Goal: Communication & Community: Answer question/provide support

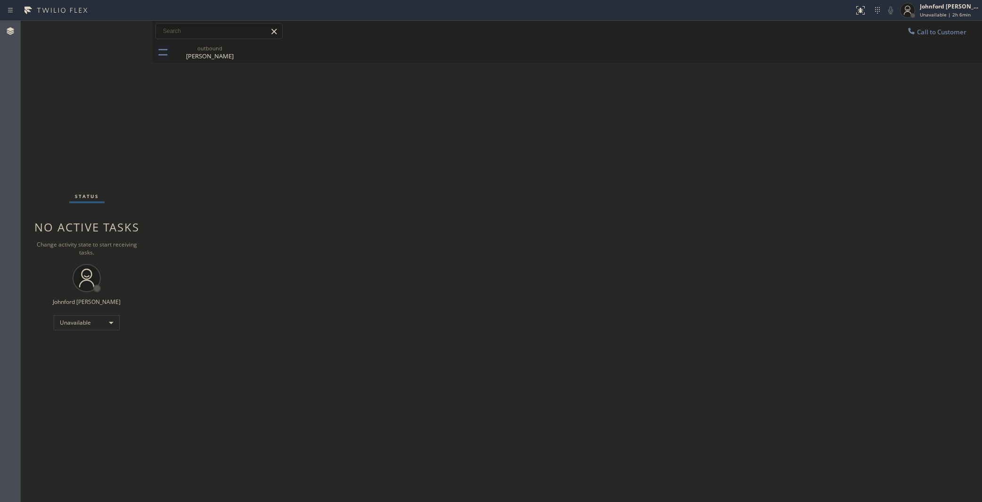
click at [34, 366] on div "Status No active tasks Change activity state to start receiving tasks. [PERSON_…" at bounding box center [87, 262] width 132 height 482
click at [206, 405] on div "Back to Dashboard Change Sender ID Customers Technicians Select a contact Outbo…" at bounding box center [567, 262] width 829 height 482
click at [41, 166] on div "Status No active tasks Change activity state to start receiving tasks. [PERSON_…" at bounding box center [87, 262] width 132 height 482
drag, startPoint x: 829, startPoint y: 154, endPoint x: 942, endPoint y: 78, distance: 135.7
click at [834, 150] on div "Back to Dashboard Change Sender ID Customers Technicians Select a contact Outbo…" at bounding box center [567, 262] width 829 height 482
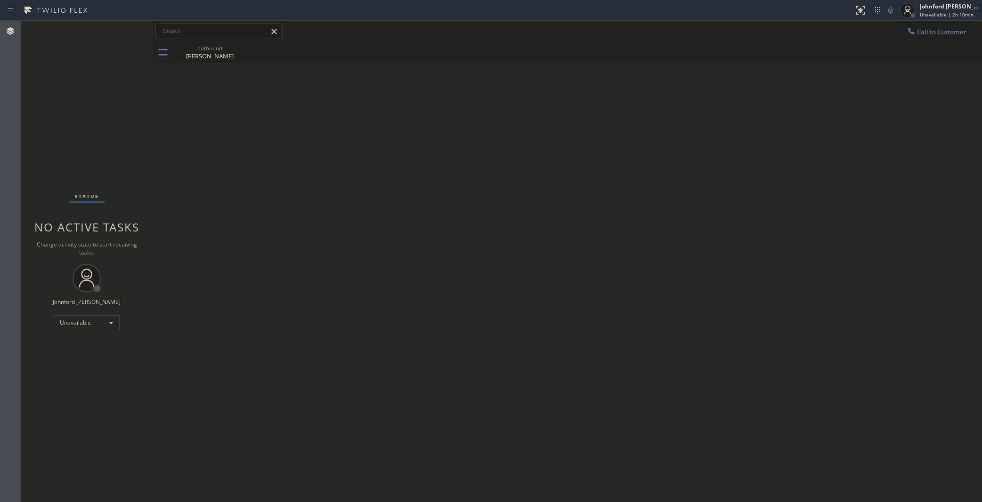
drag, startPoint x: 951, startPoint y: 43, endPoint x: 935, endPoint y: 39, distance: 17.0
click at [951, 41] on div "Call to Customer Outbound call Location 5 Star Air Duct Cleaning Your caller id…" at bounding box center [567, 42] width 829 height 42
click at [907, 36] on div at bounding box center [911, 31] width 11 height 11
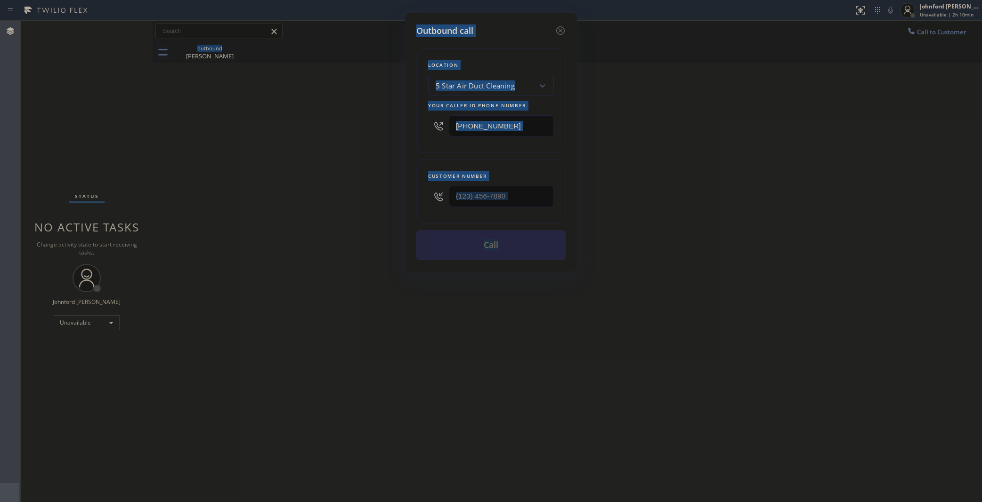
click at [507, 118] on input "[PHONE_NUMBER]" at bounding box center [501, 125] width 105 height 21
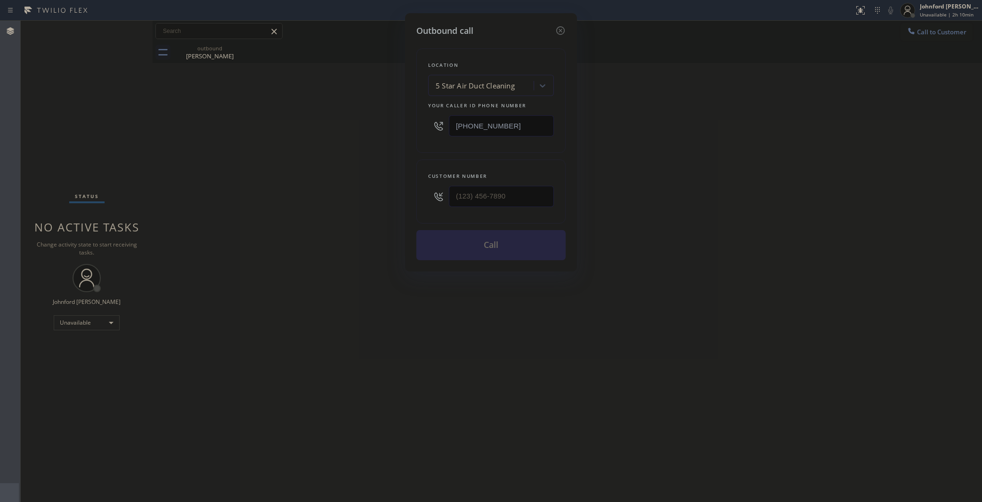
click at [507, 118] on input "[PHONE_NUMBER]" at bounding box center [501, 125] width 105 height 21
paste input "424) 365-8015"
click at [720, 81] on div "Outbound call Location [GEOGRAPHIC_DATA] Top Electricians Your caller id phone …" at bounding box center [491, 251] width 982 height 502
click at [765, 146] on div "Outbound call Location [GEOGRAPHIC_DATA] Top Electricians Your caller id phone …" at bounding box center [491, 251] width 982 height 502
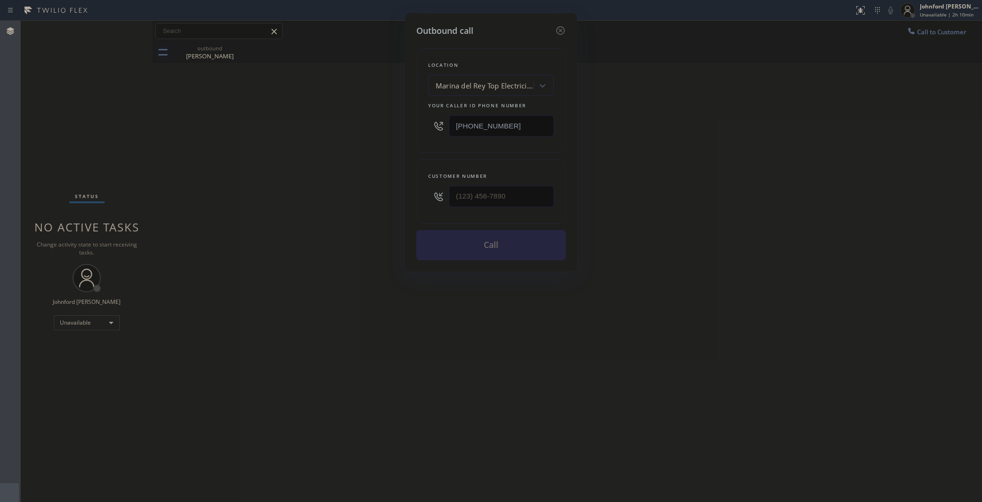
click at [905, 38] on div "Outbound call Location [GEOGRAPHIC_DATA] Top Electricians Your caller id phone …" at bounding box center [491, 251] width 982 height 502
drag, startPoint x: 472, startPoint y: 122, endPoint x: 335, endPoint y: 151, distance: 140.6
click at [396, 133] on div "Outbound call Location [GEOGRAPHIC_DATA] Top Electricians Your caller id phone …" at bounding box center [491, 251] width 982 height 502
paste input "760) 388-0908"
type input "[PHONE_NUMBER]"
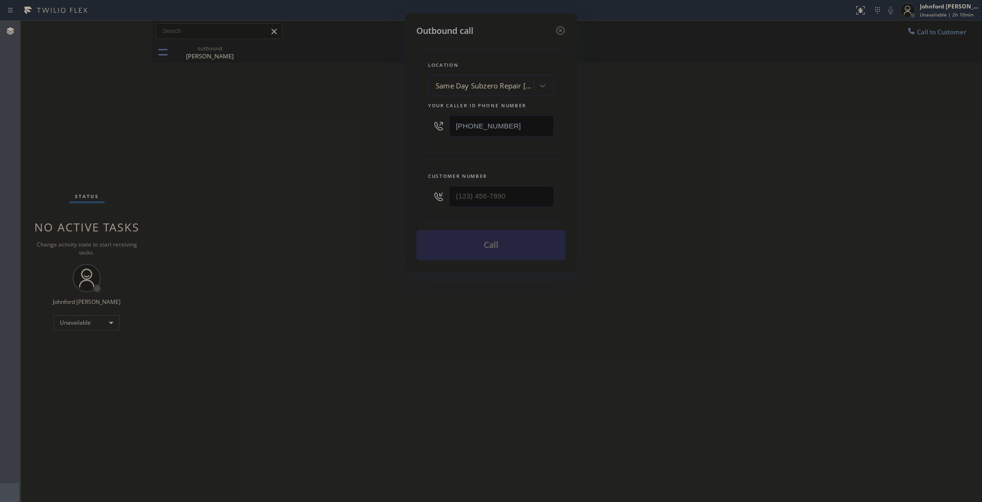
drag, startPoint x: 524, startPoint y: 189, endPoint x: 358, endPoint y: 206, distance: 167.2
click at [358, 206] on div "Outbound call Location Same Day Subzero Repair [GEOGRAPHIC_DATA] Your caller id…" at bounding box center [491, 251] width 982 height 502
drag, startPoint x: 511, startPoint y: 183, endPoint x: 325, endPoint y: 207, distance: 187.2
click at [325, 207] on div "Outbound call Location Same Day Subzero Repair [GEOGRAPHIC_DATA] Your caller id…" at bounding box center [491, 251] width 982 height 502
paste input "817) 793-4134"
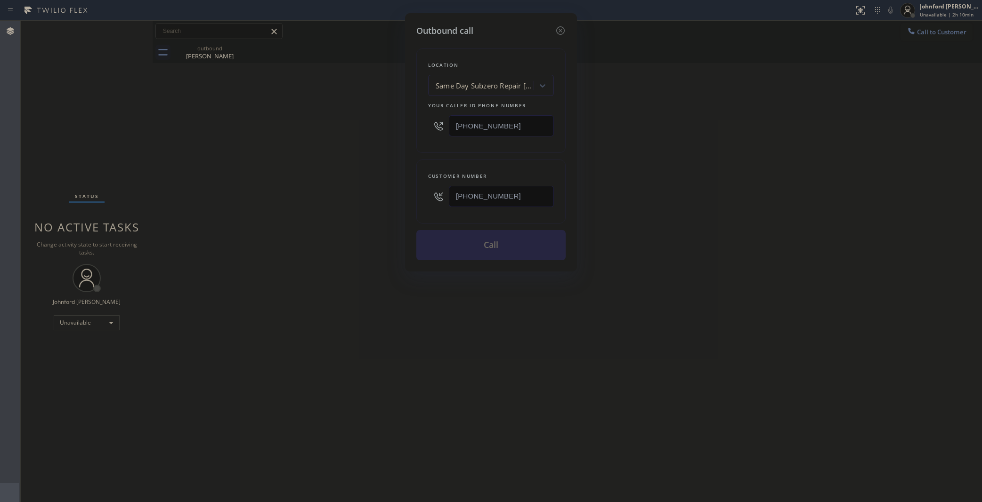
type input "[PHONE_NUMBER]"
click at [298, 211] on div "Outbound call Location Same Day Subzero Repair [GEOGRAPHIC_DATA] Your caller id…" at bounding box center [491, 251] width 982 height 502
click at [508, 232] on button "Call" at bounding box center [490, 245] width 149 height 30
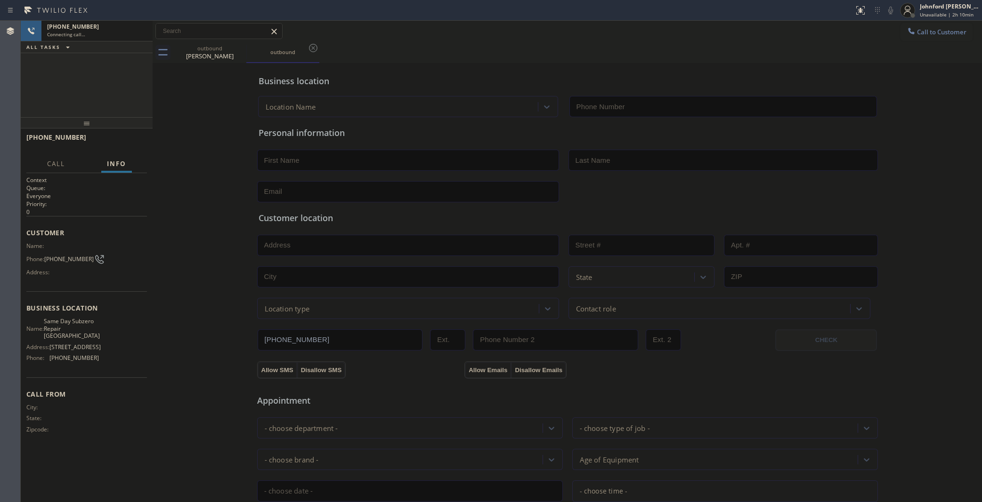
type input "[PHONE_NUMBER]"
click at [885, 11] on icon at bounding box center [890, 10] width 11 height 11
click at [62, 256] on span "[PHONE_NUMBER]" at bounding box center [68, 259] width 49 height 7
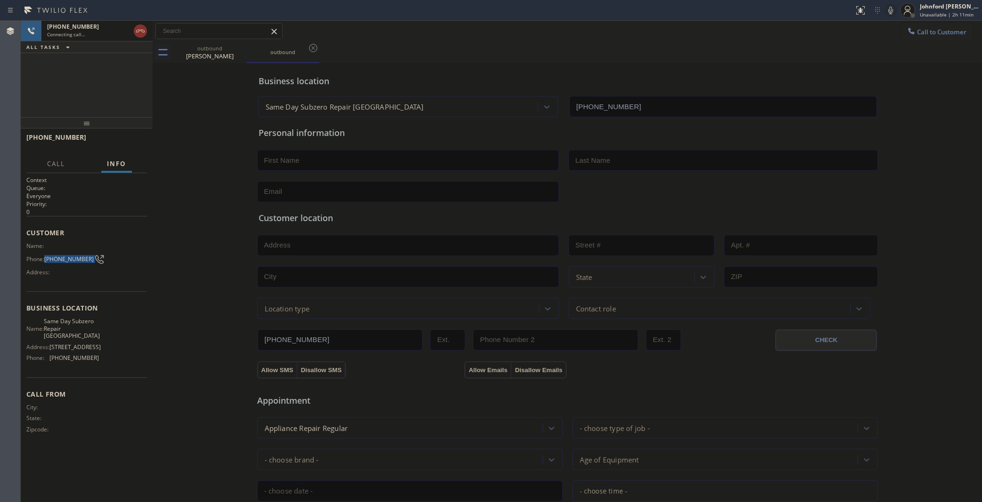
click at [62, 256] on span "[PHONE_NUMBER]" at bounding box center [68, 259] width 49 height 7
copy div "[PHONE_NUMBER]"
click at [193, 175] on div "Business location Same Day Subzero Repair [GEOGRAPHIC_DATA] [PHONE_NUMBER] Pers…" at bounding box center [567, 386] width 825 height 643
click at [236, 45] on icon at bounding box center [240, 47] width 11 height 11
click at [106, 57] on div "[PHONE_NUMBER] Connecting call… ALL TASKS ALL TASKS ACTIVE TASKS TASKS IN WRAP …" at bounding box center [87, 69] width 132 height 97
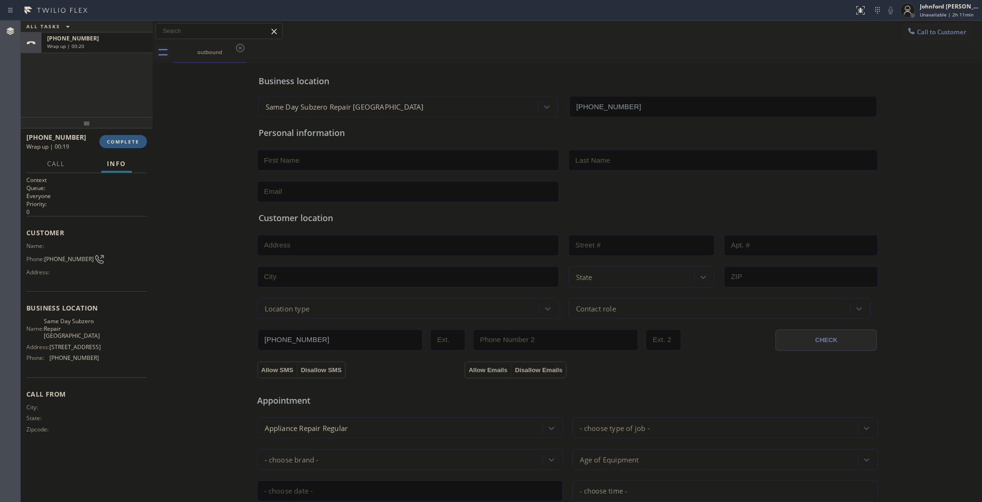
click at [64, 254] on div "Phone: [PHONE_NUMBER]" at bounding box center [62, 259] width 73 height 11
copy div "[PHONE_NUMBER]"
click at [919, 34] on span "Call to Customer" at bounding box center [941, 32] width 49 height 8
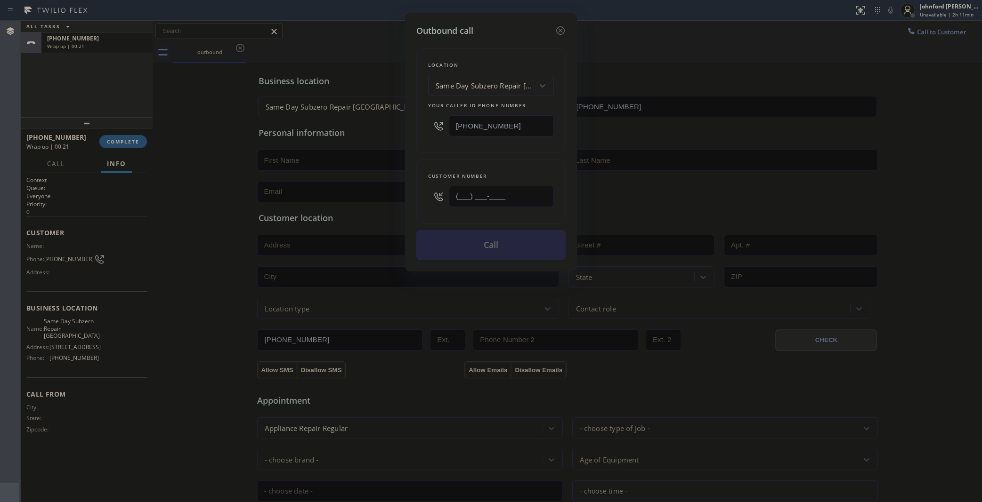
drag, startPoint x: 513, startPoint y: 194, endPoint x: 376, endPoint y: 194, distance: 137.5
click at [387, 194] on div "Outbound call Location Same Day Subzero Repair [GEOGRAPHIC_DATA] Your caller id…" at bounding box center [491, 251] width 982 height 502
paste input "817) 793-4134"
type input "[PHONE_NUMBER]"
click at [431, 145] on div "Location Same Day Subzero Repair [GEOGRAPHIC_DATA] Your caller id phone number …" at bounding box center [490, 101] width 149 height 105
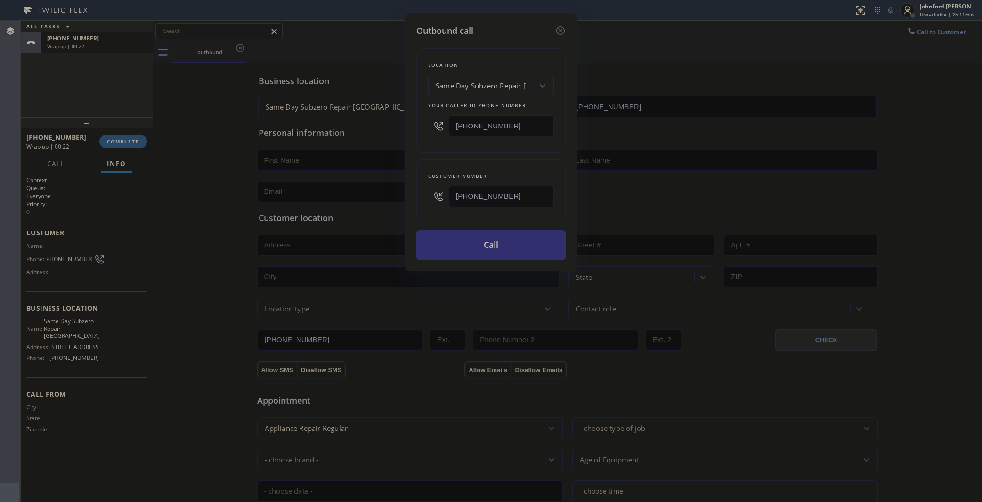
click at [471, 243] on button "Call" at bounding box center [490, 245] width 149 height 30
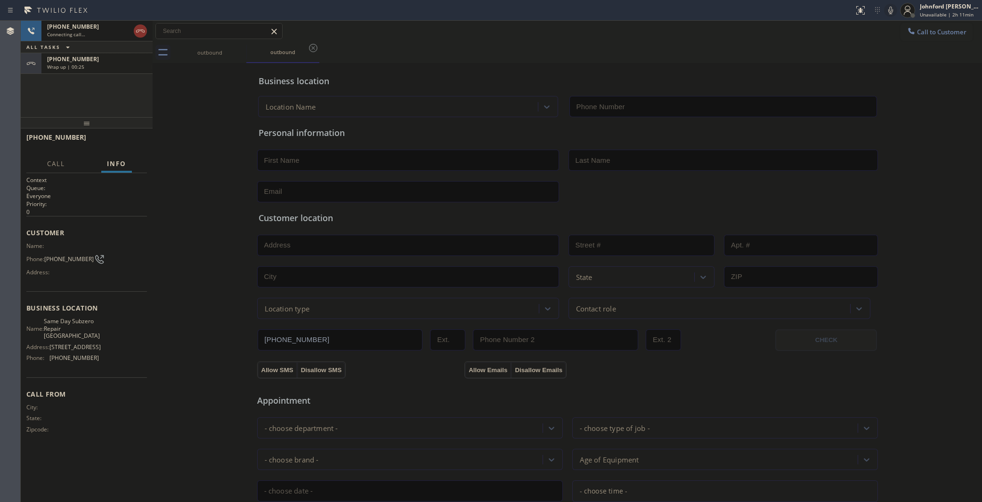
type input "[PHONE_NUMBER]"
click at [118, 64] on div "Wrap up | 00:25" at bounding box center [97, 67] width 100 height 7
click at [132, 155] on div "Call Info" at bounding box center [86, 164] width 121 height 19
click at [133, 141] on span "COMPLETE" at bounding box center [123, 141] width 32 height 7
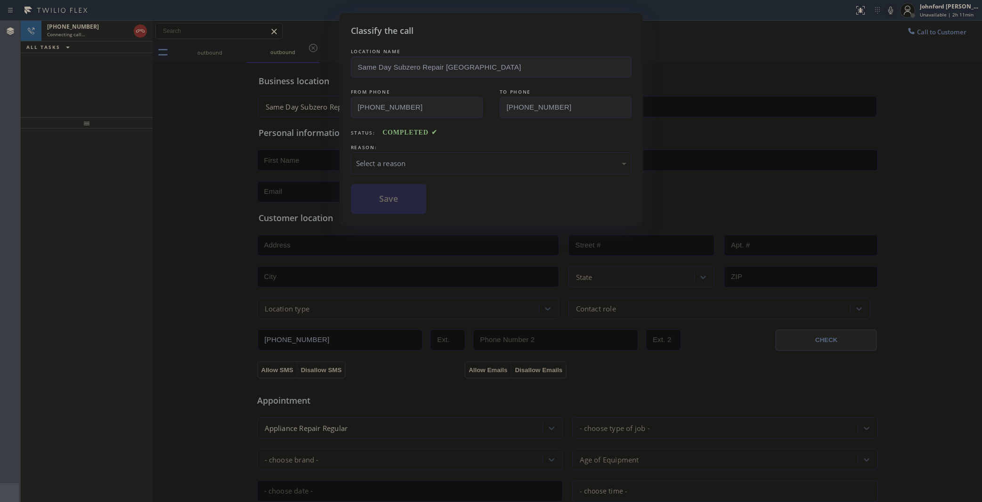
click at [382, 165] on div "Select a reason" at bounding box center [491, 163] width 270 height 11
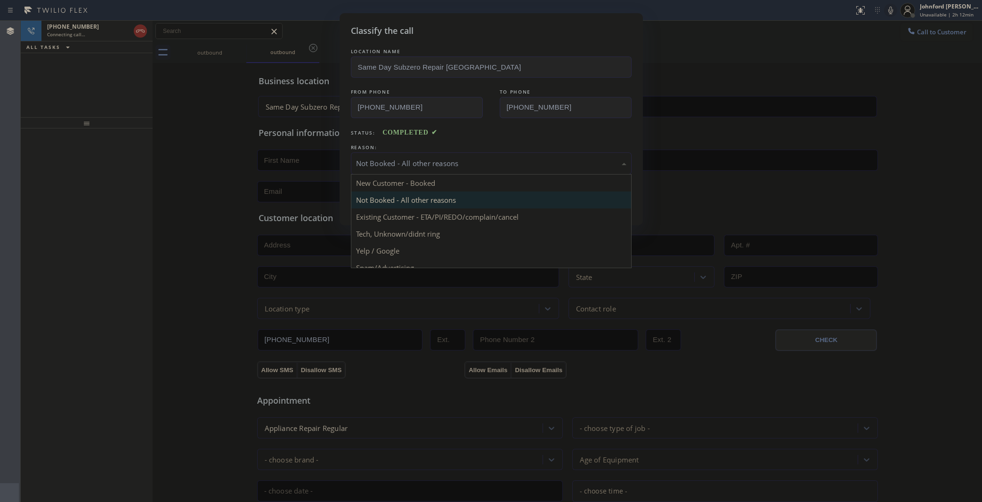
click at [405, 163] on div "Not Booked - All other reasons" at bounding box center [491, 163] width 270 height 11
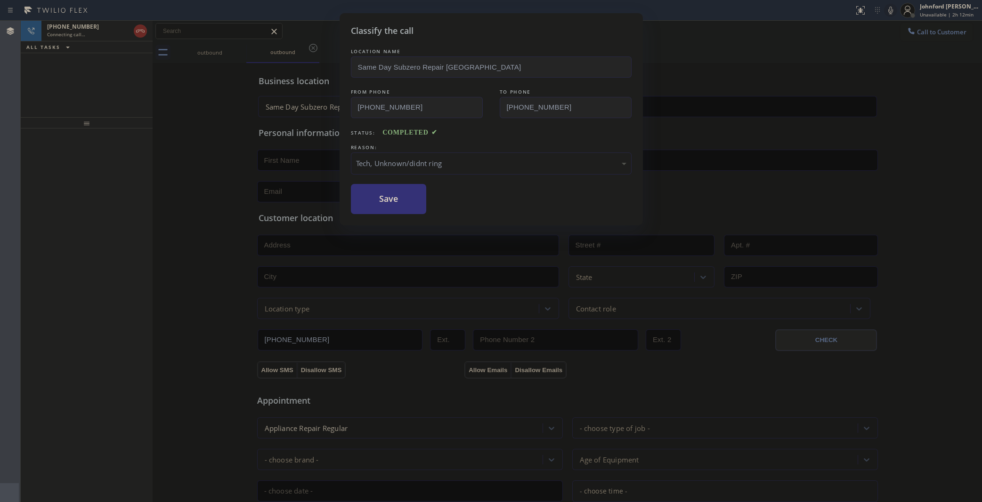
click at [396, 161] on div "Tech, Unknown/didnt ring" at bounding box center [491, 163] width 270 height 11
drag, startPoint x: 399, startPoint y: 158, endPoint x: 426, endPoint y: 169, distance: 29.4
click at [401, 158] on div "Not Booked - All other reasons" at bounding box center [491, 163] width 270 height 11
drag, startPoint x: 399, startPoint y: 199, endPoint x: 404, endPoint y: 192, distance: 8.2
click at [398, 198] on button "Save" at bounding box center [389, 199] width 76 height 30
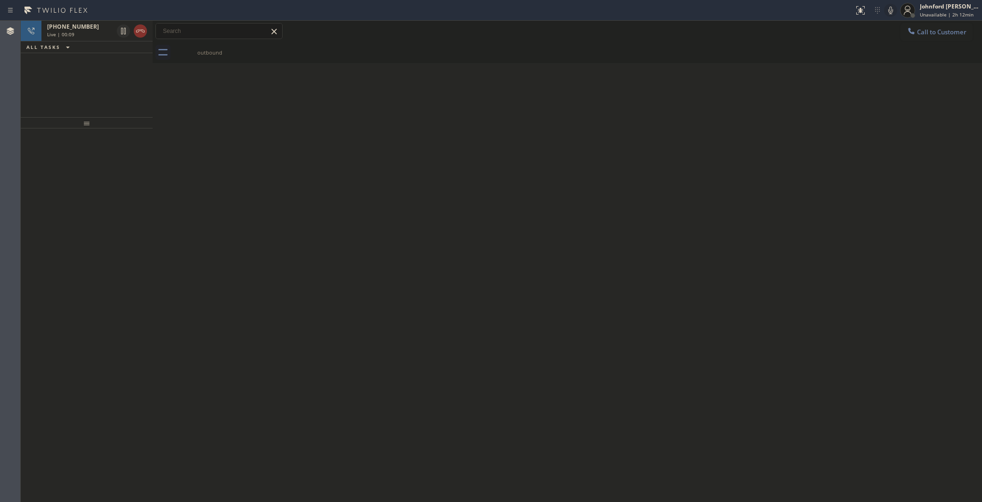
drag, startPoint x: 841, startPoint y: 218, endPoint x: 615, endPoint y: 179, distance: 229.9
click at [841, 218] on div "Back to Dashboard Change Sender ID Customers Technicians Select a contact Outbo…" at bounding box center [567, 262] width 829 height 482
click at [138, 36] on icon at bounding box center [140, 30] width 11 height 11
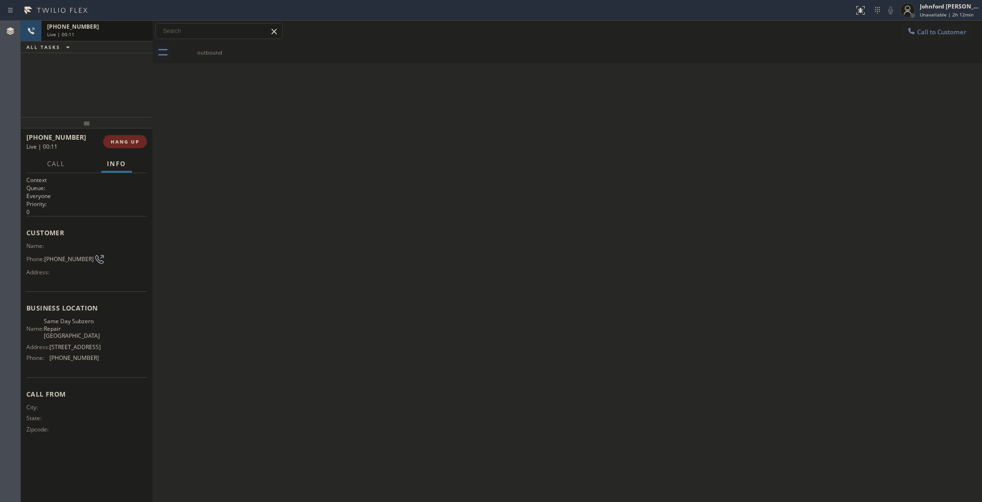
click at [134, 138] on span "HANG UP" at bounding box center [125, 141] width 29 height 7
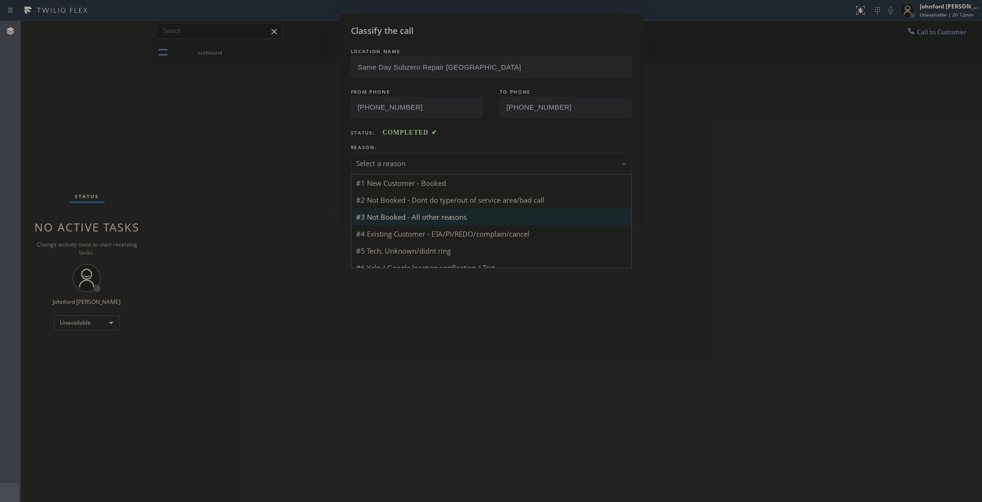
drag, startPoint x: 392, startPoint y: 155, endPoint x: 412, endPoint y: 203, distance: 51.1
click at [393, 154] on div "Select a reason" at bounding box center [491, 164] width 281 height 22
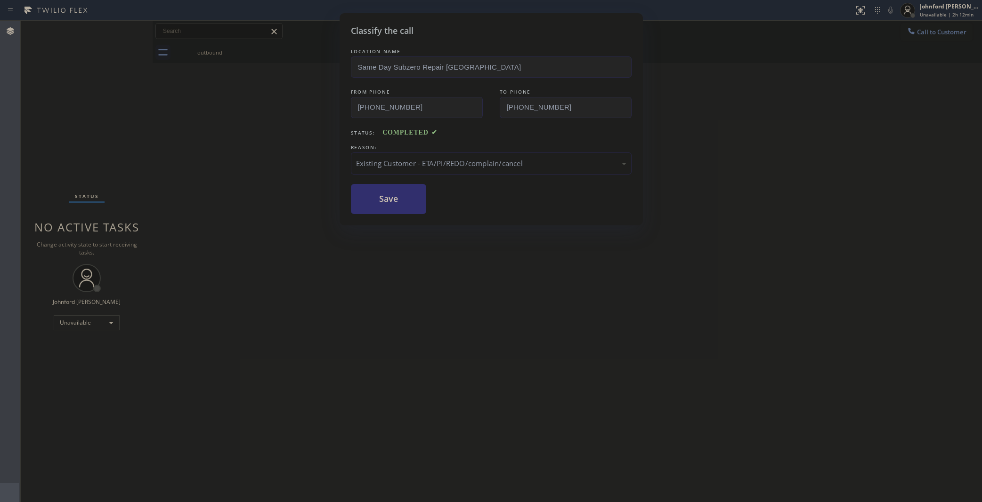
click at [399, 201] on button "Save" at bounding box center [389, 199] width 76 height 30
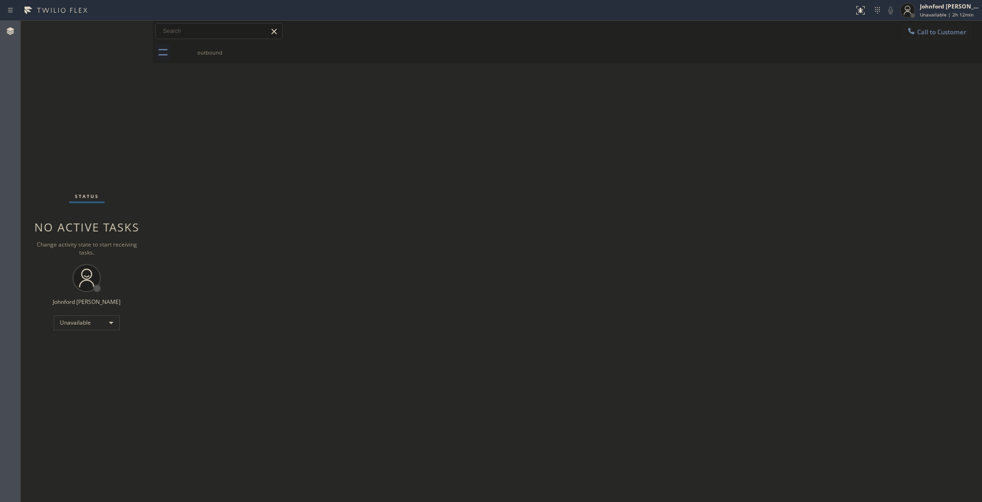
drag, startPoint x: 406, startPoint y: 198, endPoint x: 431, endPoint y: 179, distance: 31.0
click at [406, 198] on div "Back to Dashboard Change Sender ID Customers Technicians Select a contact Outbo…" at bounding box center [567, 262] width 829 height 482
click at [904, 33] on button "Call to Customer" at bounding box center [936, 32] width 72 height 18
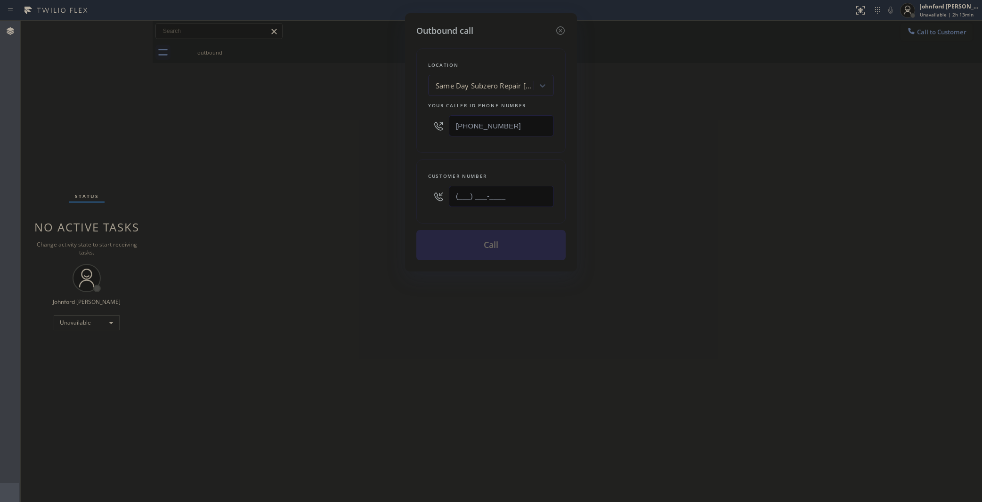
drag, startPoint x: 527, startPoint y: 187, endPoint x: 358, endPoint y: 196, distance: 169.7
click at [363, 194] on div "Outbound call Location Same Day Subzero Repair [GEOGRAPHIC_DATA] Your caller id…" at bounding box center [491, 251] width 982 height 502
paste input "201) 450-6665"
type input "[PHONE_NUMBER]"
click at [332, 198] on div "Outbound call Location Same Day Subzero Repair [GEOGRAPHIC_DATA] Your caller id…" at bounding box center [491, 251] width 982 height 502
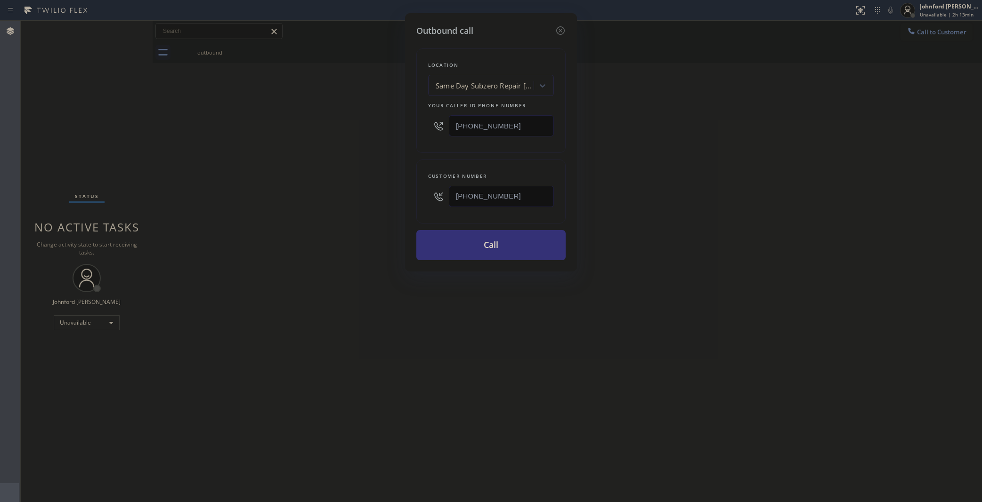
drag, startPoint x: 493, startPoint y: 122, endPoint x: 398, endPoint y: 125, distance: 94.2
click at [401, 123] on div "Outbound call Location Same Day Subzero Repair [GEOGRAPHIC_DATA] Your caller id…" at bounding box center [491, 251] width 982 height 502
paste input "858) 800-3094"
type input "[PHONE_NUMBER]"
click at [362, 133] on div "Outbound call Location Same Day Subzero Repair [GEOGRAPHIC_DATA] Your caller id…" at bounding box center [491, 251] width 982 height 502
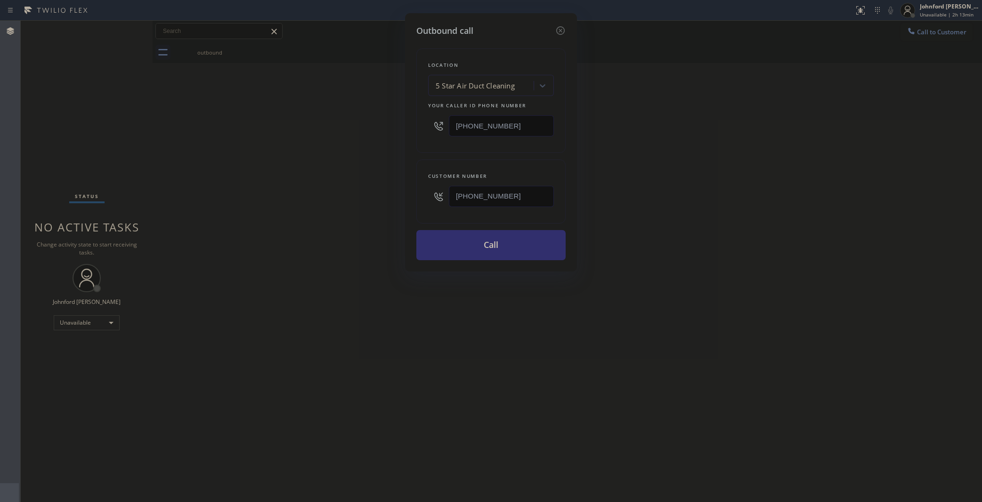
click at [438, 244] on button "Call" at bounding box center [490, 245] width 149 height 30
click at [665, 239] on div "Outbound call Location 5 Star Air Duct Cleaning Your caller id phone number [PH…" at bounding box center [491, 251] width 982 height 502
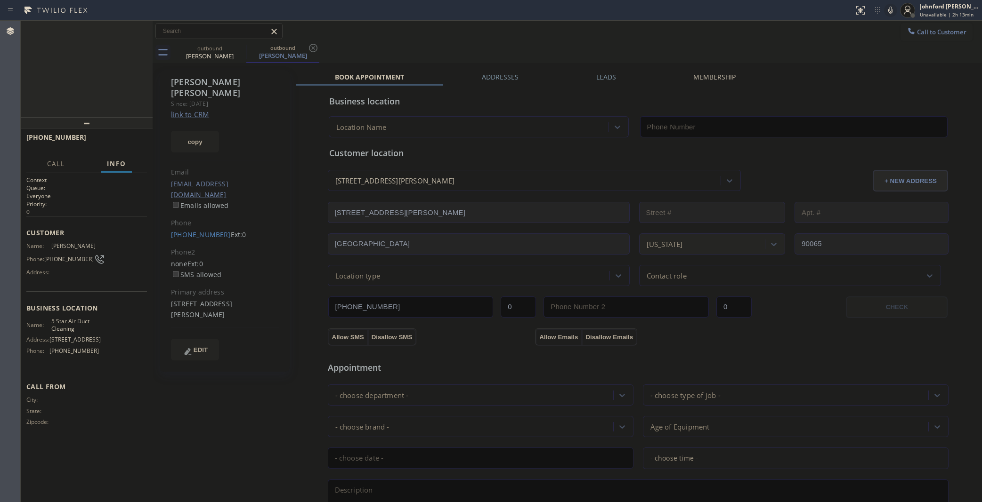
type input "[PHONE_NUMBER]"
click at [129, 140] on span "HANG UP" at bounding box center [125, 141] width 29 height 7
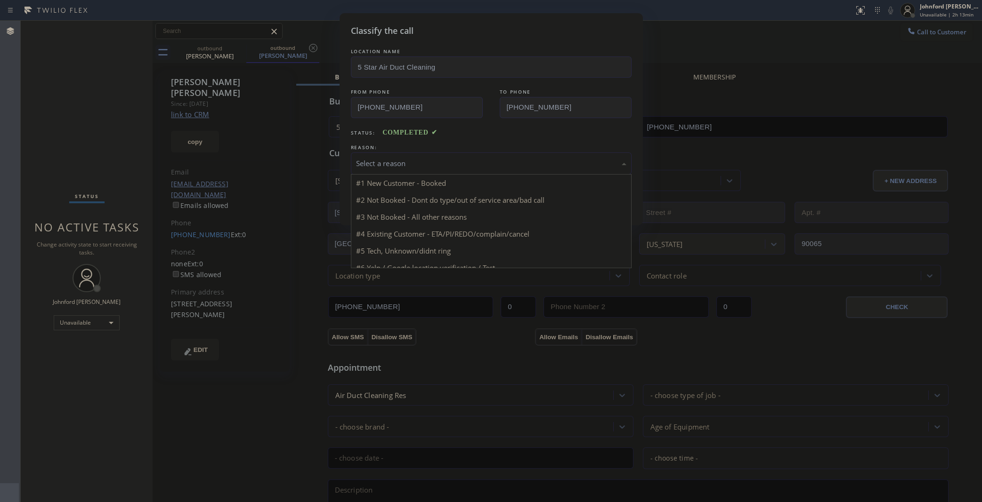
click at [439, 163] on div "Select a reason" at bounding box center [491, 163] width 270 height 11
click at [414, 154] on div "Tech, Unknown/didnt ring" at bounding box center [491, 164] width 281 height 22
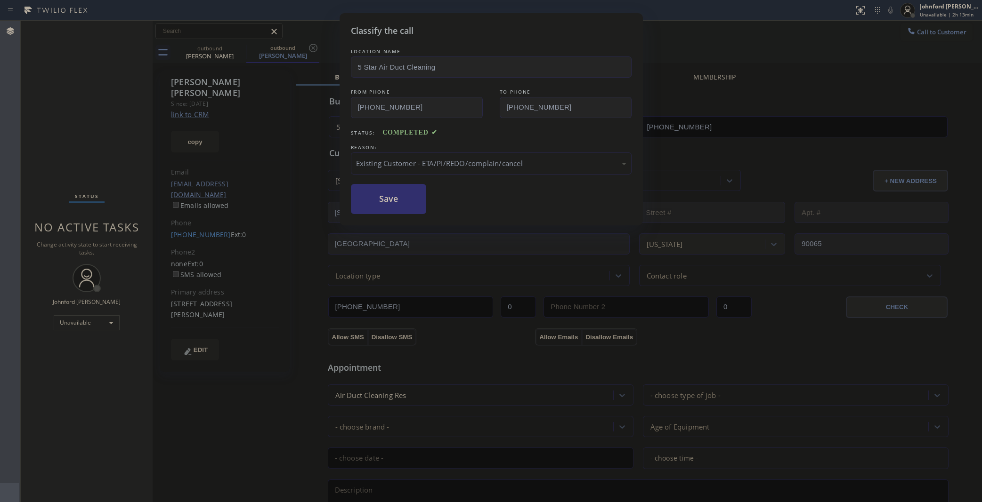
click at [394, 201] on button "Save" at bounding box center [389, 199] width 76 height 30
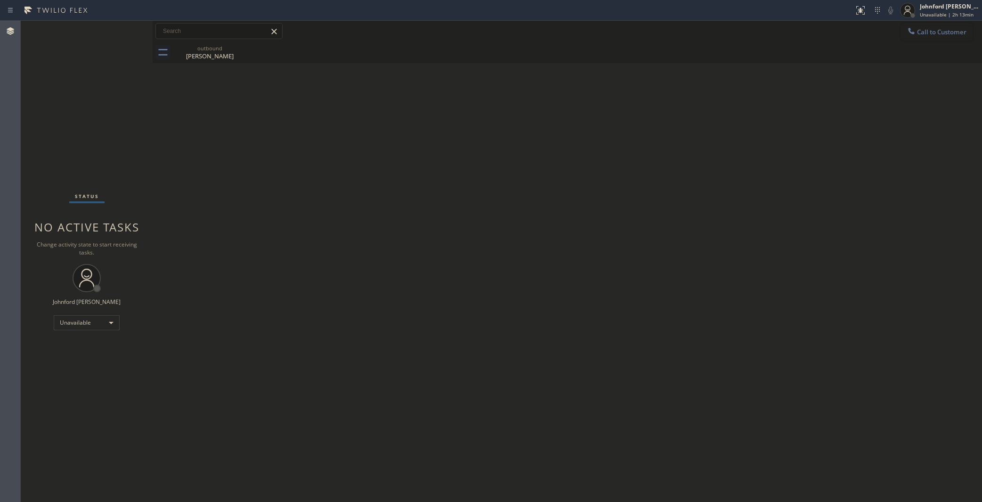
click at [932, 34] on span "Call to Customer" at bounding box center [941, 32] width 49 height 8
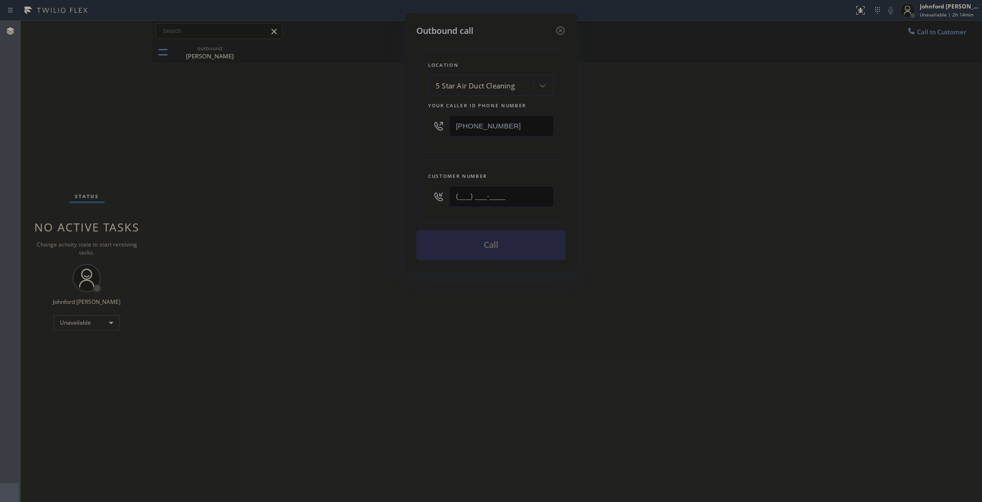
drag, startPoint x: 522, startPoint y: 197, endPoint x: 366, endPoint y: 198, distance: 155.4
click at [374, 198] on div "Outbound call Location 5 Star Air Duct Cleaning Your caller id phone number [PH…" at bounding box center [491, 251] width 982 height 502
paste input "415) 731-5955"
type input "(415) 731-5955"
drag, startPoint x: 348, startPoint y: 203, endPoint x: 348, endPoint y: 208, distance: 5.3
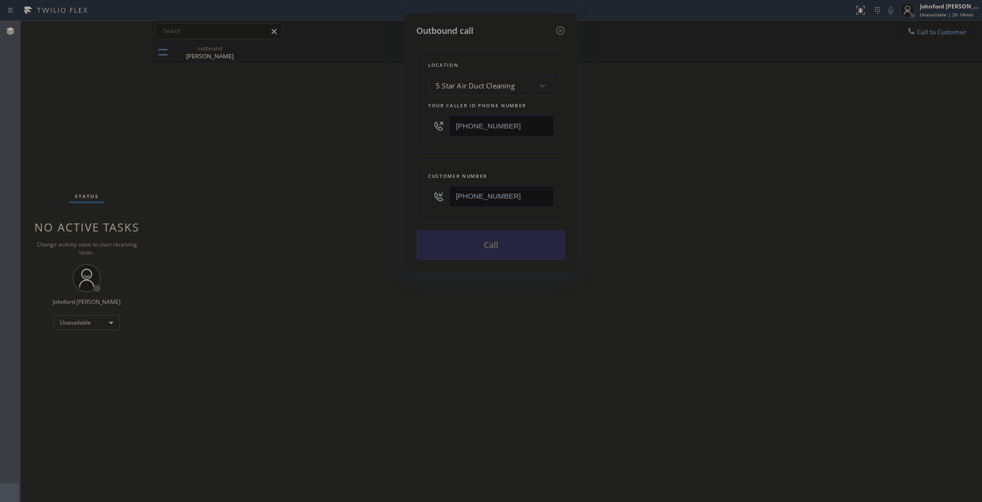
click at [348, 203] on div "Outbound call Location 5 Star Air Duct Cleaning Your caller id phone number (85…" at bounding box center [491, 251] width 982 height 502
click at [475, 247] on button "Call" at bounding box center [490, 245] width 149 height 30
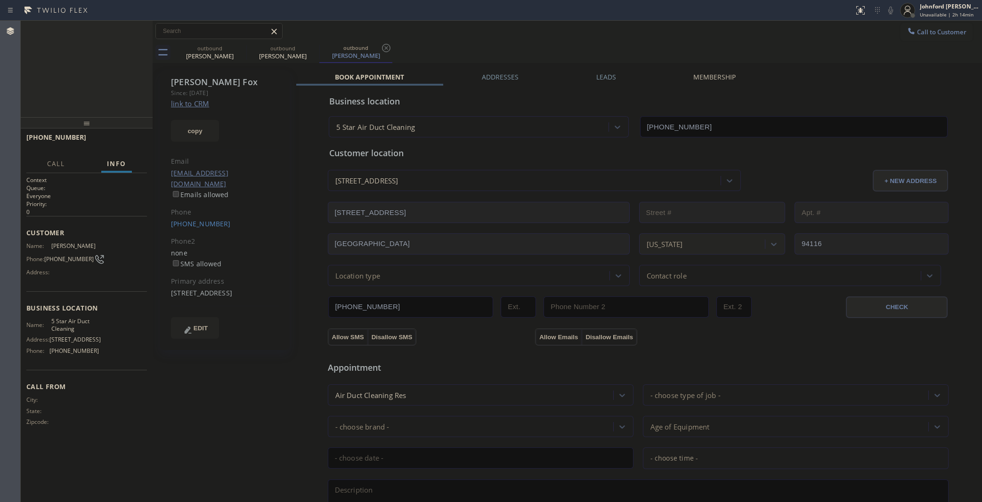
type input "[PHONE_NUMBER]"
click at [116, 154] on div "+14157315955 Live | 00:03 HANG UP" at bounding box center [86, 142] width 121 height 24
click at [123, 142] on span "HANG UP" at bounding box center [125, 141] width 29 height 7
click at [139, 143] on span "COMPLETE" at bounding box center [123, 141] width 32 height 7
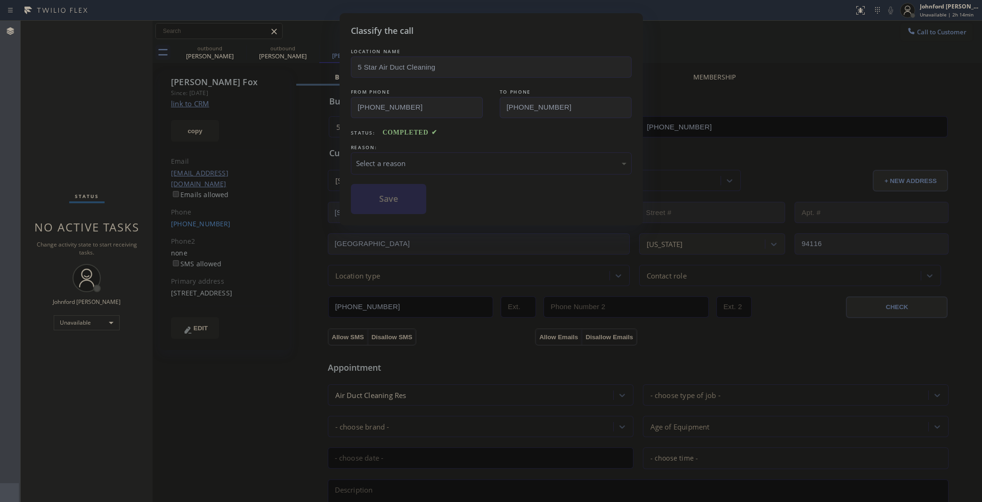
click at [446, 158] on div "Select a reason" at bounding box center [491, 163] width 270 height 11
drag, startPoint x: 404, startPoint y: 219, endPoint x: 390, endPoint y: 203, distance: 21.4
click at [390, 203] on button "Save" at bounding box center [389, 199] width 76 height 30
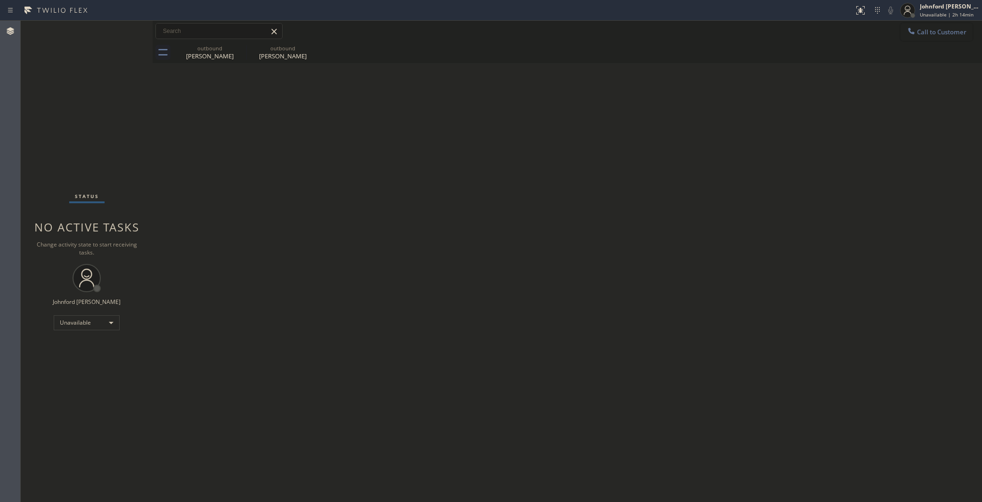
click at [909, 38] on button "Call to Customer" at bounding box center [936, 32] width 72 height 18
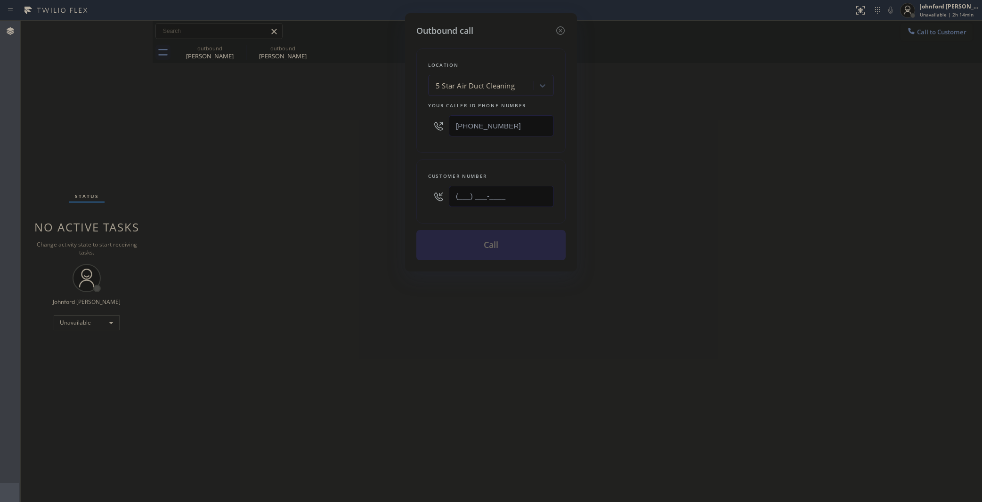
drag, startPoint x: 516, startPoint y: 196, endPoint x: 368, endPoint y: 219, distance: 149.3
click at [380, 216] on div "Outbound call Location 5 Star Air Duct Cleaning Your caller id phone number [PH…" at bounding box center [491, 251] width 982 height 502
paste input "661) 904-5905"
type input "(661) 904-5905"
click at [361, 219] on div "Outbound call Location 5 Star Air Duct Cleaning Your caller id phone number (85…" at bounding box center [491, 251] width 982 height 502
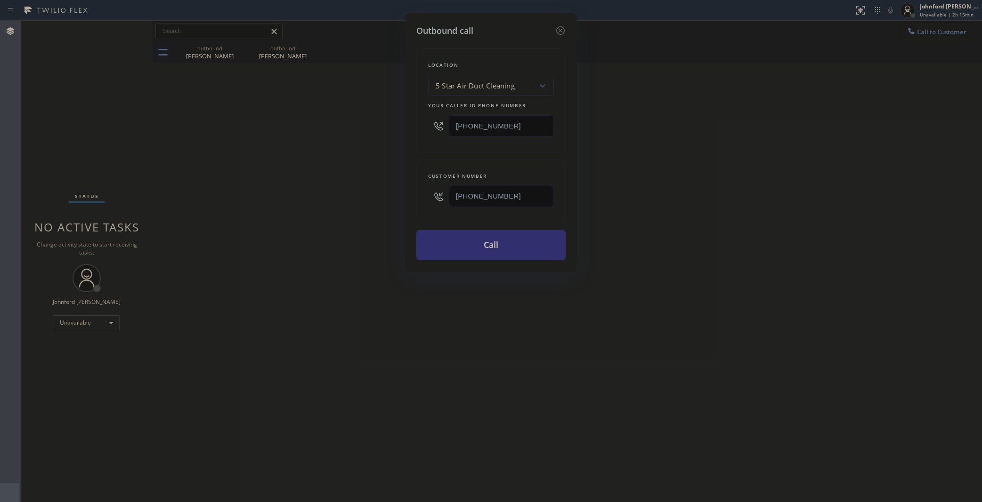
click at [486, 245] on button "Call" at bounding box center [490, 245] width 149 height 30
drag, startPoint x: 729, startPoint y: 165, endPoint x: 719, endPoint y: 56, distance: 110.2
click at [730, 165] on div "Outbound call Location 5 Star Air Duct Cleaning Your caller id phone number (85…" at bounding box center [491, 251] width 982 height 502
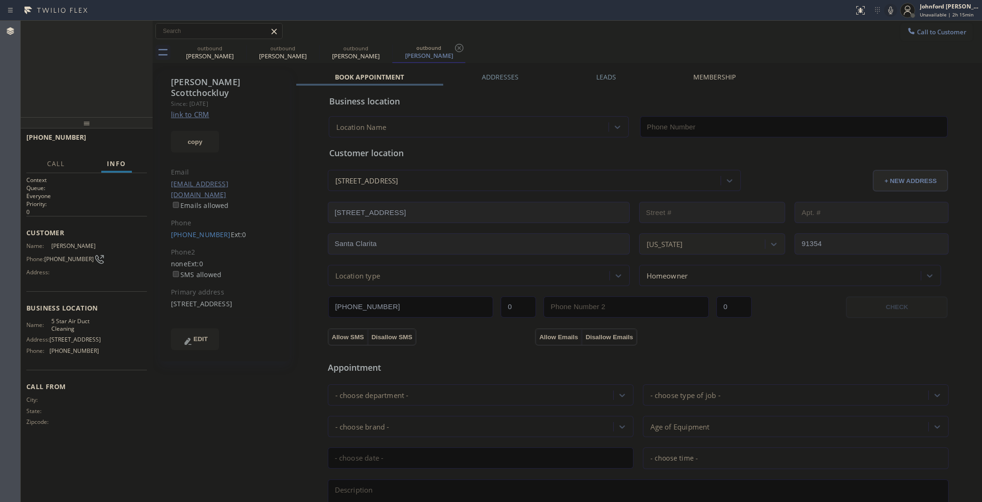
type input "[PHONE_NUMBER]"
click at [893, 12] on icon at bounding box center [890, 10] width 11 height 11
click at [892, 7] on icon at bounding box center [890, 10] width 11 height 11
click at [697, 38] on div "Call to Customer Outbound call Location 5 Star Air Duct Cleaning Your caller id…" at bounding box center [567, 31] width 829 height 16
click at [575, 45] on div "outbound Ian Shaw outbound Stewart Fox outbound Melanie Scottchockluy outbound …" at bounding box center [577, 52] width 809 height 21
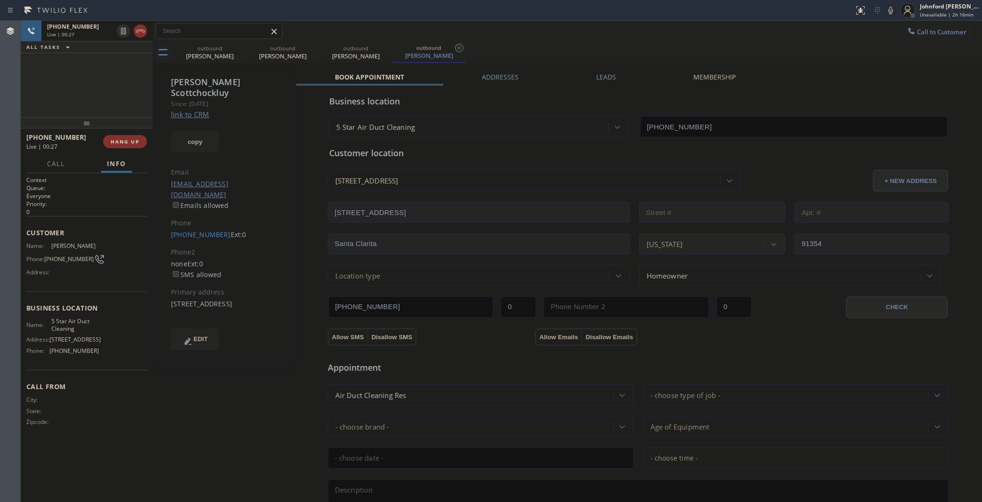
click at [120, 86] on div "+16619045905 Live | 00:27 ALL TASKS ALL TASKS ACTIVE TASKS TASKS IN WRAP UP" at bounding box center [87, 69] width 132 height 97
click at [126, 144] on span "HANG UP" at bounding box center [125, 141] width 29 height 7
click at [138, 146] on button "COMPLETE" at bounding box center [123, 141] width 48 height 13
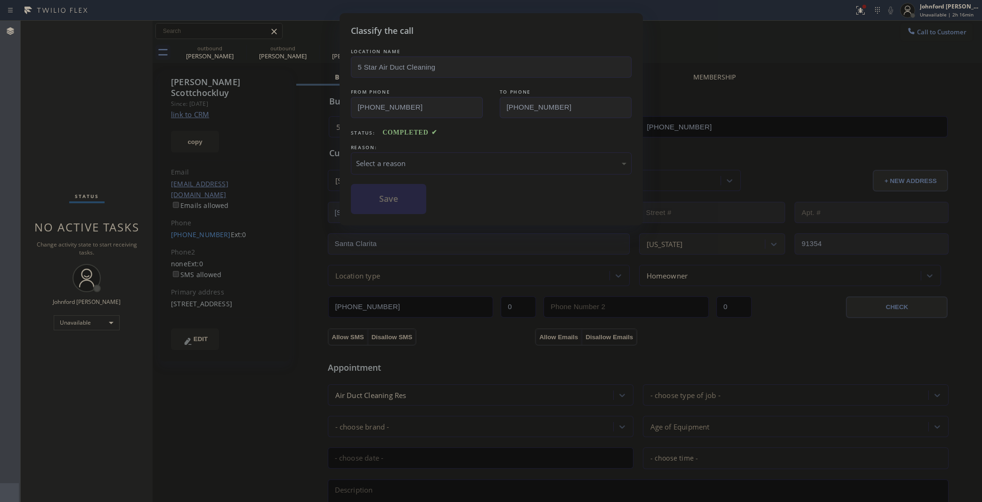
click at [415, 158] on div "Select a reason" at bounding box center [491, 163] width 270 height 11
click at [425, 198] on button "Save" at bounding box center [389, 199] width 76 height 30
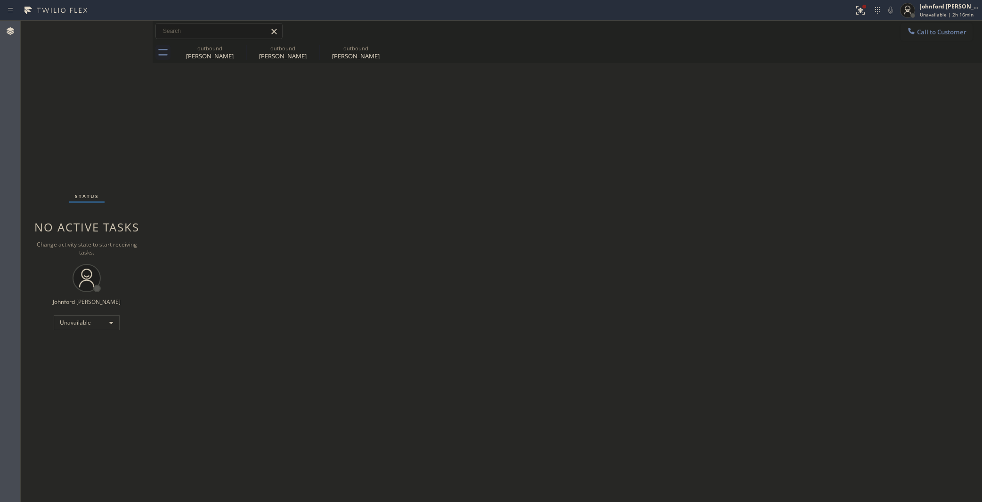
click at [929, 33] on span "Call to Customer" at bounding box center [941, 32] width 49 height 8
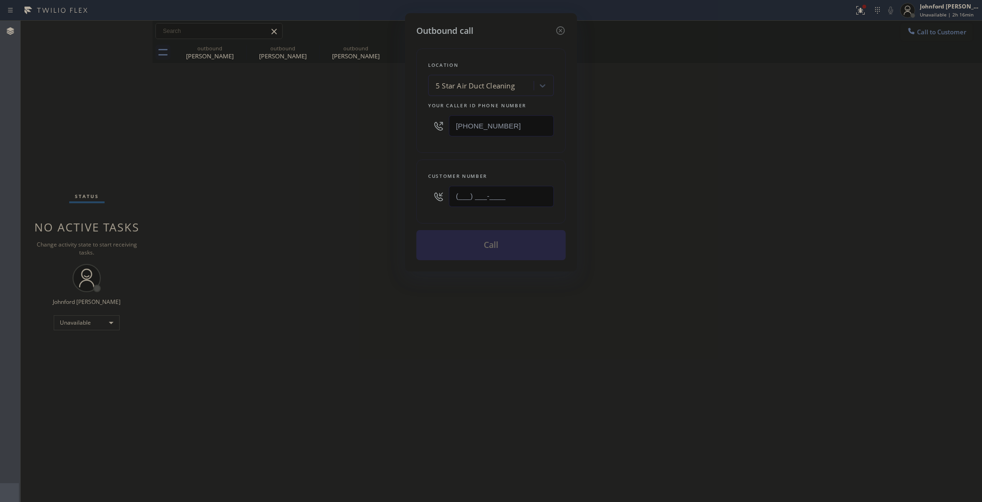
drag, startPoint x: 481, startPoint y: 199, endPoint x: 384, endPoint y: 199, distance: 97.0
click at [394, 199] on div "Outbound call Location 5 Star Air Duct Cleaning Your caller id phone number [PH…" at bounding box center [491, 251] width 982 height 502
paste input "415) 290-3860"
type input "(415) 290-3860"
click at [311, 213] on div "Outbound call Location 5 Star Air Duct Cleaning Your caller id phone number (85…" at bounding box center [491, 251] width 982 height 502
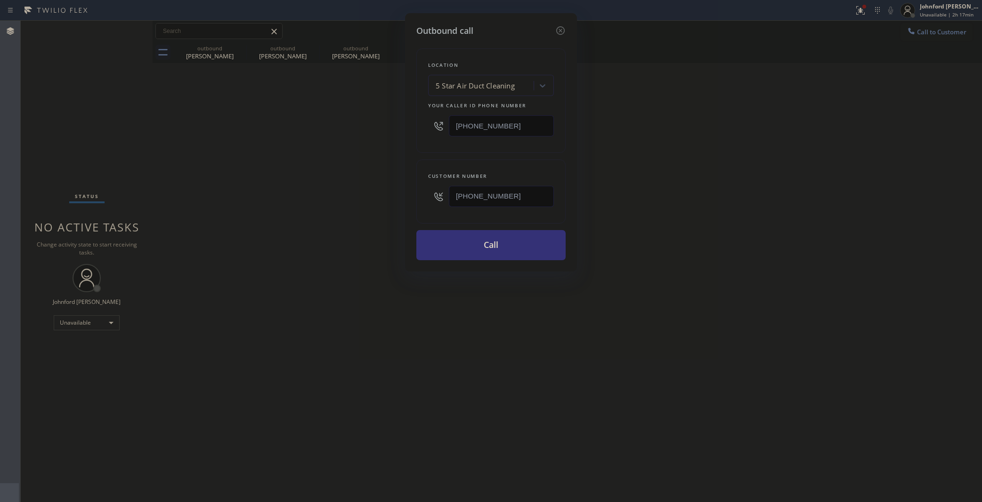
drag, startPoint x: 698, startPoint y: 203, endPoint x: 698, endPoint y: 190, distance: 12.7
click at [698, 199] on div "Outbound call Location 5 Star Air Duct Cleaning Your caller id phone number (85…" at bounding box center [491, 251] width 982 height 502
click at [474, 259] on div "Outbound call Location 5 Star Air Duct Cleaning Your caller id phone number (85…" at bounding box center [491, 142] width 172 height 259
click at [484, 253] on button "Call" at bounding box center [490, 245] width 149 height 30
click at [732, 225] on div "Outbound call Location 5 Star Air Duct Cleaning Your caller id phone number (85…" at bounding box center [491, 251] width 982 height 502
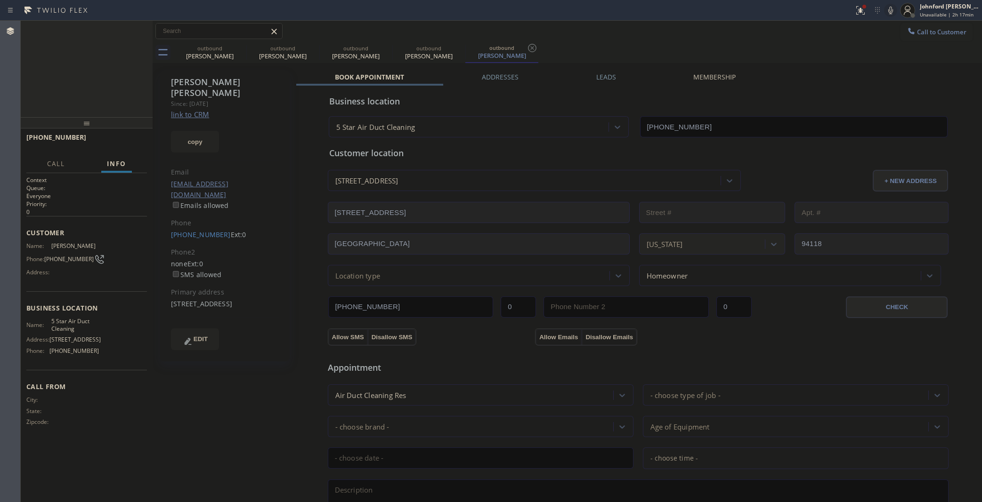
type input "(858) 800-3094"
click at [129, 143] on span "HANG UP" at bounding box center [125, 141] width 29 height 7
click at [240, 44] on icon at bounding box center [240, 48] width 8 height 8
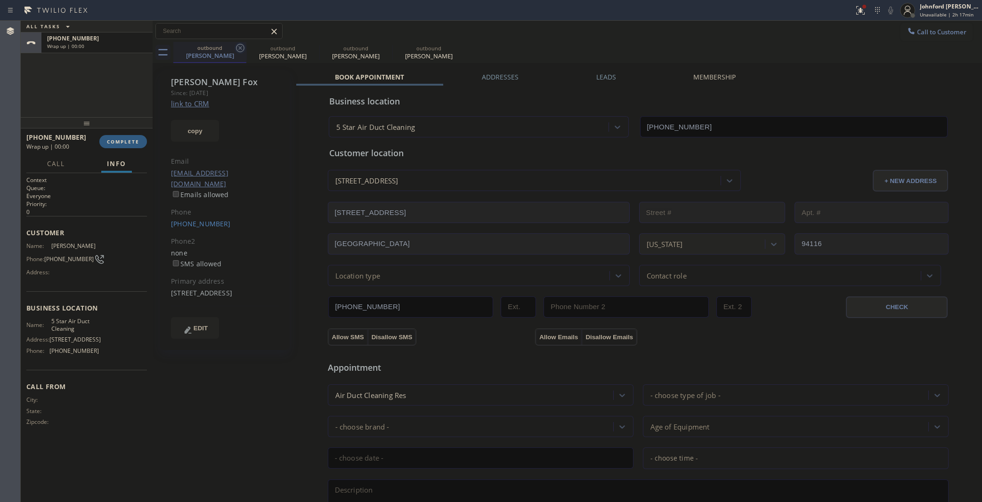
click at [240, 44] on icon at bounding box center [240, 48] width 8 height 8
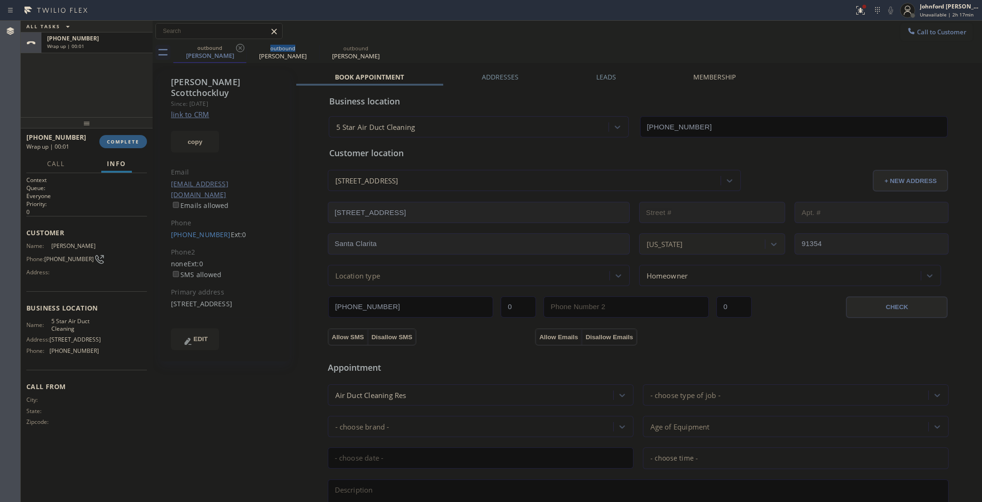
click at [240, 44] on icon at bounding box center [240, 48] width 8 height 8
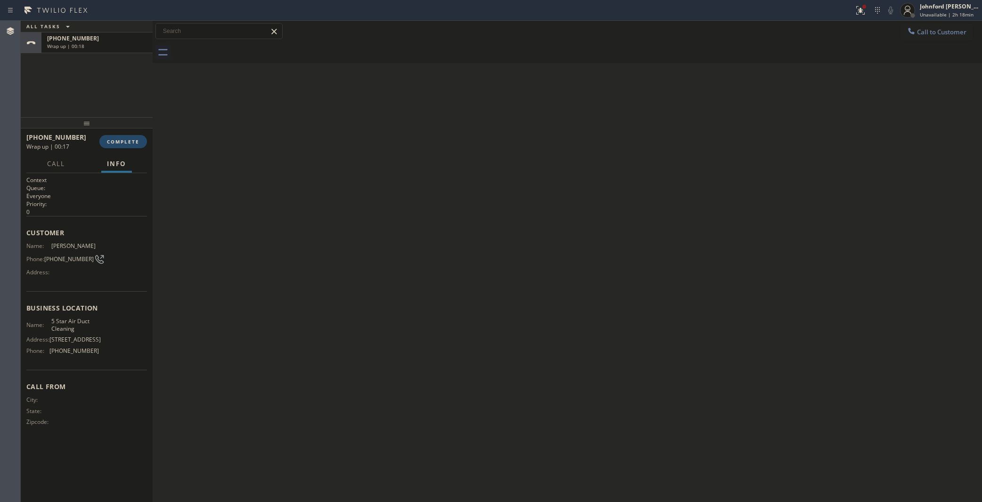
click at [126, 138] on span "COMPLETE" at bounding box center [123, 141] width 32 height 7
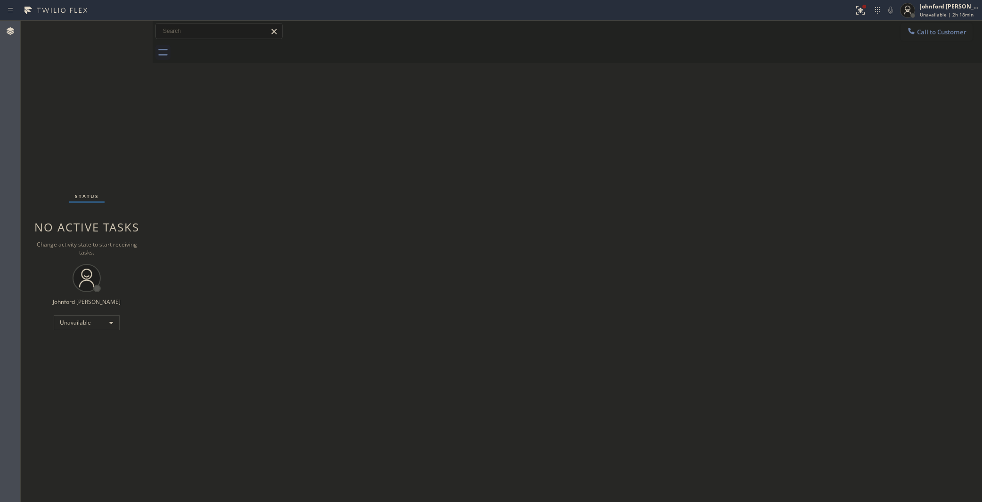
click at [763, 152] on div "Back to Dashboard Change Sender ID Customers Technicians Select a contact Outbo…" at bounding box center [567, 262] width 829 height 482
click at [875, 5] on icon at bounding box center [877, 10] width 11 height 11
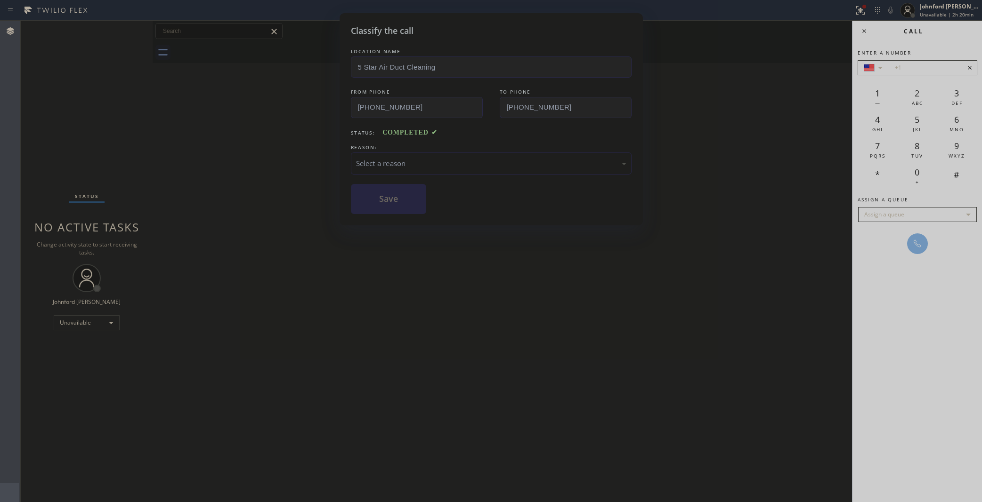
click at [859, 13] on div "Classify the call LOCATION NAME 5 Star Air Duct Cleaning FROM PHONE (858) 800-3…" at bounding box center [491, 251] width 982 height 502
click at [751, 66] on div "Classify the call LOCATION NAME 5 Star Air Duct Cleaning FROM PHONE (858) 800-3…" at bounding box center [491, 251] width 982 height 502
click at [431, 162] on div "Select a reason" at bounding box center [491, 163] width 270 height 11
drag, startPoint x: 424, startPoint y: 200, endPoint x: 420, endPoint y: 198, distance: 4.8
click at [420, 198] on button "Save" at bounding box center [389, 199] width 76 height 30
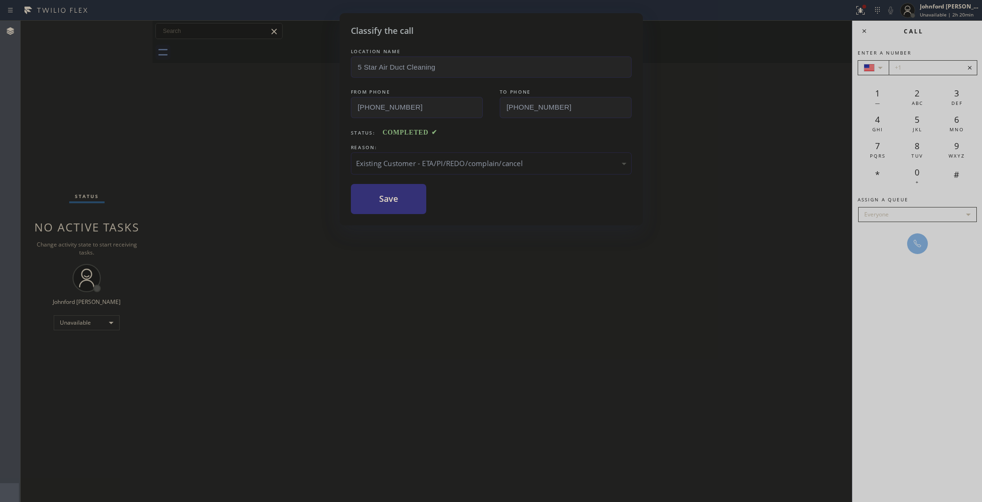
click at [905, 65] on div "Classify the call LOCATION NAME 5 Star Air Duct Cleaning FROM PHONE (858) 800-3…" at bounding box center [491, 251] width 982 height 502
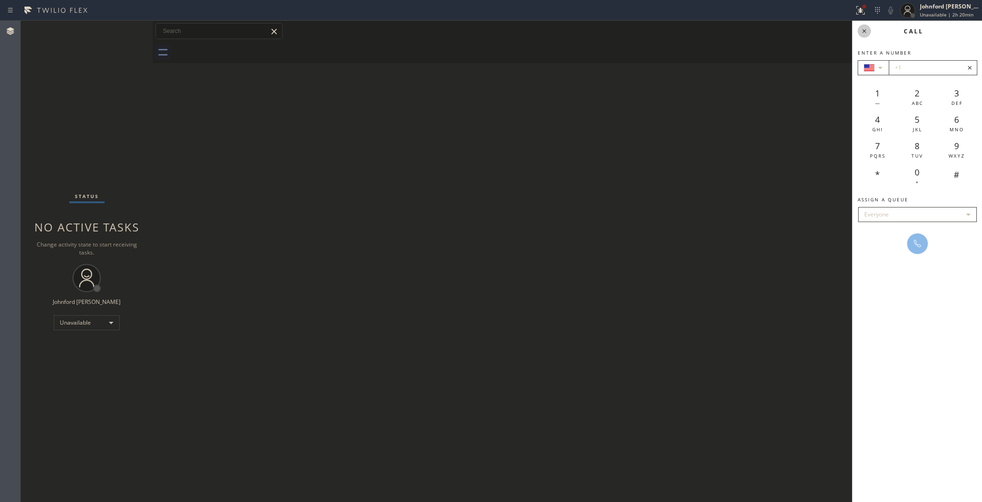
click at [865, 29] on icon at bounding box center [864, 30] width 11 height 11
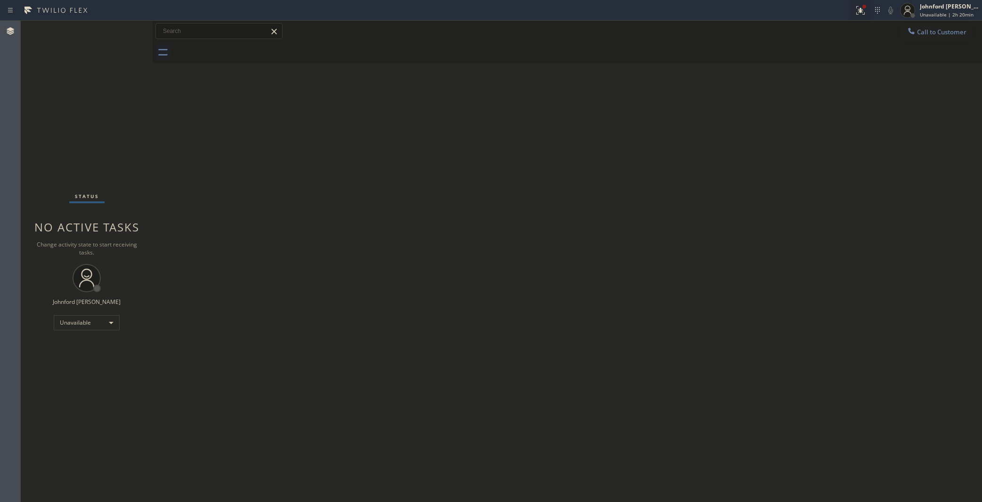
click at [863, 13] on icon at bounding box center [860, 10] width 11 height 11
click at [822, 118] on button "Clear issues" at bounding box center [809, 123] width 110 height 13
click at [676, 144] on div "Back to Dashboard Change Sender ID Customers Technicians Select a contact Outbo…" at bounding box center [567, 262] width 829 height 482
click at [52, 186] on div "Status No active tasks Change activity state to start receiving tasks. Johnford…" at bounding box center [87, 262] width 132 height 482
click at [924, 39] on button "Call to Customer" at bounding box center [936, 32] width 72 height 18
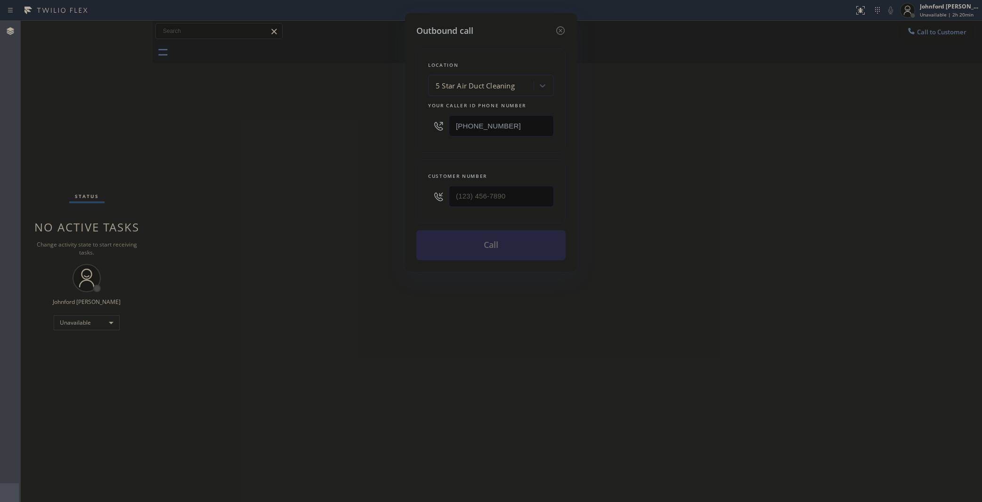
drag, startPoint x: 500, startPoint y: 208, endPoint x: 514, endPoint y: 196, distance: 18.8
click at [389, 208] on div "Outbound call Location 5 Star Air Duct Cleaning Your caller id phone number (85…" at bounding box center [491, 251] width 982 height 502
drag, startPoint x: 540, startPoint y: 196, endPoint x: 400, endPoint y: 199, distance: 139.4
click at [400, 199] on div "Outbound call Location 5 Star Air Duct Cleaning Your caller id phone number (85…" at bounding box center [491, 251] width 982 height 502
paste input "310) 779-1927"
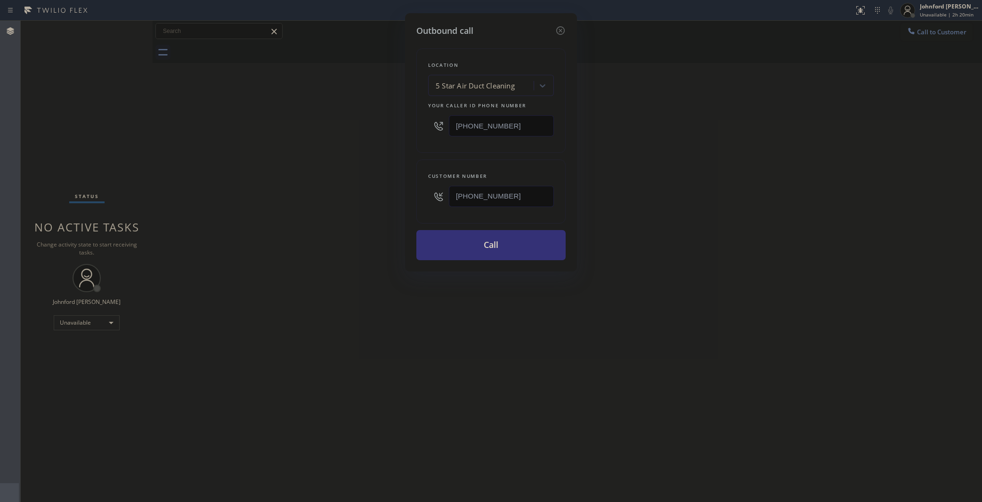
type input "(310) 779-1927"
click at [493, 247] on button "Call" at bounding box center [490, 245] width 149 height 30
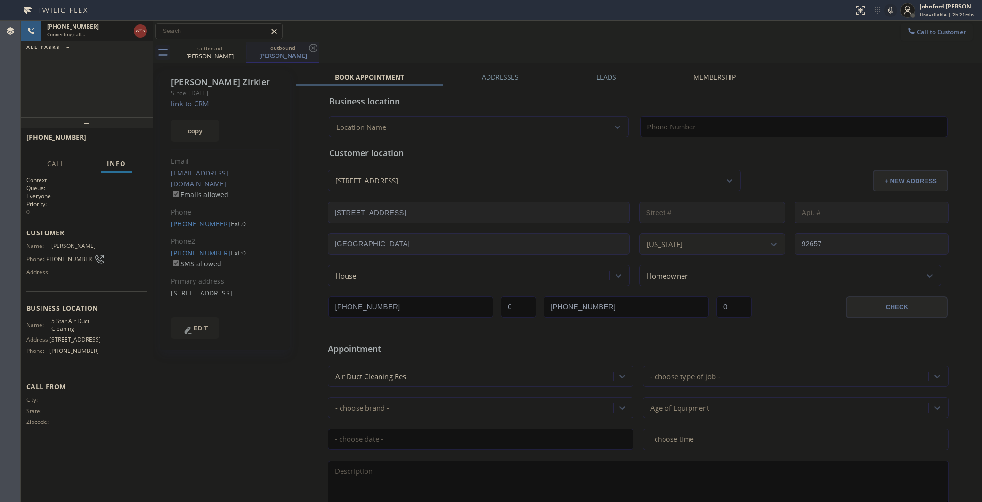
type input "(858) 800-3094"
drag, startPoint x: 722, startPoint y: 22, endPoint x: 735, endPoint y: 22, distance: 12.7
click at [722, 22] on div "Call to Customer Outbound call Location 5 Star Air Duct Cleaning Your caller id…" at bounding box center [567, 31] width 829 height 21
click at [119, 145] on span "COMPLETE" at bounding box center [123, 141] width 32 height 7
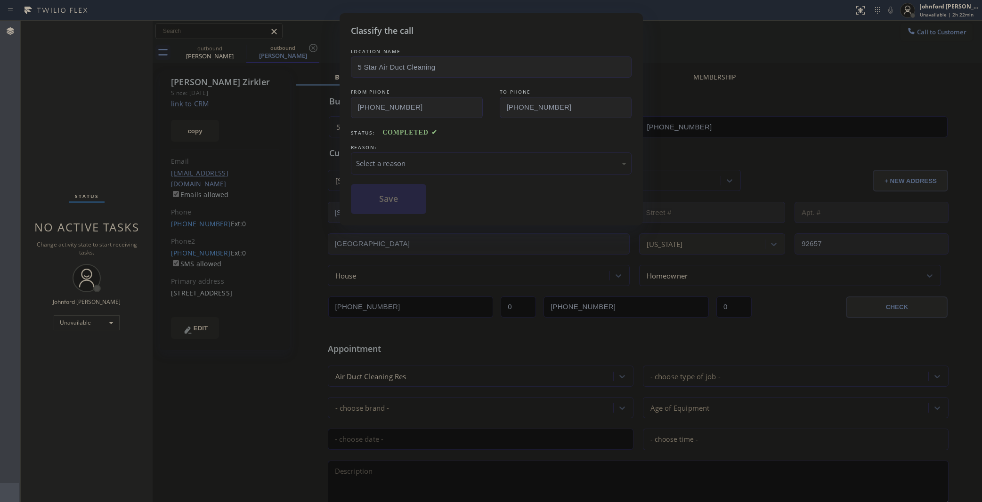
click at [371, 163] on div "Select a reason" at bounding box center [491, 163] width 270 height 11
click at [387, 193] on button "Save" at bounding box center [389, 199] width 76 height 30
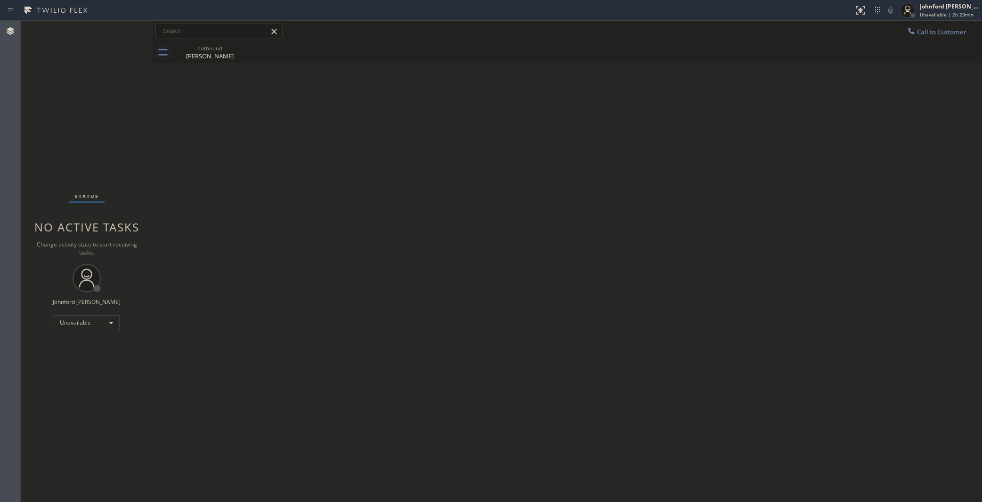
click at [907, 38] on button "Call to Customer" at bounding box center [936, 32] width 72 height 18
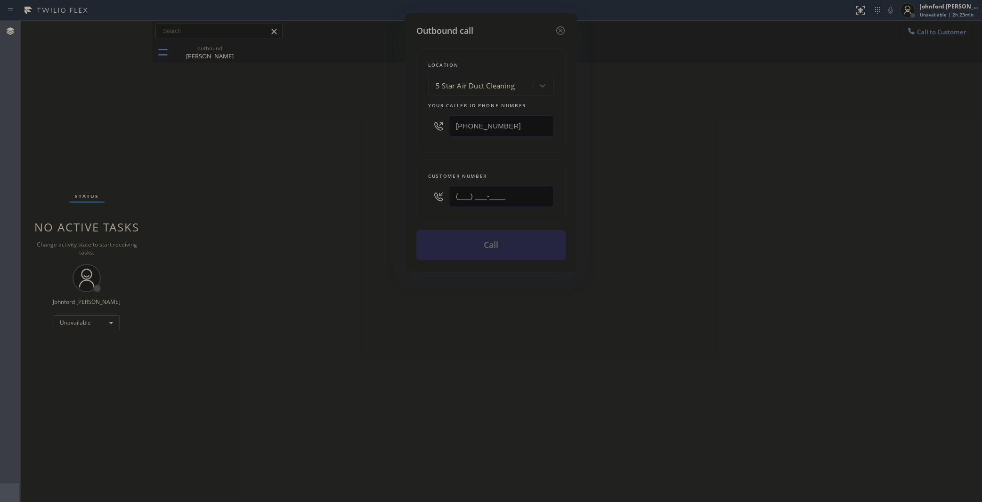
drag, startPoint x: 421, startPoint y: 194, endPoint x: 278, endPoint y: 210, distance: 143.6
click at [326, 203] on div "Outbound call Location 5 Star Air Duct Cleaning Your caller id phone number (85…" at bounding box center [491, 251] width 982 height 502
paste input "949) 648-0303"
type input "(949) 648-0303"
click at [240, 216] on div "Outbound call Location 5 Star Air Duct Cleaning Your caller id phone number (85…" at bounding box center [491, 251] width 982 height 502
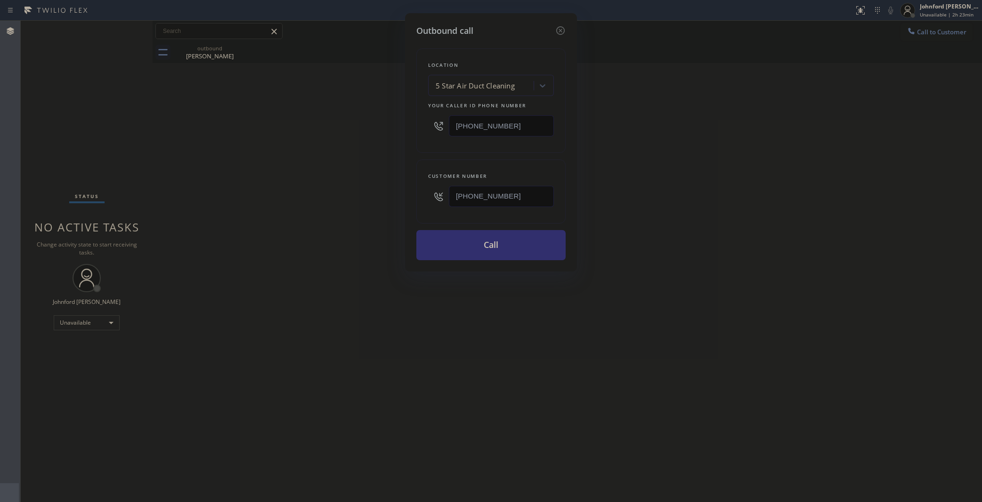
click at [452, 249] on button "Call" at bounding box center [490, 245] width 149 height 30
drag, startPoint x: 600, startPoint y: 231, endPoint x: 648, endPoint y: 48, distance: 188.9
click at [603, 231] on div "Outbound call Location 5 Star Air Duct Cleaning Your caller id phone number (85…" at bounding box center [491, 251] width 982 height 502
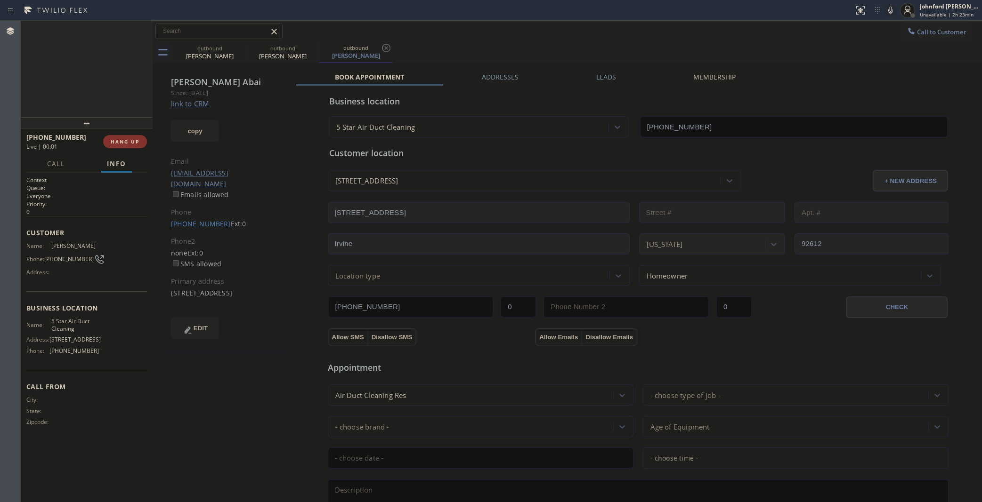
type input "(858) 800-3094"
click at [138, 142] on span "HANG UP" at bounding box center [125, 141] width 29 height 7
drag, startPoint x: 918, startPoint y: 32, endPoint x: 620, endPoint y: 199, distance: 342.2
click at [919, 32] on span "Call to Customer" at bounding box center [941, 32] width 49 height 8
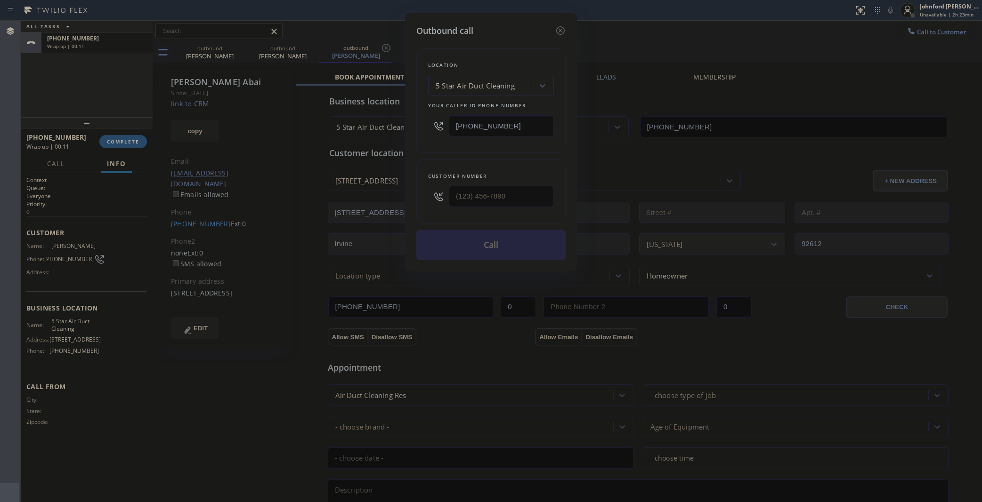
drag, startPoint x: 538, startPoint y: 207, endPoint x: 433, endPoint y: 204, distance: 105.1
click at [433, 204] on div at bounding box center [491, 196] width 126 height 31
paste input "424) 202-2268"
drag, startPoint x: 498, startPoint y: 193, endPoint x: 418, endPoint y: 193, distance: 80.1
click at [418, 193] on div "Customer number (424) 202-2268" at bounding box center [490, 192] width 149 height 64
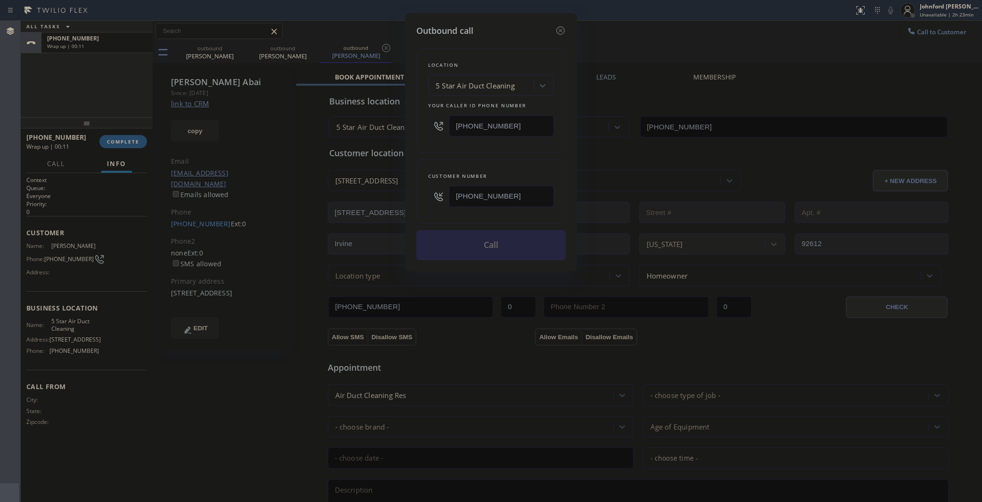
type input "(424) 202-2268"
click at [428, 153] on div "Location 5 Star Air Duct Cleaning Your caller id phone number (858) 800-3094 Cu…" at bounding box center [490, 148] width 149 height 223
click at [450, 239] on button "Call" at bounding box center [490, 245] width 149 height 30
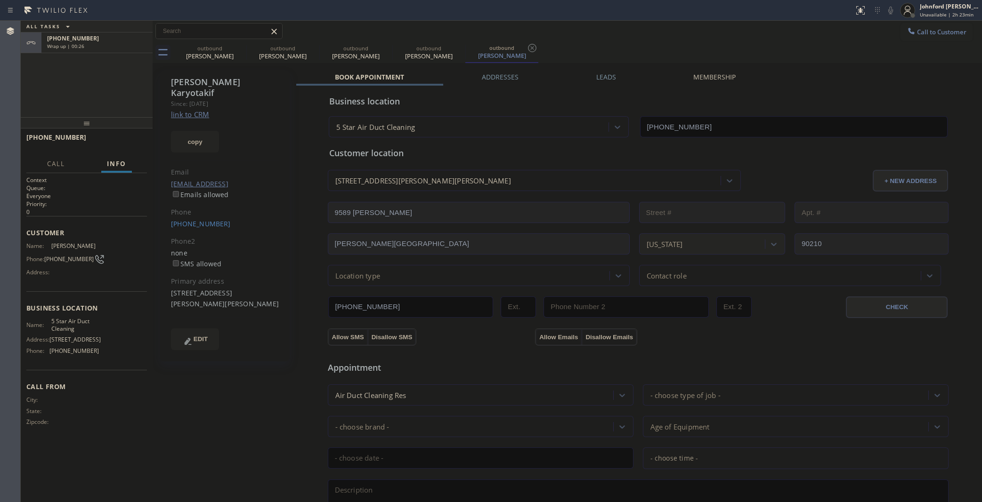
type input "(858) 800-3094"
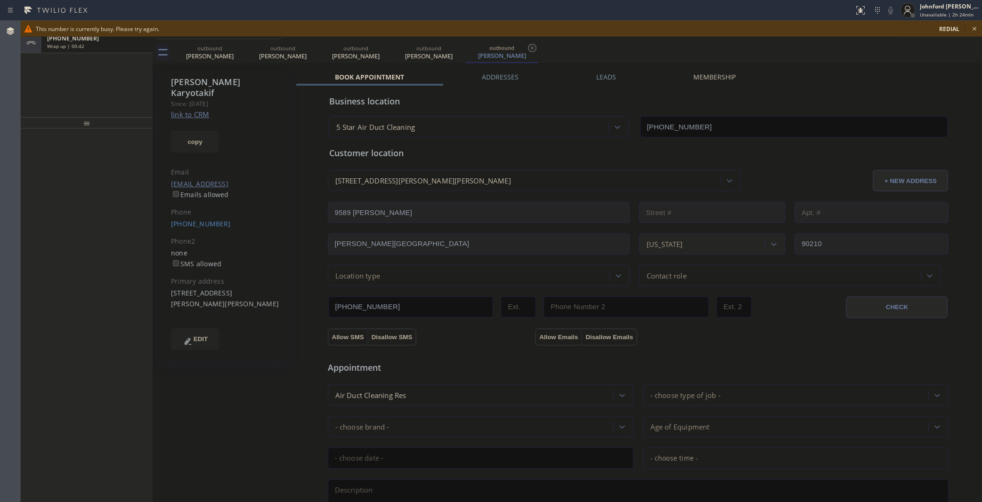
click at [86, 47] on div "Wrap up | 00:42" at bounding box center [97, 46] width 100 height 7
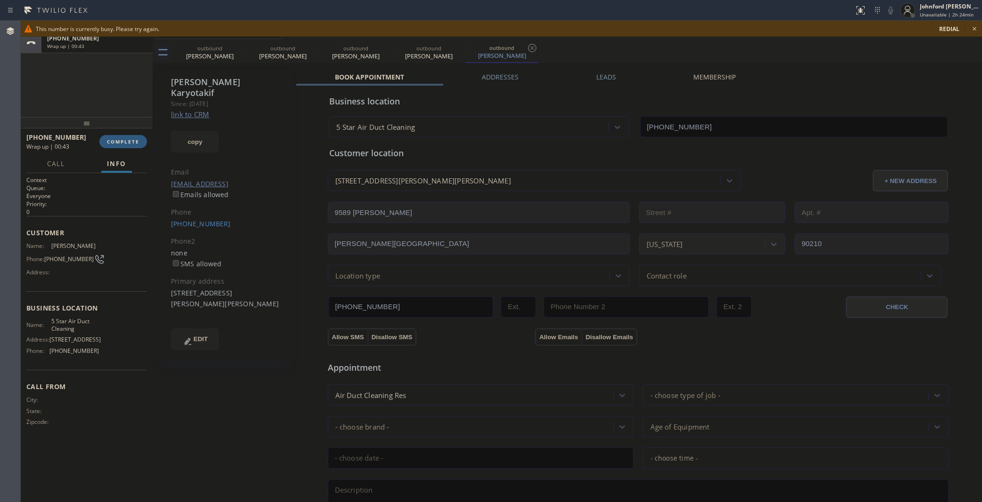
click at [123, 129] on div at bounding box center [87, 122] width 132 height 11
click at [126, 142] on span "COMPLETE" at bounding box center [123, 141] width 32 height 7
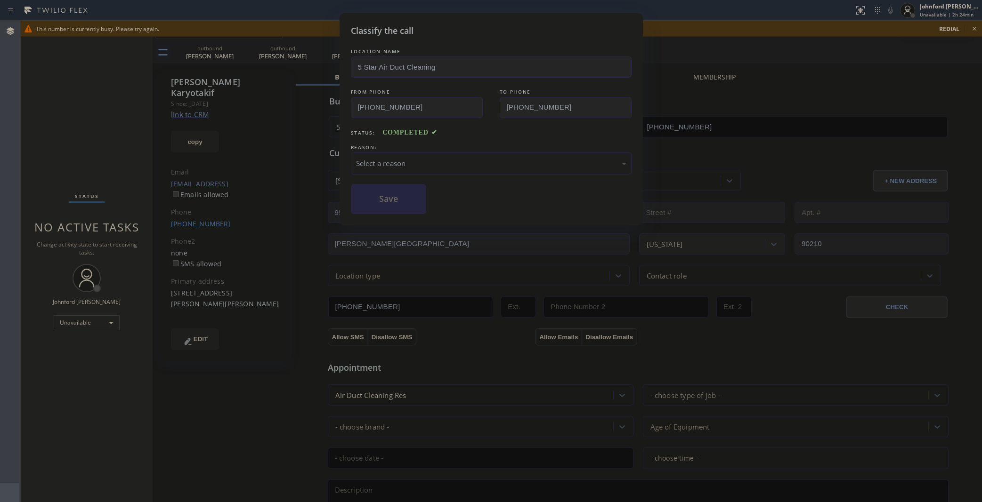
click at [479, 169] on div "Select a reason" at bounding box center [491, 164] width 281 height 22
click at [415, 201] on button "Save" at bounding box center [389, 199] width 76 height 30
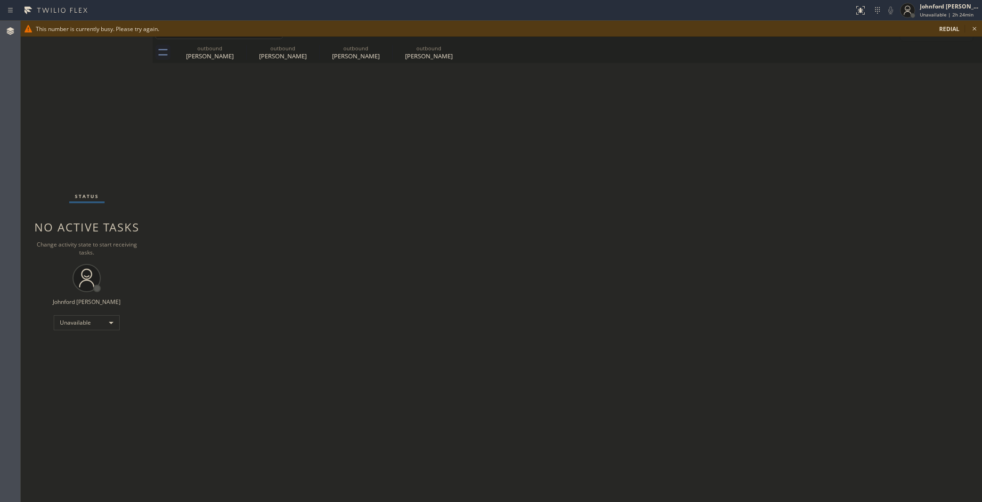
click at [975, 26] on icon at bounding box center [974, 28] width 11 height 11
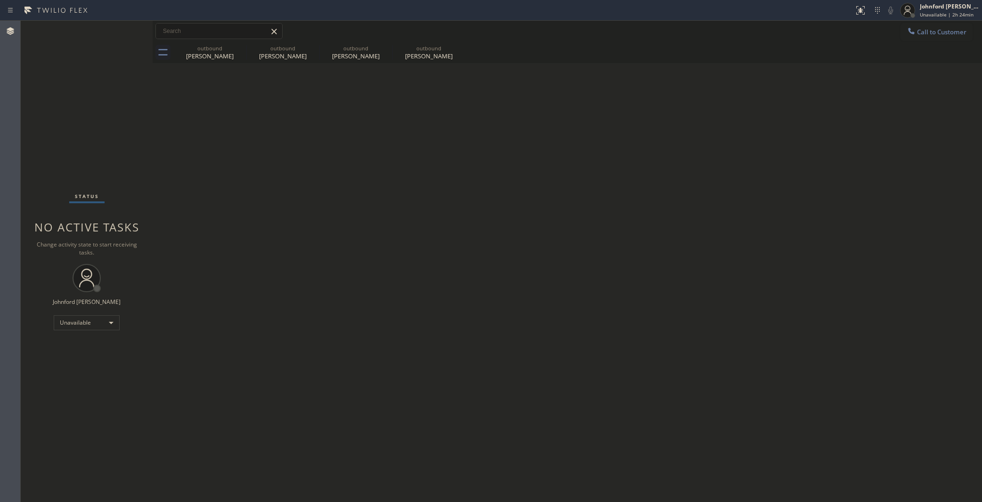
drag, startPoint x: 932, startPoint y: 35, endPoint x: 867, endPoint y: 79, distance: 79.2
click at [932, 34] on button "Call to Customer" at bounding box center [936, 32] width 72 height 18
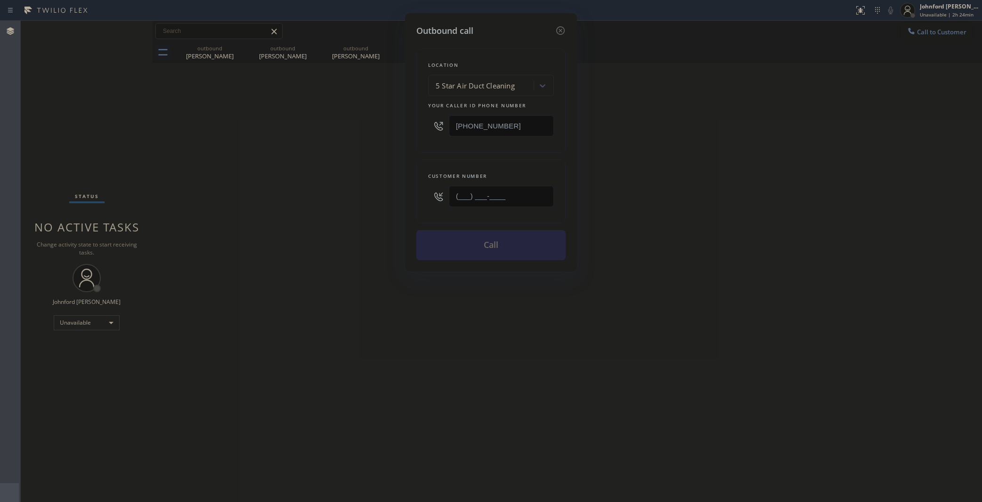
drag, startPoint x: 507, startPoint y: 199, endPoint x: 410, endPoint y: 205, distance: 96.7
click at [430, 205] on div "(___) ___-____" at bounding box center [491, 196] width 126 height 31
paste input "408) 655-1690"
drag, startPoint x: 368, startPoint y: 206, endPoint x: 378, endPoint y: 196, distance: 14.7
click at [367, 206] on div "Outbound call Location 5 Star Air Duct Cleaning Your caller id phone number (85…" at bounding box center [491, 251] width 982 height 502
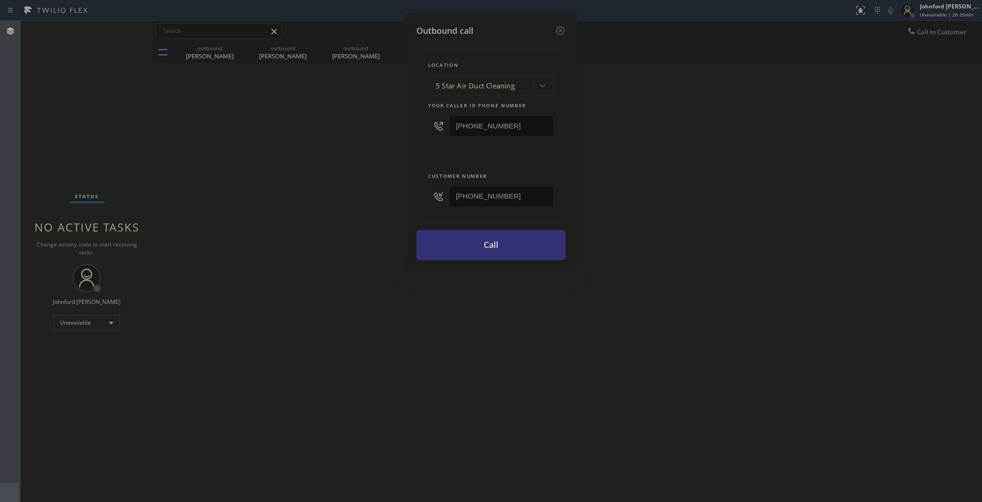
drag, startPoint x: 528, startPoint y: 183, endPoint x: 371, endPoint y: 216, distance: 160.7
click at [399, 214] on div "Outbound call Location 5 Star Air Duct Cleaning Your caller id phone number (85…" at bounding box center [491, 251] width 982 height 502
paste input "323) 884-3404"
drag, startPoint x: 340, startPoint y: 219, endPoint x: 516, endPoint y: 99, distance: 213.2
click at [339, 219] on div "Outbound call Location 5 Star Air Duct Cleaning Your caller id phone number (85…" at bounding box center [491, 251] width 982 height 502
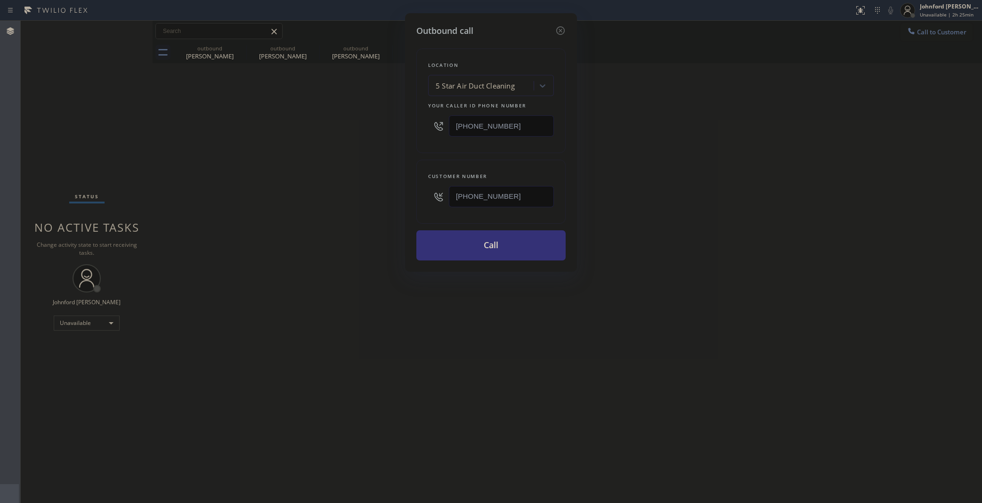
click at [721, 207] on div "Outbound call Location 5 Star Air Duct Cleaning Your caller id phone number (85…" at bounding box center [491, 251] width 982 height 503
click at [936, 30] on div "Outbound call Location 5 Star Air Duct Cleaning Your caller id phone number (85…" at bounding box center [491, 251] width 982 height 503
drag, startPoint x: 520, startPoint y: 187, endPoint x: 351, endPoint y: 204, distance: 169.9
click at [385, 201] on div "Outbound call Location 5 Star Air Duct Cleaning Your caller id phone number (85…" at bounding box center [491, 251] width 982 height 503
paste input "909) 489-6402"
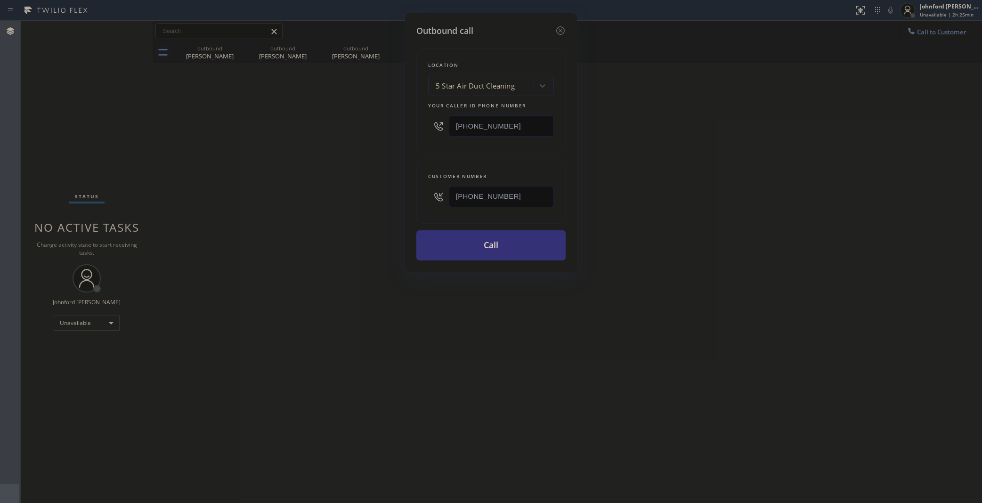
click at [305, 205] on div "Outbound call Location 5 Star Air Duct Cleaning Your caller id phone number (85…" at bounding box center [491, 251] width 982 height 503
drag, startPoint x: 779, startPoint y: 144, endPoint x: 780, endPoint y: 131, distance: 12.7
click at [780, 138] on div "Outbound call Location 5 Star Air Duct Cleaning Your caller id phone number (85…" at bounding box center [491, 251] width 982 height 503
click at [916, 33] on div "Outbound call Location 5 Star Air Duct Cleaning Your caller id phone number (85…" at bounding box center [491, 251] width 982 height 503
drag, startPoint x: 424, startPoint y: 204, endPoint x: 293, endPoint y: 203, distance: 130.9
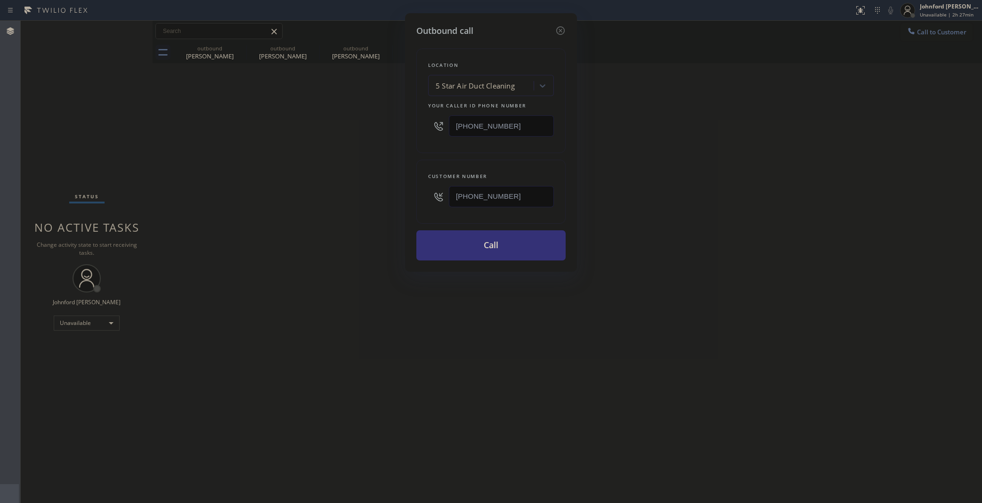
click at [298, 203] on div "Outbound call Location 5 Star Air Duct Cleaning Your caller id phone number (85…" at bounding box center [491, 251] width 982 height 503
paste input "714) 321-4168"
type input "(714) 321-4168"
click at [261, 212] on div "Outbound call Location 5 Star Air Duct Cleaning Your caller id phone number (85…" at bounding box center [491, 251] width 982 height 503
click at [744, 135] on div "Outbound call Location 5 Star Air Duct Cleaning Your caller id phone number (85…" at bounding box center [491, 251] width 982 height 503
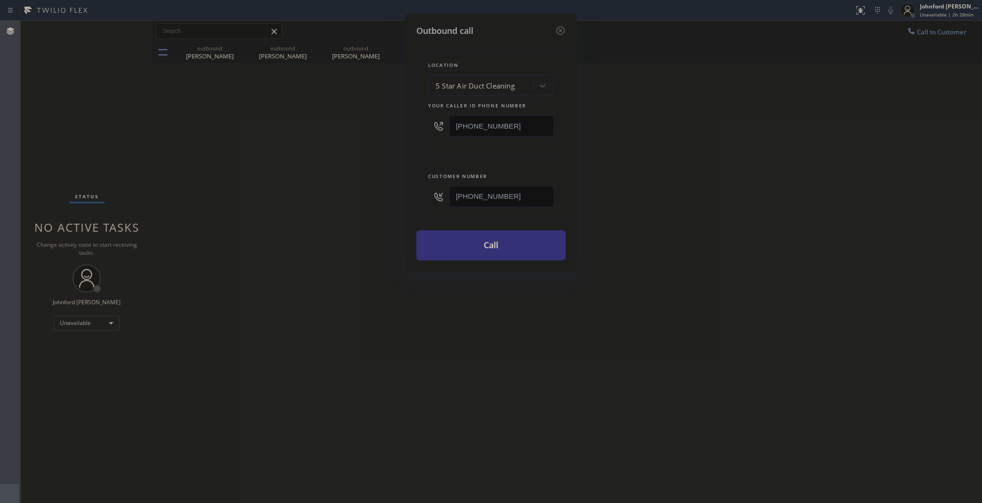
drag, startPoint x: 509, startPoint y: 123, endPoint x: 427, endPoint y: 114, distance: 82.5
click at [408, 124] on div "Outbound call Location 5 Star Air Duct Cleaning Your caller id phone number (85…" at bounding box center [491, 142] width 172 height 259
paste input "657) 500-363"
type input "(657) 500-3634"
click at [485, 251] on button "Call" at bounding box center [490, 245] width 149 height 30
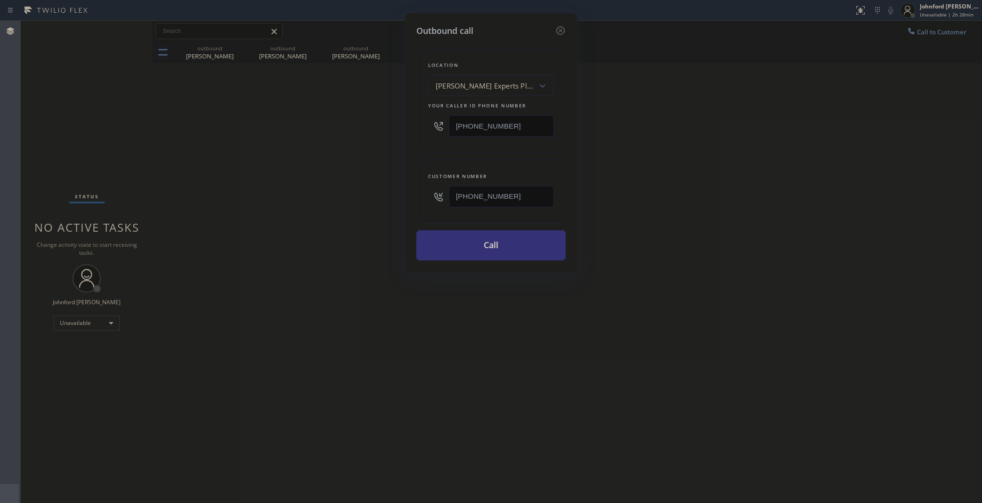
click at [716, 201] on div "Outbound call Location Mercer Experts Plumber Your caller id phone number (657)…" at bounding box center [491, 251] width 982 height 503
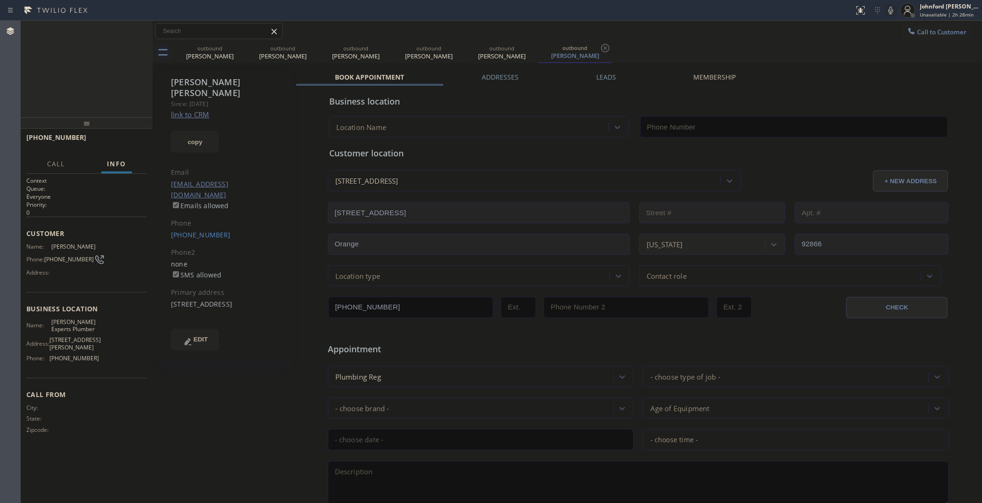
type input "(657) 500-3634"
click at [883, 16] on div "Status report No issues detected If you experience an issue, please download th…" at bounding box center [916, 10] width 132 height 21
click at [886, 12] on icon at bounding box center [890, 10] width 11 height 11
click at [233, 49] on div "outbound" at bounding box center [209, 48] width 71 height 7
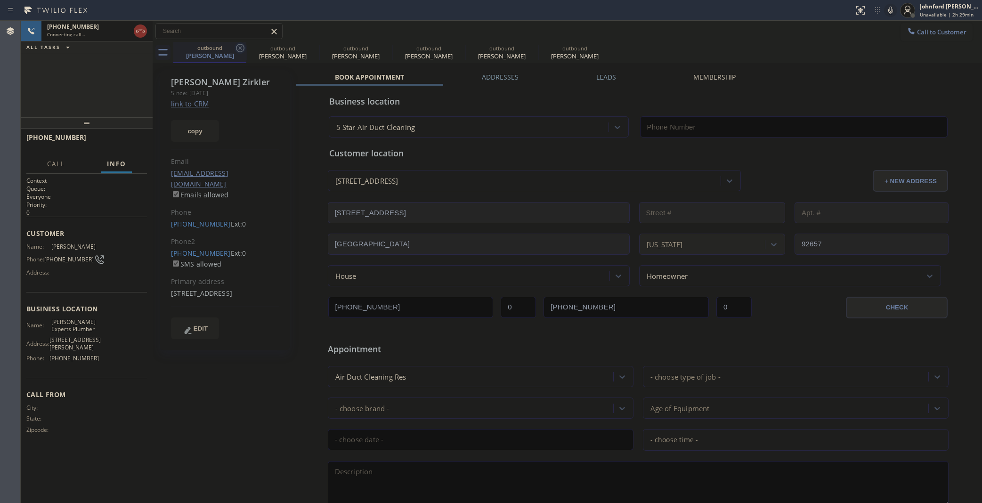
type input "(858) 800-3094"
click at [245, 48] on icon at bounding box center [240, 47] width 11 height 11
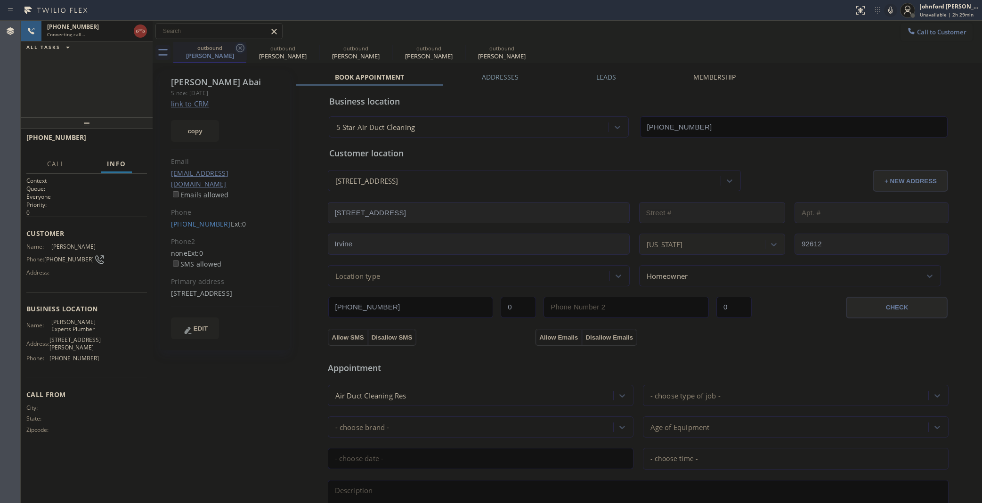
click at [243, 48] on icon at bounding box center [240, 48] width 8 height 8
click at [0, 0] on icon at bounding box center [0, 0] width 0 height 0
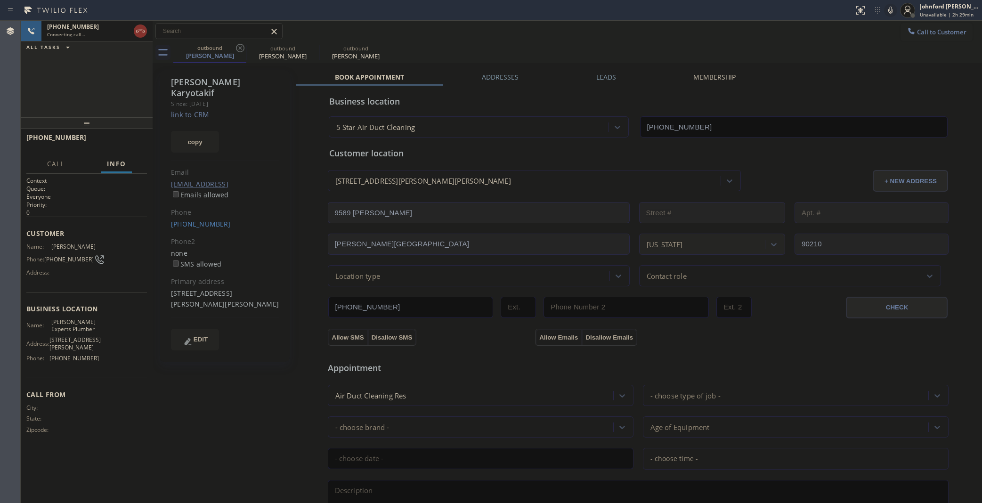
click at [243, 48] on icon at bounding box center [240, 48] width 8 height 8
type input "(657) 500-3634"
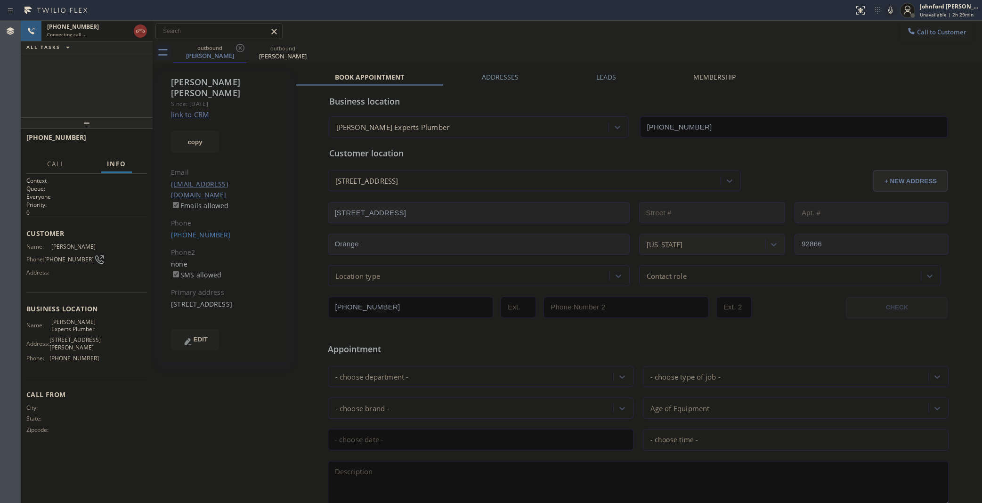
click at [512, 40] on div "Call to Customer Outbound call Location Mercer Experts Plumber Your caller id p…" at bounding box center [567, 31] width 829 height 21
click at [46, 97] on div "+17143214168 Live | 00:00 ALL TASKS ALL TASKS ACTIVE TASKS TASKS IN WRAP UP" at bounding box center [87, 69] width 132 height 97
click at [109, 140] on button "HANG UP" at bounding box center [125, 141] width 44 height 13
click at [119, 160] on span "Info" at bounding box center [116, 164] width 19 height 8
click at [116, 138] on span "COMPLETE" at bounding box center [123, 141] width 32 height 7
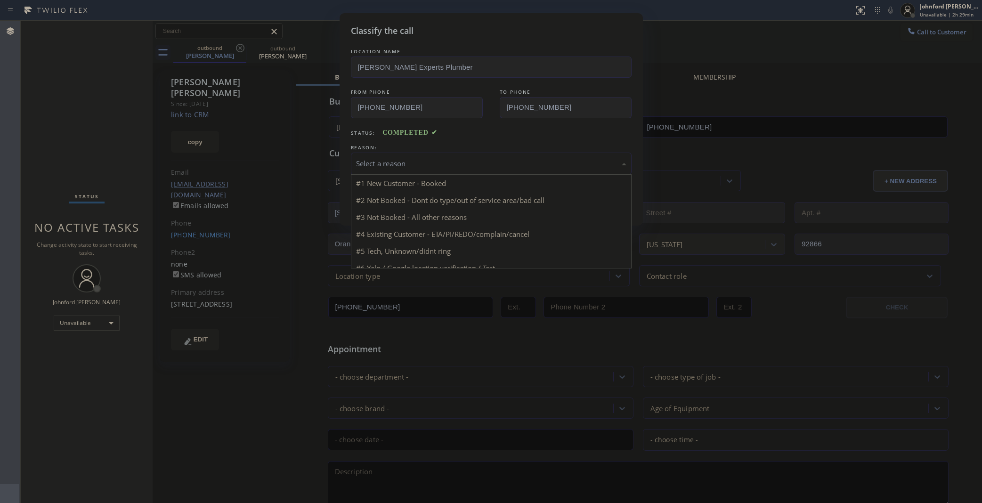
click at [418, 158] on div "Select a reason" at bounding box center [491, 163] width 270 height 11
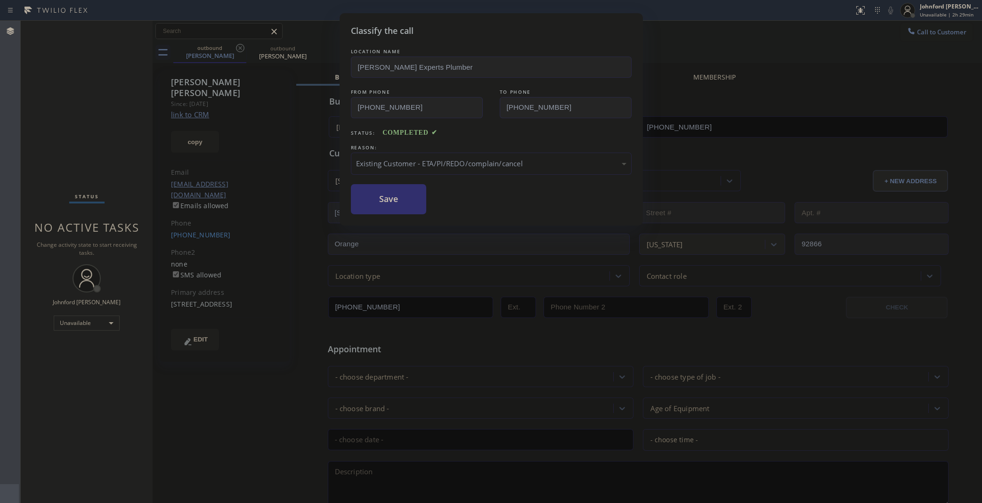
click at [382, 208] on button "Save" at bounding box center [389, 199] width 76 height 30
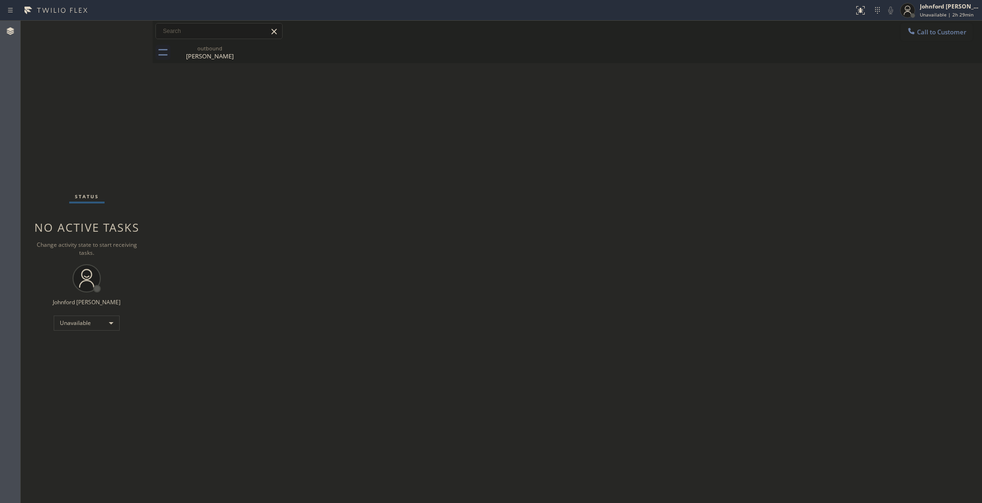
click at [915, 33] on icon at bounding box center [911, 30] width 9 height 9
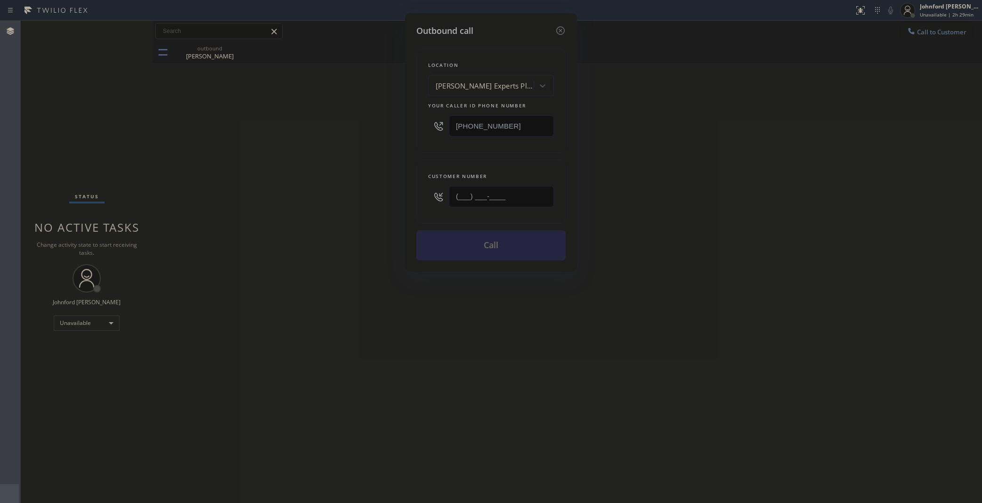
drag, startPoint x: 472, startPoint y: 194, endPoint x: 421, endPoint y: 201, distance: 50.8
click at [421, 201] on div "Customer number (___) ___-____" at bounding box center [490, 192] width 149 height 64
paste input "323) 975-6828"
click at [272, 227] on div "Outbound call Location Mercer Experts Plumber Your caller id phone number (657)…" at bounding box center [491, 251] width 982 height 503
drag, startPoint x: 413, startPoint y: 205, endPoint x: 376, endPoint y: 209, distance: 37.4
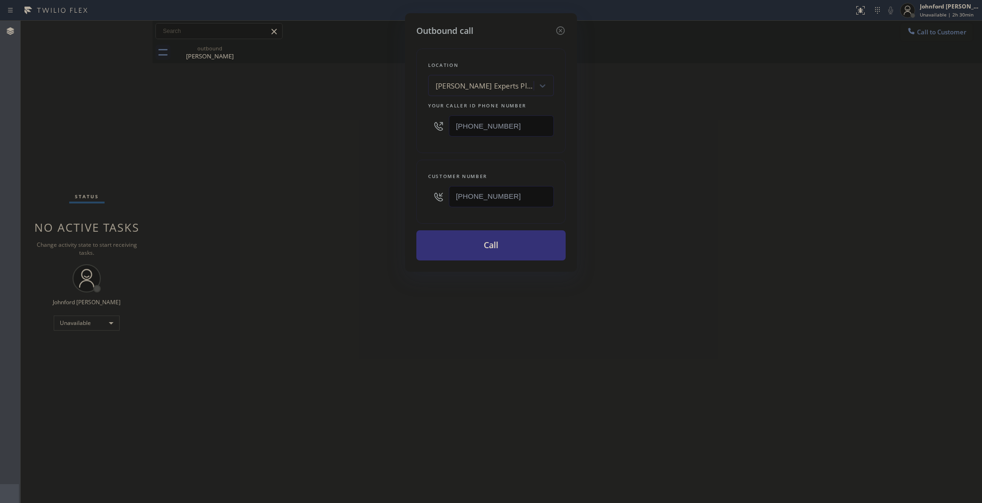
click at [381, 209] on div "Outbound call Location Mercer Experts Plumber Your caller id phone number (657)…" at bounding box center [491, 251] width 982 height 503
paste input "10) 403-3136"
drag, startPoint x: 512, startPoint y: 192, endPoint x: 369, endPoint y: 199, distance: 143.3
click at [389, 198] on div "Outbound call Location Mercer Experts Plumber Your caller id phone number (657)…" at bounding box center [491, 251] width 982 height 503
paste input "806-3251"
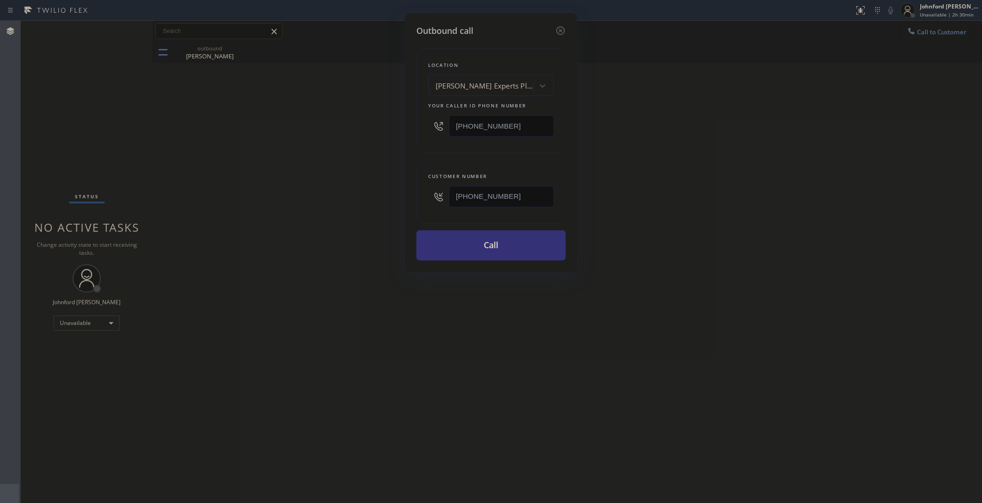
type input "(310) 806-3251"
click at [336, 207] on div "Outbound call Location Mercer Experts Plumber Your caller id phone number (657)…" at bounding box center [491, 251] width 982 height 503
drag, startPoint x: 745, startPoint y: 155, endPoint x: 733, endPoint y: 71, distance: 85.1
click at [745, 152] on div "Outbound call Location Mercer Experts Plumber Your caller id phone number (657)…" at bounding box center [491, 251] width 982 height 503
click at [486, 256] on button "Call" at bounding box center [490, 245] width 149 height 30
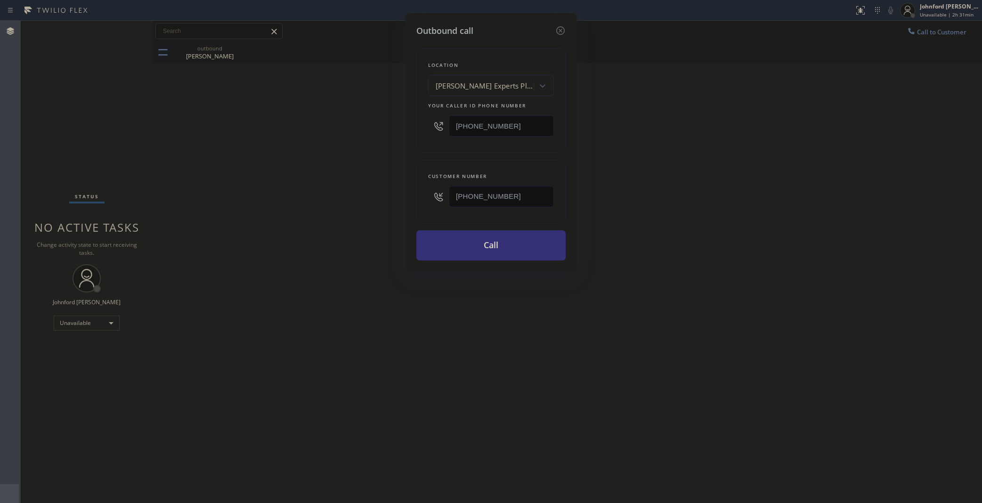
drag, startPoint x: 763, startPoint y: 156, endPoint x: 779, endPoint y: 31, distance: 125.8
click at [775, 145] on div "Outbound call Location Mercer Experts Plumber Your caller id phone number (657)…" at bounding box center [491, 251] width 982 height 503
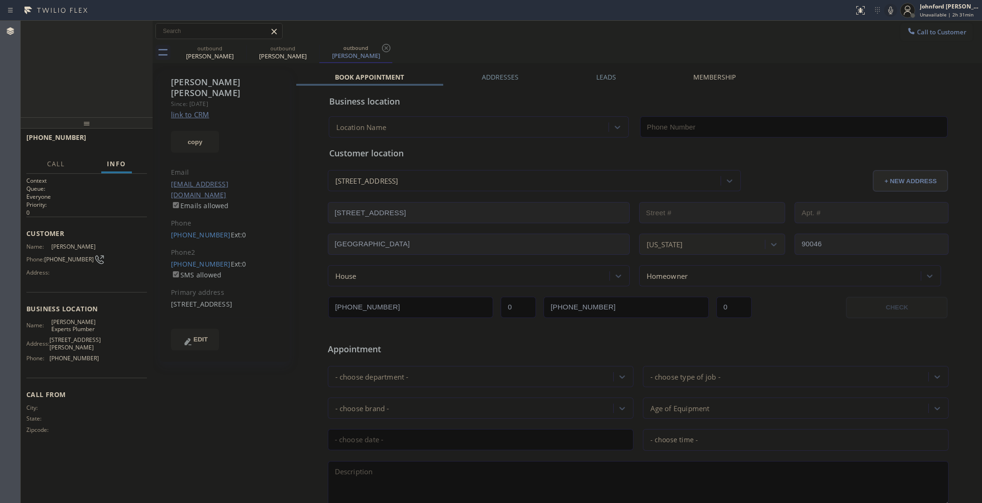
type input "(657) 500-3634"
click at [893, 8] on icon at bounding box center [890, 10] width 11 height 11
click at [241, 49] on icon at bounding box center [240, 47] width 11 height 11
click at [888, 10] on icon at bounding box center [890, 11] width 5 height 8
click at [829, 31] on div "Call to Customer Outbound call Location Mercer Experts Plumber Your caller id p…" at bounding box center [567, 31] width 829 height 16
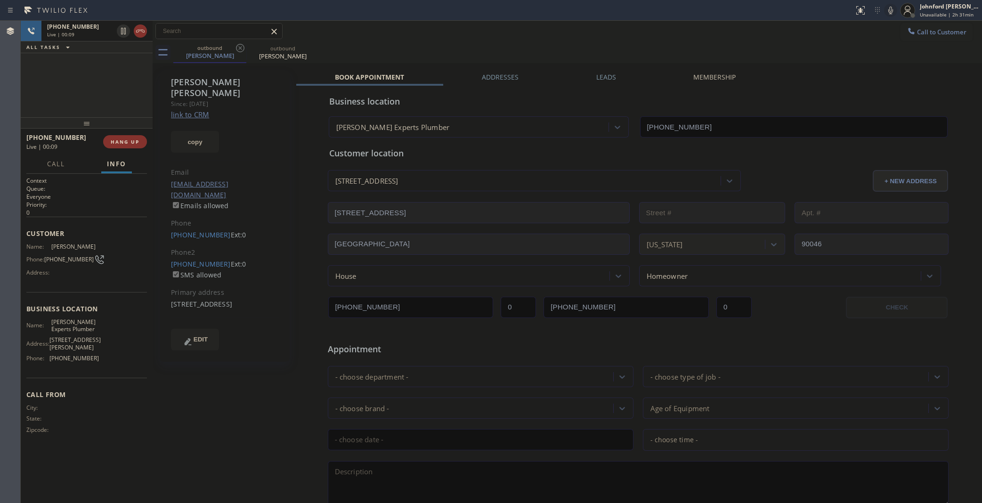
click at [48, 87] on div "+13108063251 Live | 00:09 ALL TASKS ALL TASKS ACTIVE TASKS TASKS IN WRAP UP" at bounding box center [87, 69] width 132 height 97
click at [142, 144] on button "HANG UP" at bounding box center [125, 141] width 44 height 13
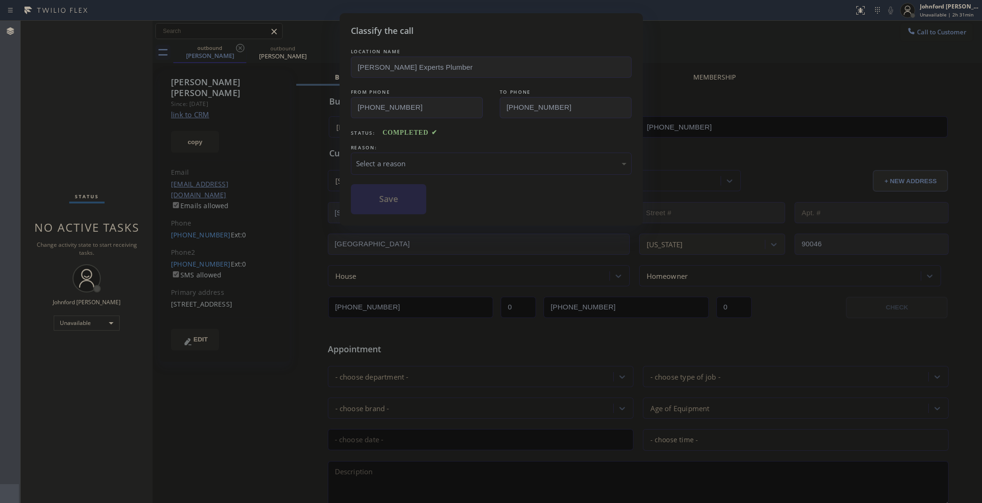
click at [391, 172] on div "LOCATION NAME Mercer Experts Plumber FROM PHONE (657) 500-3634 TO PHONE (310) 8…" at bounding box center [491, 131] width 281 height 168
drag, startPoint x: 400, startPoint y: 165, endPoint x: 408, endPoint y: 165, distance: 7.5
click at [401, 165] on div "Select a reason" at bounding box center [491, 163] width 270 height 11
click at [411, 207] on button "Save" at bounding box center [389, 199] width 76 height 30
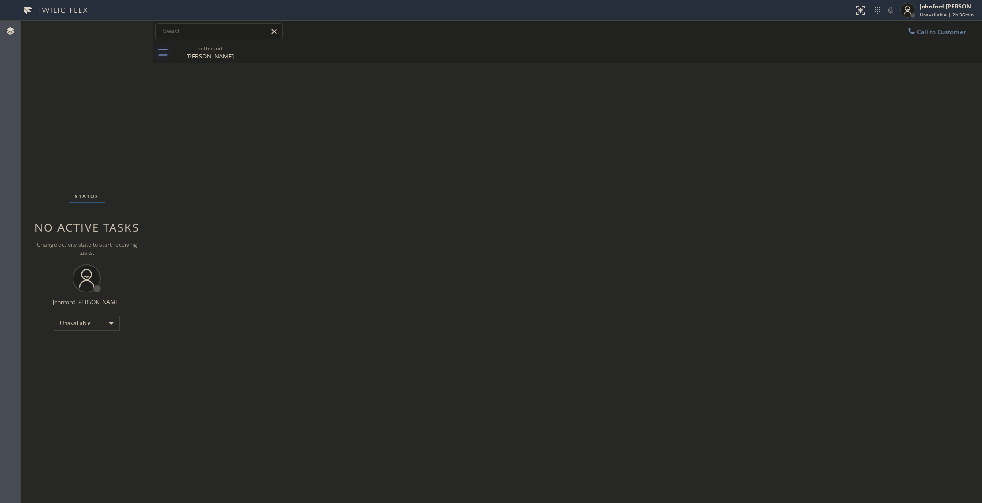
click at [934, 22] on div "Call to Customer Outbound call Location Mercer Experts Plumber Your caller id p…" at bounding box center [567, 31] width 829 height 21
click at [938, 31] on span "Call to Customer" at bounding box center [941, 32] width 49 height 8
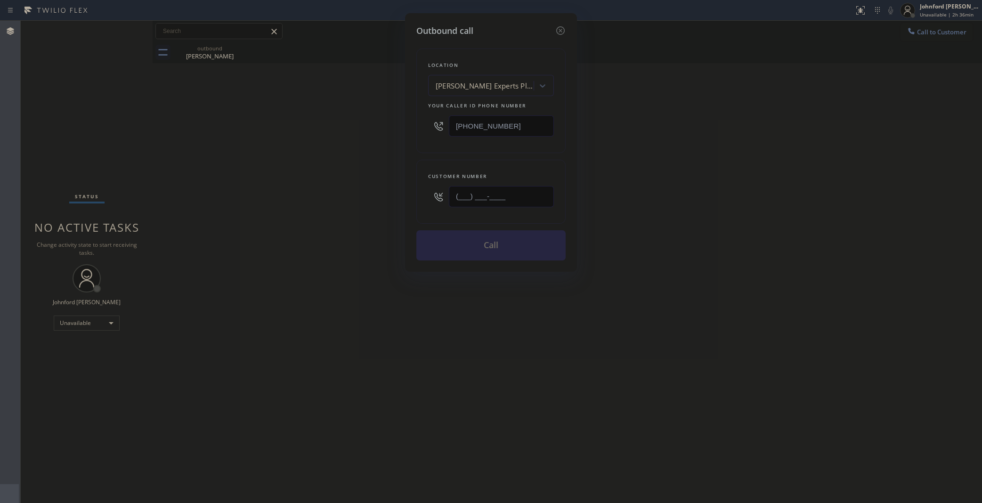
drag, startPoint x: 435, startPoint y: 206, endPoint x: 397, endPoint y: 208, distance: 38.2
click at [413, 206] on div "Outbound call Location Mercer Experts Plumber Your caller id phone number (657)…" at bounding box center [491, 142] width 172 height 259
paste input "818) 383-8600"
type input "(818) 383-8600"
drag, startPoint x: 728, startPoint y: 187, endPoint x: 729, endPoint y: 178, distance: 9.5
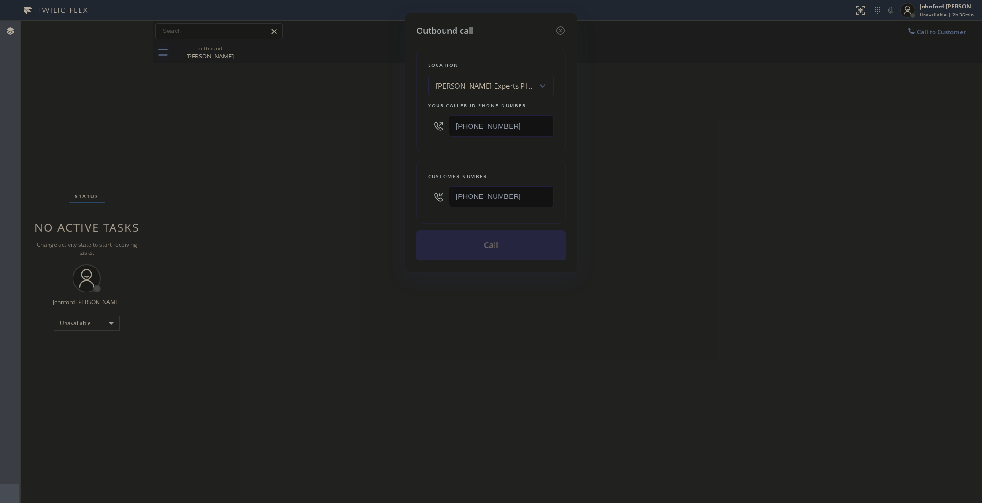
click at [729, 178] on div "Outbound call Location Mercer Experts Plumber Your caller id phone number (657)…" at bounding box center [491, 251] width 982 height 503
drag, startPoint x: 531, startPoint y: 130, endPoint x: 409, endPoint y: 132, distance: 122.5
click at [416, 130] on div "Location Mercer Experts Plumber Your caller id phone number (657) 500-3634" at bounding box center [490, 101] width 149 height 105
paste input "818) 528-5025"
type input "(818) 528-5025"
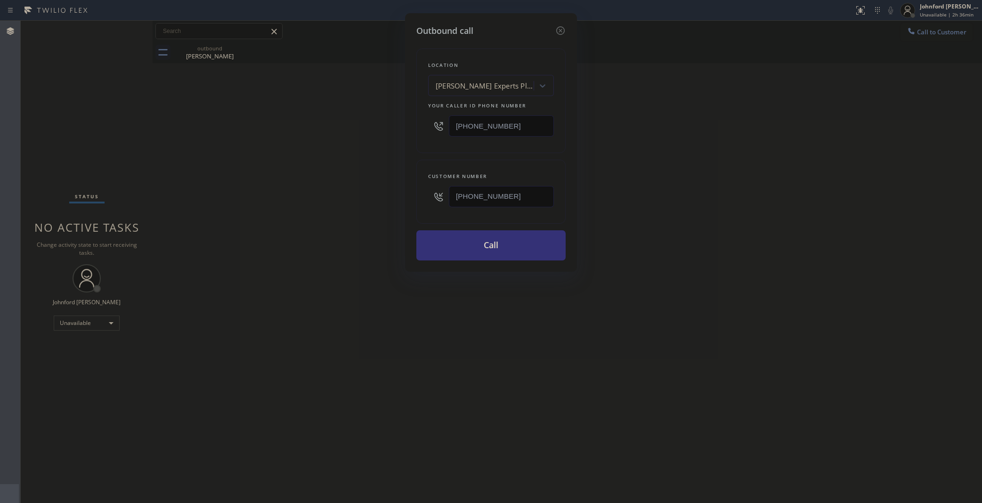
click at [389, 139] on div "Outbound call Location Mercer Experts Plumber Your caller id phone number (818)…" at bounding box center [491, 251] width 982 height 503
click at [726, 139] on div "Outbound call Location Van Nuys Appliance Repair Your caller id phone number (8…" at bounding box center [491, 251] width 982 height 503
click at [359, 232] on div "Outbound call Location Van Nuys Appliance Repair Your caller id phone number (8…" at bounding box center [491, 251] width 982 height 503
click at [447, 242] on button "Call" at bounding box center [490, 245] width 149 height 30
drag, startPoint x: 652, startPoint y: 225, endPoint x: 647, endPoint y: 95, distance: 130.1
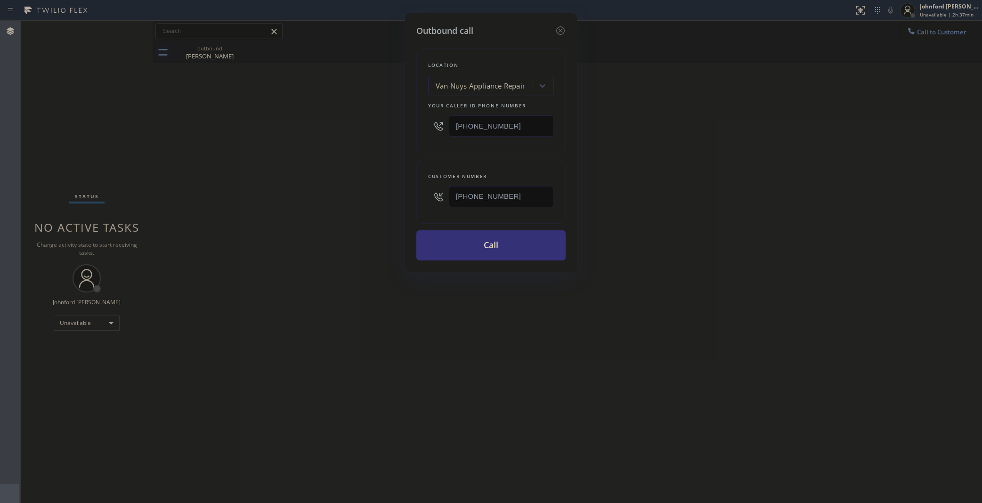
click at [654, 220] on div "Outbound call Location Van Nuys Appliance Repair Your caller id phone number (8…" at bounding box center [491, 251] width 982 height 503
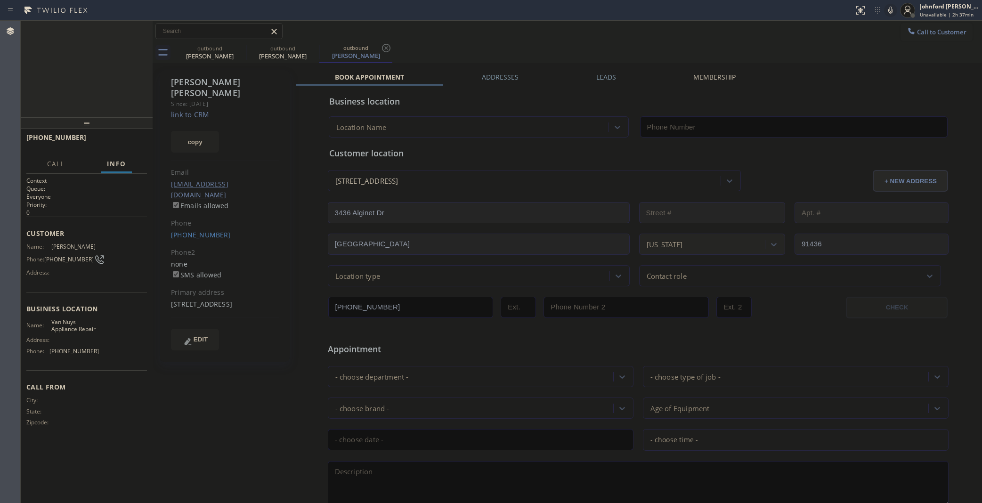
type input "(818) 528-5025"
click at [886, 10] on icon at bounding box center [890, 10] width 11 height 11
click at [886, 12] on icon at bounding box center [890, 10] width 11 height 11
click at [894, 11] on icon at bounding box center [890, 10] width 11 height 11
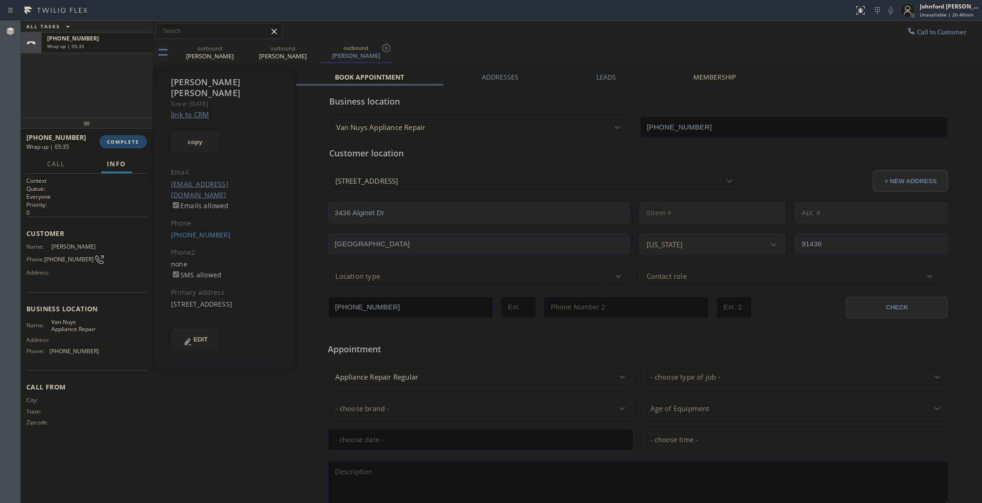
click at [122, 140] on span "COMPLETE" at bounding box center [123, 141] width 32 height 7
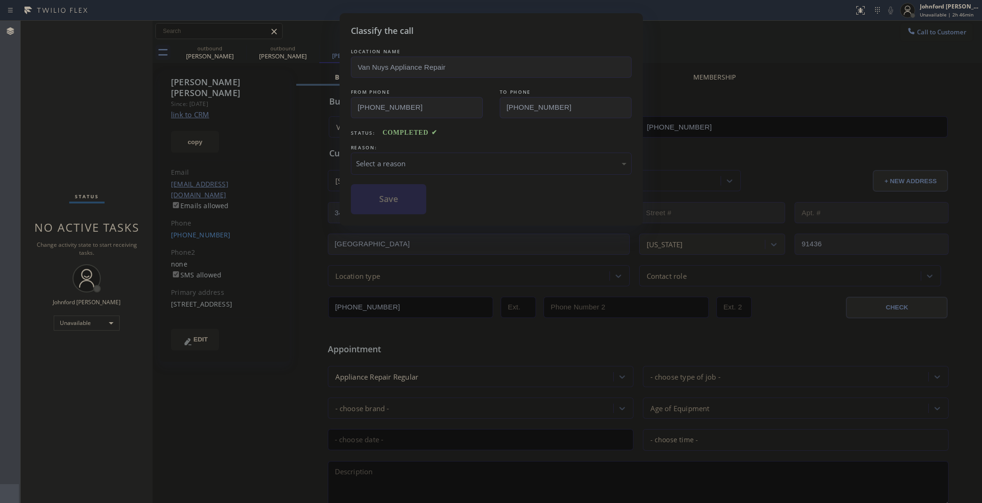
click at [408, 170] on div "Select a reason" at bounding box center [491, 164] width 281 height 22
click at [417, 198] on button "Save" at bounding box center [389, 199] width 76 height 30
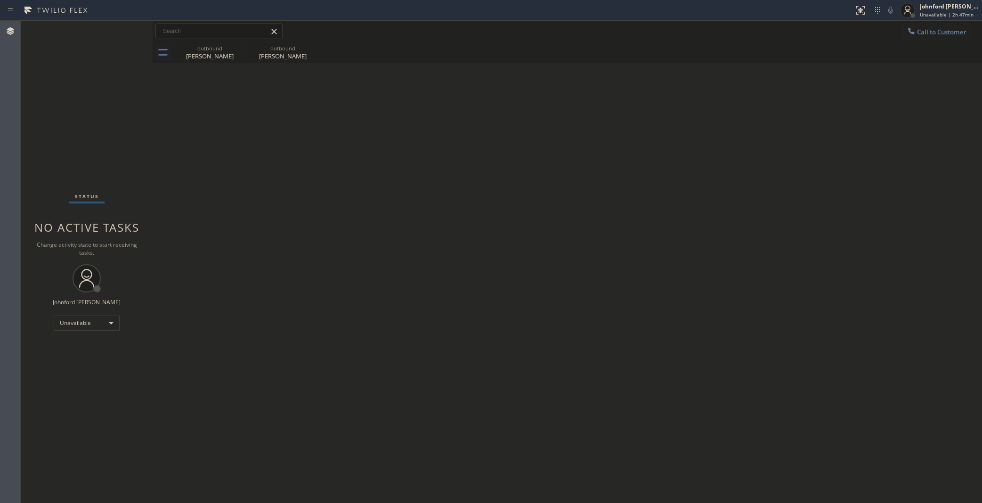
click at [32, 92] on div "Status No active tasks Change activity state to start receiving tasks. Johnford…" at bounding box center [87, 262] width 132 height 482
click at [922, 41] on button "Call to Customer" at bounding box center [936, 32] width 72 height 18
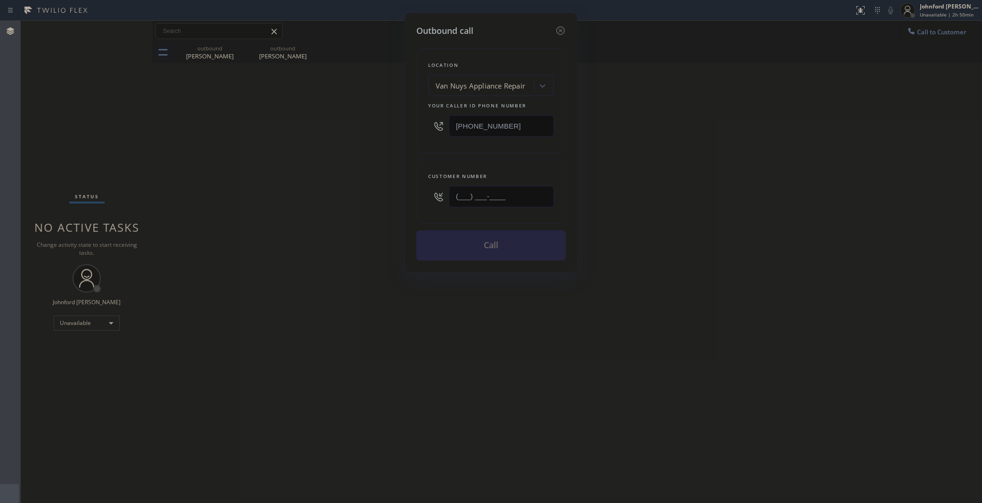
drag, startPoint x: 494, startPoint y: 194, endPoint x: 409, endPoint y: 198, distance: 85.8
click at [421, 195] on div "Customer number (___) ___-____" at bounding box center [490, 192] width 149 height 64
paste input "310) 800-0111"
type input "(310) 800-0111"
click at [319, 212] on div "Outbound call Location Van Nuys Appliance Repair Your caller id phone number (8…" at bounding box center [491, 251] width 982 height 503
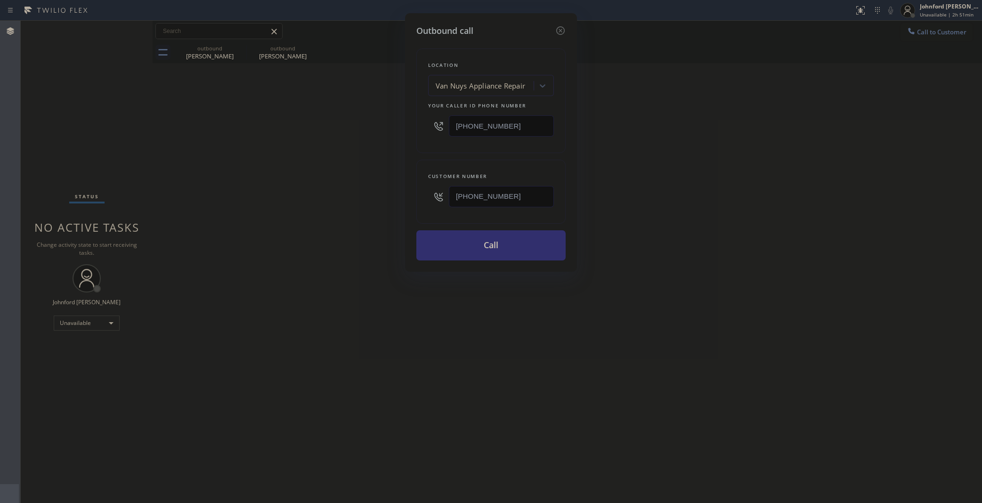
click at [449, 246] on button "Call" at bounding box center [490, 245] width 149 height 30
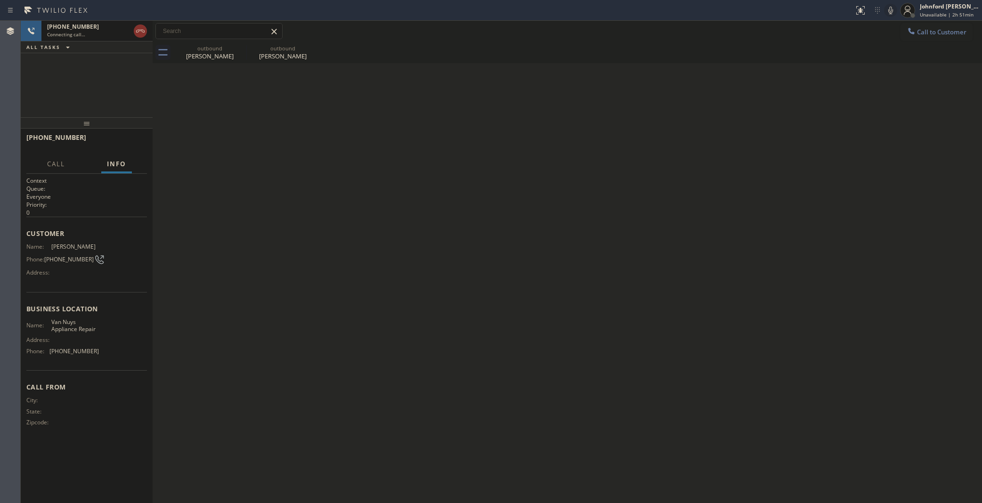
click at [142, 31] on icon at bounding box center [140, 31] width 8 height 3
click at [229, 47] on div "outbound" at bounding box center [209, 48] width 71 height 7
click at [0, 0] on icon at bounding box center [0, 0] width 0 height 0
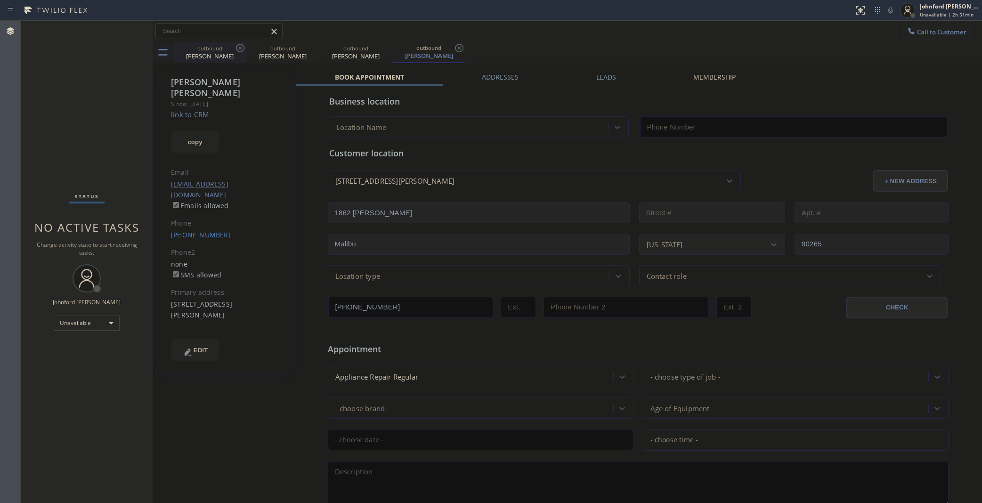
type input "(818) 528-5025"
click at [235, 50] on icon at bounding box center [240, 47] width 11 height 11
click at [308, 49] on icon at bounding box center [313, 47] width 11 height 11
click at [917, 32] on span "Call to Customer" at bounding box center [941, 32] width 49 height 8
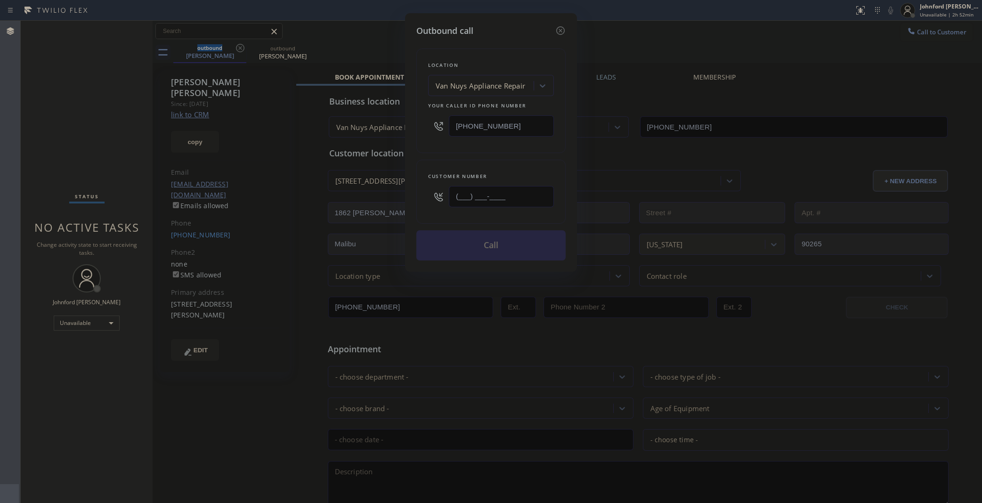
click at [430, 202] on div "(___) ___-____" at bounding box center [491, 196] width 126 height 31
paste input "818) 383-8600"
type input "(818) 383-8600"
click at [450, 145] on div "Location Van Nuys Appliance Repair Your caller id phone number (818) 528-5025" at bounding box center [490, 101] width 149 height 105
click at [474, 251] on button "Call" at bounding box center [490, 245] width 149 height 30
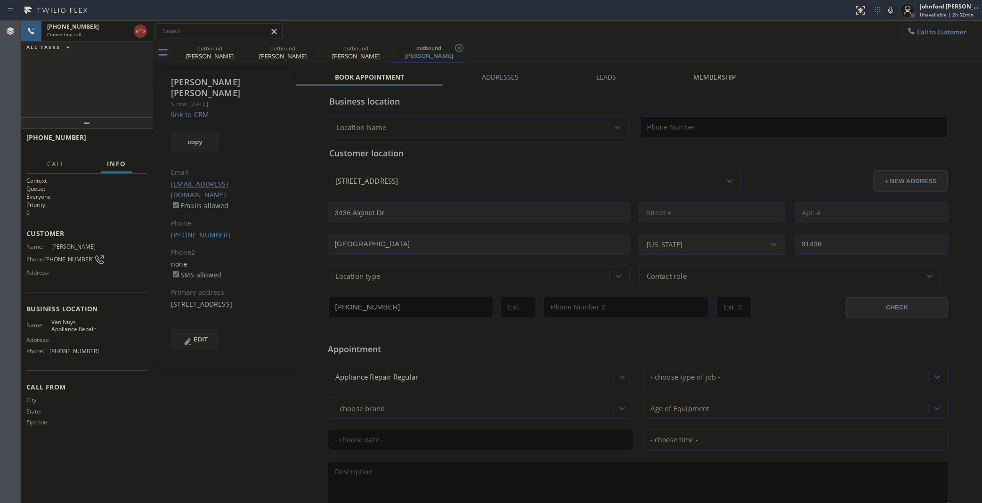
type input "(818) 528-5025"
click at [890, 5] on icon at bounding box center [890, 10] width 11 height 11
drag, startPoint x: 886, startPoint y: 13, endPoint x: 866, endPoint y: 22, distance: 22.1
click at [886, 12] on icon at bounding box center [890, 10] width 11 height 11
click at [57, 88] on div "+18183838600 Live | 02:47 ALL TASKS ALL TASKS ACTIVE TASKS TASKS IN WRAP UP" at bounding box center [87, 69] width 132 height 97
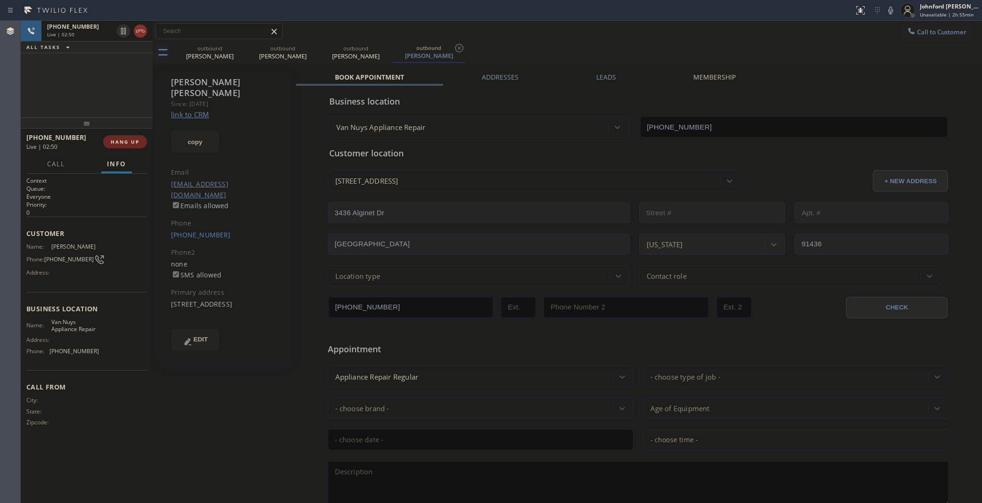
click at [133, 146] on button "HANG UP" at bounding box center [125, 141] width 44 height 13
click at [32, 85] on div "ALL TASKS ALL TASKS ACTIVE TASKS TASKS IN WRAP UP +18183838600 Wrap up | 01:10" at bounding box center [87, 69] width 132 height 97
click at [118, 135] on button "COMPLETE" at bounding box center [123, 141] width 48 height 13
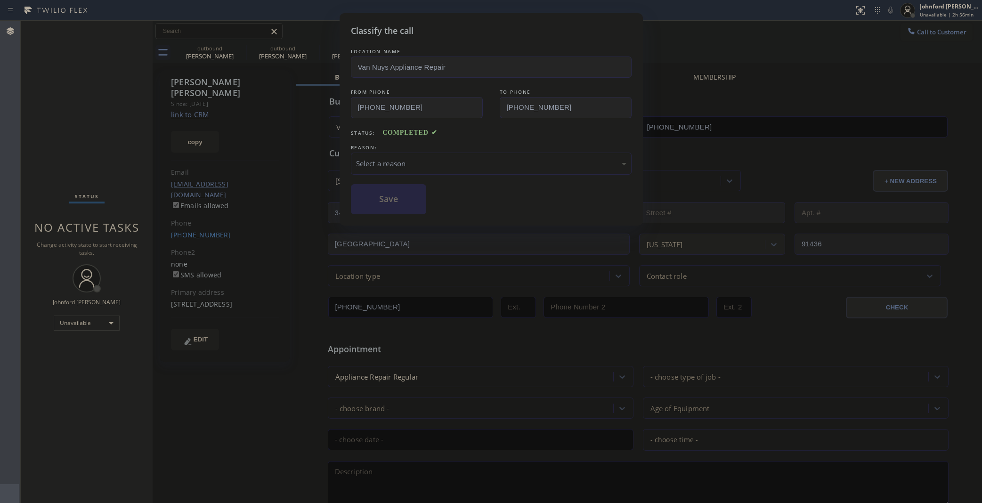
click at [403, 169] on div "Select a reason" at bounding box center [491, 164] width 281 height 22
click at [409, 203] on button "Save" at bounding box center [389, 199] width 76 height 30
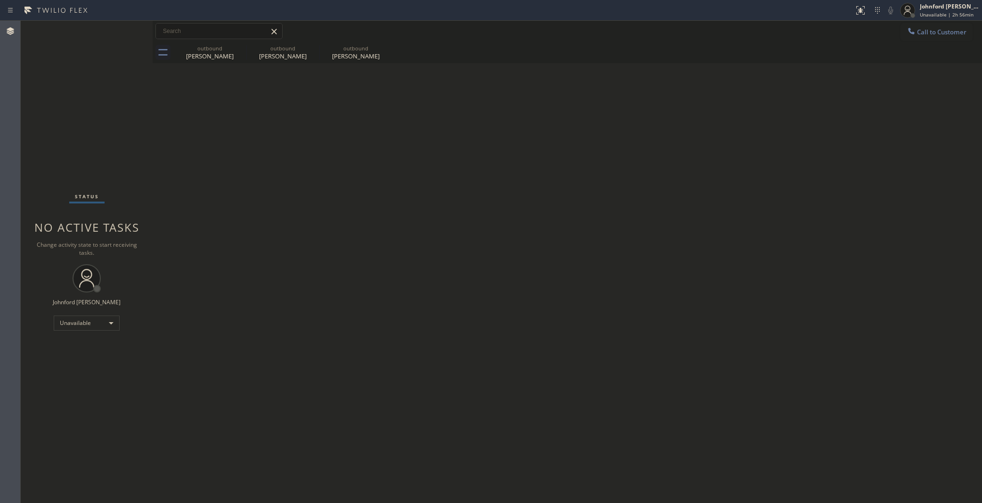
click at [48, 112] on div "Status No active tasks Change activity state to start receiving tasks. Johnford…" at bounding box center [87, 262] width 132 height 482
click at [527, 107] on div "Back to Dashboard Change Sender ID Customers Technicians Select a contact Outbo…" at bounding box center [567, 262] width 829 height 482
click at [914, 34] on icon at bounding box center [911, 30] width 9 height 9
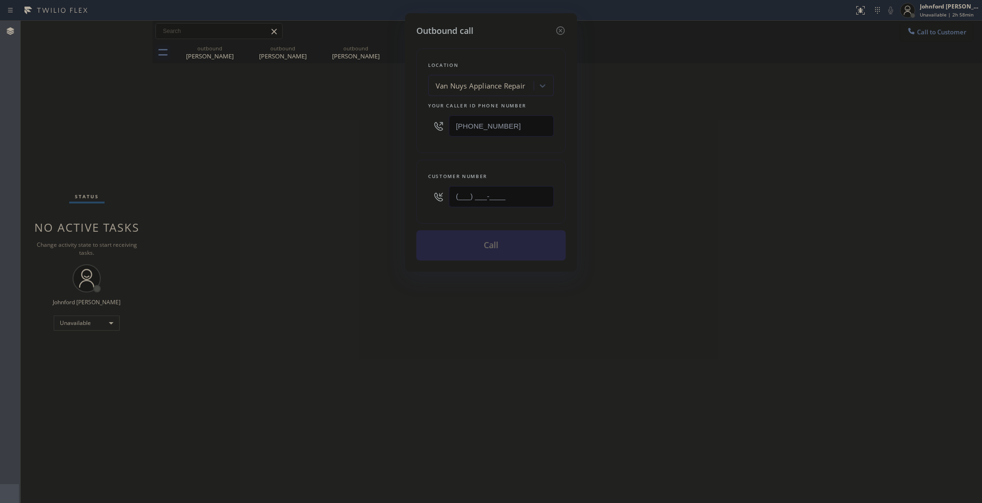
drag, startPoint x: 517, startPoint y: 196, endPoint x: 417, endPoint y: 196, distance: 99.8
click at [421, 196] on div "Customer number (___) ___-____" at bounding box center [490, 192] width 149 height 64
paste input "310) 746-8341"
type input "(310) 746-8341"
click at [469, 247] on button "Call" at bounding box center [490, 245] width 149 height 30
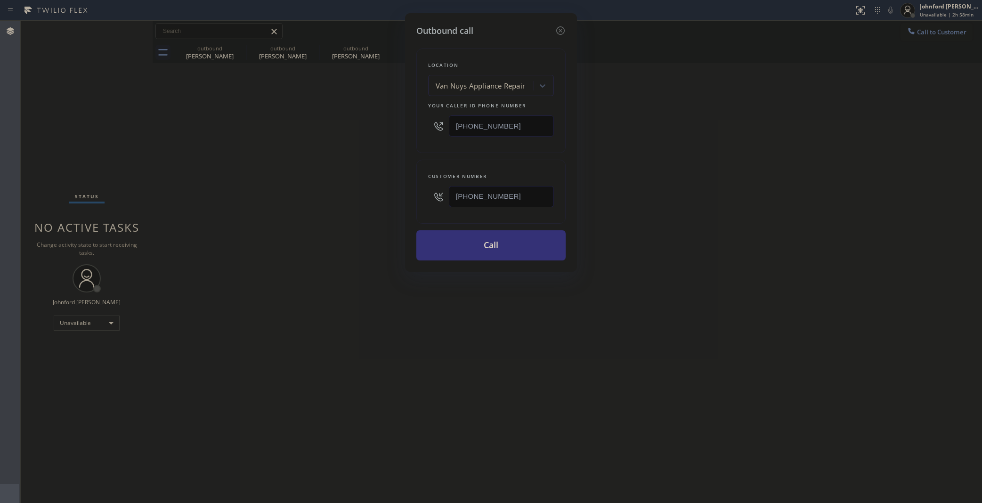
click at [594, 299] on div "Outbound call Location Van Nuys Appliance Repair Your caller id phone number (8…" at bounding box center [491, 251] width 982 height 503
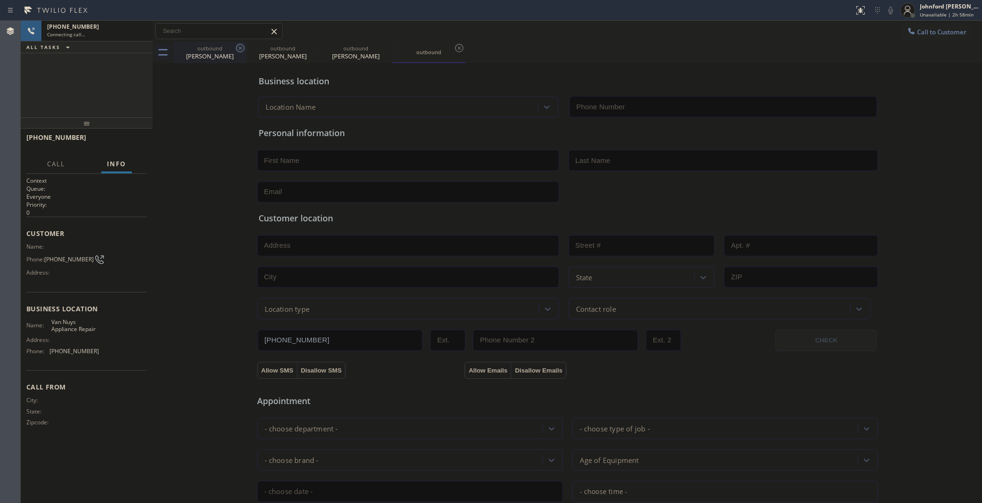
click at [245, 52] on icon at bounding box center [240, 47] width 11 height 11
click at [308, 51] on icon at bounding box center [313, 47] width 11 height 11
type input "(818) 528-5025"
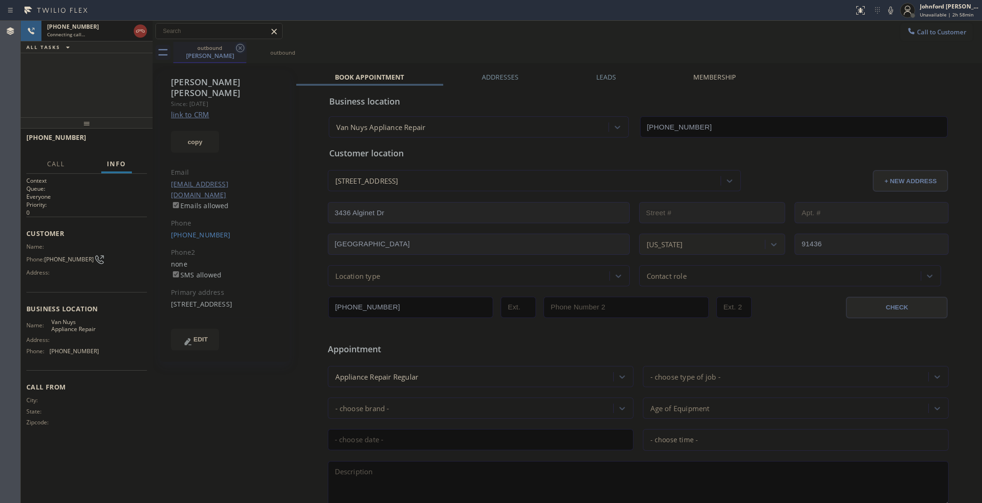
click at [239, 48] on icon at bounding box center [240, 48] width 8 height 8
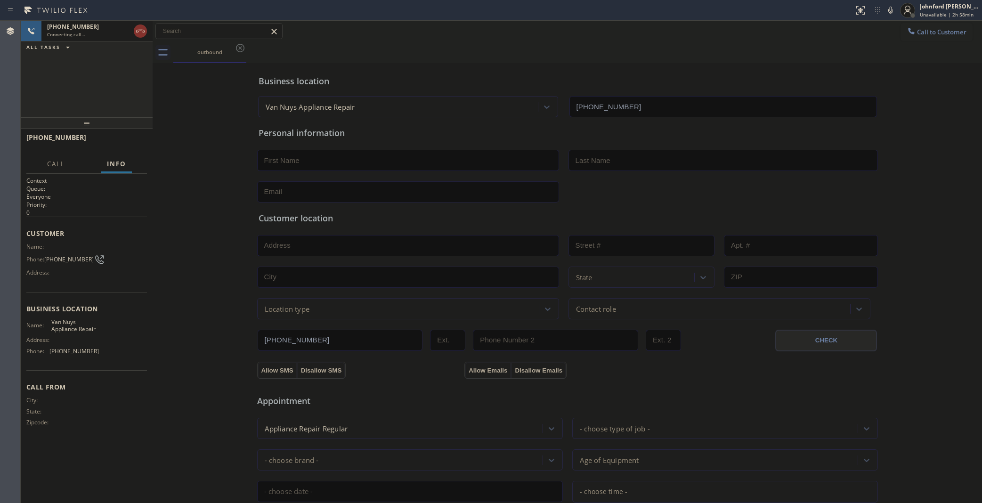
click at [56, 85] on div "+13107468341 Connecting call… ALL TASKS ALL TASKS ACTIVE TASKS TASKS IN WRAP UP" at bounding box center [87, 69] width 132 height 97
drag, startPoint x: 711, startPoint y: 60, endPoint x: 698, endPoint y: 48, distance: 18.0
click at [710, 60] on div "outbound" at bounding box center [577, 52] width 809 height 21
click at [728, 38] on div "Call to Customer Outbound call Location Van Nuys Appliance Repair Your caller i…" at bounding box center [567, 31] width 829 height 16
click at [130, 142] on span "HANG UP" at bounding box center [125, 141] width 29 height 7
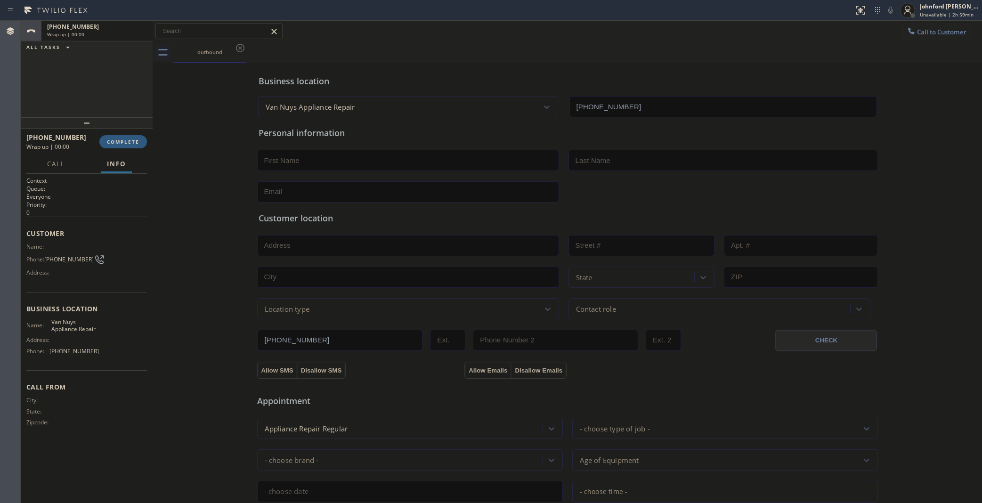
click at [67, 256] on span "(310) 746-8341" at bounding box center [68, 259] width 49 height 7
copy div "(310) 746-8341"
click at [927, 36] on button "Call to Customer" at bounding box center [936, 32] width 72 height 18
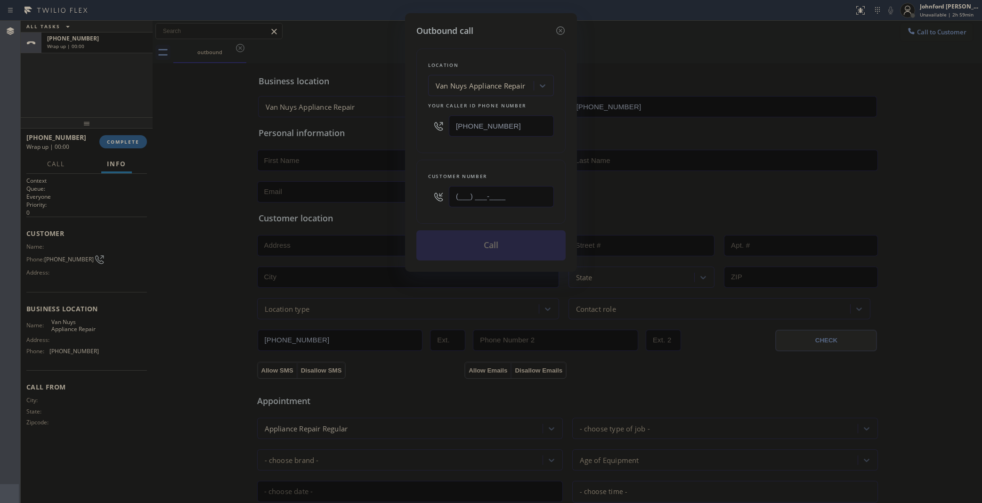
drag, startPoint x: 425, startPoint y: 205, endPoint x: 409, endPoint y: 199, distance: 17.1
click at [410, 199] on div "Outbound call Location Van Nuys Appliance Repair Your caller id phone number (8…" at bounding box center [491, 142] width 172 height 259
paste input "310) 746-8341"
type input "(310) 746-8341"
click at [436, 160] on div "Customer number (310) 746-8341" at bounding box center [490, 192] width 149 height 64
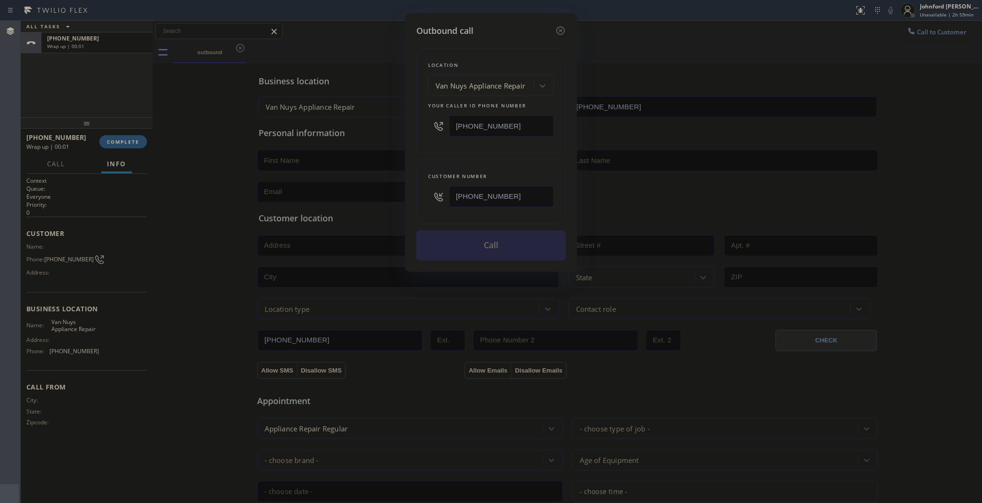
click at [445, 245] on button "Call" at bounding box center [490, 245] width 149 height 30
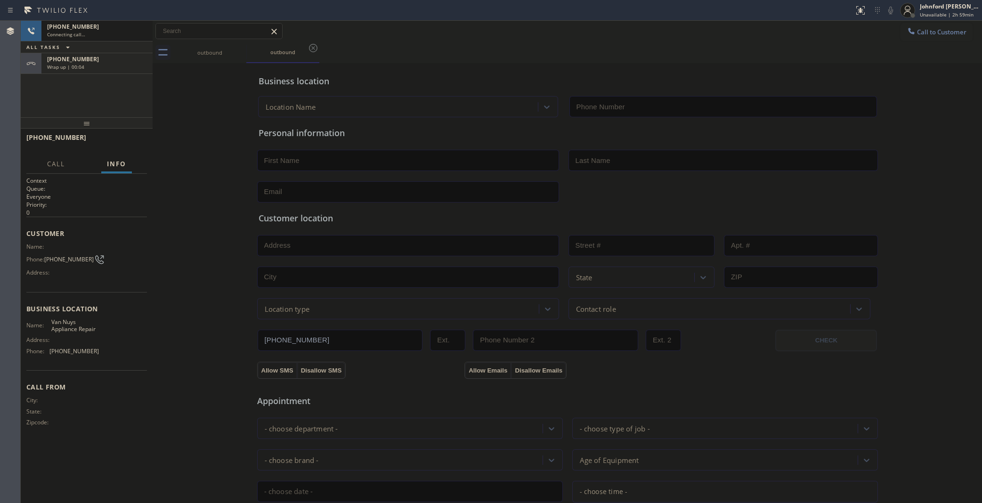
type input "(818) 528-5025"
click at [131, 135] on button "HANG UP" at bounding box center [125, 141] width 44 height 13
click at [80, 254] on div "Phone: (310) 746-8341" at bounding box center [62, 259] width 73 height 11
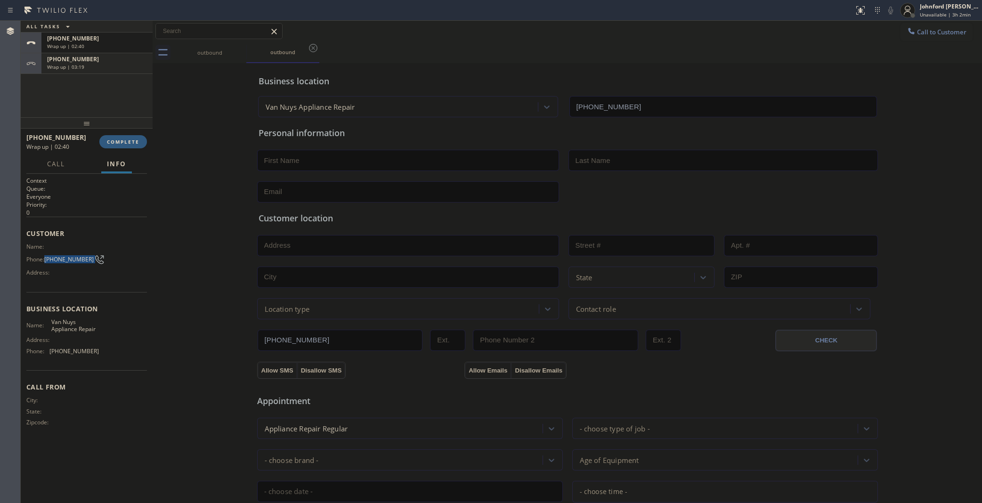
copy div "(310) 746-8341"
click at [109, 145] on button "COMPLETE" at bounding box center [123, 141] width 48 height 13
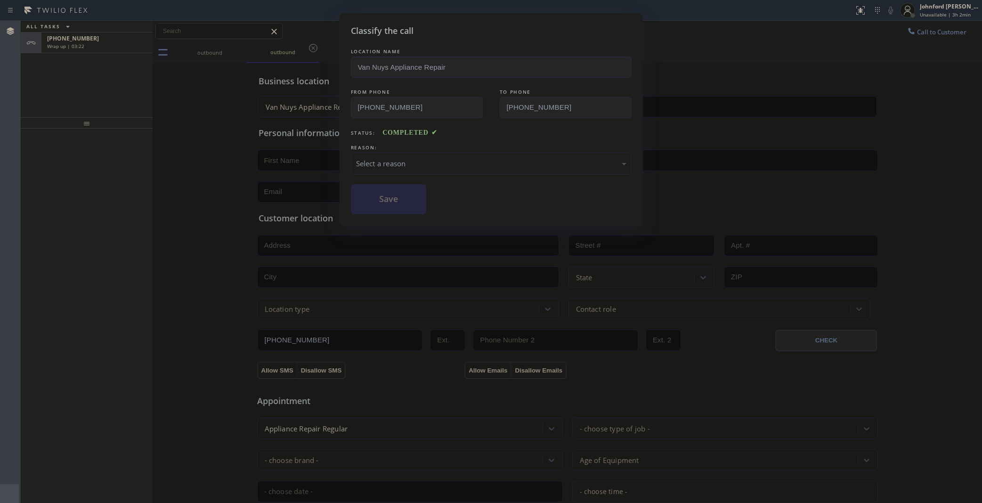
click at [434, 158] on div "Select a reason" at bounding box center [491, 163] width 270 height 11
click at [408, 200] on button "Save" at bounding box center [389, 199] width 76 height 30
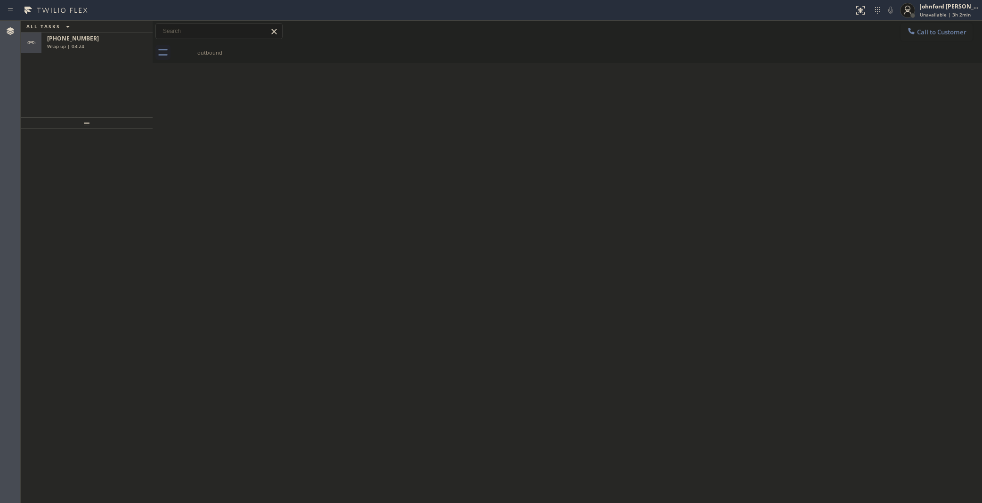
click at [119, 46] on div "Wrap up | 03:24" at bounding box center [97, 46] width 100 height 7
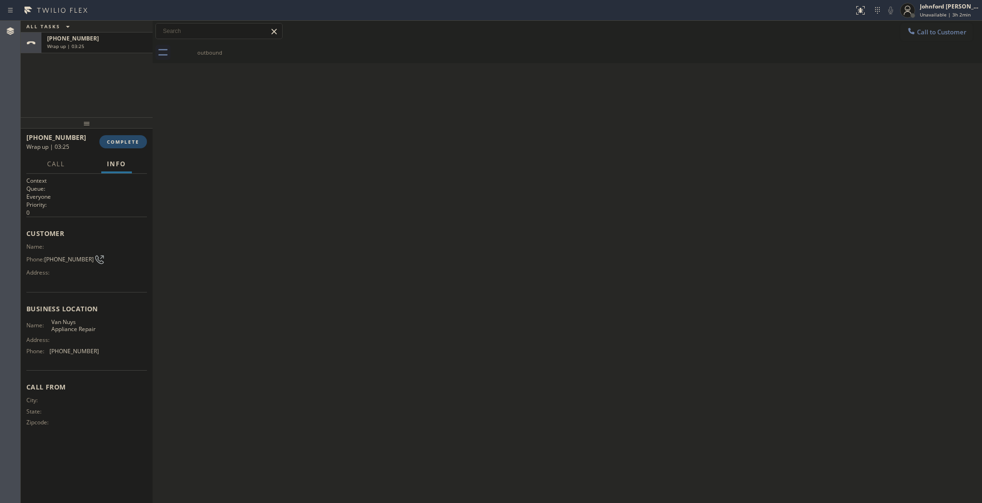
click at [118, 140] on span "COMPLETE" at bounding box center [123, 141] width 32 height 7
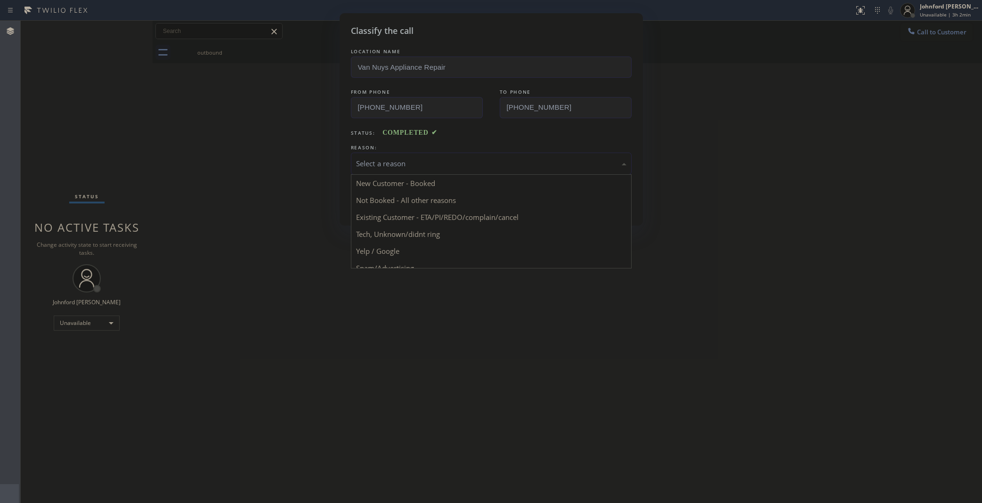
click at [381, 166] on div "Select a reason" at bounding box center [491, 163] width 270 height 11
click at [411, 205] on button "Save" at bounding box center [389, 199] width 76 height 30
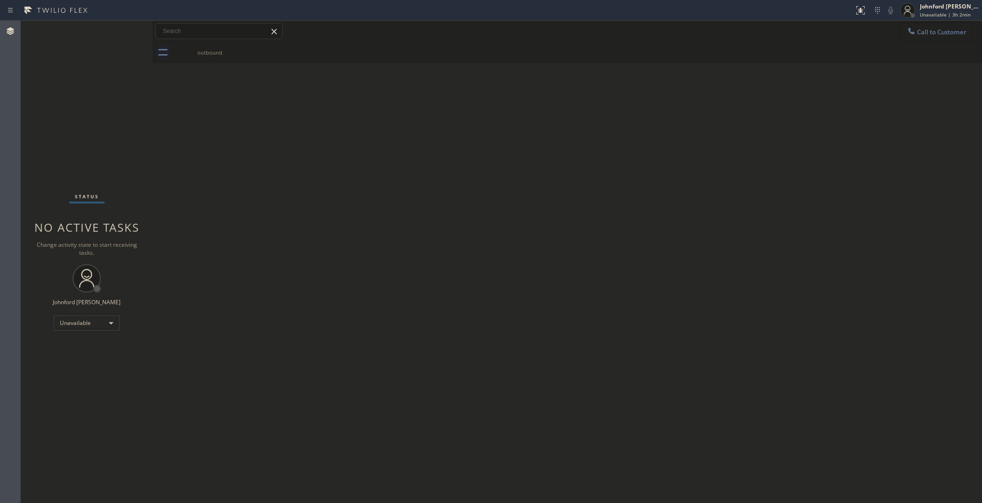
click at [935, 33] on span "Call to Customer" at bounding box center [941, 32] width 49 height 8
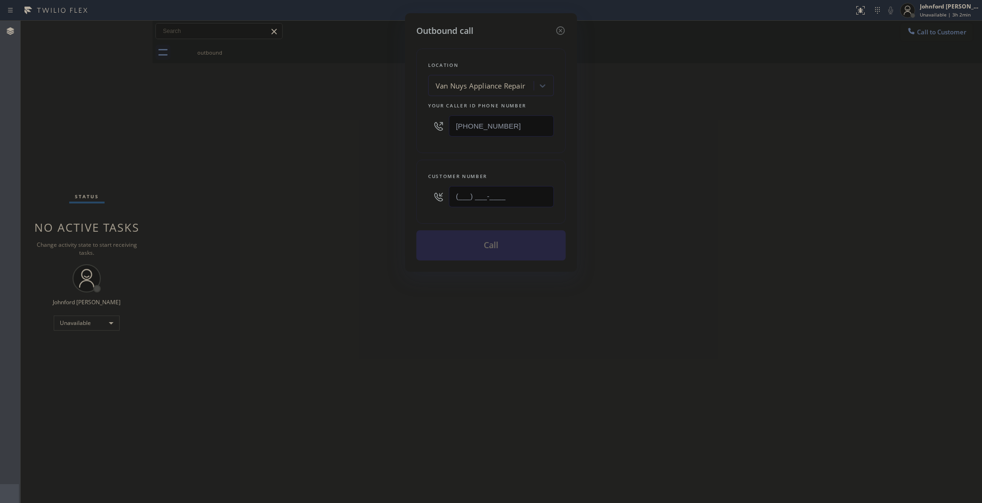
drag, startPoint x: 485, startPoint y: 199, endPoint x: 375, endPoint y: 214, distance: 110.8
click at [424, 208] on div "Customer number (___) ___-____" at bounding box center [490, 192] width 149 height 64
paste input "310) 746-8341"
type input "(310) 746-8341"
click at [283, 231] on div "Outbound call Location Van Nuys Appliance Repair Your caller id phone number (8…" at bounding box center [491, 251] width 982 height 503
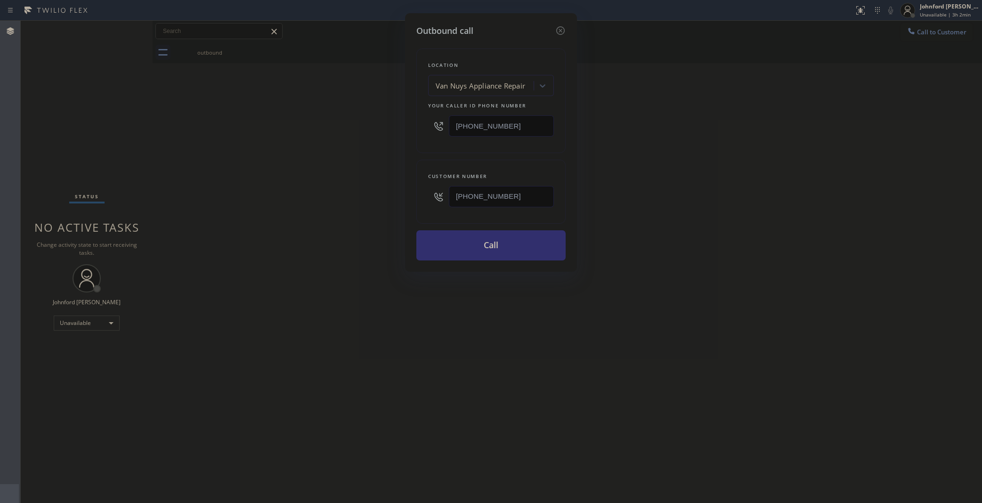
click at [451, 255] on button "Call" at bounding box center [490, 245] width 149 height 30
click at [709, 229] on div "Outbound call Location Van Nuys Appliance Repair Your caller id phone number (8…" at bounding box center [491, 251] width 982 height 503
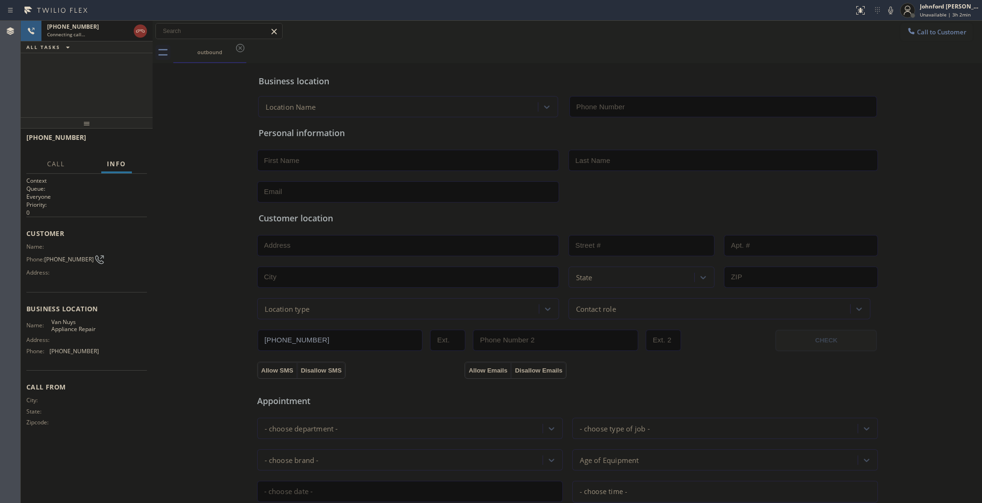
type input "(818) 528-5025"
click at [142, 32] on icon at bounding box center [140, 30] width 11 height 11
click at [515, 18] on div "Status report No issues detected If you experience an issue, please download th…" at bounding box center [491, 10] width 982 height 21
click at [907, 27] on div at bounding box center [911, 31] width 11 height 11
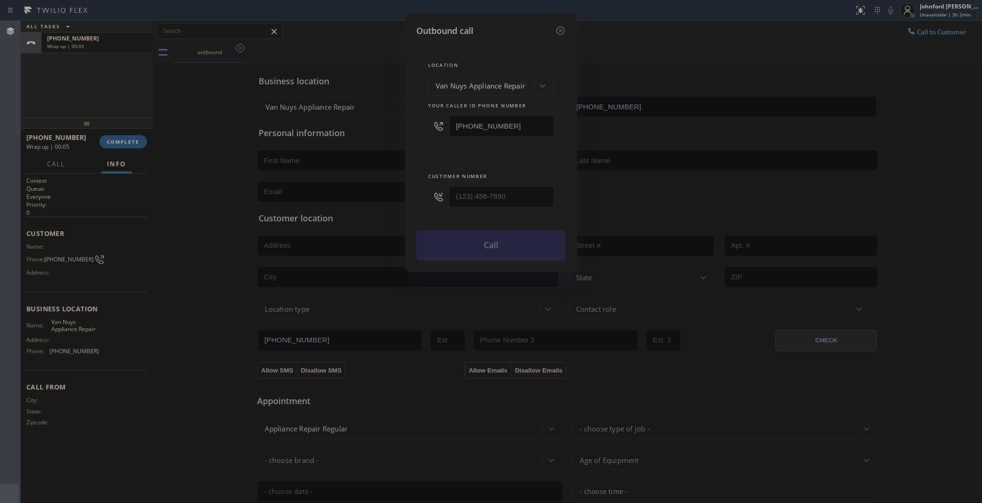
drag, startPoint x: 444, startPoint y: 185, endPoint x: 373, endPoint y: 196, distance: 72.5
click at [378, 195] on div "Outbound call Location Van Nuys Appliance Repair Your caller id phone number (8…" at bounding box center [491, 251] width 982 height 503
drag, startPoint x: 479, startPoint y: 196, endPoint x: 373, endPoint y: 205, distance: 105.8
click at [385, 205] on div "Outbound call Location Van Nuys Appliance Repair Your caller id phone number (8…" at bounding box center [491, 251] width 982 height 503
paste input "310) 746-8341"
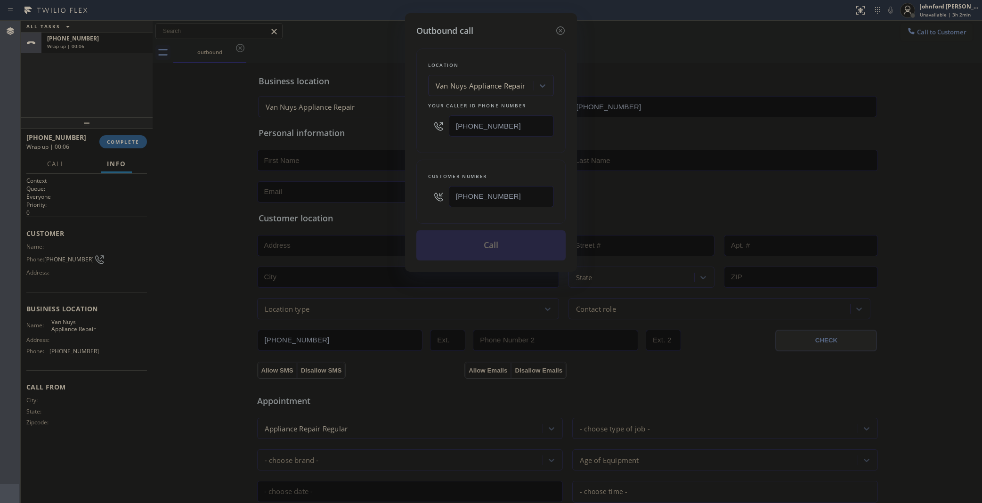
type input "(310) 746-8341"
drag, startPoint x: 370, startPoint y: 175, endPoint x: 424, endPoint y: 224, distance: 73.7
click at [376, 175] on div "Outbound call Location Van Nuys Appliance Repair Your caller id phone number (8…" at bounding box center [491, 251] width 982 height 503
click at [434, 232] on button "Call" at bounding box center [490, 245] width 149 height 30
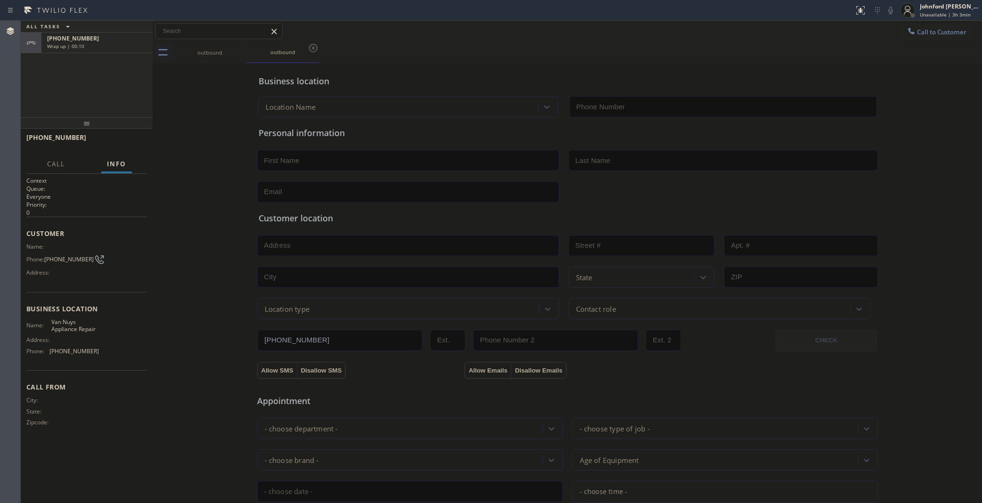
type input "(818) 528-5025"
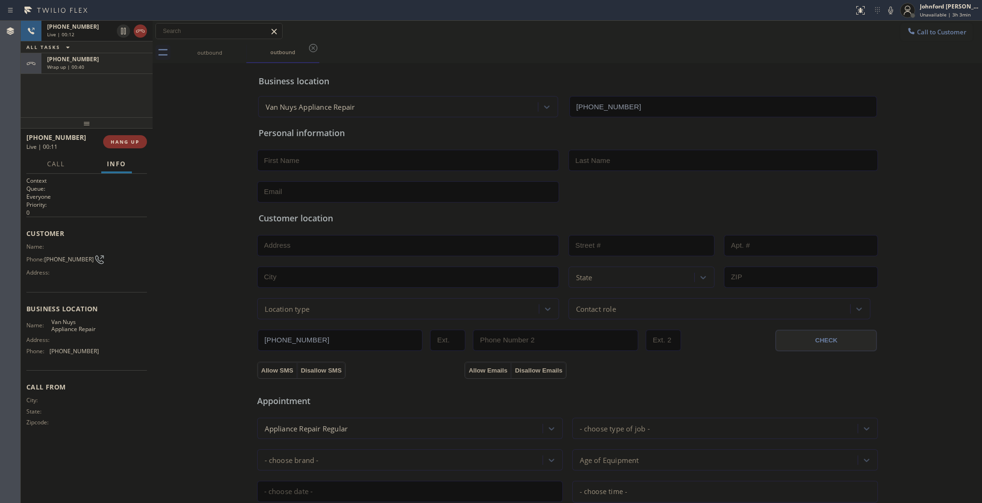
click at [508, 42] on div "outbound outbound" at bounding box center [577, 52] width 809 height 21
click at [695, 67] on div "Business location Van Nuys Appliance Repair (818) 528-5025" at bounding box center [568, 91] width 622 height 52
click at [491, 28] on div "Call to Customer Outbound call Location Van Nuys Appliance Repair Your caller i…" at bounding box center [567, 31] width 829 height 16
click at [48, 97] on div "+13107468341 Live | 02:52 ALL TASKS ALL TASKS ACTIVE TASKS TASKS IN WRAP UP +13…" at bounding box center [87, 69] width 132 height 97
click at [570, 50] on div "outbound outbound" at bounding box center [577, 52] width 809 height 21
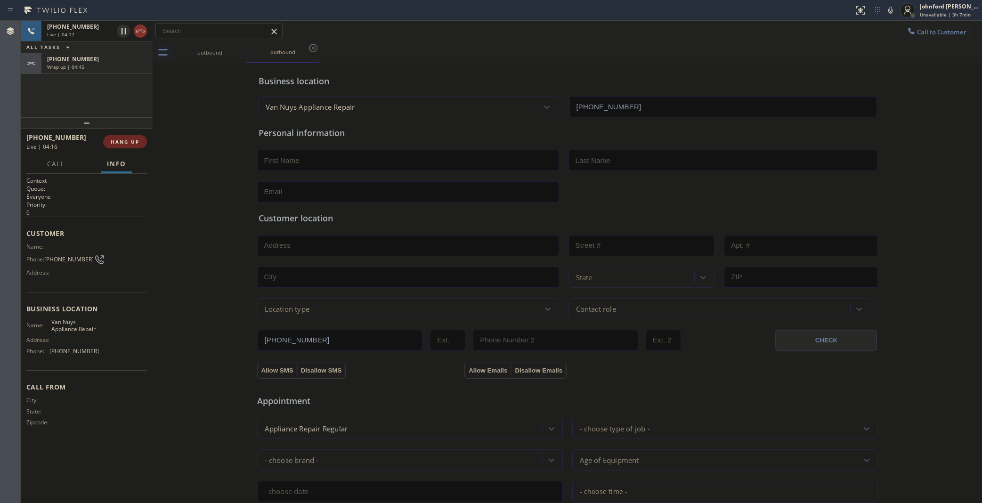
click at [116, 140] on span "HANG UP" at bounding box center [125, 141] width 29 height 7
click at [116, 140] on span "COMPLETE" at bounding box center [123, 141] width 32 height 7
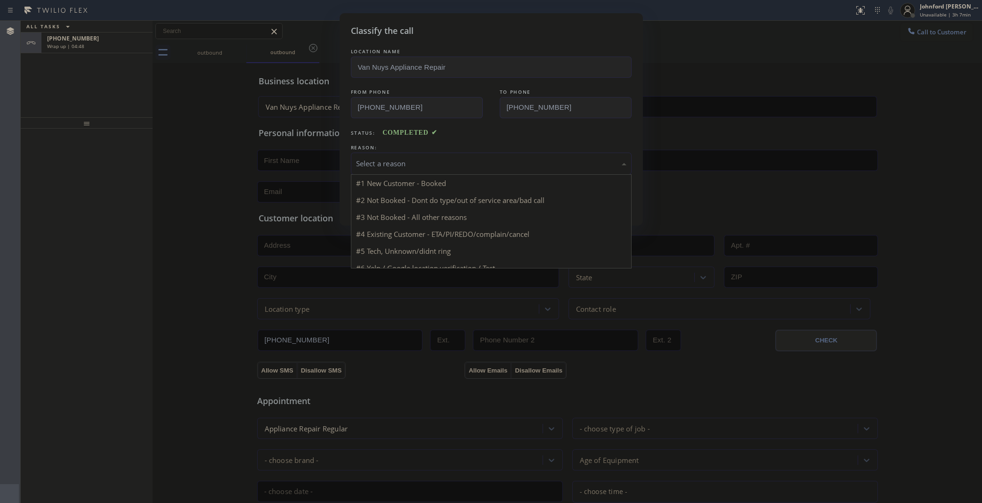
click at [405, 165] on div "Select a reason" at bounding box center [491, 163] width 270 height 11
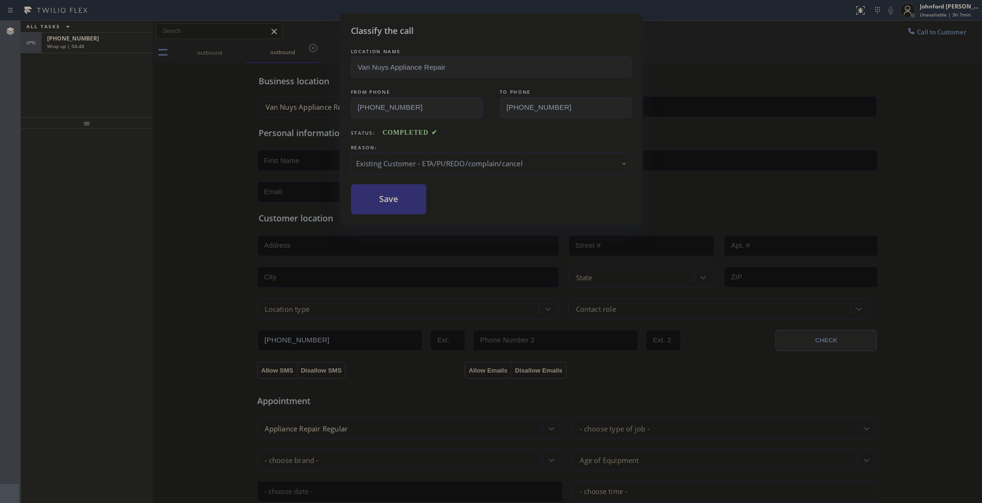
click at [396, 205] on button "Save" at bounding box center [389, 199] width 76 height 30
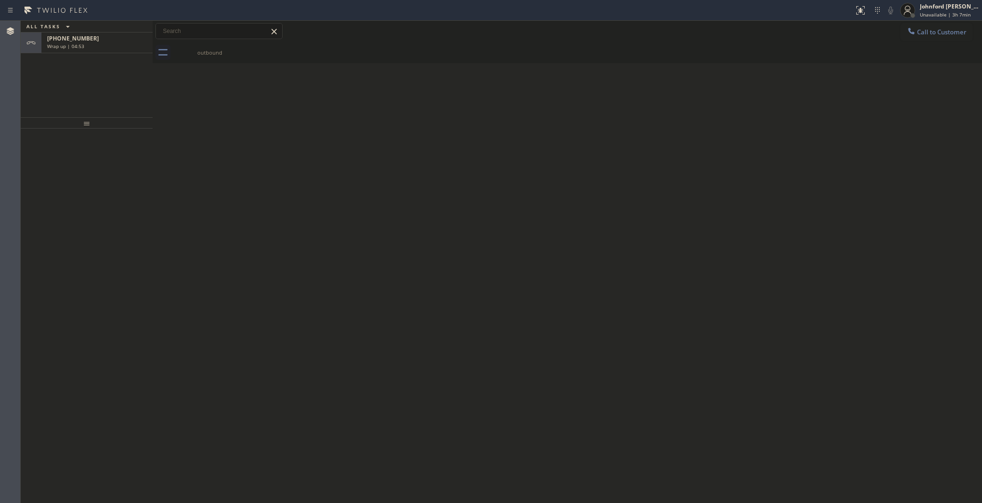
click at [740, 255] on div "Back to Dashboard Change Sender ID Customers Technicians Select a contact Outbo…" at bounding box center [567, 262] width 829 height 482
click at [115, 44] on div "Wrap up | 05:05" at bounding box center [97, 46] width 100 height 7
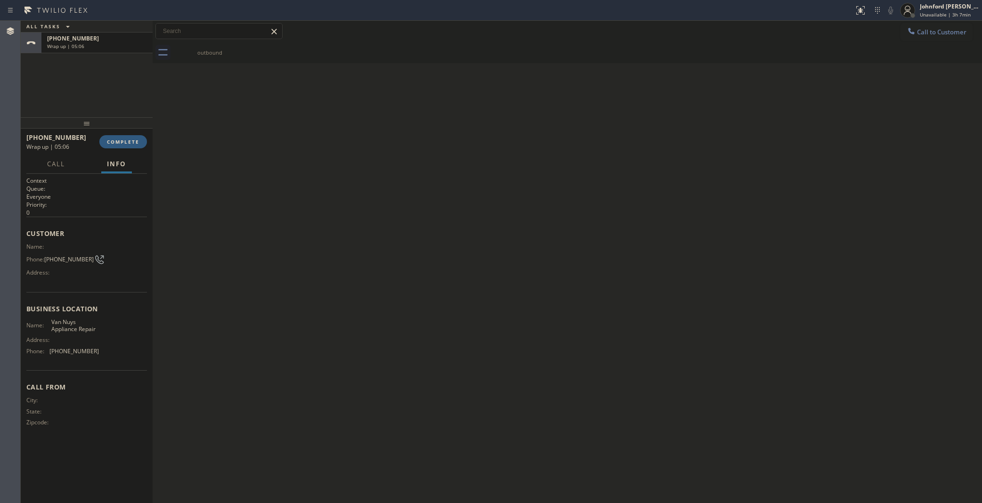
click at [125, 129] on div at bounding box center [87, 122] width 132 height 11
click at [125, 135] on div "+13107468341 Wrap up | 05:06 COMPLETE" at bounding box center [86, 142] width 121 height 24
click at [122, 139] on span "COMPLETE" at bounding box center [123, 142] width 32 height 7
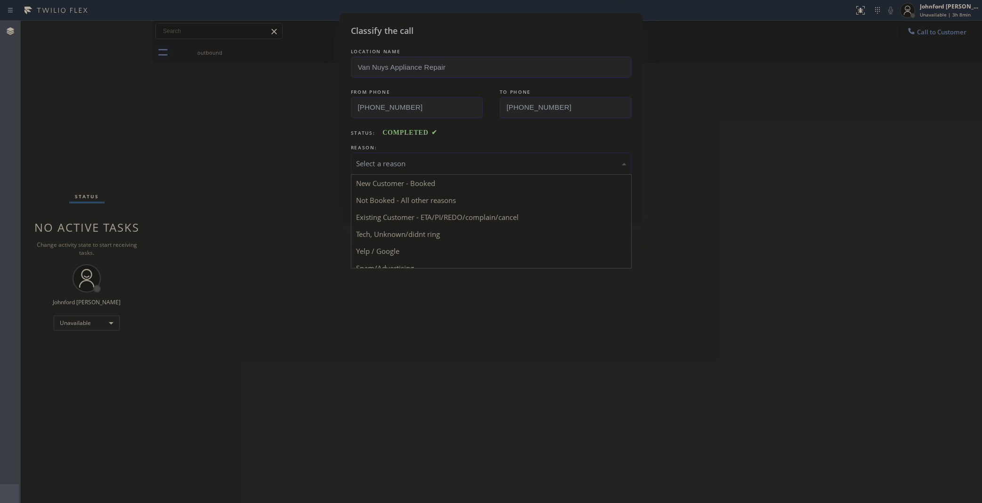
click at [387, 166] on div "Select a reason" at bounding box center [491, 164] width 281 height 22
click at [380, 193] on button "Save" at bounding box center [389, 199] width 76 height 30
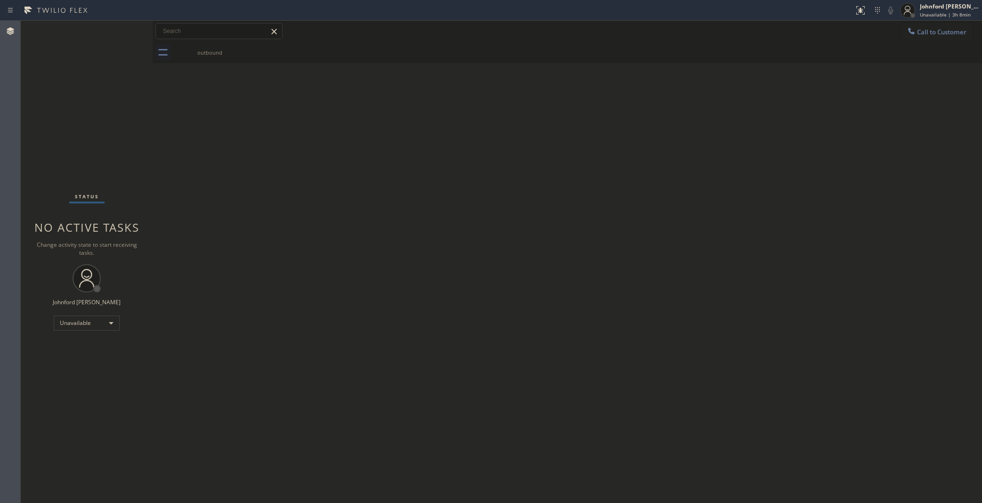
drag, startPoint x: 957, startPoint y: 47, endPoint x: 949, endPoint y: 42, distance: 8.9
click at [952, 44] on div "outbound" at bounding box center [577, 52] width 809 height 21
click at [947, 41] on button "Call to Customer" at bounding box center [936, 32] width 72 height 18
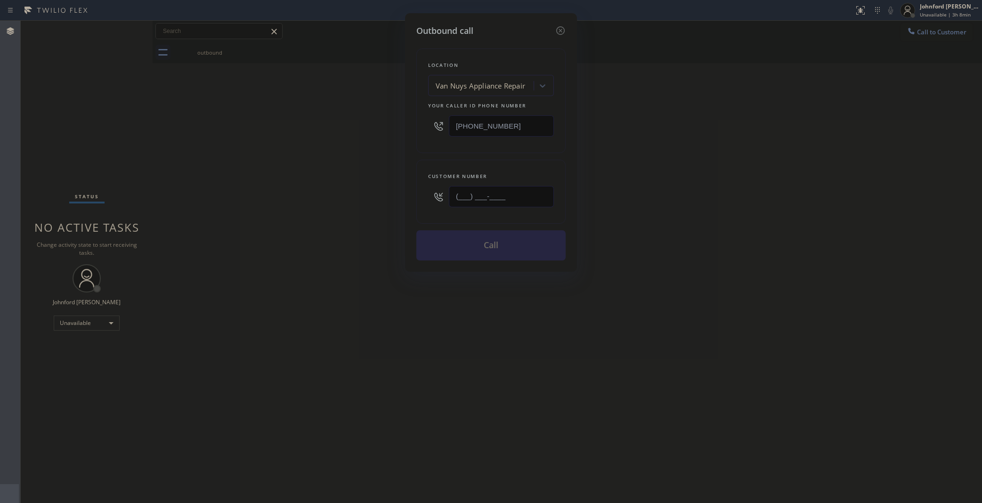
drag, startPoint x: 512, startPoint y: 198, endPoint x: 333, endPoint y: 212, distance: 179.5
click at [359, 210] on div "Outbound call Location Van Nuys Appliance Repair Your caller id phone number (8…" at bounding box center [491, 251] width 982 height 503
paste input "818) 383-8600"
type input "(818) 383-8600"
drag, startPoint x: 311, startPoint y: 217, endPoint x: 391, endPoint y: 248, distance: 85.4
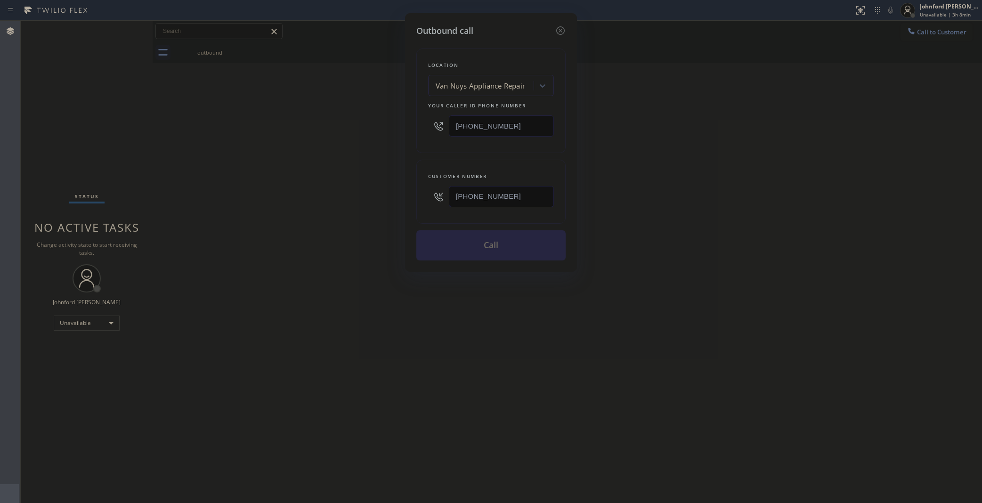
click at [310, 217] on div "Outbound call Location Van Nuys Appliance Repair Your caller id phone number (8…" at bounding box center [491, 251] width 982 height 503
click at [471, 250] on button "Call" at bounding box center [490, 245] width 149 height 30
click at [696, 242] on div "Outbound call Location Van Nuys Appliance Repair Your caller id phone number (8…" at bounding box center [491, 251] width 982 height 503
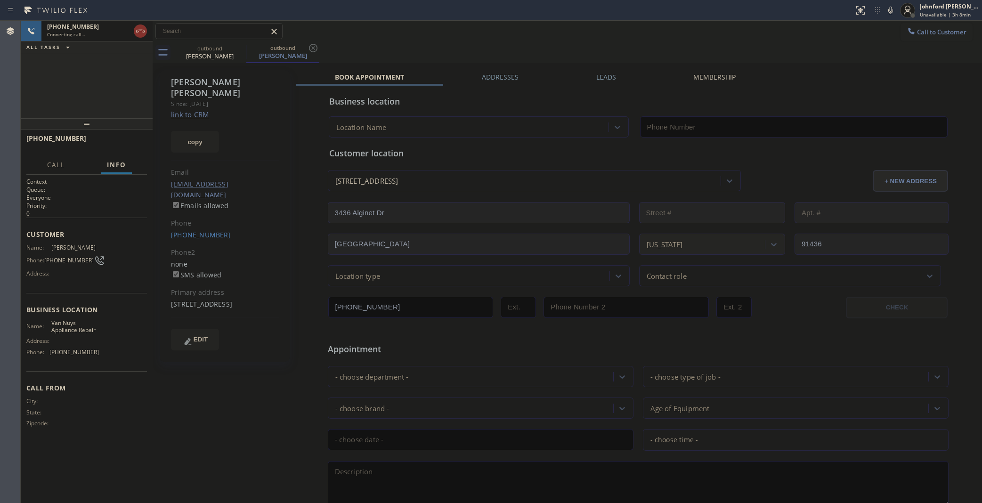
type input "(818) 528-5025"
drag, startPoint x: 703, startPoint y: 39, endPoint x: 696, endPoint y: 13, distance: 26.8
click at [701, 36] on div "Call to Customer Outbound call Location Van Nuys Appliance Repair Your caller i…" at bounding box center [567, 31] width 829 height 16
drag, startPoint x: 526, startPoint y: 52, endPoint x: 545, endPoint y: 0, distance: 55.3
click at [526, 52] on div "outbound Hamid Kelishadi outbound Hamid Kelishadi" at bounding box center [577, 52] width 809 height 21
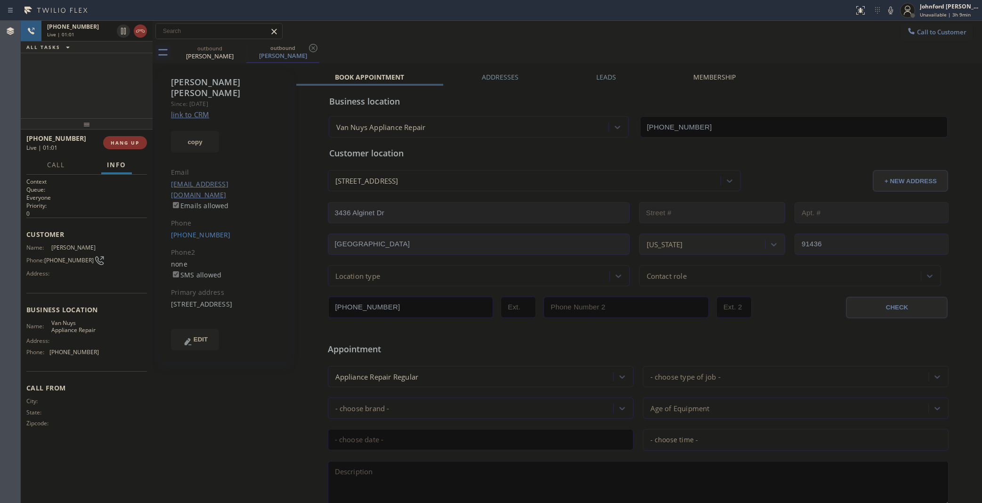
drag, startPoint x: 695, startPoint y: 56, endPoint x: 649, endPoint y: 65, distance: 46.5
click at [694, 56] on div "outbound Hamid Kelishadi outbound Hamid Kelishadi" at bounding box center [577, 52] width 809 height 21
drag, startPoint x: 199, startPoint y: 292, endPoint x: 168, endPoint y: 283, distance: 32.2
click at [168, 283] on div "Hamid Kelishadi Since: 20 may 2020 link to CRM copy Email 4765kester@gmail.com …" at bounding box center [225, 216] width 130 height 292
click at [555, 35] on div "Call to Customer Outbound call Location Van Nuys Appliance Repair Your caller i…" at bounding box center [567, 31] width 829 height 16
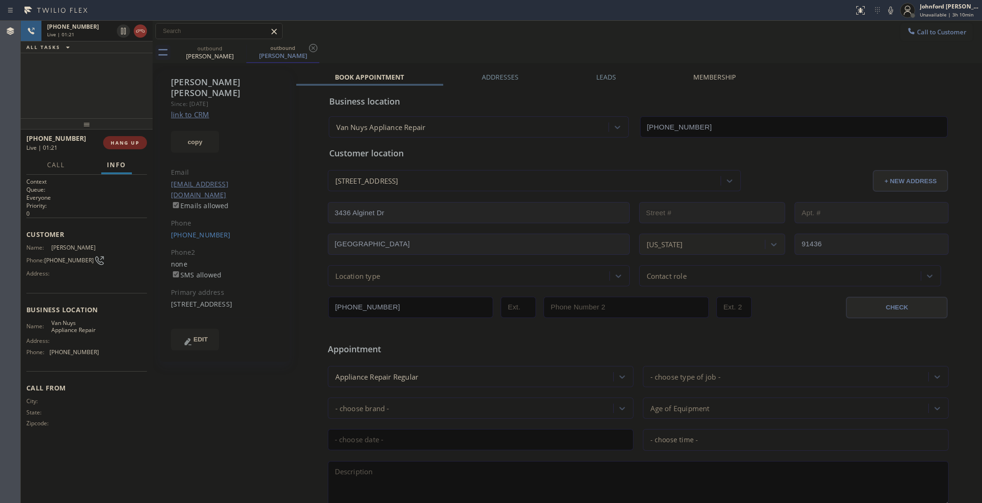
click at [122, 148] on button "HANG UP" at bounding box center [125, 142] width 44 height 13
click at [122, 144] on span "HANG UP" at bounding box center [125, 142] width 29 height 7
click at [122, 144] on span "COMPLETE" at bounding box center [123, 142] width 32 height 7
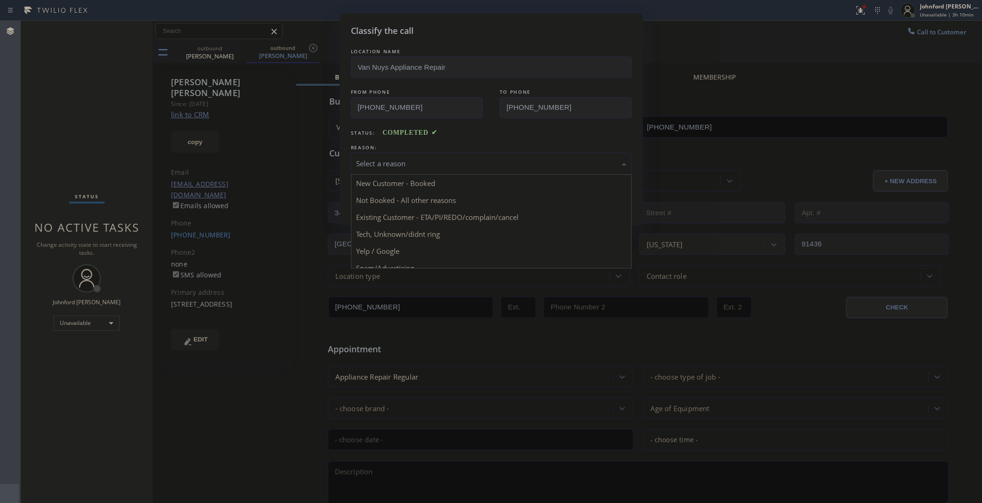
click at [402, 167] on div "Select a reason" at bounding box center [491, 164] width 281 height 22
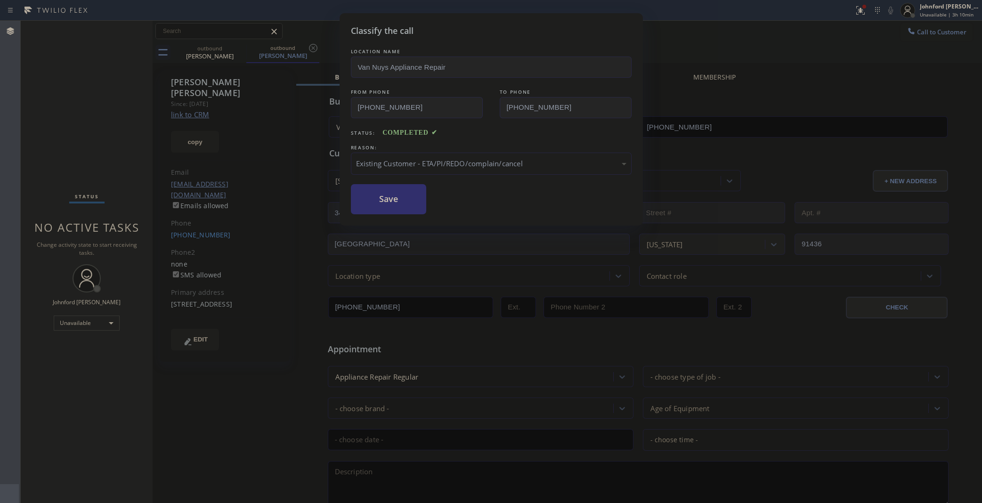
click at [403, 200] on button "Save" at bounding box center [389, 199] width 76 height 30
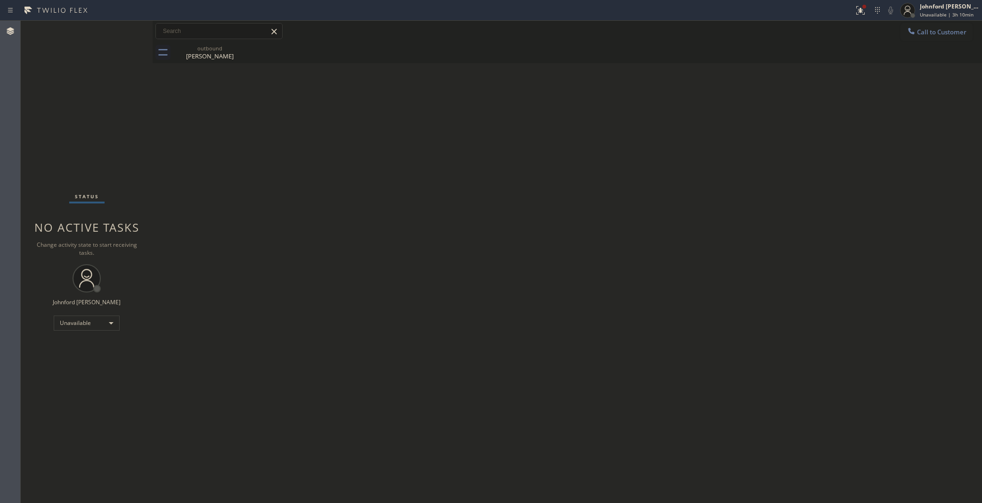
click at [761, 244] on div "Back to Dashboard Change Sender ID Customers Technicians Select a contact Outbo…" at bounding box center [567, 262] width 829 height 482
drag, startPoint x: 867, startPoint y: 13, endPoint x: 860, endPoint y: 55, distance: 42.4
click at [867, 14] on div at bounding box center [860, 10] width 21 height 11
click at [809, 121] on span "Clear issues" at bounding box center [809, 123] width 44 height 7
click at [790, 265] on div "Back to Dashboard Change Sender ID Customers Technicians Select a contact Outbo…" at bounding box center [567, 262] width 829 height 482
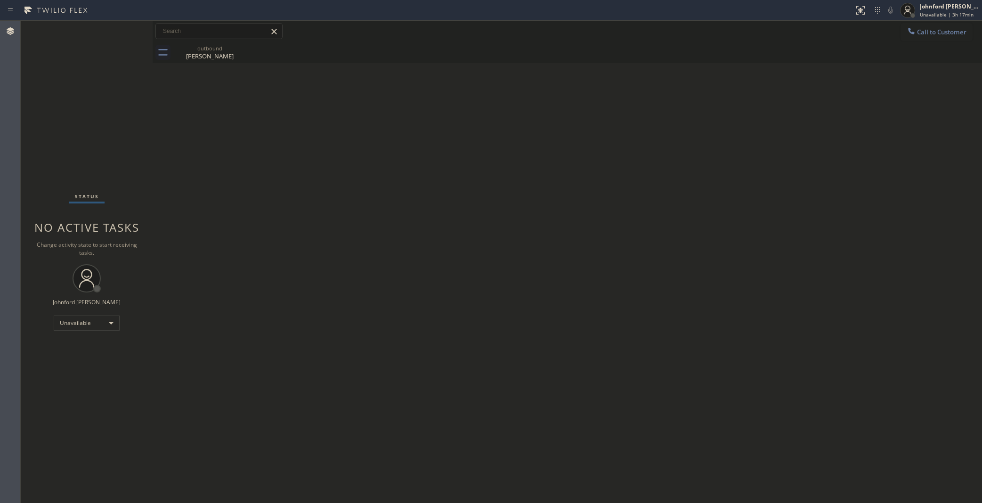
click at [761, 304] on div "Back to Dashboard Change Sender ID Customers Technicians Select a contact Outbo…" at bounding box center [567, 262] width 829 height 482
click at [916, 42] on div "outbound Hamid Kelishadi" at bounding box center [577, 52] width 809 height 21
drag, startPoint x: 911, startPoint y: 31, endPoint x: 905, endPoint y: 41, distance: 12.3
click at [912, 31] on icon at bounding box center [911, 30] width 9 height 9
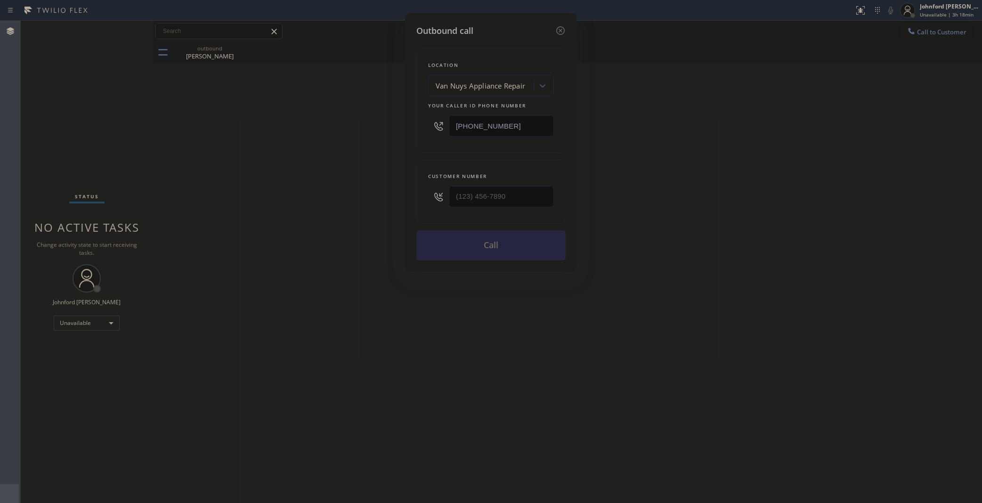
drag, startPoint x: 519, startPoint y: 187, endPoint x: 406, endPoint y: 204, distance: 114.2
click at [406, 204] on div "Outbound call Location Van Nuys Appliance Repair Your caller id phone number (8…" at bounding box center [491, 142] width 172 height 259
drag, startPoint x: 511, startPoint y: 198, endPoint x: 506, endPoint y: 199, distance: 4.7
click at [506, 199] on input "(___) ___-____" at bounding box center [501, 196] width 105 height 21
drag, startPoint x: 504, startPoint y: 199, endPoint x: 373, endPoint y: 202, distance: 130.5
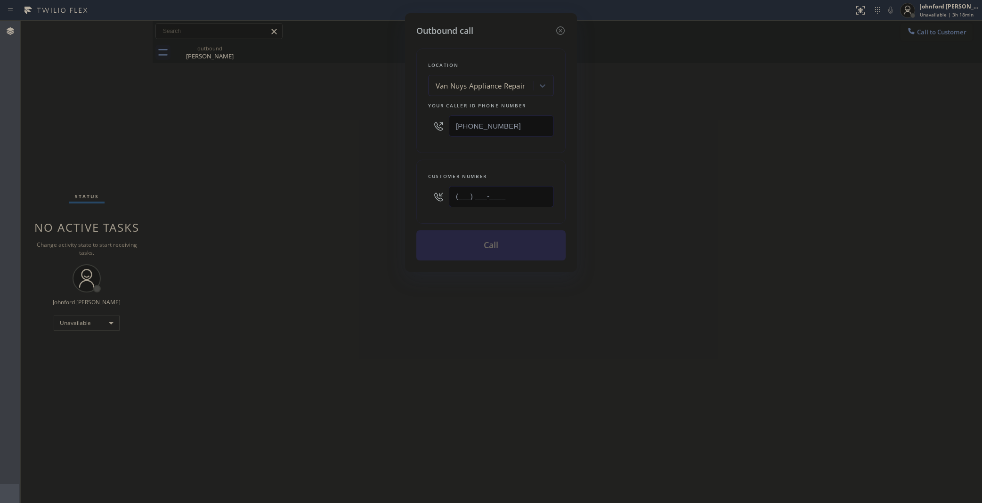
click at [373, 202] on div "Outbound call Location Van Nuys Appliance Repair Your caller id phone number (8…" at bounding box center [491, 251] width 982 height 503
paste input "818) 216-3425"
type input "(818) 216-3425"
drag, startPoint x: 345, startPoint y: 211, endPoint x: 386, endPoint y: 215, distance: 41.7
click at [350, 211] on div "Outbound call Location Van Nuys Appliance Repair Your caller id phone number (8…" at bounding box center [491, 251] width 982 height 503
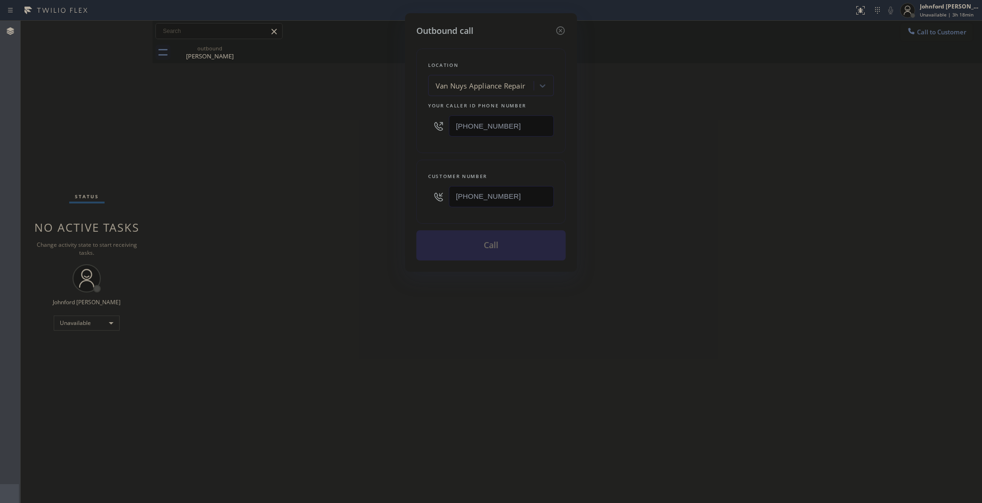
click at [624, 215] on div "Outbound call Location Van Nuys Appliance Repair Your caller id phone number (8…" at bounding box center [491, 251] width 982 height 503
drag, startPoint x: 498, startPoint y: 121, endPoint x: 375, endPoint y: 137, distance: 123.5
click at [400, 129] on div "Outbound call Location Van Nuys Appliance Repair Your caller id phone number (8…" at bounding box center [491, 251] width 982 height 503
paste input "88) 909-0120"
type input "(888) 909-0120"
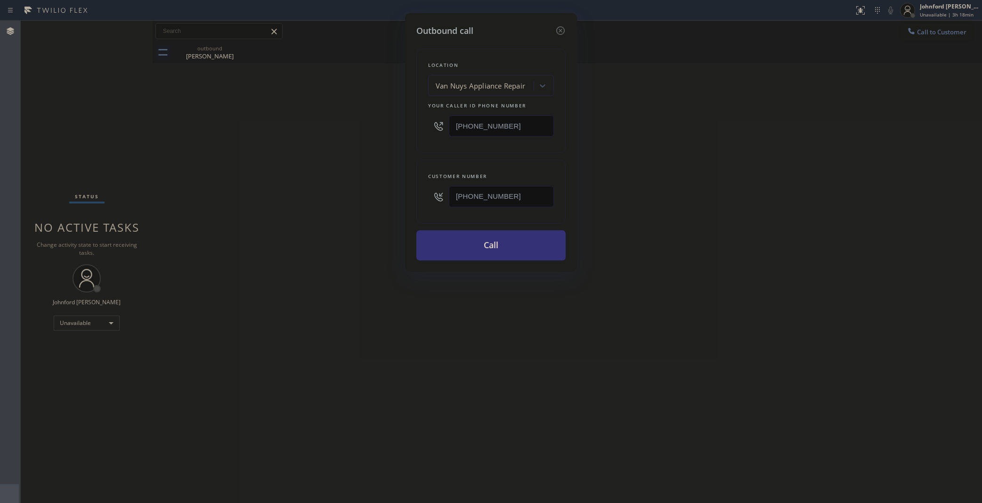
click at [266, 158] on div "Outbound call Location Van Nuys Appliance Repair Your caller id phone number (8…" at bounding box center [491, 251] width 982 height 503
click at [746, 213] on div "Outbound call Location 5 Star Plumbing Your caller id phone number (888) 909-01…" at bounding box center [491, 251] width 982 height 503
click at [919, 28] on div "Outbound call Location 5 Star Plumbing Your caller id phone number (888) 909-01…" at bounding box center [491, 251] width 982 height 503
drag, startPoint x: 502, startPoint y: 198, endPoint x: 344, endPoint y: 217, distance: 159.4
click at [367, 212] on div "Outbound call Location 5 Star Plumbing Your caller id phone number (888) 909-01…" at bounding box center [491, 251] width 982 height 503
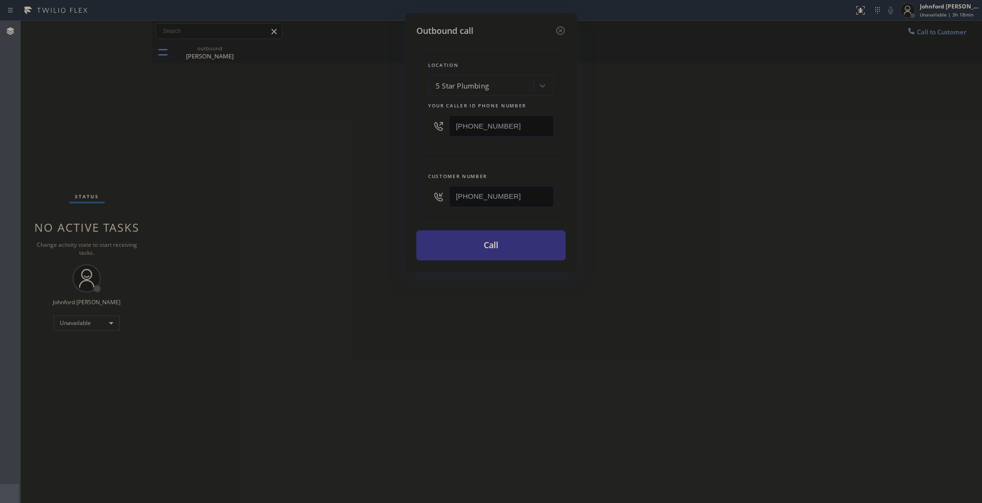
paste input "248) 875-2093"
type input "(248) 875-2093"
click at [315, 225] on div "Outbound call Location 5 Star Plumbing Your caller id phone number (888) 909-01…" at bounding box center [491, 251] width 982 height 503
drag, startPoint x: 733, startPoint y: 191, endPoint x: 734, endPoint y: 157, distance: 34.4
click at [734, 185] on div "Outbound call Location 5 Star Plumbing Your caller id phone number (888) 909-01…" at bounding box center [491, 251] width 982 height 503
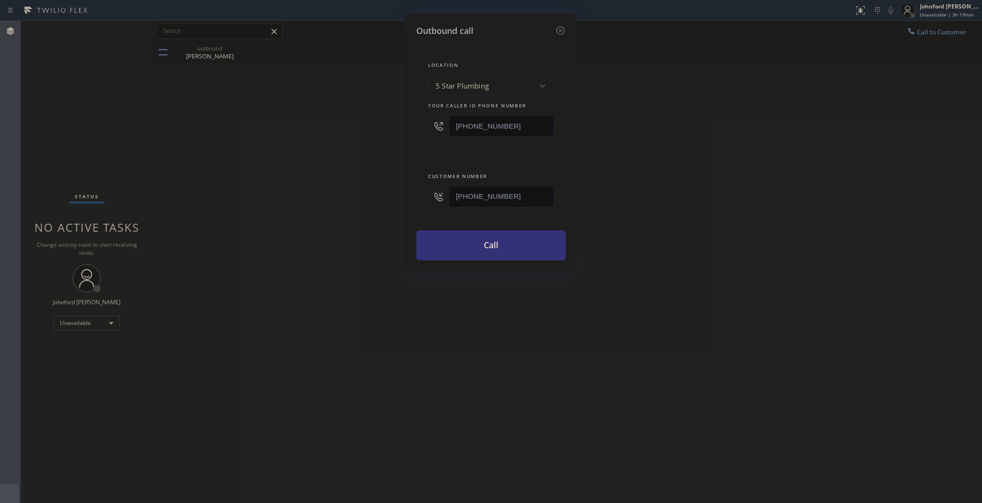
drag, startPoint x: 526, startPoint y: 121, endPoint x: 381, endPoint y: 129, distance: 145.3
click at [382, 129] on div "Outbound call Location 5 Star Plumbing Your caller id phone number (888) 909-01…" at bounding box center [491, 251] width 982 height 503
paste input "77) 659-7578"
type input "(877) 659-7578"
drag, startPoint x: 516, startPoint y: 194, endPoint x: 287, endPoint y: 212, distance: 229.6
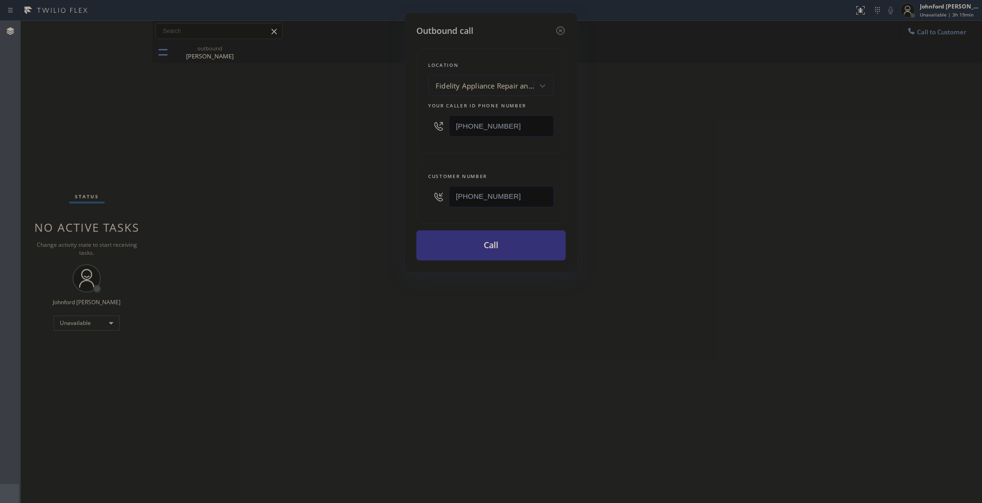
click at [406, 201] on div "Outbound call Location Fidelity Appliance Repair and Service Your caller id pho…" at bounding box center [491, 142] width 172 height 259
paste input "text"
type input "(248) 875-2093"
click at [239, 230] on div "Outbound call Location Fidelity Appliance Repair and Service Your caller id pho…" at bounding box center [491, 251] width 982 height 503
click at [467, 239] on button "Call" at bounding box center [490, 245] width 149 height 30
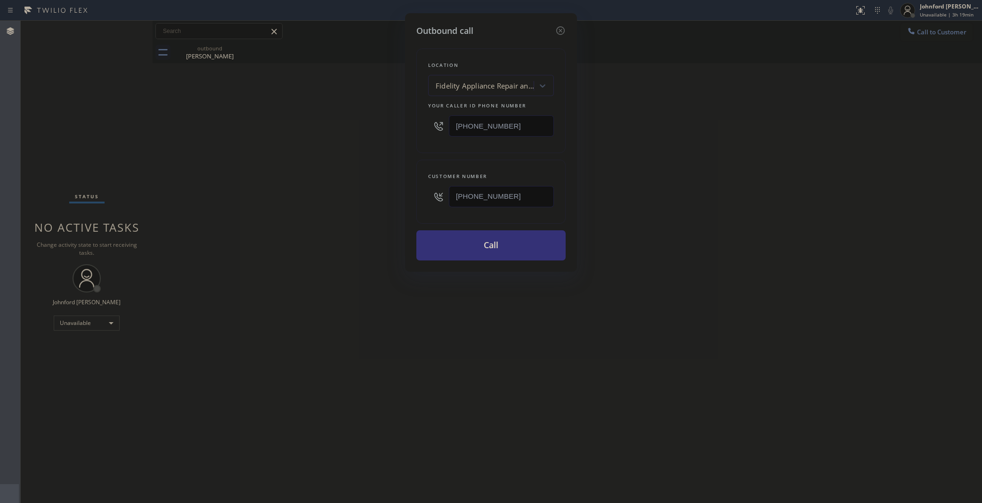
drag, startPoint x: 819, startPoint y: 177, endPoint x: 805, endPoint y: 57, distance: 121.4
click at [822, 165] on div "Outbound call Location Fidelity Appliance Repair and Service Your caller id pho…" at bounding box center [491, 251] width 982 height 503
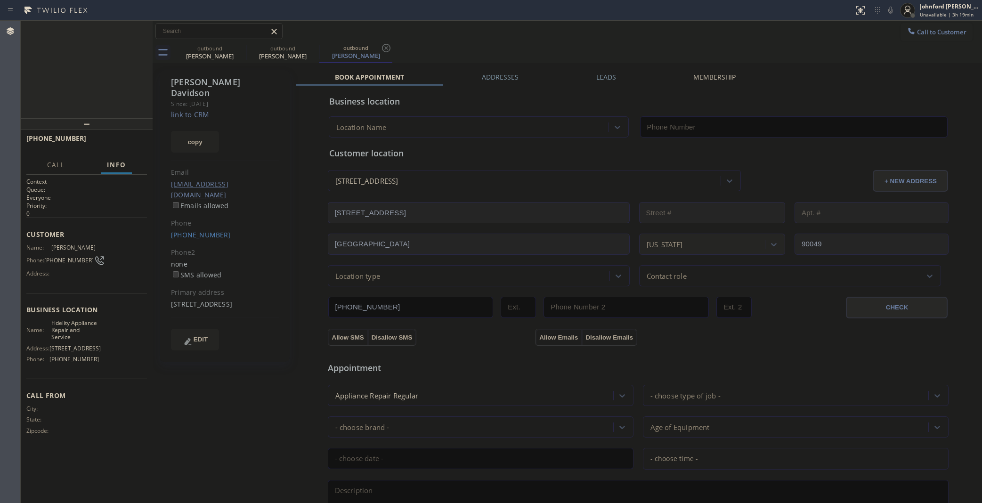
type input "(877) 659-7578"
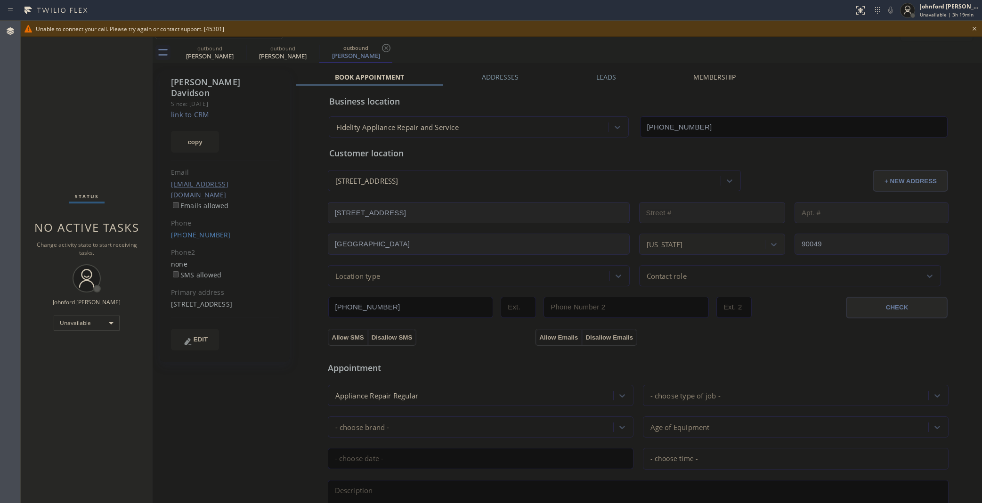
click at [203, 218] on div "Phone" at bounding box center [225, 223] width 108 height 11
click at [198, 230] on link "(248) 875-2093" at bounding box center [201, 234] width 60 height 9
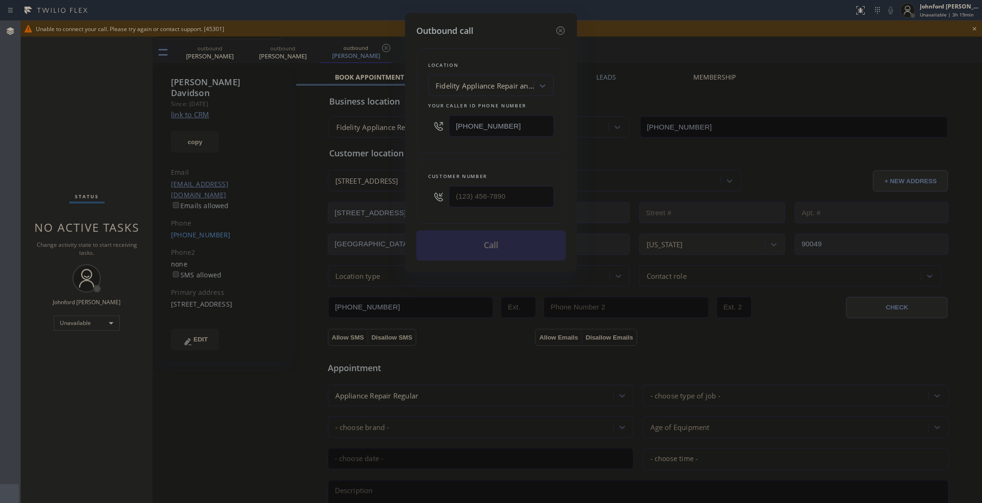
type input "(248) 875-2093"
drag, startPoint x: 480, startPoint y: 133, endPoint x: 460, endPoint y: 133, distance: 20.3
click at [462, 133] on input "(877) 659-7578" at bounding box center [501, 125] width 105 height 21
paste input "85) 880-0309"
click at [436, 145] on div "Location Fidelity Appliance Repair and Service Your caller id phone number (885…" at bounding box center [490, 101] width 149 height 105
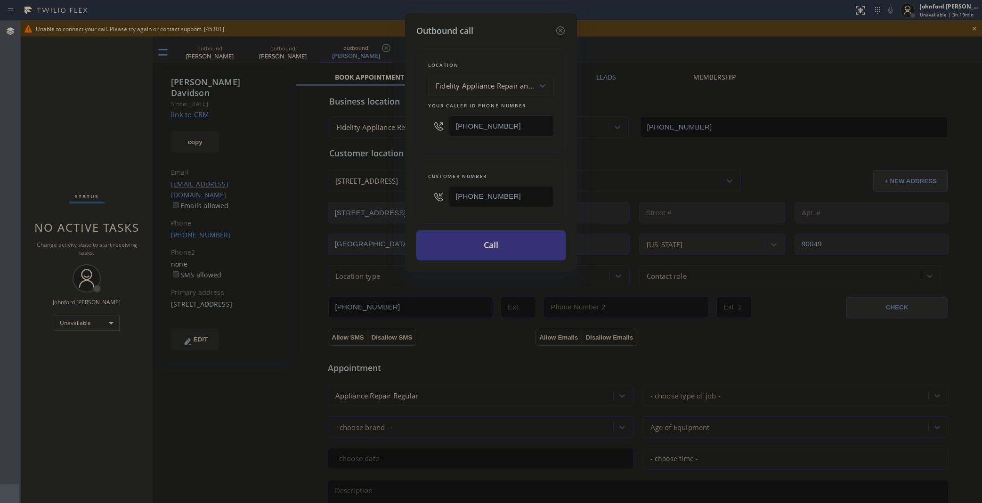
drag, startPoint x: 538, startPoint y: 113, endPoint x: 411, endPoint y: 116, distance: 127.7
click at [411, 116] on div "Outbound call Location Fidelity Appliance Repair and Service Your caller id pho…" at bounding box center [491, 142] width 172 height 259
paste input "58) 800-3094"
click at [440, 160] on div "Customer number (248) 875-2093" at bounding box center [490, 192] width 149 height 64
drag, startPoint x: 504, startPoint y: 125, endPoint x: 451, endPoint y: 126, distance: 53.7
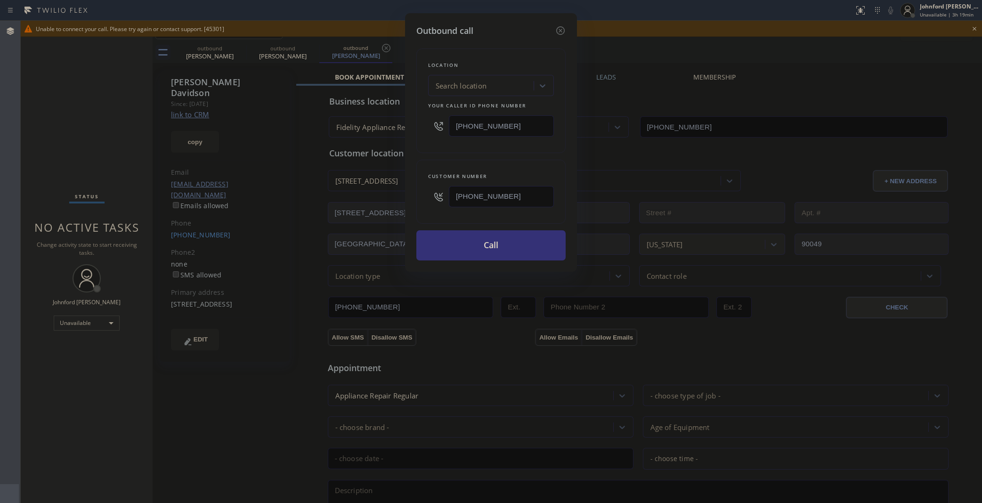
click at [451, 126] on input "(858) 800-3094" at bounding box center [501, 125] width 105 height 21
paste input "text"
type input "(858) 800-3094"
click at [446, 155] on div "Location Search location Your caller id phone number (858) 800-3094 Customer nu…" at bounding box center [490, 148] width 149 height 223
click at [518, 259] on div "Outbound call Location Search location Your caller id phone number (858) 800-30…" at bounding box center [491, 142] width 172 height 259
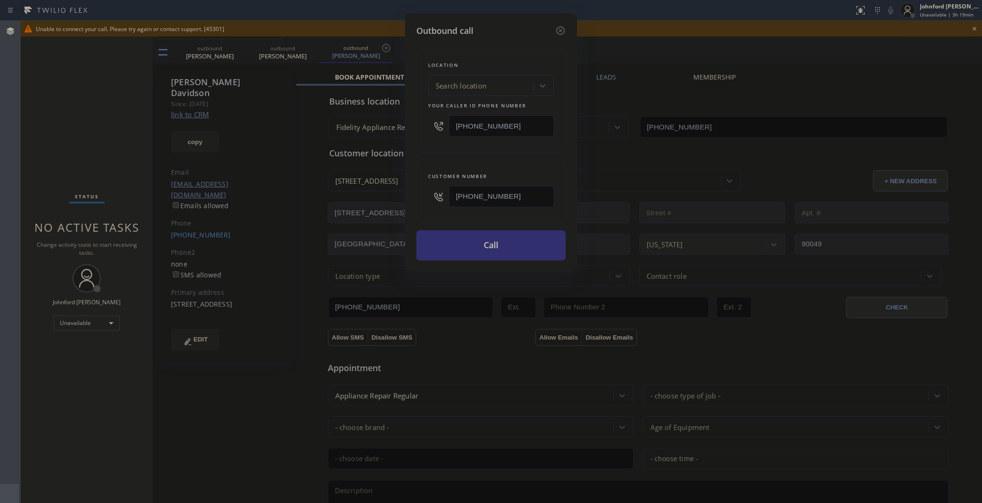
click at [519, 241] on button "Call" at bounding box center [490, 245] width 149 height 30
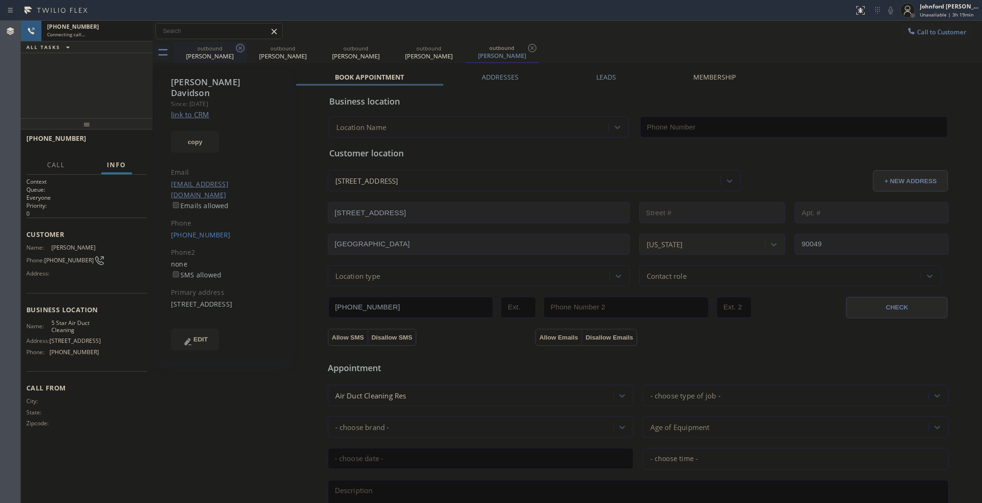
click at [241, 50] on icon at bounding box center [240, 47] width 11 height 11
click at [0, 0] on icon at bounding box center [0, 0] width 0 height 0
click at [382, 50] on icon at bounding box center [386, 48] width 8 height 8
type input "(858) 800-3094"
click at [457, 39] on div "Call to Customer Outbound call Location Fidelity Appliance Repair and Service Y…" at bounding box center [567, 31] width 829 height 16
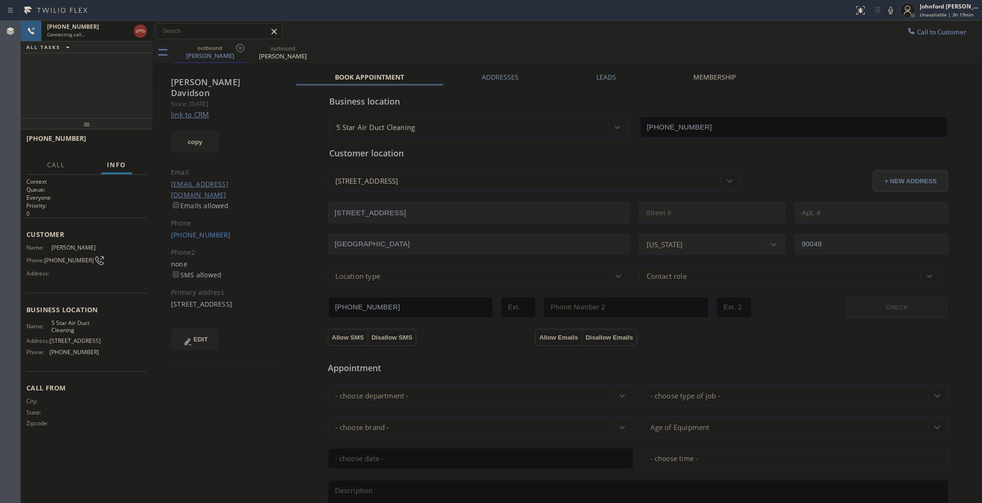
click at [884, 12] on div at bounding box center [890, 10] width 13 height 11
click at [888, 13] on icon at bounding box center [890, 10] width 11 height 11
click at [39, 74] on div "+12488752093 Connecting call… ALL TASKS ALL TASKS ACTIVE TASKS TASKS IN WRAP UP" at bounding box center [87, 69] width 132 height 97
click at [117, 139] on span "HANG UP" at bounding box center [125, 142] width 29 height 7
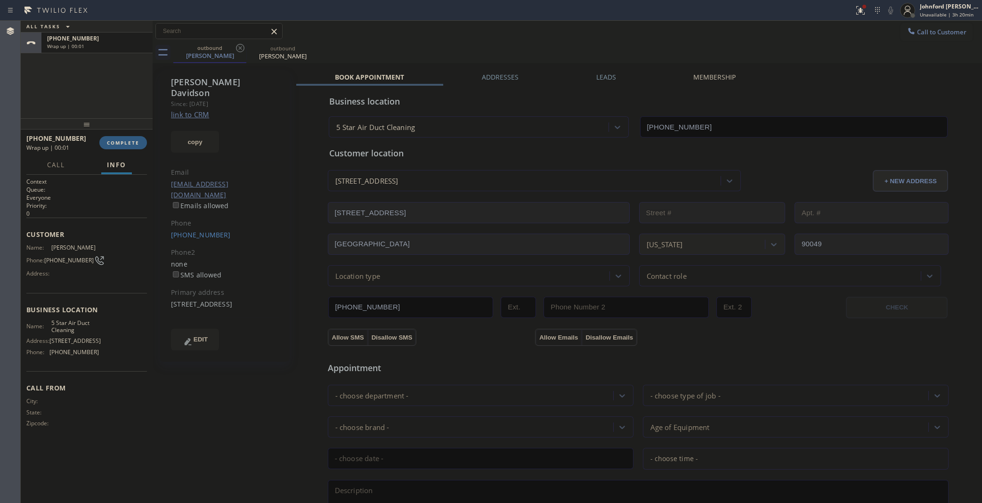
click at [114, 130] on div at bounding box center [87, 123] width 132 height 11
click at [130, 139] on span "COMPLETE" at bounding box center [123, 142] width 32 height 7
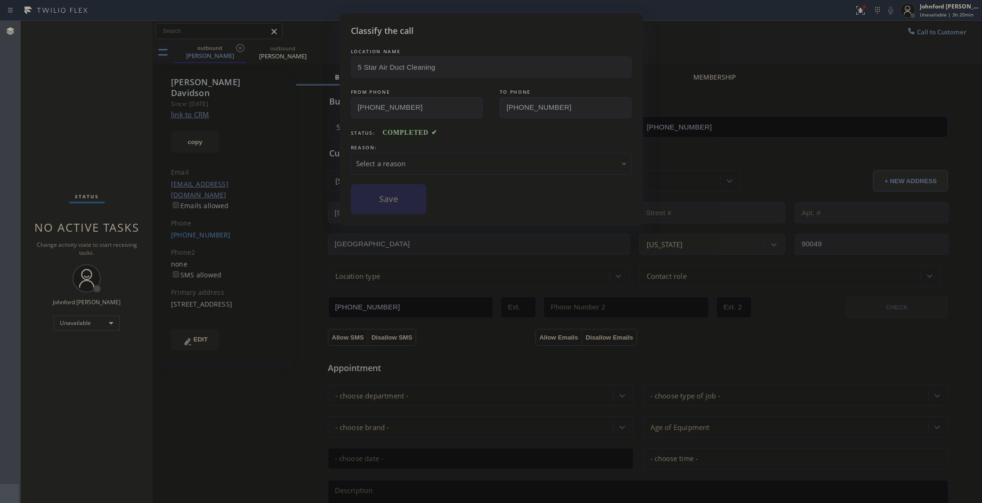
click at [453, 180] on div "LOCATION NAME 5 Star Air Duct Cleaning FROM PHONE (858) 800-3094 TO PHONE (248)…" at bounding box center [491, 131] width 281 height 168
drag, startPoint x: 453, startPoint y: 170, endPoint x: 458, endPoint y: 163, distance: 8.4
click at [458, 163] on div "Select a reason" at bounding box center [491, 164] width 281 height 22
click at [413, 207] on button "Save" at bounding box center [389, 199] width 76 height 30
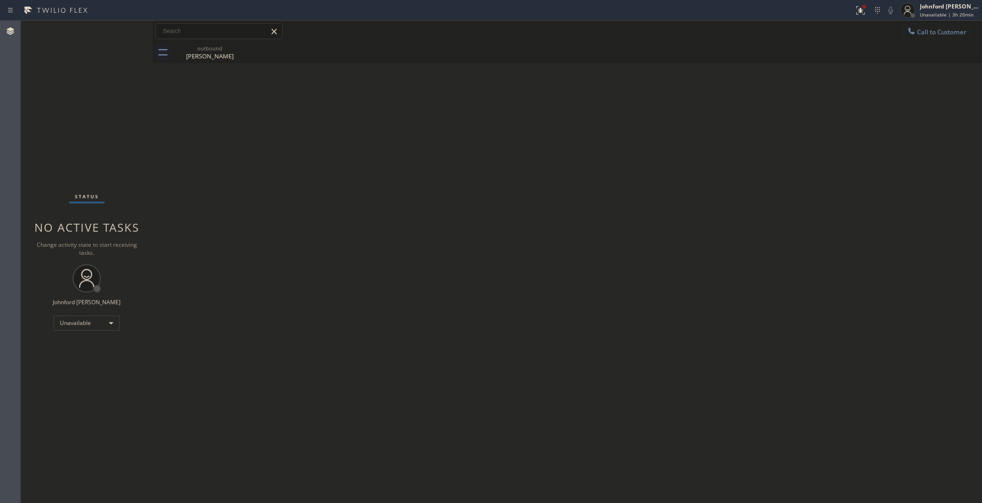
click at [946, 24] on button "Call to Customer" at bounding box center [936, 32] width 72 height 18
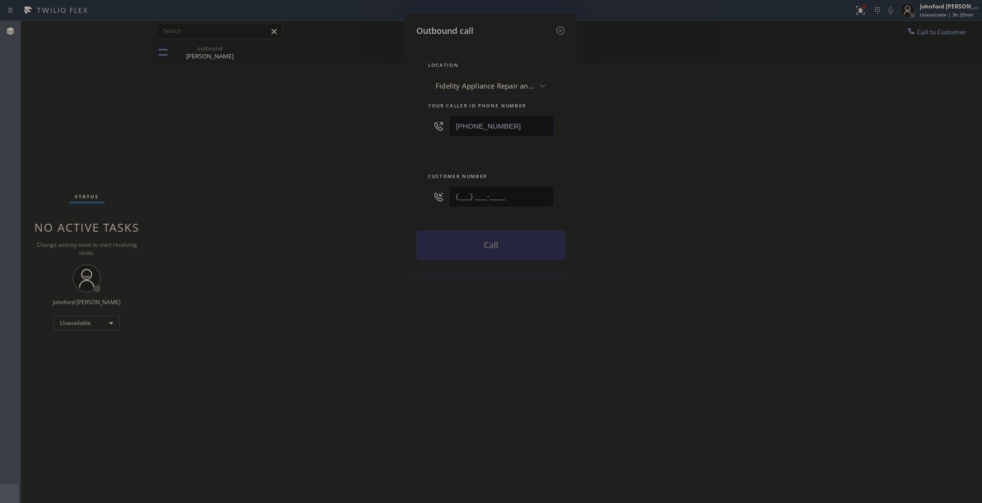
drag, startPoint x: 493, startPoint y: 199, endPoint x: 378, endPoint y: 200, distance: 114.4
click at [384, 200] on div "Outbound call Location Fidelity Appliance Repair and Service Your caller id pho…" at bounding box center [491, 251] width 982 height 503
paste input "714) 925-7815"
click at [355, 199] on div "Outbound call Location Fidelity Appliance Repair and Service Your caller id pho…" at bounding box center [491, 251] width 982 height 503
drag, startPoint x: 521, startPoint y: 193, endPoint x: 325, endPoint y: 198, distance: 195.5
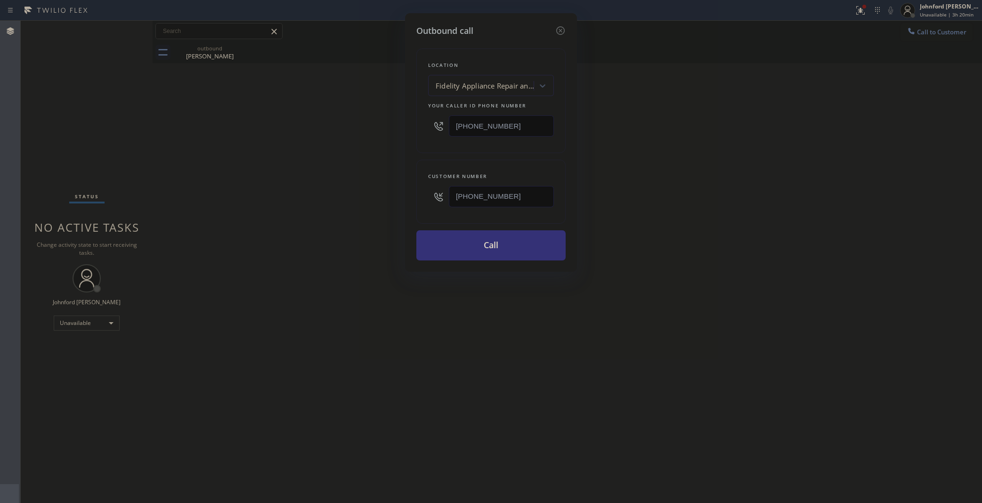
click at [325, 198] on div "Outbound call Location Fidelity Appliance Repair and Service Your caller id pho…" at bounding box center [491, 251] width 982 height 503
paste input "818) 530-3427"
type input "(818) 530-3427"
click at [278, 200] on div "Outbound call Location Fidelity Appliance Repair and Service Your caller id pho…" at bounding box center [491, 251] width 982 height 503
drag, startPoint x: 453, startPoint y: 245, endPoint x: 646, endPoint y: 202, distance: 197.4
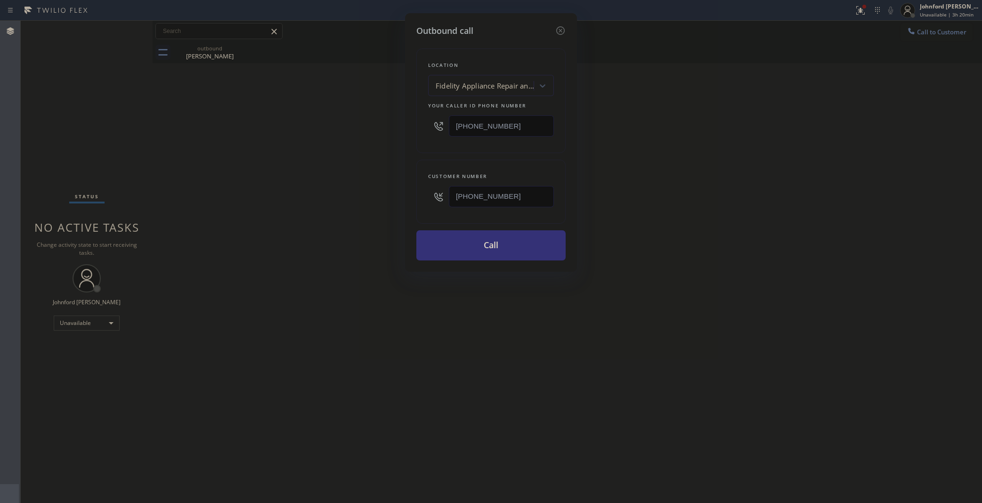
click at [454, 245] on button "Call" at bounding box center [490, 245] width 149 height 30
drag, startPoint x: 680, startPoint y: 195, endPoint x: 705, endPoint y: 163, distance: 41.0
click at [692, 182] on div "Outbound call Location Fidelity Appliance Repair and Service Your caller id pho…" at bounding box center [491, 251] width 982 height 503
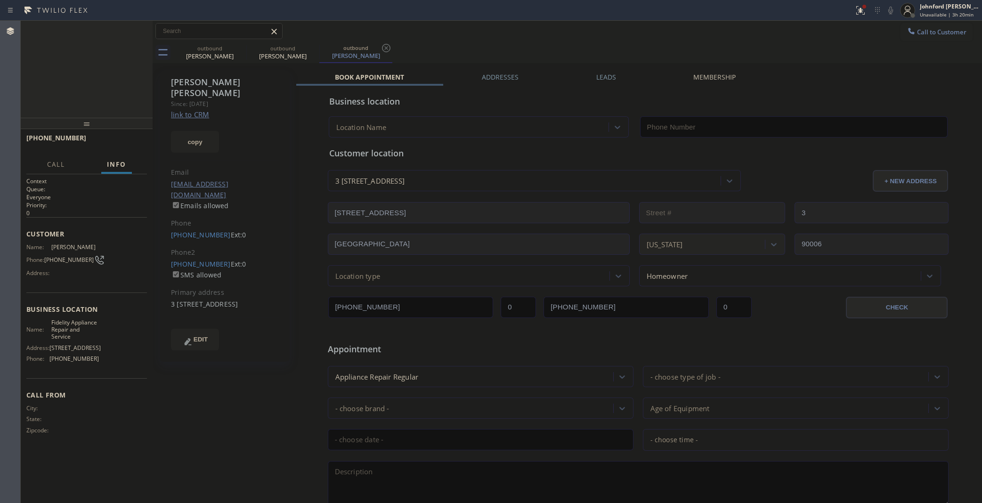
type input "(877) 659-7578"
click at [134, 139] on span "HANG UP" at bounding box center [125, 142] width 29 height 7
click at [199, 259] on link "(626) 660-9650" at bounding box center [201, 263] width 60 height 9
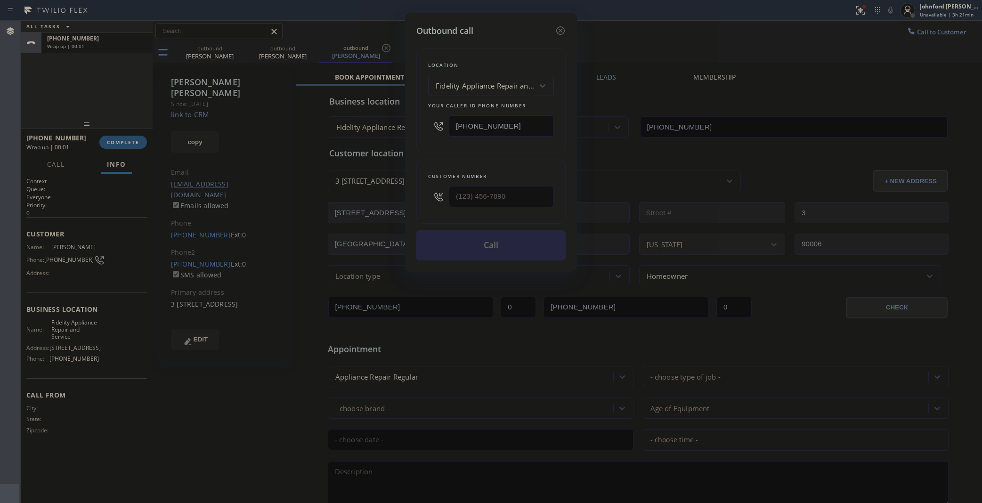
type input "(626) 660-9650"
click at [486, 243] on button "Call" at bounding box center [490, 245] width 149 height 30
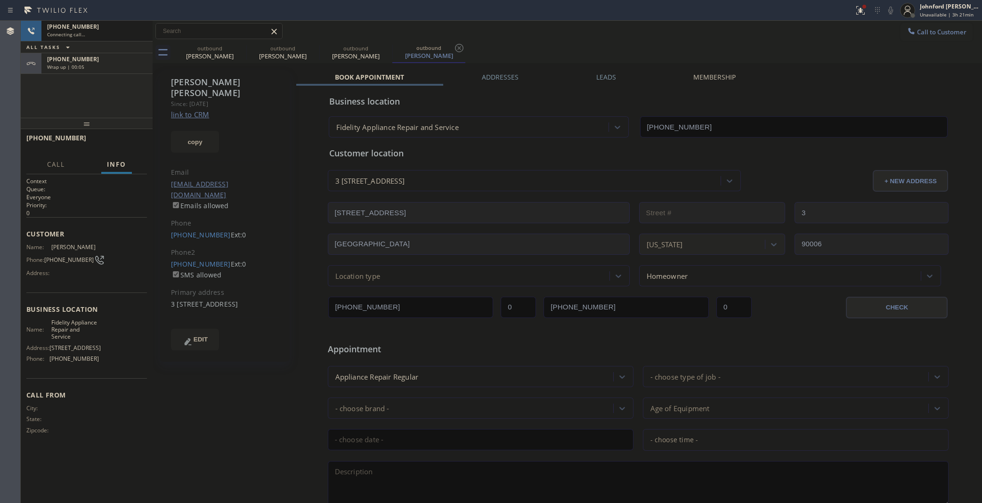
type input "(877) 659-7578"
click at [141, 32] on icon at bounding box center [140, 30] width 11 height 11
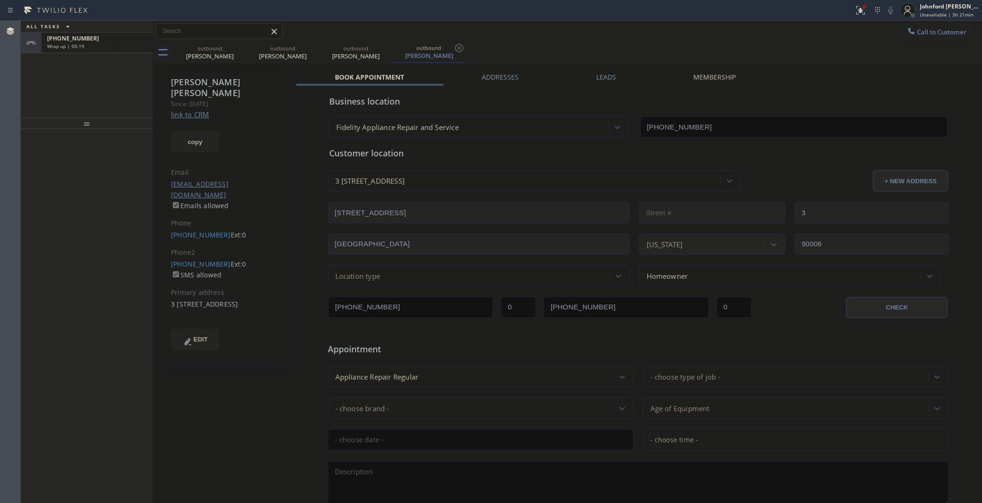
click at [139, 53] on div "+18185303427 Wrap up | 00:19" at bounding box center [94, 42] width 107 height 21
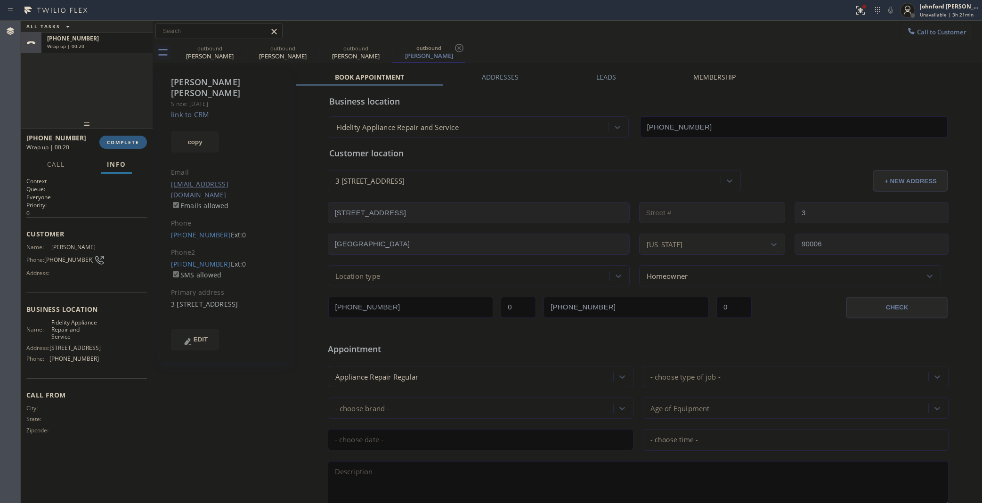
click at [128, 135] on div "+18185303427 Wrap up | 00:20 COMPLETE" at bounding box center [86, 142] width 121 height 24
click at [130, 144] on span "COMPLETE" at bounding box center [123, 142] width 32 height 7
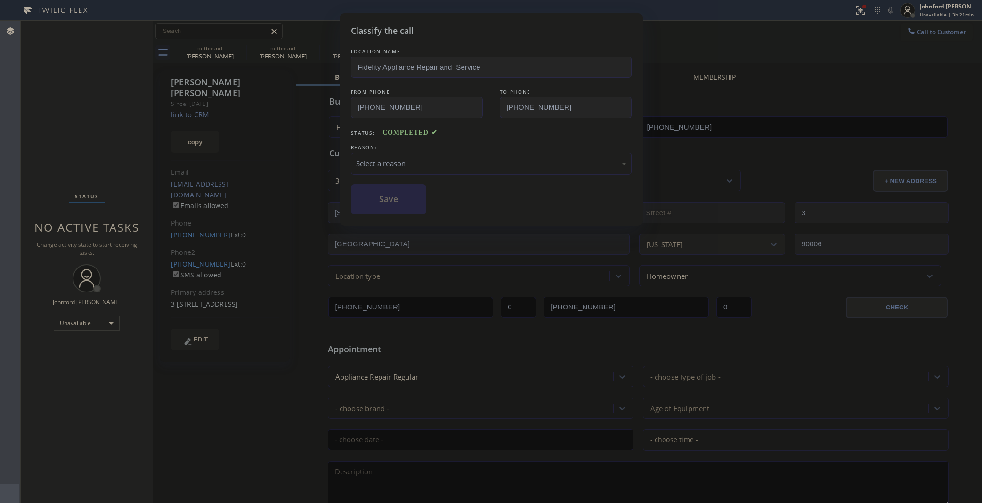
click at [396, 166] on div "Select a reason" at bounding box center [491, 163] width 270 height 11
click at [391, 190] on button "Save" at bounding box center [389, 199] width 76 height 30
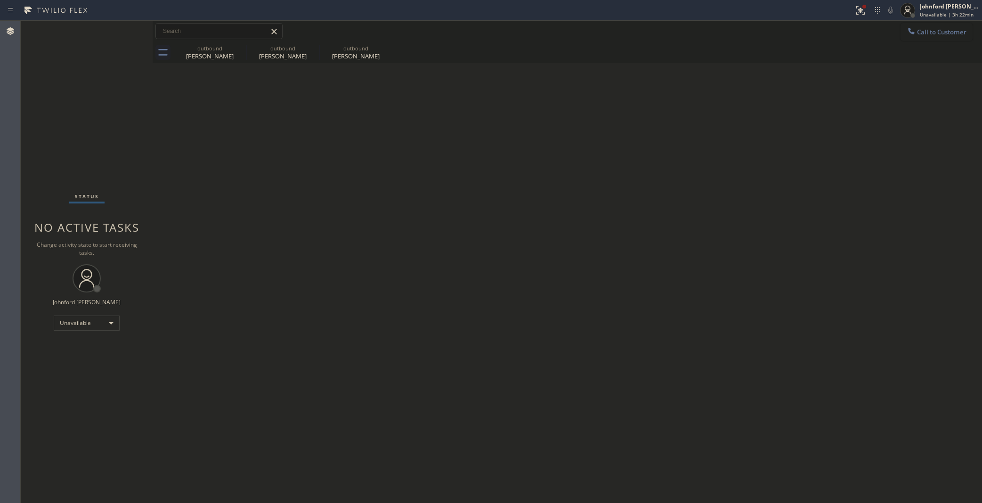
click at [924, 32] on span "Call to Customer" at bounding box center [941, 32] width 49 height 8
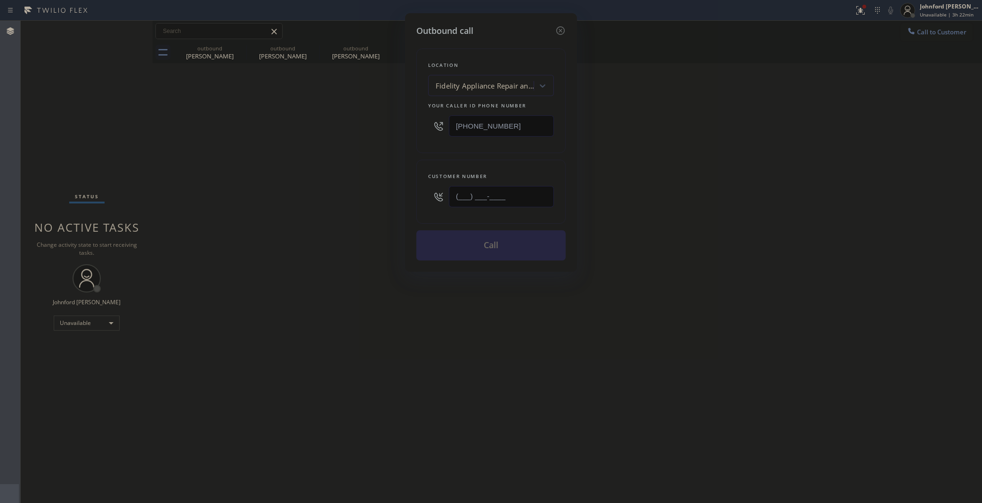
drag, startPoint x: 527, startPoint y: 189, endPoint x: 377, endPoint y: 201, distance: 151.2
click at [377, 201] on div "Outbound call Location Fidelity Appliance Repair and Service Your caller id pho…" at bounding box center [491, 251] width 982 height 503
paste input "714) 401-7402"
type input "(714) 401-7402"
drag, startPoint x: 350, startPoint y: 196, endPoint x: 614, endPoint y: 62, distance: 296.1
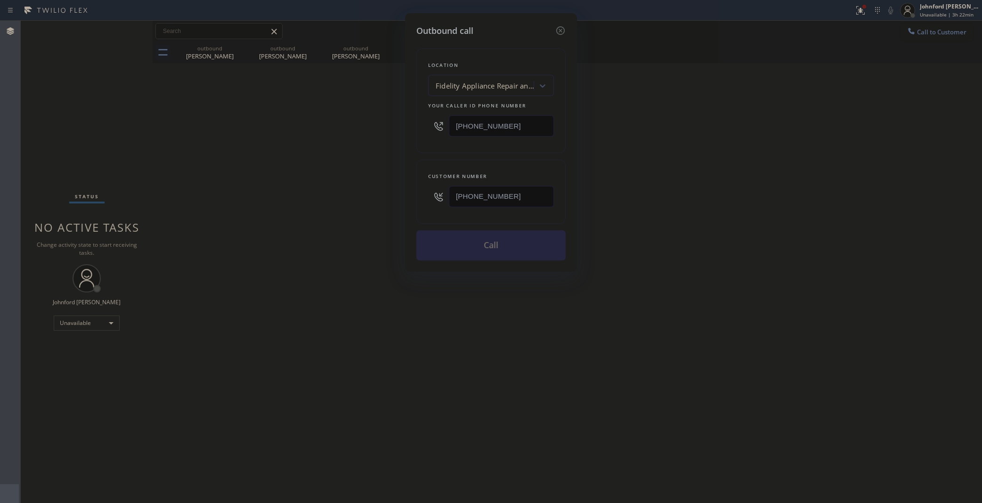
click at [349, 194] on div "Outbound call Location Fidelity Appliance Repair and Service Your caller id pho…" at bounding box center [491, 251] width 982 height 503
drag, startPoint x: 517, startPoint y: 124, endPoint x: 425, endPoint y: 124, distance: 91.8
click at [425, 124] on div "Location Fidelity Appliance Repair and Service Your caller id phone number (877…" at bounding box center [490, 101] width 149 height 105
paste input "58) 800-3094"
type input "(858) 800-3094"
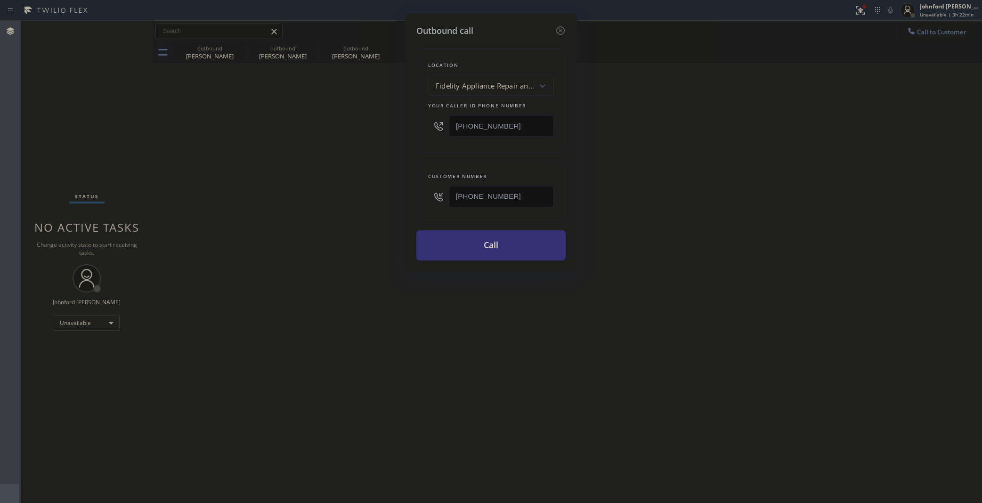
click at [381, 149] on div "Outbound call Location Fidelity Appliance Repair and Service Your caller id pho…" at bounding box center [491, 251] width 982 height 503
click at [519, 246] on button "Call" at bounding box center [490, 245] width 149 height 30
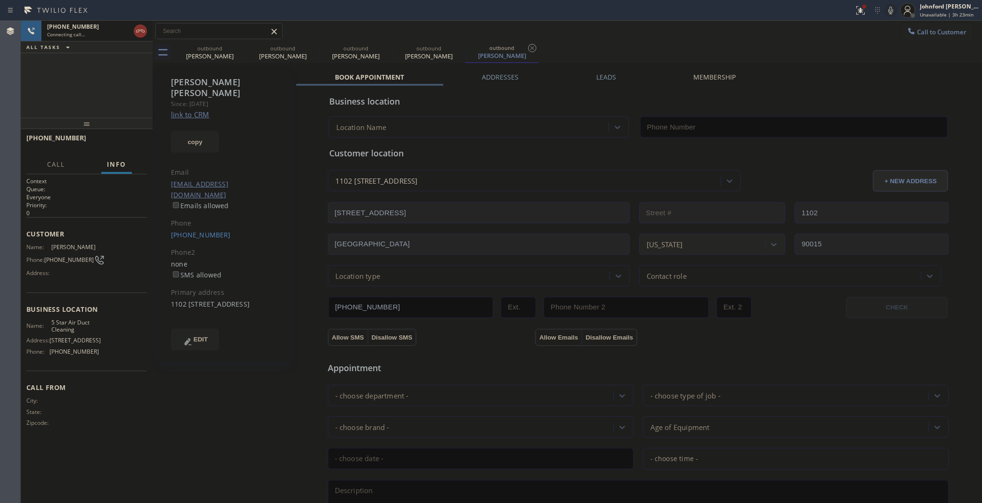
click at [888, 17] on div "Status report Issues detected These issues could affect your workflow. Please c…" at bounding box center [916, 10] width 132 height 21
click at [889, 12] on icon at bounding box center [890, 10] width 11 height 11
type input "(858) 800-3094"
click at [862, 11] on icon at bounding box center [860, 10] width 11 height 11
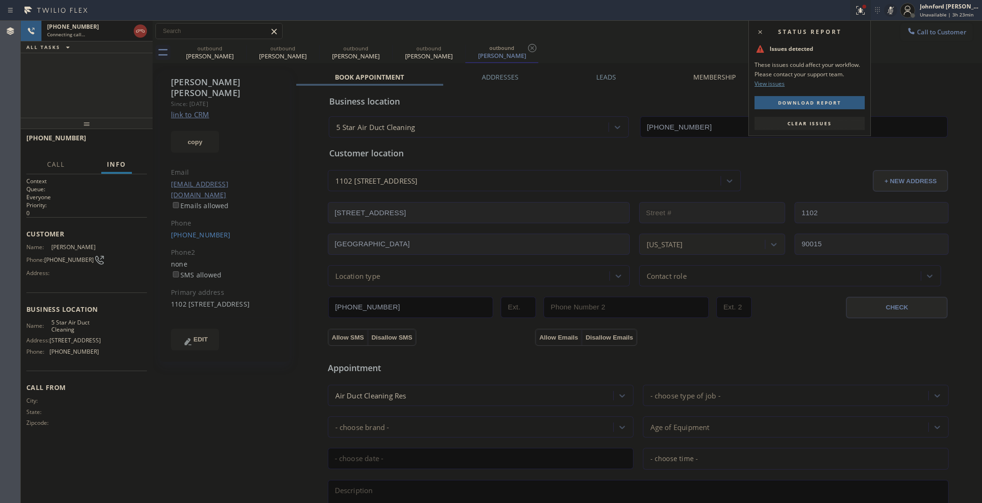
click at [807, 130] on button "Clear issues" at bounding box center [809, 123] width 110 height 13
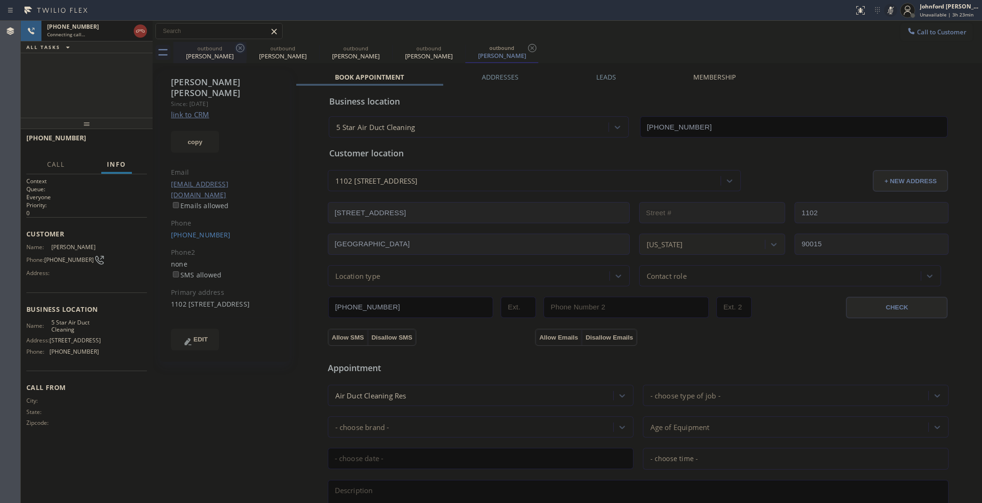
click at [236, 50] on icon at bounding box center [240, 47] width 11 height 11
click at [0, 0] on icon at bounding box center [0, 0] width 0 height 0
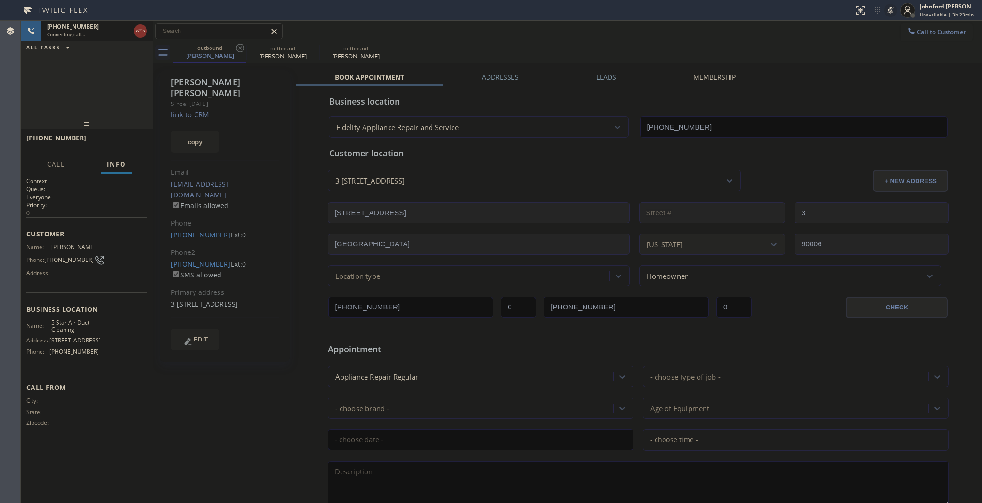
click at [236, 50] on icon at bounding box center [240, 47] width 11 height 11
type input "(858) 800-3094"
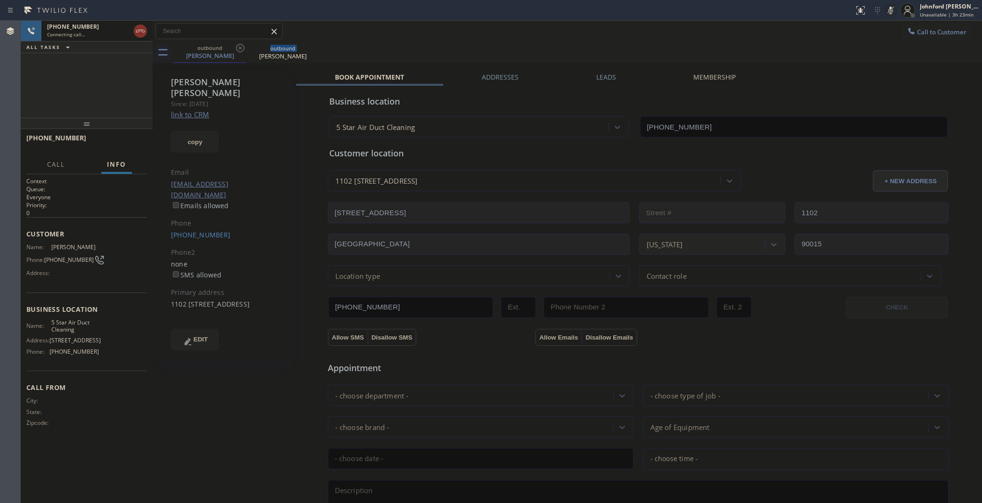
click at [236, 50] on icon at bounding box center [240, 47] width 11 height 11
click at [886, 6] on icon at bounding box center [890, 10] width 11 height 11
click at [891, 6] on icon at bounding box center [890, 10] width 11 height 11
click at [888, 9] on icon at bounding box center [890, 11] width 5 height 8
click at [130, 142] on span "HANG UP" at bounding box center [125, 142] width 29 height 7
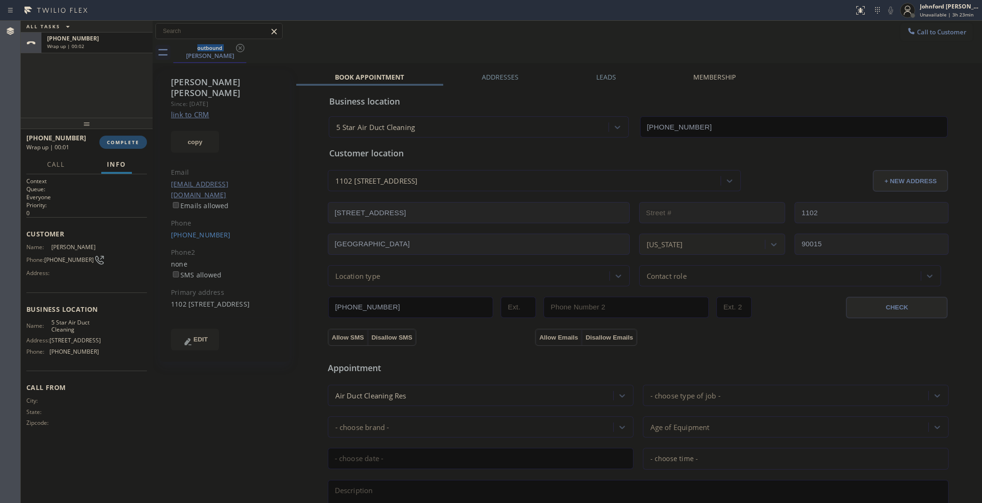
click at [139, 145] on button "COMPLETE" at bounding box center [123, 142] width 48 height 13
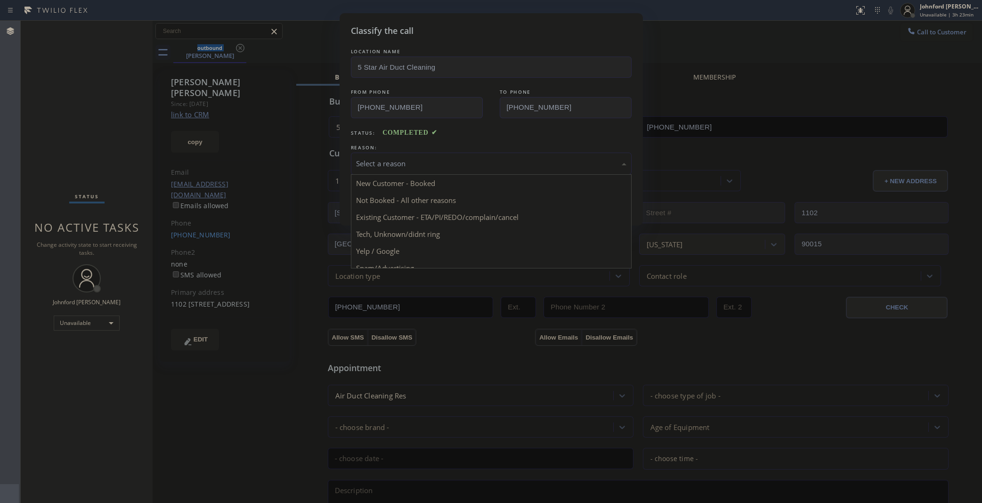
click at [378, 161] on div "Select a reason" at bounding box center [491, 163] width 270 height 11
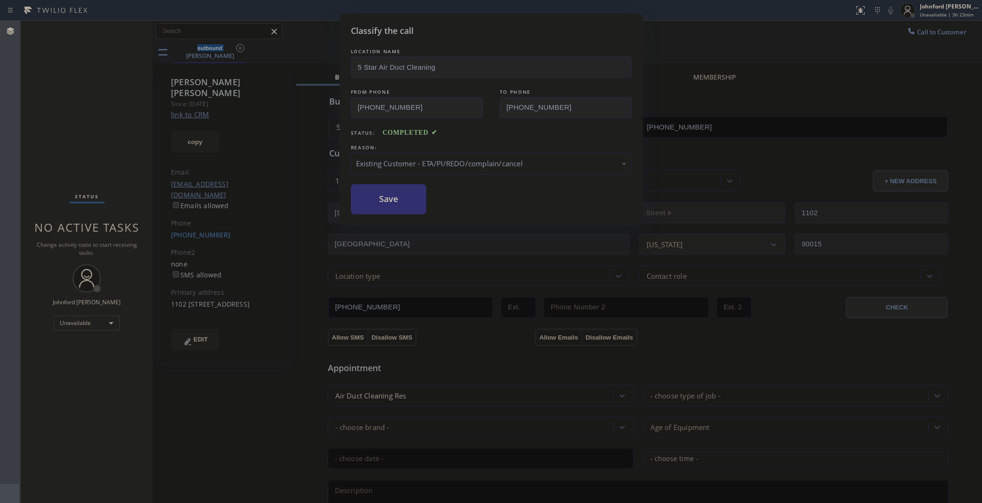
click at [387, 203] on button "Save" at bounding box center [389, 199] width 76 height 30
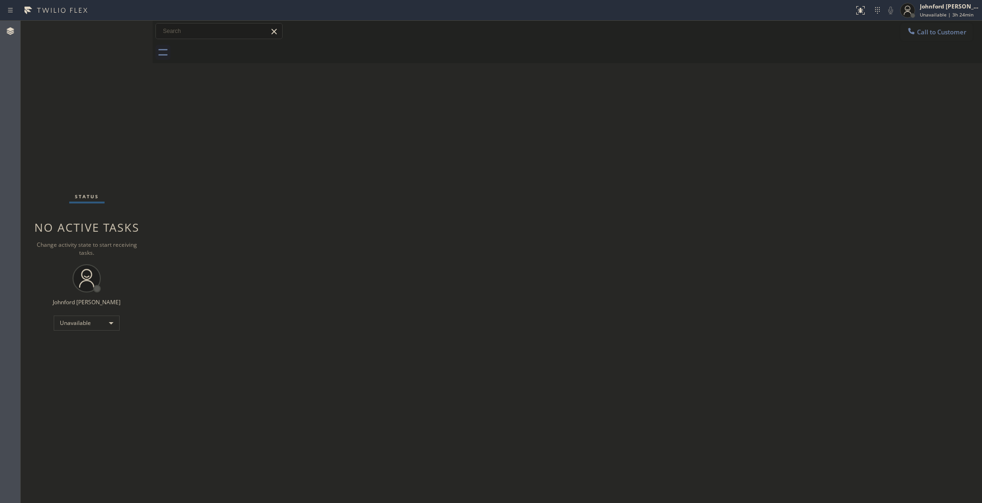
drag, startPoint x: 682, startPoint y: 152, endPoint x: 676, endPoint y: 89, distance: 62.9
click at [683, 151] on div "Back to Dashboard Change Sender ID Customers Technicians Select a contact Outbo…" at bounding box center [567, 262] width 829 height 482
drag, startPoint x: 924, startPoint y: 34, endPoint x: 647, endPoint y: 177, distance: 311.7
click at [918, 33] on span "Call to Customer" at bounding box center [941, 32] width 49 height 8
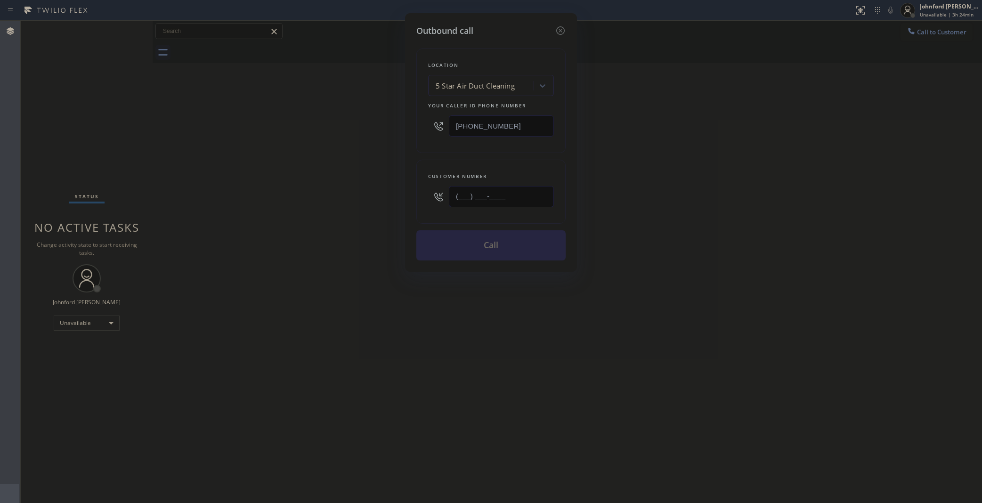
drag, startPoint x: 493, startPoint y: 193, endPoint x: 422, endPoint y: 198, distance: 70.8
click at [422, 198] on div "Customer number (___) ___-____" at bounding box center [490, 192] width 149 height 64
paste input "909) 392-3670"
type input "(909) 392-3670"
click at [359, 208] on div "Outbound call Location 5 Star Air Duct Cleaning Your caller id phone number (85…" at bounding box center [491, 251] width 982 height 503
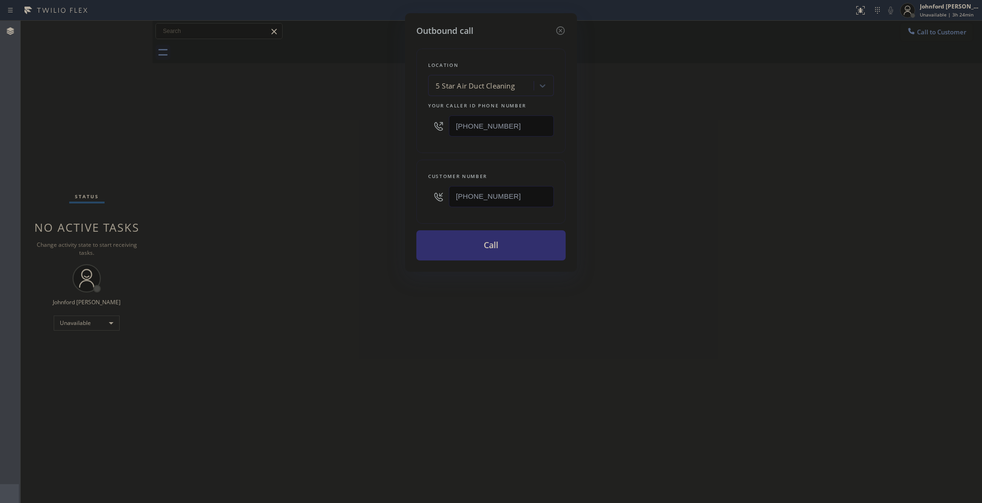
click at [483, 243] on button "Call" at bounding box center [490, 245] width 149 height 30
drag, startPoint x: 707, startPoint y: 112, endPoint x: 712, endPoint y: 0, distance: 111.7
click at [712, 106] on div "Outbound call Location 5 Star Air Duct Cleaning Your caller id phone number (85…" at bounding box center [491, 251] width 982 height 503
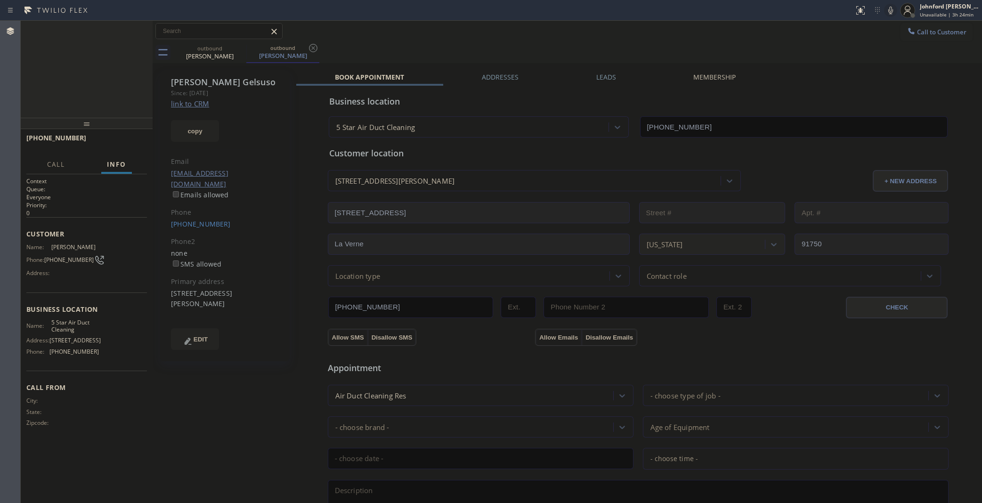
type input "(858) 800-3094"
drag, startPoint x: 888, startPoint y: 3, endPoint x: 889, endPoint y: 10, distance: 7.2
click at [888, 3] on div "Status report No issues detected If you experience an issue, please download th…" at bounding box center [916, 10] width 132 height 21
click at [891, 14] on icon at bounding box center [890, 10] width 11 height 11
drag, startPoint x: 820, startPoint y: 52, endPoint x: 864, endPoint y: 32, distance: 48.7
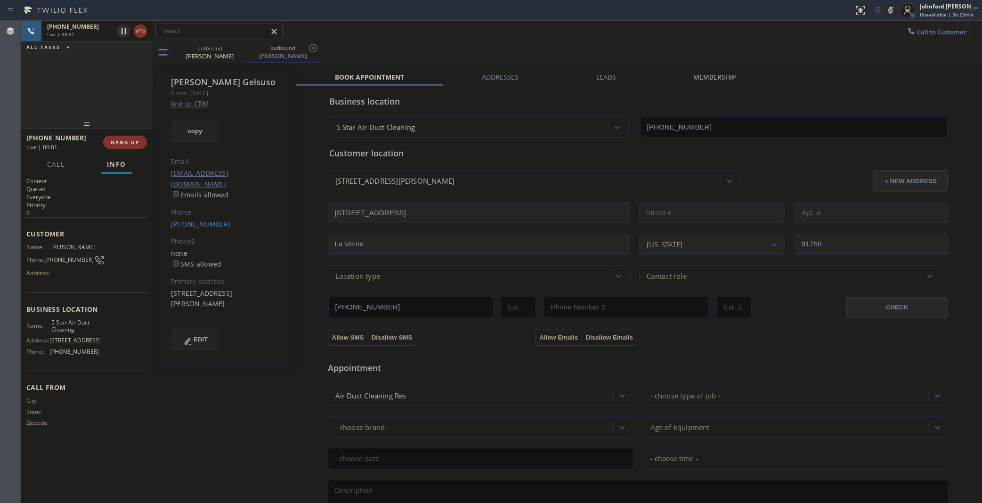
click at [825, 49] on div "outbound John Gelsuso outbound John Gelsuso" at bounding box center [577, 52] width 809 height 21
click at [892, 10] on icon at bounding box center [890, 11] width 5 height 8
click at [121, 148] on div "+19093923670 Live | 00:02 HANG UP" at bounding box center [86, 142] width 121 height 24
click at [144, 132] on div "+19093923670 Live | 00:03 HANG UP" at bounding box center [86, 142] width 121 height 24
click at [143, 139] on button "HANG UP" at bounding box center [125, 142] width 44 height 13
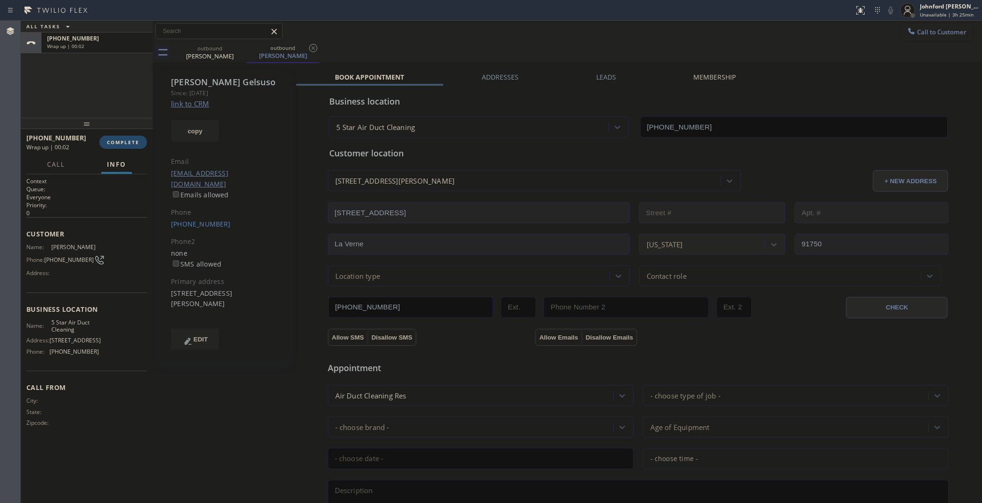
click at [143, 139] on button "COMPLETE" at bounding box center [123, 142] width 48 height 13
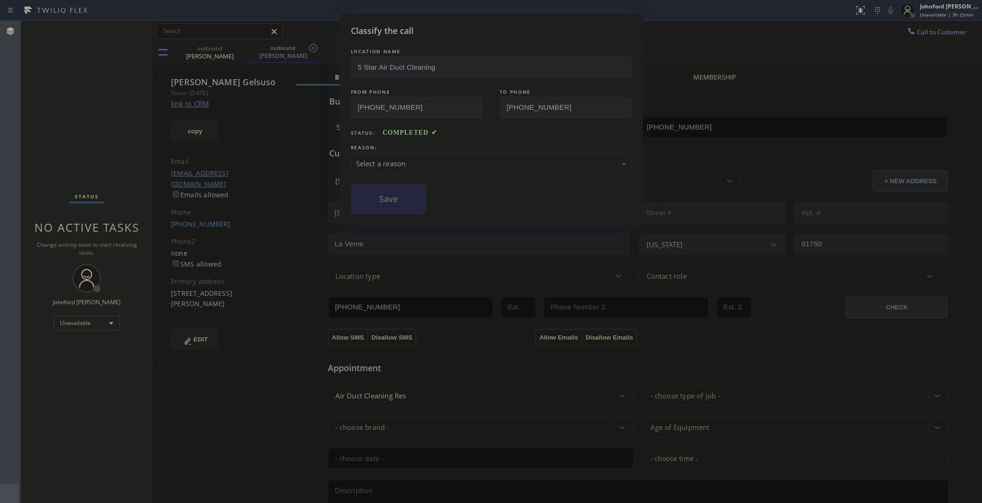
click at [424, 173] on div "LOCATION NAME 5 Star Air Duct Cleaning FROM PHONE (858) 800-3094 TO PHONE (909)…" at bounding box center [491, 131] width 281 height 168
click at [408, 158] on div "Select a reason" at bounding box center [491, 163] width 270 height 11
click at [401, 212] on div "Classify the call LOCATION NAME 5 Star Air Duct Cleaning FROM PHONE (858) 800-3…" at bounding box center [491, 119] width 303 height 212
click at [924, 29] on div "Classify the call LOCATION NAME 5 Star Air Duct Cleaning FROM PHONE (858) 800-3…" at bounding box center [491, 251] width 982 height 503
click at [397, 199] on button "Save" at bounding box center [389, 199] width 76 height 30
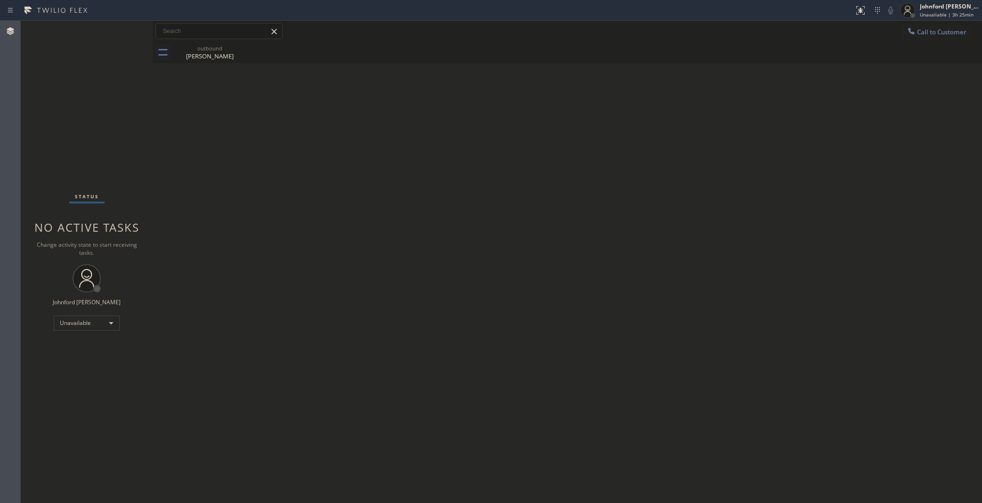
drag, startPoint x: 924, startPoint y: 38, endPoint x: 782, endPoint y: 74, distance: 146.8
click at [918, 38] on button "Call to Customer" at bounding box center [936, 32] width 72 height 18
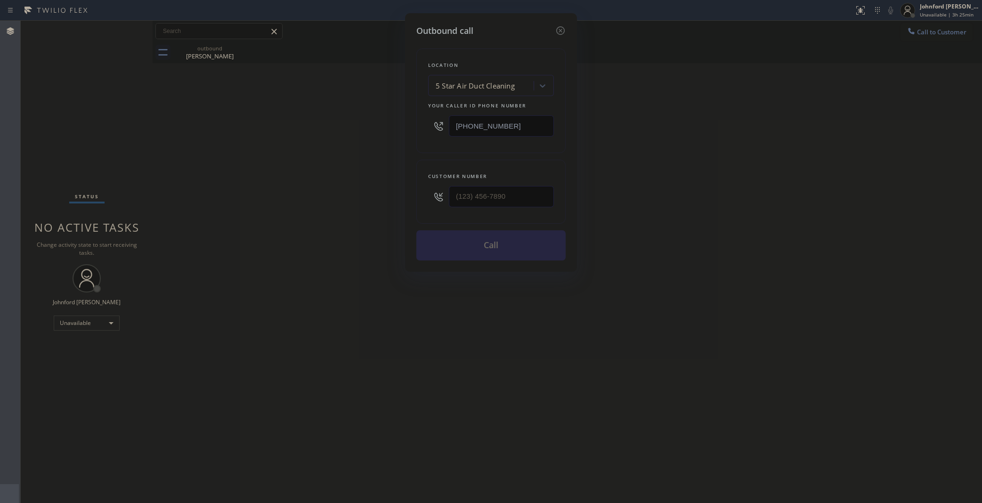
drag, startPoint x: 443, startPoint y: 193, endPoint x: 325, endPoint y: 199, distance: 117.9
click at [326, 199] on div "Outbound call Location 5 Star Air Duct Cleaning Your caller id phone number (85…" at bounding box center [491, 251] width 982 height 503
drag, startPoint x: 514, startPoint y: 186, endPoint x: 394, endPoint y: 191, distance: 120.2
click at [394, 191] on div "Outbound call Location 5 Star Air Duct Cleaning Your caller id phone number (85…" at bounding box center [491, 251] width 982 height 503
paste input "256) 393-9336"
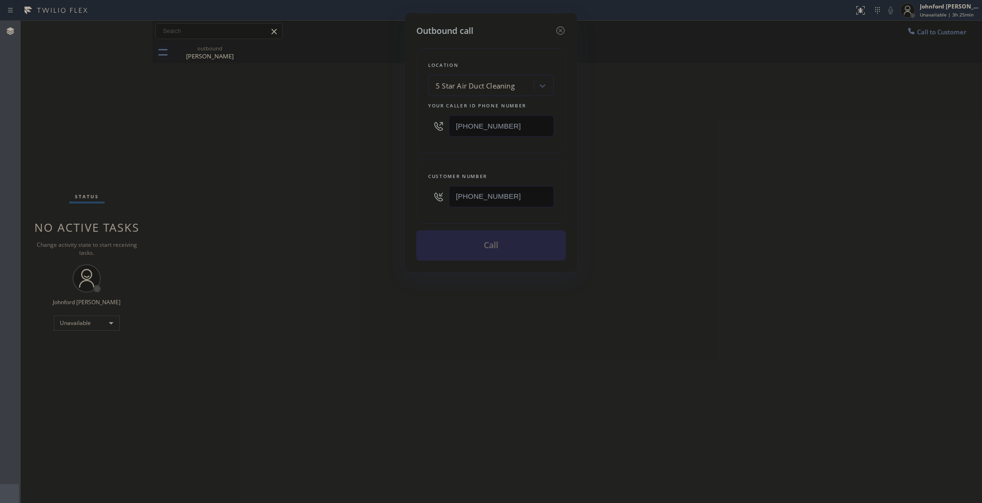
type input "(256) 393-9336"
drag, startPoint x: 308, startPoint y: 202, endPoint x: 380, endPoint y: 227, distance: 76.4
click at [307, 203] on div "Outbound call Location 5 Star Air Duct Cleaning Your caller id phone number (85…" at bounding box center [491, 251] width 982 height 503
click at [429, 245] on button "Call" at bounding box center [490, 245] width 149 height 30
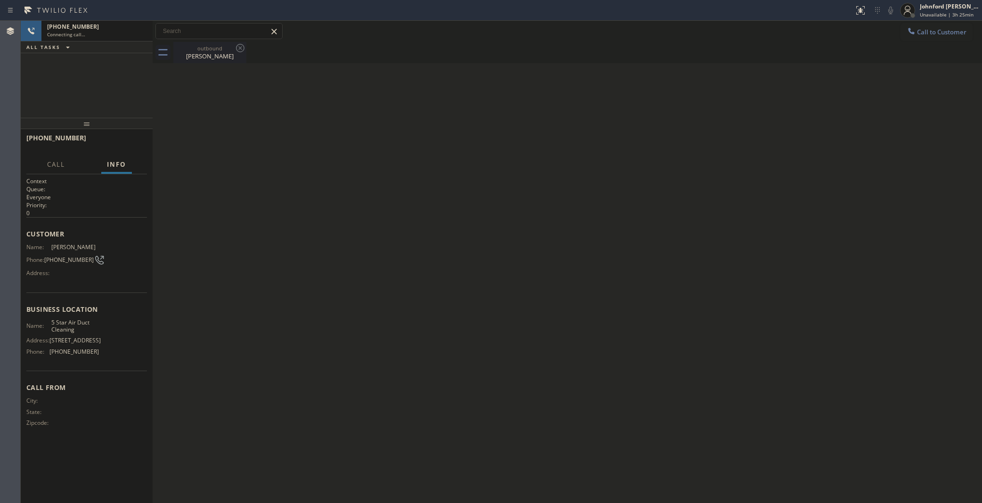
click at [238, 50] on icon at bounding box center [240, 47] width 11 height 11
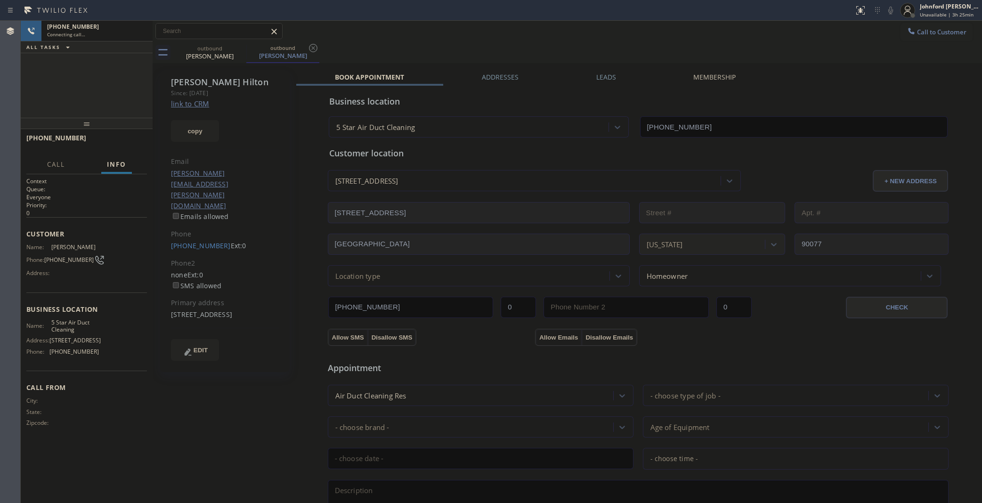
type input "(858) 800-3094"
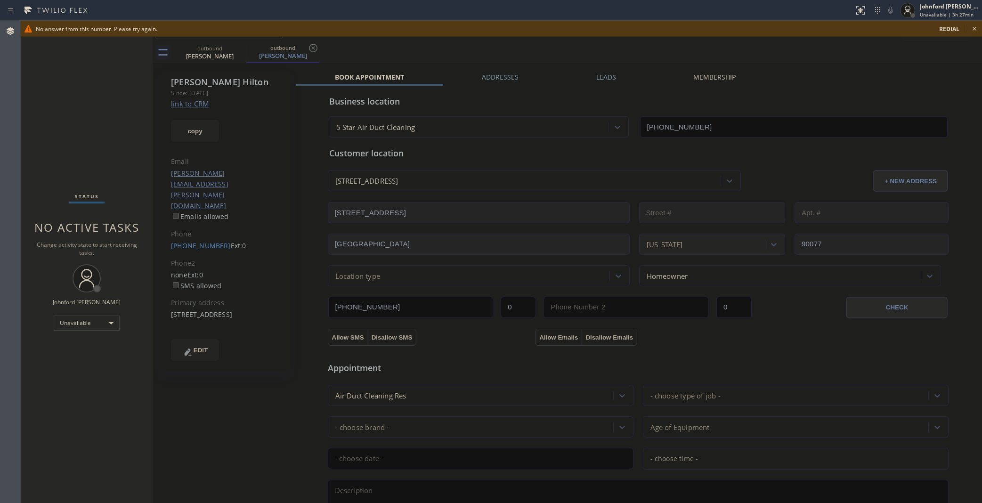
click at [973, 27] on icon at bounding box center [974, 29] width 4 height 4
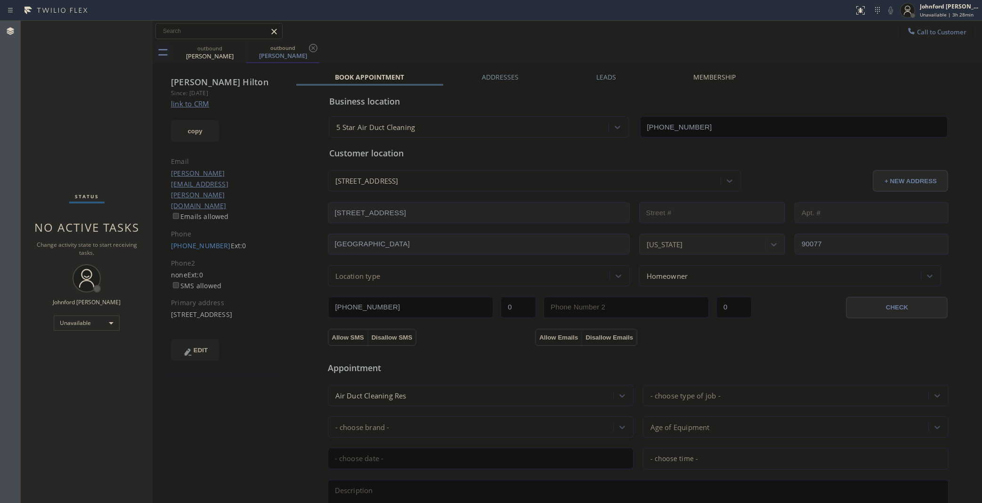
click at [905, 39] on button "Call to Customer" at bounding box center [936, 32] width 72 height 18
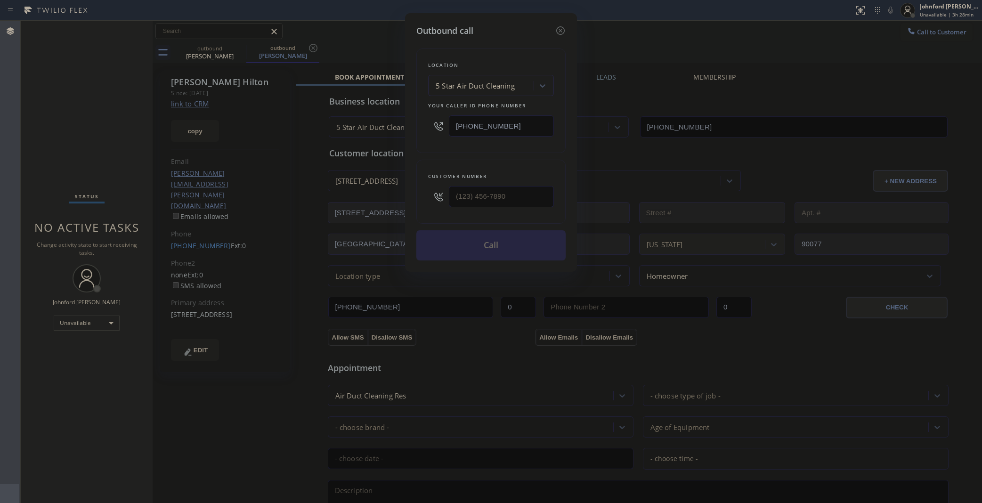
drag, startPoint x: 498, startPoint y: 186, endPoint x: 439, endPoint y: 194, distance: 59.5
click at [439, 194] on div at bounding box center [491, 196] width 126 height 31
click at [537, 191] on input "(___) ___-____" at bounding box center [501, 196] width 105 height 21
paste input "909) 776-6363"
type input "(909) 776-6363"
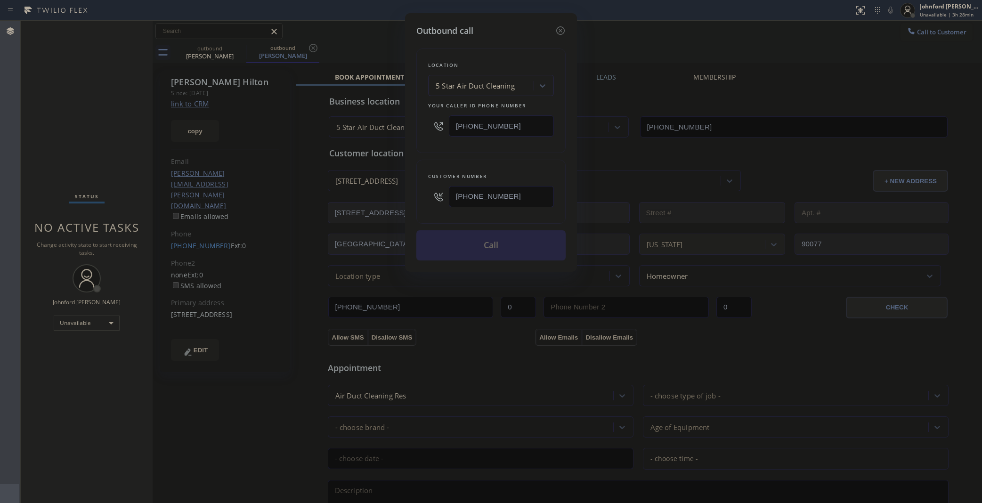
click at [422, 191] on div "Customer number (909) 776-6363" at bounding box center [490, 192] width 149 height 64
click at [493, 153] on div "Location 5 Star Air Duct Cleaning Your caller id phone number (858) 800-3094 Cu…" at bounding box center [490, 148] width 149 height 223
click at [533, 240] on button "Call" at bounding box center [490, 245] width 149 height 30
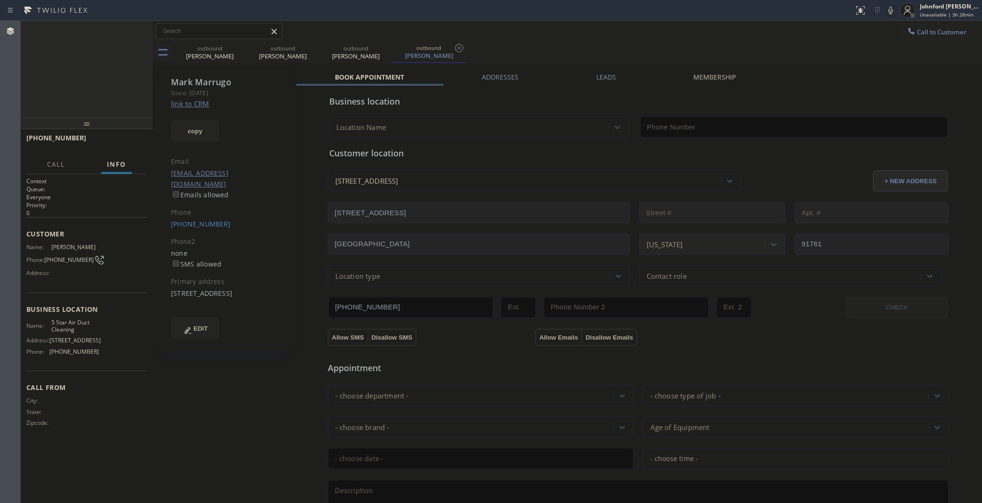
type input "(858) 800-3094"
click at [153, 31] on div at bounding box center [153, 262] width 0 height 482
click at [147, 31] on div at bounding box center [132, 31] width 34 height 21
click at [142, 33] on icon at bounding box center [140, 30] width 11 height 11
click at [241, 48] on icon at bounding box center [240, 47] width 11 height 11
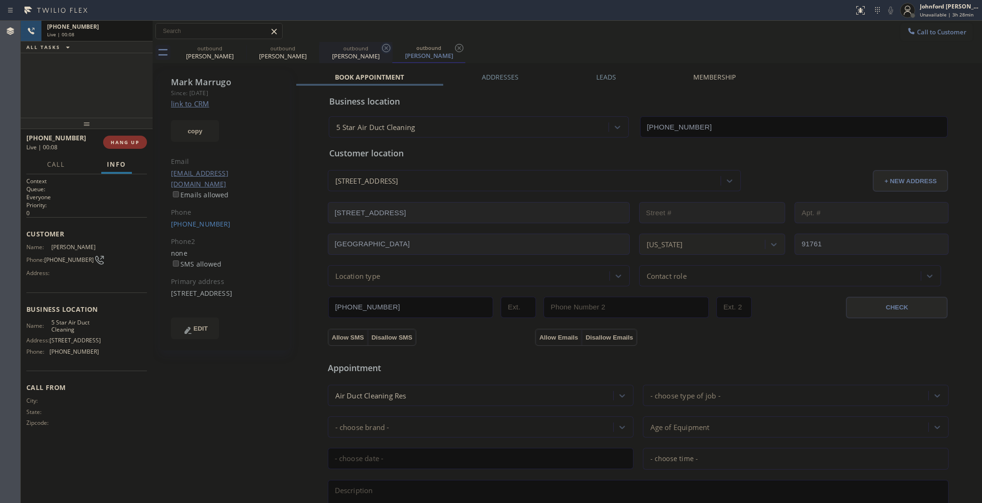
click at [0, 0] on icon at bounding box center [0, 0] width 0 height 0
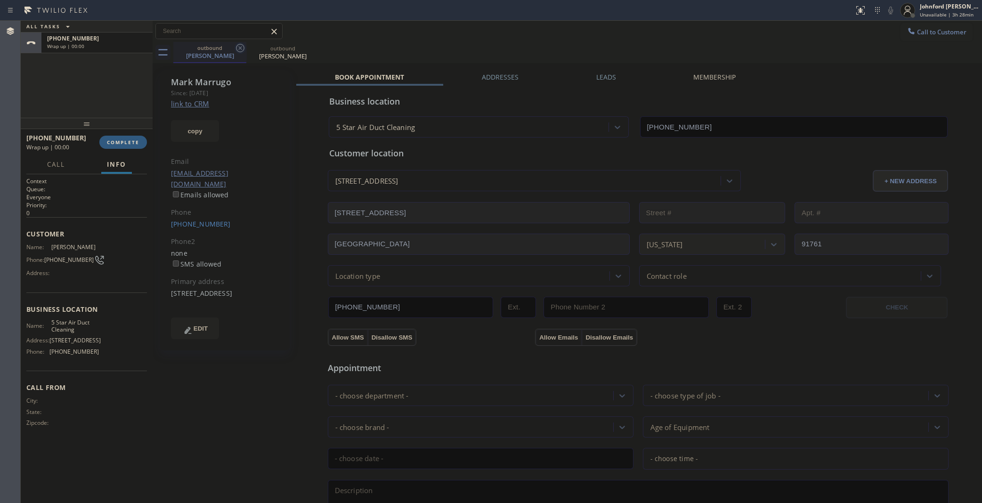
click at [239, 48] on icon at bounding box center [240, 48] width 8 height 8
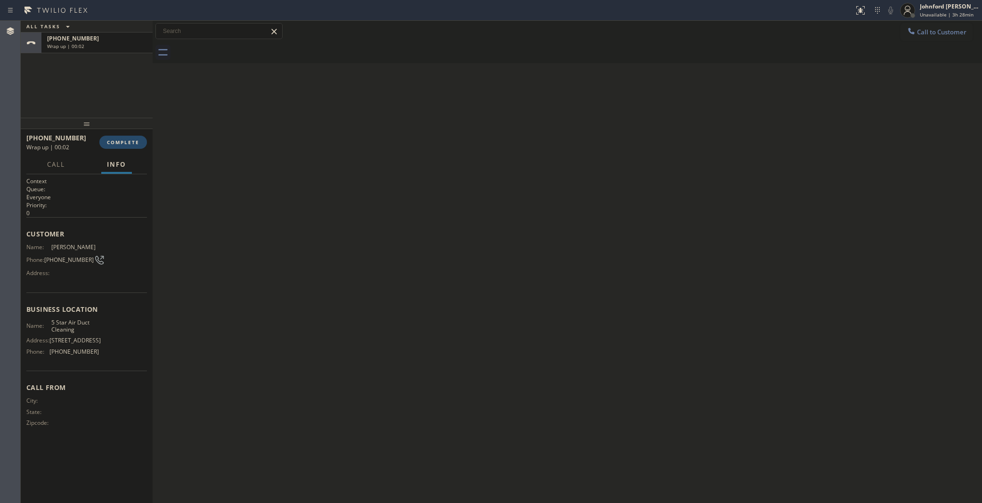
click at [137, 142] on span "COMPLETE" at bounding box center [123, 142] width 32 height 7
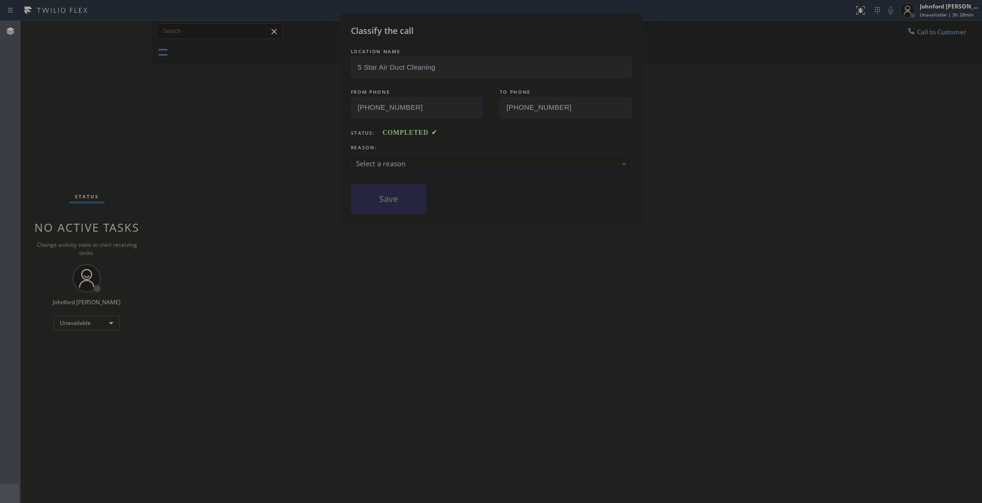
click at [404, 158] on div "Select a reason" at bounding box center [491, 163] width 270 height 11
click at [399, 211] on button "Save" at bounding box center [389, 199] width 76 height 30
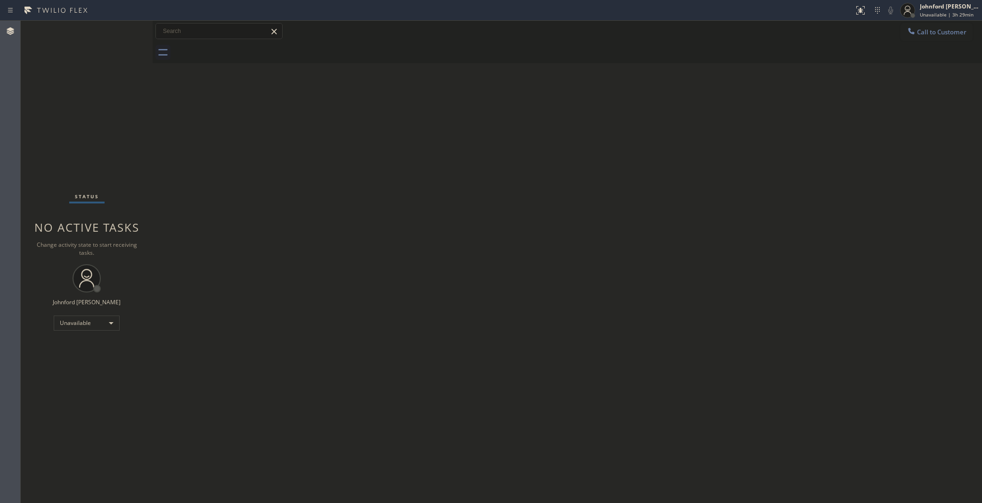
click at [940, 36] on button "Call to Customer" at bounding box center [936, 32] width 72 height 18
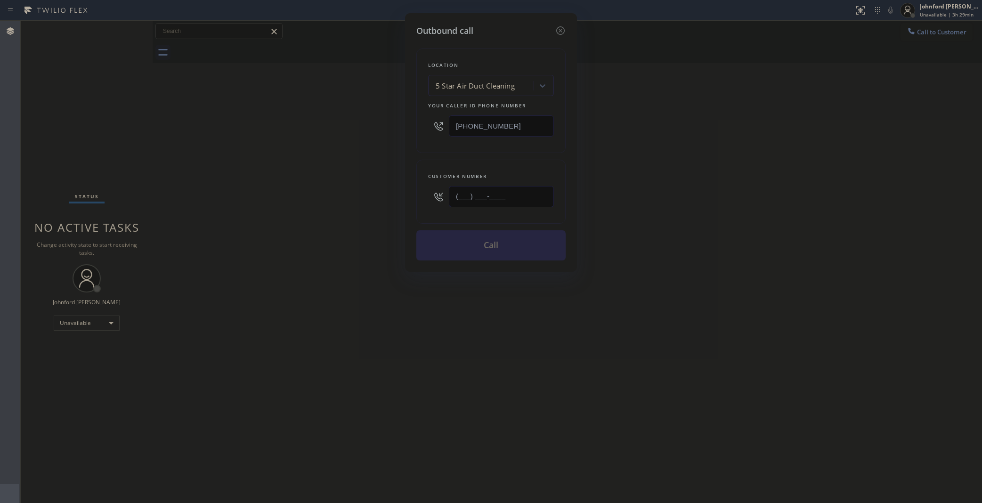
drag, startPoint x: 501, startPoint y: 199, endPoint x: 312, endPoint y: 201, distance: 188.9
click at [312, 201] on div "Outbound call Location 5 Star Air Duct Cleaning Your caller id phone number (85…" at bounding box center [491, 251] width 982 height 503
paste input "914) 329-5534"
type input "(914) 329-5534"
click at [296, 216] on div "Outbound call Location 5 Star Air Duct Cleaning Your caller id phone number (85…" at bounding box center [491, 251] width 982 height 503
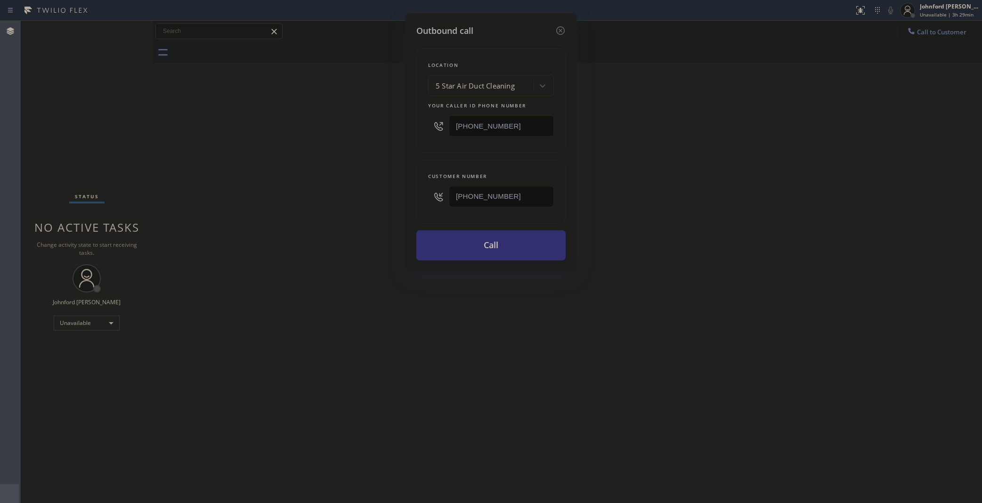
click at [434, 243] on button "Call" at bounding box center [490, 245] width 149 height 30
drag, startPoint x: 810, startPoint y: 202, endPoint x: 860, endPoint y: 81, distance: 130.7
click at [818, 194] on div "Outbound call Location 5 Star Air Duct Cleaning Your caller id phone number (85…" at bounding box center [491, 251] width 982 height 503
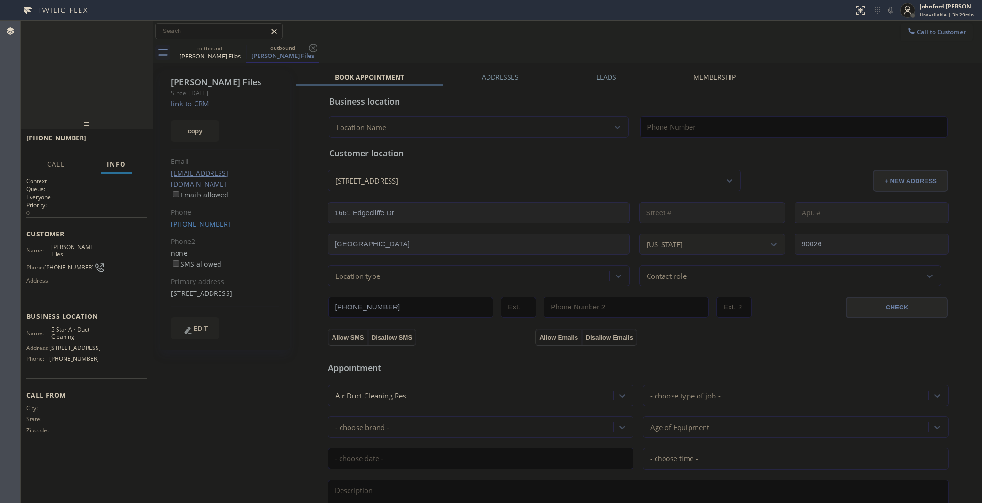
type input "(858) 800-3094"
click at [112, 106] on div "+19143295534 Live | 00:41 ALL TASKS ALL TASKS ACTIVE TASKS TASKS IN WRAP UP" at bounding box center [87, 69] width 132 height 97
drag, startPoint x: 92, startPoint y: 121, endPoint x: 84, endPoint y: 70, distance: 52.0
click at [84, 70] on div "+19143295534 Live | 00:42 ALL TASKS ALL TASKS ACTIVE TASKS TASKS IN WRAP UP +19…" at bounding box center [87, 262] width 132 height 482
click at [596, 78] on label "Leads" at bounding box center [606, 77] width 20 height 9
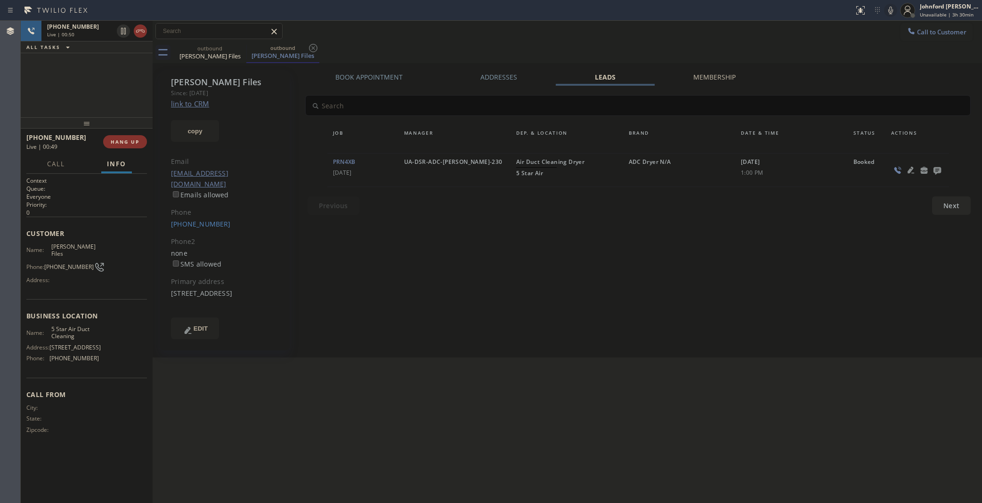
click at [933, 172] on icon at bounding box center [937, 171] width 8 height 8
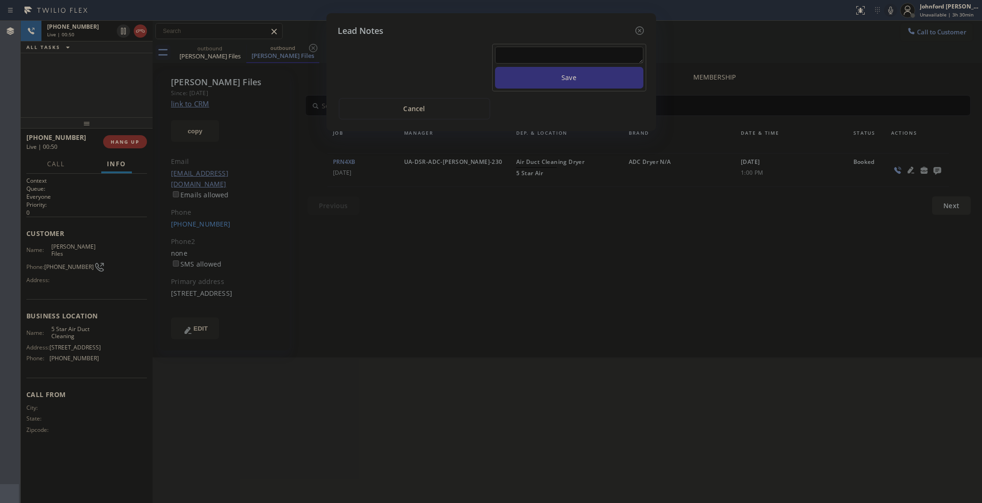
click at [587, 53] on textarea at bounding box center [569, 55] width 148 height 17
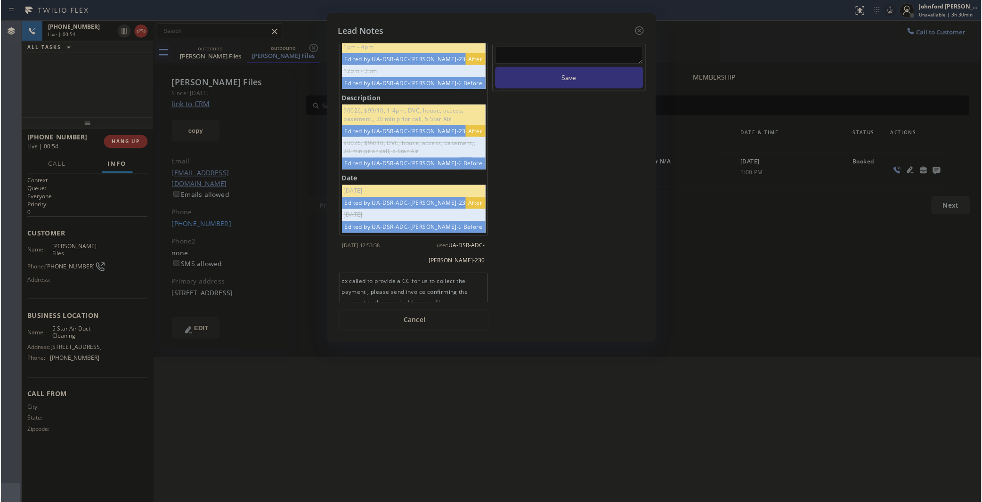
scroll to position [50, 0]
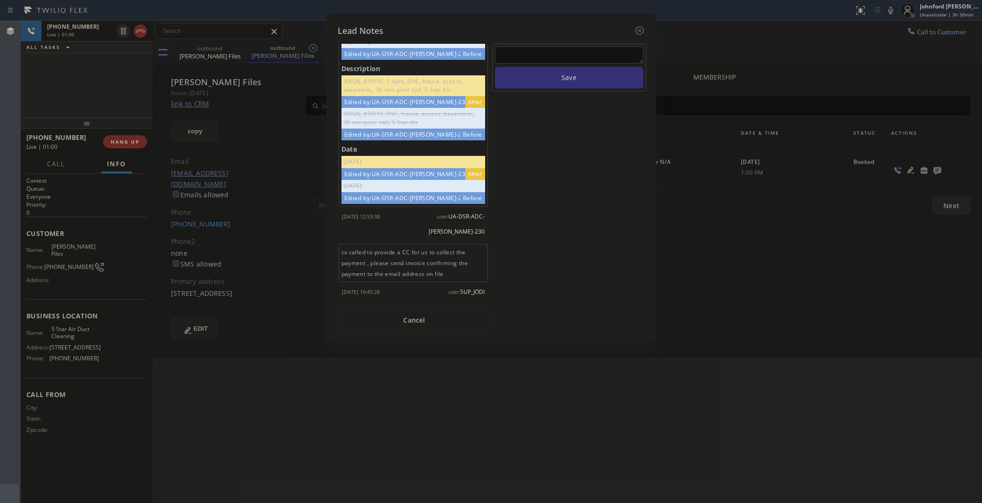
click at [606, 182] on div "Save" at bounding box center [569, 173] width 156 height 259
click at [535, 48] on textarea at bounding box center [569, 55] width 148 height 17
drag, startPoint x: 590, startPoint y: 43, endPoint x: 460, endPoint y: 43, distance: 130.4
click at [460, 43] on div "Time 1pm - 4pm Edited by: UA-DSR-ADC-Tom-230 After 12pm - 3pm Edited by: UA-DSR…" at bounding box center [491, 172] width 312 height 261
type textarea "DNC - she is just"
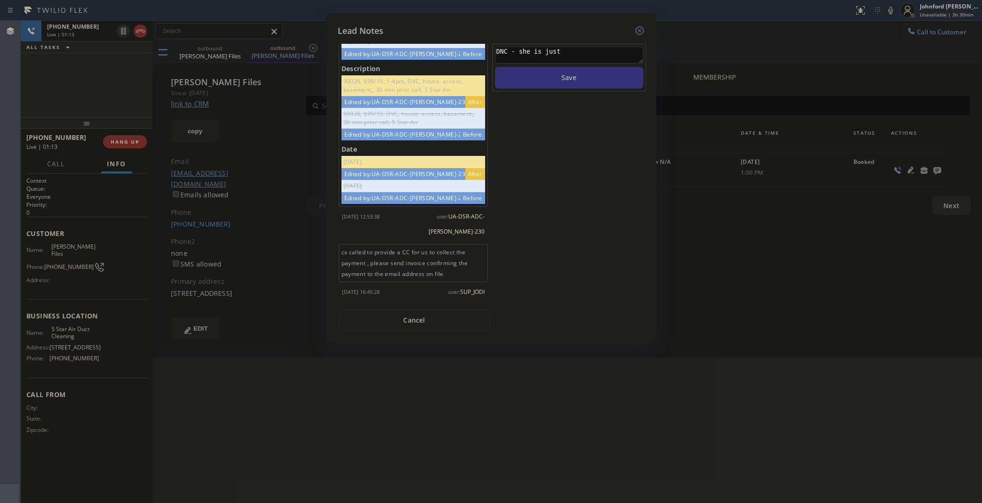
click at [643, 25] on icon at bounding box center [639, 30] width 11 height 11
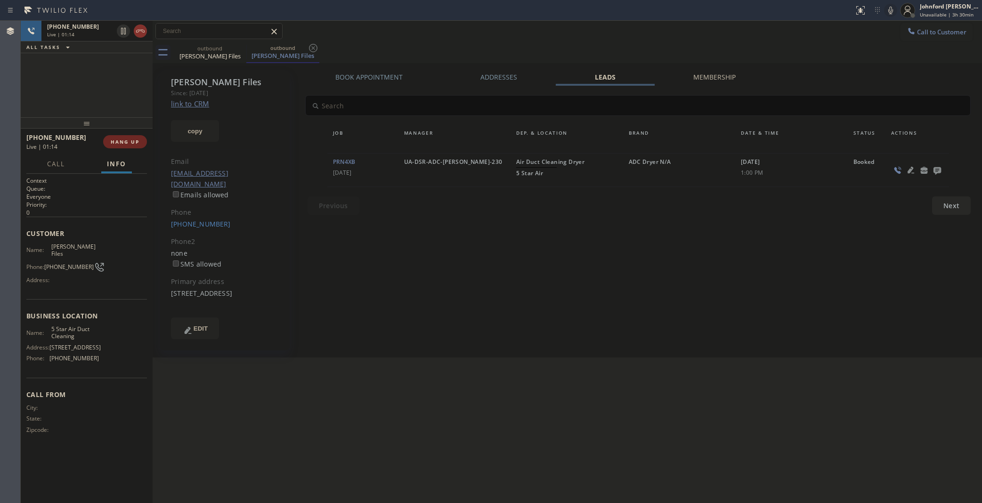
click at [125, 137] on button "HANG UP" at bounding box center [125, 141] width 44 height 13
click at [605, 78] on label "Leads" at bounding box center [605, 77] width 21 height 9
click at [933, 168] on icon at bounding box center [937, 171] width 8 height 8
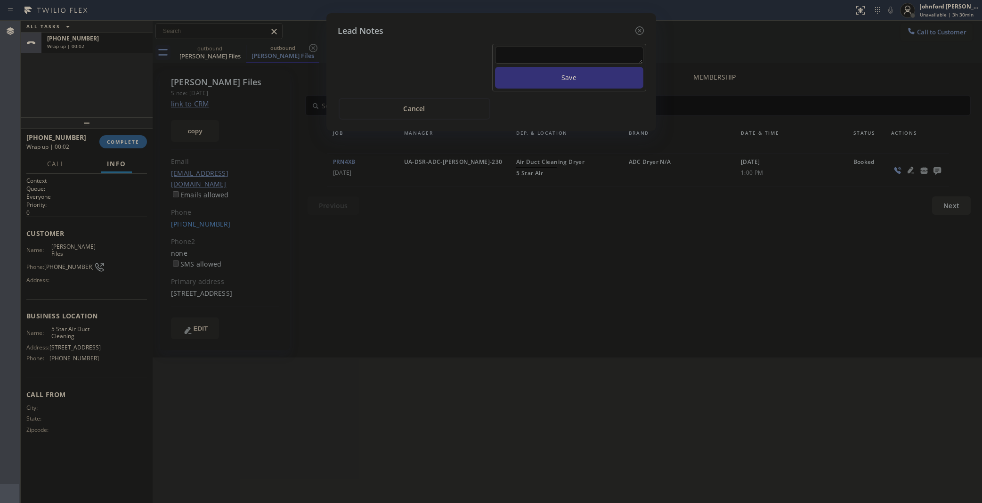
click at [571, 58] on div at bounding box center [569, 57] width 148 height 20
click at [570, 53] on textarea at bounding box center [569, 55] width 148 height 17
paste textarea "DNC - she is just"
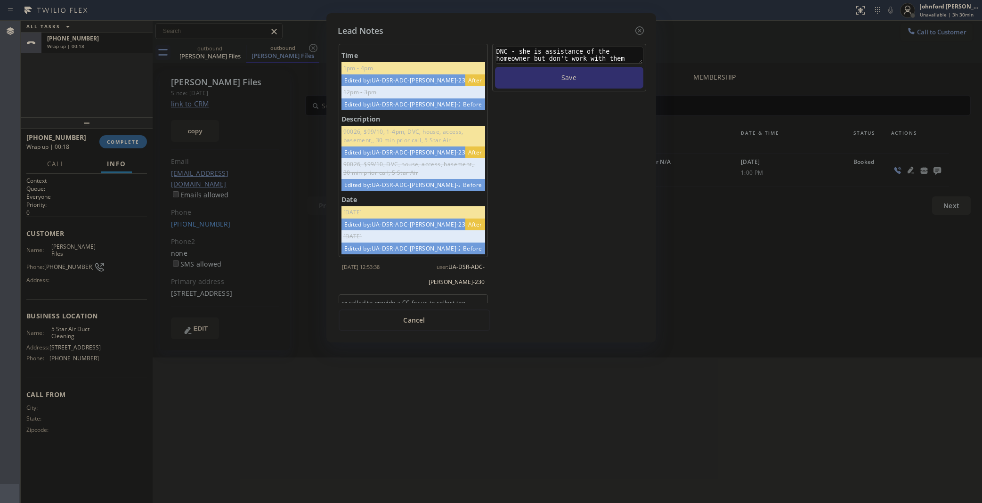
type textarea "DNC - she is assistance of the homeowner but don't work with them anymore"
click at [568, 69] on button "Save" at bounding box center [569, 78] width 148 height 22
click at [634, 29] on icon at bounding box center [639, 30] width 11 height 11
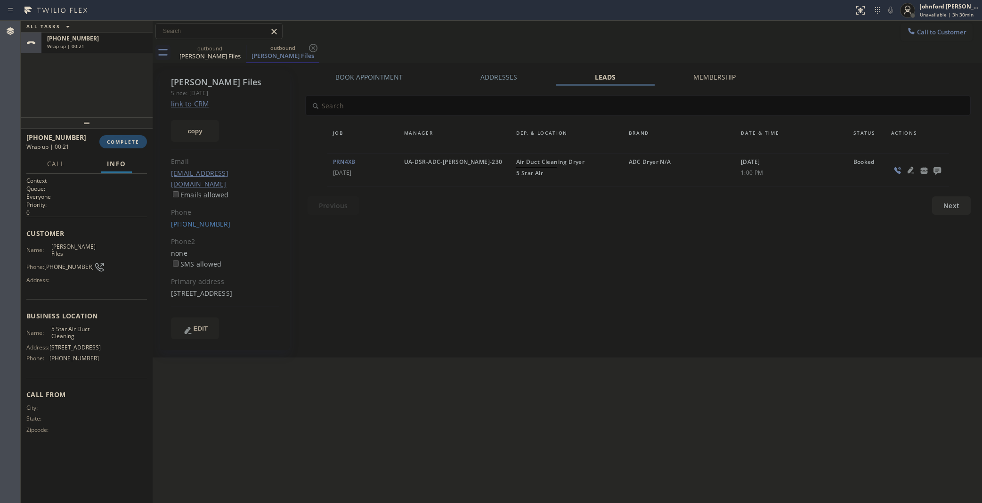
click at [108, 142] on span "COMPLETE" at bounding box center [123, 141] width 32 height 7
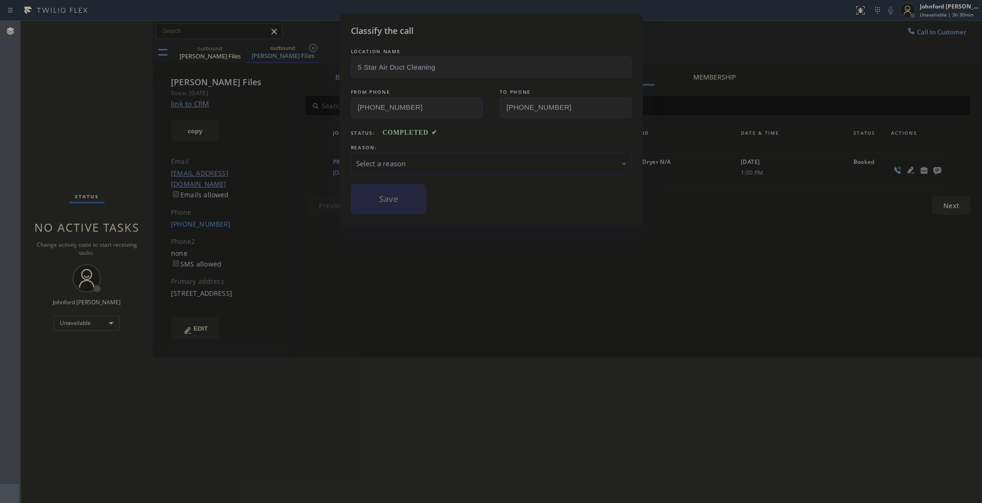
click at [441, 165] on div "Select a reason" at bounding box center [491, 163] width 270 height 11
click at [405, 211] on button "Save" at bounding box center [389, 199] width 76 height 30
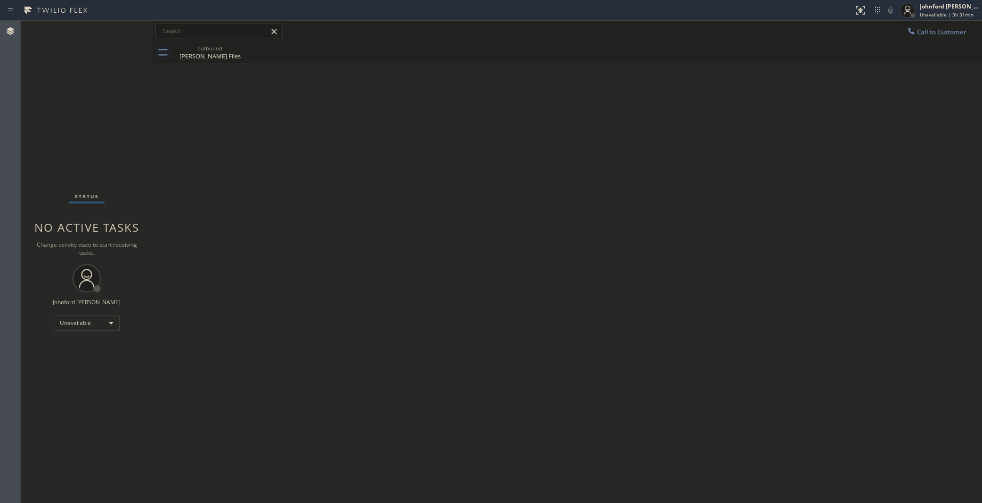
click at [943, 44] on div "outbound Laura Files" at bounding box center [577, 52] width 809 height 21
click at [943, 41] on button "Call to Customer" at bounding box center [936, 32] width 72 height 18
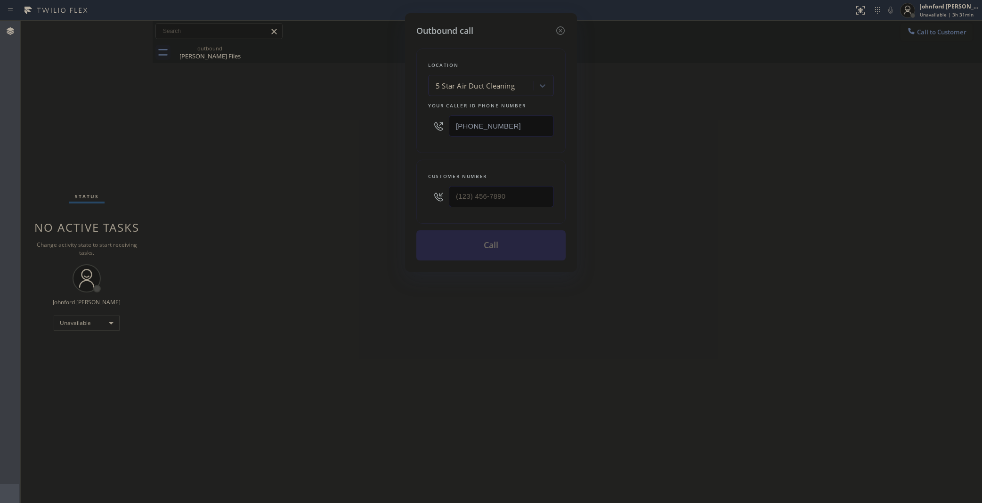
drag, startPoint x: 550, startPoint y: 192, endPoint x: 373, endPoint y: 217, distance: 178.3
click at [374, 215] on div "Outbound call Location 5 Star Air Duct Cleaning Your caller id phone number (85…" at bounding box center [491, 251] width 982 height 503
drag, startPoint x: 526, startPoint y: 201, endPoint x: 394, endPoint y: 191, distance: 132.2
click at [398, 191] on div "Outbound call Location 5 Star Air Duct Cleaning Your caller id phone number (85…" at bounding box center [491, 251] width 982 height 503
paste input "323) 788-3262"
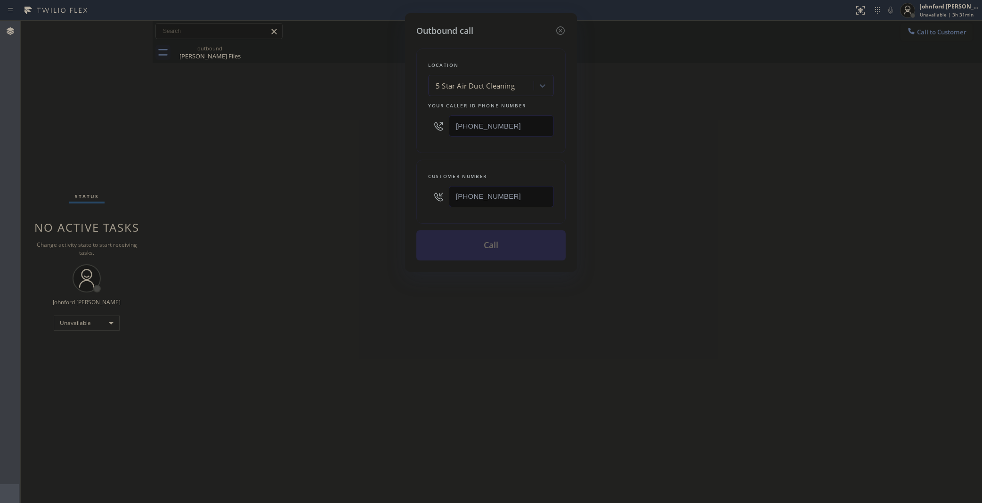
type input "(323) 788-3262"
click at [384, 200] on div "Outbound call Location 5 Star Air Duct Cleaning Your caller id phone number (85…" at bounding box center [491, 251] width 982 height 503
click at [478, 212] on div "Customer number (323) 788-3262" at bounding box center [490, 192] width 149 height 64
drag, startPoint x: 474, startPoint y: 240, endPoint x: 467, endPoint y: 248, distance: 10.3
click at [467, 248] on button "Call" at bounding box center [490, 245] width 149 height 30
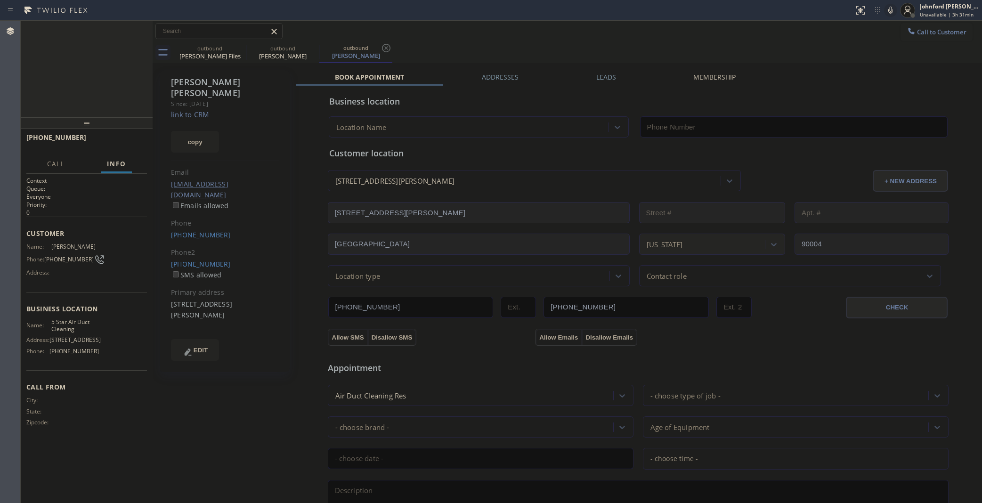
type input "(858) 800-3094"
click at [105, 137] on button "HANG UP" at bounding box center [125, 141] width 44 height 13
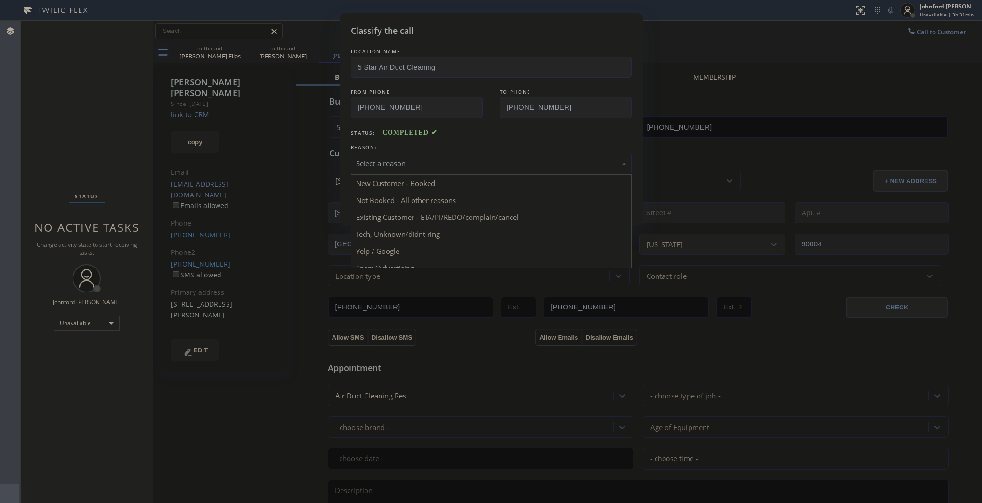
click at [375, 158] on div "Select a reason" at bounding box center [491, 163] width 270 height 11
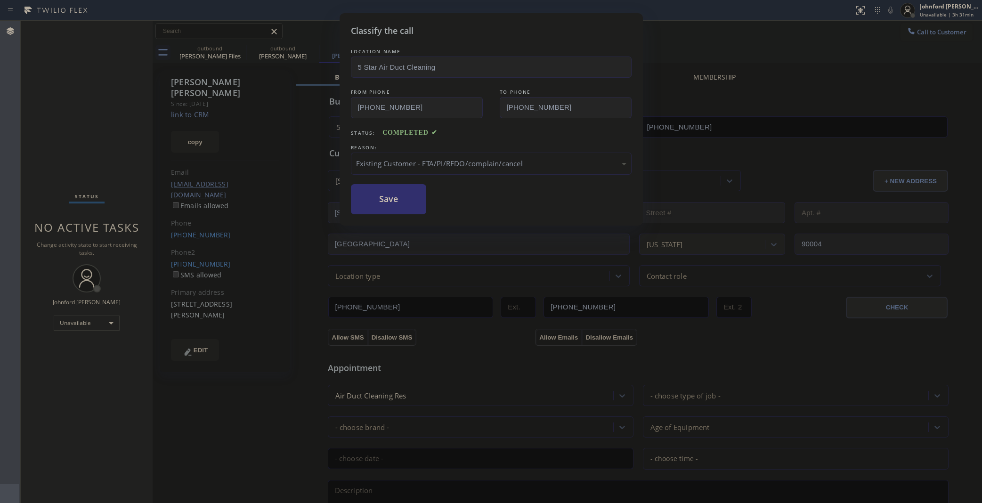
click at [394, 211] on button "Save" at bounding box center [389, 199] width 76 height 30
click at [393, 208] on button "Save" at bounding box center [389, 199] width 76 height 30
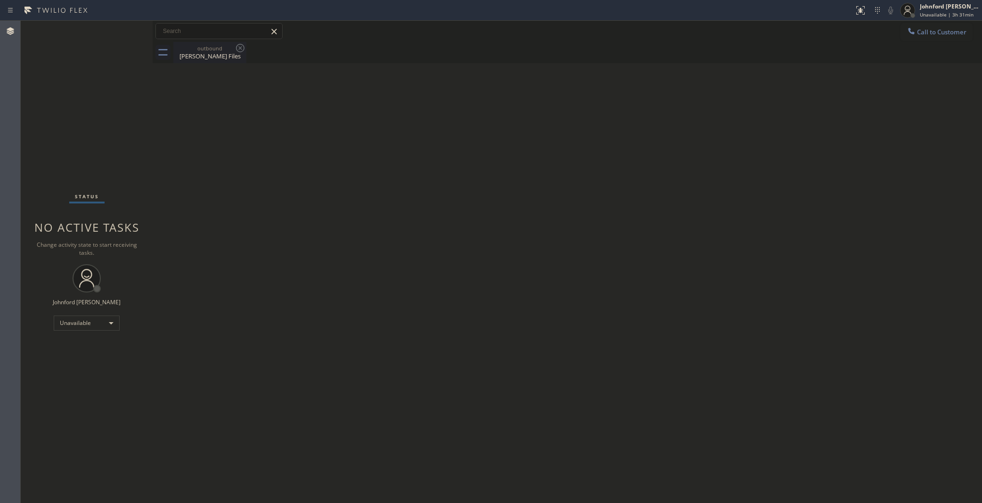
click at [206, 56] on div "Laura Files" at bounding box center [209, 56] width 71 height 8
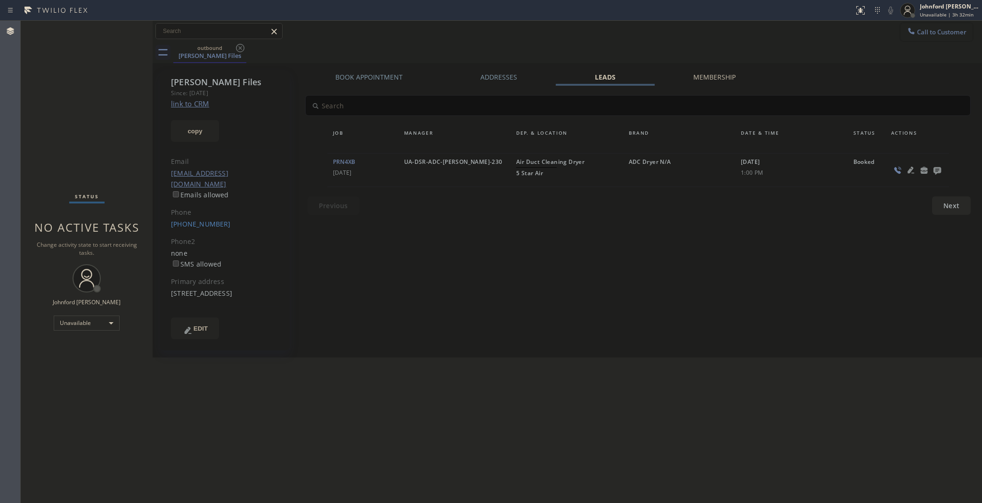
click at [928, 31] on span "Call to Customer" at bounding box center [941, 32] width 49 height 8
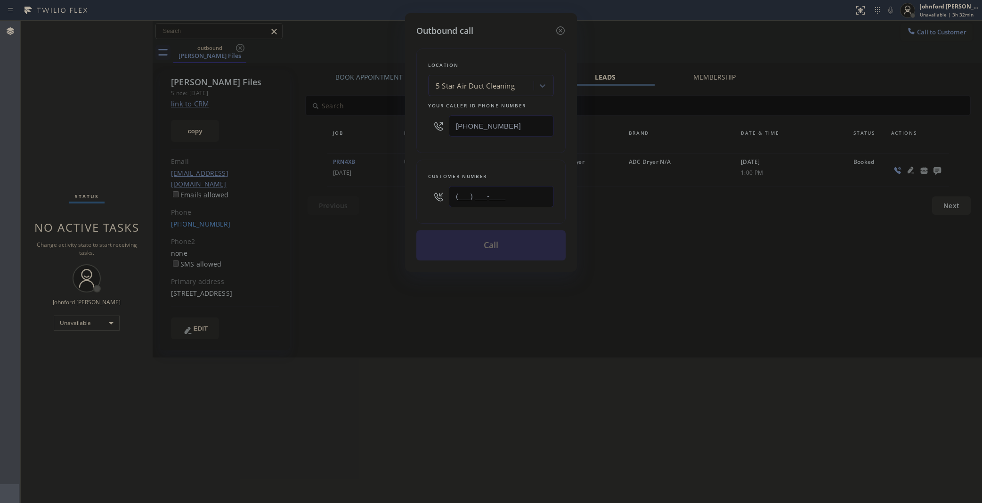
drag, startPoint x: 531, startPoint y: 194, endPoint x: 455, endPoint y: 199, distance: 76.4
click at [457, 199] on input "(___) ___-____" at bounding box center [501, 196] width 105 height 21
paste input "626) 258-9985"
type input "(626) 258-9985"
click at [458, 174] on div "Customer number" at bounding box center [491, 176] width 126 height 10
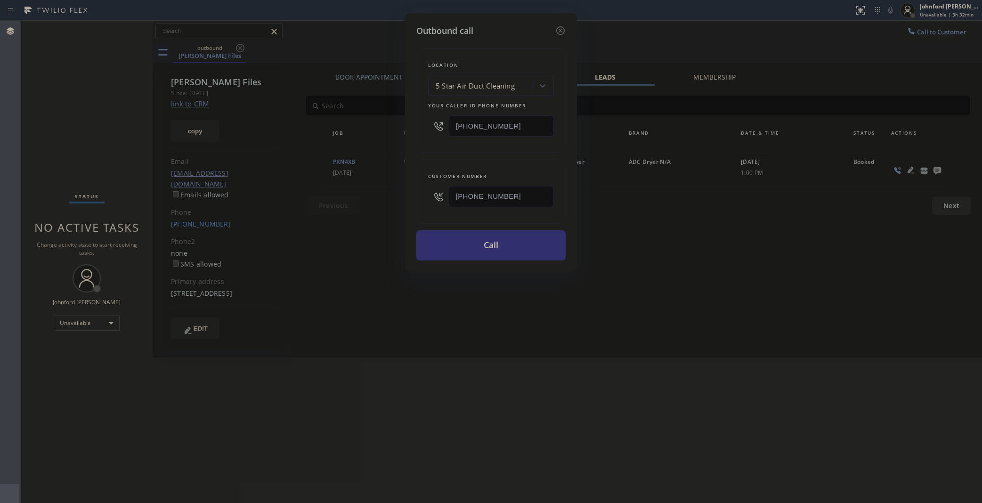
click at [470, 236] on button "Call" at bounding box center [490, 245] width 149 height 30
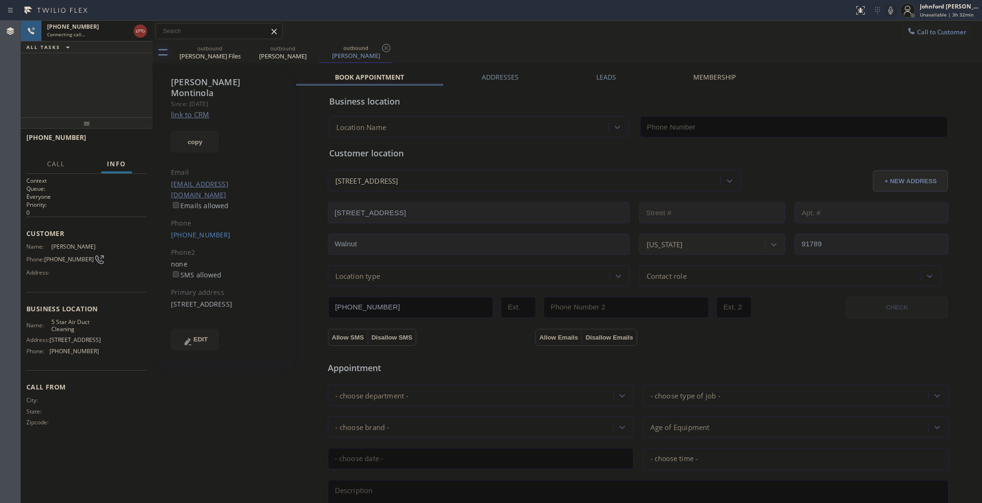
type input "(858) 800-3094"
click at [142, 29] on icon at bounding box center [140, 30] width 11 height 11
click at [108, 147] on button "COMPLETE" at bounding box center [123, 141] width 48 height 13
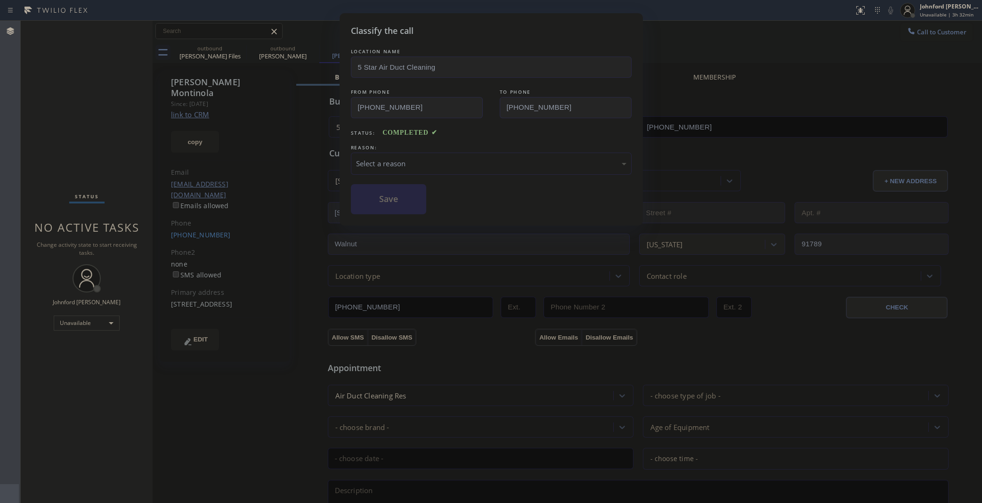
click at [428, 149] on div "REASON:" at bounding box center [491, 148] width 281 height 10
click at [391, 158] on div "Select a reason" at bounding box center [491, 163] width 270 height 11
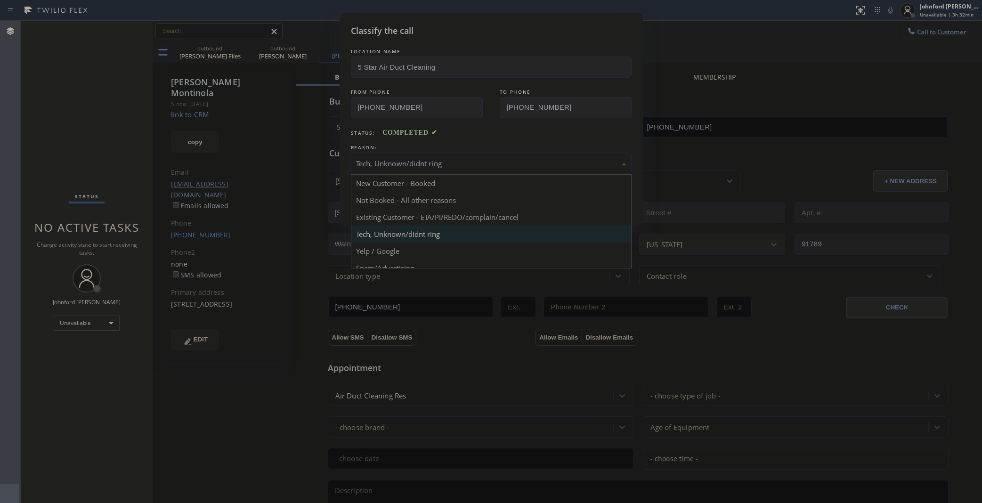
click at [391, 153] on div "Tech, Unknown/didnt ring" at bounding box center [491, 164] width 281 height 22
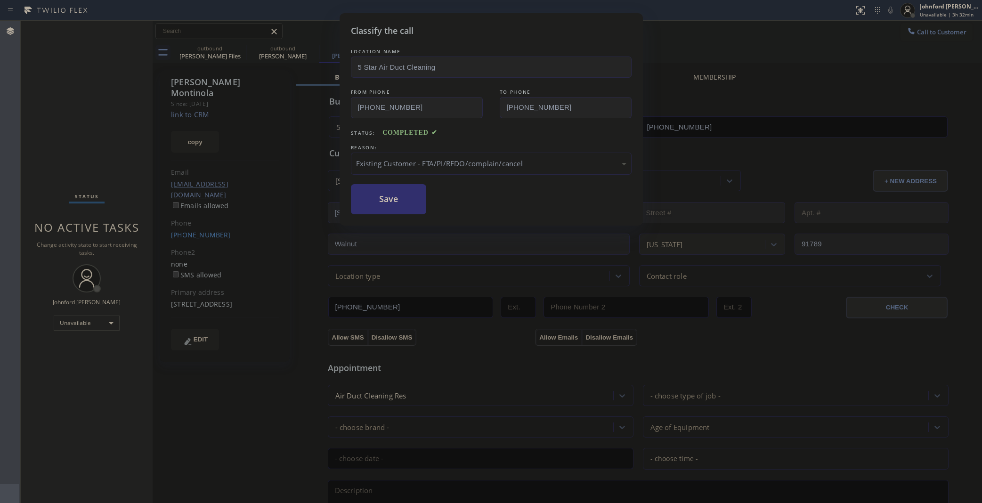
click at [394, 210] on button "Save" at bounding box center [389, 199] width 76 height 30
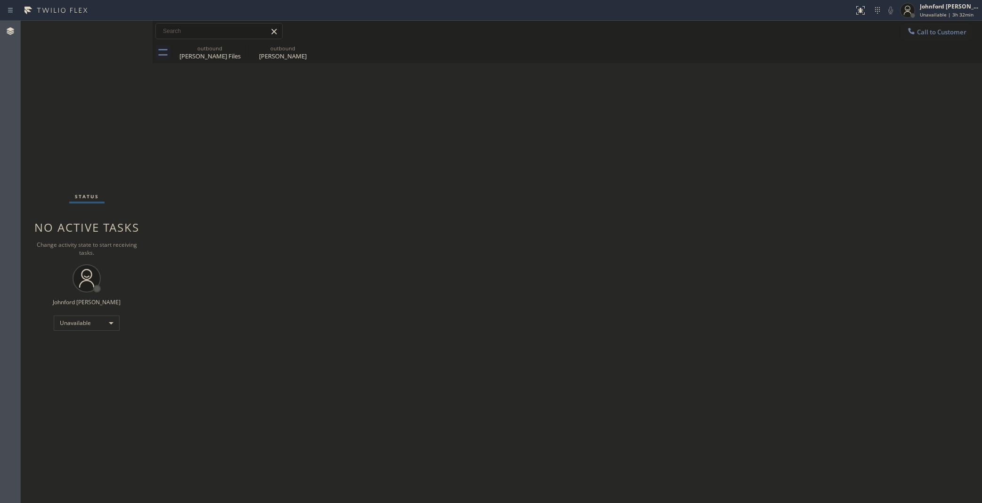
click at [941, 34] on span "Call to Customer" at bounding box center [941, 32] width 49 height 8
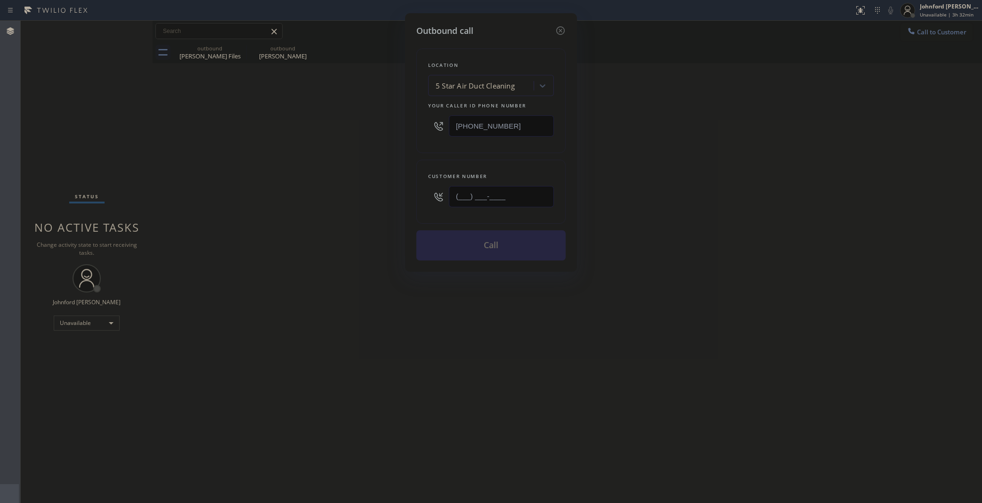
drag, startPoint x: 470, startPoint y: 203, endPoint x: 416, endPoint y: 210, distance: 54.6
click at [429, 206] on div "(___) ___-____" at bounding box center [491, 196] width 126 height 31
paste input "818) 335-4294"
click at [359, 231] on div "Outbound call Location 5 Star Air Duct Cleaning Your caller id phone number (85…" at bounding box center [491, 251] width 982 height 503
drag, startPoint x: 502, startPoint y: 191, endPoint x: 312, endPoint y: 207, distance: 190.5
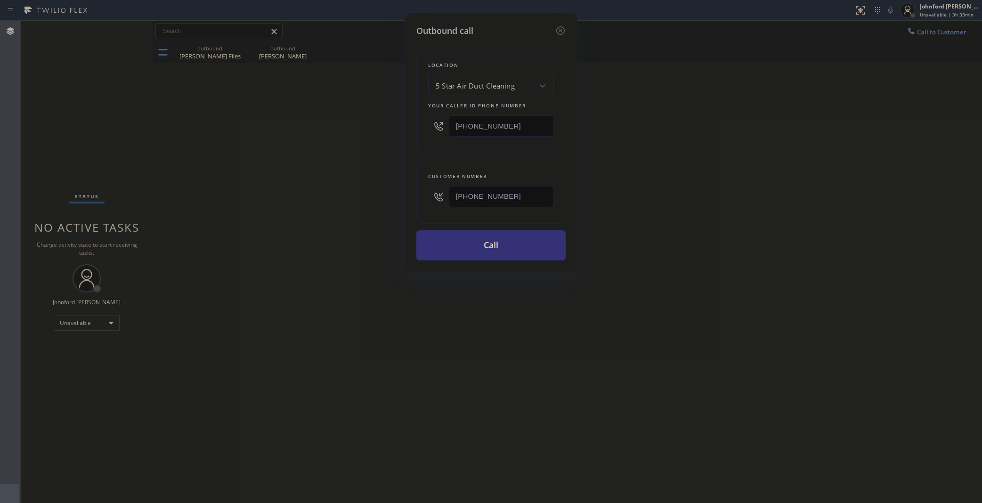
click at [345, 199] on div "Outbound call Location 5 Star Air Duct Cleaning Your caller id phone number (85…" at bounding box center [491, 251] width 982 height 503
paste input "text"
type input "(818) 335-4294"
click at [284, 211] on div "Outbound call Location 5 Star Air Duct Cleaning Your caller id phone number (85…" at bounding box center [491, 251] width 982 height 503
click at [505, 245] on button "Call" at bounding box center [490, 245] width 149 height 30
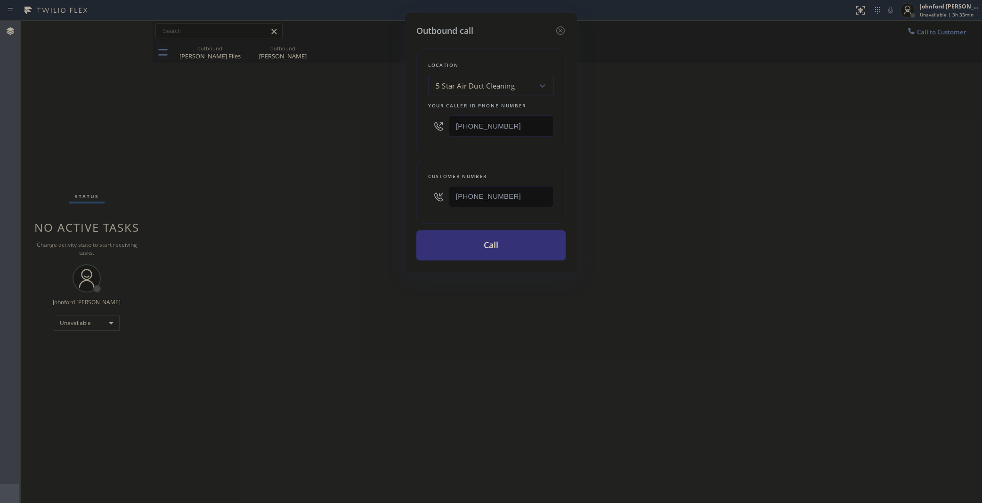
drag, startPoint x: 720, startPoint y: 164, endPoint x: 731, endPoint y: 105, distance: 59.9
click at [730, 143] on div "Outbound call Location 5 Star Air Duct Cleaning Your caller id phone number (85…" at bounding box center [491, 251] width 982 height 503
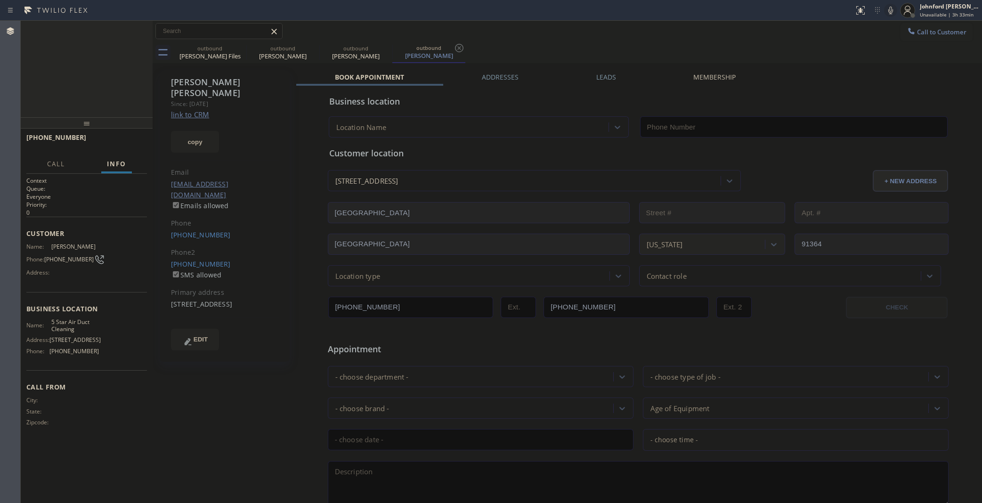
type input "(858) 800-3094"
click at [884, 10] on div at bounding box center [890, 10] width 13 height 11
click at [887, 10] on icon at bounding box center [890, 10] width 11 height 11
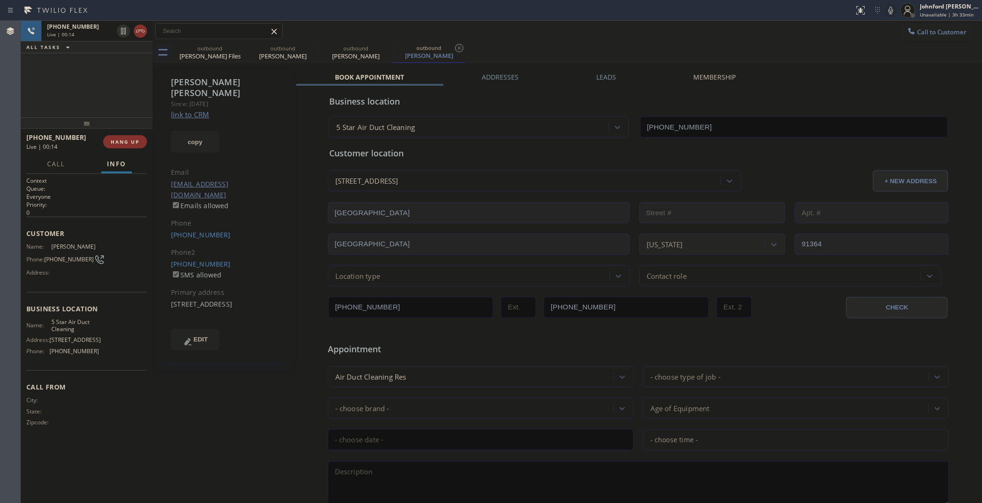
click at [641, 41] on div "Call to Customer Outbound call Location 5 Star Air Duct Cleaning Your caller id…" at bounding box center [567, 31] width 829 height 21
click at [123, 142] on span "HANG UP" at bounding box center [125, 141] width 29 height 7
click at [123, 142] on span "COMPLETE" at bounding box center [123, 141] width 32 height 7
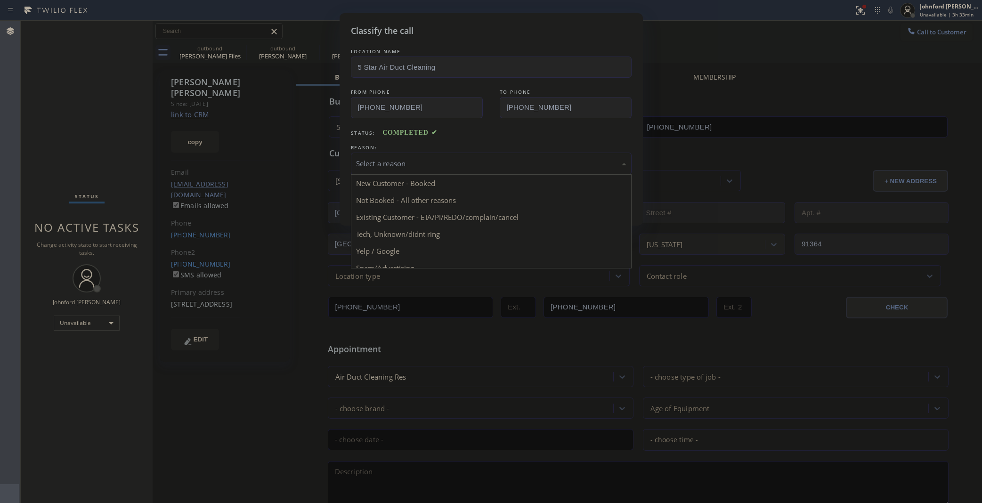
click at [399, 158] on div "Select a reason" at bounding box center [491, 163] width 270 height 11
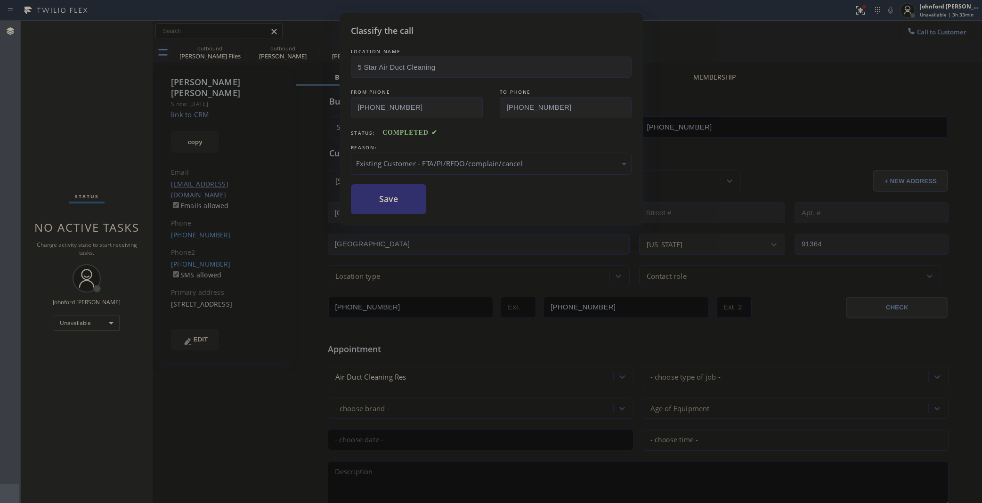
drag, startPoint x: 403, startPoint y: 211, endPoint x: 389, endPoint y: 201, distance: 17.4
drag, startPoint x: 389, startPoint y: 201, endPoint x: 389, endPoint y: 189, distance: 12.3
click at [387, 199] on button "Save" at bounding box center [389, 199] width 76 height 30
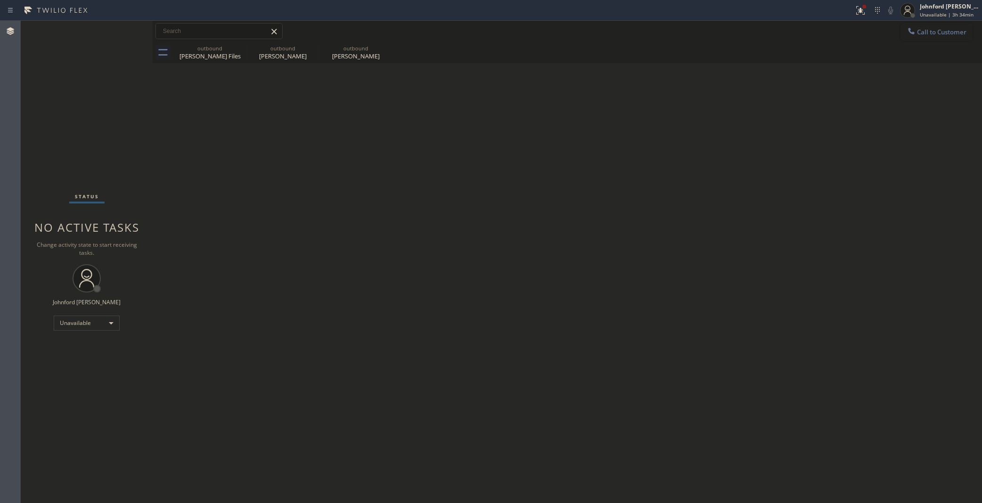
click at [913, 30] on icon at bounding box center [911, 30] width 9 height 9
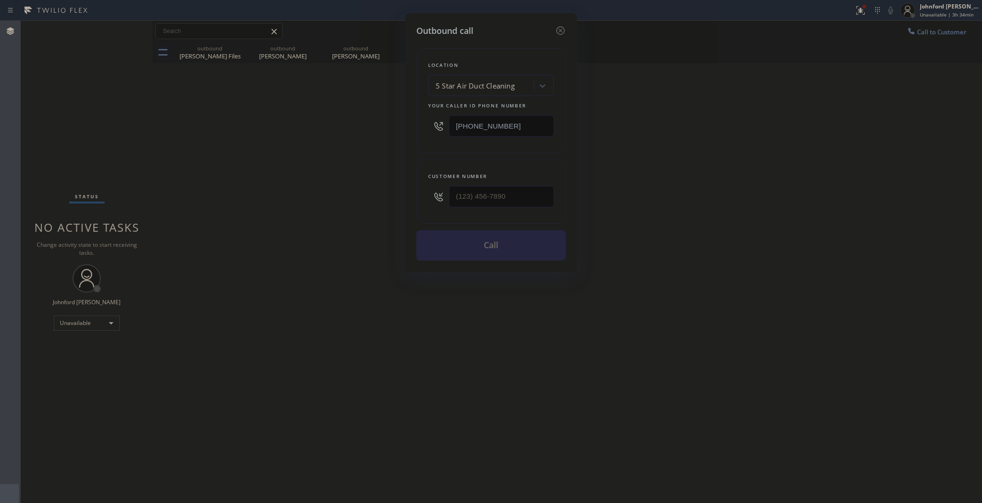
drag, startPoint x: 509, startPoint y: 205, endPoint x: 339, endPoint y: 206, distance: 169.5
click at [339, 206] on div "Outbound call Location 5 Star Air Duct Cleaning Your caller id phone number (85…" at bounding box center [491, 251] width 982 height 503
drag, startPoint x: 510, startPoint y: 189, endPoint x: 308, endPoint y: 206, distance: 201.8
click at [311, 206] on div "Outbound call Location 5 Star Air Duct Cleaning Your caller id phone number (85…" at bounding box center [491, 251] width 982 height 503
paste input "818) 530-3664"
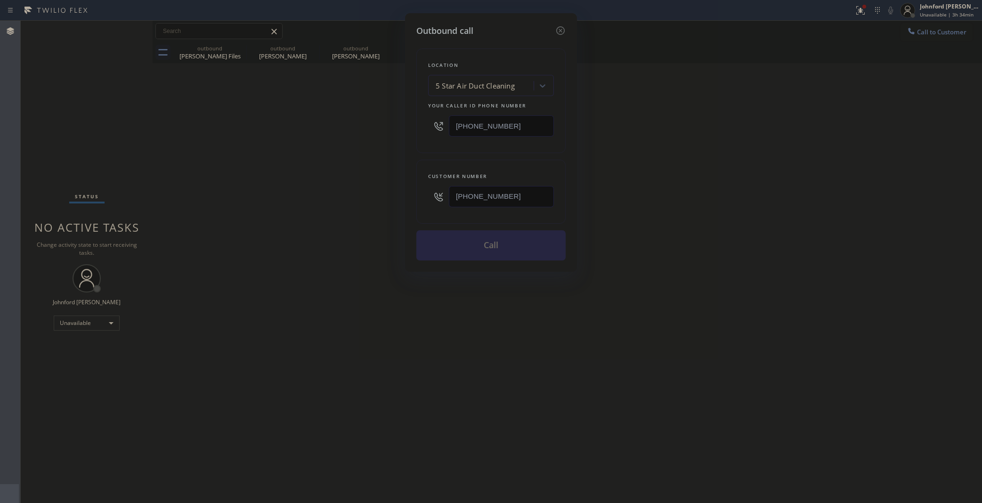
type input "(818) 530-3664"
click at [284, 211] on div "Outbound call Location 5 Star Air Duct Cleaning Your caller id phone number (85…" at bounding box center [491, 251] width 982 height 503
click at [756, 270] on div "Outbound call Location 5 Star Air Duct Cleaning Your caller id phone number (85…" at bounding box center [491, 251] width 982 height 503
click at [475, 232] on button "Call" at bounding box center [490, 245] width 149 height 30
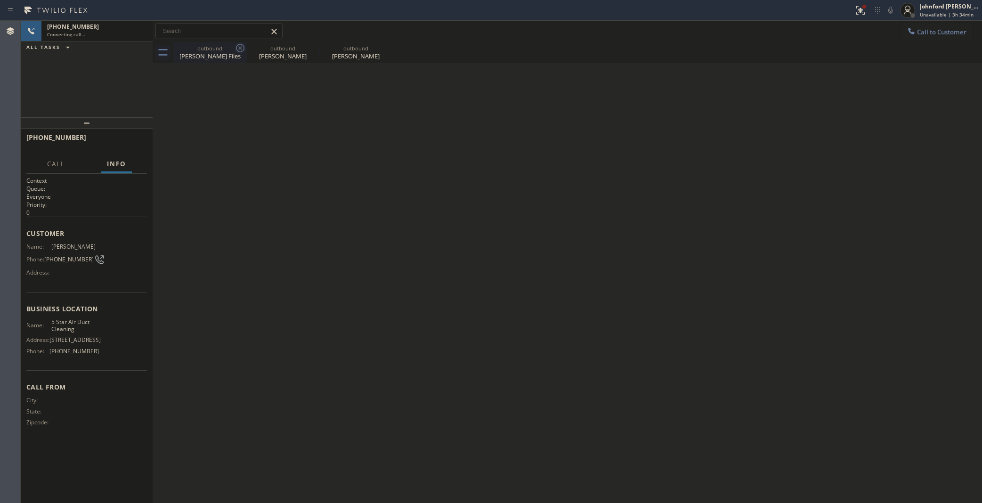
click at [243, 50] on icon at bounding box center [240, 47] width 11 height 11
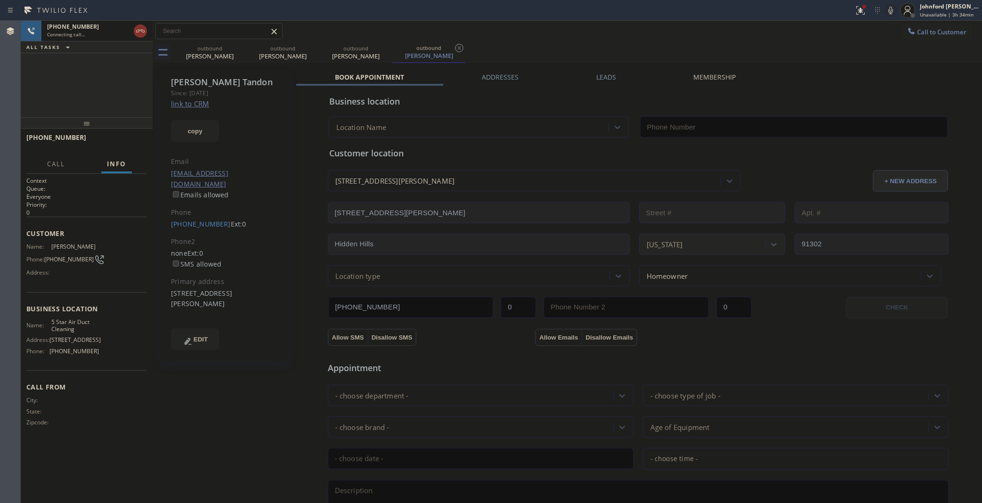
click at [0, 0] on icon at bounding box center [0, 0] width 0 height 0
type input "(858) 800-3094"
click at [243, 49] on icon at bounding box center [240, 47] width 11 height 11
type input "(858) 800-3094"
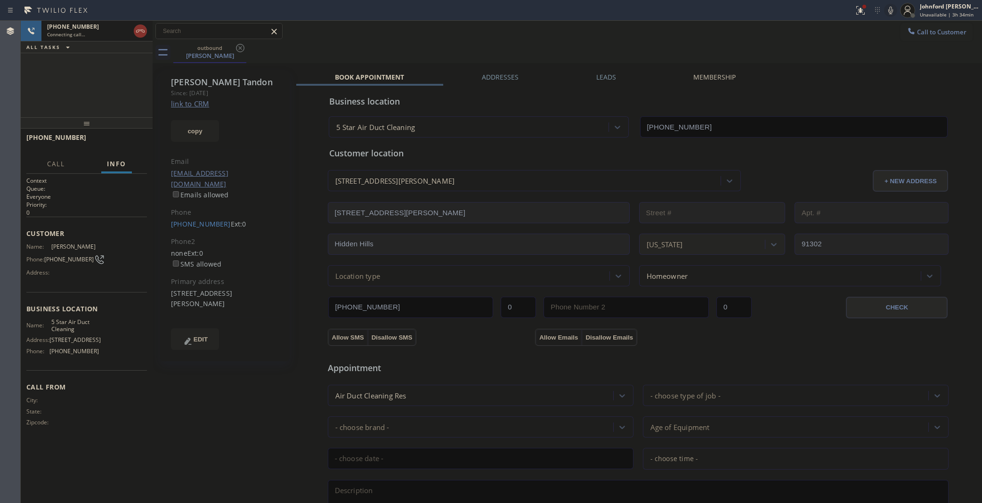
click at [137, 97] on div "+18185303664 Connecting call… ALL TASKS ALL TASKS ACTIVE TASKS TASKS IN WRAP UP" at bounding box center [87, 69] width 132 height 97
drag, startPoint x: 926, startPoint y: 27, endPoint x: 839, endPoint y: 75, distance: 99.5
click at [922, 29] on button "Call to Customer" at bounding box center [936, 32] width 72 height 18
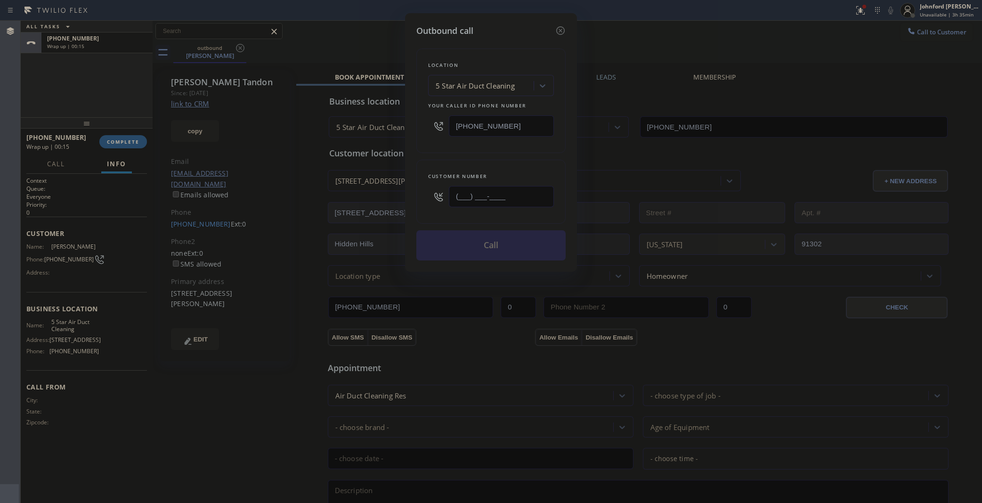
drag, startPoint x: 506, startPoint y: 193, endPoint x: 370, endPoint y: 207, distance: 136.8
click at [370, 207] on div "Outbound call Location 5 Star Air Duct Cleaning Your caller id phone number (85…" at bounding box center [491, 251] width 982 height 503
paste input "256) 393-9336"
type input "(256) 393-9336"
click at [368, 160] on div "Outbound call Location 5 Star Air Duct Cleaning Your caller id phone number (85…" at bounding box center [491, 251] width 982 height 503
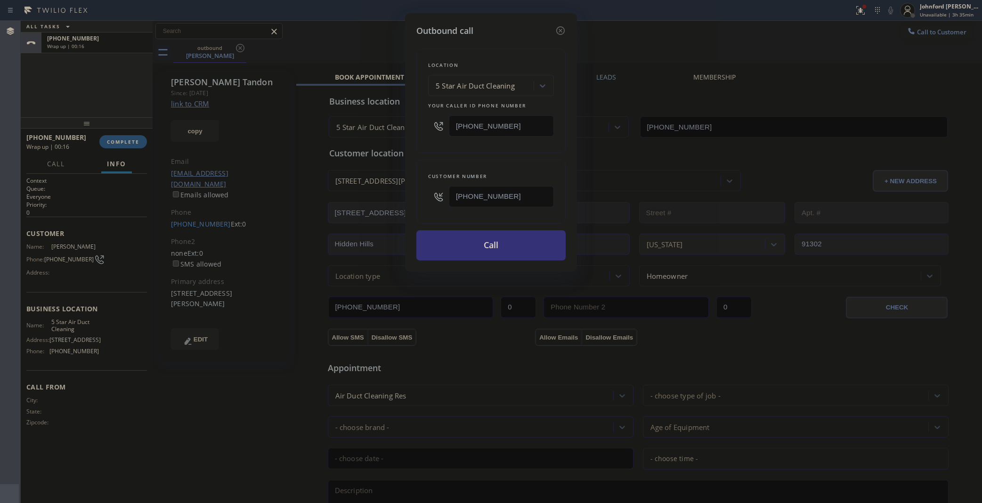
drag, startPoint x: 524, startPoint y: 250, endPoint x: 567, endPoint y: 140, distance: 117.7
click at [523, 250] on button "Call" at bounding box center [490, 245] width 149 height 30
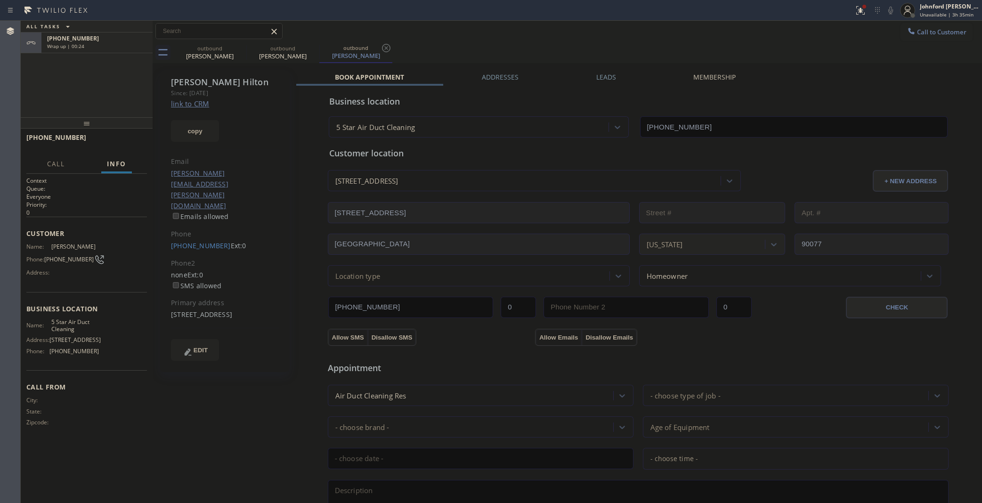
type input "(858) 800-3094"
click at [137, 32] on icon at bounding box center [140, 31] width 8 height 3
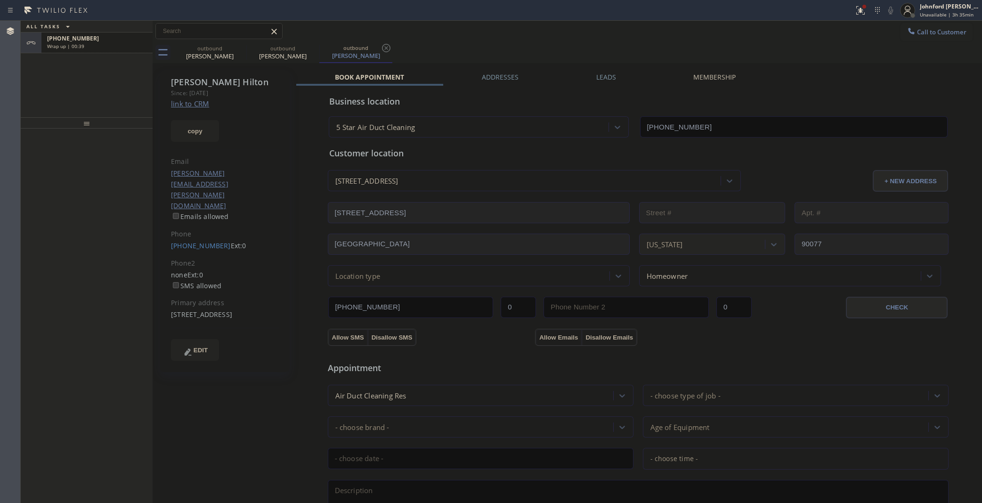
click at [125, 44] on div "Wrap up | 00:39" at bounding box center [97, 46] width 100 height 7
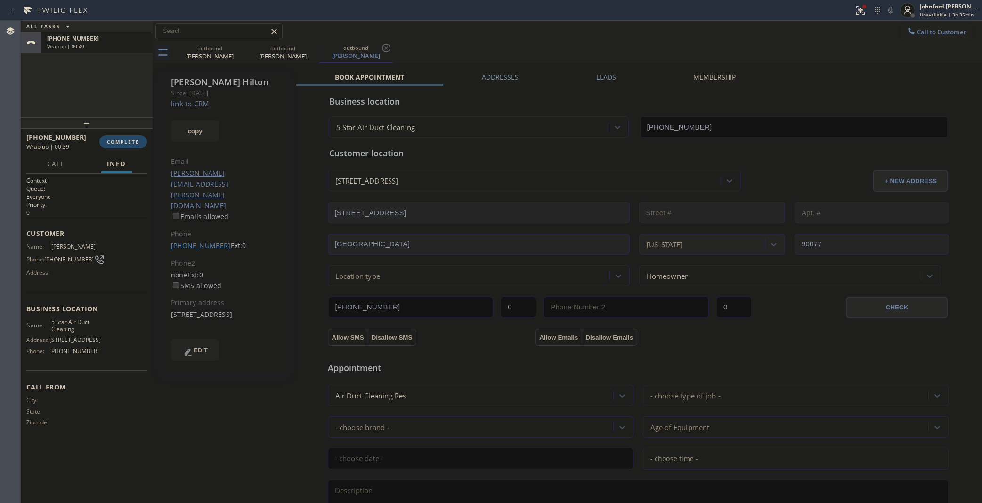
click at [117, 138] on button "COMPLETE" at bounding box center [123, 141] width 48 height 13
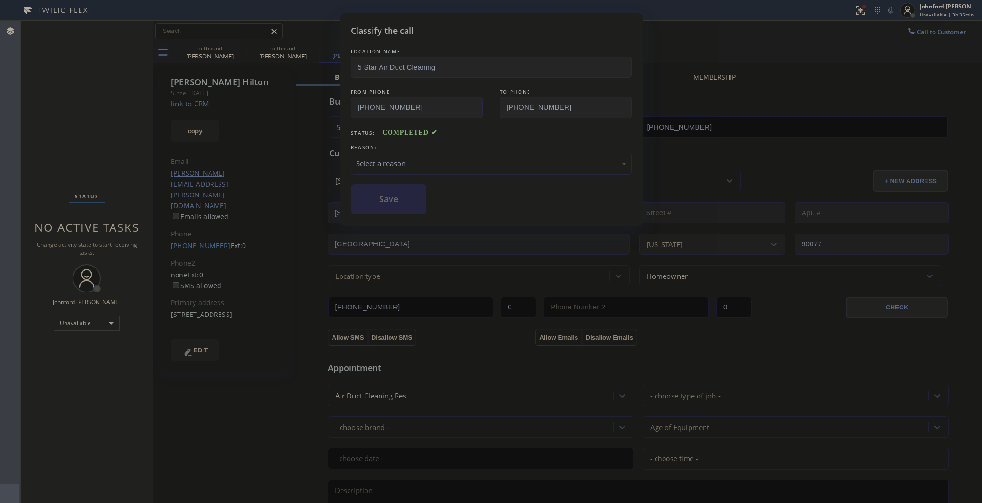
click at [423, 158] on div "Select a reason" at bounding box center [491, 163] width 270 height 11
click at [413, 204] on button "Save" at bounding box center [389, 199] width 76 height 30
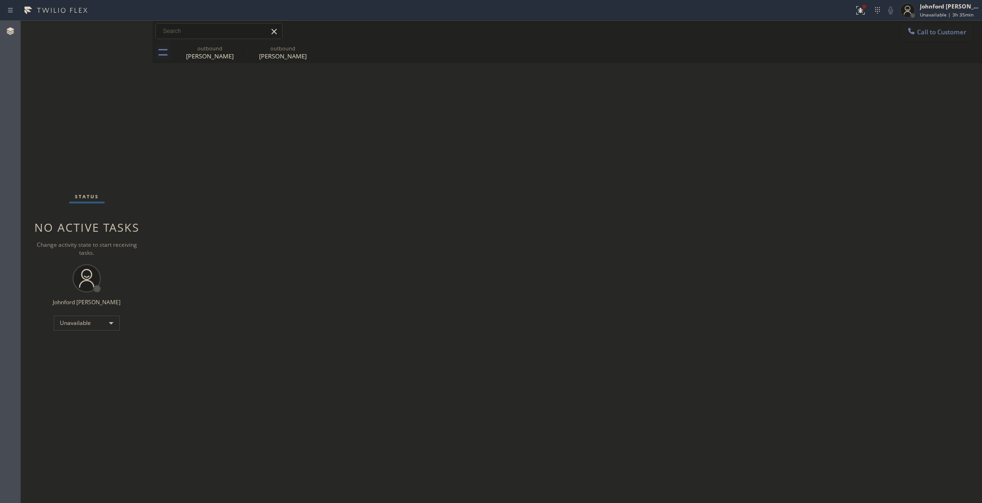
click at [860, 233] on div "Back to Dashboard Change Sender ID Customers Technicians Select a contact Outbo…" at bounding box center [567, 262] width 829 height 482
click at [909, 19] on div at bounding box center [907, 10] width 21 height 21
click at [926, 26] on div "Status report Issues detected These issues could affect your workflow. Please c…" at bounding box center [491, 251] width 982 height 503
drag, startPoint x: 910, startPoint y: 34, endPoint x: 618, endPoint y: 158, distance: 317.0
click at [907, 38] on button "Call to Customer" at bounding box center [936, 32] width 72 height 18
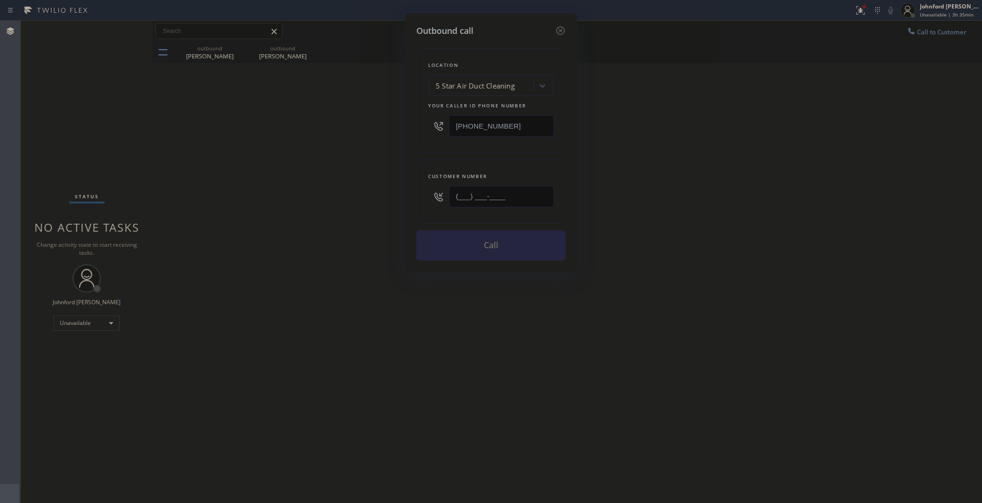
drag, startPoint x: 435, startPoint y: 201, endPoint x: 250, endPoint y: 206, distance: 184.7
click at [290, 206] on div "Outbound call Location 5 Star Air Duct Cleaning Your caller id phone number (85…" at bounding box center [491, 251] width 982 height 503
paste input "909) 776-6363"
type input "(909) 776-6363"
click at [246, 206] on div "Outbound call Location 5 Star Air Duct Cleaning Your caller id phone number (85…" at bounding box center [491, 251] width 982 height 503
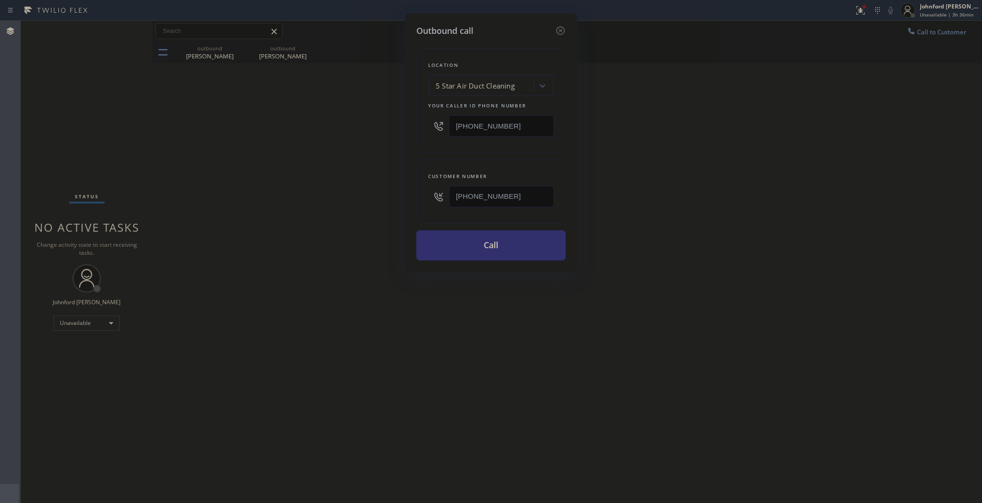
click at [509, 243] on button "Call" at bounding box center [490, 245] width 149 height 30
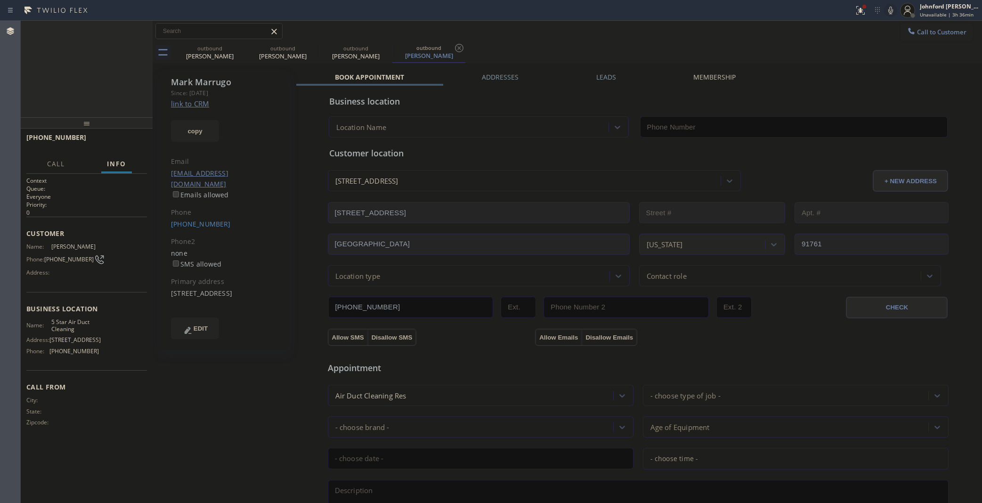
type input "(858) 800-3094"
click at [240, 50] on icon at bounding box center [240, 47] width 11 height 11
click at [0, 0] on icon at bounding box center [0, 0] width 0 height 0
click at [240, 50] on icon at bounding box center [240, 47] width 11 height 11
click at [144, 135] on div "+19097766363 Live | 00:07 HANG UP" at bounding box center [86, 142] width 121 height 24
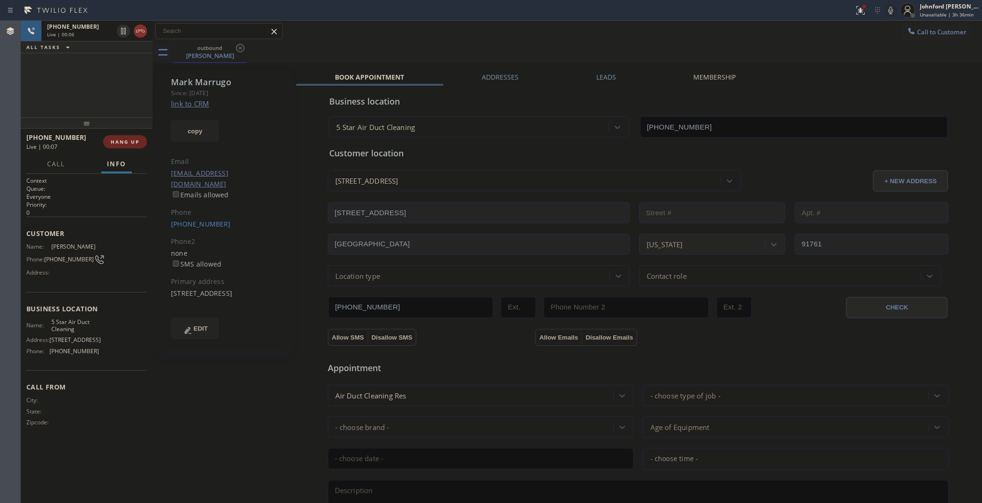
click at [132, 136] on button "HANG UP" at bounding box center [125, 141] width 44 height 13
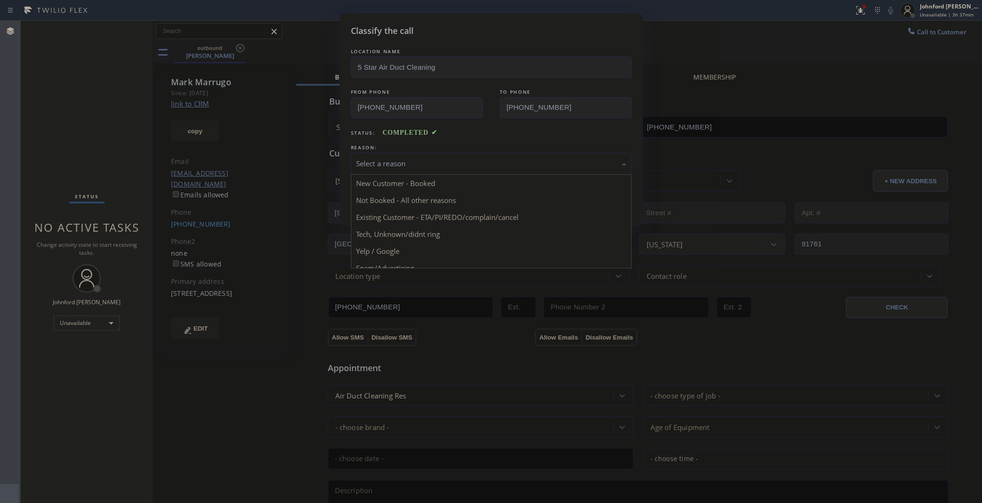
click at [472, 164] on div "Select a reason" at bounding box center [491, 163] width 270 height 11
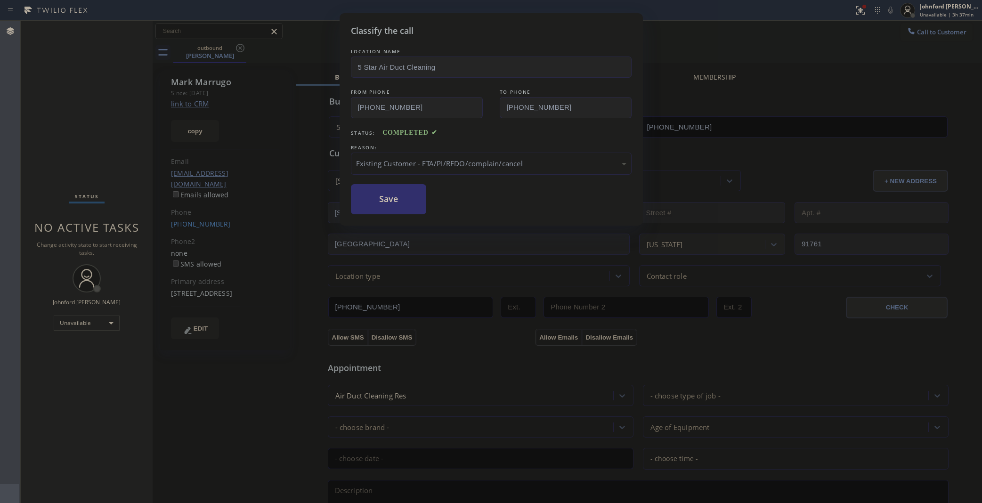
click at [402, 202] on button "Save" at bounding box center [389, 199] width 76 height 30
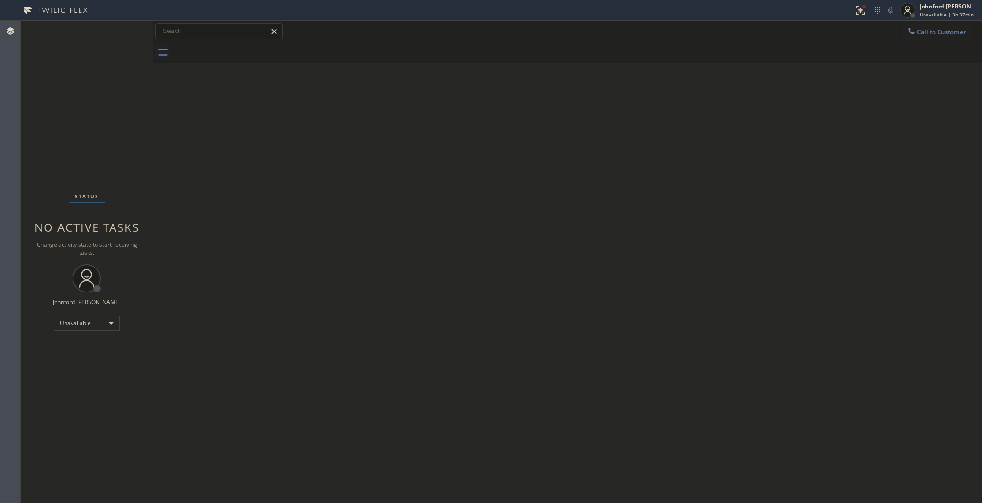
click at [912, 32] on icon at bounding box center [911, 31] width 6 height 6
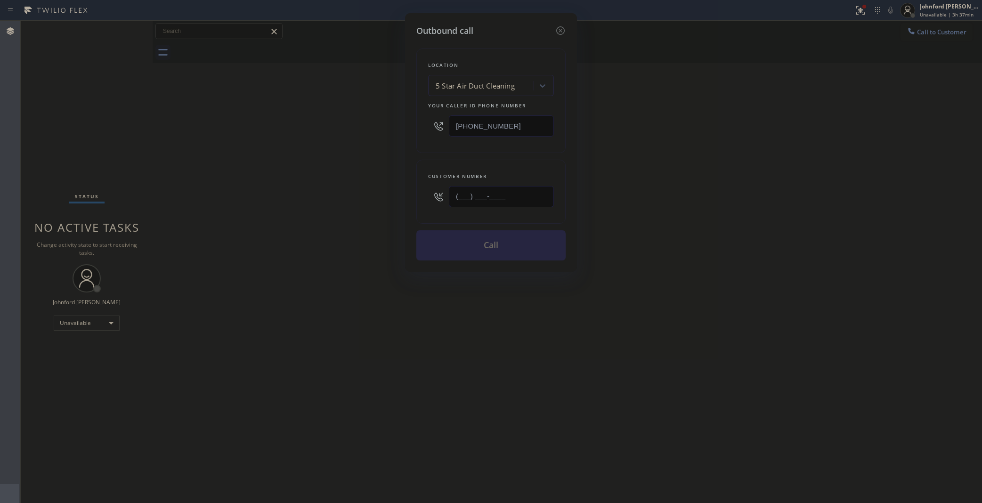
drag, startPoint x: 396, startPoint y: 191, endPoint x: 350, endPoint y: 194, distance: 46.3
click at [355, 194] on div "Outbound call Location 5 Star Air Duct Cleaning Your caller id phone number (85…" at bounding box center [491, 251] width 982 height 503
paste input "914) 329-5534"
type input "(914) 329-5534"
click at [333, 200] on div "Outbound call Location 5 Star Air Duct Cleaning Your caller id phone number (85…" at bounding box center [491, 251] width 982 height 503
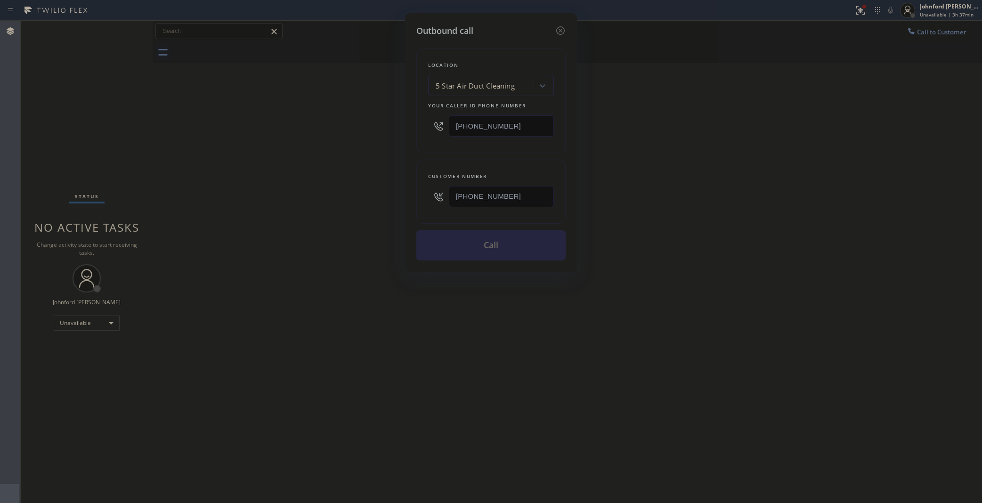
click at [659, 199] on div "Outbound call Location 5 Star Air Duct Cleaning Your caller id phone number (85…" at bounding box center [491, 251] width 982 height 503
click at [520, 239] on button "Call" at bounding box center [490, 245] width 149 height 30
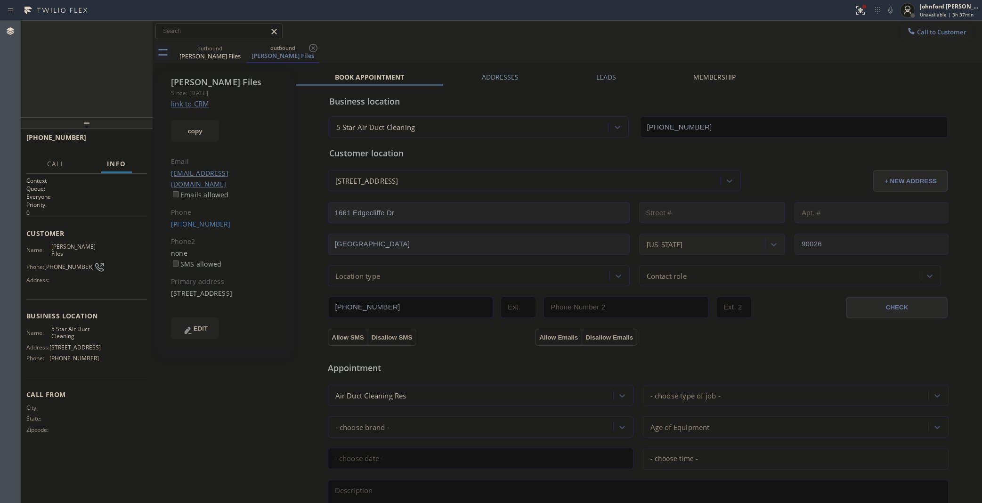
type input "(858) 800-3094"
click at [852, 15] on div at bounding box center [860, 10] width 21 height 11
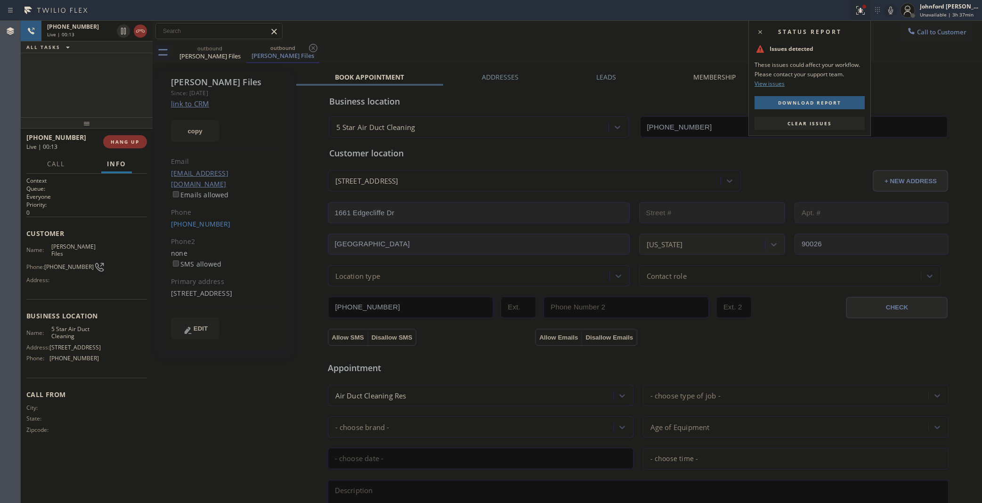
click at [827, 121] on span "Clear issues" at bounding box center [809, 123] width 44 height 7
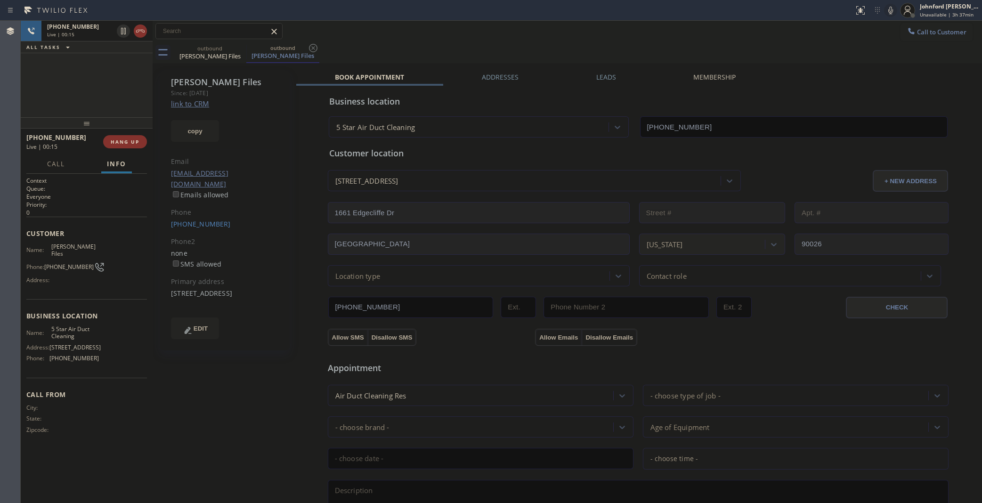
click at [113, 97] on div "+19143295534 Live | 00:15 ALL TASKS ALL TASKS ACTIVE TASKS TASKS IN WRAP UP" at bounding box center [87, 69] width 132 height 97
click at [83, 29] on span "+19143295534" at bounding box center [73, 27] width 52 height 8
click at [132, 92] on div "+19143295534 Live | 00:22 ALL TASKS ALL TASKS ACTIVE TASKS TASKS IN WRAP UP" at bounding box center [87, 69] width 132 height 97
click at [391, 52] on div "outbound Laura Files outbound Laura Files" at bounding box center [577, 52] width 809 height 21
drag, startPoint x: 88, startPoint y: 123, endPoint x: 97, endPoint y: 63, distance: 60.9
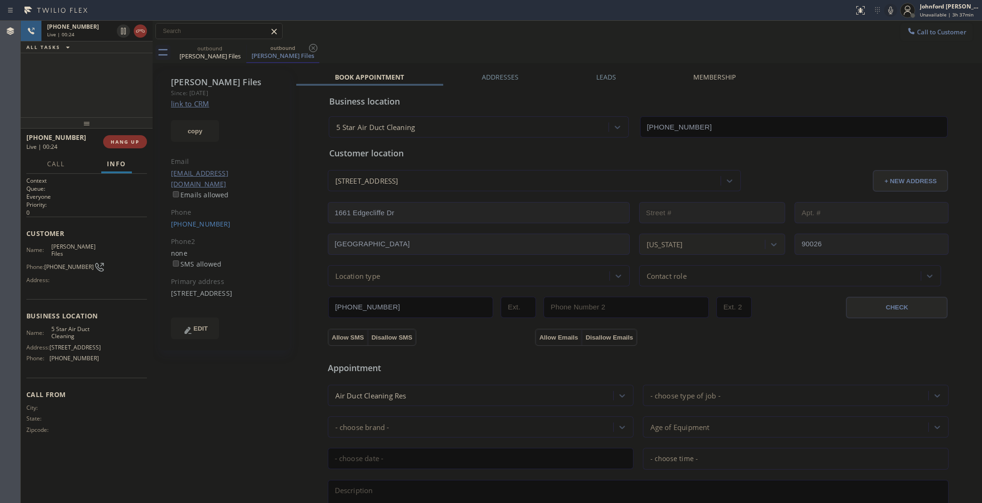
click at [90, 96] on div "+19143295534 Live | 00:24 ALL TASKS ALL TASKS ACTIVE TASKS TASKS IN WRAP UP +19…" at bounding box center [87, 262] width 132 height 482
click at [110, 140] on button "HANG UP" at bounding box center [125, 141] width 44 height 13
click at [140, 134] on div "+19143295534 Wrap up | 00:06 COMPLETE" at bounding box center [86, 142] width 121 height 24
click at [138, 135] on button "COMPLETE" at bounding box center [123, 141] width 48 height 13
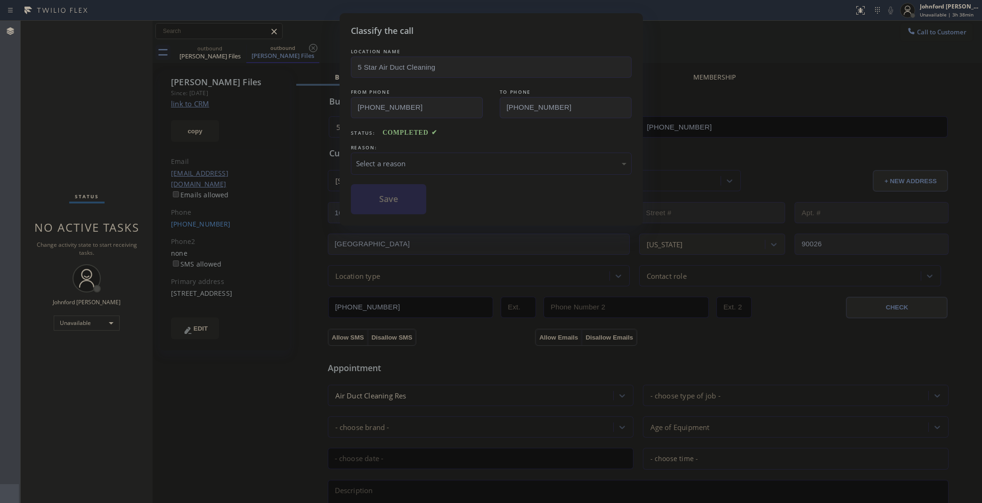
click at [394, 161] on div "Select a reason" at bounding box center [491, 163] width 270 height 11
click at [401, 201] on button "Save" at bounding box center [389, 199] width 76 height 30
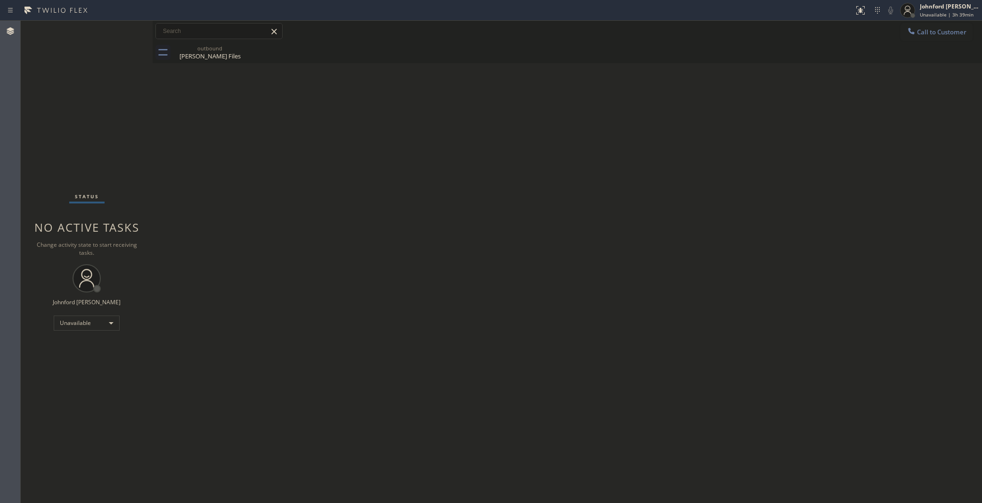
click at [916, 29] on div at bounding box center [911, 31] width 11 height 11
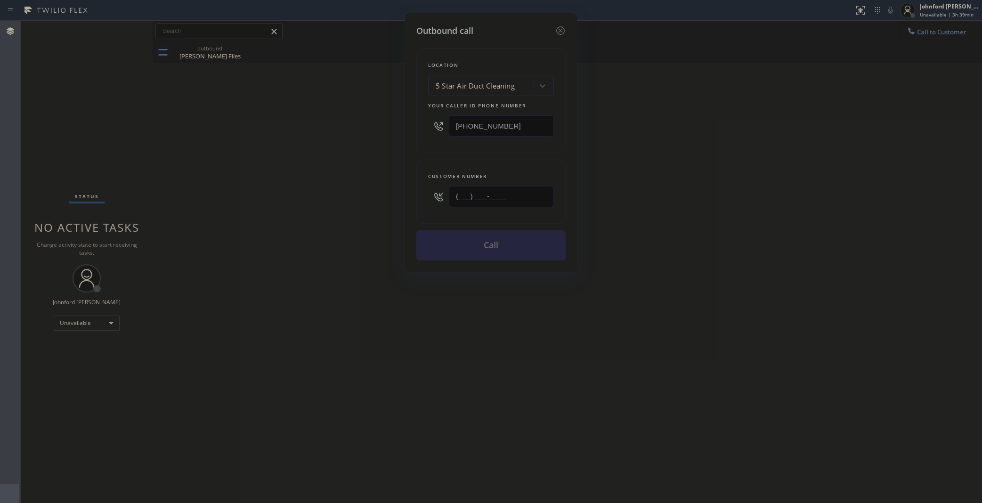
drag, startPoint x: 472, startPoint y: 203, endPoint x: 354, endPoint y: 203, distance: 118.2
click at [354, 203] on div "Outbound call Location 5 Star Air Duct Cleaning Your caller id phone number (85…" at bounding box center [491, 251] width 982 height 503
paste input "714) 337-0333"
drag, startPoint x: 294, startPoint y: 211, endPoint x: 622, endPoint y: 78, distance: 353.8
click at [353, 194] on div "Outbound call Location 5 Star Air Duct Cleaning Your caller id phone number (85…" at bounding box center [491, 251] width 982 height 503
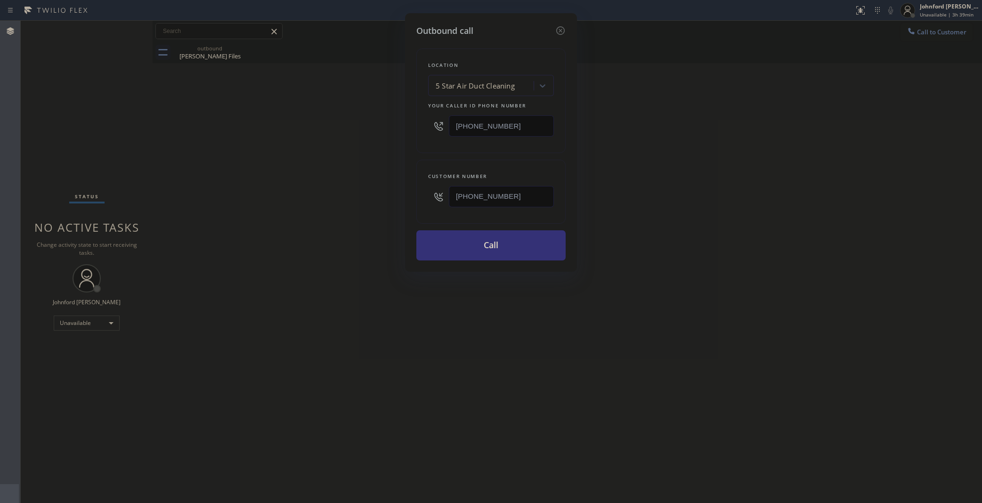
drag, startPoint x: 509, startPoint y: 179, endPoint x: 450, endPoint y: 185, distance: 59.2
click at [450, 185] on div "Customer number (714) 337-0333" at bounding box center [490, 192] width 149 height 64
drag, startPoint x: 519, startPoint y: 191, endPoint x: 361, endPoint y: 193, distance: 158.7
click at [366, 191] on div "Outbound call Location 5 Star Air Duct Cleaning Your caller id phone number (85…" at bounding box center [491, 251] width 982 height 503
paste input "424) 395-5444"
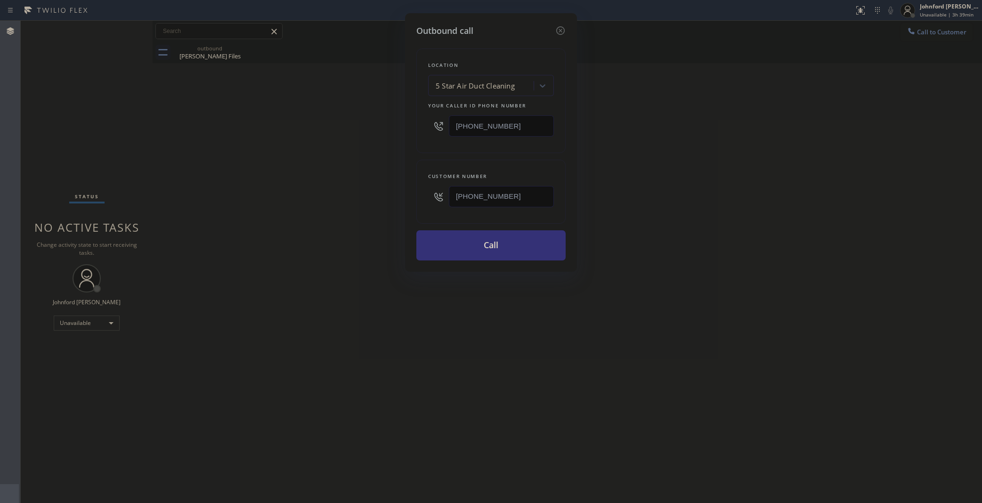
drag, startPoint x: 519, startPoint y: 195, endPoint x: 374, endPoint y: 198, distance: 144.6
click at [380, 198] on div "Outbound call Location 5 Star Air Duct Cleaning Your caller id phone number (85…" at bounding box center [491, 251] width 982 height 503
paste input "714) 337-0333"
type input "(714) 337-0333"
click at [341, 209] on div "Outbound call Location 5 Star Air Duct Cleaning Your caller id phone number (85…" at bounding box center [491, 251] width 982 height 503
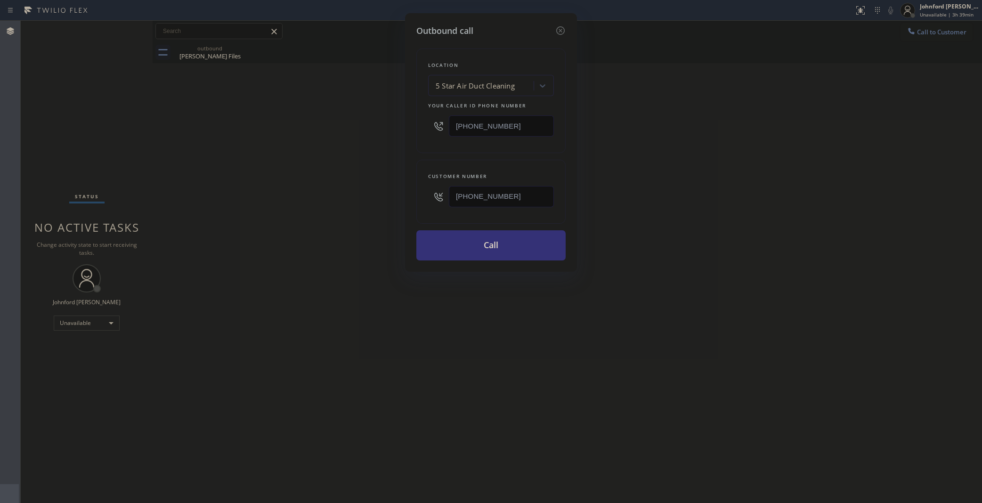
click at [730, 125] on div "Outbound call Location 5 Star Air Duct Cleaning Your caller id phone number (85…" at bounding box center [491, 251] width 982 height 503
click at [464, 242] on button "Call" at bounding box center [490, 245] width 149 height 30
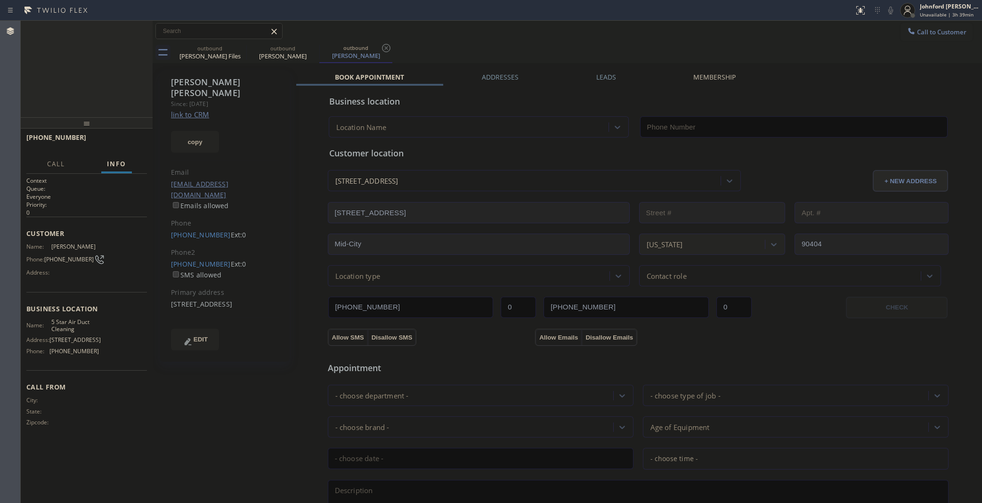
type input "(858) 800-3094"
click at [891, 10] on icon at bounding box center [890, 11] width 5 height 8
click at [112, 140] on span "HANG UP" at bounding box center [125, 141] width 29 height 7
click at [103, 144] on button "COMPLETE" at bounding box center [123, 141] width 48 height 13
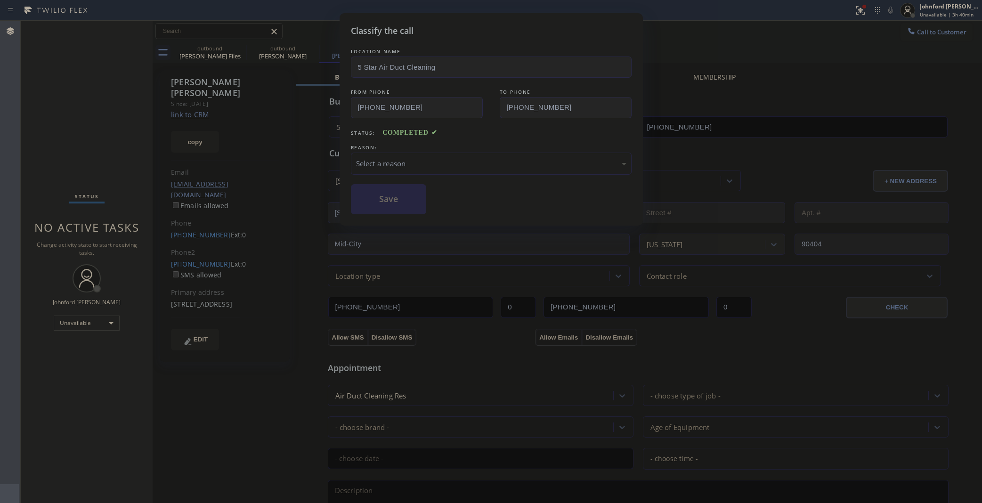
click at [469, 170] on div "Select a reason" at bounding box center [491, 164] width 281 height 22
click at [431, 210] on div "Save" at bounding box center [491, 199] width 281 height 30
click at [422, 206] on button "Save" at bounding box center [389, 199] width 76 height 30
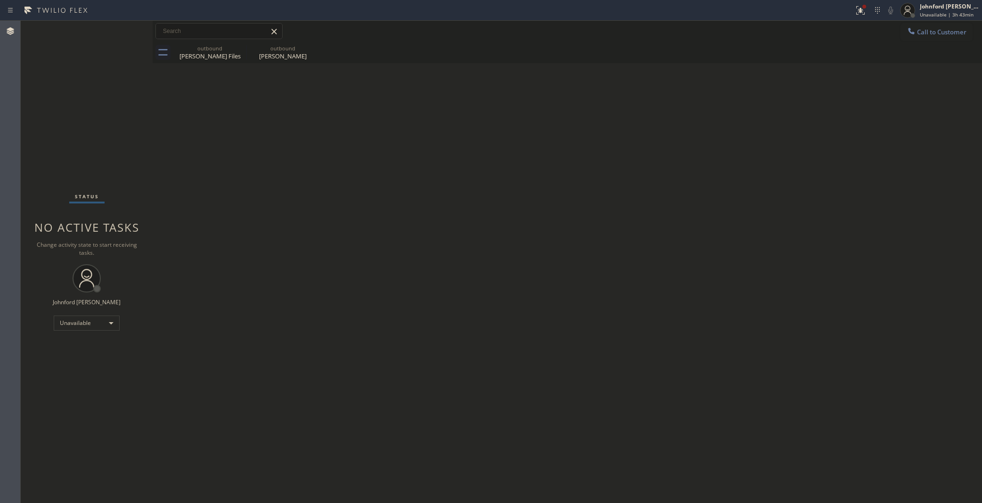
click at [886, 239] on div "Back to Dashboard Change Sender ID Customers Technicians Select a contact Outbo…" at bounding box center [567, 262] width 829 height 482
click at [928, 36] on button "Call to Customer" at bounding box center [936, 32] width 72 height 18
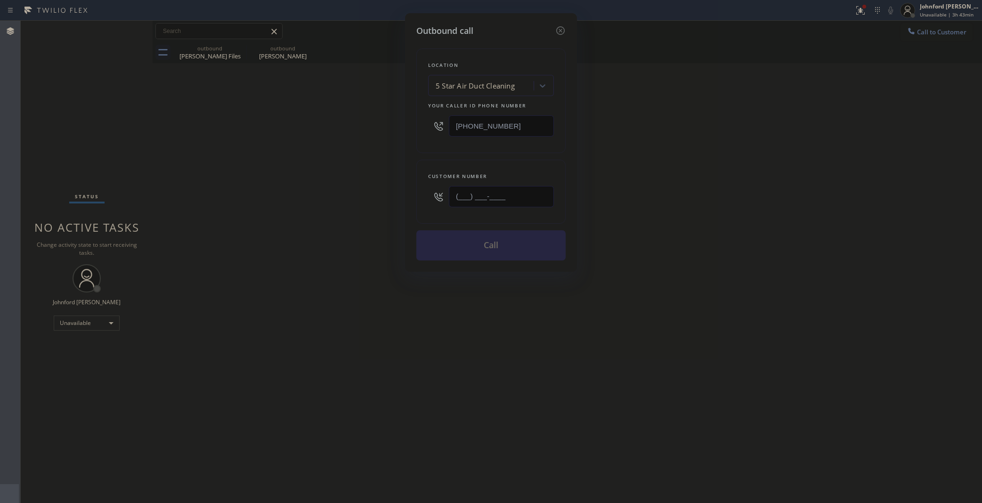
drag, startPoint x: 497, startPoint y: 200, endPoint x: 347, endPoint y: 203, distance: 150.3
click at [348, 203] on div "Outbound call Location 5 Star Air Duct Cleaning Your caller id phone number (85…" at bounding box center [491, 251] width 982 height 503
paste input "562) 900-2505"
type input "(562) 900-2505"
click at [324, 209] on div "Outbound call Location 5 Star Air Duct Cleaning Your caller id phone number (85…" at bounding box center [491, 251] width 982 height 503
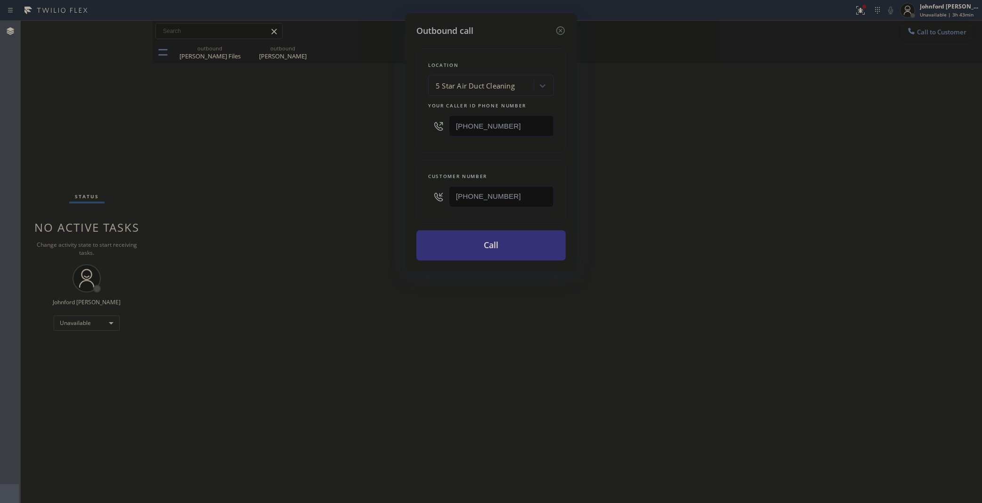
drag, startPoint x: 448, startPoint y: 247, endPoint x: 531, endPoint y: 148, distance: 129.0
click at [446, 247] on button "Call" at bounding box center [490, 245] width 149 height 30
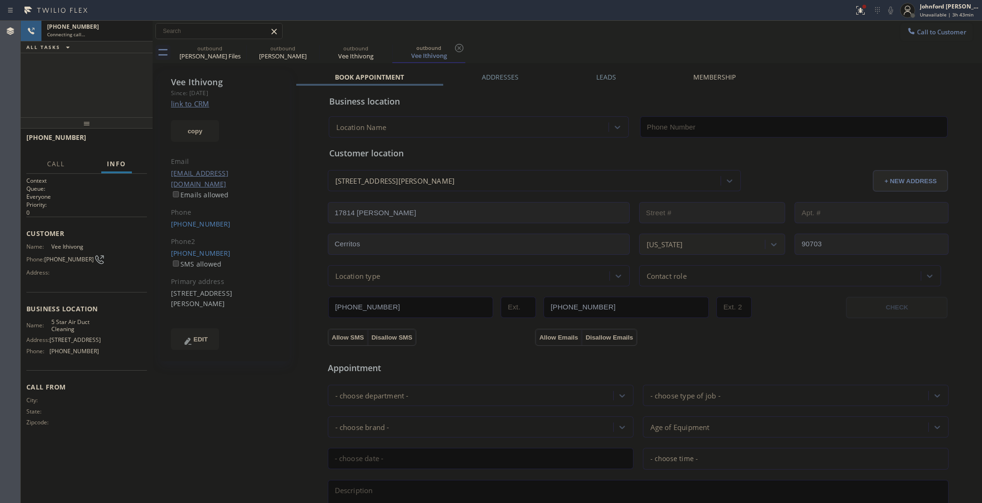
type input "(858) 800-3094"
click at [243, 46] on icon at bounding box center [240, 47] width 11 height 11
click at [0, 0] on icon at bounding box center [0, 0] width 0 height 0
click at [600, 49] on div "outbound Vee Ithivong outbound Vee Ithivong" at bounding box center [577, 52] width 809 height 21
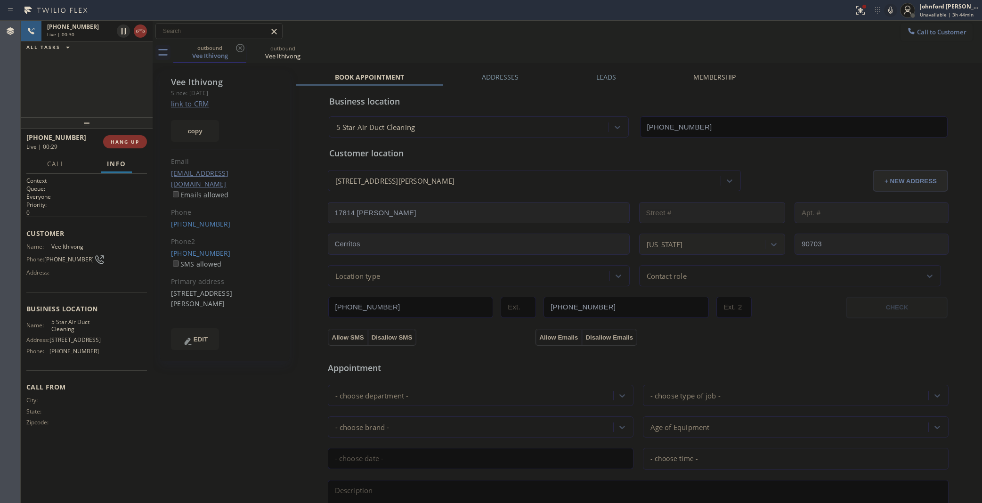
click at [889, 12] on icon at bounding box center [890, 10] width 11 height 11
click at [853, 12] on div at bounding box center [860, 10] width 21 height 11
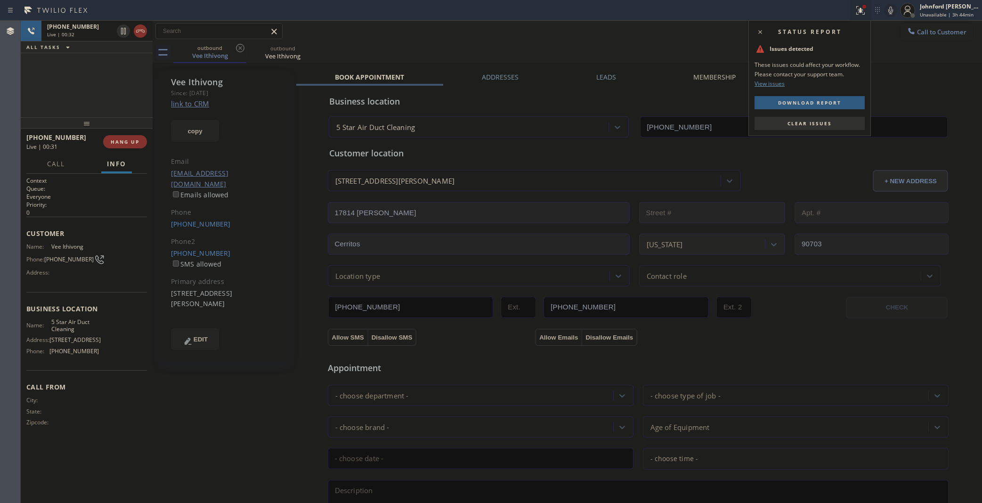
click at [834, 126] on button "Clear issues" at bounding box center [809, 123] width 110 height 13
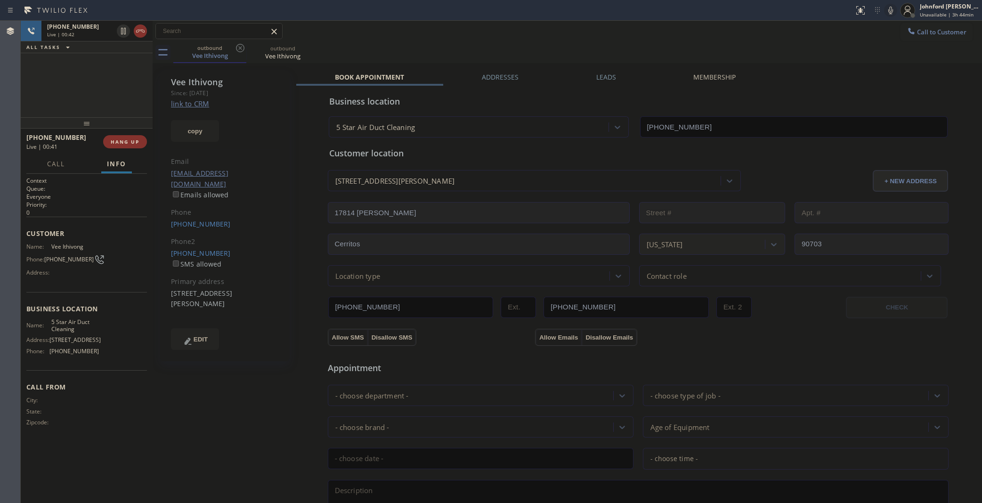
click at [890, 10] on icon at bounding box center [890, 10] width 11 height 11
click at [893, 10] on icon at bounding box center [890, 10] width 11 height 11
click at [875, 44] on div "outbound Vee Ithivong outbound Vee Ithivong" at bounding box center [577, 52] width 809 height 21
click at [603, 81] on label "Leads" at bounding box center [606, 77] width 20 height 9
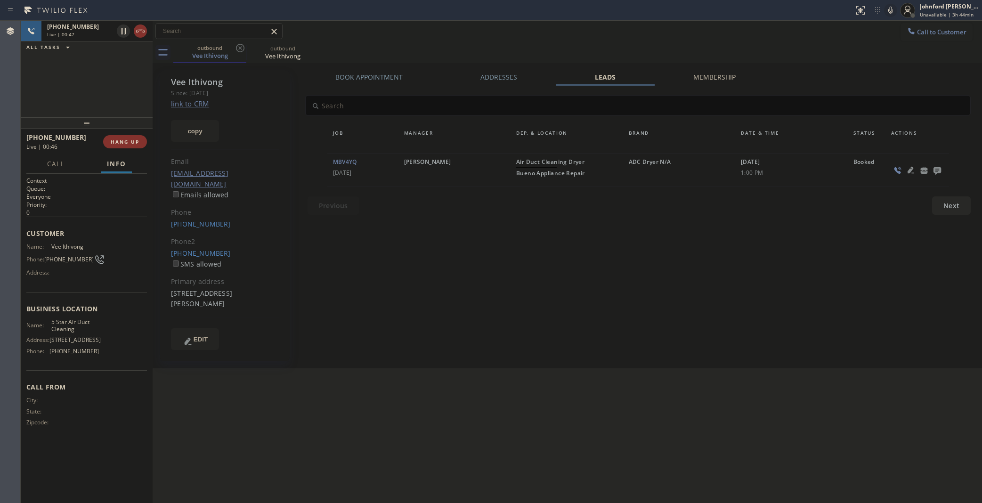
click at [932, 174] on icon at bounding box center [937, 170] width 11 height 12
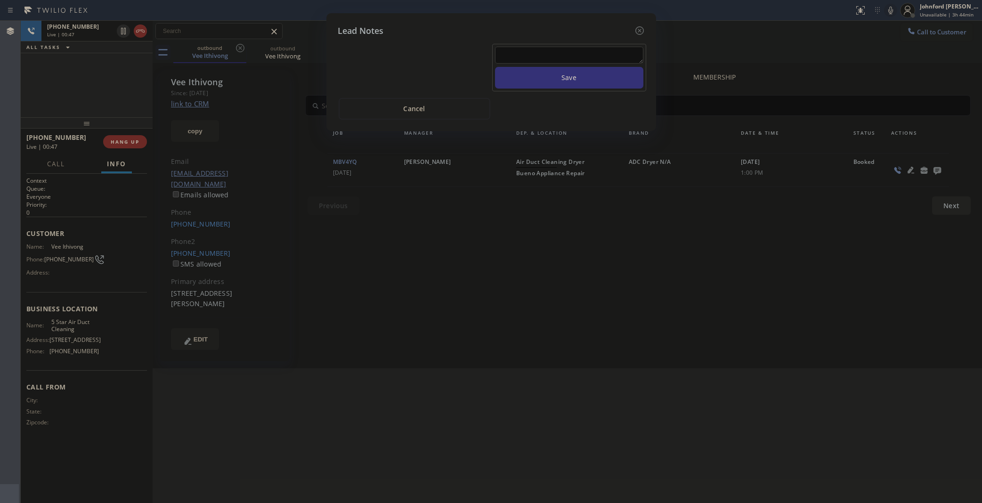
click at [540, 47] on textarea at bounding box center [569, 55] width 148 height 17
type textarea "all good for now"
click at [495, 67] on button "Save" at bounding box center [569, 78] width 148 height 22
click at [641, 27] on icon at bounding box center [639, 30] width 11 height 11
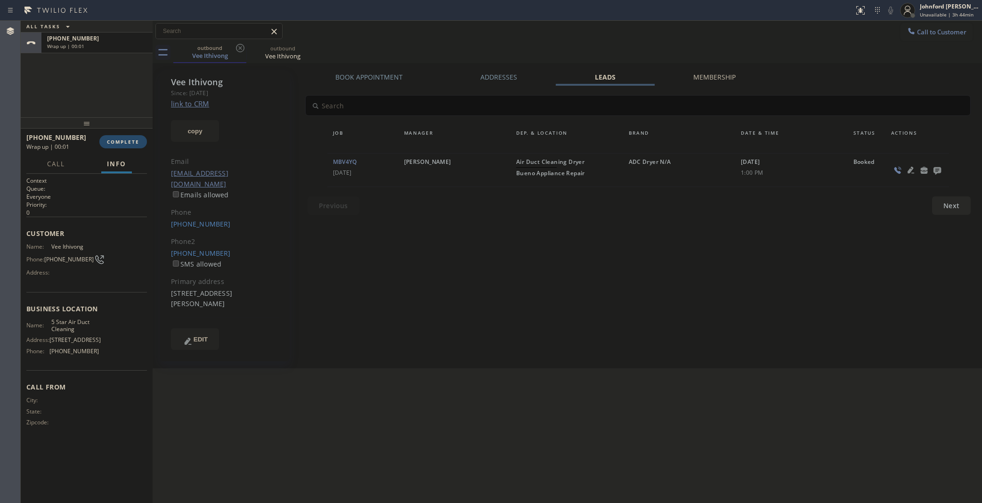
click at [130, 136] on button "COMPLETE" at bounding box center [123, 141] width 48 height 13
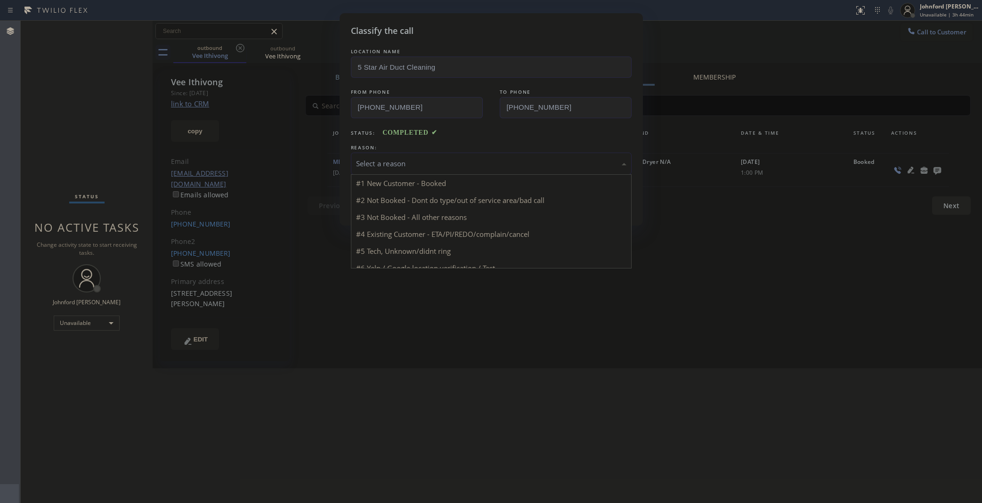
click at [421, 158] on div "Select a reason" at bounding box center [491, 163] width 270 height 11
click at [375, 208] on button "Save" at bounding box center [389, 199] width 76 height 30
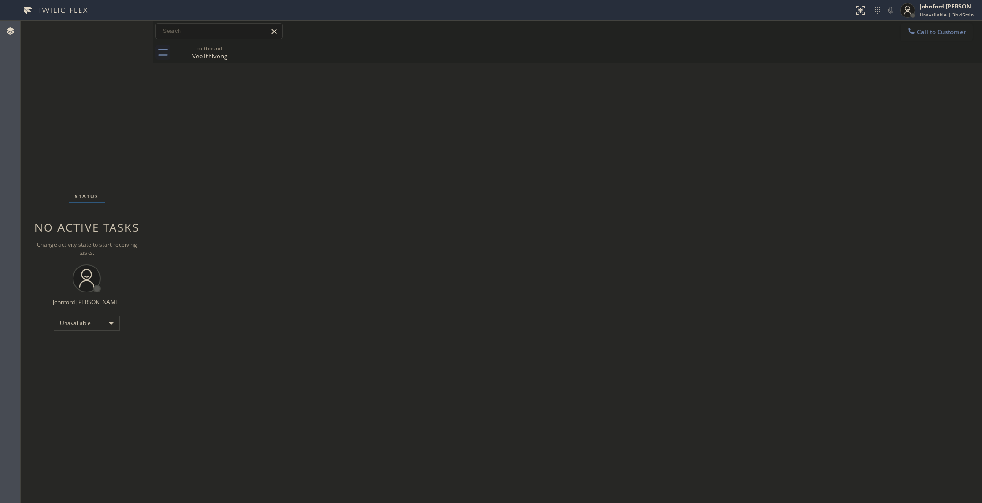
click at [926, 29] on span "Call to Customer" at bounding box center [941, 32] width 49 height 8
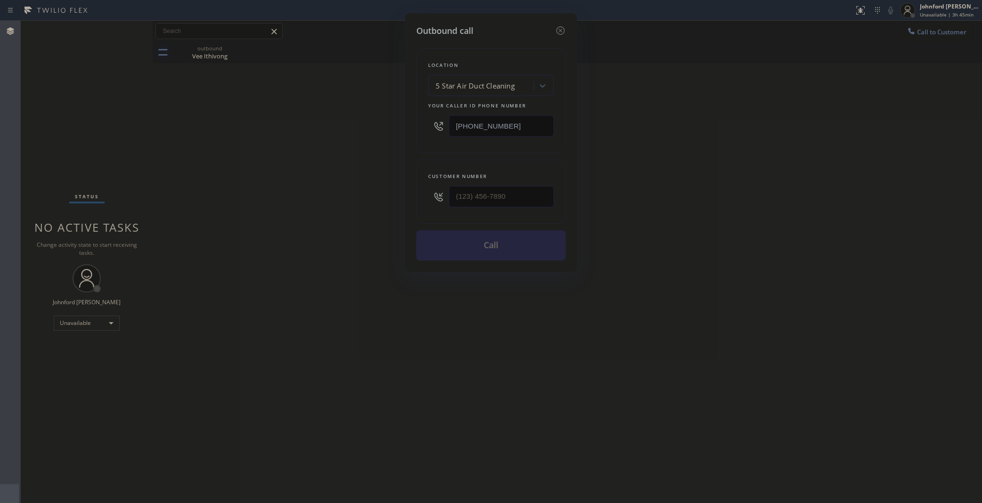
drag, startPoint x: 527, startPoint y: 183, endPoint x: 412, endPoint y: 186, distance: 114.5
click at [416, 185] on div "Customer number" at bounding box center [490, 192] width 149 height 64
paste input "818) 454-7198"
drag, startPoint x: 530, startPoint y: 192, endPoint x: 325, endPoint y: 198, distance: 204.9
click at [379, 198] on div "Outbound call Location 5 Star Air Duct Cleaning Your caller id phone number (85…" at bounding box center [491, 251] width 982 height 503
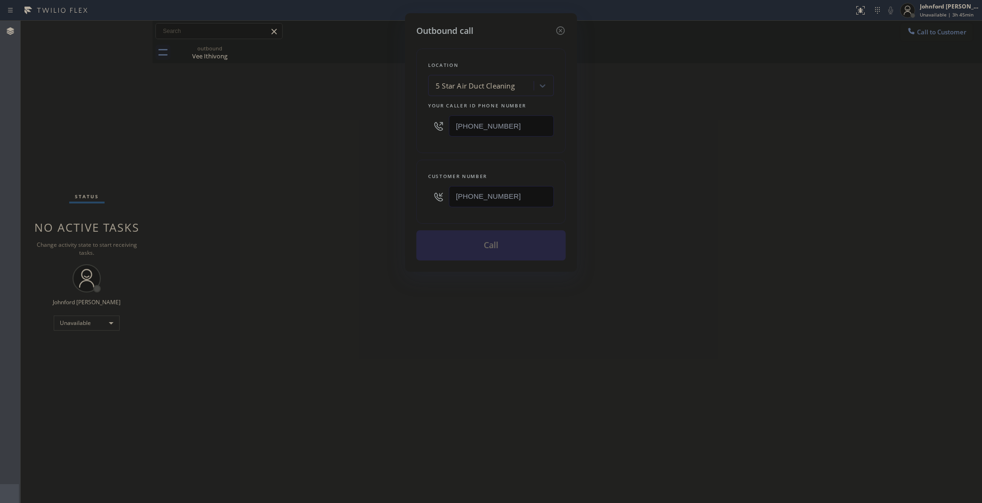
click at [293, 209] on div "Outbound call Location 5 Star Air Duct Cleaning Your caller id phone number (85…" at bounding box center [491, 251] width 982 height 503
drag, startPoint x: 531, startPoint y: 181, endPoint x: 351, endPoint y: 183, distance: 179.9
click at [354, 182] on div "Outbound call Location 5 Star Air Duct Cleaning Your caller id phone number (85…" at bounding box center [491, 251] width 982 height 503
drag, startPoint x: 534, startPoint y: 179, endPoint x: 421, endPoint y: 192, distance: 113.7
click at [421, 192] on div "Customer number (818) 454-7198" at bounding box center [490, 192] width 149 height 64
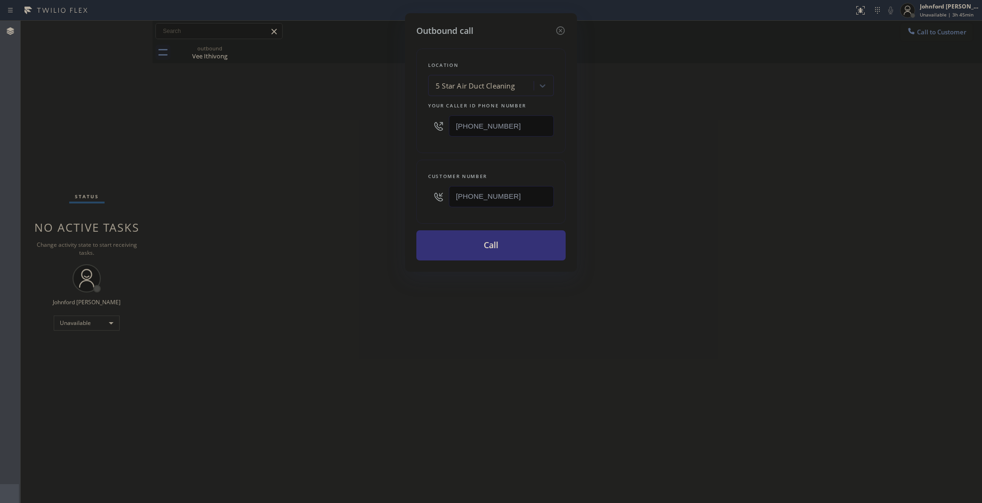
drag, startPoint x: 524, startPoint y: 190, endPoint x: 363, endPoint y: 196, distance: 161.2
click at [363, 196] on div "Outbound call Location 5 Star Air Duct Cleaning Your caller id phone number (85…" at bounding box center [491, 251] width 982 height 503
paste input "05) 432-2133"
type input "(805) 432-2133"
click at [355, 197] on div "Outbound call Location 5 Star Air Duct Cleaning Your caller id phone number (85…" at bounding box center [491, 251] width 982 height 503
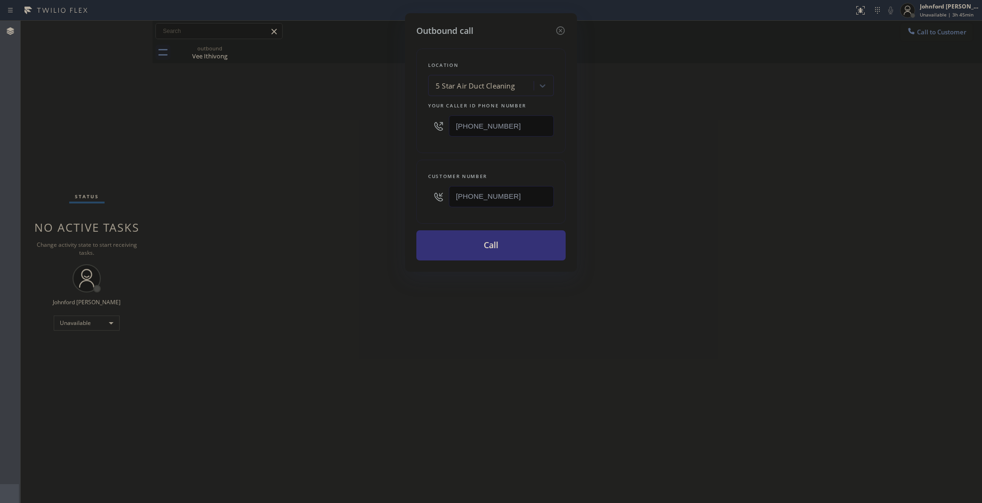
drag, startPoint x: 481, startPoint y: 242, endPoint x: 653, endPoint y: 164, distance: 188.2
click at [481, 241] on button "Call" at bounding box center [490, 245] width 149 height 30
drag, startPoint x: 653, startPoint y: 164, endPoint x: 656, endPoint y: 147, distance: 17.2
click at [656, 147] on div "Outbound call Location 5 Star Air Duct Cleaning Your caller id phone number (85…" at bounding box center [491, 251] width 982 height 503
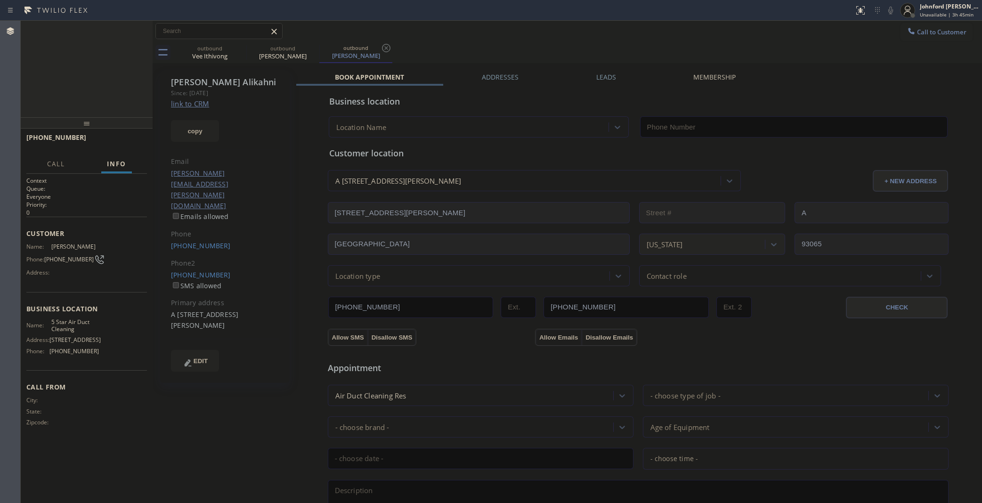
type input "(858) 800-3094"
click at [139, 140] on button "HANG UP" at bounding box center [125, 141] width 44 height 13
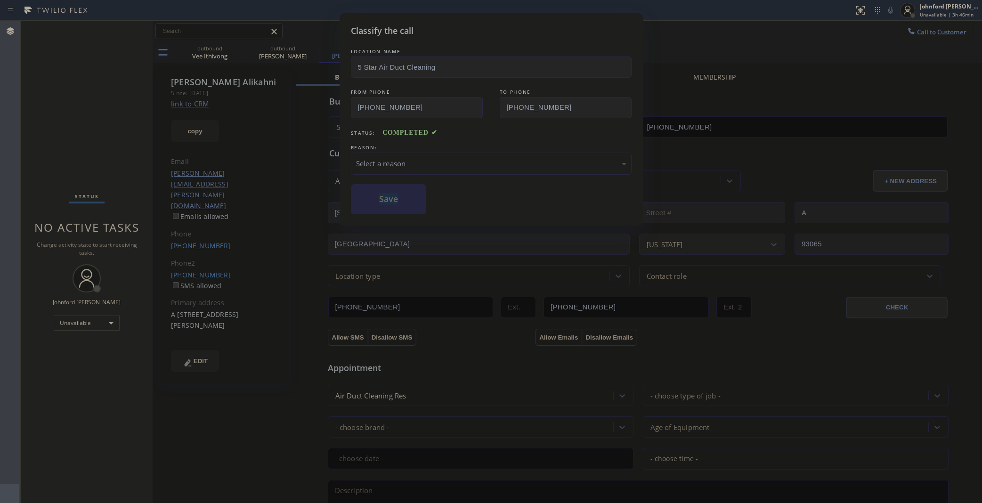
click at [458, 171] on div "LOCATION NAME 5 Star Air Duct Cleaning FROM PHONE (858) 800-3094 TO PHONE (805)…" at bounding box center [491, 131] width 281 height 168
click at [460, 166] on div "Select a reason" at bounding box center [491, 163] width 270 height 11
click at [387, 201] on button "Save" at bounding box center [389, 199] width 76 height 30
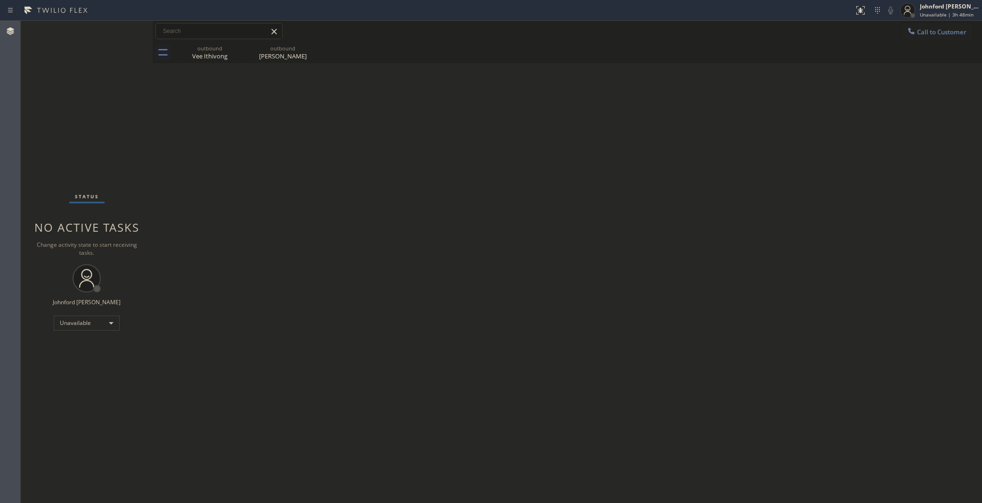
click at [663, 250] on div "Back to Dashboard Change Sender ID Customers Technicians Select a contact Outbo…" at bounding box center [567, 262] width 829 height 482
click at [915, 31] on icon at bounding box center [911, 30] width 9 height 9
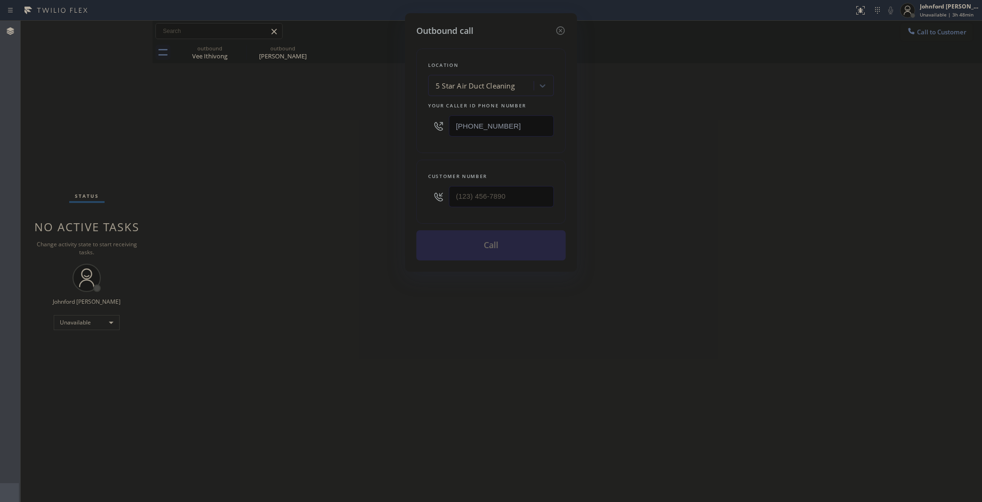
drag, startPoint x: 528, startPoint y: 198, endPoint x: 357, endPoint y: 223, distance: 173.2
click at [357, 223] on div "Outbound call Location 5 Star Air Duct Cleaning Your caller id phone number (85…" at bounding box center [491, 251] width 982 height 502
drag, startPoint x: 331, startPoint y: 224, endPoint x: 515, endPoint y: 182, distance: 189.0
click at [330, 224] on div "Outbound call Location 5 Star Air Duct Cleaning Your caller id phone number (85…" at bounding box center [491, 251] width 982 height 502
drag, startPoint x: 515, startPoint y: 182, endPoint x: 380, endPoint y: 201, distance: 136.0
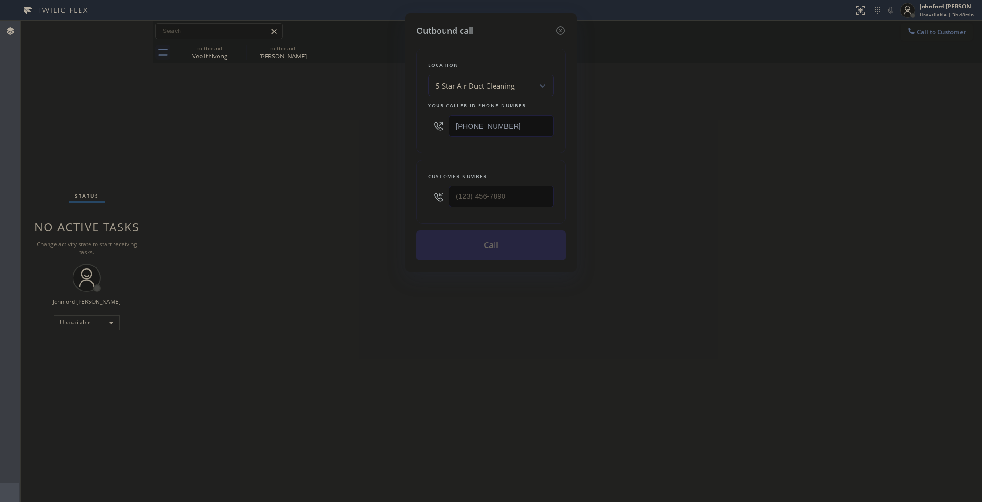
click at [380, 201] on div "Outbound call Location 5 Star Air Duct Cleaning Your caller id phone number (85…" at bounding box center [491, 251] width 982 height 502
drag, startPoint x: 547, startPoint y: 194, endPoint x: 390, endPoint y: 206, distance: 157.2
click at [420, 199] on div "Customer number (___) ___-____" at bounding box center [490, 192] width 149 height 64
paste input "805) 390-3165"
type input "(805) 390-3165"
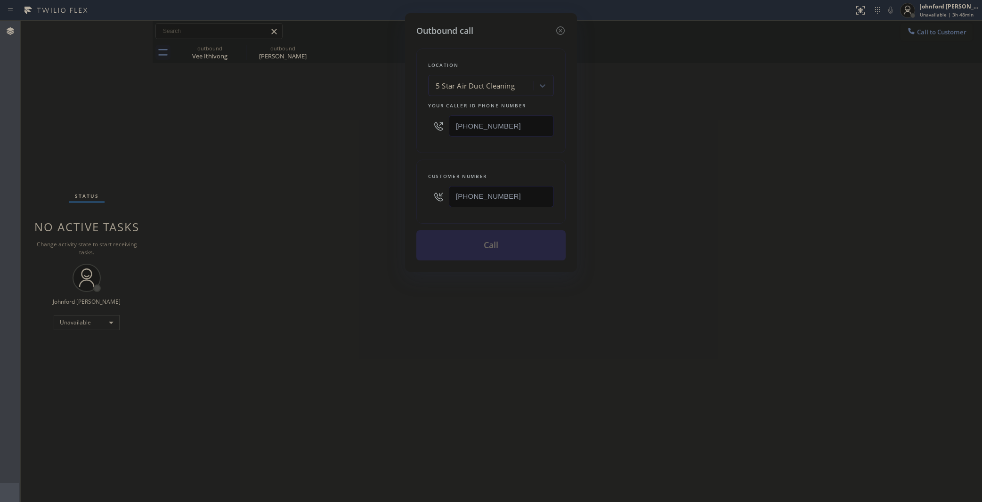
click at [360, 208] on div "Outbound call Location 5 Star Air Duct Cleaning Your caller id phone number (85…" at bounding box center [491, 251] width 982 height 502
click at [443, 251] on button "Call" at bounding box center [490, 245] width 149 height 30
click at [660, 208] on div "Outbound call Location 5 Star Air Duct Cleaning Your caller id phone number (85…" at bounding box center [491, 251] width 982 height 502
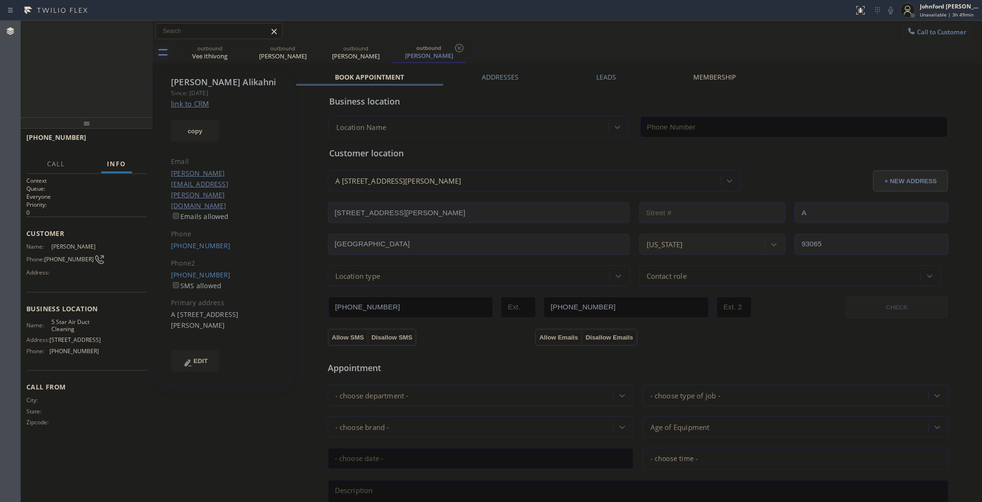
type input "(858) 800-3094"
click at [128, 143] on span "HANG UP" at bounding box center [125, 141] width 29 height 7
click at [126, 145] on span "HANG UP" at bounding box center [125, 141] width 29 height 7
click at [126, 145] on span "COMPLETE" at bounding box center [123, 141] width 32 height 7
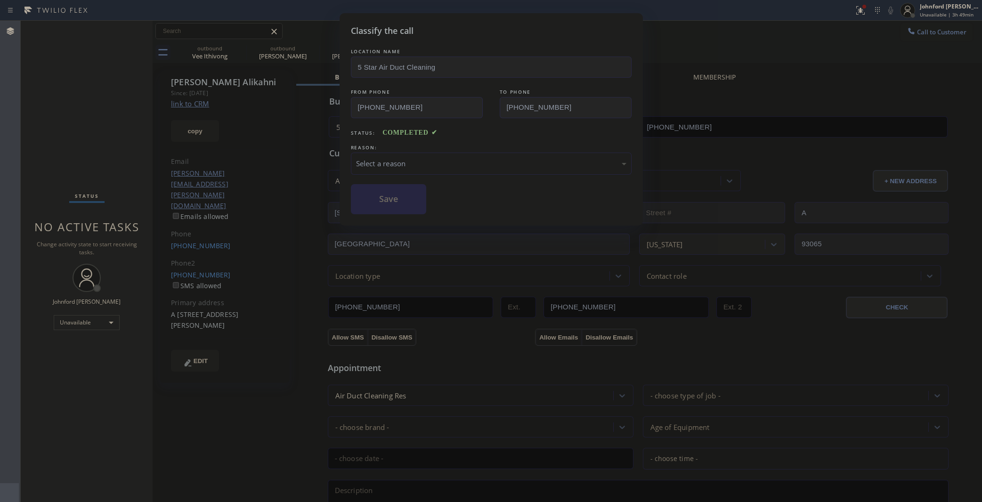
drag, startPoint x: 405, startPoint y: 159, endPoint x: 456, endPoint y: 169, distance: 51.3
click at [406, 159] on div "Select a reason" at bounding box center [491, 163] width 270 height 11
drag, startPoint x: 391, startPoint y: 159, endPoint x: 422, endPoint y: 170, distance: 32.9
click at [403, 159] on div "Not Booked - All other reasons" at bounding box center [491, 163] width 270 height 11
click at [396, 199] on button "Save" at bounding box center [389, 199] width 76 height 30
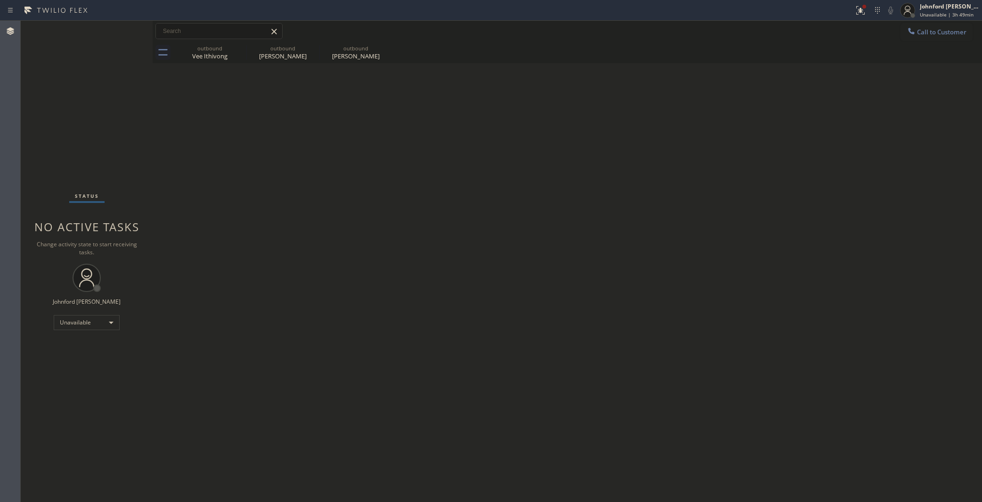
click at [919, 39] on button "Call to Customer" at bounding box center [936, 32] width 72 height 18
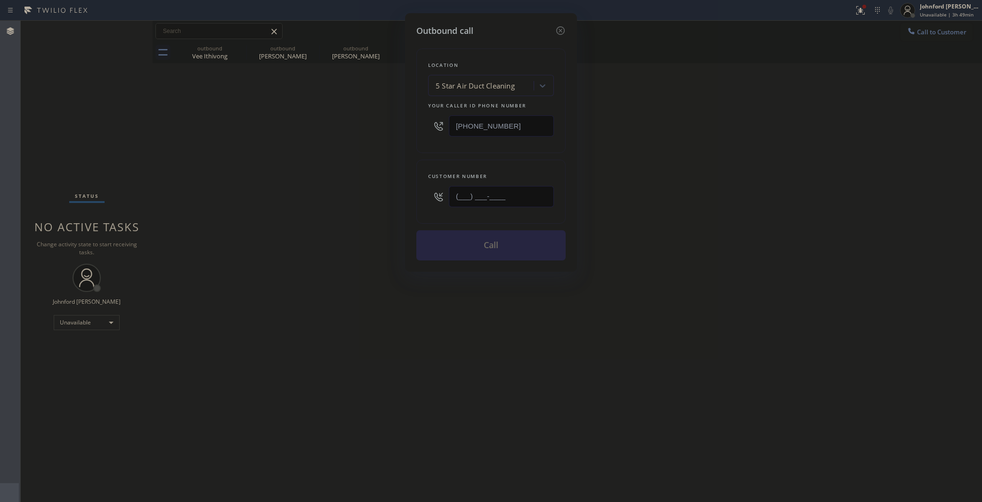
drag, startPoint x: 511, startPoint y: 200, endPoint x: 431, endPoint y: 210, distance: 80.6
click at [437, 208] on div "(___) ___-____" at bounding box center [491, 196] width 126 height 31
paste input "815) 999-5001"
type input "(815) 999-5001"
click at [356, 212] on div "Outbound call Location 5 Star Air Duct Cleaning Your caller id phone number (85…" at bounding box center [491, 251] width 982 height 502
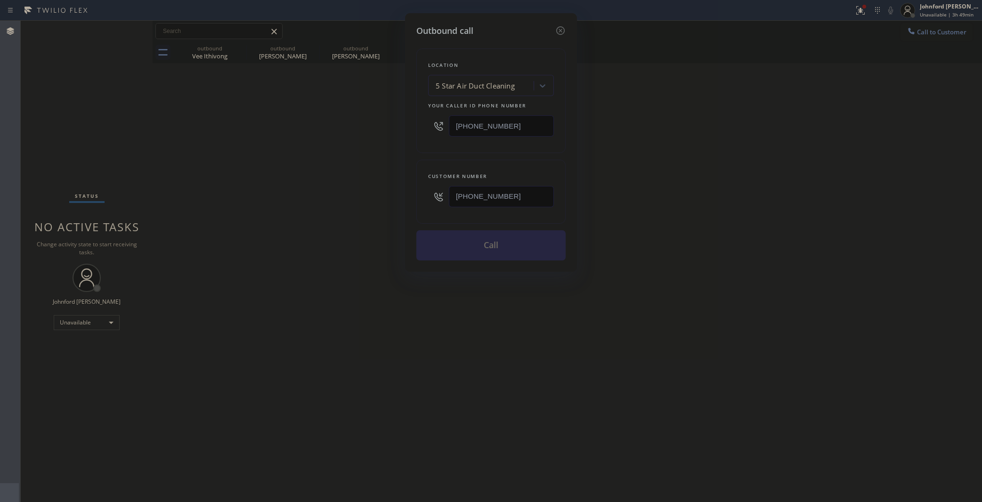
click at [674, 212] on div "Outbound call Location 5 Star Air Duct Cleaning Your caller id phone number (85…" at bounding box center [491, 251] width 982 height 502
click at [864, 10] on div "Outbound call Location 5 Star Air Duct Cleaning Your caller id phone number (85…" at bounding box center [491, 251] width 982 height 502
click at [505, 251] on button "Call" at bounding box center [490, 245] width 149 height 30
drag, startPoint x: 637, startPoint y: 205, endPoint x: 657, endPoint y: 158, distance: 51.7
click at [643, 195] on div "Outbound call Location 5 Star Air Duct Cleaning Your caller id phone number (85…" at bounding box center [491, 251] width 982 height 502
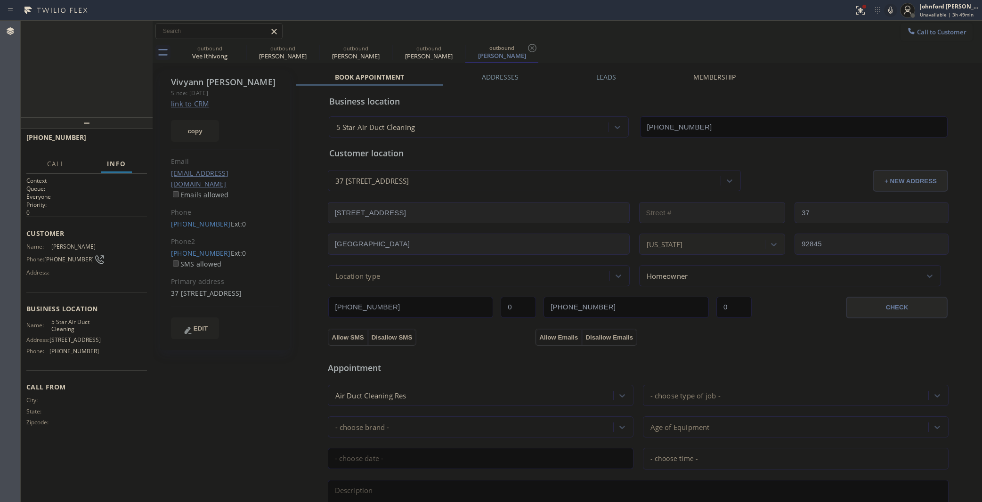
type input "(858) 800-3094"
click at [235, 51] on icon at bounding box center [240, 47] width 11 height 11
click at [0, 0] on icon at bounding box center [0, 0] width 0 height 0
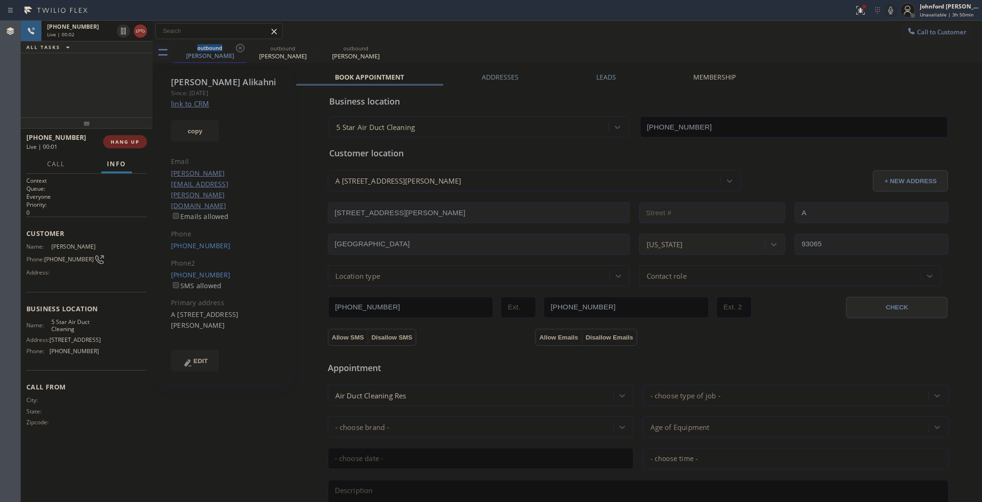
click at [122, 140] on span "HANG UP" at bounding box center [125, 141] width 29 height 7
drag, startPoint x: 171, startPoint y: 241, endPoint x: 236, endPoint y: 243, distance: 65.5
click at [236, 270] on div "(805) 390-3165 SMS allowed" at bounding box center [225, 281] width 108 height 22
copy link "(805) 390-3165"
click at [130, 144] on span "COMPLETE" at bounding box center [123, 141] width 32 height 7
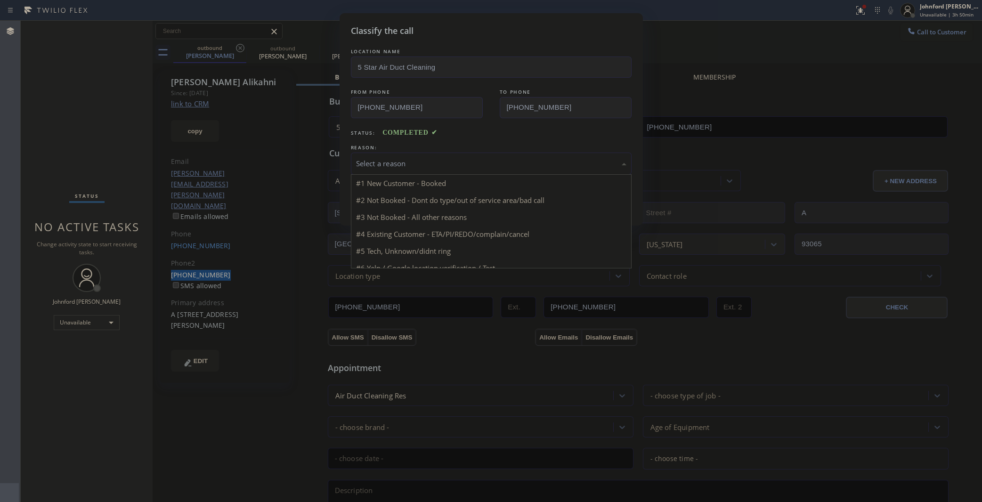
drag, startPoint x: 396, startPoint y: 156, endPoint x: 441, endPoint y: 167, distance: 46.5
click at [398, 158] on div "Select a reason" at bounding box center [491, 163] width 270 height 11
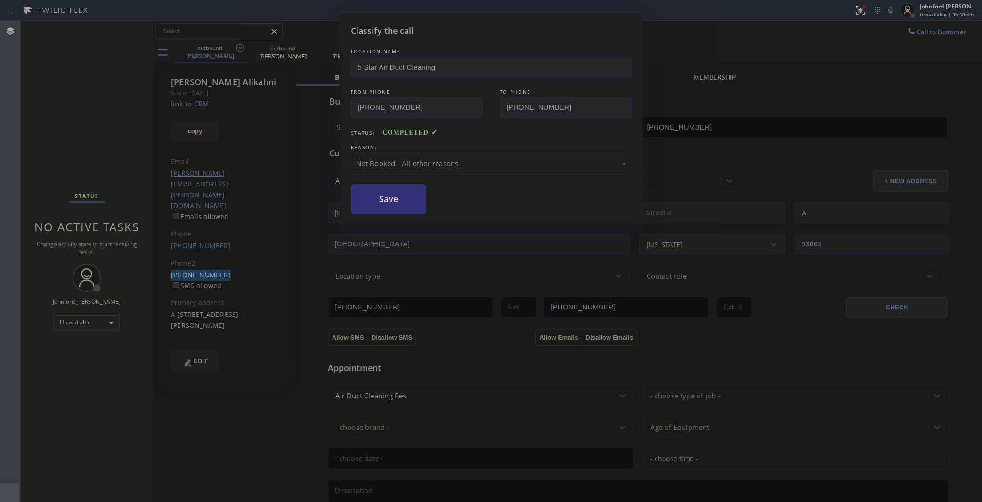
click at [396, 167] on div "Not Booked - All other reasons" at bounding box center [491, 164] width 281 height 22
drag, startPoint x: 397, startPoint y: 204, endPoint x: 388, endPoint y: 201, distance: 9.4
click at [378, 166] on div "Not Booked - All other reasons" at bounding box center [491, 164] width 281 height 22
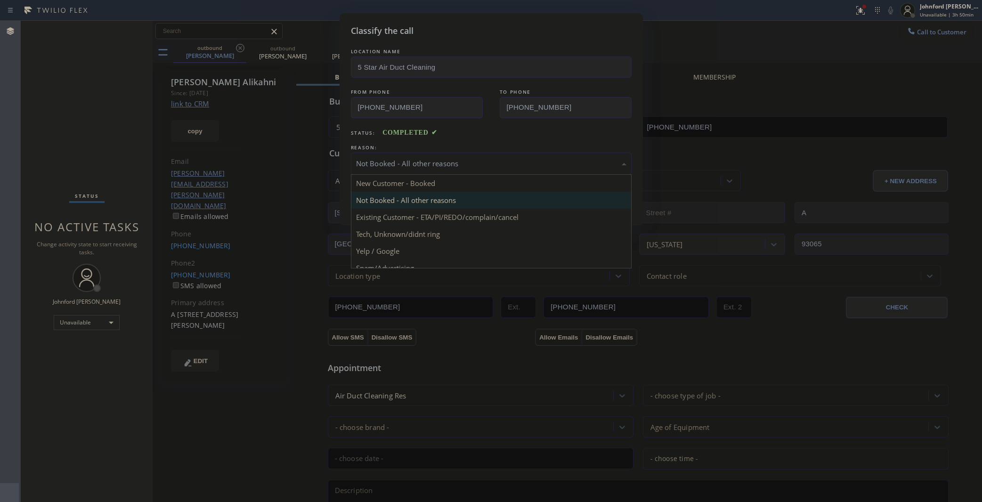
drag, startPoint x: 403, startPoint y: 212, endPoint x: 388, endPoint y: 199, distance: 20.4
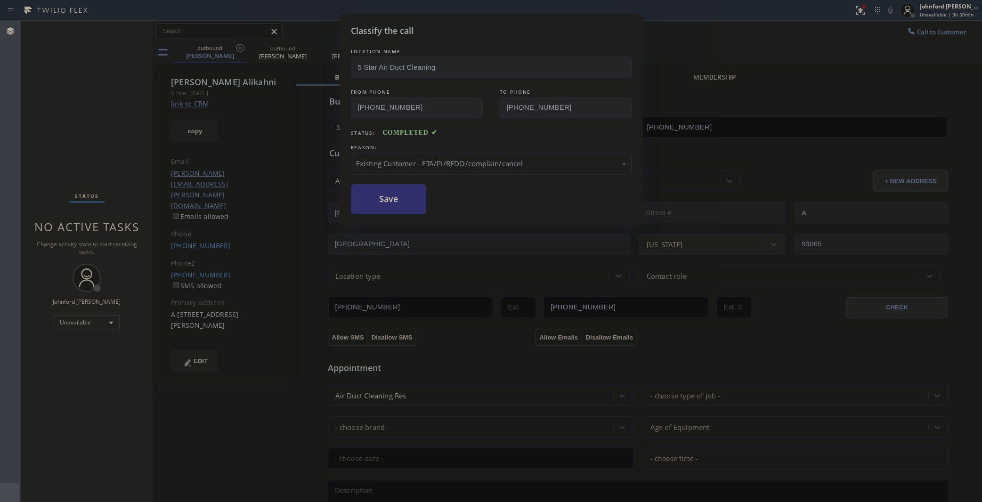
click at [388, 199] on button "Save" at bounding box center [389, 199] width 76 height 30
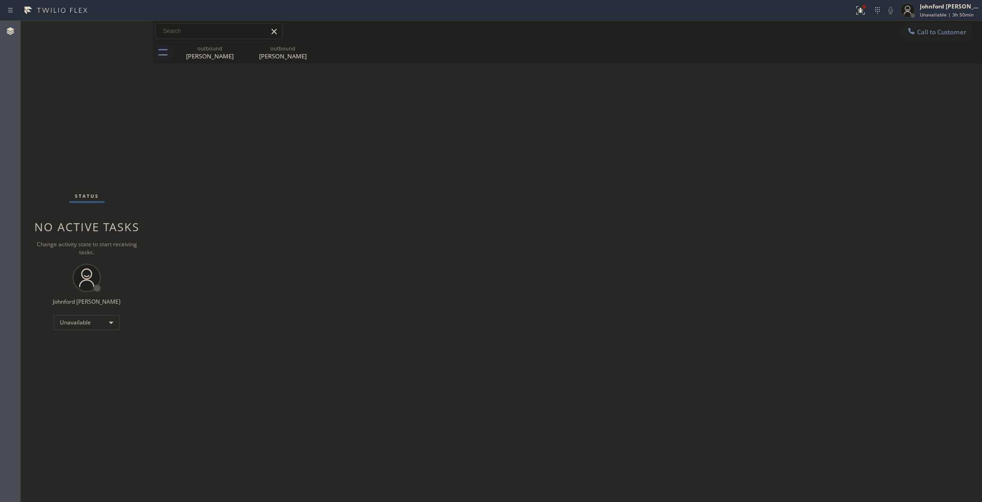
click at [938, 32] on span "Call to Customer" at bounding box center [941, 32] width 49 height 8
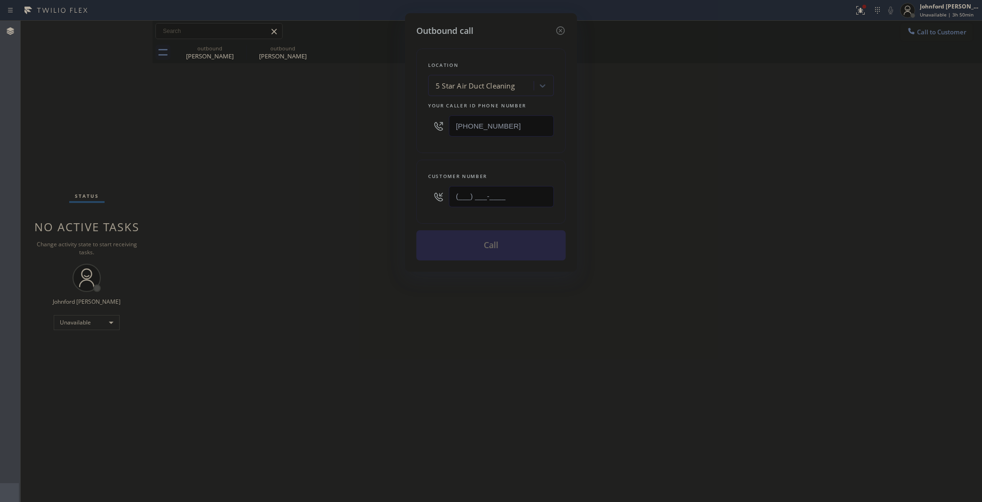
drag, startPoint x: 439, startPoint y: 204, endPoint x: 290, endPoint y: 227, distance: 150.7
click at [348, 213] on div "Outbound call Location 5 Star Air Duct Cleaning Your caller id phone number (85…" at bounding box center [491, 251] width 982 height 502
paste input "626) 379-9489"
type input "(626) 379-9489"
click at [284, 231] on div "Outbound call Location 5 Star Air Duct Cleaning Your caller id phone number (85…" at bounding box center [491, 251] width 982 height 502
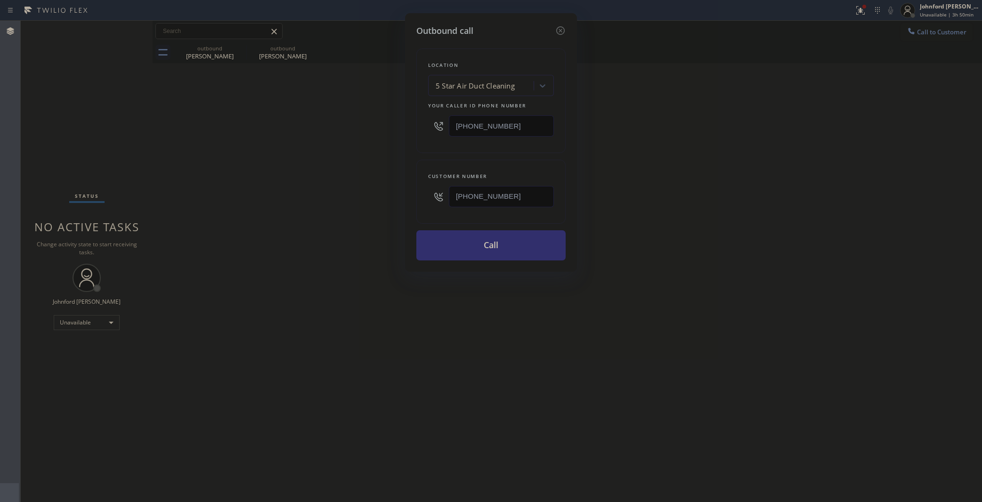
click at [507, 250] on button "Call" at bounding box center [490, 245] width 149 height 30
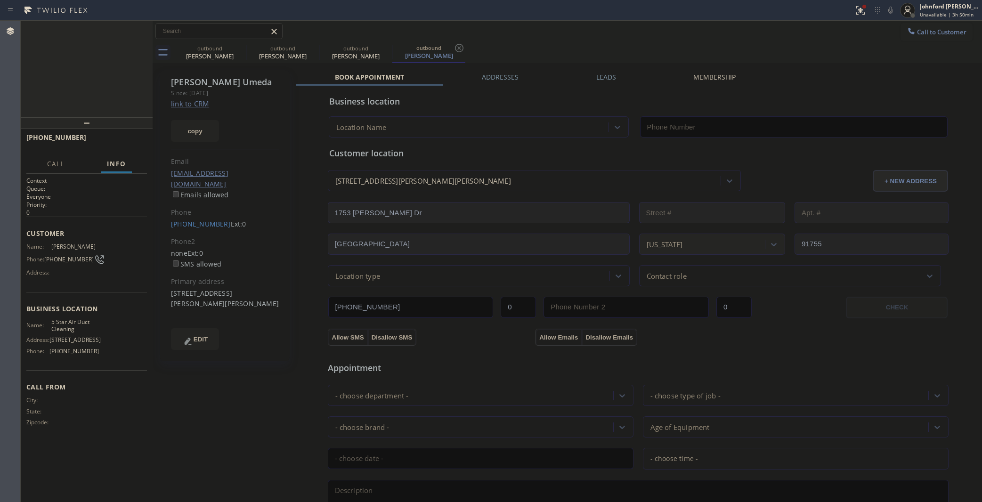
type input "(858) 800-3094"
drag, startPoint x: 864, startPoint y: 10, endPoint x: 857, endPoint y: 12, distance: 7.4
click at [863, 10] on icon at bounding box center [860, 10] width 11 height 11
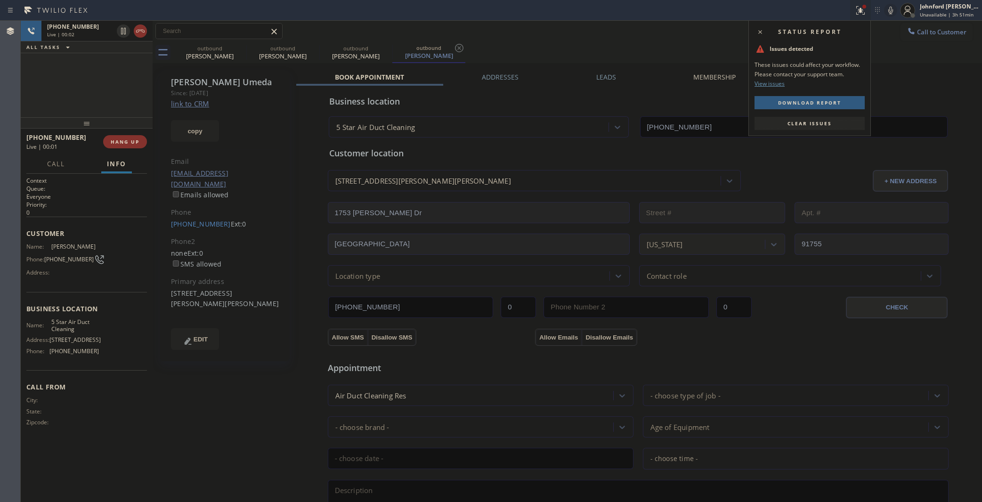
click at [803, 117] on button "Clear issues" at bounding box center [809, 123] width 110 height 13
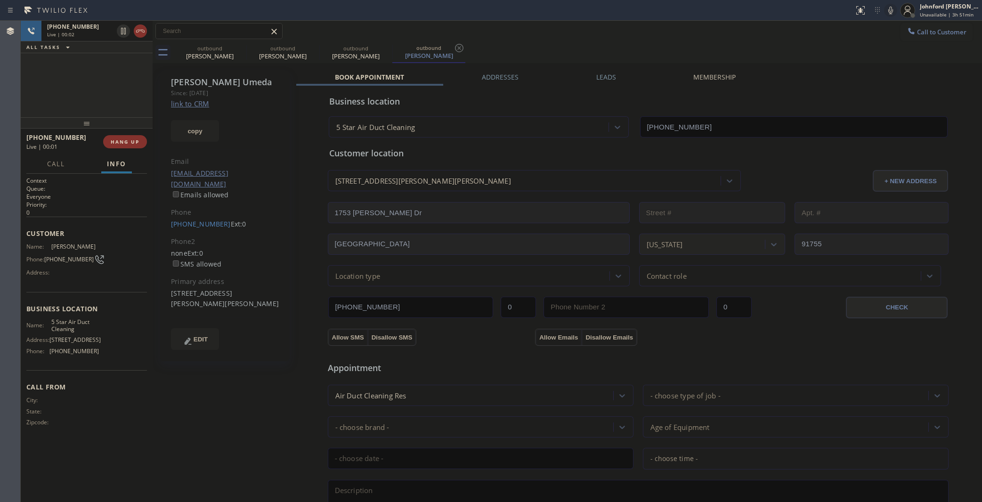
click at [608, 27] on div "Call to Customer Outbound call Location 5 Star Air Duct Cleaning Your caller id…" at bounding box center [567, 31] width 829 height 16
click at [236, 53] on icon at bounding box center [240, 47] width 11 height 11
click at [237, 50] on icon at bounding box center [240, 48] width 8 height 8
click at [0, 0] on icon at bounding box center [0, 0] width 0 height 0
click at [118, 142] on span "HANG UP" at bounding box center [125, 141] width 29 height 7
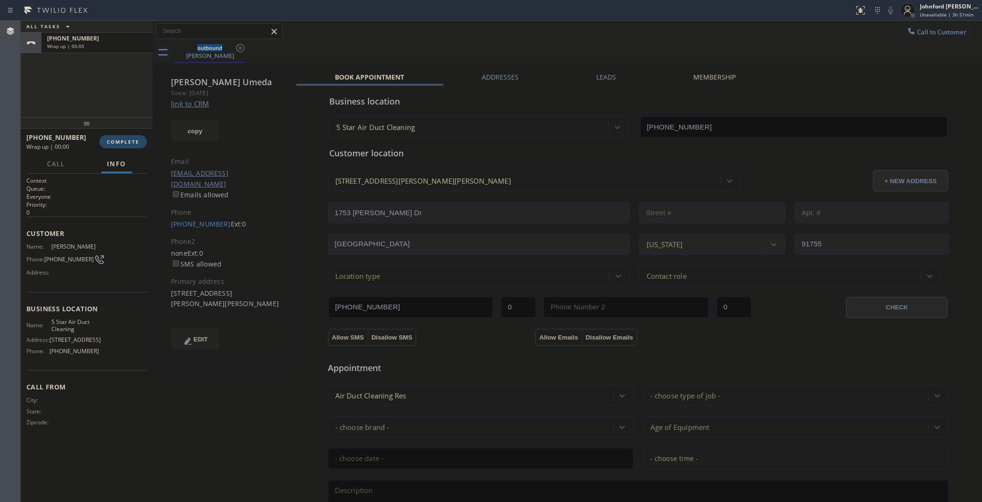
click at [117, 144] on span "COMPLETE" at bounding box center [123, 141] width 32 height 7
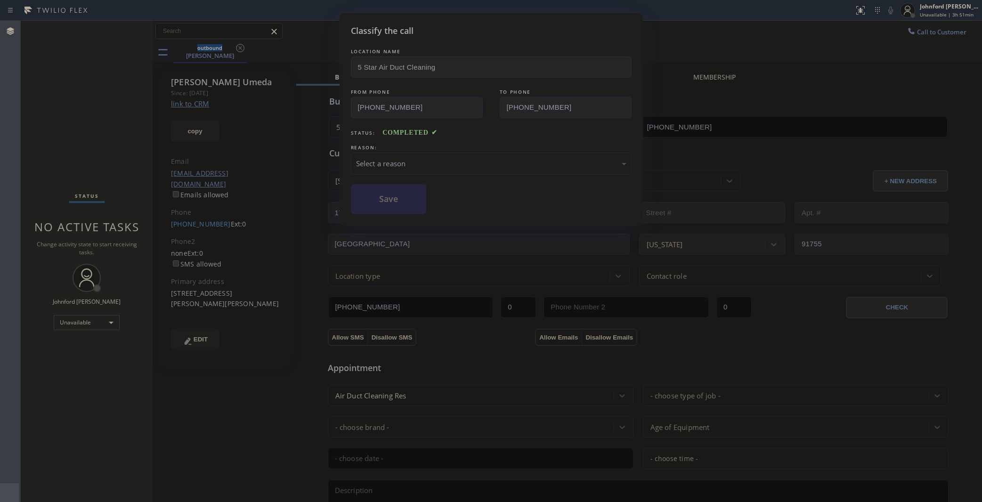
click at [425, 153] on div "Select a reason" at bounding box center [491, 164] width 281 height 22
click at [396, 204] on button "Save" at bounding box center [389, 199] width 76 height 30
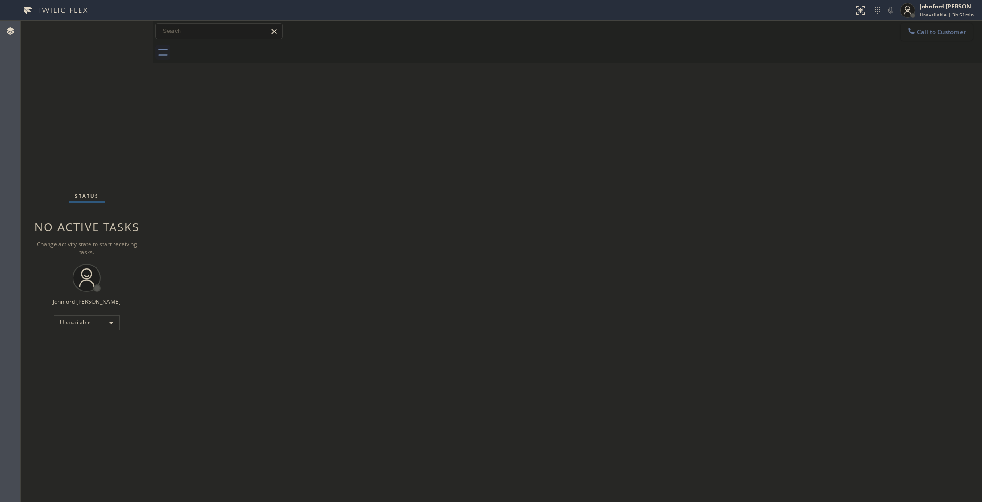
drag, startPoint x: 916, startPoint y: 33, endPoint x: 882, endPoint y: 42, distance: 35.6
click at [912, 34] on div at bounding box center [911, 31] width 11 height 11
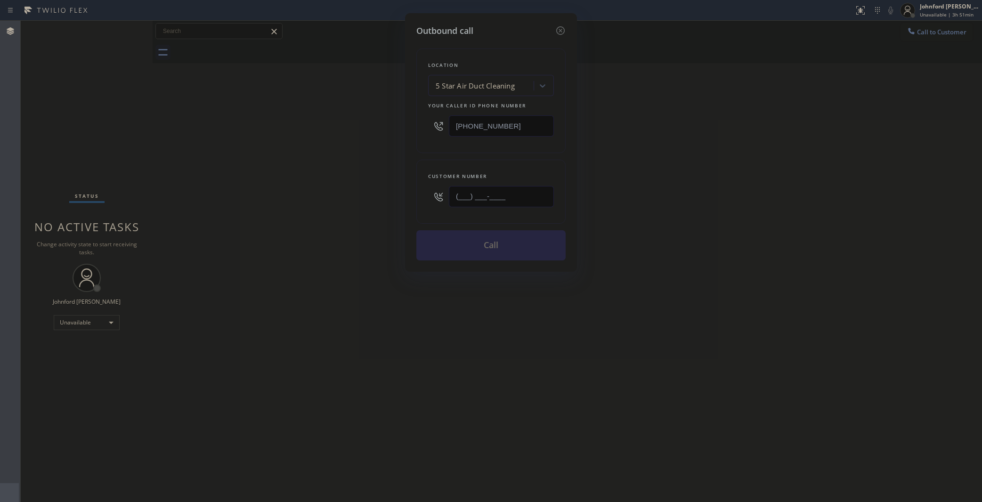
drag, startPoint x: 519, startPoint y: 198, endPoint x: 432, endPoint y: 212, distance: 87.8
click at [449, 210] on div "Customer number (___) ___-____" at bounding box center [490, 192] width 149 height 64
paste input "626) 379-9489"
type input "(626) 379-9489"
click at [366, 224] on div "Outbound call Location 5 Star Air Duct Cleaning Your caller id phone number (85…" at bounding box center [491, 251] width 982 height 502
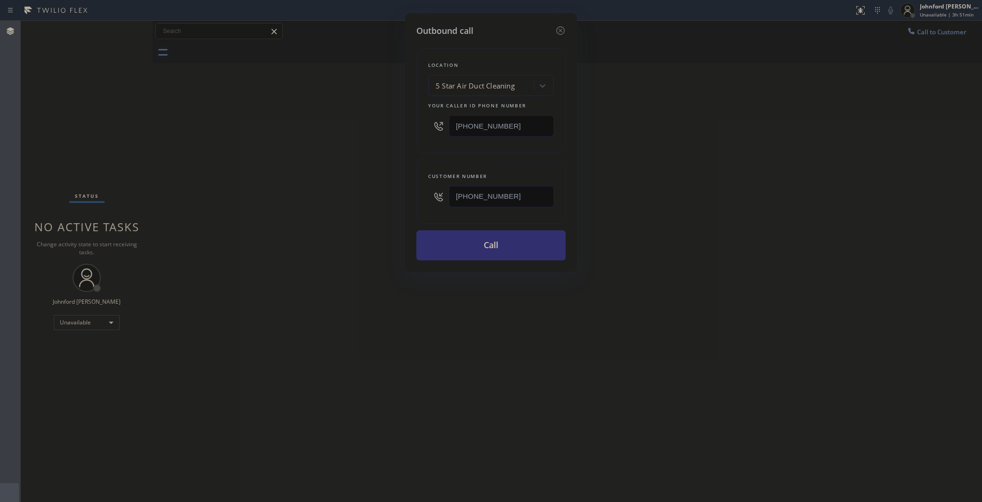
click at [490, 243] on button "Call" at bounding box center [490, 245] width 149 height 30
click at [634, 212] on div "Outbound call Location 5 Star Air Duct Cleaning Your caller id phone number (85…" at bounding box center [491, 251] width 982 height 502
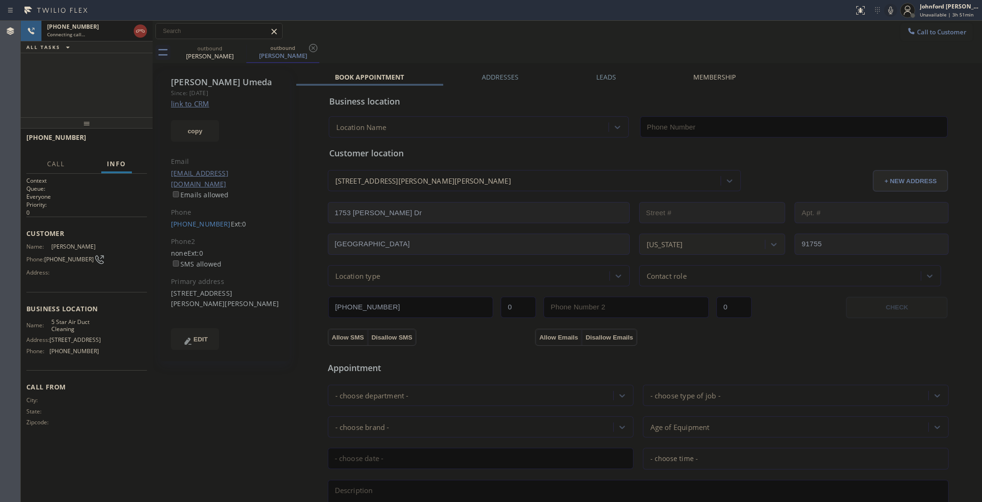
type input "(858) 800-3094"
click at [137, 29] on icon at bounding box center [140, 30] width 11 height 11
click at [243, 49] on icon at bounding box center [240, 47] width 11 height 11
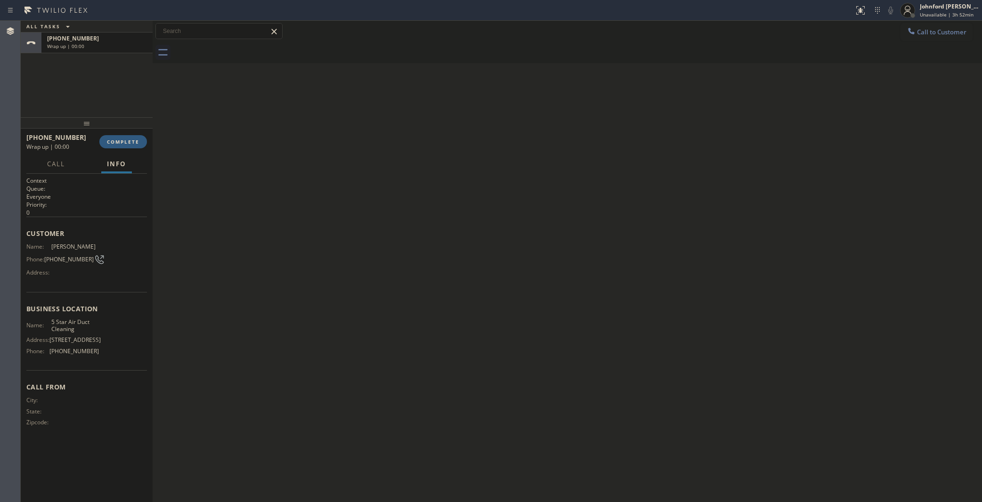
click at [243, 49] on div at bounding box center [577, 52] width 809 height 21
click at [137, 140] on span "COMPLETE" at bounding box center [123, 141] width 32 height 7
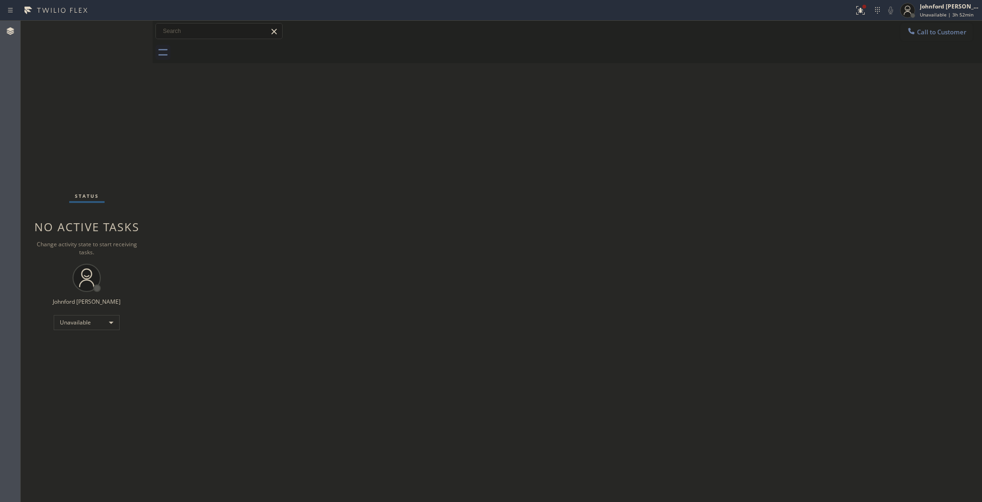
click at [936, 29] on span "Call to Customer" at bounding box center [941, 32] width 49 height 8
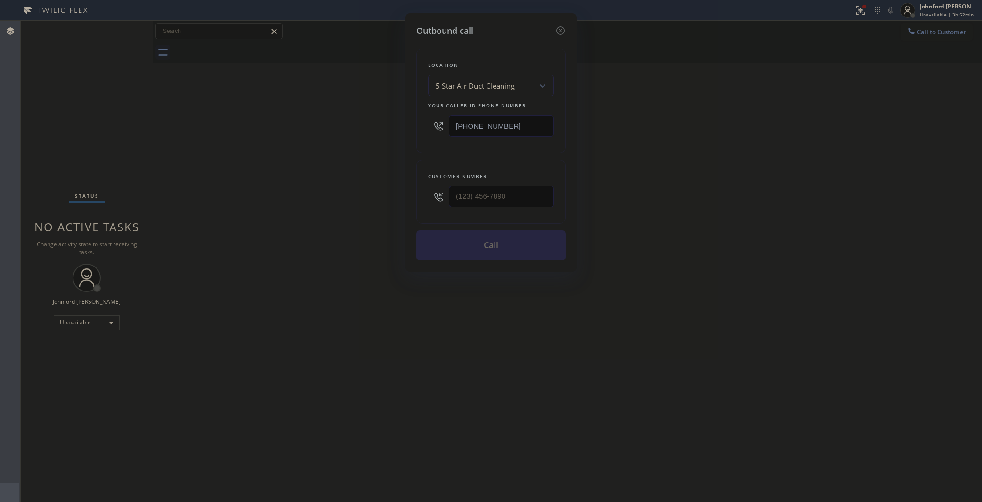
drag, startPoint x: 523, startPoint y: 126, endPoint x: 438, endPoint y: 132, distance: 85.0
click at [450, 130] on input "(858) 800-3094" at bounding box center [501, 125] width 105 height 21
paste input "5) 920-0838"
type input "(855) 920-0838"
drag, startPoint x: 506, startPoint y: 190, endPoint x: 373, endPoint y: 190, distance: 133.3
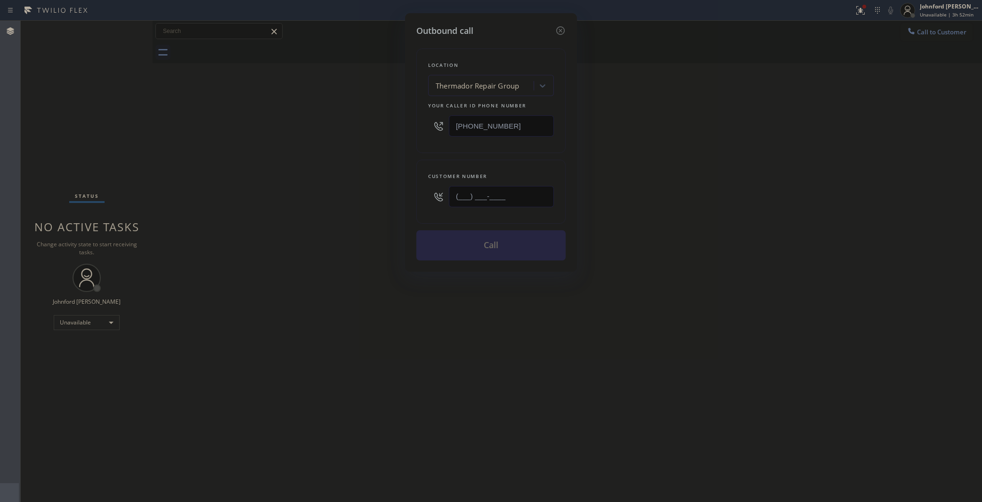
click at [389, 191] on div "Outbound call Location Thermador Repair Group Your caller id phone number (855)…" at bounding box center [491, 251] width 982 height 502
paste input "650) 365-9797"
type input "(650) 365-9797"
click at [319, 190] on div "Outbound call Location Thermador Repair Group Your caller id phone number (855)…" at bounding box center [491, 251] width 982 height 502
click at [484, 253] on button "Call" at bounding box center [490, 245] width 149 height 30
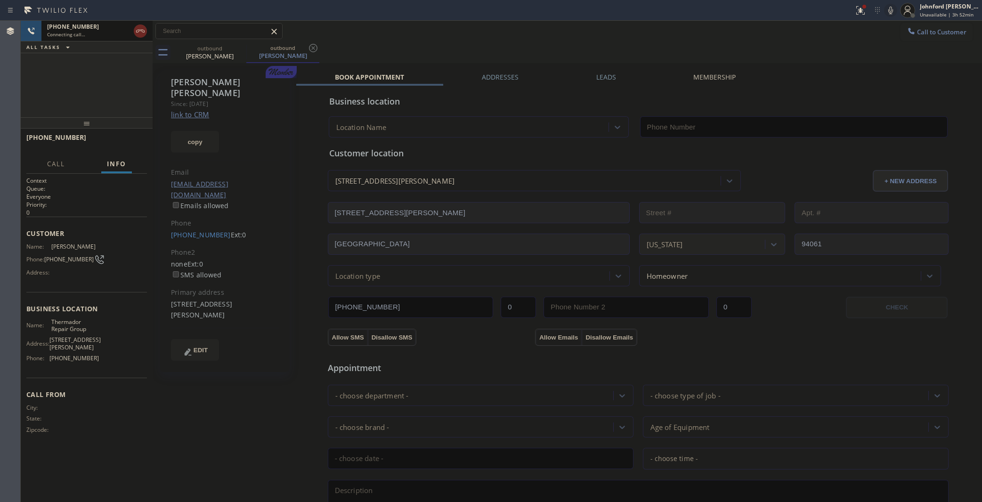
click at [145, 36] on icon at bounding box center [140, 30] width 11 height 11
type input "(855) 920-0838"
click at [138, 32] on icon at bounding box center [140, 30] width 11 height 11
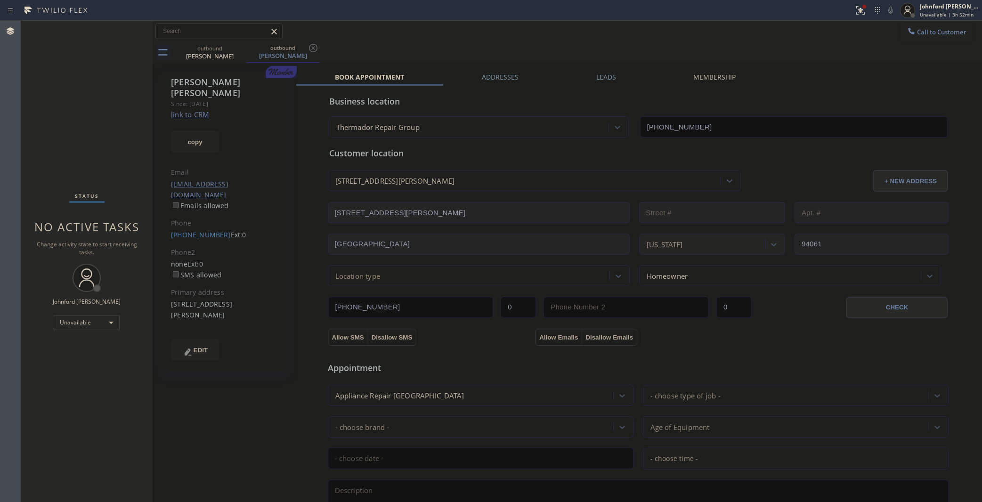
click at [194, 110] on link "link to CRM" at bounding box center [190, 114] width 38 height 9
drag, startPoint x: 947, startPoint y: 37, endPoint x: 940, endPoint y: 36, distance: 6.6
click at [947, 36] on button "Call to Customer" at bounding box center [936, 32] width 72 height 18
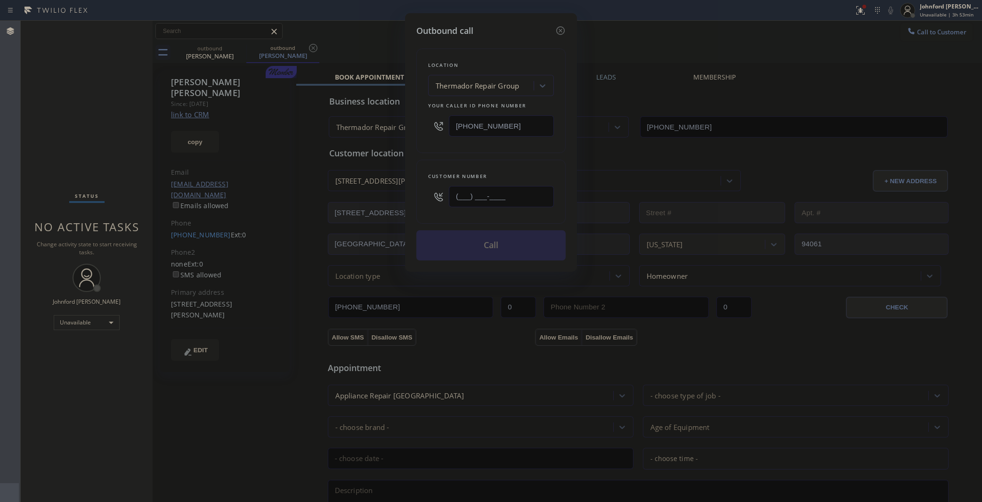
drag, startPoint x: 462, startPoint y: 210, endPoint x: 397, endPoint y: 217, distance: 66.3
click at [399, 217] on div "Outbound call Location Thermador Repair Group Your caller id phone number (855)…" at bounding box center [491, 251] width 982 height 502
paste input "213) 479-1900"
type input "(213) 479-1900"
drag, startPoint x: 531, startPoint y: 129, endPoint x: 423, endPoint y: 129, distance: 108.3
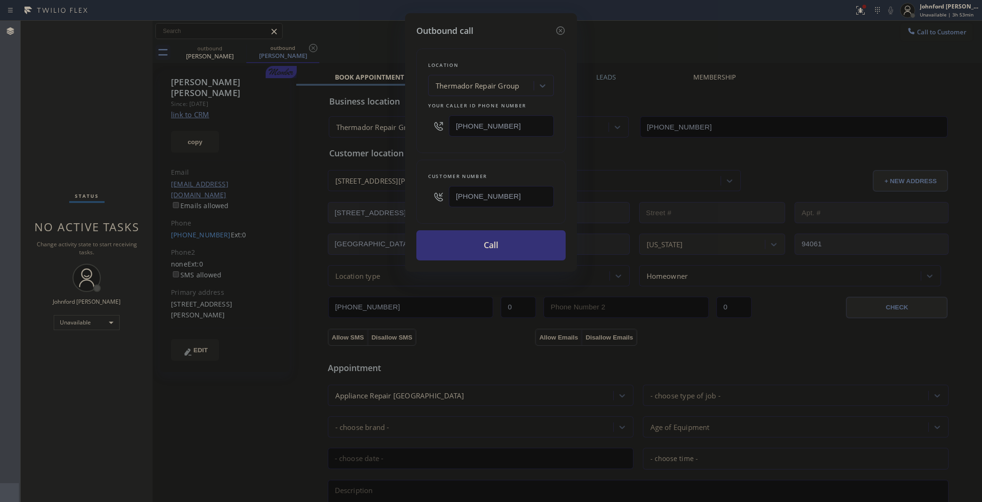
click at [423, 129] on div "Location Thermador Repair Group Your caller id phone number (855) 920-0838" at bounding box center [490, 101] width 149 height 105
paste input "8) 800-3094"
type input "(858) 800-3094"
click at [465, 240] on button "Call" at bounding box center [490, 245] width 149 height 30
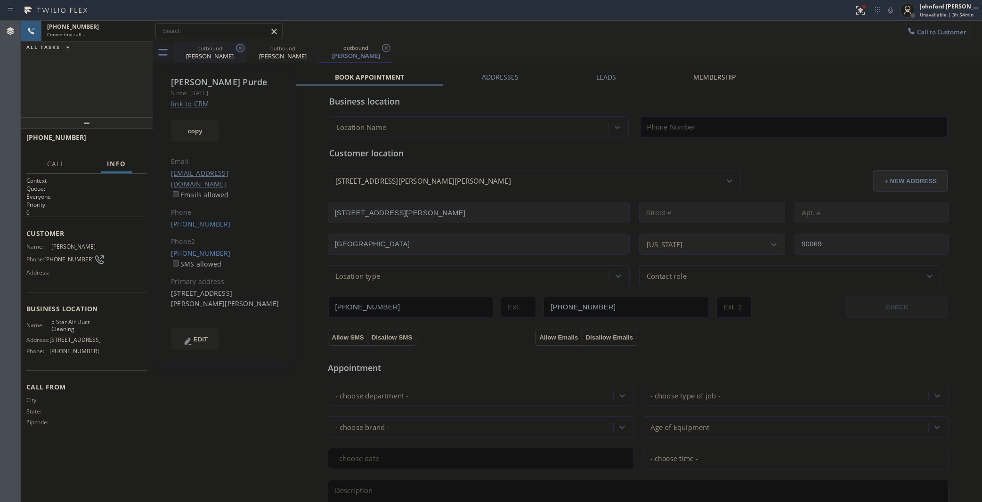
click at [240, 46] on icon at bounding box center [240, 47] width 11 height 11
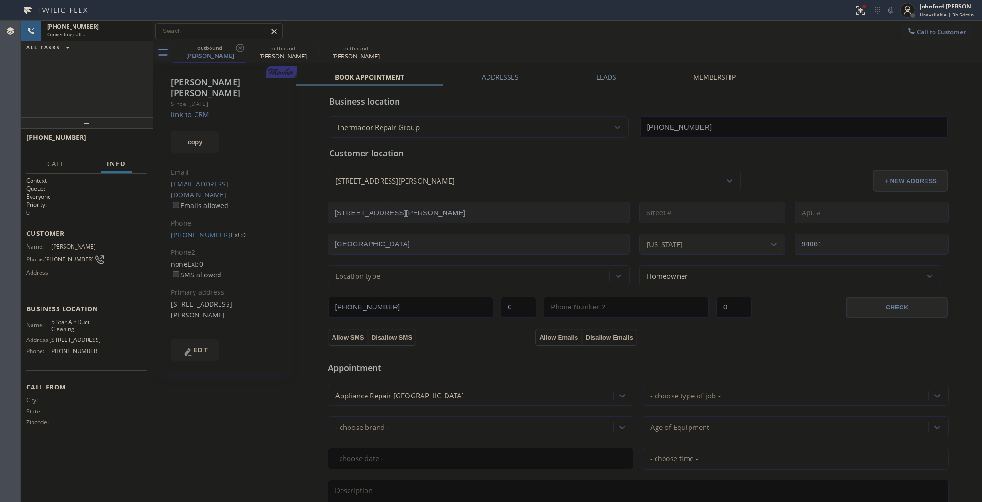
type input "(858) 800-3094"
click at [240, 46] on icon at bounding box center [240, 47] width 11 height 11
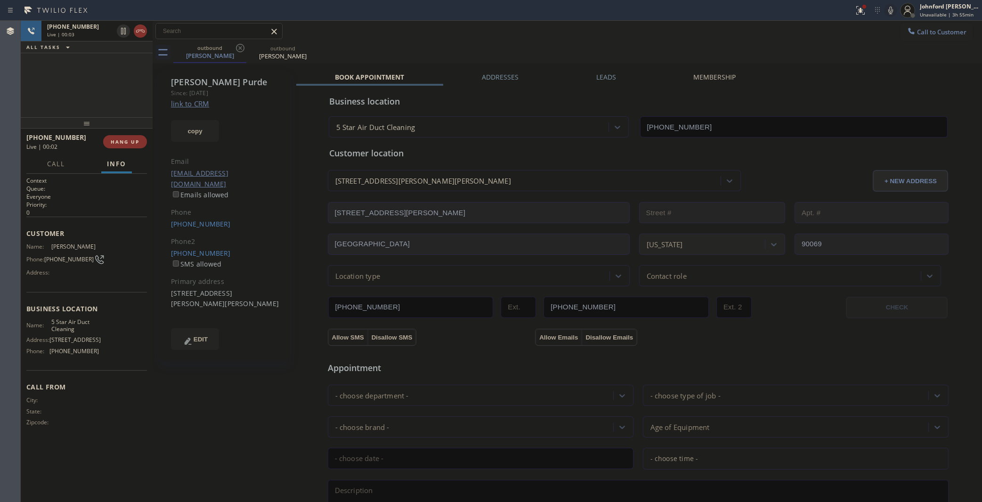
click at [885, 12] on icon at bounding box center [890, 10] width 11 height 11
click at [862, 10] on icon at bounding box center [860, 10] width 11 height 11
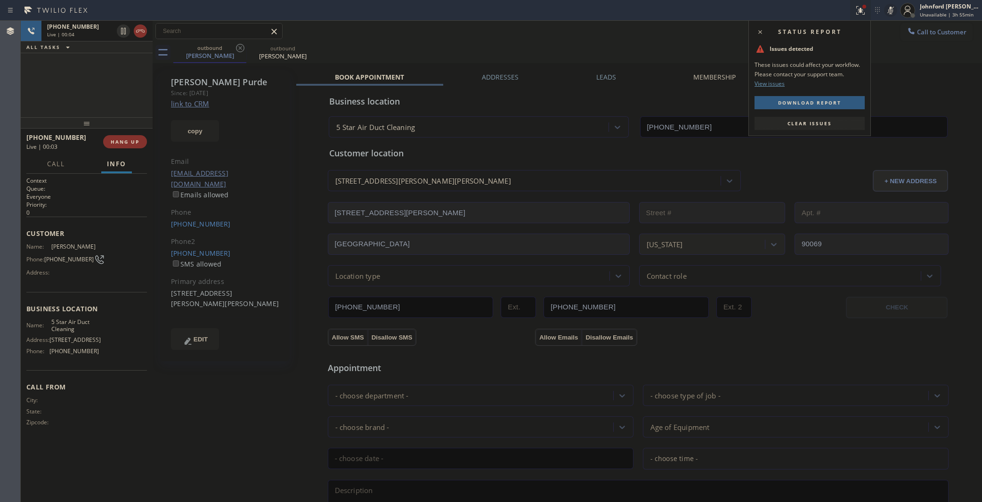
click at [809, 118] on button "Clear issues" at bounding box center [809, 123] width 110 height 13
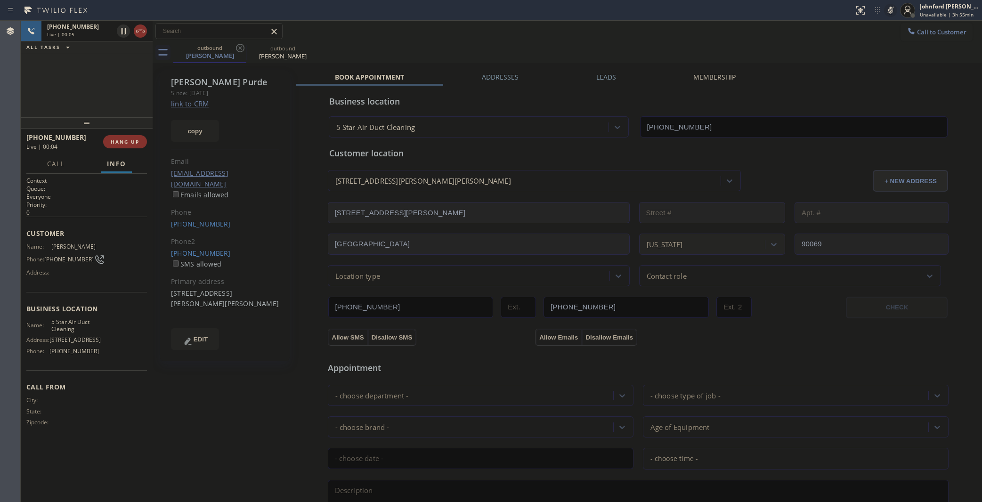
click at [888, 9] on icon at bounding box center [890, 10] width 11 height 11
click at [124, 136] on button "HANG UP" at bounding box center [125, 141] width 44 height 13
click at [203, 248] on div "(310) 497-5093 SMS allowed" at bounding box center [225, 259] width 108 height 22
click at [229, 248] on div "(310) 497-5093 SMS allowed" at bounding box center [225, 259] width 108 height 22
click at [215, 248] on div "(310) 497-5093 SMS allowed" at bounding box center [225, 259] width 108 height 22
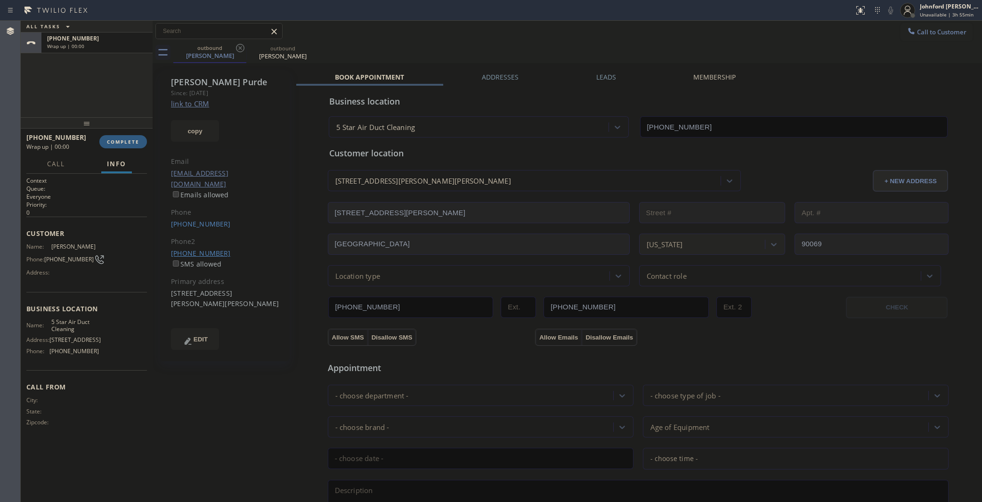
click at [212, 249] on link "(310) 497-5093" at bounding box center [201, 253] width 60 height 9
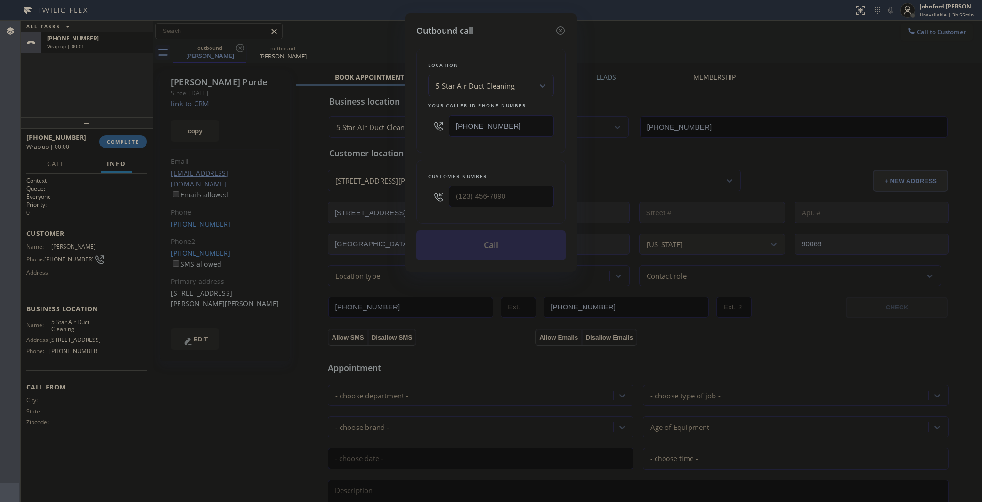
type input "(310) 497-5093"
click at [510, 251] on button "Call" at bounding box center [490, 245] width 149 height 30
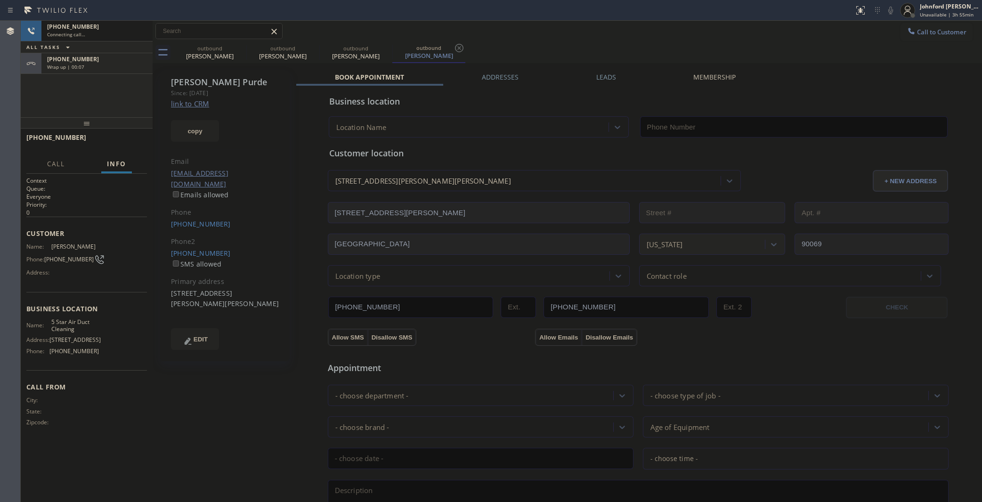
type input "(858) 800-3094"
click at [100, 67] on div "Wrap up | 00:43" at bounding box center [97, 67] width 100 height 7
click at [120, 136] on button "COMPLETE" at bounding box center [123, 141] width 48 height 13
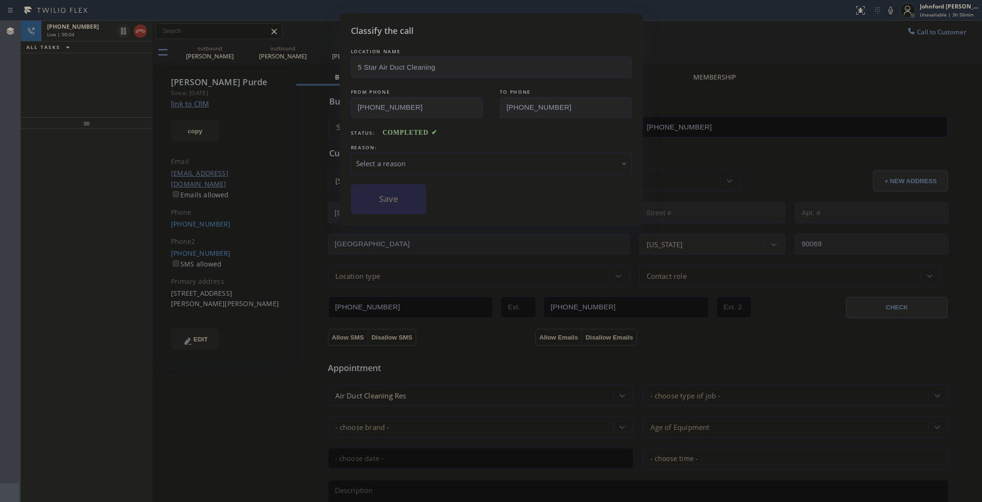
click at [373, 180] on div "LOCATION NAME 5 Star Air Duct Cleaning FROM PHONE (858) 800-3094 TO PHONE (213)…" at bounding box center [491, 131] width 281 height 168
click at [382, 166] on div "Select a reason" at bounding box center [491, 164] width 281 height 22
click at [396, 199] on button "Save" at bounding box center [389, 199] width 76 height 30
drag, startPoint x: 145, startPoint y: 33, endPoint x: 139, endPoint y: 31, distance: 6.0
click at [144, 33] on div "Classify the call LOCATION NAME 5 Star Air Duct Cleaning FROM PHONE (858) 800-3…" at bounding box center [491, 251] width 982 height 502
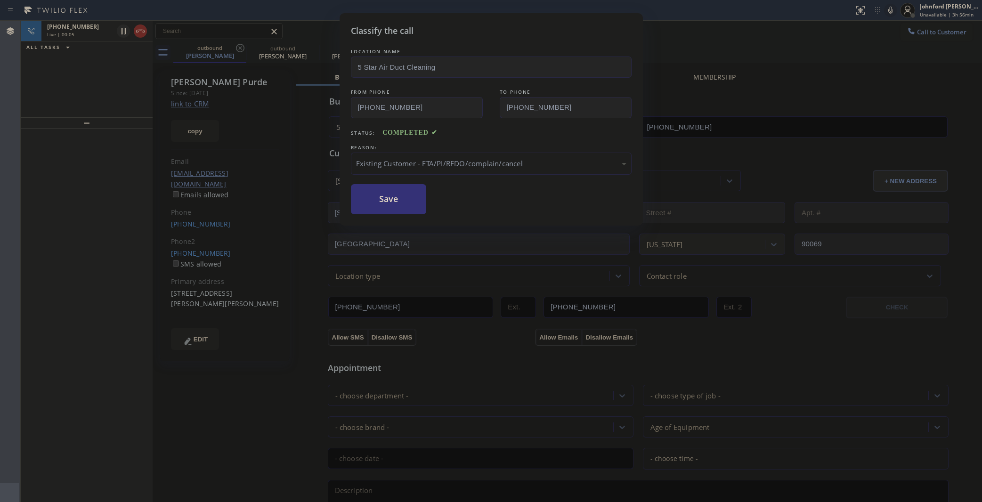
click at [139, 31] on div "Classify the call LOCATION NAME 5 Star Air Duct Cleaning FROM PHONE (858) 800-3…" at bounding box center [501, 261] width 961 height 481
click at [139, 31] on icon at bounding box center [140, 30] width 11 height 11
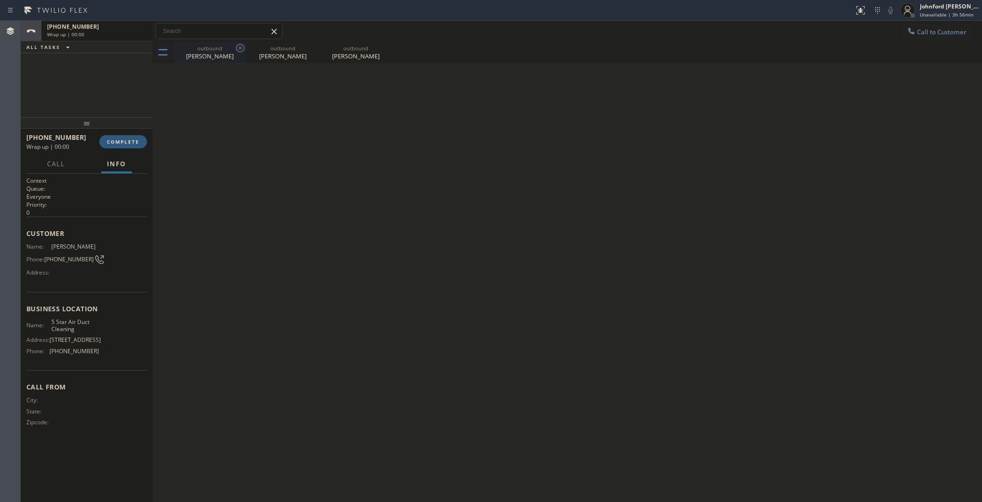
click at [243, 52] on icon at bounding box center [240, 47] width 11 height 11
click at [309, 48] on icon at bounding box center [313, 48] width 8 height 8
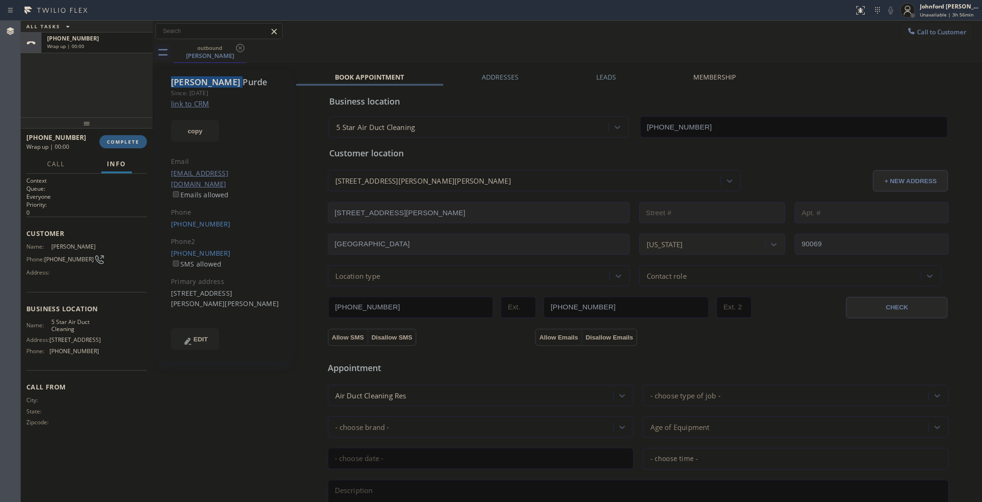
click at [239, 48] on icon at bounding box center [240, 48] width 8 height 8
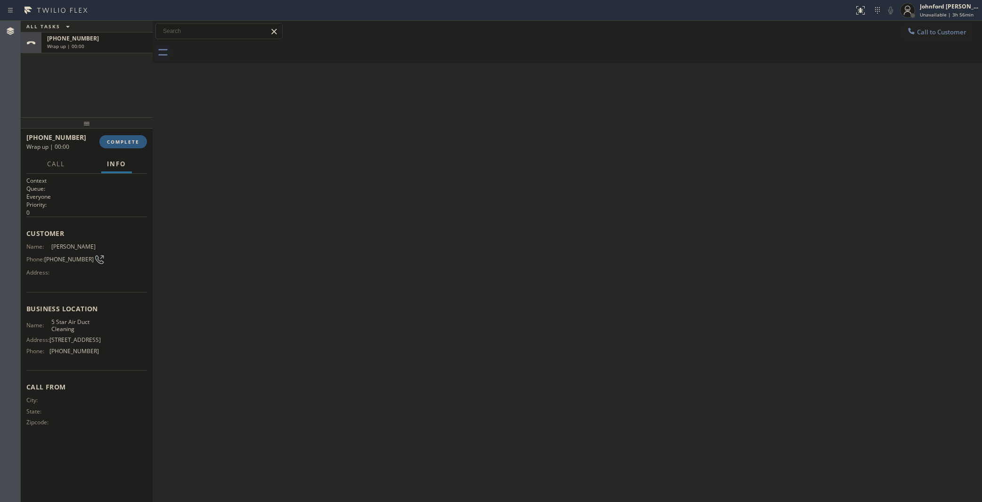
drag, startPoint x: 239, startPoint y: 48, endPoint x: 201, endPoint y: 89, distance: 55.6
click at [239, 48] on div at bounding box center [577, 52] width 809 height 21
click at [132, 139] on span "COMPLETE" at bounding box center [123, 141] width 32 height 7
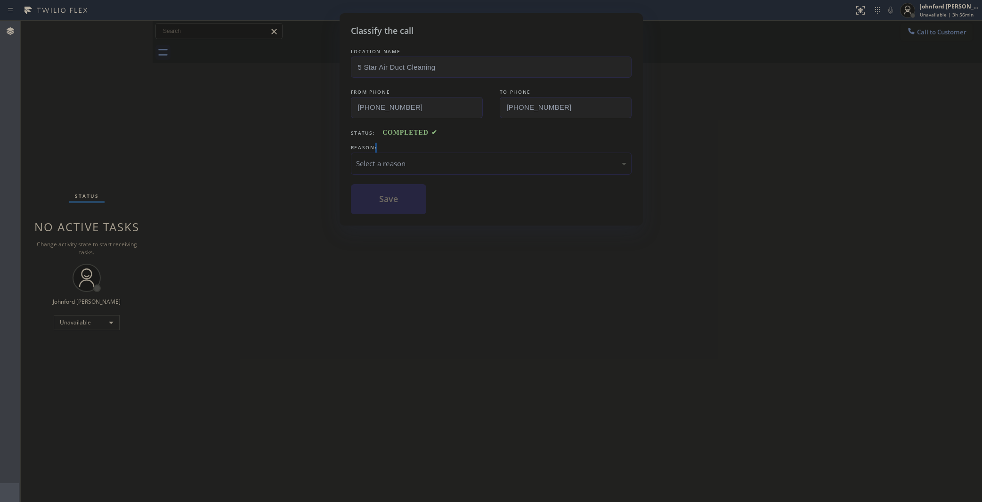
click at [389, 145] on div "REASON:" at bounding box center [491, 148] width 281 height 10
click at [442, 154] on div "Select a reason" at bounding box center [491, 164] width 281 height 22
click at [413, 211] on button "Save" at bounding box center [389, 199] width 76 height 30
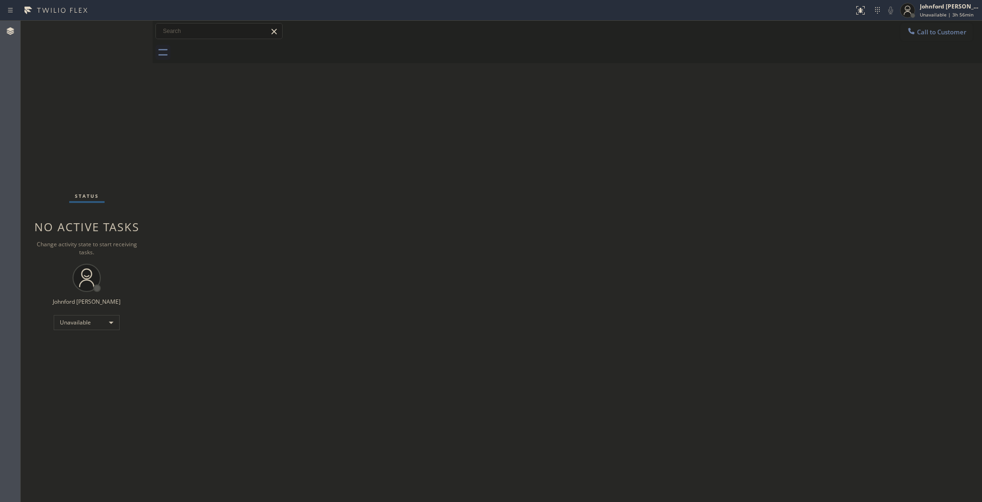
drag, startPoint x: 734, startPoint y: 191, endPoint x: 729, endPoint y: 34, distance: 157.4
click at [736, 175] on div "Back to Dashboard Change Sender ID Customers Technicians Select a contact Outbo…" at bounding box center [567, 261] width 829 height 481
click at [931, 34] on span "Call to Customer" at bounding box center [941, 32] width 49 height 8
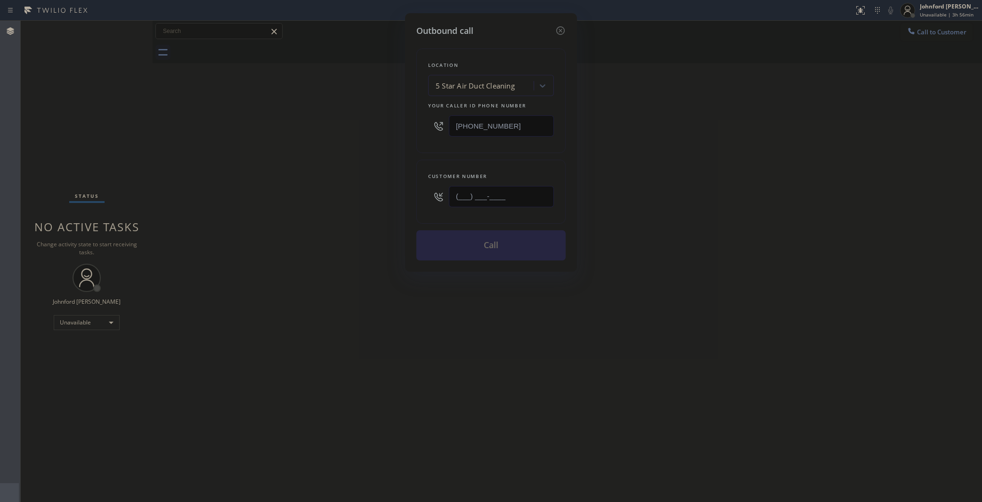
drag, startPoint x: 421, startPoint y: 203, endPoint x: 403, endPoint y: 203, distance: 17.9
click at [403, 203] on div "Outbound call Location 5 Star Air Duct Cleaning Your caller id phone number (85…" at bounding box center [491, 251] width 982 height 502
paste input "818) 284-0633"
type input "(818) 284-0633"
click at [759, 199] on div "Outbound call Location 5 Star Air Duct Cleaning Your caller id phone number (85…" at bounding box center [491, 251] width 982 height 502
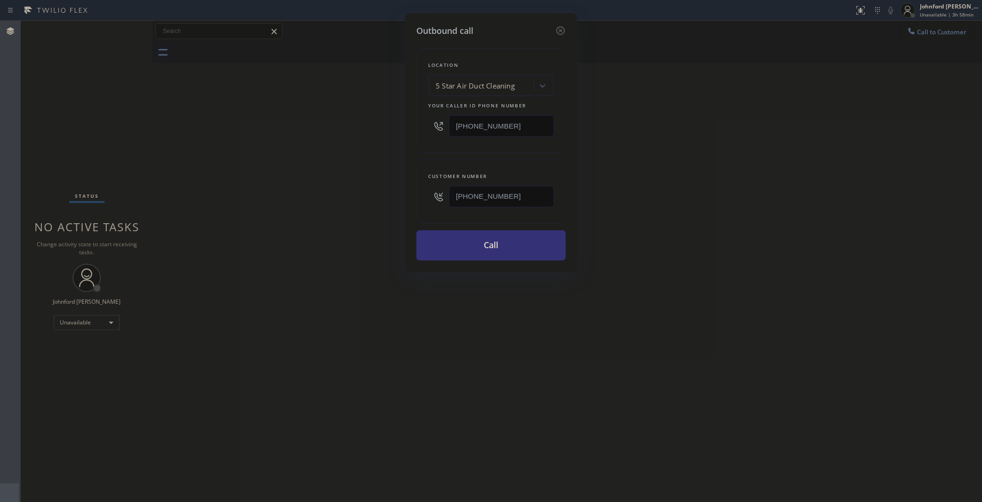
click at [498, 227] on div "Location 5 Star Air Duct Cleaning Your caller id phone number (858) 800-3094 Cu…" at bounding box center [490, 148] width 149 height 223
click at [498, 235] on button "Call" at bounding box center [490, 245] width 149 height 30
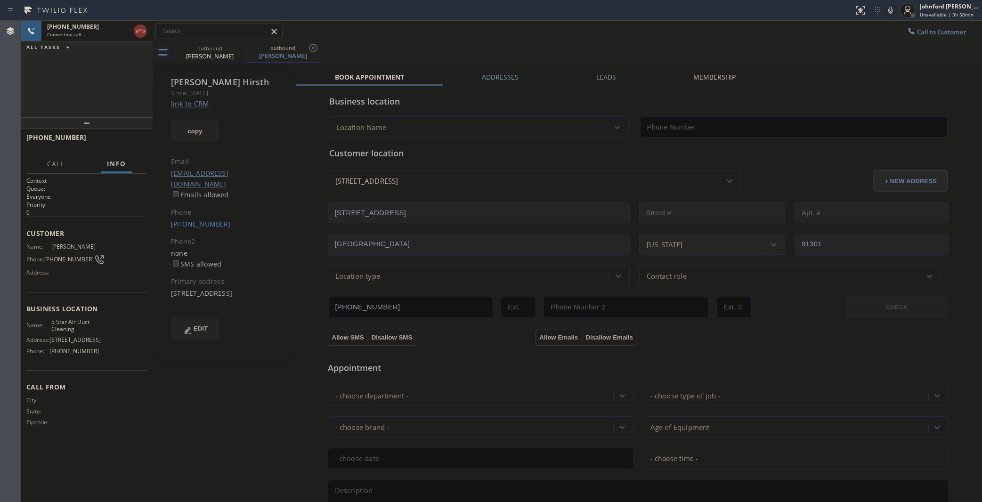
type input "(858) 800-3094"
click at [238, 48] on icon at bounding box center [240, 47] width 11 height 11
click at [470, 36] on div "Call to Customer Outbound call Location 5 Star Air Duct Cleaning Your caller id…" at bounding box center [567, 31] width 829 height 16
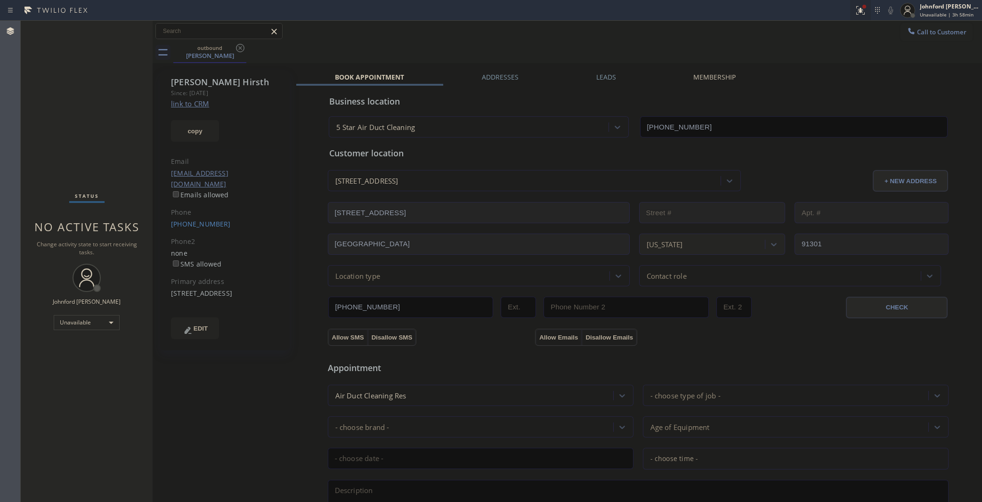
click at [853, 7] on div at bounding box center [860, 10] width 21 height 11
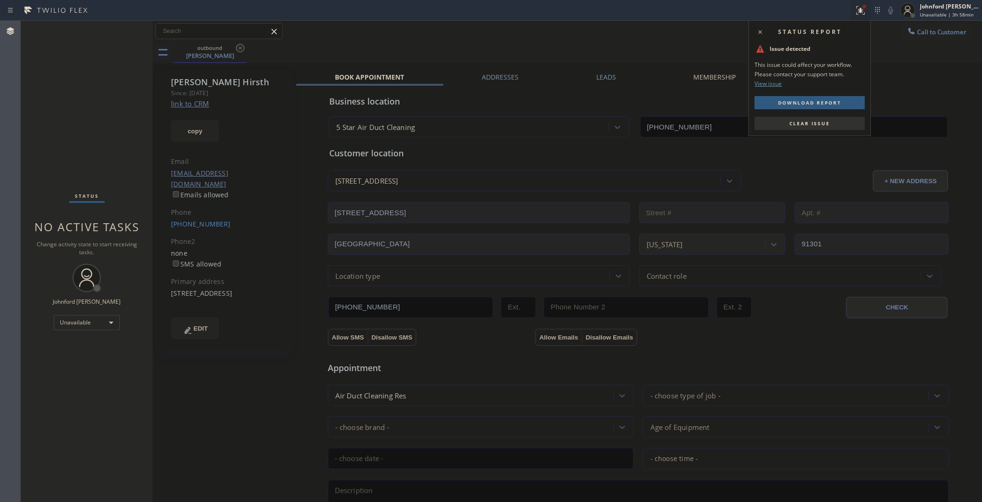
drag, startPoint x: 832, startPoint y: 119, endPoint x: 799, endPoint y: 94, distance: 40.7
click at [831, 119] on button "Clear issue" at bounding box center [809, 123] width 110 height 13
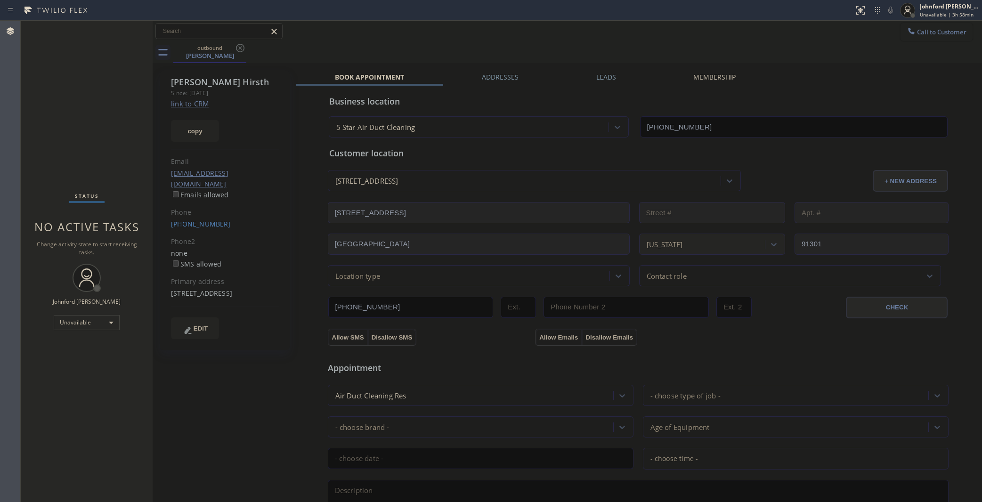
click at [925, 36] on button "Call to Customer" at bounding box center [936, 32] width 72 height 18
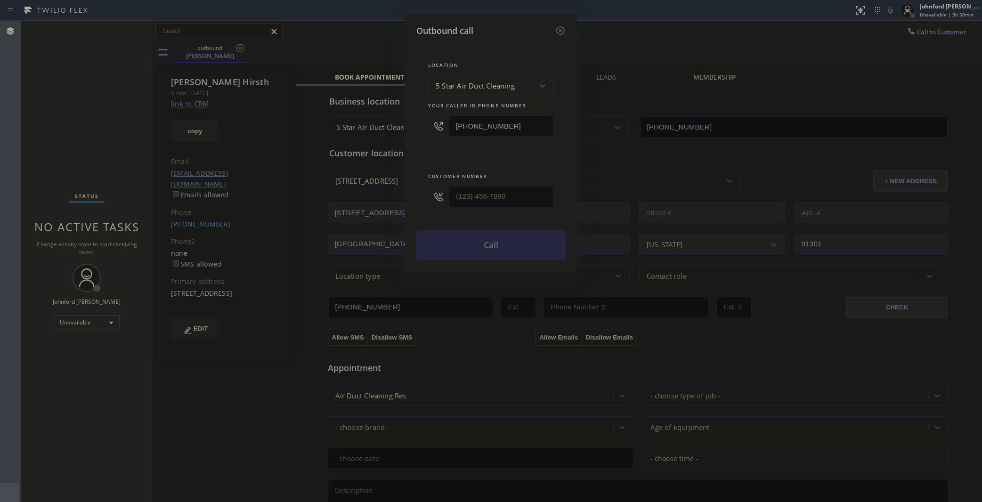
drag, startPoint x: 502, startPoint y: 186, endPoint x: 410, endPoint y: 199, distance: 93.6
click at [413, 199] on div "Outbound call Location 5 Star Air Duct Cleaning Your caller id phone number (85…" at bounding box center [491, 142] width 172 height 259
drag, startPoint x: 511, startPoint y: 203, endPoint x: 425, endPoint y: 191, distance: 87.5
click at [410, 204] on div "Outbound call Location 5 Star Air Duct Cleaning Your caller id phone number (85…" at bounding box center [491, 142] width 172 height 259
paste input "323) 896-4055"
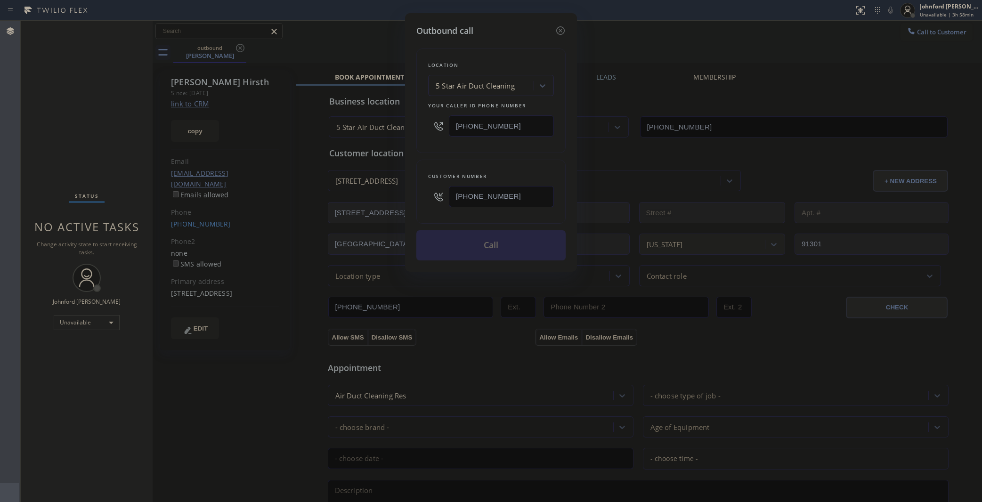
type input "(323) 896-4055"
click at [465, 148] on div "Location 5 Star Air Duct Cleaning Your caller id phone number (858) 800-3094" at bounding box center [490, 101] width 149 height 105
click at [491, 238] on button "Call" at bounding box center [490, 245] width 149 height 30
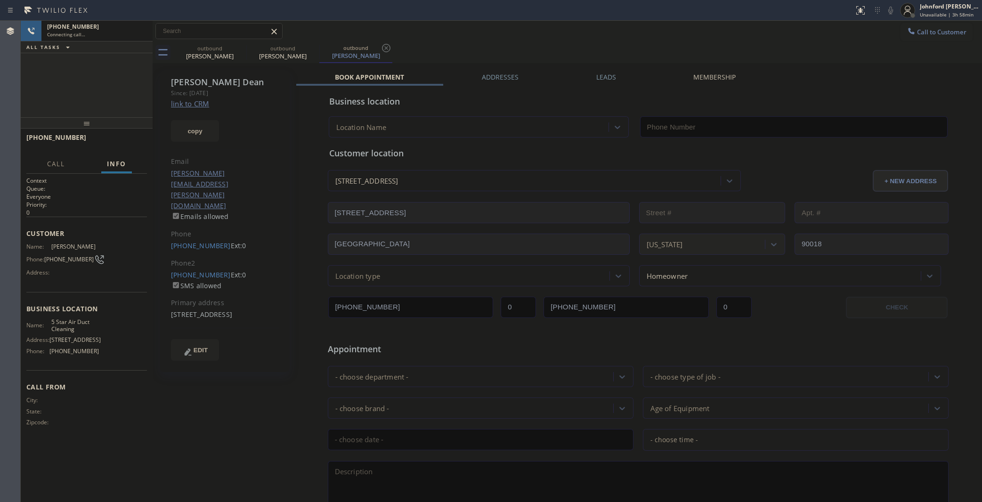
type input "(858) 800-3094"
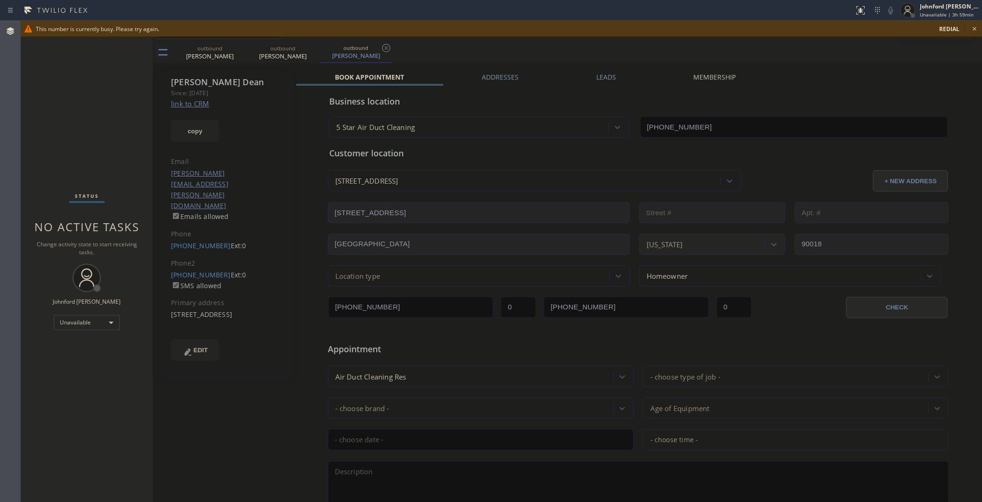
click at [974, 32] on icon at bounding box center [974, 28] width 11 height 11
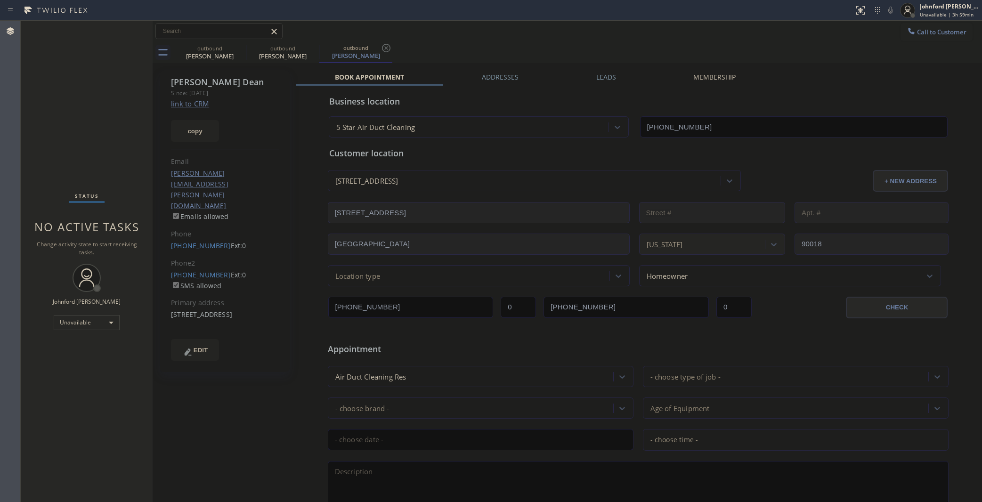
click at [949, 32] on button "Call to Customer" at bounding box center [936, 32] width 72 height 18
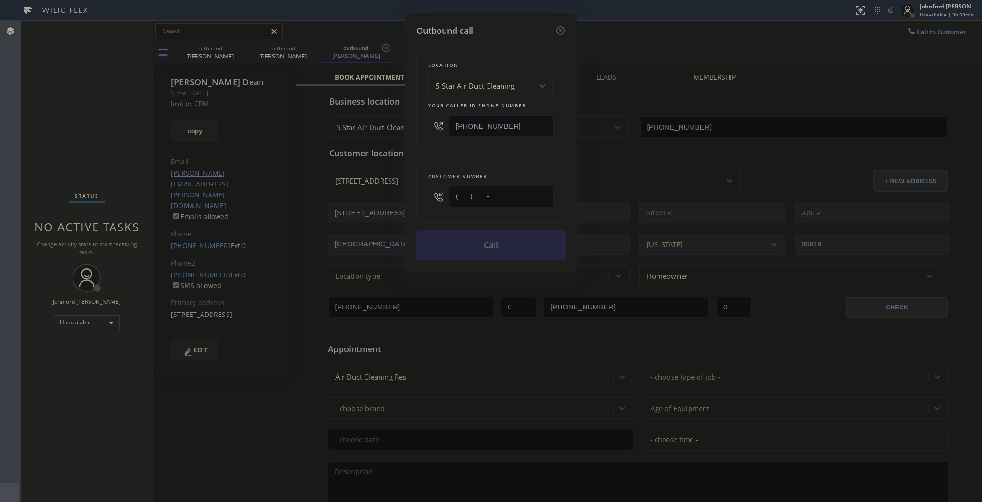
drag, startPoint x: 516, startPoint y: 193, endPoint x: 406, endPoint y: 199, distance: 109.9
click at [406, 199] on div "Outbound call Location 5 Star Air Duct Cleaning Your caller id phone number (85…" at bounding box center [491, 142] width 172 height 259
paste input "323) 543-3259"
click at [454, 153] on div "Location 5 Star Air Duct Cleaning Your caller id phone number (858) 800-3094 Cu…" at bounding box center [490, 148] width 149 height 223
click at [559, 24] on div at bounding box center [559, 30] width 11 height 13
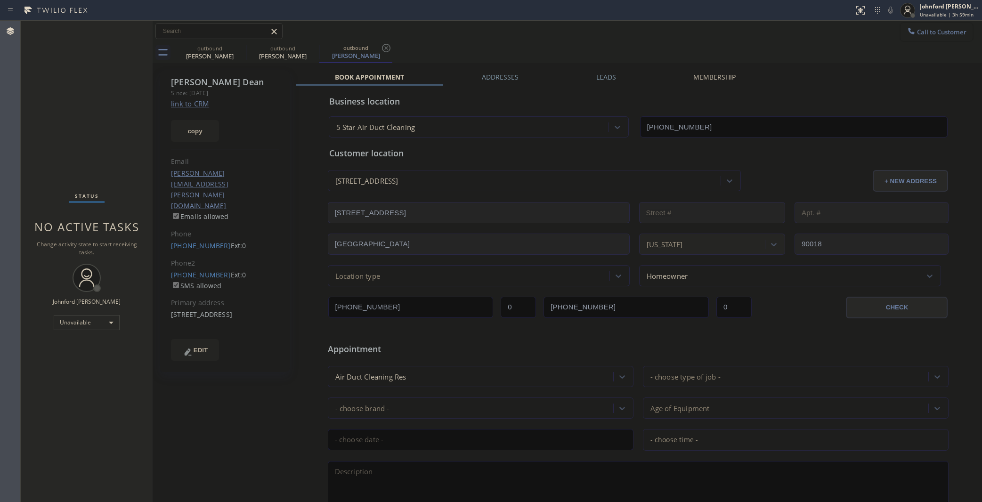
click at [917, 31] on span "Call to Customer" at bounding box center [941, 32] width 49 height 8
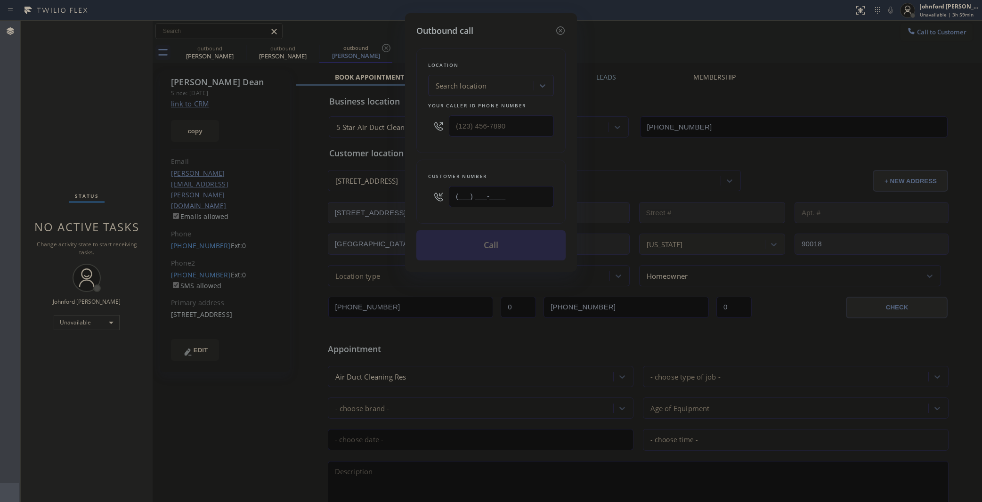
drag, startPoint x: 505, startPoint y: 186, endPoint x: 346, endPoint y: 198, distance: 159.1
click at [346, 198] on div "Outbound call Location Search location Your caller id phone number Customer num…" at bounding box center [491, 251] width 982 height 502
paste input "323) 543-3259"
type input "(323) 543-3259"
paste input "858) 800-3094"
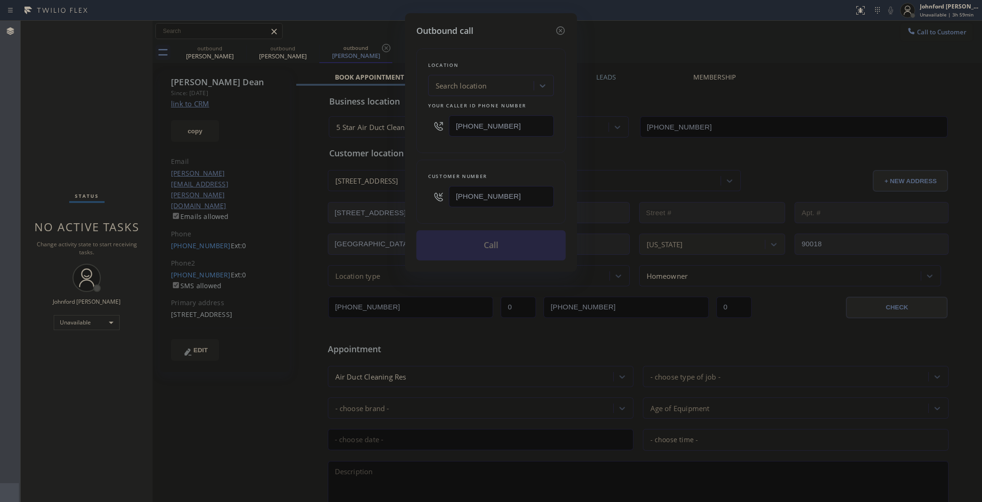
drag, startPoint x: 494, startPoint y: 123, endPoint x: 406, endPoint y: 128, distance: 88.2
click at [406, 128] on div "Outbound call Location Search location Your caller id phone number (858) 800-30…" at bounding box center [491, 142] width 172 height 259
type input "(858) 800-3094"
click at [406, 128] on div "Outbound call Location Search location Your caller id phone number (858) 800-30…" at bounding box center [491, 142] width 172 height 259
click at [556, 25] on icon at bounding box center [560, 30] width 11 height 11
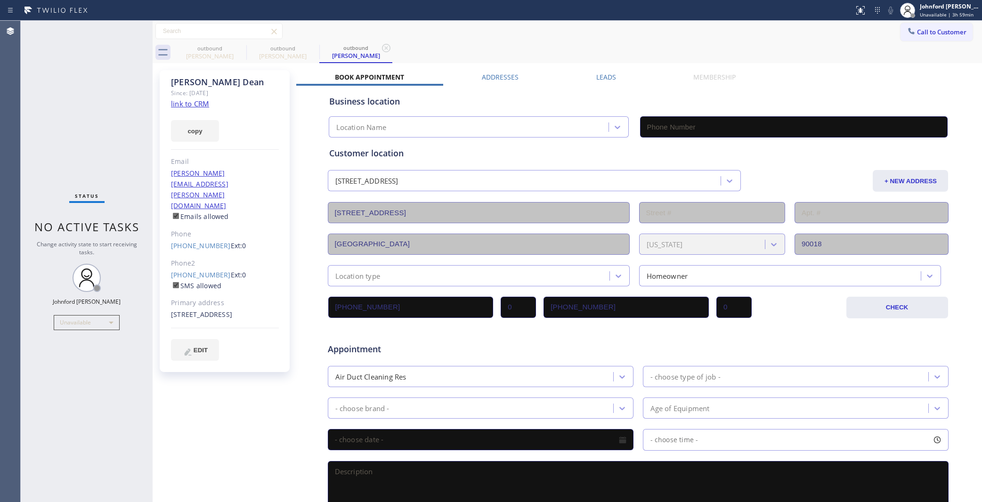
type input "[PHONE_NUMBER]"
click at [917, 34] on span "Call to Customer" at bounding box center [941, 32] width 49 height 8
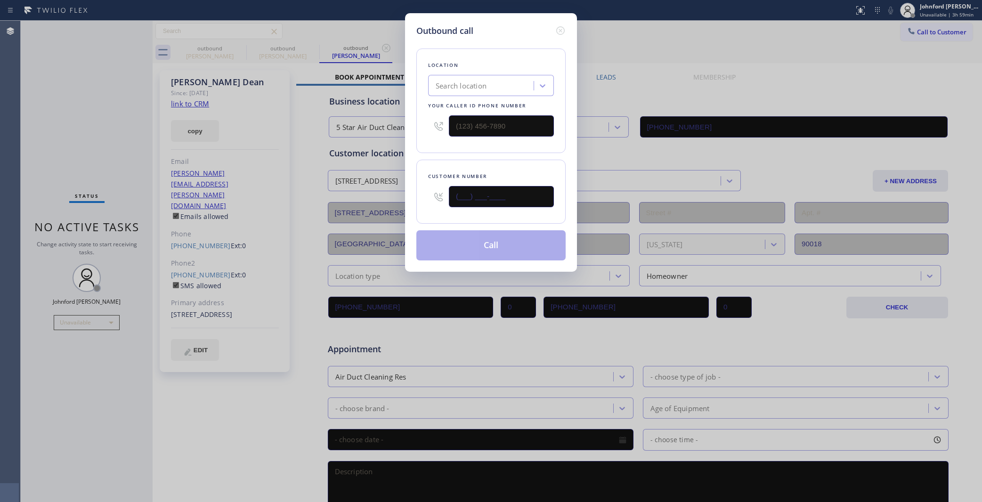
drag, startPoint x: 434, startPoint y: 198, endPoint x: 384, endPoint y: 198, distance: 49.4
click at [384, 198] on div "Outbound call Location Search location Your caller id phone number Customer num…" at bounding box center [491, 251] width 982 height 502
paste input "858) 800-3094"
type input "[PHONE_NUMBER]"
drag, startPoint x: 511, startPoint y: 112, endPoint x: 366, endPoint y: 114, distance: 145.1
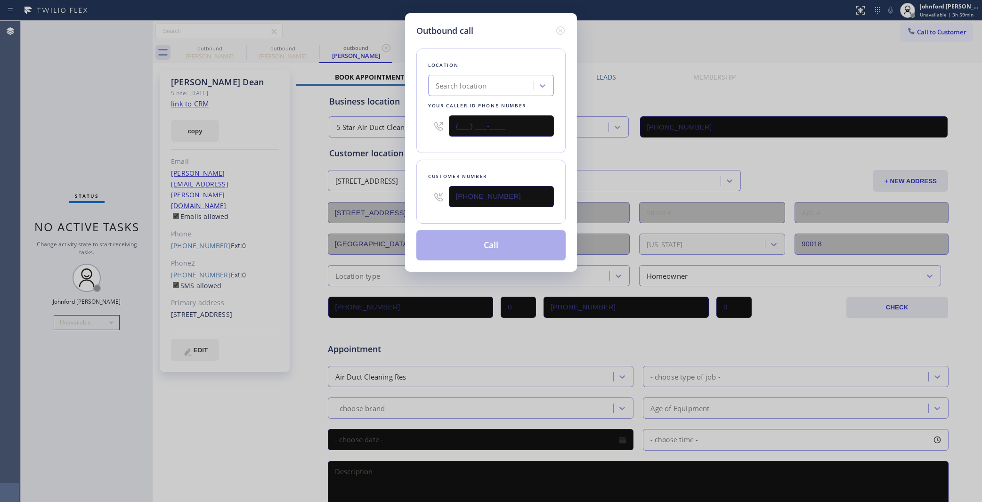
click at [366, 114] on div "Outbound call Location Search location Your caller id phone number (___) ___-__…" at bounding box center [491, 251] width 982 height 502
paste input "858) 800-3094"
type input "[PHONE_NUMBER]"
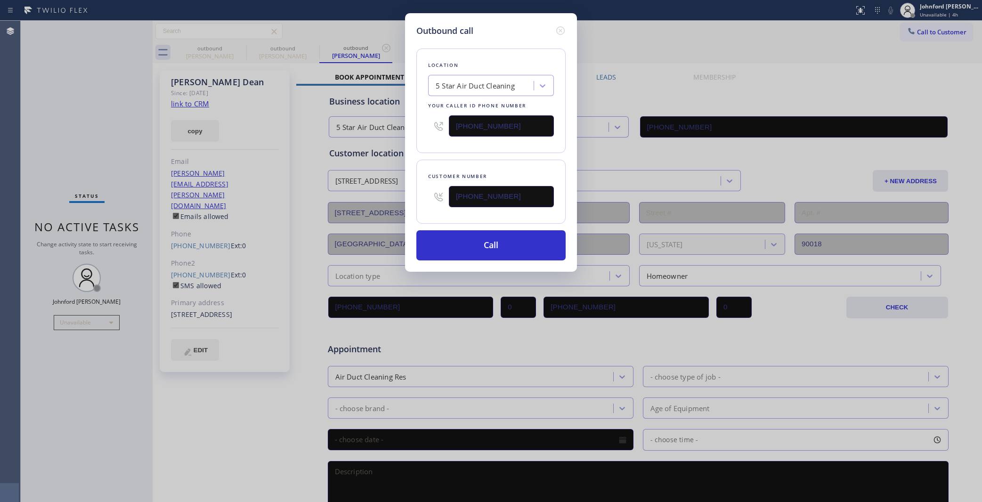
drag, startPoint x: 526, startPoint y: 196, endPoint x: 385, endPoint y: 205, distance: 141.6
click at [389, 206] on div "Outbound call Location 5 Star Air Duct Cleaning Your caller id phone number (85…" at bounding box center [491, 251] width 982 height 502
paste input "323) 543-3259"
type input "[PHONE_NUMBER]"
click at [421, 165] on div "Customer number (323) 543-3259" at bounding box center [490, 192] width 149 height 64
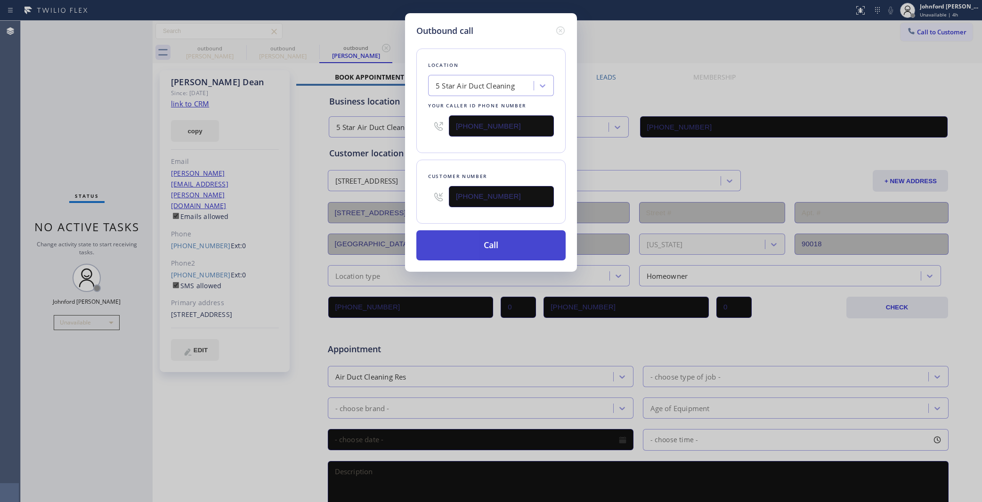
click at [446, 248] on button "Call" at bounding box center [490, 245] width 149 height 30
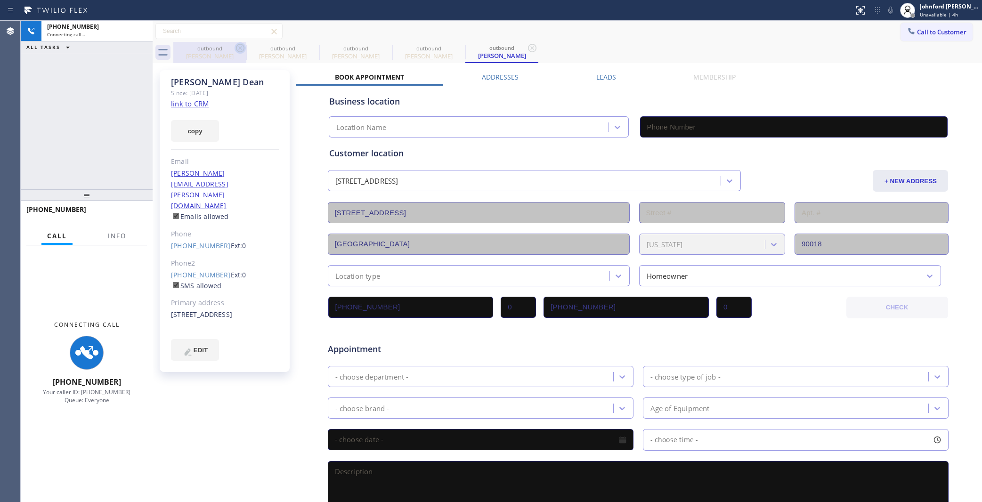
click at [241, 50] on icon at bounding box center [240, 47] width 11 height 11
click at [0, 0] on icon at bounding box center [0, 0] width 0 height 0
click at [241, 50] on icon at bounding box center [240, 47] width 11 height 11
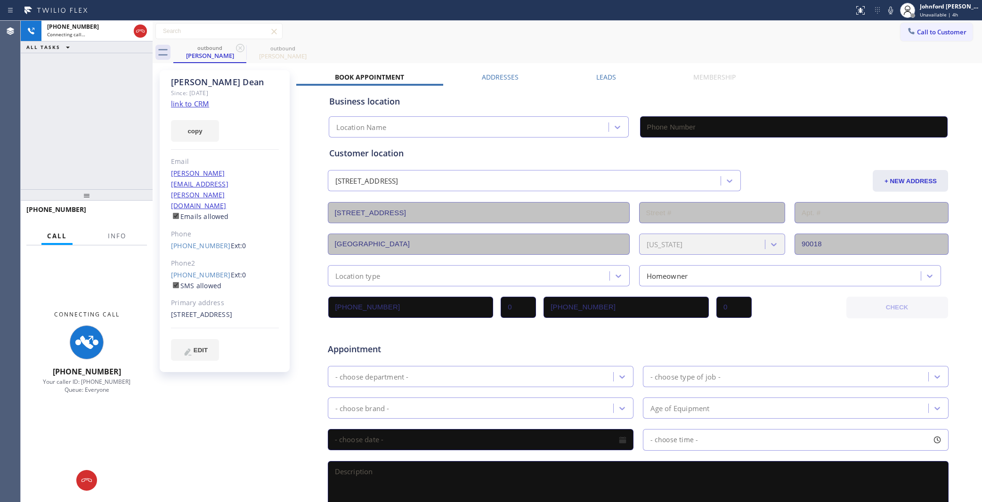
type input "[PHONE_NUMBER]"
click at [107, 232] on button "Info" at bounding box center [117, 236] width 30 height 18
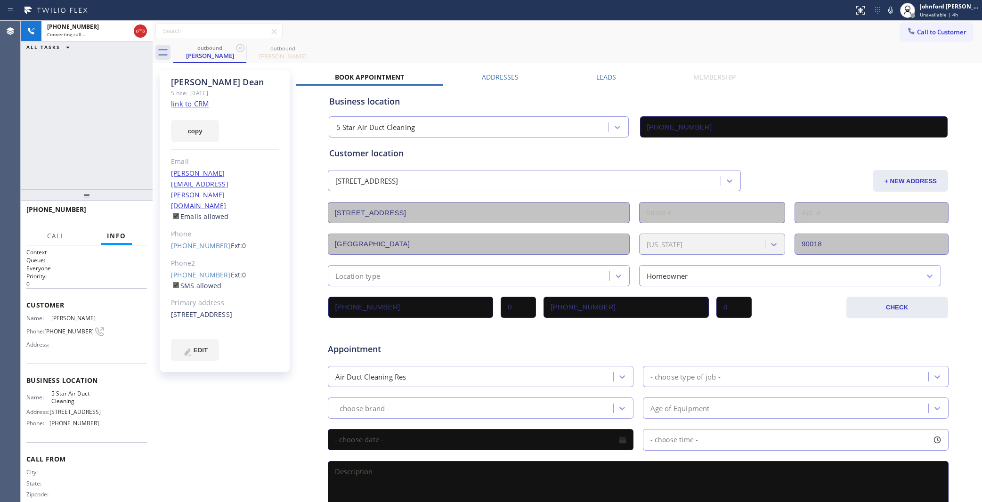
click at [95, 184] on div "+13235433259 Connecting call… ALL TASKS ALL TASKS ACTIVE TASKS TASKS IN WRAP UP" at bounding box center [87, 105] width 132 height 169
drag, startPoint x: 91, startPoint y: 194, endPoint x: 86, endPoint y: 61, distance: 132.4
click at [86, 61] on div "+13235433259 Connecting call… ALL TASKS ALL TASKS ACTIVE TASKS TASKS IN WRAP UP…" at bounding box center [87, 261] width 132 height 481
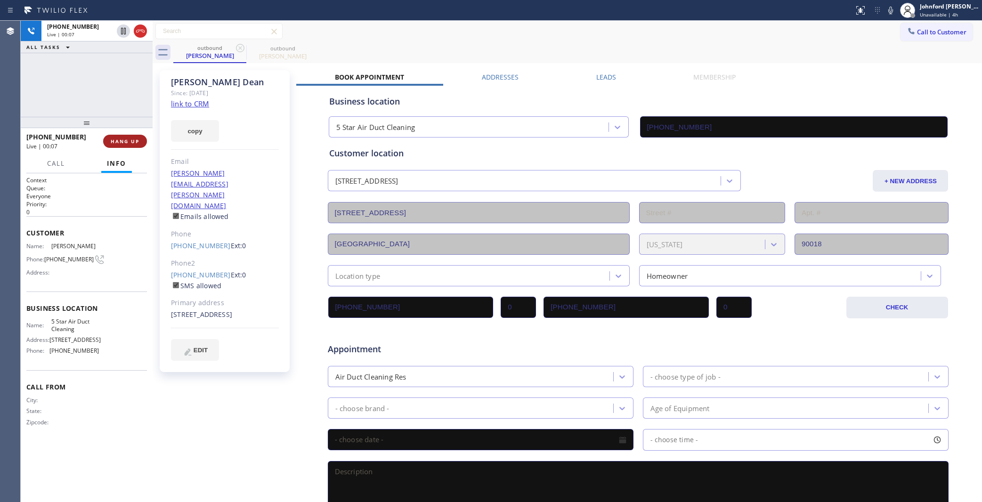
click at [119, 144] on span "HANG UP" at bounding box center [125, 141] width 29 height 7
click at [126, 146] on button "COMPLETE" at bounding box center [123, 141] width 48 height 13
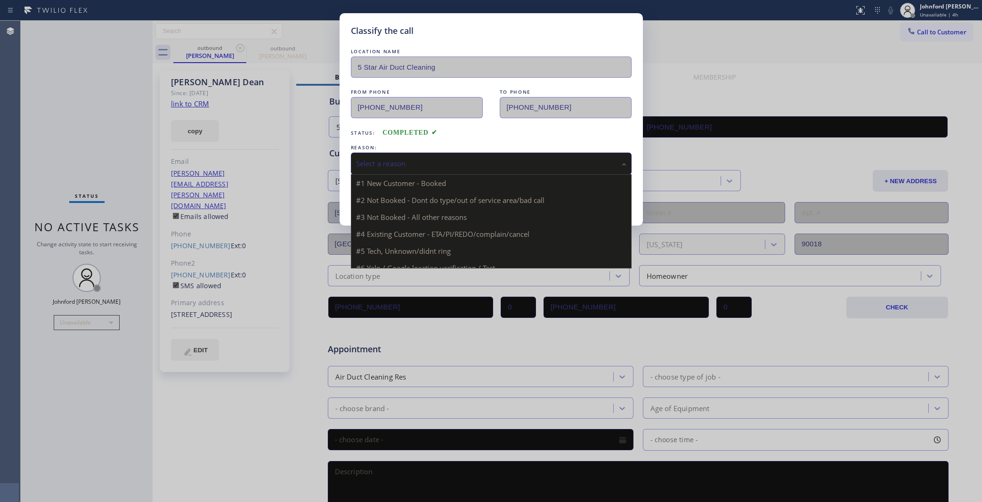
click at [431, 161] on div "Select a reason" at bounding box center [491, 163] width 270 height 11
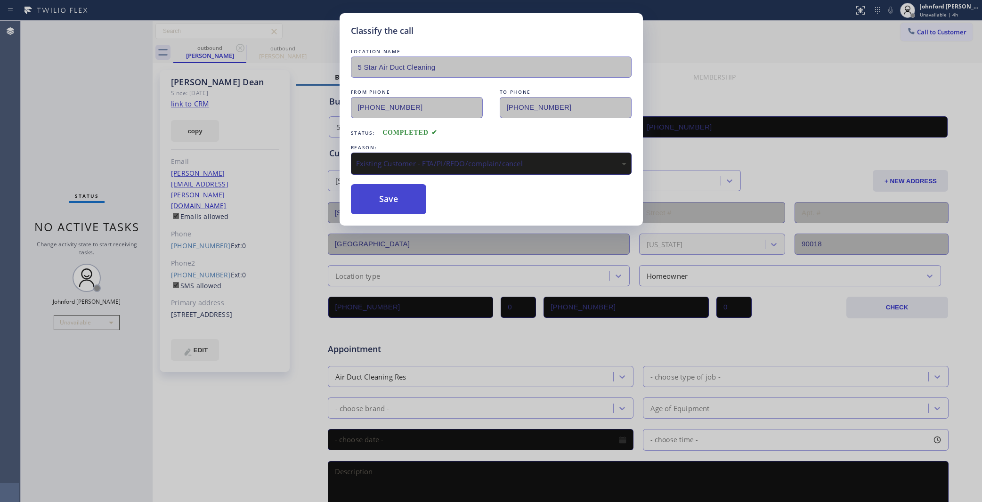
click at [399, 208] on button "Save" at bounding box center [389, 199] width 76 height 30
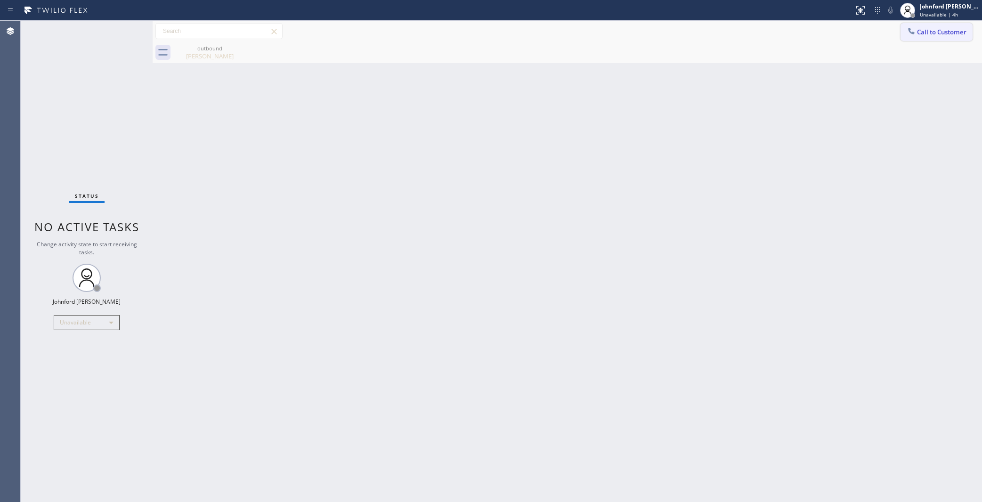
click at [901, 36] on button "Call to Customer" at bounding box center [936, 32] width 72 height 18
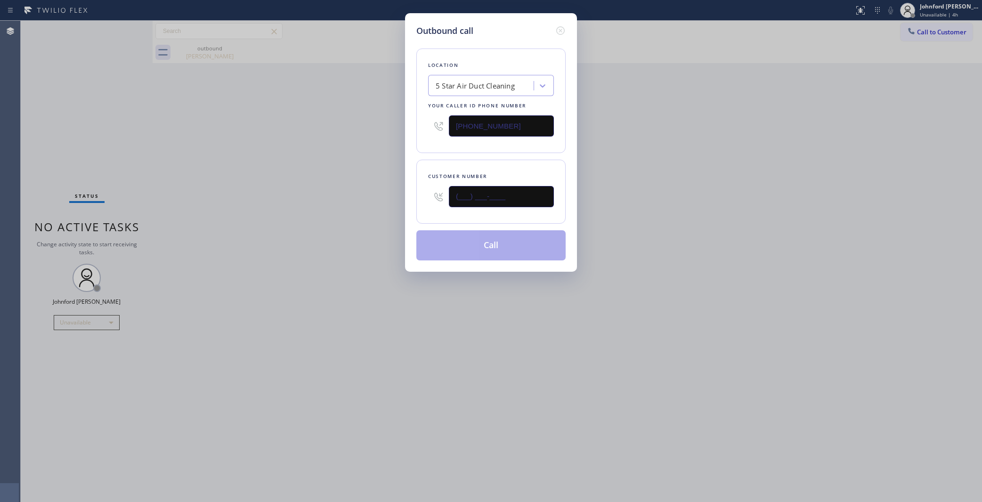
drag, startPoint x: 525, startPoint y: 194, endPoint x: 382, endPoint y: 206, distance: 143.6
click at [408, 203] on div "Outbound call Location 5 Star Air Duct Cleaning Your caller id phone number [PH…" at bounding box center [491, 142] width 172 height 259
paste input "415) 533-6150"
type input "(415) 533-6150"
click at [450, 238] on button "Call" at bounding box center [490, 245] width 149 height 30
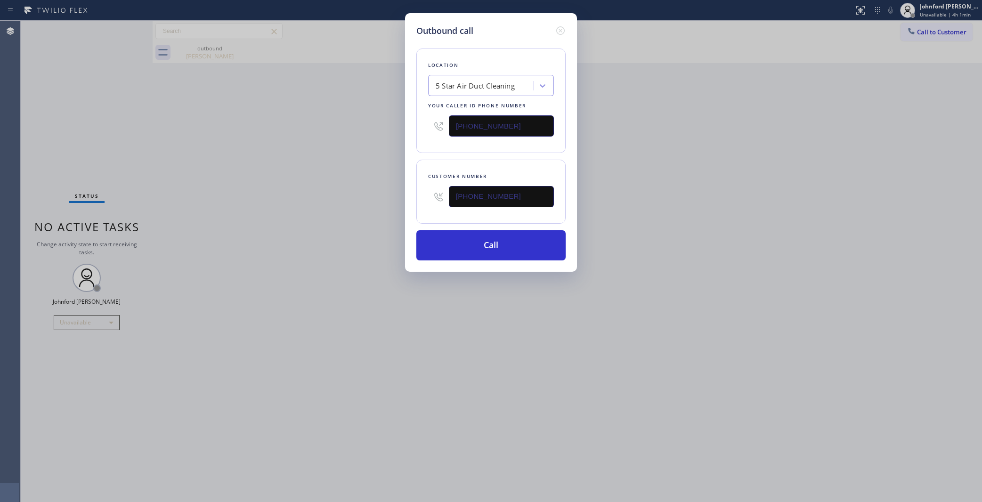
drag, startPoint x: 730, startPoint y: 129, endPoint x: 767, endPoint y: 21, distance: 113.3
click at [745, 108] on div "Outbound call Location 5 Star Air Duct Cleaning Your caller id phone number (85…" at bounding box center [491, 251] width 982 height 502
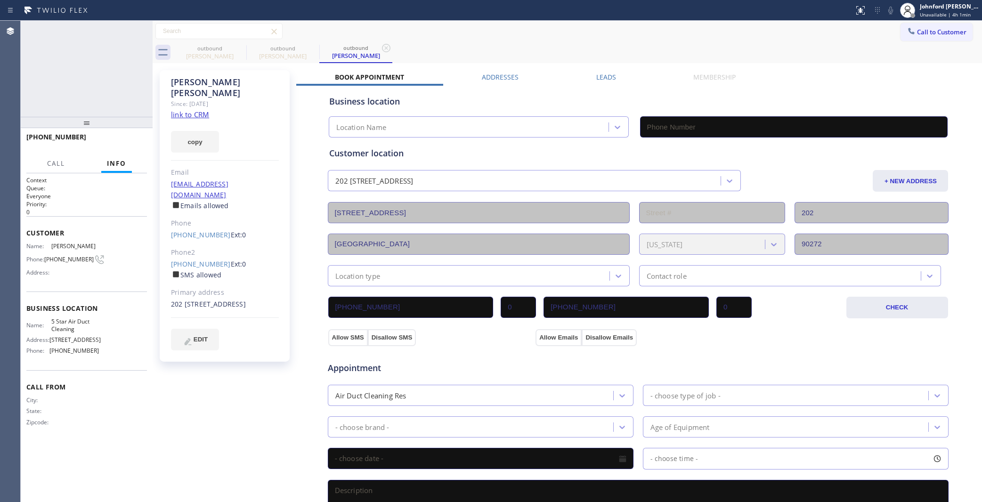
type input "[PHONE_NUMBER]"
click at [107, 145] on button "HANG UP" at bounding box center [125, 141] width 44 height 13
drag, startPoint x: 946, startPoint y: 27, endPoint x: 894, endPoint y: 54, distance: 58.6
click at [945, 26] on button "Call to Customer" at bounding box center [936, 32] width 72 height 18
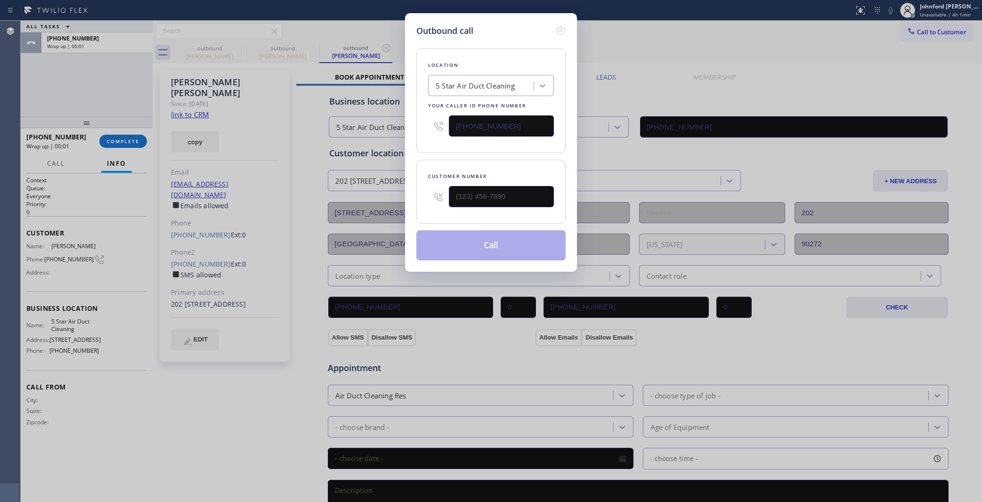
drag, startPoint x: 459, startPoint y: 133, endPoint x: 384, endPoint y: 151, distance: 77.3
click at [404, 149] on div "Outbound call Location 5 Star Air Duct Cleaning Your caller id phone number [PH…" at bounding box center [491, 251] width 982 height 502
paste input "213) 297-3685"
type input "(213) 297-3685"
drag, startPoint x: 362, startPoint y: 189, endPoint x: 424, endPoint y: 162, distance: 67.5
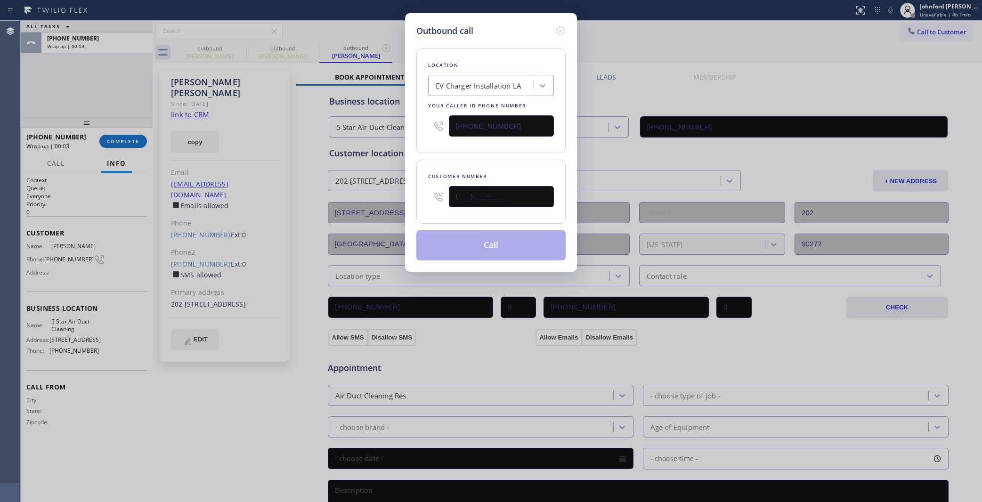
click at [356, 189] on div "Outbound call Location EV Charger Installation LA Your caller id phone number (…" at bounding box center [491, 251] width 982 height 502
paste input "909) 435-6551"
type input "(909) 435-6551"
click at [453, 153] on div "Location EV Charger Installation LA Your caller id phone number (213) 297-3685 …" at bounding box center [490, 148] width 149 height 223
click at [455, 245] on button "Call" at bounding box center [490, 245] width 149 height 30
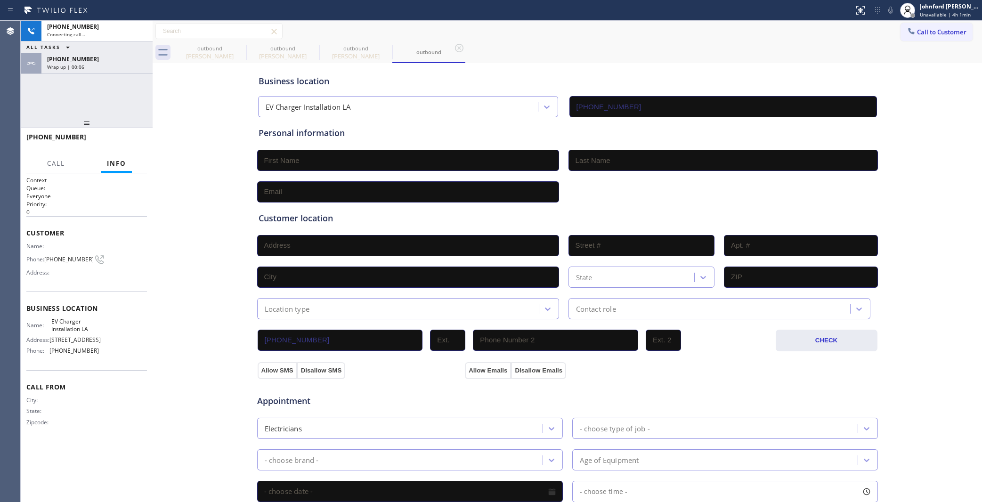
type input "(213) 297-3685"
drag, startPoint x: 72, startPoint y: 68, endPoint x: 97, endPoint y: 111, distance: 49.4
click at [72, 68] on span "Wrap up | 01:02" at bounding box center [65, 67] width 37 height 7
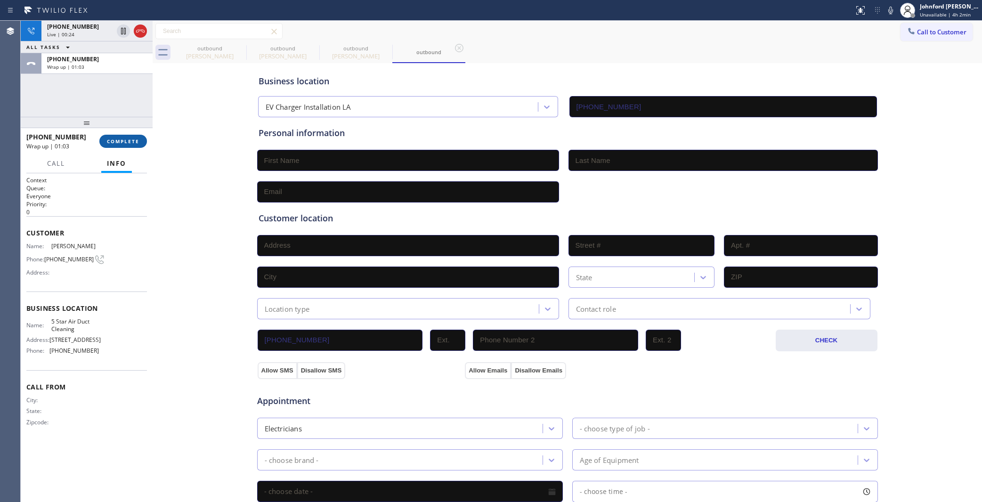
click at [117, 139] on span "COMPLETE" at bounding box center [123, 141] width 32 height 7
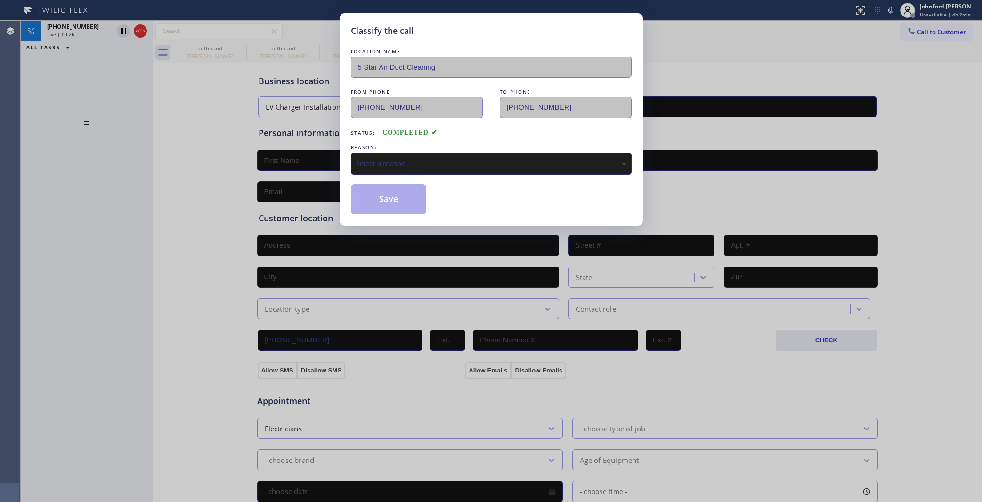
click at [397, 161] on div "Select a reason" at bounding box center [491, 163] width 270 height 11
click at [405, 203] on button "Save" at bounding box center [389, 199] width 76 height 30
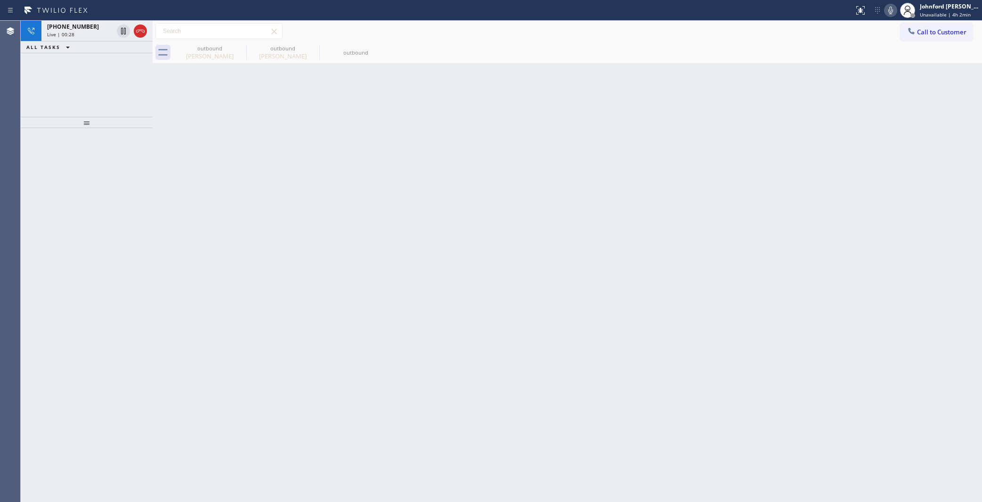
click at [888, 16] on button at bounding box center [890, 10] width 13 height 13
drag, startPoint x: 888, startPoint y: 13, endPoint x: 730, endPoint y: 63, distance: 165.5
click at [888, 12] on icon at bounding box center [890, 10] width 11 height 11
click at [238, 49] on icon at bounding box center [240, 47] width 11 height 11
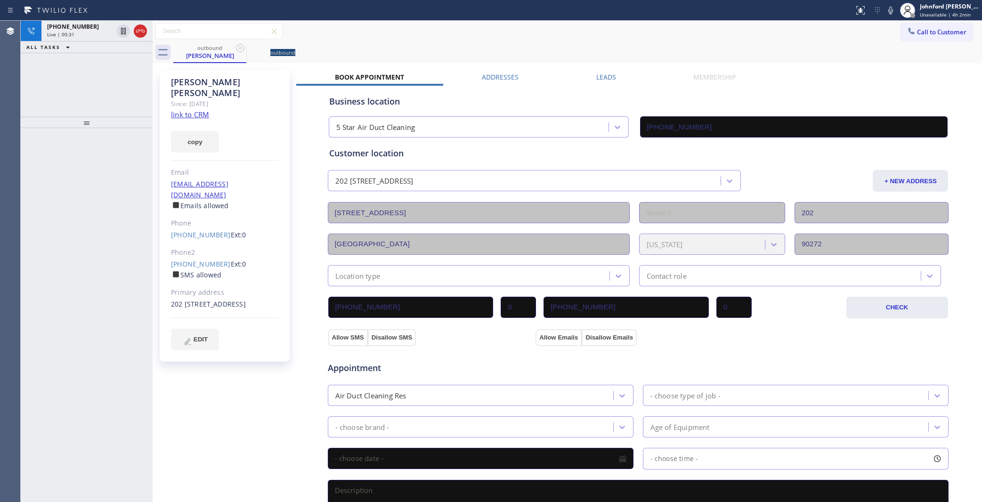
click at [238, 49] on icon at bounding box center [240, 47] width 11 height 11
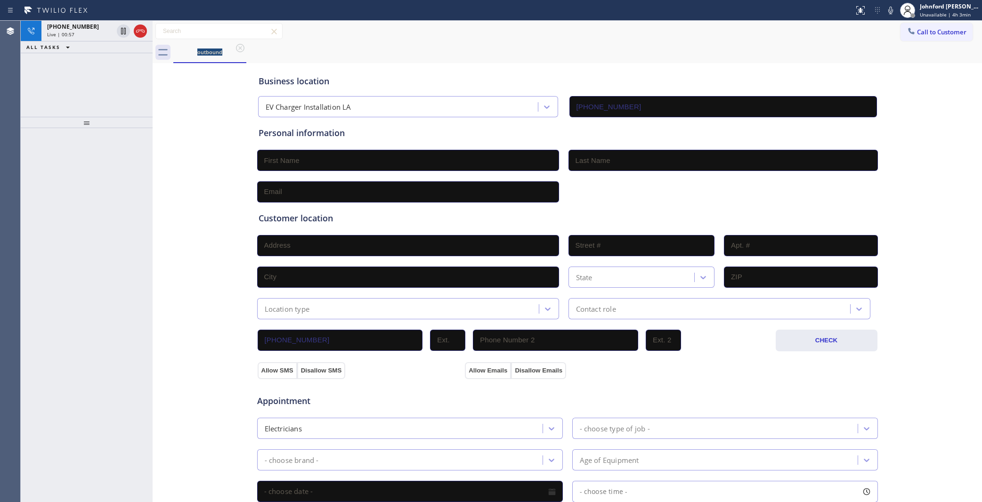
drag, startPoint x: 89, startPoint y: 32, endPoint x: 610, endPoint y: 49, distance: 522.1
click at [89, 32] on div "Live | 00:57" at bounding box center [80, 34] width 66 height 7
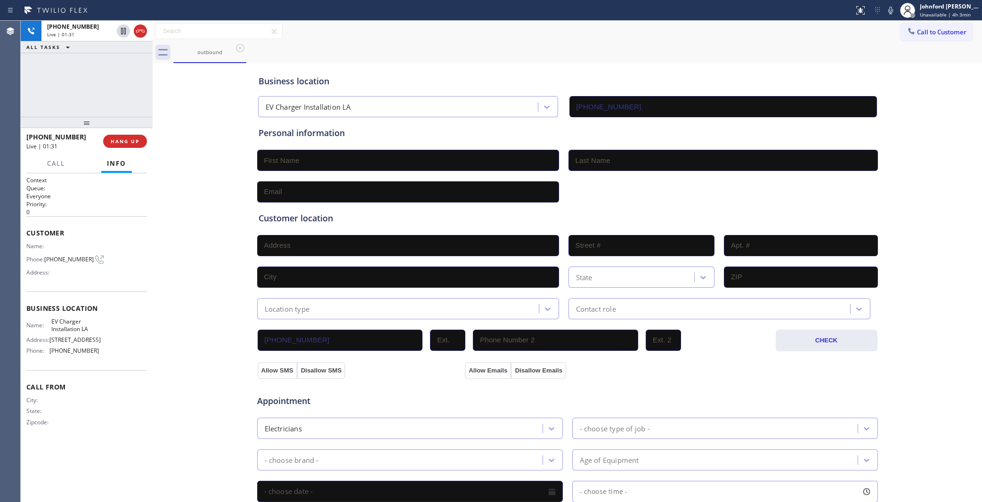
click at [575, 67] on div "Business location EV Charger Installation LA (213) 297-3685" at bounding box center [568, 91] width 622 height 52
click at [890, 12] on icon at bounding box center [890, 10] width 11 height 11
click at [887, 12] on icon at bounding box center [890, 10] width 11 height 11
click at [38, 79] on div "+19094356551 Live | 03:18 ALL TASKS ALL TASKS ACTIVE TASKS TASKS IN WRAP UP" at bounding box center [87, 69] width 132 height 96
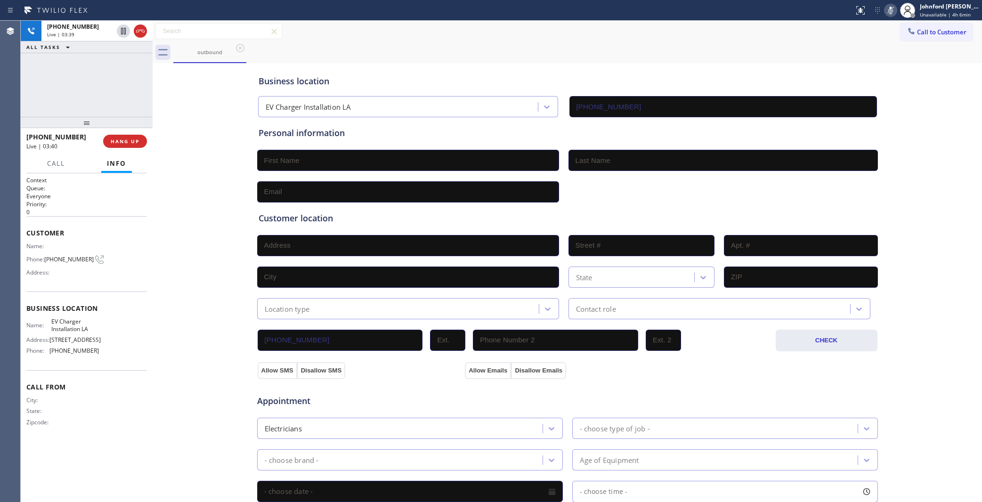
click at [43, 103] on div "+19094356551 Live | 03:39 ALL TASKS ALL TASKS ACTIVE TASKS TASKS IN WRAP UP" at bounding box center [87, 69] width 132 height 96
drag, startPoint x: 891, startPoint y: 11, endPoint x: 883, endPoint y: 10, distance: 7.5
click at [891, 11] on icon at bounding box center [890, 11] width 5 height 8
click at [53, 78] on div "+19094356551 Live | 05:08 ALL TASKS ALL TASKS ACTIVE TASKS TASKS IN WRAP UP" at bounding box center [87, 69] width 132 height 96
click at [893, 11] on icon at bounding box center [890, 10] width 11 height 11
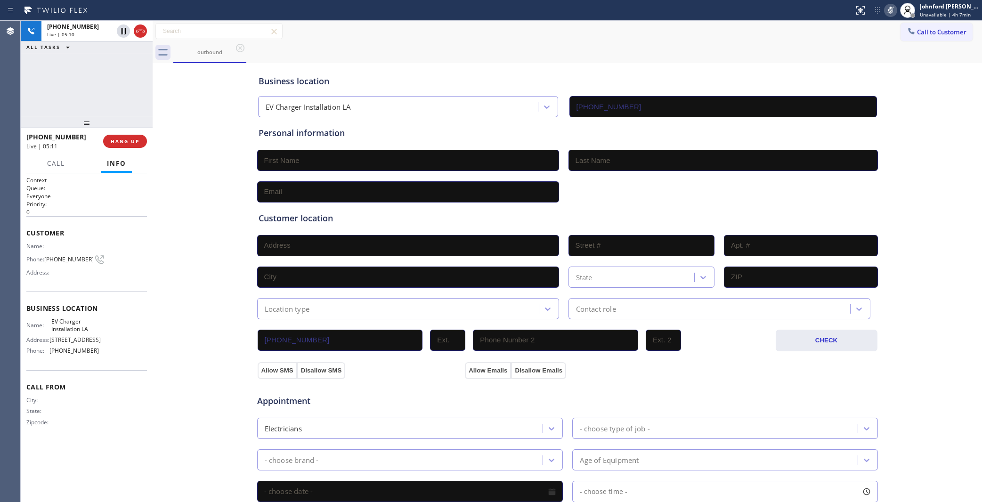
click at [893, 11] on icon at bounding box center [890, 10] width 11 height 11
click at [497, 69] on div "Business location EV Charger Installation LA (213) 297-3685" at bounding box center [568, 91] width 622 height 52
click at [895, 12] on icon at bounding box center [890, 10] width 11 height 11
drag, startPoint x: 889, startPoint y: 10, endPoint x: 863, endPoint y: 29, distance: 31.6
click at [889, 10] on icon at bounding box center [890, 10] width 11 height 11
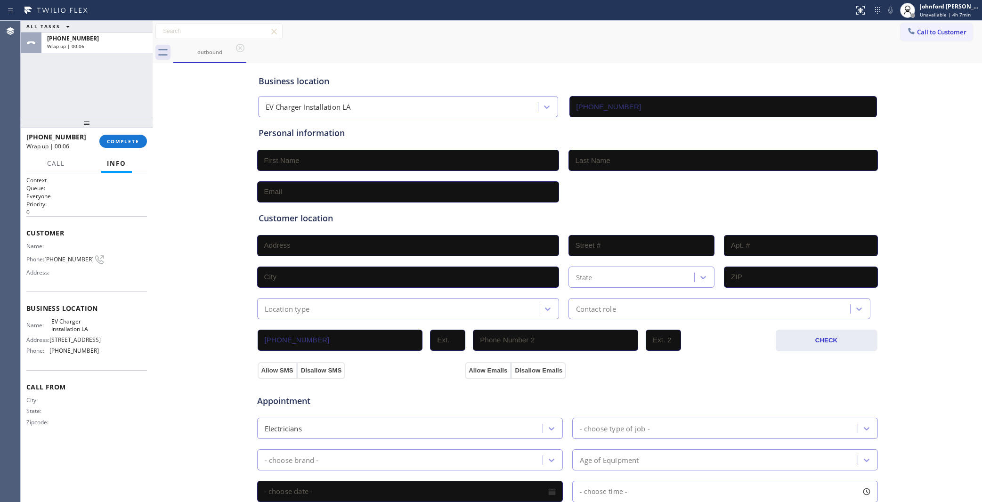
click at [328, 154] on input "text" at bounding box center [408, 160] width 302 height 21
paste input "Cory Macvie"
click at [298, 158] on input "Cory Macvie" at bounding box center [408, 160] width 302 height 21
type input "Cory"
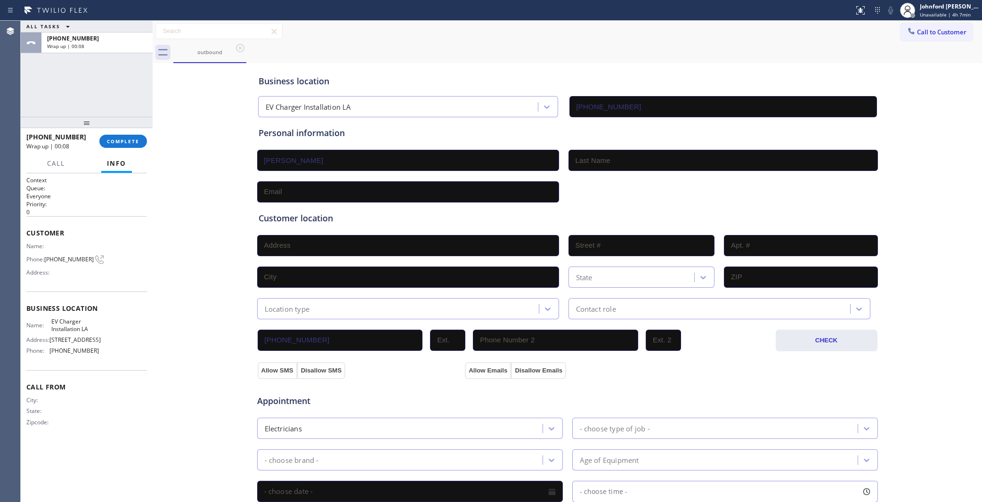
paste input "Macvie"
type input "Macvie"
click at [281, 196] on div "Business location EV Charger Installation LA (213) 297-3685 Personal informatio…" at bounding box center [567, 386] width 825 height 643
click at [281, 196] on input "text" at bounding box center [408, 191] width 302 height 21
click at [281, 192] on input "text" at bounding box center [408, 191] width 302 height 21
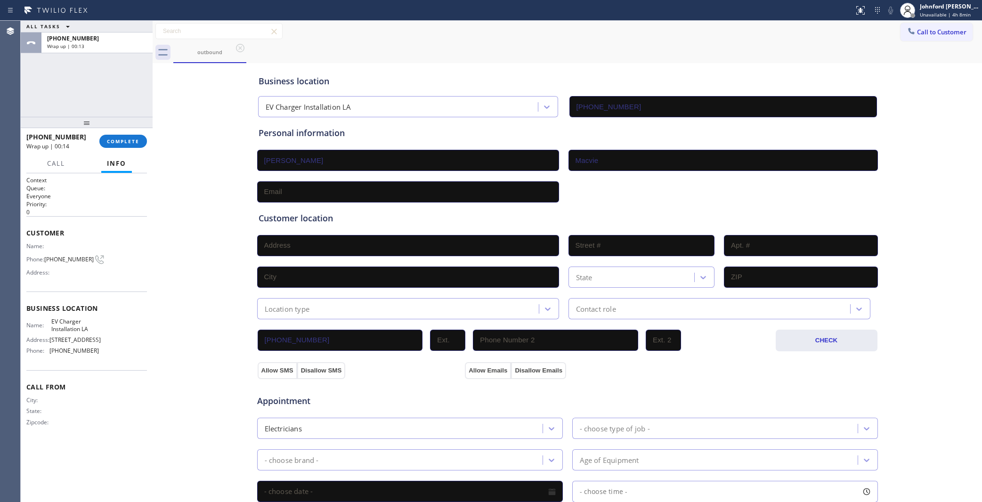
paste input "cory@corymacvie.com"
type input "cory@corymacvie.com"
click at [365, 210] on div "Customer location >> ADD NEW ADDRESS << + NEW ADDRESS State Location type Conta…" at bounding box center [568, 261] width 622 height 117
click at [285, 248] on input "text" at bounding box center [408, 245] width 302 height 21
paste input "20308 Wynfreed Ln Northridge, CA 91326, USA"
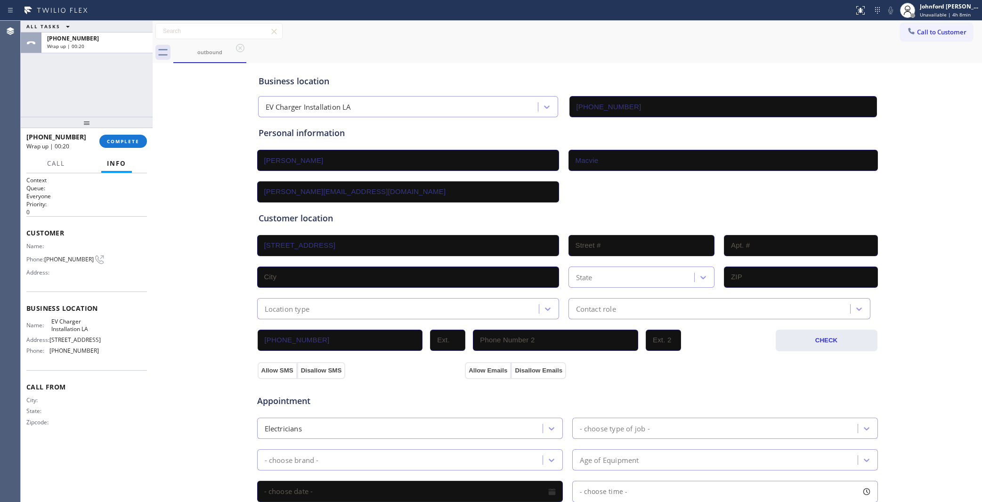
type input "20308 Wynfreed Ln"
type input "20308"
type input "[GEOGRAPHIC_DATA]"
type input "91326"
drag, startPoint x: 294, startPoint y: 298, endPoint x: 299, endPoint y: 309, distance: 12.2
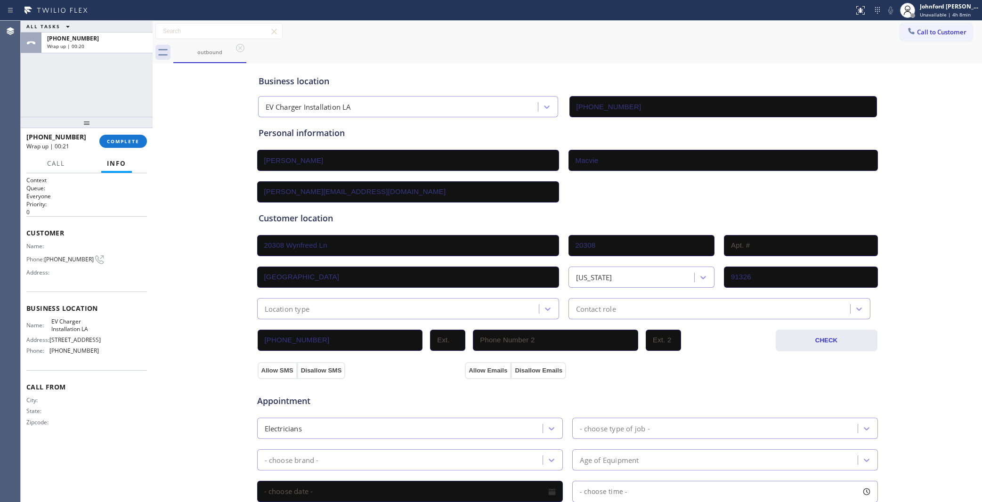
click at [294, 300] on div "Location type" at bounding box center [399, 308] width 279 height 16
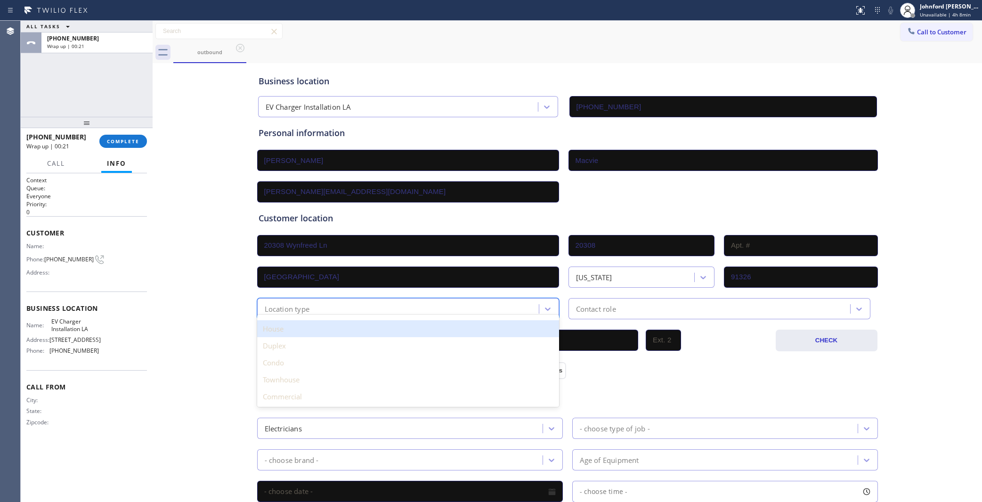
click at [300, 326] on div "House" at bounding box center [408, 328] width 302 height 17
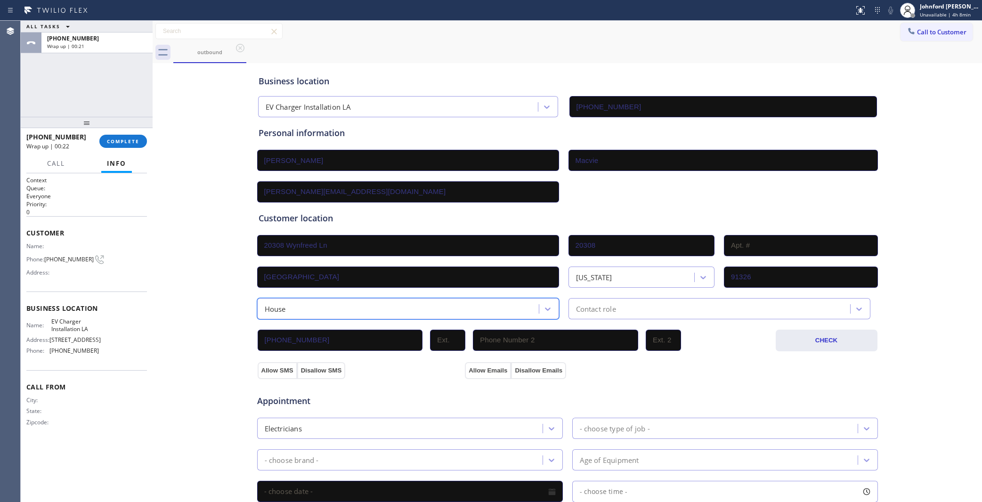
click at [613, 304] on div "Contact role" at bounding box center [710, 308] width 279 height 16
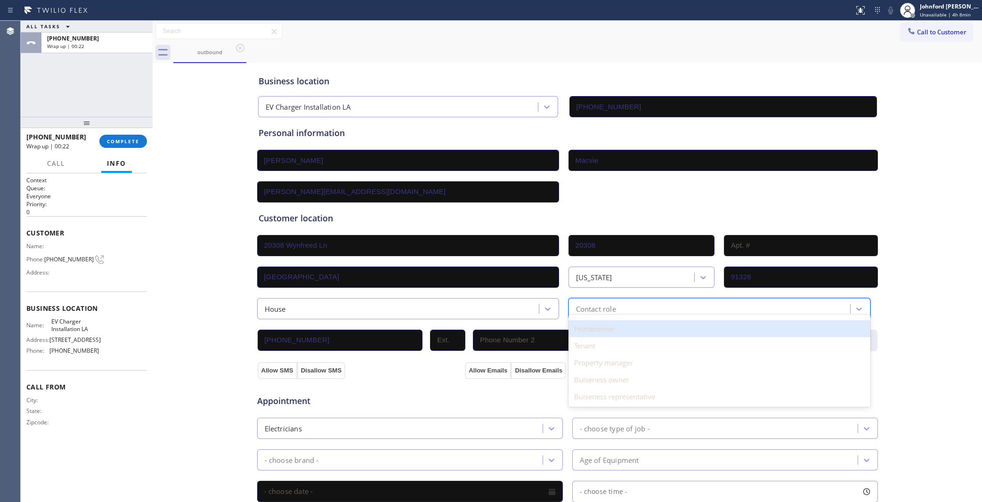
click at [600, 320] on div "Homeowner" at bounding box center [719, 328] width 302 height 17
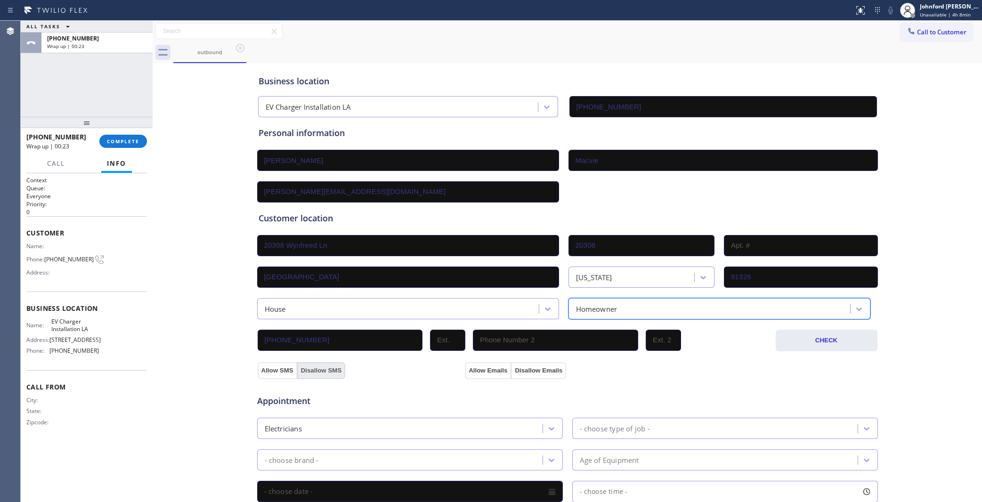
click at [297, 369] on button "Disallow SMS" at bounding box center [321, 370] width 49 height 17
click at [261, 366] on button "Allow SMS" at bounding box center [278, 370] width 40 height 17
click at [475, 364] on button "Allow Emails" at bounding box center [488, 370] width 46 height 17
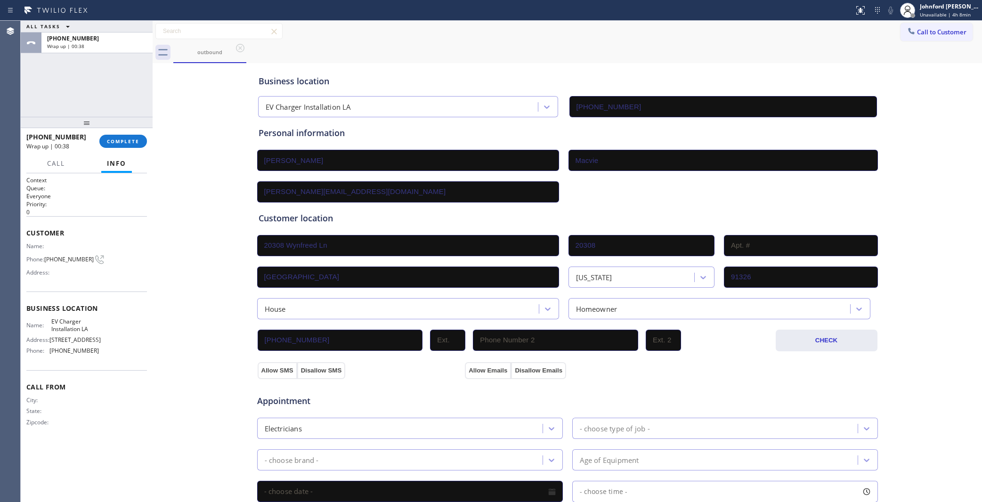
click at [30, 294] on div "Business location Name: EV Charger Installation LA Address: 4837 HUNTINGTON DR …" at bounding box center [86, 331] width 121 height 79
click at [60, 324] on span "EV Charger Installation LA" at bounding box center [74, 325] width 47 height 15
copy span "EV Charger Installation LA"
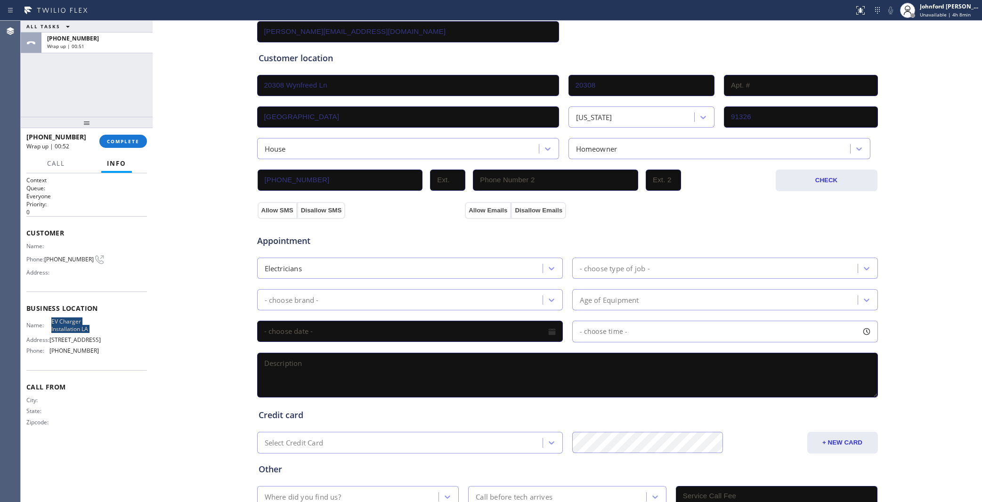
scroll to position [221, 0]
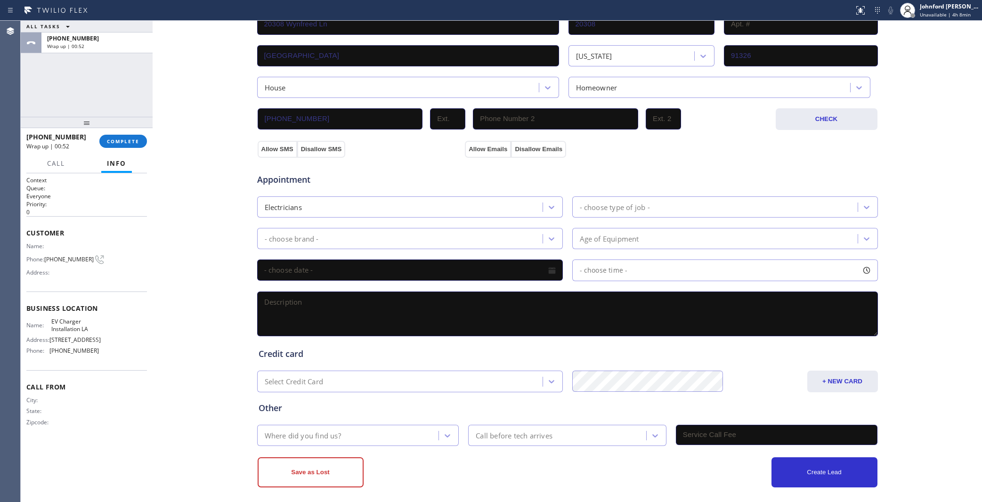
click at [338, 319] on textarea at bounding box center [567, 314] width 621 height 45
paste textarea "3-6 | no scf Tesla car charger needs to be installed in the opposite side of th…"
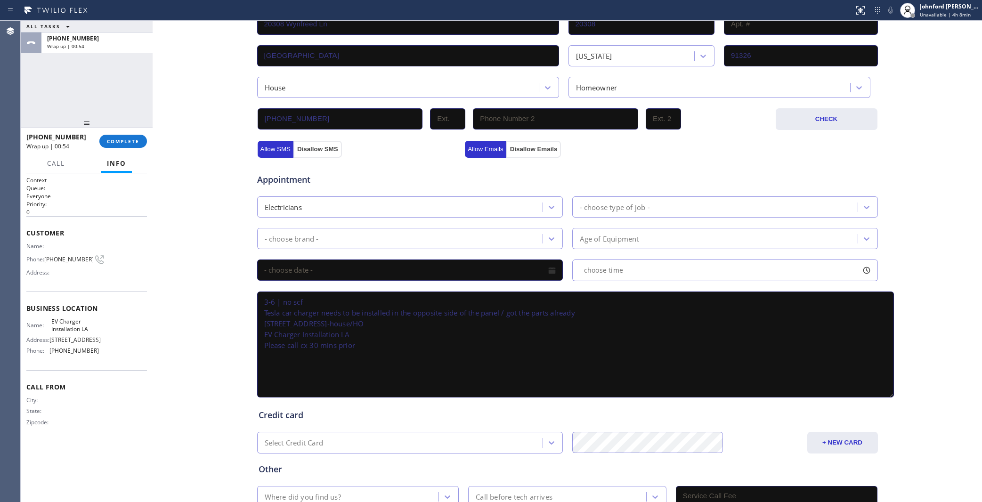
drag, startPoint x: 868, startPoint y: 323, endPoint x: 885, endPoint y: 405, distance: 83.8
click at [885, 397] on textarea "3-6 | no scf Tesla car charger needs to be installed in the opposite side of th…" at bounding box center [575, 345] width 637 height 106
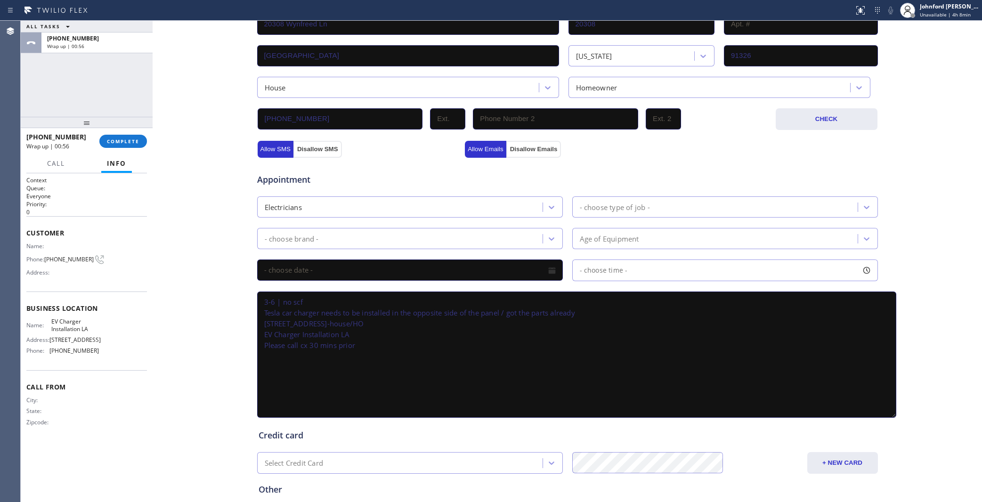
type textarea "3-6 | no scf Tesla car charger needs to be installed in the opposite side of th…"
click at [314, 230] on div "- choose brand -" at bounding box center [401, 238] width 283 height 16
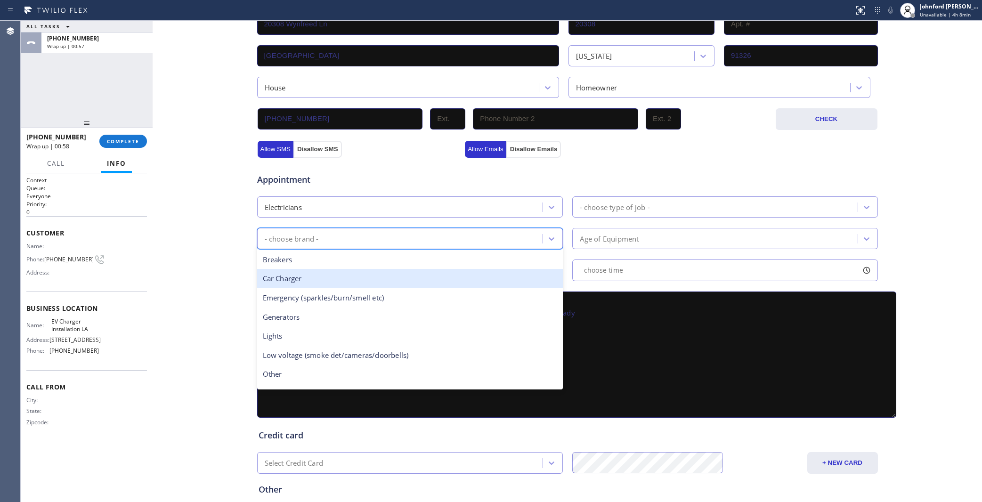
click at [296, 269] on div "Car Charger" at bounding box center [410, 278] width 306 height 19
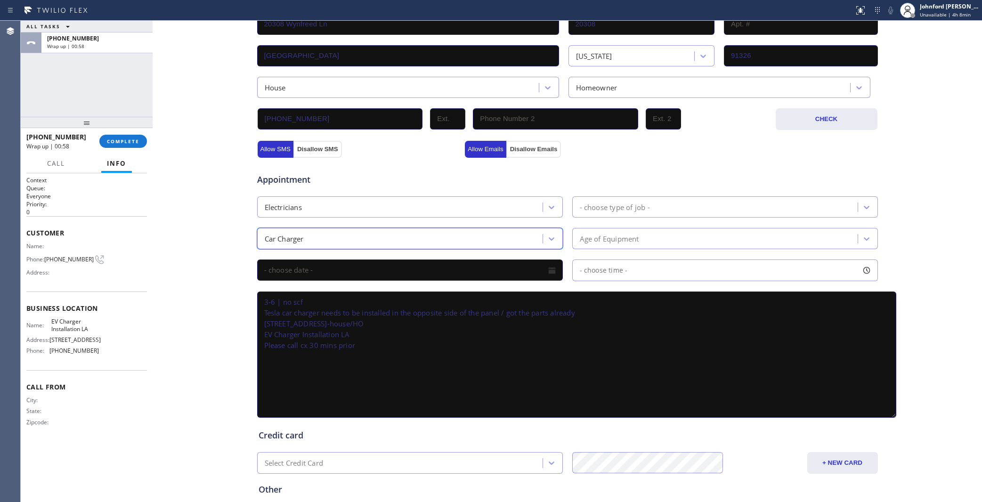
click at [608, 203] on div "- choose type of job -" at bounding box center [615, 207] width 70 height 11
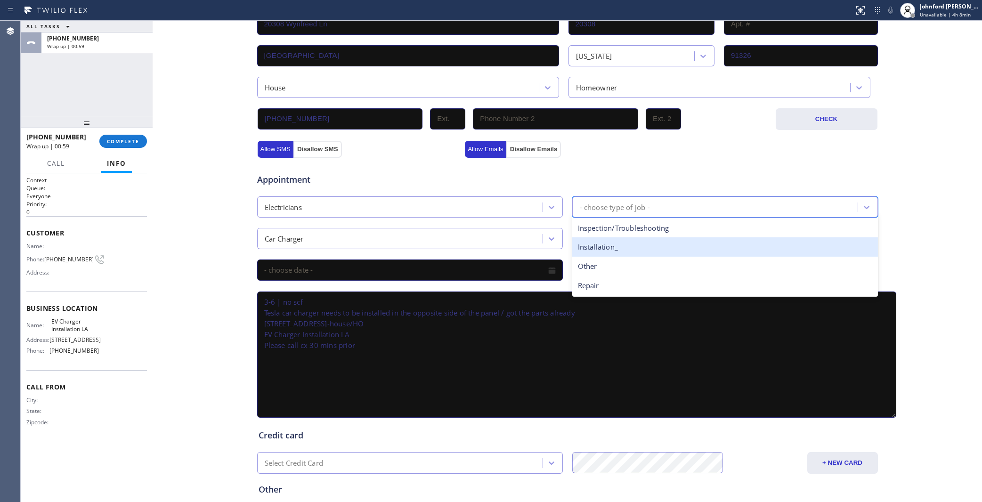
click at [610, 242] on div "Installation_" at bounding box center [725, 246] width 306 height 19
click at [603, 233] on div "Age of Equipment" at bounding box center [609, 238] width 59 height 11
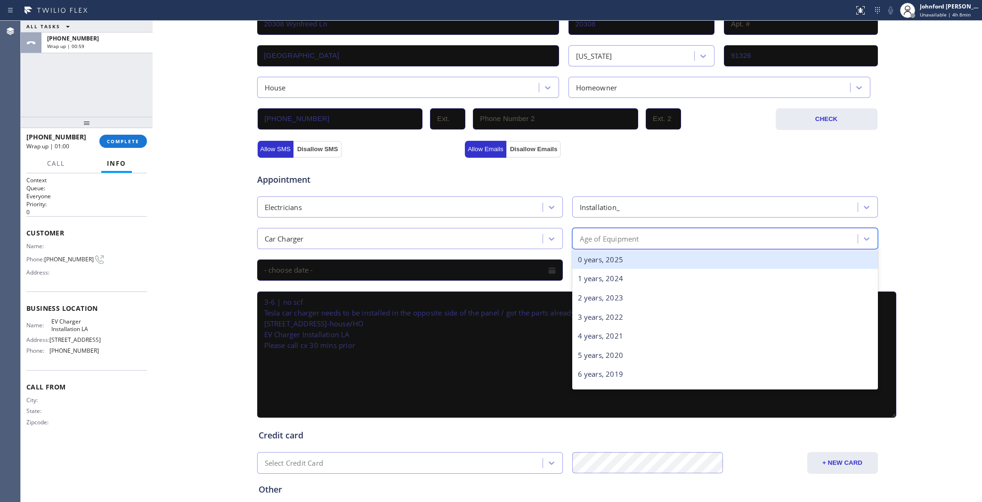
click at [589, 257] on div "0 years, 2025" at bounding box center [725, 259] width 306 height 19
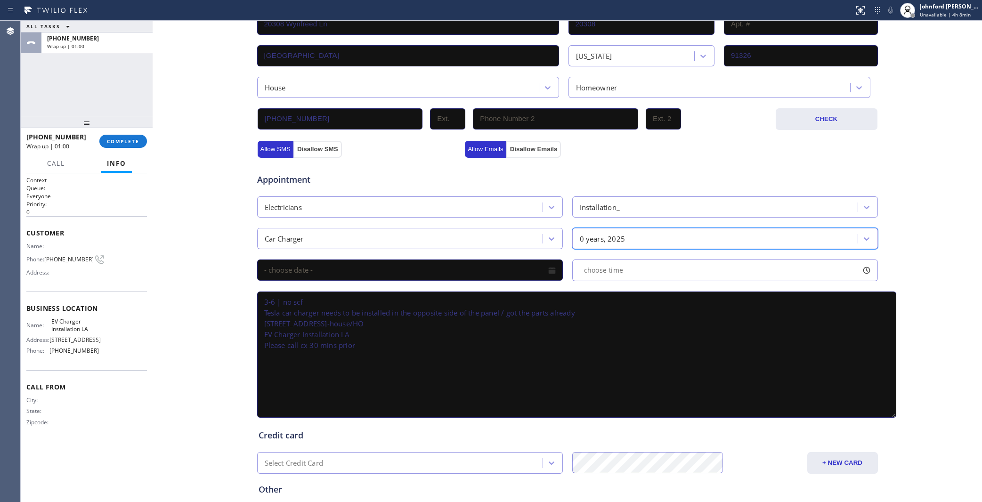
click at [339, 264] on input "text" at bounding box center [410, 269] width 306 height 21
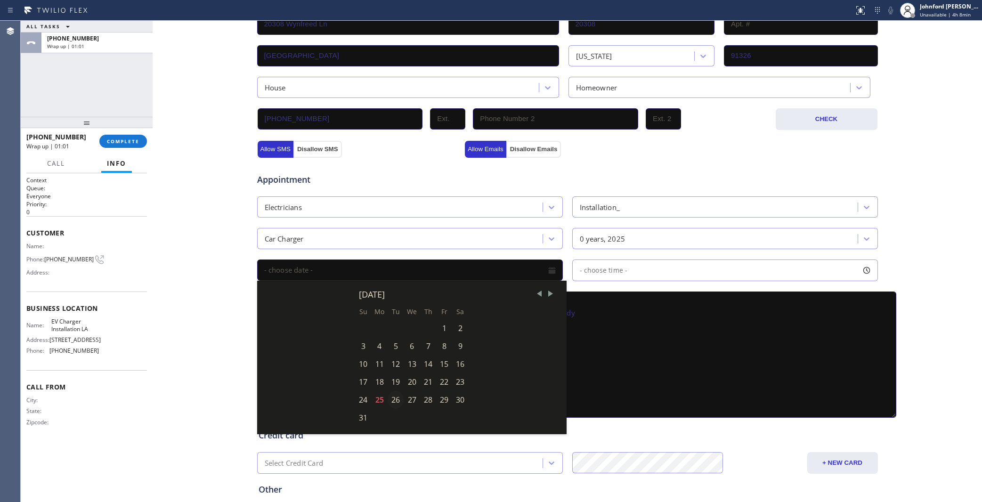
click at [395, 391] on div "26" at bounding box center [396, 400] width 16 height 18
type input "08/26/2025"
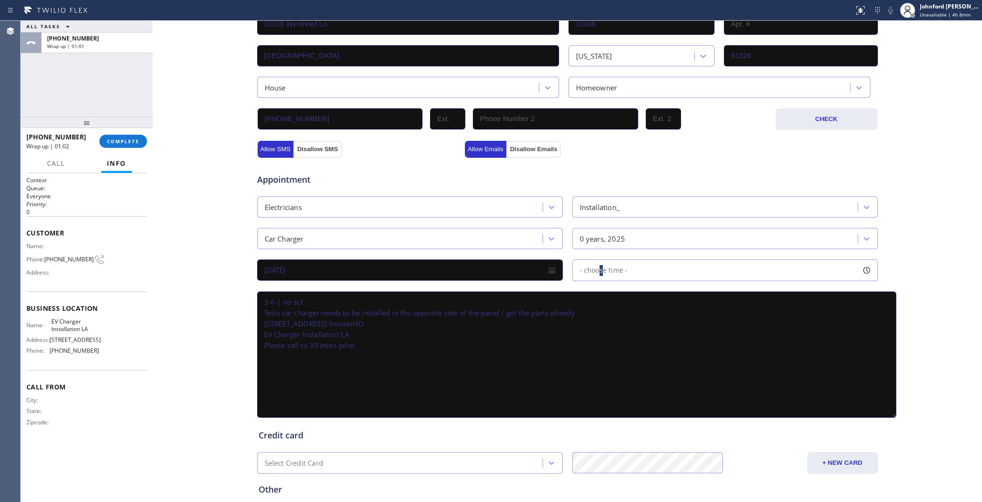
click at [597, 271] on div "- choose time -" at bounding box center [600, 270] width 55 height 11
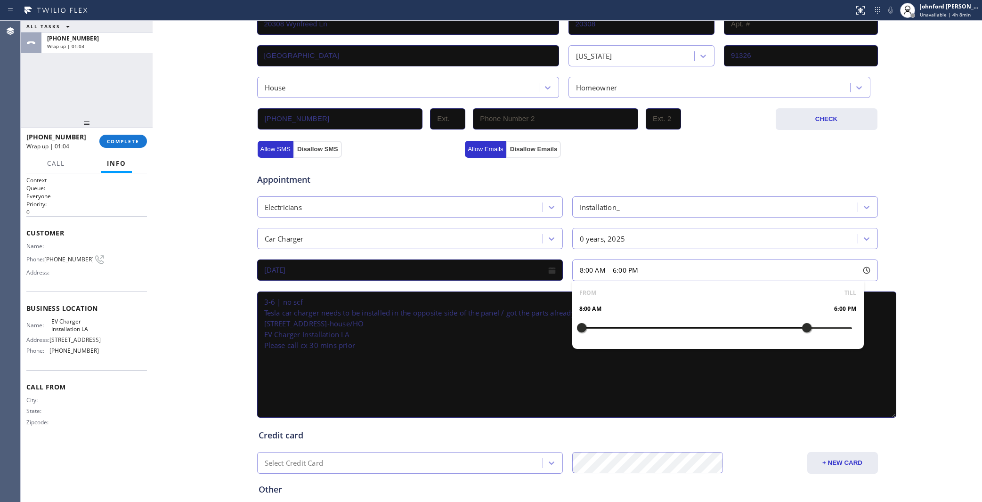
drag, startPoint x: 573, startPoint y: 323, endPoint x: 804, endPoint y: 340, distance: 232.4
click at [804, 340] on div "FROM TILL 8:00 AM 6:00 PM" at bounding box center [718, 315] width 292 height 68
drag, startPoint x: 578, startPoint y: 320, endPoint x: 730, endPoint y: 324, distance: 152.1
click at [733, 324] on div at bounding box center [738, 328] width 11 height 20
drag, startPoint x: 539, startPoint y: 359, endPoint x: 534, endPoint y: 362, distance: 6.3
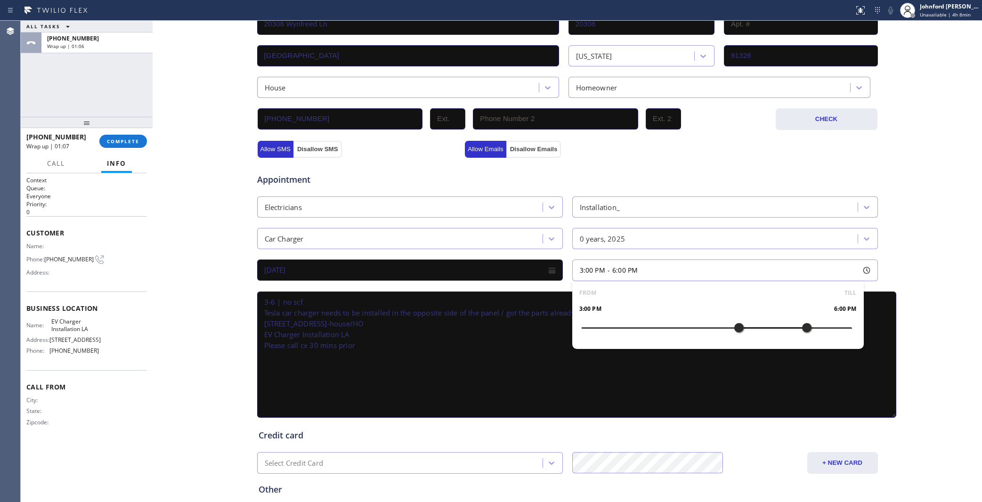
click at [534, 362] on textarea "3-6 | no scf Tesla car charger needs to be installed in the opposite side of th…" at bounding box center [576, 355] width 639 height 126
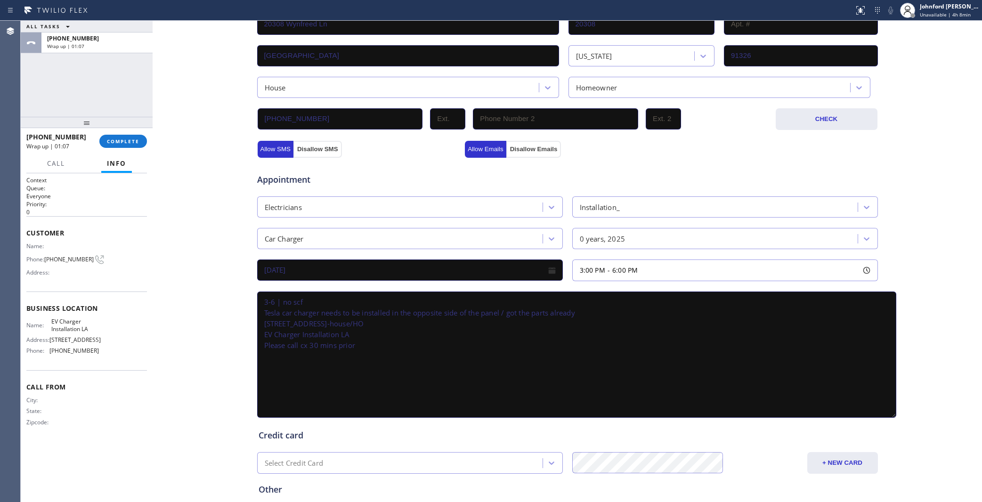
scroll to position [302, 0]
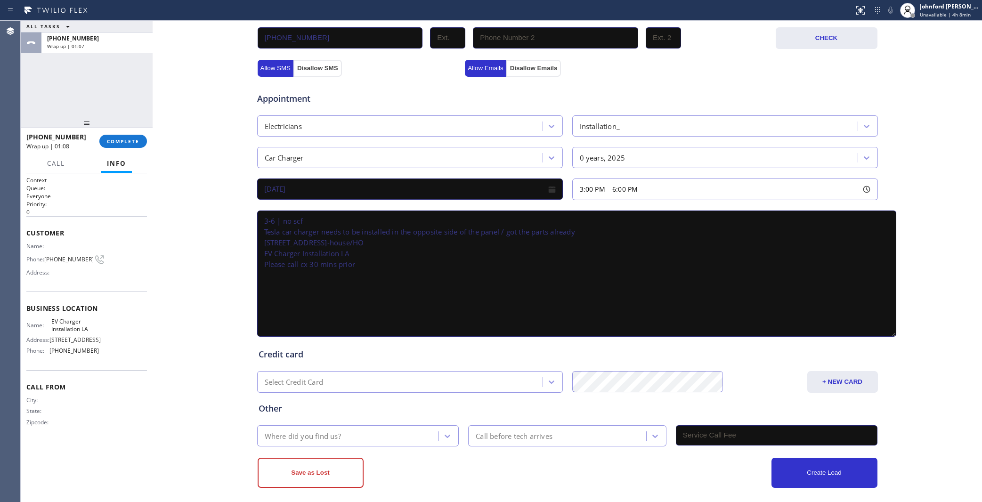
click at [312, 428] on div "Where did you find us?" at bounding box center [349, 436] width 179 height 16
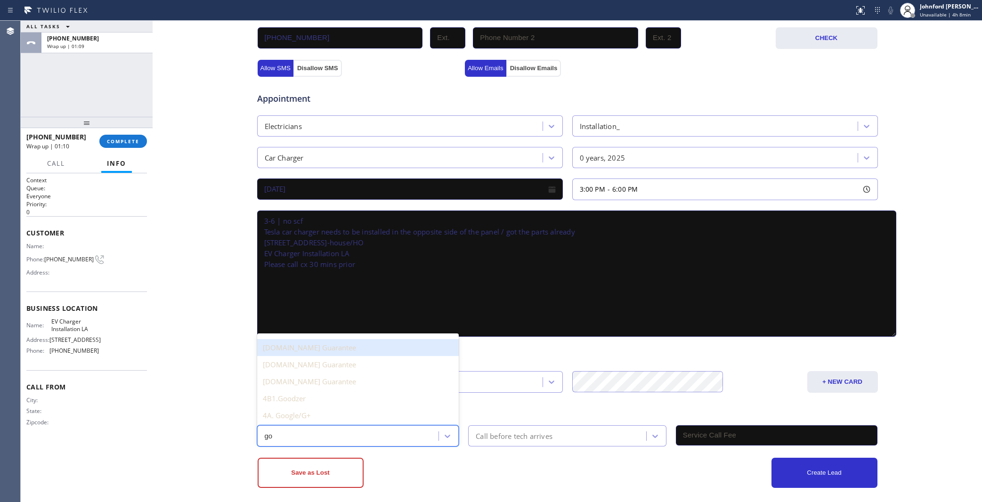
type input "goo"
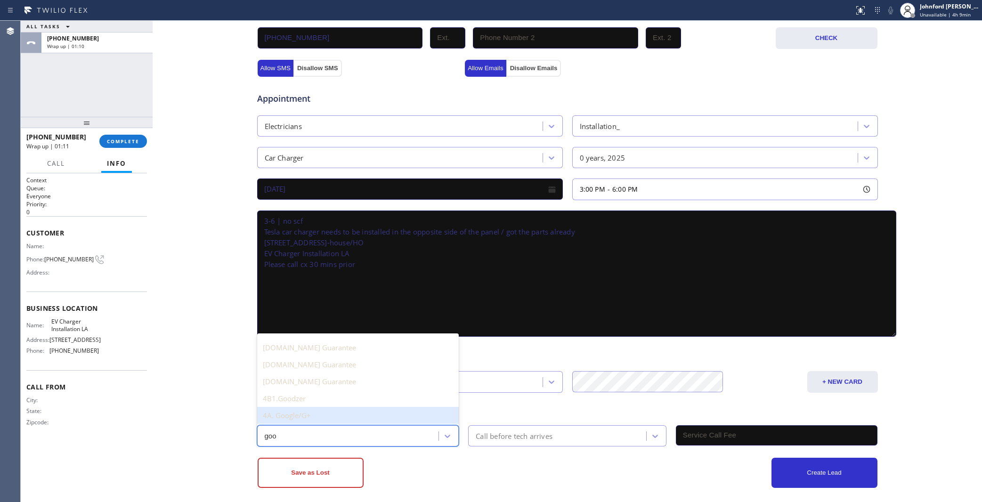
click at [299, 407] on div "4A. Google/G+" at bounding box center [358, 415] width 202 height 17
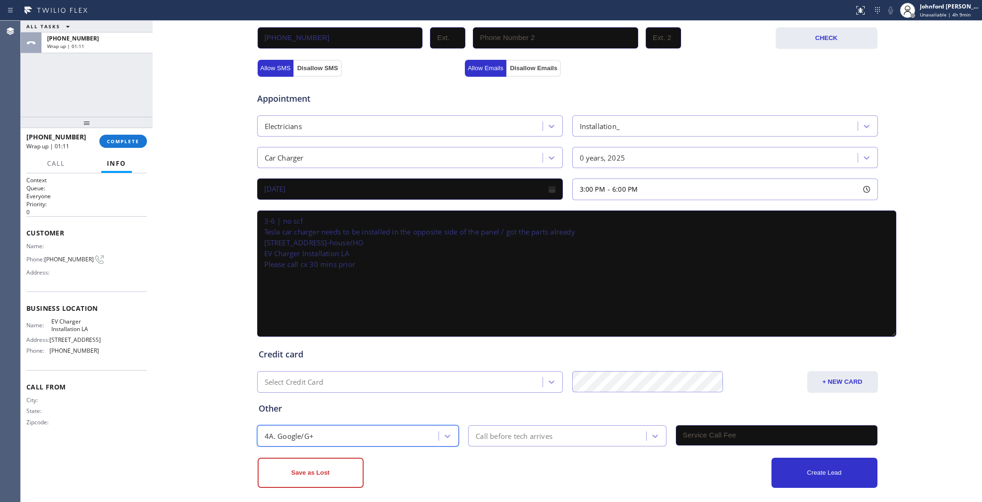
click at [484, 438] on div "Call before tech arrives" at bounding box center [558, 436] width 175 height 16
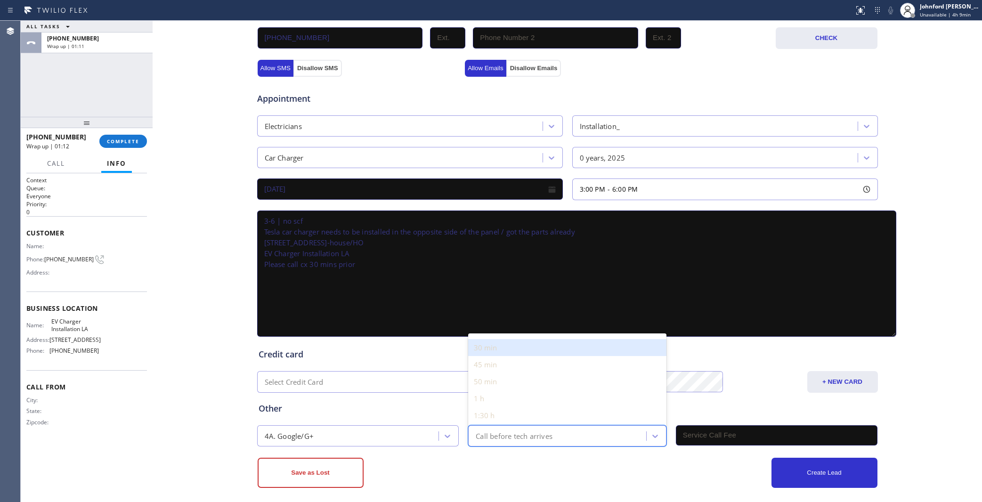
click at [496, 339] on div "30 min" at bounding box center [567, 347] width 198 height 17
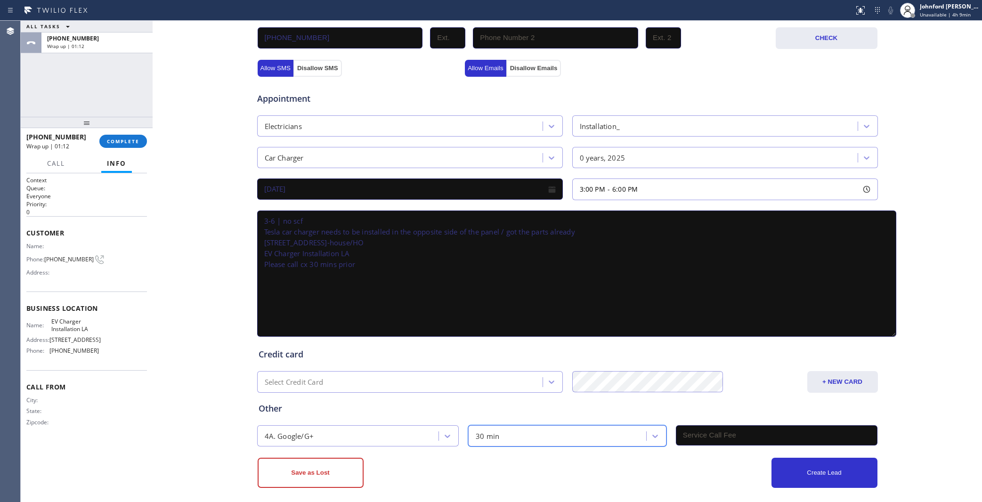
click at [697, 431] on input "text" at bounding box center [777, 435] width 202 height 20
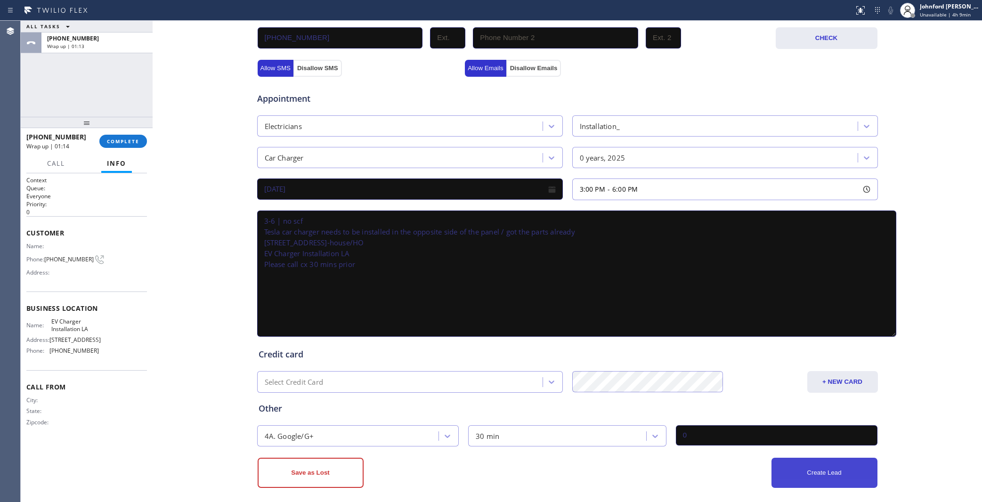
type input "0"
click at [784, 462] on button "Create Lead" at bounding box center [824, 473] width 106 height 30
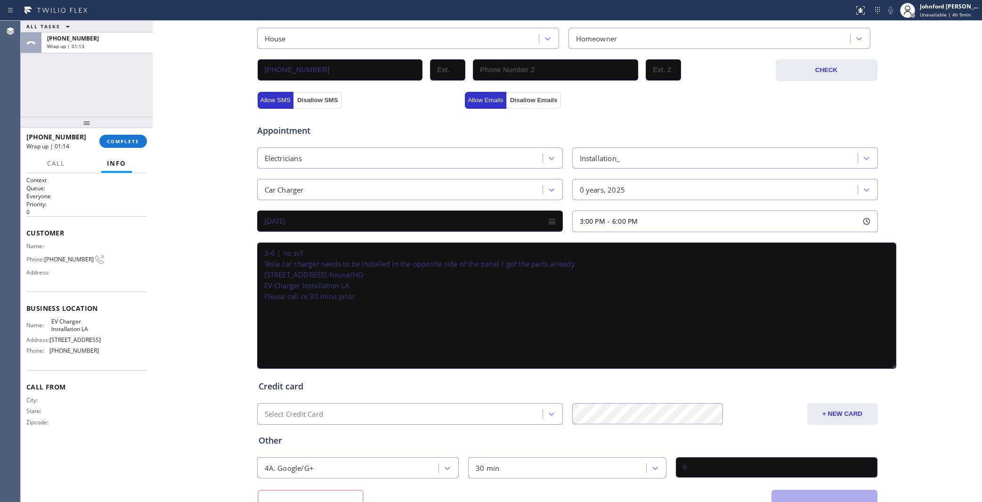
scroll to position [334, 0]
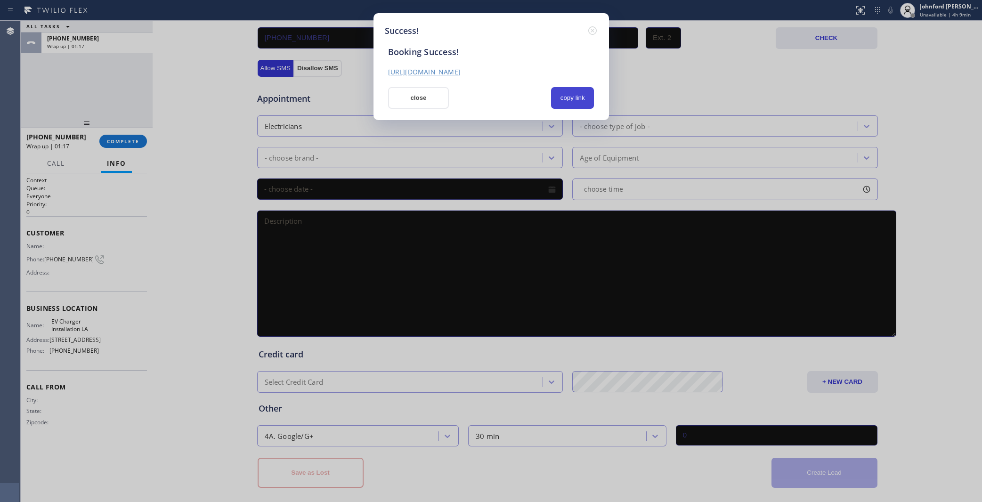
click at [578, 96] on button "copy link" at bounding box center [572, 98] width 43 height 22
drag, startPoint x: 436, startPoint y: 92, endPoint x: 399, endPoint y: 97, distance: 36.7
click at [432, 92] on button "close" at bounding box center [418, 98] width 61 height 22
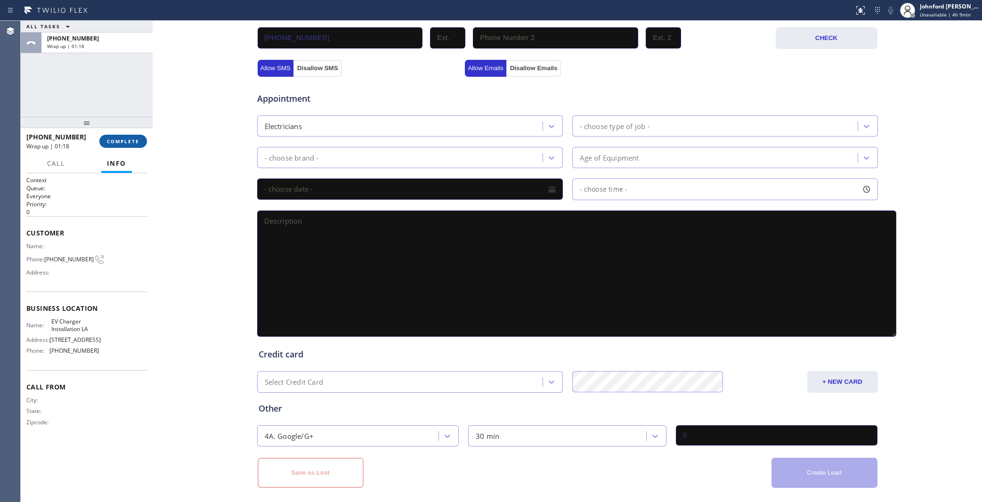
click at [137, 139] on span "COMPLETE" at bounding box center [123, 141] width 32 height 7
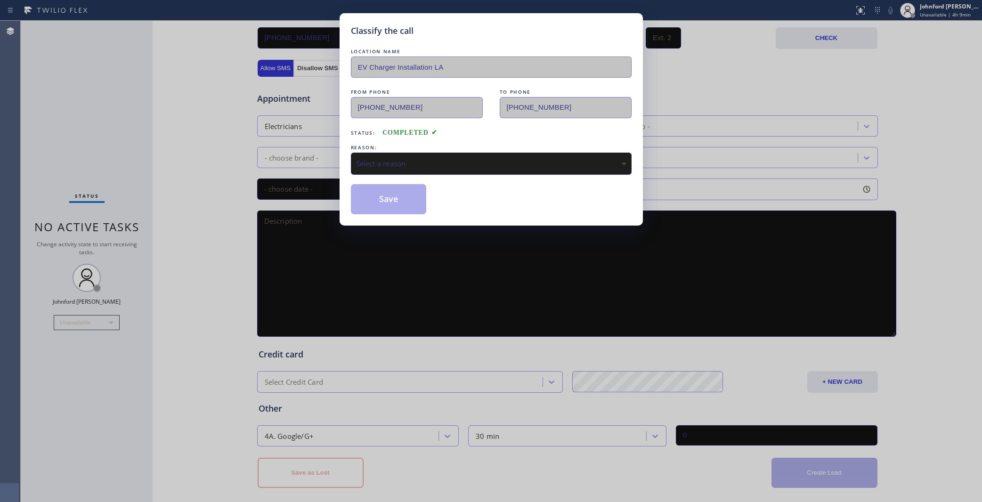
click at [363, 158] on div "Select a reason" at bounding box center [491, 163] width 270 height 11
drag, startPoint x: 375, startPoint y: 166, endPoint x: 378, endPoint y: 172, distance: 6.3
click at [376, 168] on div "Select a reason" at bounding box center [491, 164] width 281 height 22
click at [381, 158] on div "Select a reason" at bounding box center [491, 163] width 270 height 11
click at [392, 194] on button "Save" at bounding box center [389, 199] width 76 height 30
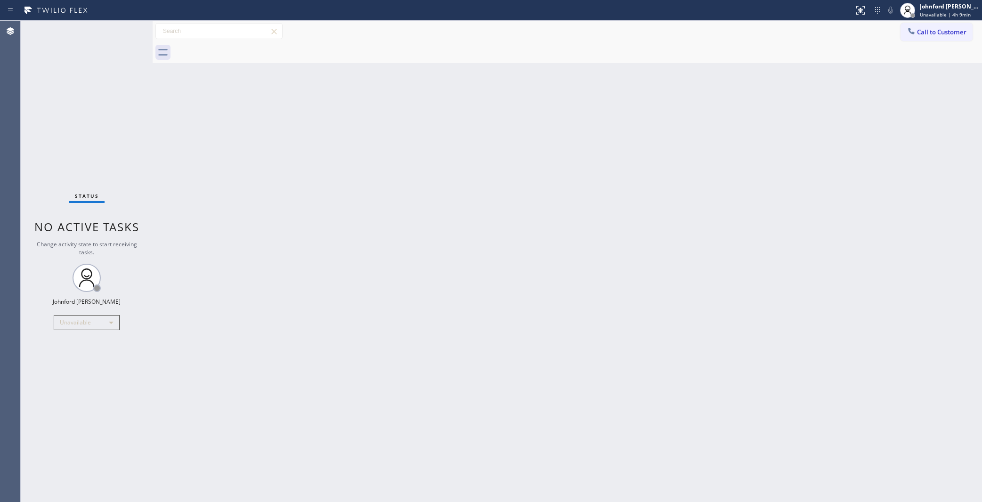
click at [501, 233] on div "Back to Dashboard Change Sender ID Customers Technicians Select a contact Outbo…" at bounding box center [567, 261] width 829 height 481
drag, startPoint x: 770, startPoint y: 117, endPoint x: 754, endPoint y: 51, distance: 67.8
click at [770, 117] on div "Back to Dashboard Change Sender ID Customers Technicians Select a contact Outbo…" at bounding box center [567, 261] width 829 height 481
drag, startPoint x: 775, startPoint y: 182, endPoint x: 783, endPoint y: 203, distance: 22.0
click at [775, 182] on div "Back to Dashboard Change Sender ID Customers Technicians Select a contact Outbo…" at bounding box center [567, 260] width 829 height 479
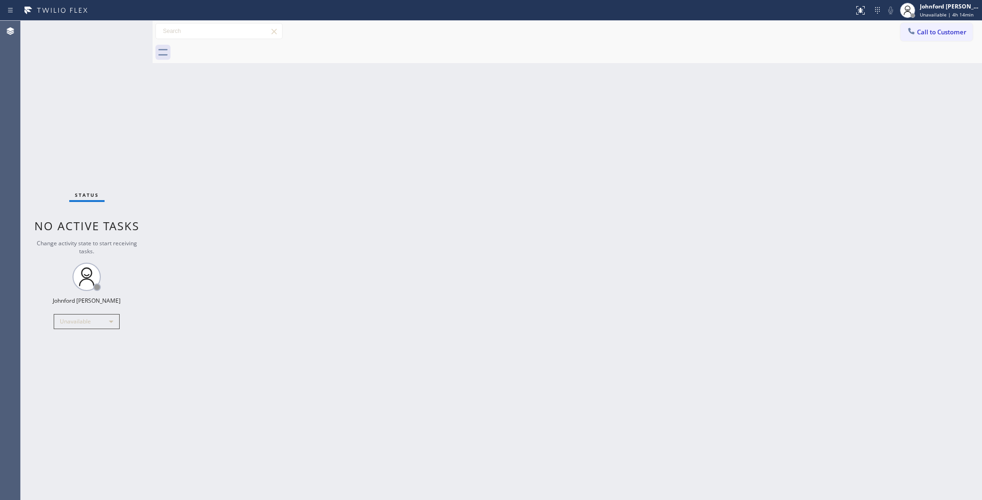
drag, startPoint x: 926, startPoint y: 32, endPoint x: 479, endPoint y: 161, distance: 464.7
click at [923, 31] on span "Call to Customer" at bounding box center [941, 32] width 49 height 8
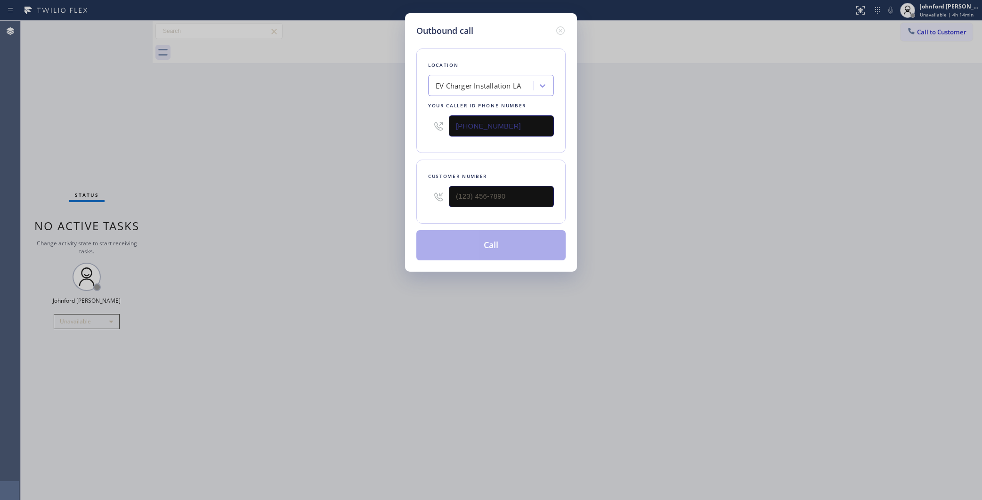
drag, startPoint x: 530, startPoint y: 182, endPoint x: 375, endPoint y: 212, distance: 157.9
click at [377, 212] on div "Outbound call Location EV Charger Installation LA Your caller id phone number (…" at bounding box center [491, 250] width 982 height 500
drag, startPoint x: 538, startPoint y: 201, endPoint x: 392, endPoint y: 215, distance: 146.2
click at [394, 214] on div "Outbound call Location EV Charger Installation LA Your caller id phone number (…" at bounding box center [491, 250] width 982 height 500
paste input "415) 533-6150"
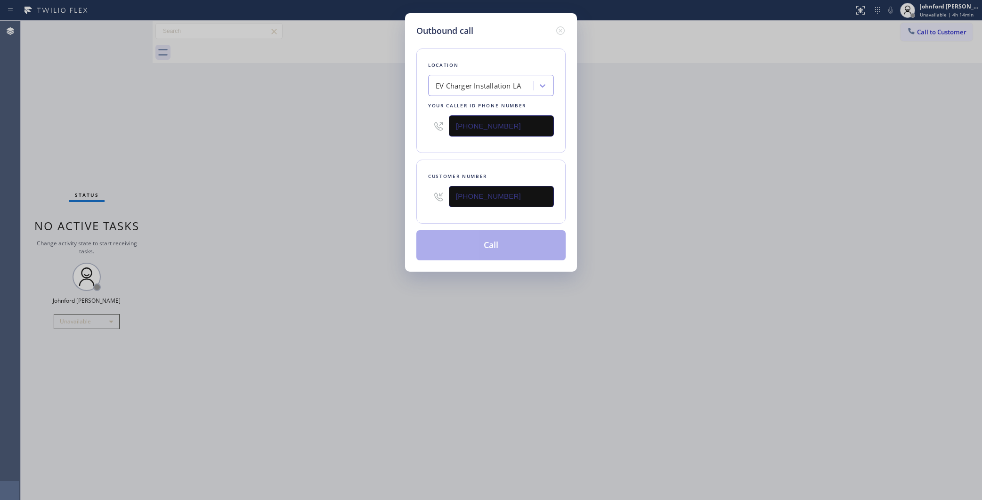
click at [312, 223] on div "Outbound call Location EV Charger Installation LA Your caller id phone number (…" at bounding box center [491, 250] width 982 height 500
click at [648, 248] on div "Outbound call Location EV Charger Installation LA Your caller id phone number (…" at bounding box center [491, 250] width 982 height 500
click at [978, 275] on div "Outbound call Location EV Charger Installation LA Your caller id phone number (…" at bounding box center [491, 250] width 982 height 500
click at [46, 139] on div "Outbound call Location EV Charger Installation LA Your caller id phone number (…" at bounding box center [491, 250] width 982 height 500
drag, startPoint x: 510, startPoint y: 192, endPoint x: 358, endPoint y: 211, distance: 152.9
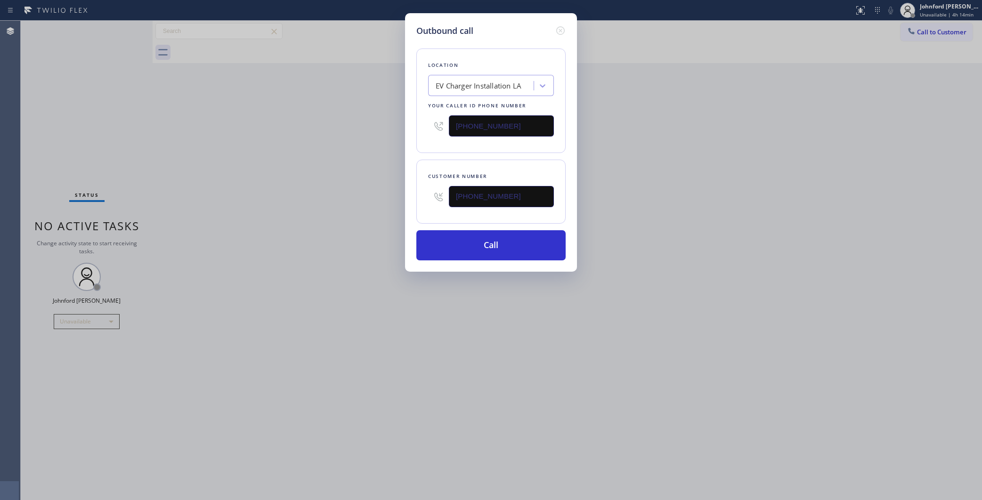
click at [399, 205] on div "Outbound call Location EV Charger Installation LA Your caller id phone number (…" at bounding box center [491, 250] width 982 height 500
paste input "___) ___-____"
type input "(___) ___-____"
click at [324, 219] on div "Outbound call Location EV Charger Installation LA Your caller id phone number (…" at bounding box center [491, 250] width 982 height 500
drag, startPoint x: 507, startPoint y: 116, endPoint x: 381, endPoint y: 122, distance: 126.4
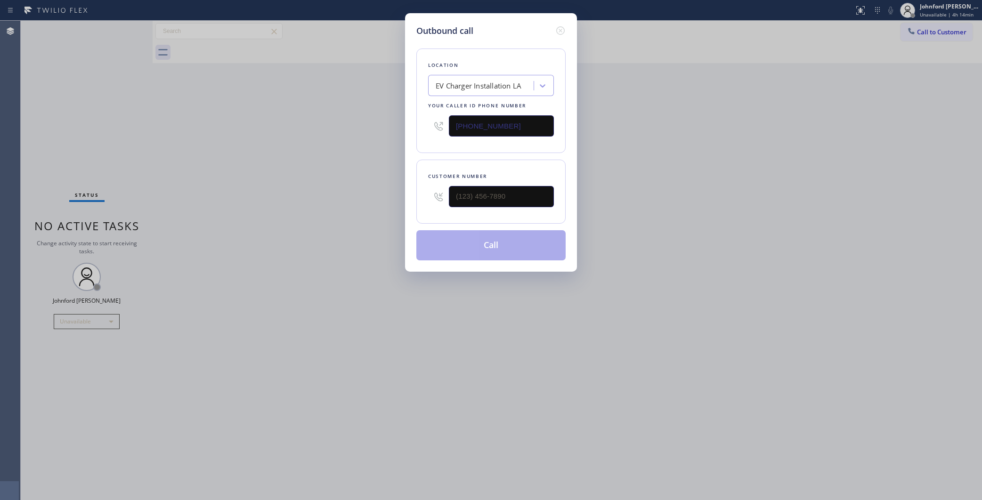
click at [381, 122] on div "Outbound call Location EV Charger Installation LA Your caller id phone number (…" at bounding box center [491, 250] width 982 height 500
paste input "___) ___-____"
type input "(___) ___-____"
drag, startPoint x: 523, startPoint y: 110, endPoint x: 371, endPoint y: 139, distance: 155.4
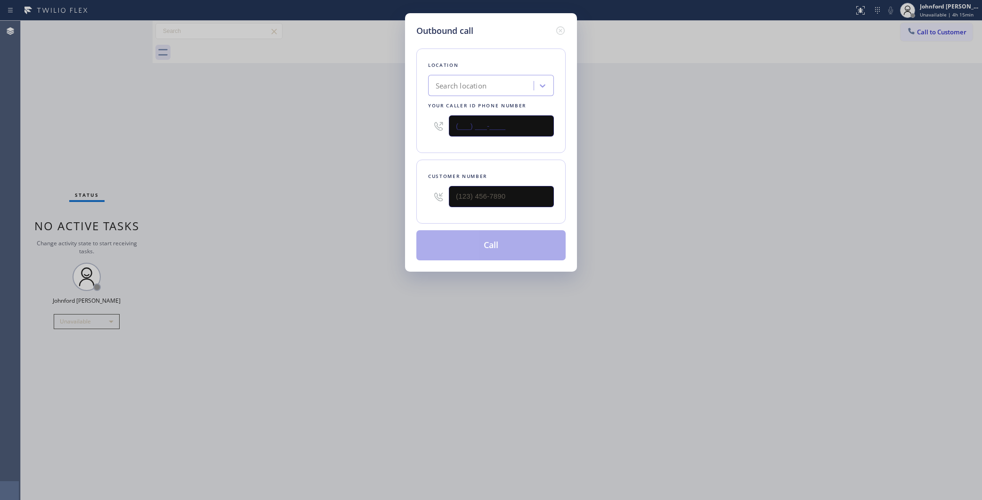
click at [382, 120] on div "Outbound call Location Search location Your caller id phone number (___) ___-__…" at bounding box center [491, 250] width 982 height 500
drag, startPoint x: 469, startPoint y: 182, endPoint x: 464, endPoint y: 183, distance: 4.8
click at [464, 183] on div at bounding box center [501, 196] width 105 height 31
drag, startPoint x: 520, startPoint y: 187, endPoint x: 449, endPoint y: 195, distance: 72.0
click at [519, 187] on input "(___) ___-____" at bounding box center [501, 196] width 105 height 21
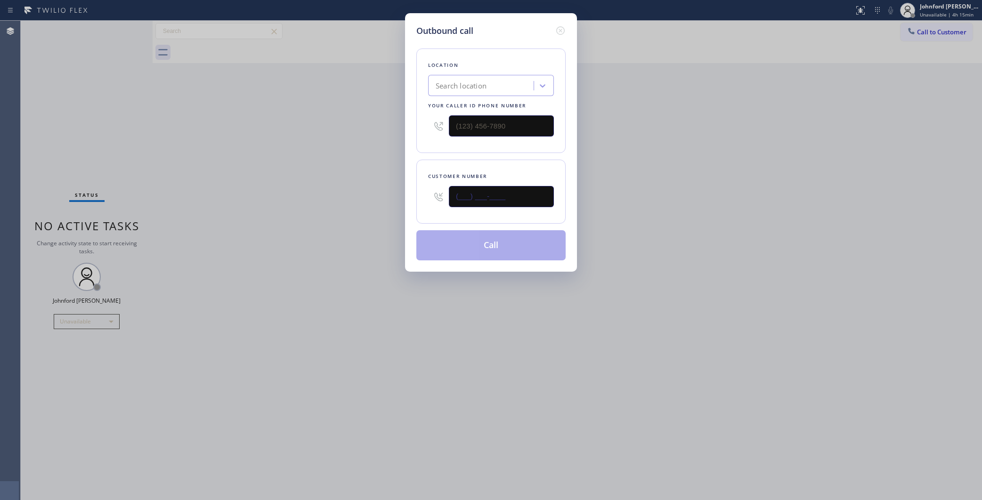
paste input "41) 553-3615"
drag, startPoint x: 449, startPoint y: 195, endPoint x: 403, endPoint y: 197, distance: 45.7
click at [402, 197] on div "Outbound call Location Search location Your caller id phone number Customer num…" at bounding box center [491, 250] width 982 height 500
type input "(_41) 553-3615"
drag, startPoint x: 539, startPoint y: 182, endPoint x: 407, endPoint y: 198, distance: 132.8
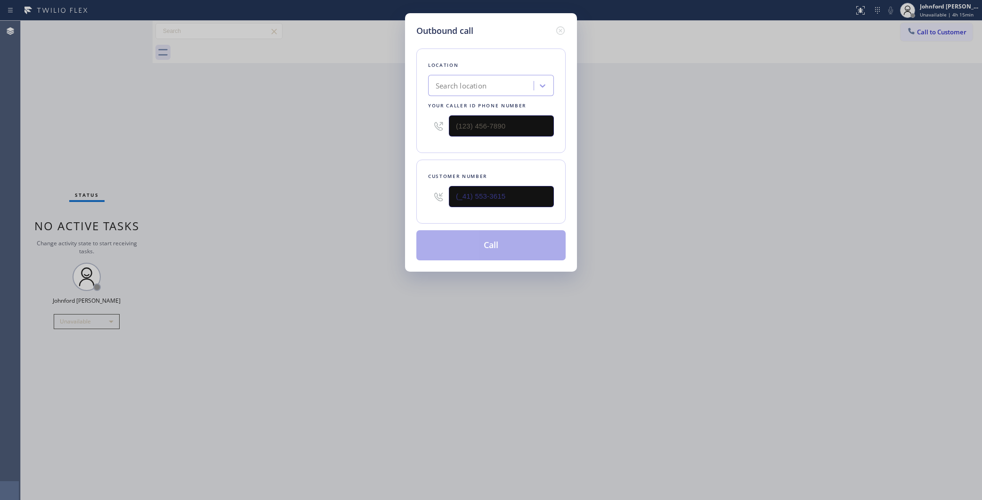
click at [407, 198] on div "Outbound call Location Search location Your caller id phone number Customer num…" at bounding box center [491, 142] width 172 height 259
drag, startPoint x: 523, startPoint y: 195, endPoint x: 382, endPoint y: 203, distance: 141.0
click at [384, 203] on div "Outbound call Location Search location Your caller id phone number Customer num…" at bounding box center [491, 250] width 982 height 500
paste input "415) 533-6150"
type input "(415) 533-6150"
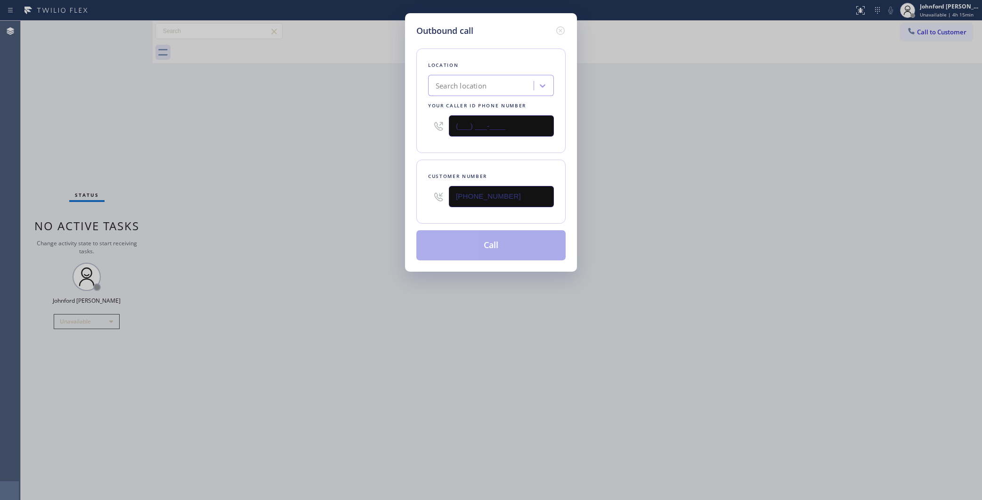
drag, startPoint x: 403, startPoint y: 125, endPoint x: 378, endPoint y: 125, distance: 24.5
click at [378, 125] on div "Outbound call Location Search location Your caller id phone number (___) ___-__…" at bounding box center [491, 250] width 982 height 500
paste input "858) 800-3094"
type input "[PHONE_NUMBER]"
click at [51, 166] on div "Outbound call Location 5 Star Air Duct Cleaning Your caller id phone number (85…" at bounding box center [491, 250] width 982 height 500
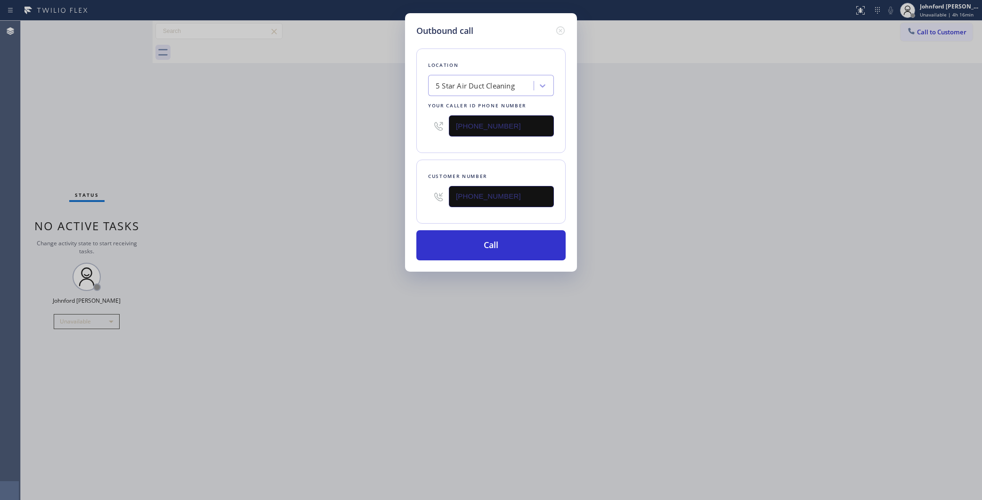
drag, startPoint x: 521, startPoint y: 198, endPoint x: 411, endPoint y: 199, distance: 109.7
click at [411, 199] on div "Outbound call Location 5 Star Air Duct Cleaning Your caller id phone number (85…" at bounding box center [491, 142] width 172 height 259
click at [454, 237] on button "Call" at bounding box center [490, 245] width 149 height 30
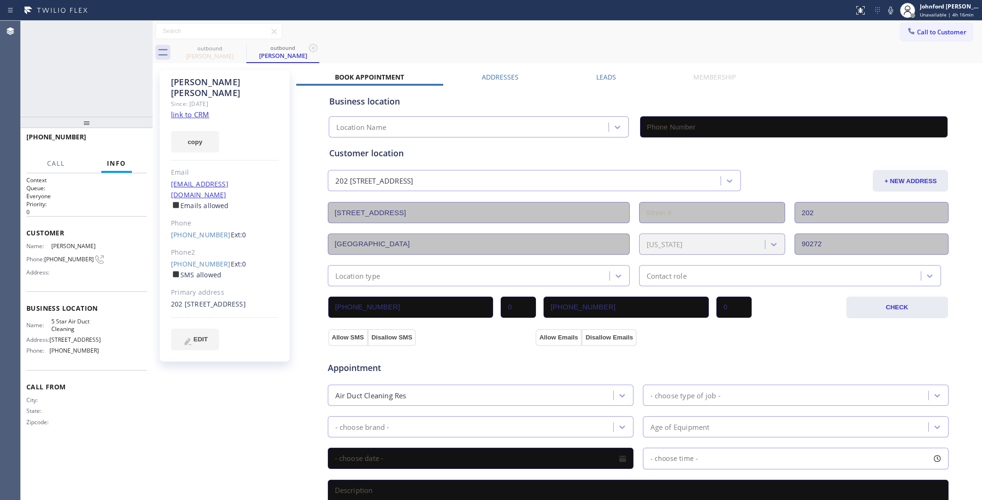
type input "[PHONE_NUMBER]"
click at [131, 30] on div "+14155336150 Connecting call…" at bounding box center [86, 31] width 90 height 21
click at [135, 30] on icon at bounding box center [140, 30] width 11 height 11
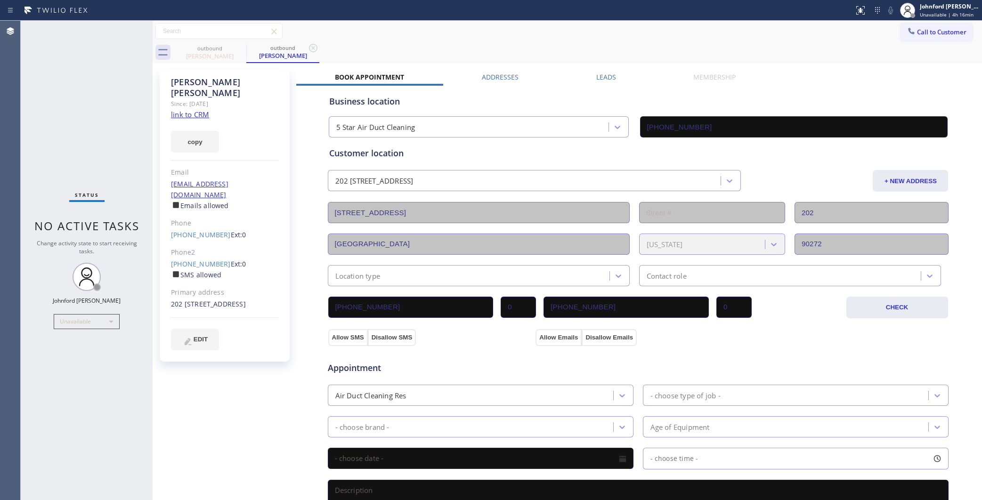
drag, startPoint x: 702, startPoint y: 41, endPoint x: 482, endPoint y: 2, distance: 223.2
click at [700, 40] on div "Call to Customer Outbound call Location 5 Star Air Duct Cleaning Your caller id…" at bounding box center [567, 31] width 829 height 21
click at [907, 29] on icon at bounding box center [911, 30] width 9 height 9
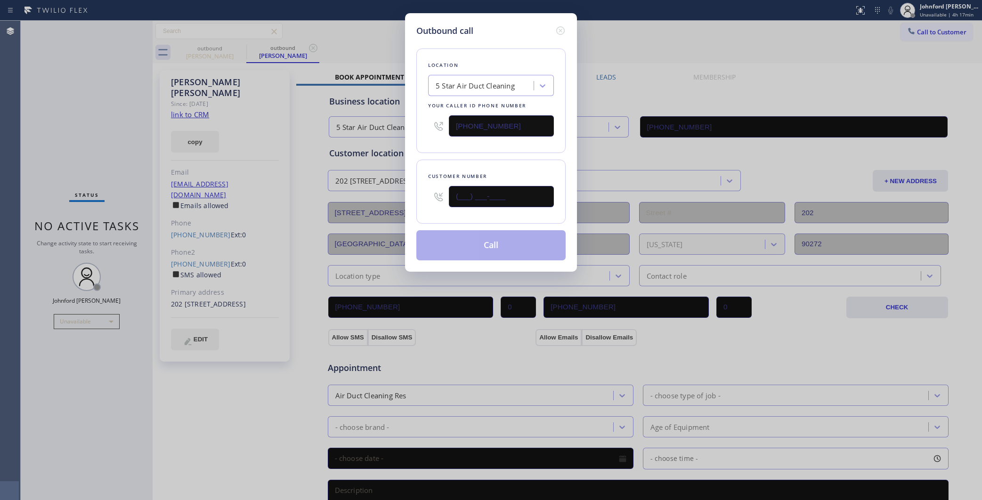
drag, startPoint x: 508, startPoint y: 184, endPoint x: 408, endPoint y: 184, distance: 99.8
click at [408, 184] on div "Outbound call Location 5 Star Air Duct Cleaning Your caller id phone number [PH…" at bounding box center [491, 142] width 172 height 259
paste input "310) 880-4133"
type input "(310) 880-4133"
click at [448, 152] on div "Location 5 Star Air Duct Cleaning Your caller id phone number (858) 800-3094 Cu…" at bounding box center [490, 148] width 149 height 223
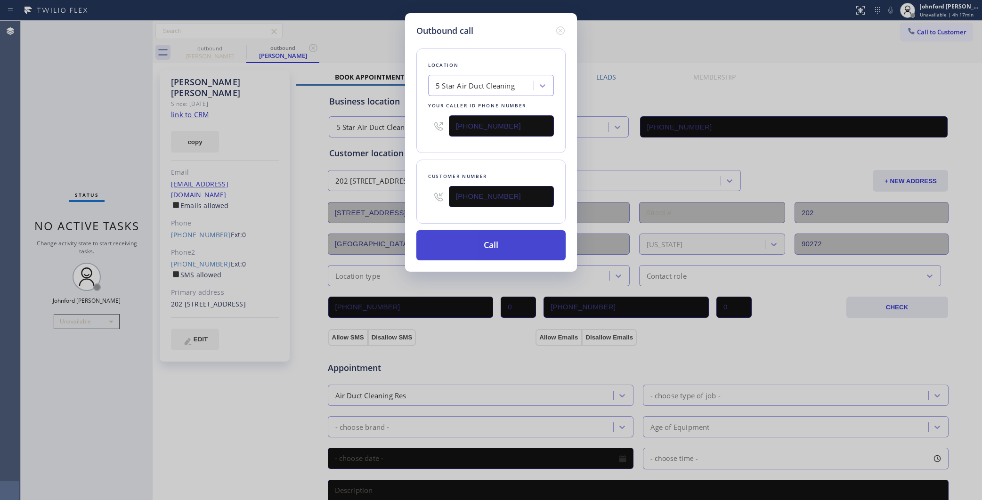
click at [479, 248] on button "Call" at bounding box center [490, 245] width 149 height 30
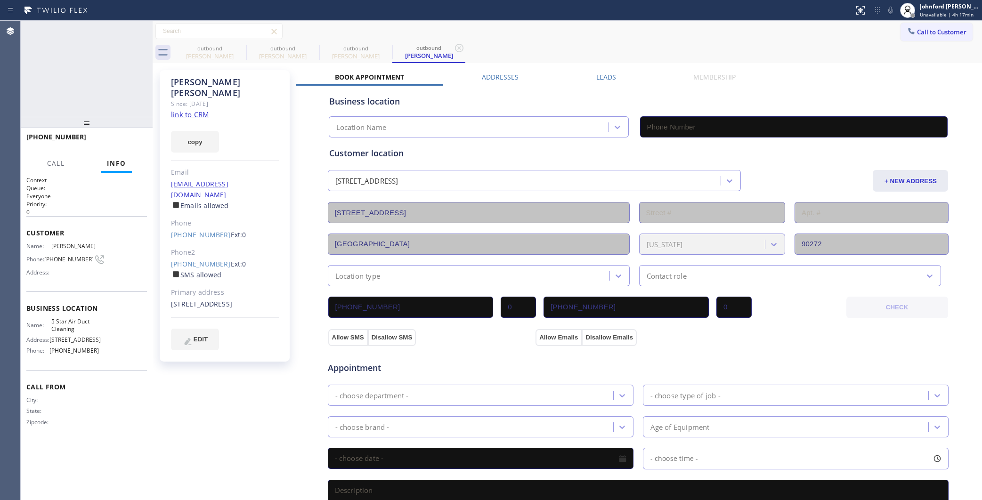
type input "[PHONE_NUMBER]"
click at [896, 7] on icon at bounding box center [890, 10] width 11 height 11
click at [886, 8] on icon at bounding box center [890, 10] width 11 height 11
click at [236, 399] on div "David Montgomery Since: 20 may 2020 link to CRM copy Email montgomerydw@yahoo.c…" at bounding box center [225, 379] width 141 height 629
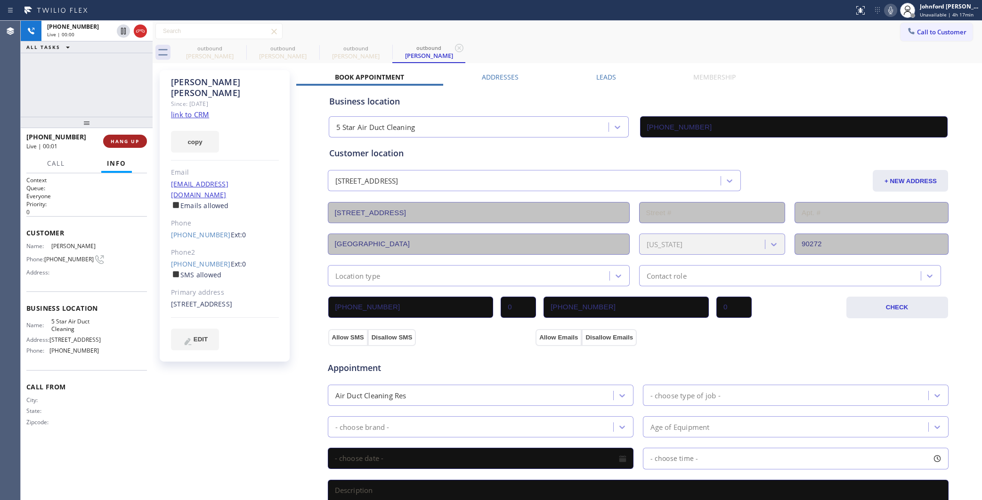
click at [139, 144] on button "HANG UP" at bounding box center [125, 141] width 44 height 13
click at [184, 270] on label "SMS allowed" at bounding box center [196, 274] width 50 height 9
click at [192, 259] on link "(425) 985-1357" at bounding box center [201, 263] width 60 height 9
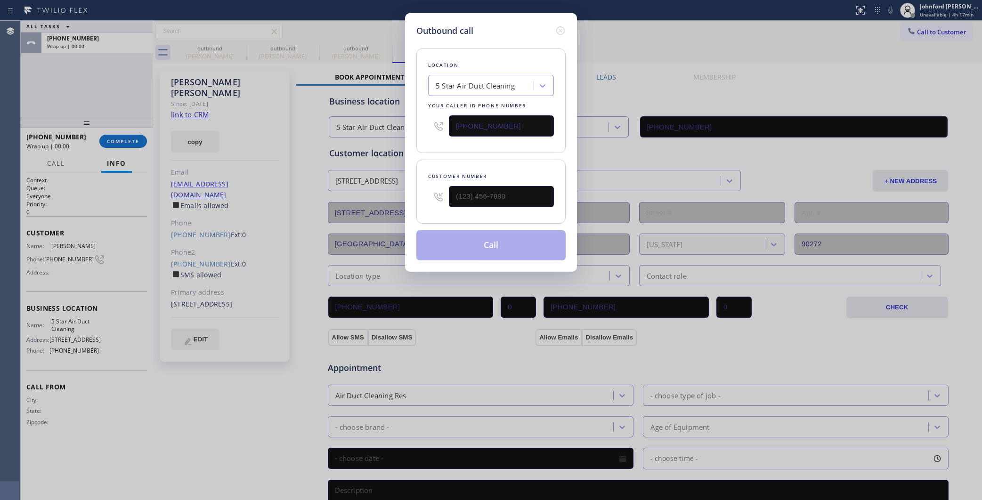
type input "(425) 985-1357"
click at [481, 248] on button "Call" at bounding box center [490, 245] width 149 height 30
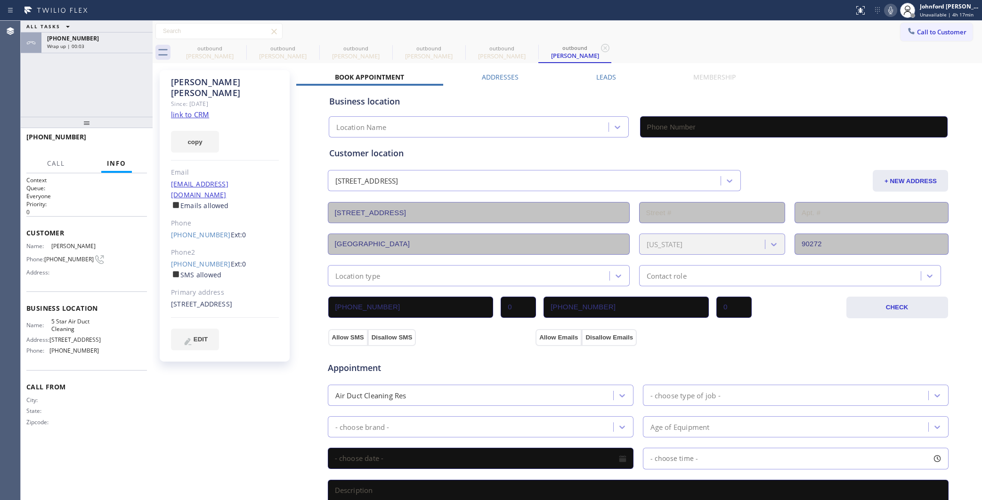
type input "[PHONE_NUMBER]"
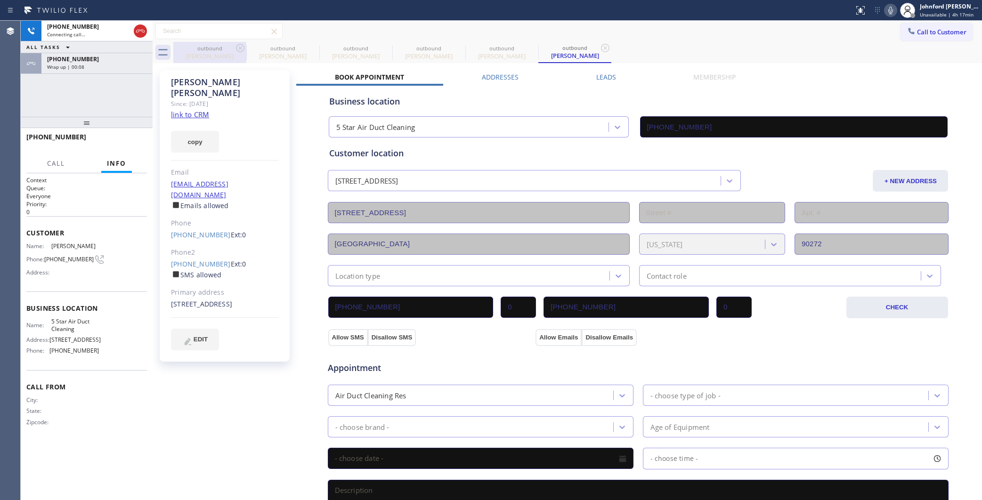
click at [233, 53] on div "Tina Canales" at bounding box center [209, 56] width 71 height 8
click at [235, 50] on icon at bounding box center [240, 47] width 11 height 11
click at [0, 0] on icon at bounding box center [0, 0] width 0 height 0
click at [235, 50] on icon at bounding box center [240, 47] width 11 height 11
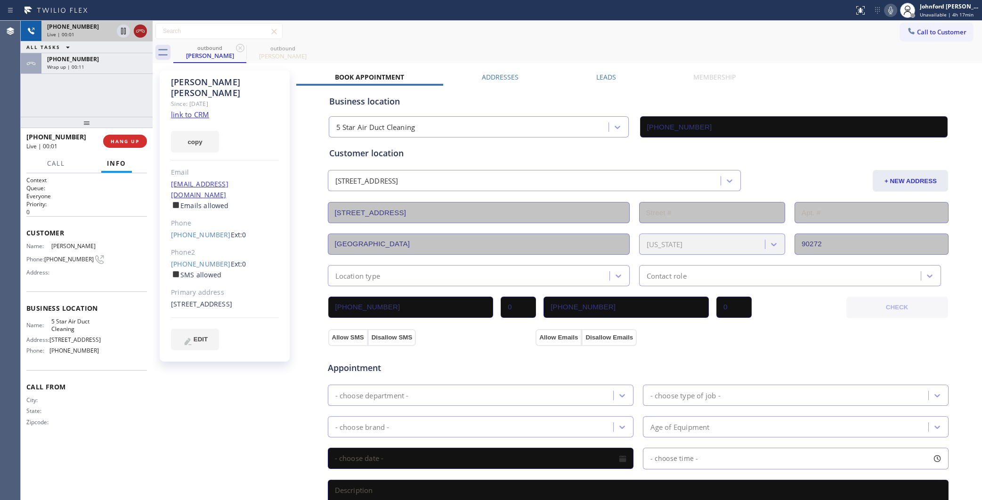
click at [142, 29] on icon at bounding box center [140, 30] width 11 height 11
click at [132, 128] on div at bounding box center [87, 122] width 132 height 11
click at [127, 139] on span "HANG UP" at bounding box center [125, 142] width 29 height 7
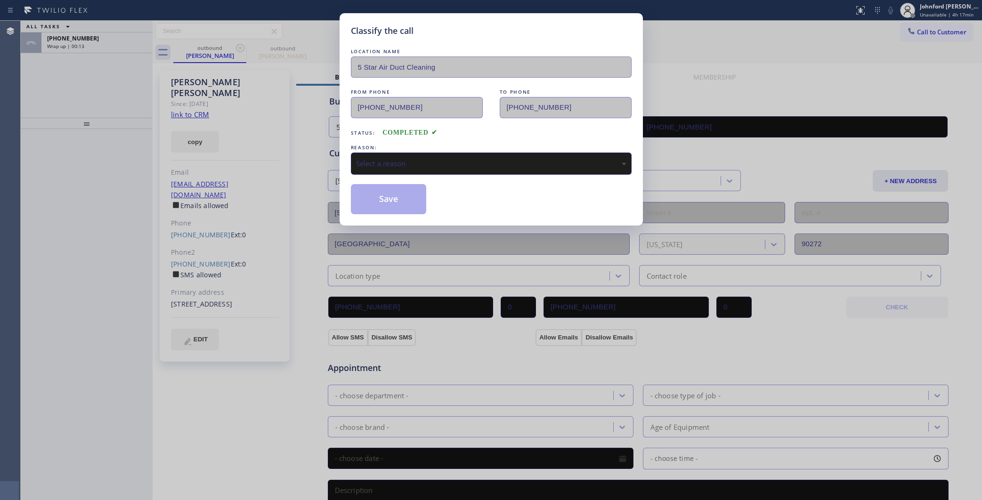
click at [358, 148] on div "REASON:" at bounding box center [491, 148] width 281 height 10
click at [404, 167] on div "Select a reason" at bounding box center [491, 164] width 281 height 22
drag, startPoint x: 401, startPoint y: 208, endPoint x: 352, endPoint y: 186, distance: 53.1
click at [399, 206] on button "Save" at bounding box center [389, 199] width 76 height 30
click at [128, 36] on div "Classify the call LOCATION NAME 5 Star Air Duct Cleaning FROM PHONE (858) 800-3…" at bounding box center [491, 250] width 982 height 500
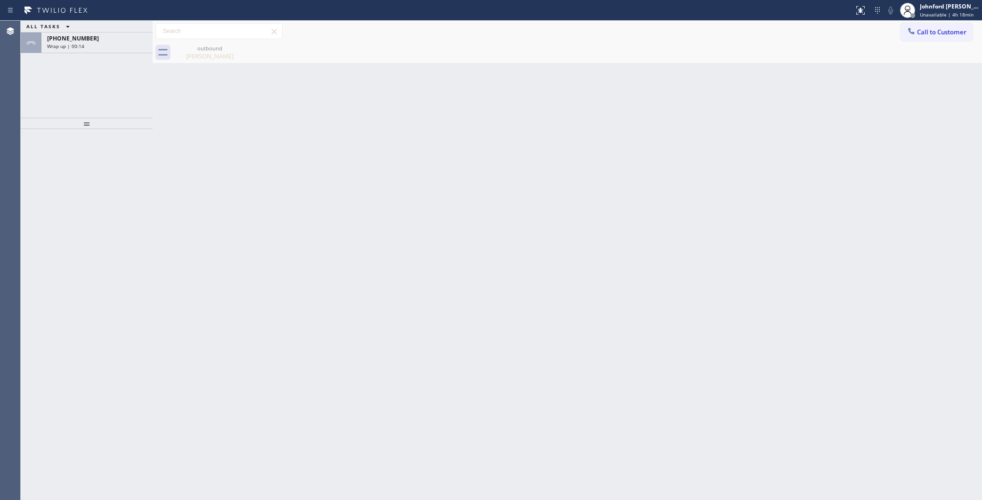
click at [121, 41] on div "+13108804133" at bounding box center [97, 38] width 100 height 8
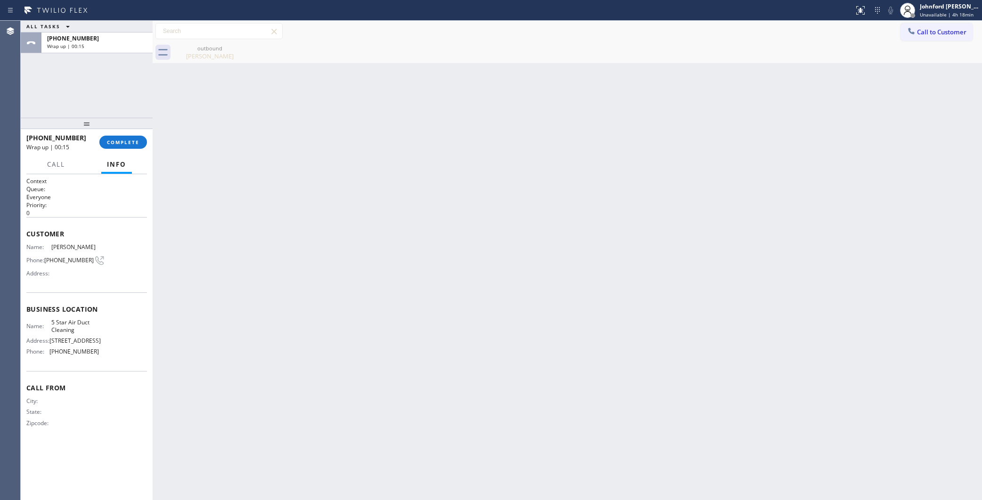
click at [121, 41] on div "+13108804133" at bounding box center [97, 38] width 100 height 8
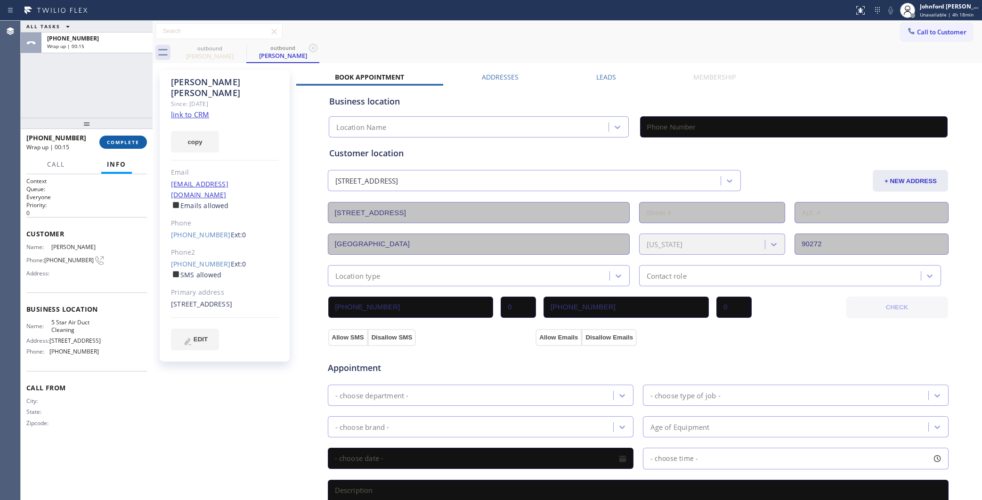
click at [135, 142] on span "COMPLETE" at bounding box center [123, 142] width 32 height 7
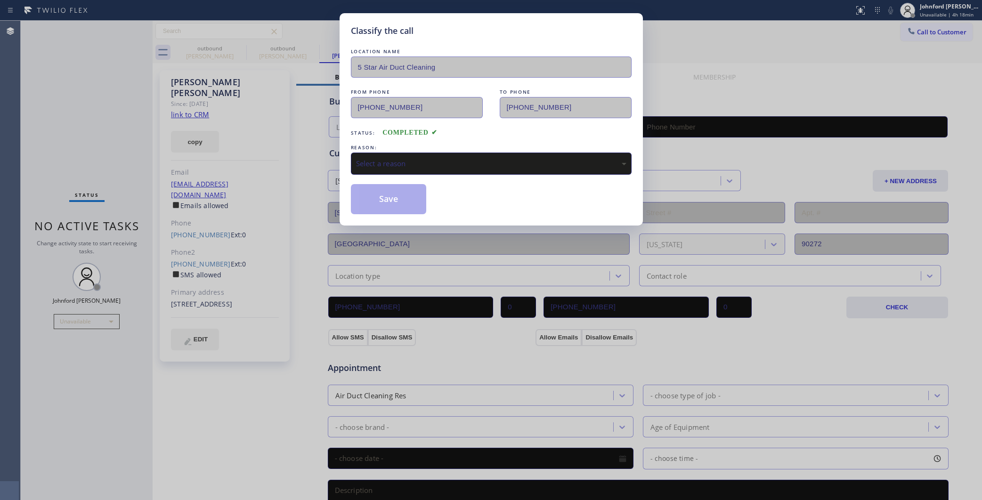
type input "(858) 800-3094"
drag, startPoint x: 453, startPoint y: 168, endPoint x: 467, endPoint y: 168, distance: 14.1
click at [458, 168] on div "Select a reason" at bounding box center [491, 164] width 281 height 22
click at [381, 201] on button "Save" at bounding box center [389, 199] width 76 height 30
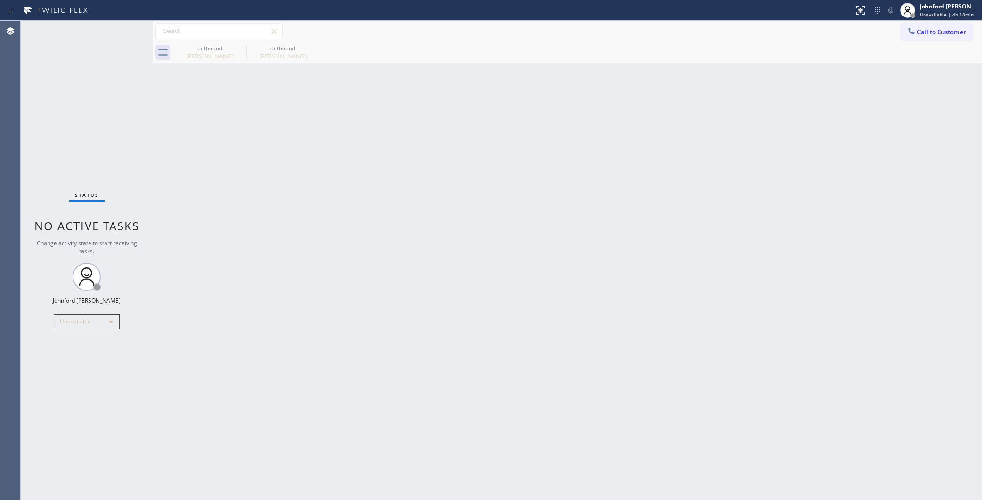
drag, startPoint x: 776, startPoint y: 95, endPoint x: 856, endPoint y: 57, distance: 89.1
click at [786, 92] on div "Back to Dashboard Change Sender ID Customers Technicians Select a contact Outbo…" at bounding box center [567, 260] width 829 height 479
click at [911, 37] on div at bounding box center [911, 31] width 11 height 11
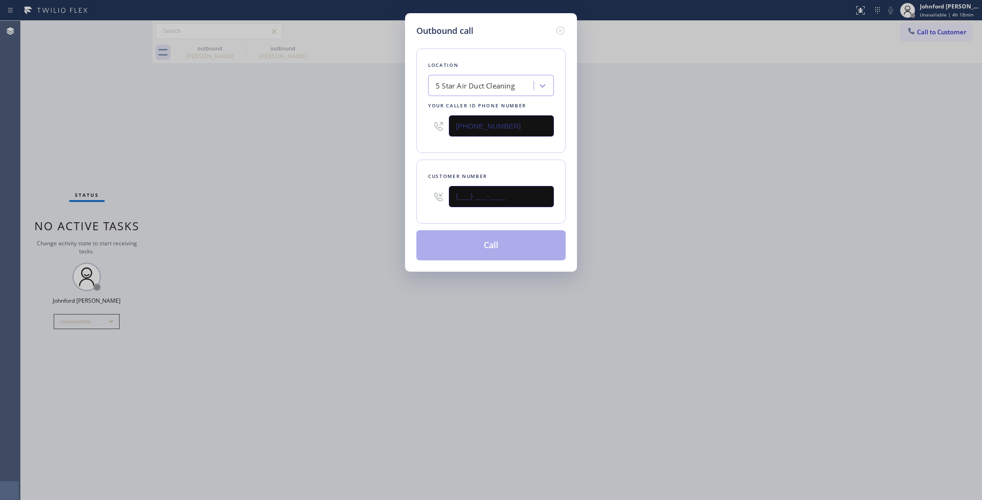
drag, startPoint x: 410, startPoint y: 203, endPoint x: 399, endPoint y: 203, distance: 10.8
click at [399, 203] on div "Outbound call Location 5 Star Air Duct Cleaning Your caller id phone number (85…" at bounding box center [491, 250] width 982 height 500
paste input "917) 370-4331"
type input "(917) 370-4331"
drag, startPoint x: 731, startPoint y: 74, endPoint x: 588, endPoint y: 114, distance: 148.7
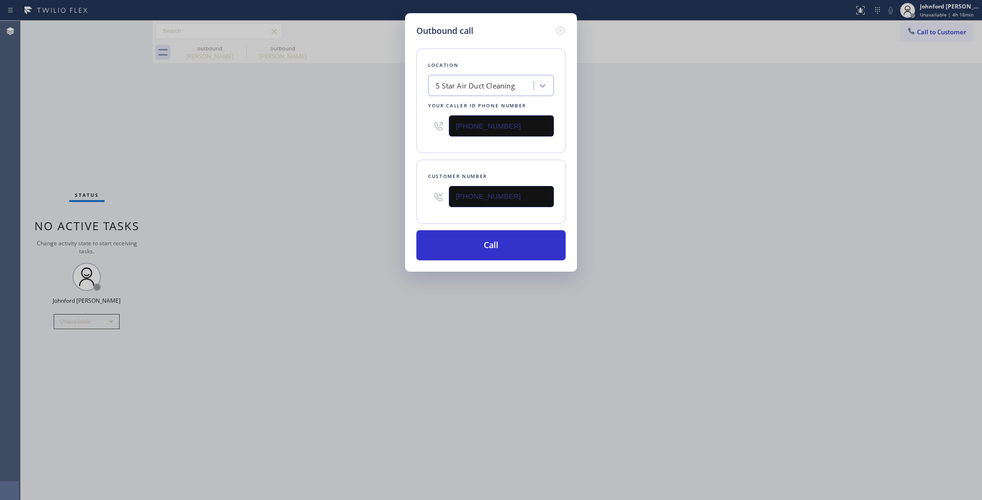
click at [723, 78] on div "Outbound call Location 5 Star Air Duct Cleaning Your caller id phone number (85…" at bounding box center [491, 250] width 982 height 500
drag, startPoint x: 521, startPoint y: 130, endPoint x: 406, endPoint y: 130, distance: 114.4
click at [408, 130] on div "Outbound call Location 5 Star Air Duct Cleaning Your caller id phone number (85…" at bounding box center [491, 142] width 172 height 259
paste input "33) 692-2271"
type input "(833) 692-2271"
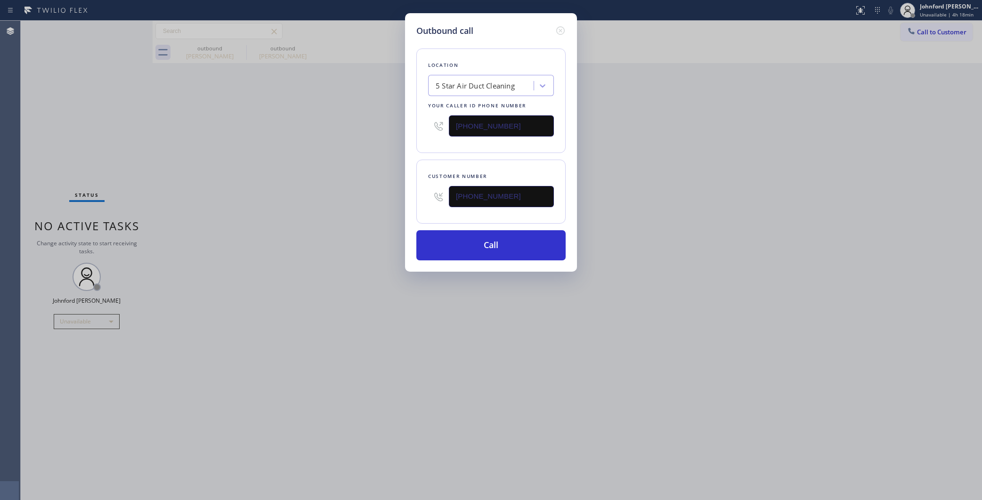
click at [304, 161] on div "Outbound call Location 5 Star Air Duct Cleaning Your caller id phone number (83…" at bounding box center [491, 250] width 982 height 500
click at [455, 238] on button "Call" at bounding box center [490, 245] width 149 height 30
click at [491, 324] on div "Outbound call Location 4C.SMS Campaign AR B2B SMS Your caller id phone number (…" at bounding box center [491, 250] width 982 height 500
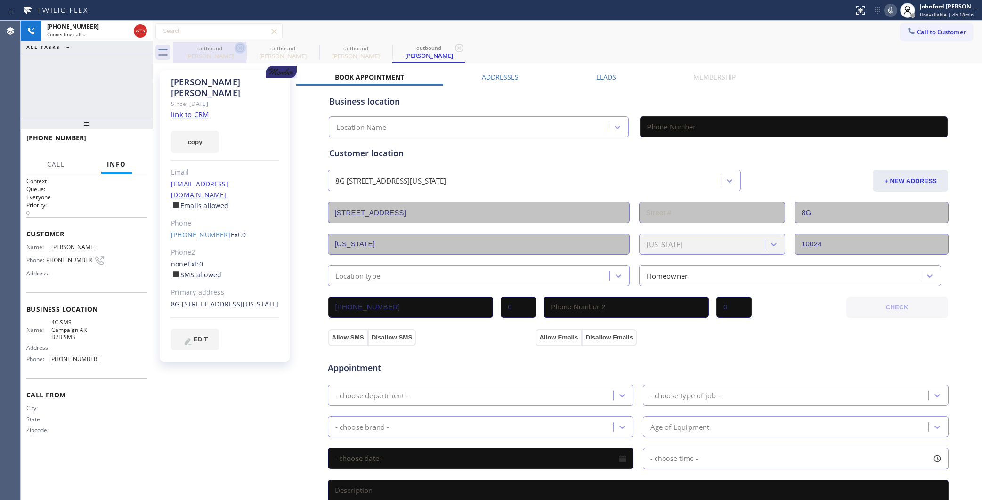
click at [235, 46] on icon at bounding box center [240, 47] width 11 height 11
click at [0, 0] on icon at bounding box center [0, 0] width 0 height 0
type input "(833) 692-2271"
click at [608, 73] on label "Leads" at bounding box center [606, 77] width 20 height 9
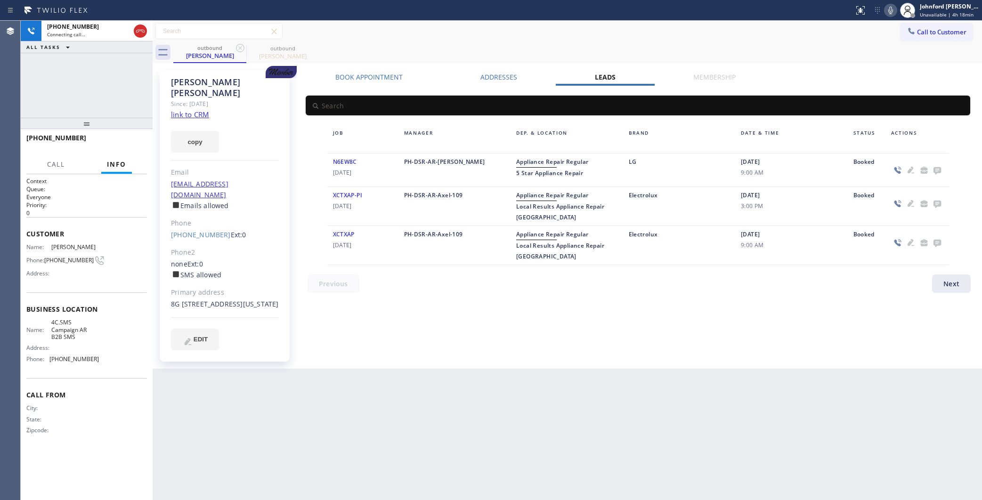
click at [556, 295] on div "Book Appointment Addresses Leads Membership Business location AR B2B SMS (833) …" at bounding box center [637, 220] width 683 height 294
click at [934, 170] on icon at bounding box center [937, 171] width 8 height 8
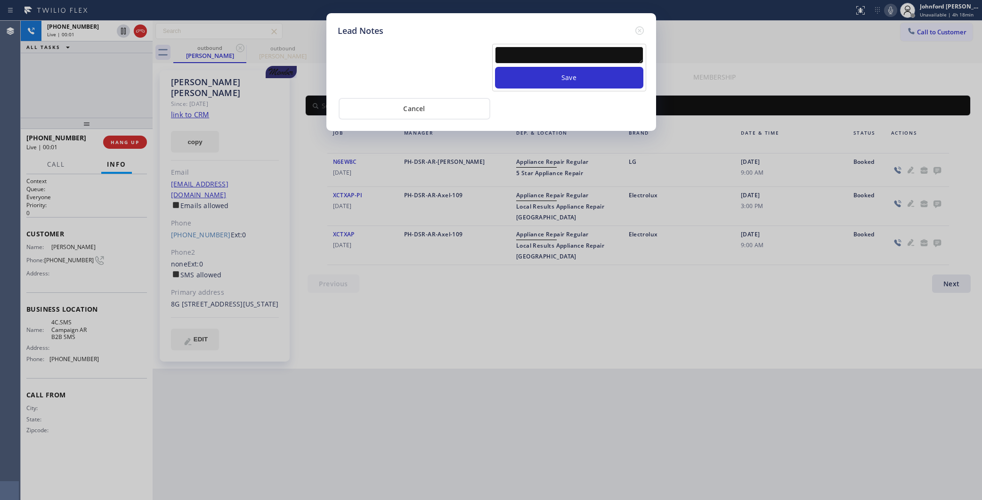
click at [557, 50] on textarea at bounding box center [569, 55] width 148 height 17
paste textarea "Working on this lead - please transfer to me"
type textarea "Working on this lead - please transfer to me"
click at [553, 67] on button "Save" at bounding box center [569, 78] width 148 height 22
click at [641, 25] on icon at bounding box center [639, 30] width 11 height 11
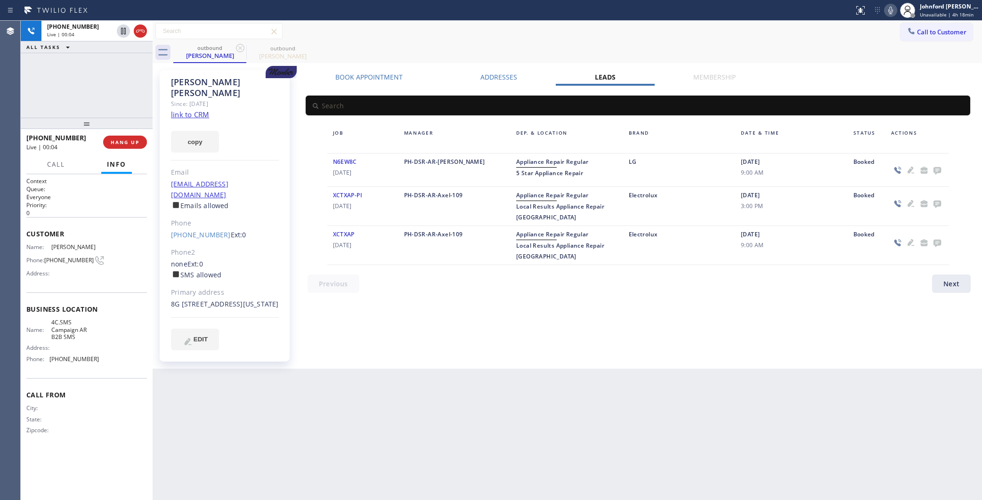
click at [192, 110] on link "link to CRM" at bounding box center [190, 114] width 38 height 9
click at [138, 142] on span "HANG UP" at bounding box center [125, 142] width 29 height 7
drag, startPoint x: 167, startPoint y: 213, endPoint x: 213, endPoint y: 214, distance: 45.7
click at [213, 214] on div "Saul Finkelstein Since: 20 may 2020 link to CRM copy Email sfinkelstein@egsllp.…" at bounding box center [225, 216] width 130 height 292
click at [177, 81] on div "Saul Finkelstein" at bounding box center [225, 88] width 108 height 22
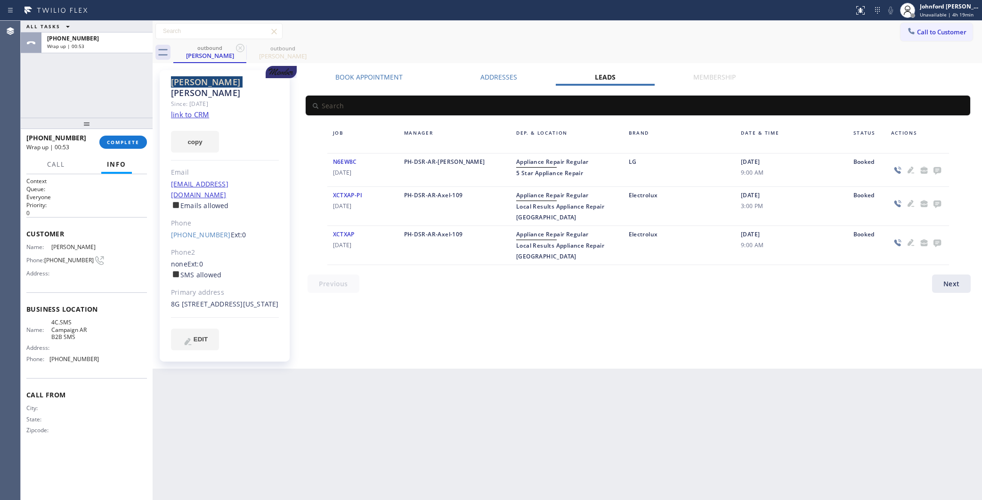
click at [177, 81] on div "Saul Finkelstein" at bounding box center [225, 88] width 108 height 22
copy div "Saul"
click at [190, 230] on link "(917) 370-4331" at bounding box center [201, 234] width 60 height 9
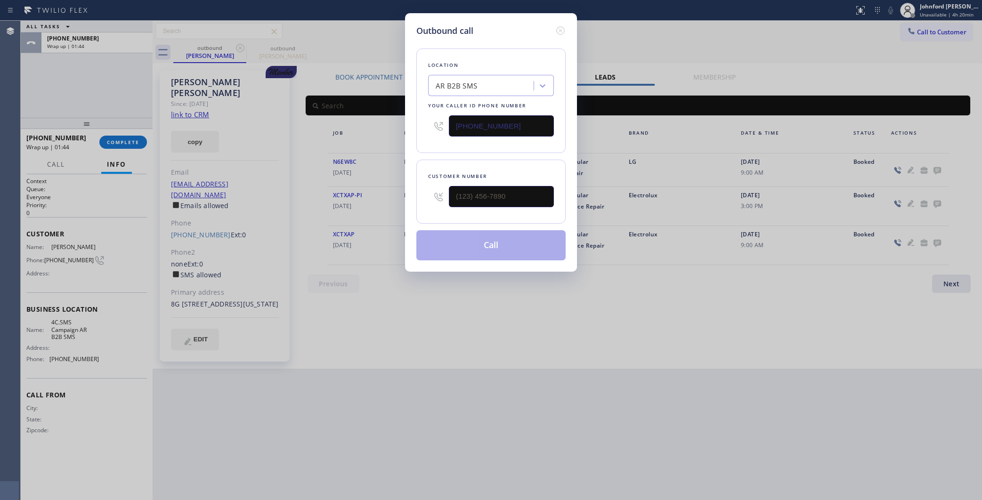
type input "(917) 370-4331"
drag, startPoint x: 467, startPoint y: 126, endPoint x: 431, endPoint y: 126, distance: 36.3
click at [434, 126] on div "(833) 692-2271" at bounding box center [491, 126] width 126 height 31
paste input "55) 731-4952"
type input "(855) 731-4952"
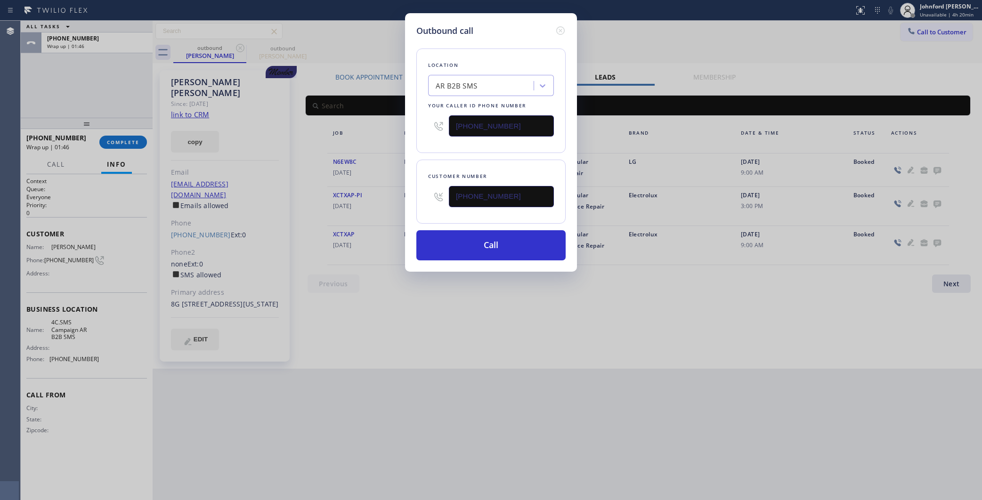
click at [418, 129] on div "Location AR B2B SMS Your caller id phone number (855) 731-4952" at bounding box center [490, 101] width 149 height 105
click at [476, 240] on button "Call" at bounding box center [490, 245] width 149 height 30
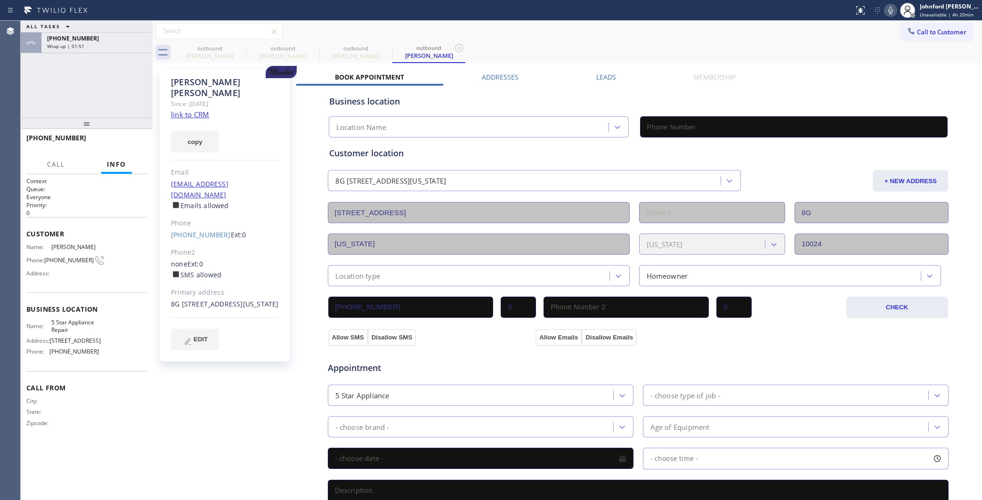
type input "(855) 731-4952"
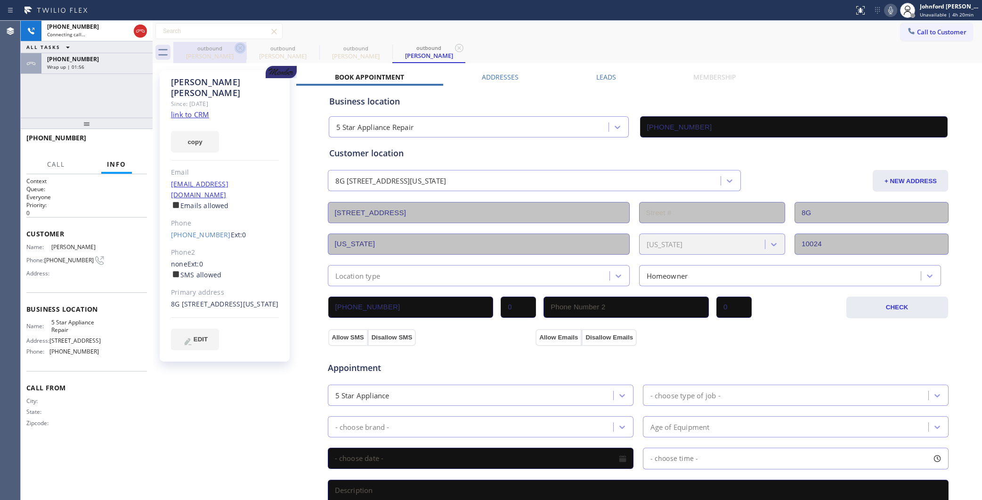
click at [241, 49] on icon at bounding box center [240, 48] width 8 height 8
click at [0, 0] on icon at bounding box center [0, 0] width 0 height 0
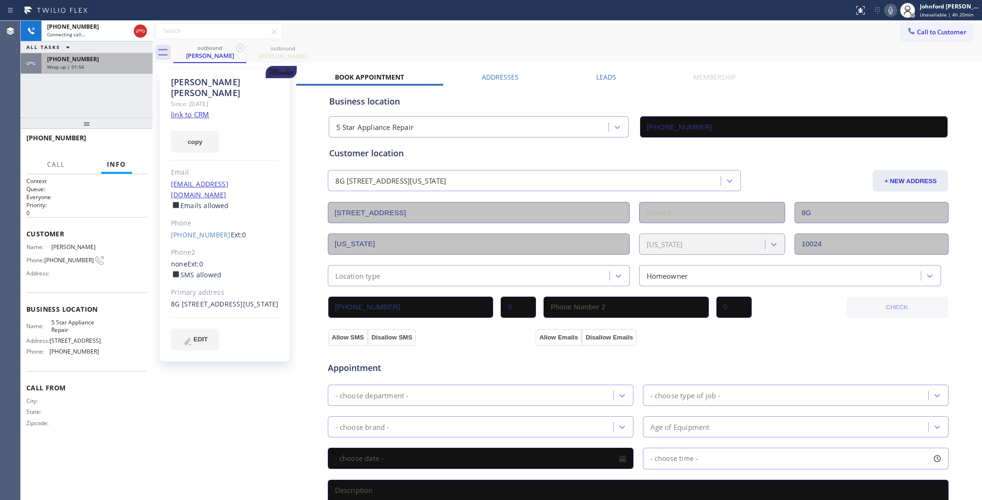
type input "(855) 731-4952"
click at [123, 66] on div "Wrap up | 01:56" at bounding box center [97, 67] width 100 height 7
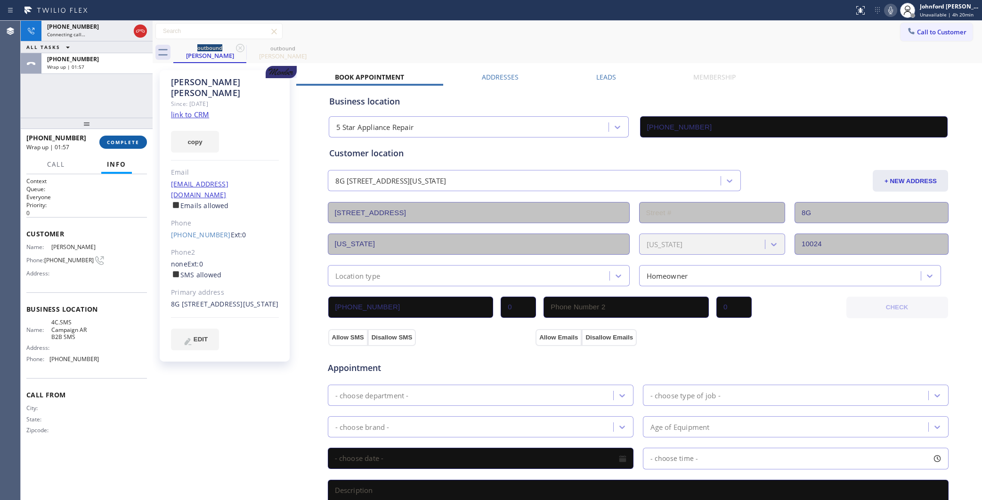
click at [123, 139] on span "COMPLETE" at bounding box center [123, 142] width 32 height 7
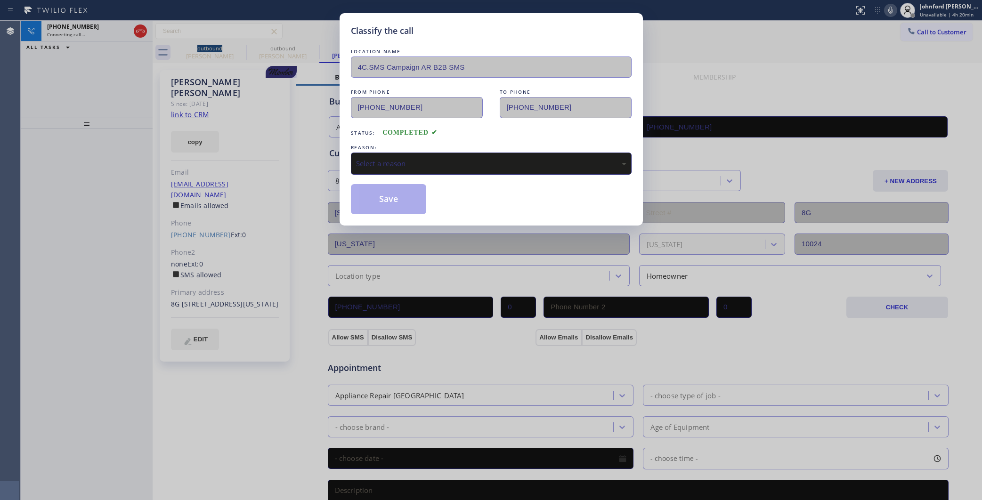
type input "(833) 692-2271"
click at [429, 153] on div "Select a reason" at bounding box center [491, 164] width 281 height 22
click at [382, 201] on button "Save" at bounding box center [389, 199] width 76 height 30
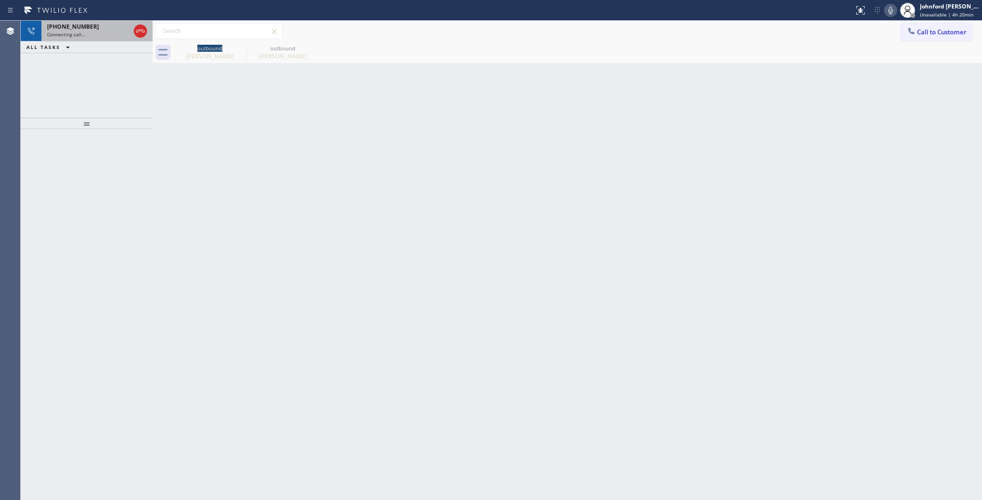
click at [109, 34] on div "Connecting call…" at bounding box center [88, 34] width 83 height 7
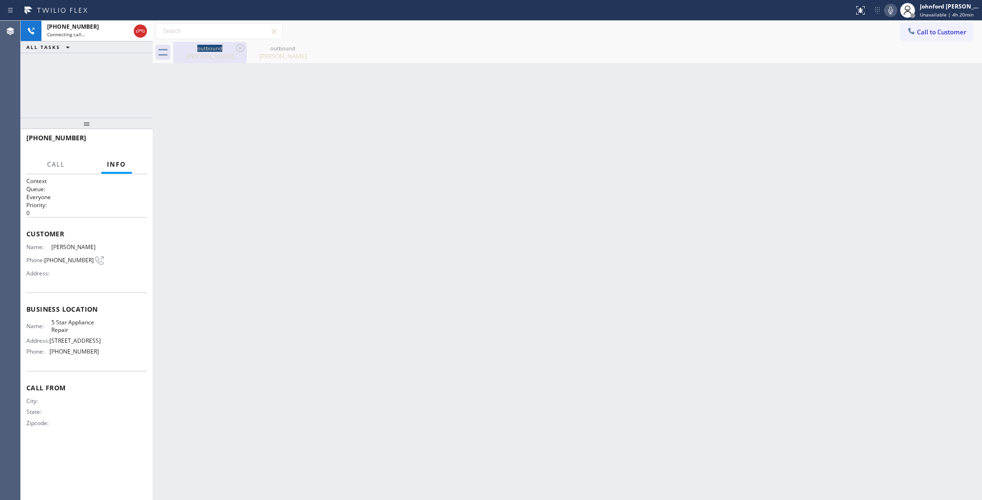
click at [217, 51] on div "outbound" at bounding box center [209, 48] width 71 height 7
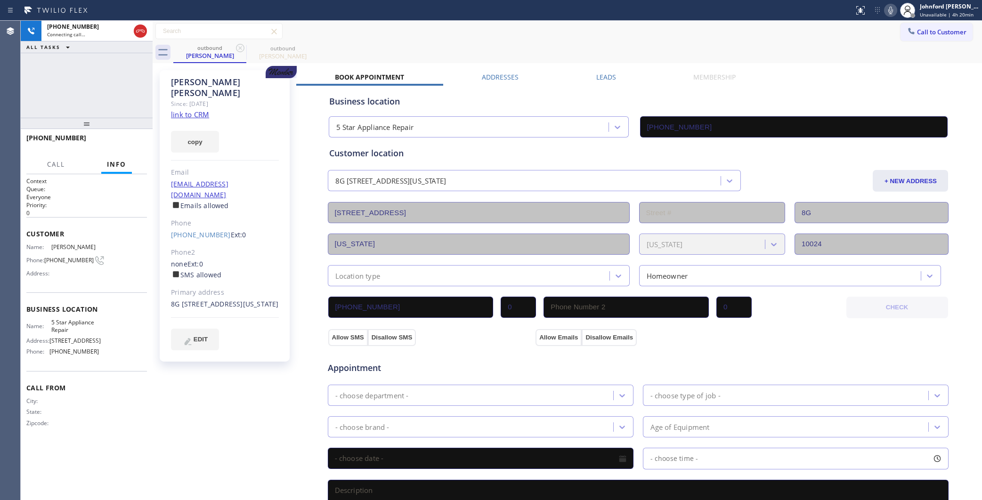
click at [211, 387] on div "Saul Finkelstein Since: 20 may 2020 link to CRM copy Email sfinkelstein@egsllp.…" at bounding box center [225, 379] width 141 height 629
drag, startPoint x: 170, startPoint y: 77, endPoint x: 189, endPoint y: 80, distance: 19.6
click at [189, 80] on div "Saul Finkelstein Since: 20 may 2020 link to CRM copy Email sfinkelstein@egsllp.…" at bounding box center [225, 216] width 130 height 292
copy div "Saul"
click at [489, 44] on div "outbound Saul Finkelstein outbound Saul Finkelstein" at bounding box center [577, 52] width 809 height 21
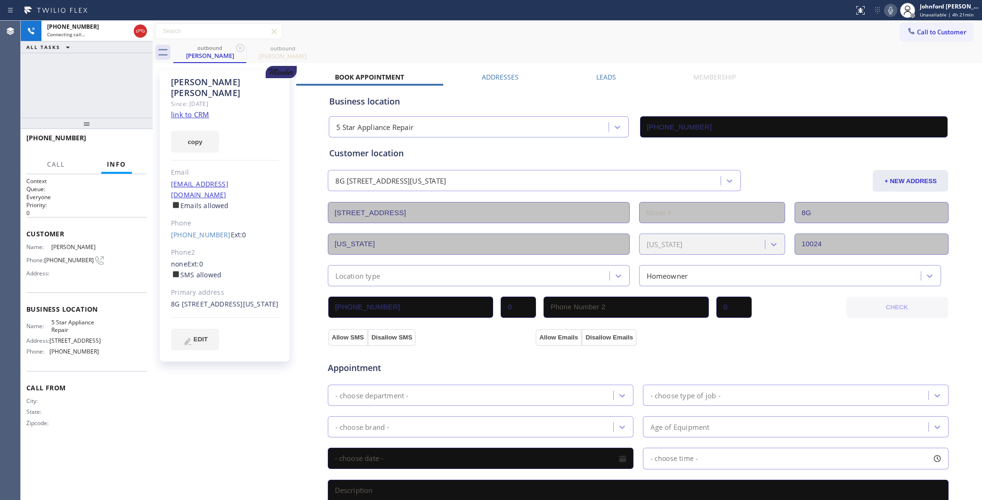
click at [568, 40] on div "Call to Customer Outbound call Location AR B2B SMS Your caller id phone number …" at bounding box center [567, 31] width 829 height 21
click at [712, 39] on div "Call to Customer Outbound call Location AR B2B SMS Your caller id phone number …" at bounding box center [567, 31] width 829 height 16
click at [136, 145] on span "HANG UP" at bounding box center [125, 142] width 29 height 7
click at [136, 145] on span "COMPLETE" at bounding box center [123, 142] width 32 height 7
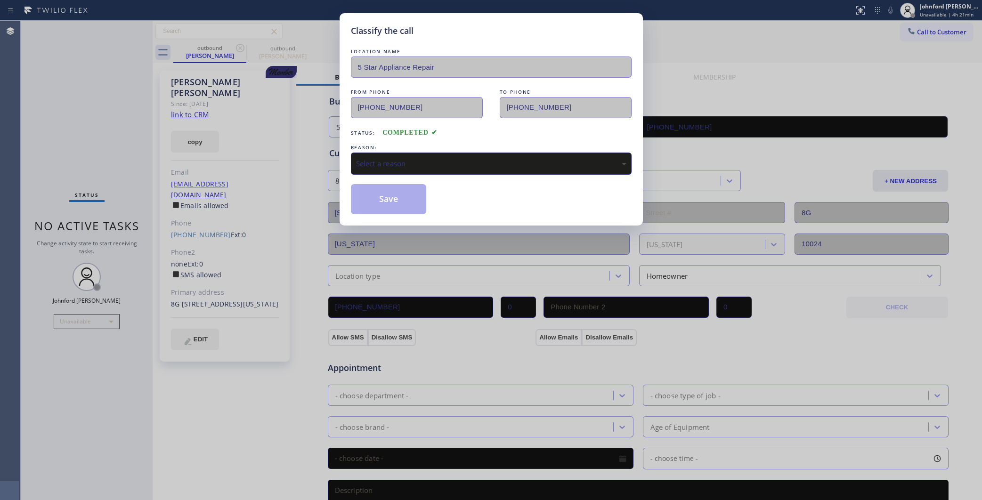
click at [387, 159] on div "Select a reason" at bounding box center [491, 163] width 270 height 11
click at [401, 198] on button "Save" at bounding box center [389, 199] width 76 height 30
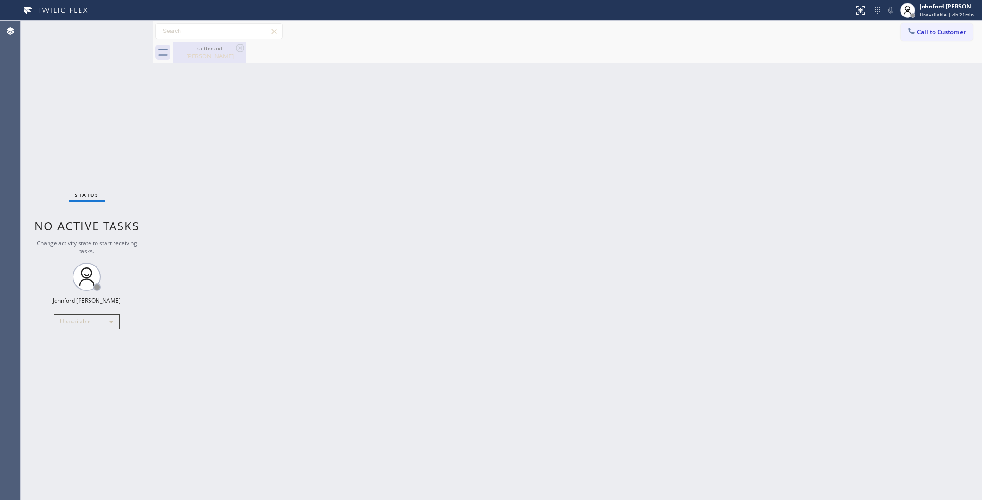
drag, startPoint x: 207, startPoint y: 53, endPoint x: 184, endPoint y: 163, distance: 112.1
click at [206, 53] on div "Saul Finkelstein" at bounding box center [209, 56] width 71 height 8
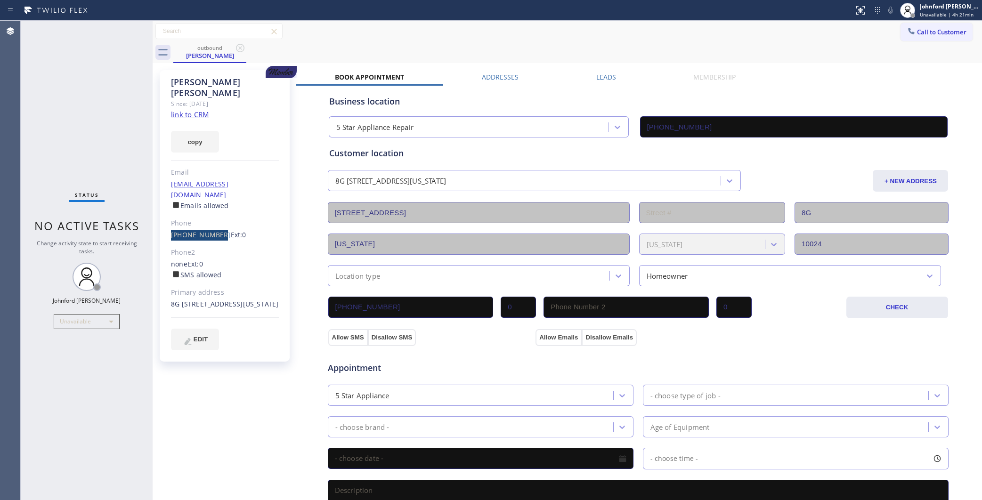
drag, startPoint x: 161, startPoint y: 209, endPoint x: 214, endPoint y: 215, distance: 53.6
click at [214, 215] on div "Saul Finkelstein Since: 20 may 2020 link to CRM copy Email sfinkelstein@egsllp.…" at bounding box center [225, 216] width 130 height 292
drag, startPoint x: 88, startPoint y: 112, endPoint x: 116, endPoint y: 95, distance: 32.8
click at [91, 111] on div "Status No active tasks Change activity state to start receiving tasks. Johnford…" at bounding box center [87, 260] width 132 height 479
click at [203, 230] on link "(917) 370-4331" at bounding box center [201, 234] width 60 height 9
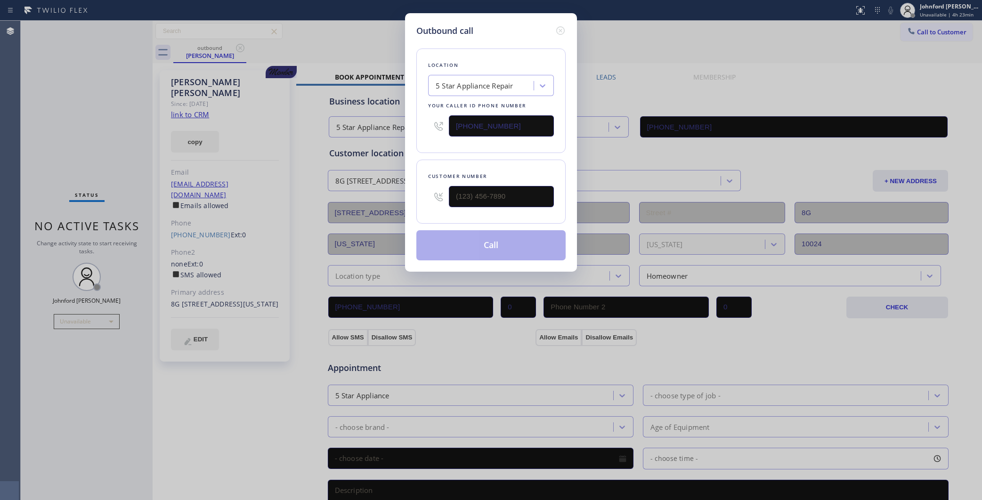
type input "(917) 370-4331"
click at [488, 243] on button "Call" at bounding box center [490, 245] width 149 height 30
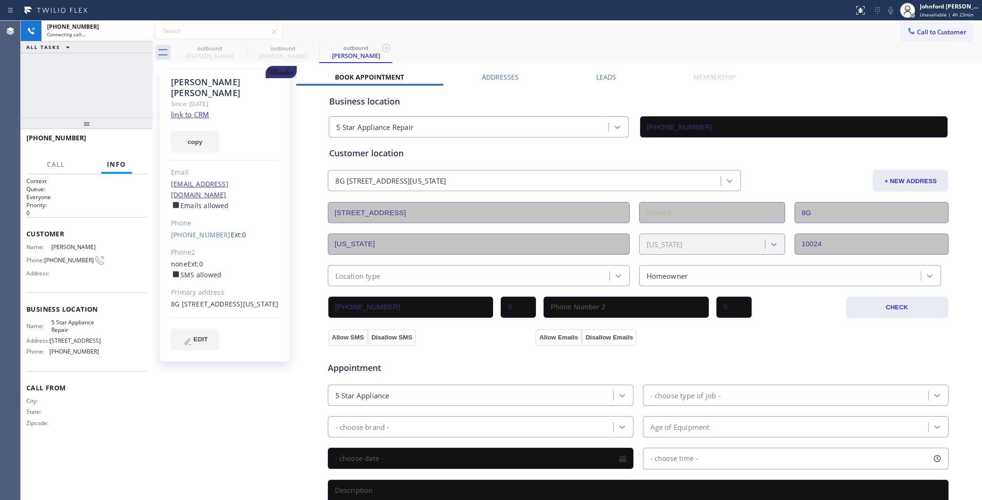
type input "(855) 731-4952"
click at [234, 52] on div "Saul Finkelstein" at bounding box center [209, 56] width 71 height 8
click at [239, 48] on icon at bounding box center [240, 48] width 8 height 8
click at [146, 74] on div "+19173704331 Connecting call… ALL TASKS ALL TASKS ACTIVE TASKS TASKS IN WRAP UP" at bounding box center [87, 69] width 132 height 97
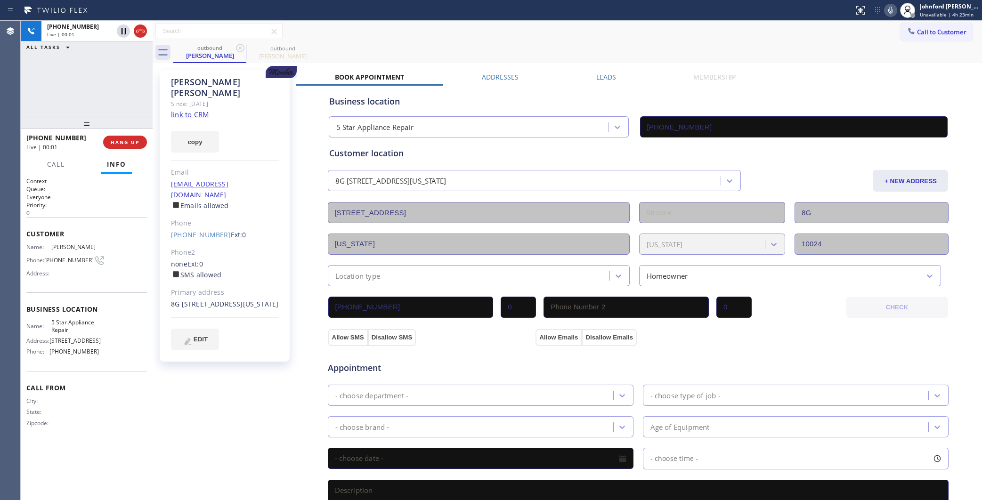
click at [712, 54] on div "outbound Saul Finkelstein outbound Saul Finkelstein" at bounding box center [577, 52] width 809 height 21
click at [887, 13] on icon at bounding box center [890, 10] width 11 height 11
click at [893, 9] on icon at bounding box center [890, 10] width 11 height 11
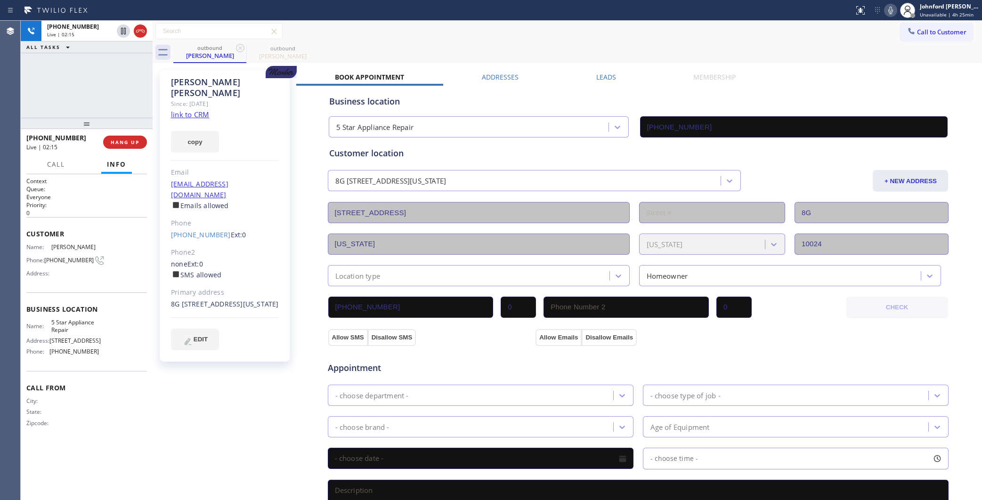
drag, startPoint x: 502, startPoint y: 49, endPoint x: 787, endPoint y: 6, distance: 288.1
click at [503, 49] on div "outbound Saul Finkelstein outbound Saul Finkelstein" at bounding box center [577, 52] width 809 height 21
click at [889, 8] on icon at bounding box center [890, 10] width 11 height 11
click at [523, 97] on div "Business location" at bounding box center [638, 101] width 618 height 13
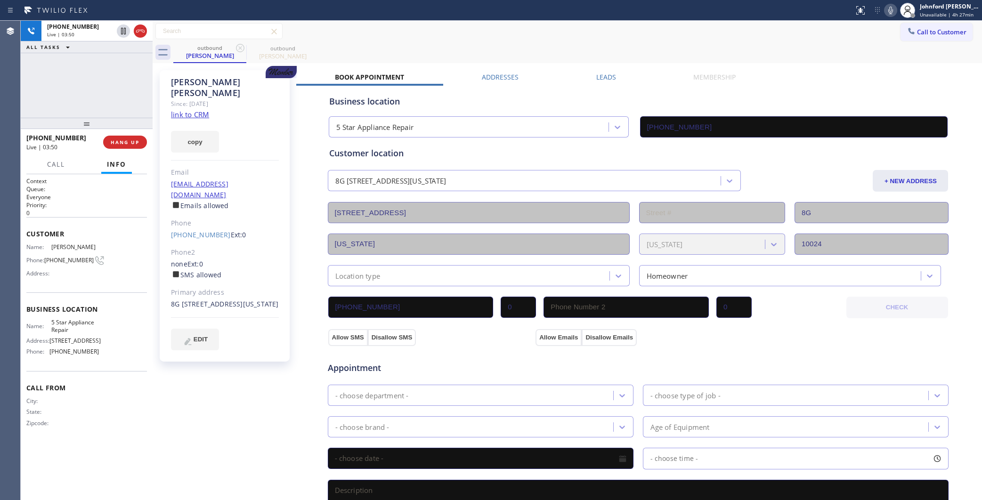
drag, startPoint x: 546, startPoint y: 48, endPoint x: 582, endPoint y: 35, distance: 37.8
click at [546, 48] on div "outbound Saul Finkelstein outbound Saul Finkelstein" at bounding box center [577, 52] width 809 height 21
click at [886, 12] on icon at bounding box center [890, 10] width 11 height 11
drag, startPoint x: 36, startPoint y: 80, endPoint x: 53, endPoint y: 55, distance: 30.2
click at [36, 80] on div "+19173704331 Live | 05:03 ALL TASKS ALL TASKS ACTIVE TASKS TASKS IN WRAP UP" at bounding box center [87, 69] width 132 height 97
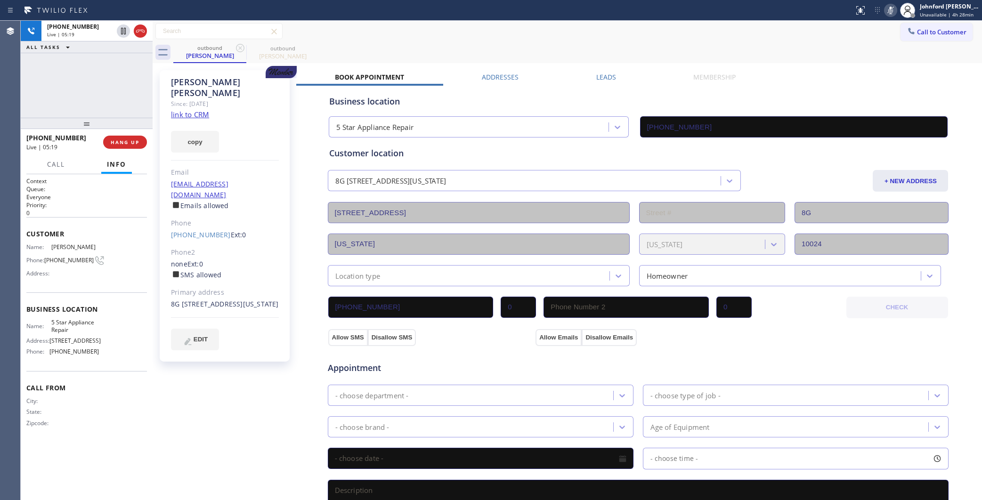
click at [890, 10] on icon at bounding box center [890, 10] width 11 height 11
click at [512, 32] on div "Call to Customer Outbound call Location AR B2B SMS Your caller id phone number …" at bounding box center [567, 31] width 829 height 16
click at [544, 53] on div "outbound Saul Finkelstein outbound Saul Finkelstein" at bounding box center [577, 52] width 809 height 21
click at [889, 10] on icon at bounding box center [890, 11] width 5 height 8
click at [889, 10] on icon at bounding box center [890, 10] width 11 height 11
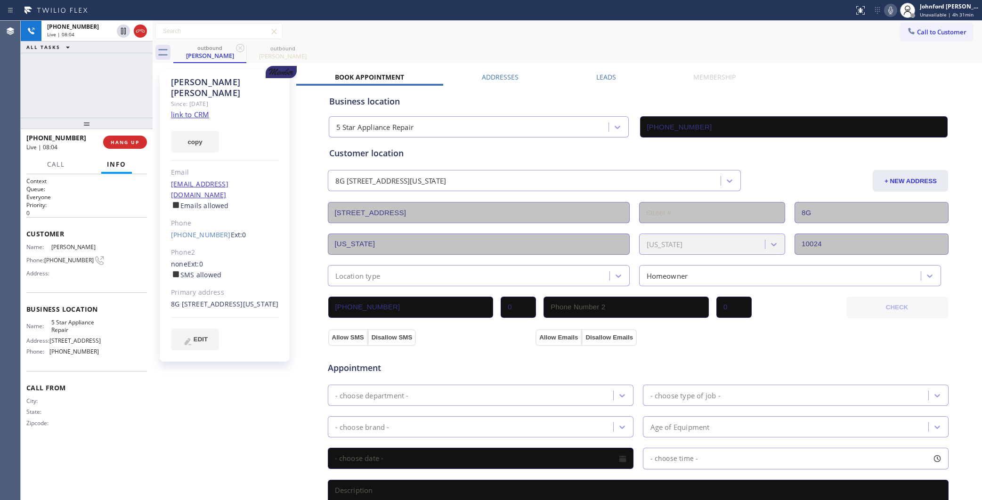
click at [121, 152] on div "+19173704331 Live | 08:04 HANG UP" at bounding box center [86, 142] width 121 height 24
drag, startPoint x: 130, startPoint y: 137, endPoint x: 24, endPoint y: 236, distance: 146.3
click at [128, 139] on button "HANG UP" at bounding box center [125, 142] width 44 height 13
click at [693, 97] on div "Business location" at bounding box center [638, 101] width 618 height 13
click at [132, 139] on span "COMPLETE" at bounding box center [123, 142] width 32 height 7
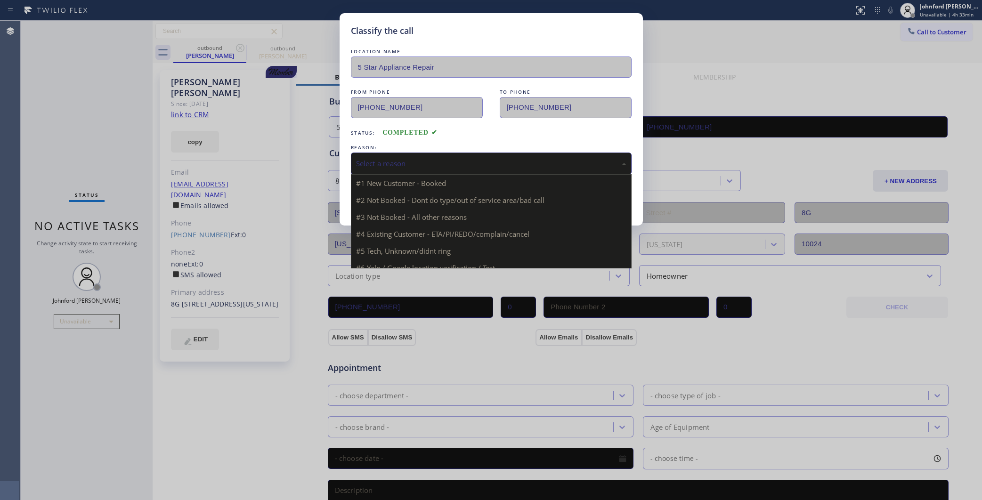
drag, startPoint x: 399, startPoint y: 168, endPoint x: 484, endPoint y: 194, distance: 88.5
click at [403, 168] on div "Select a reason" at bounding box center [491, 164] width 281 height 22
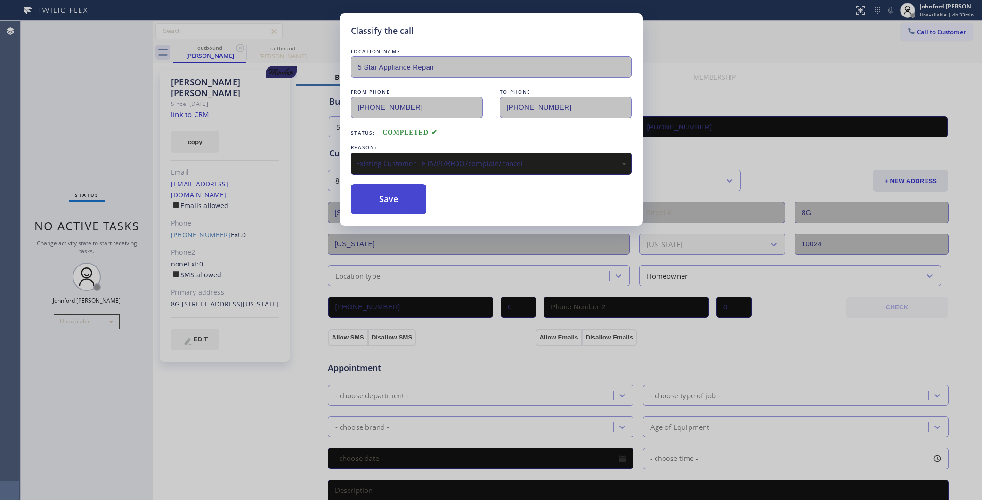
click at [380, 199] on button "Save" at bounding box center [389, 199] width 76 height 30
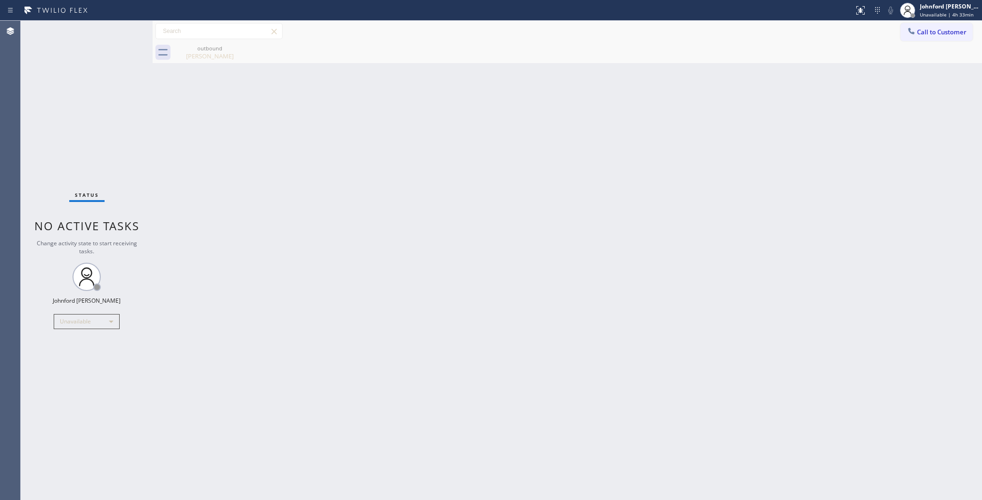
click at [541, 164] on div "Back to Dashboard Change Sender ID Customers Technicians Select a contact Outbo…" at bounding box center [567, 260] width 829 height 479
click at [907, 39] on button "Call to Customer" at bounding box center [936, 32] width 72 height 18
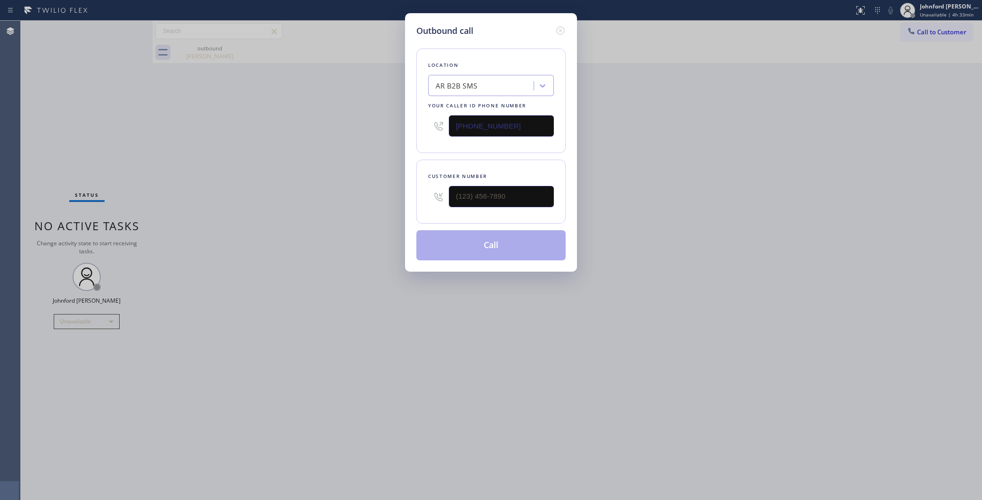
click at [495, 89] on div "AR B2B SMS" at bounding box center [482, 86] width 103 height 16
paste input "Progressive Plumbing West Hollywood"
type input "Progressive Plumbing West Hollywood"
click at [499, 106] on div "Progressive Plumbing West Hollywood" at bounding box center [491, 110] width 126 height 26
type input "(213) 810-5550"
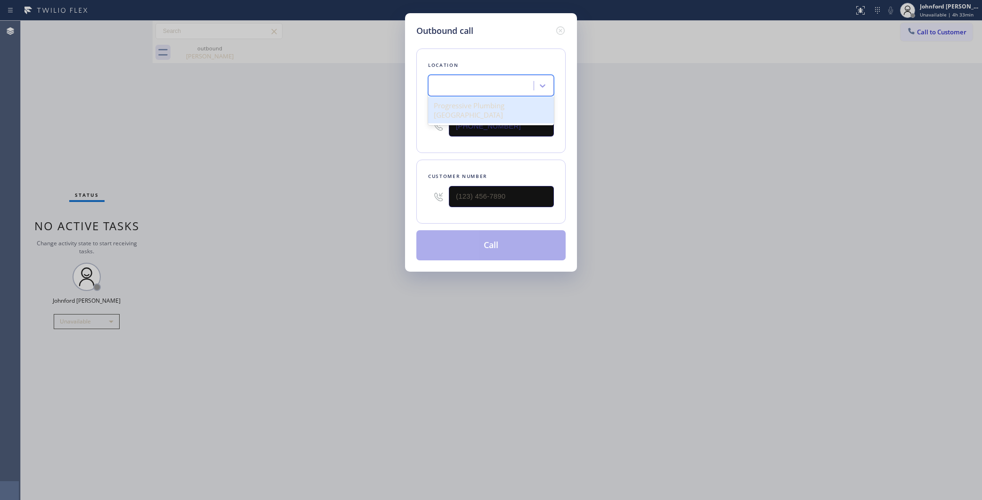
scroll to position [0, 0]
drag, startPoint x: 511, startPoint y: 125, endPoint x: 458, endPoint y: 126, distance: 52.7
click at [458, 126] on input "(213) 810-5550" at bounding box center [501, 125] width 105 height 21
click at [370, 99] on div "Outbound call Location Progressive Plumbing West Hollywood Your caller id phone…" at bounding box center [491, 250] width 982 height 500
click at [564, 26] on icon at bounding box center [560, 30] width 8 height 8
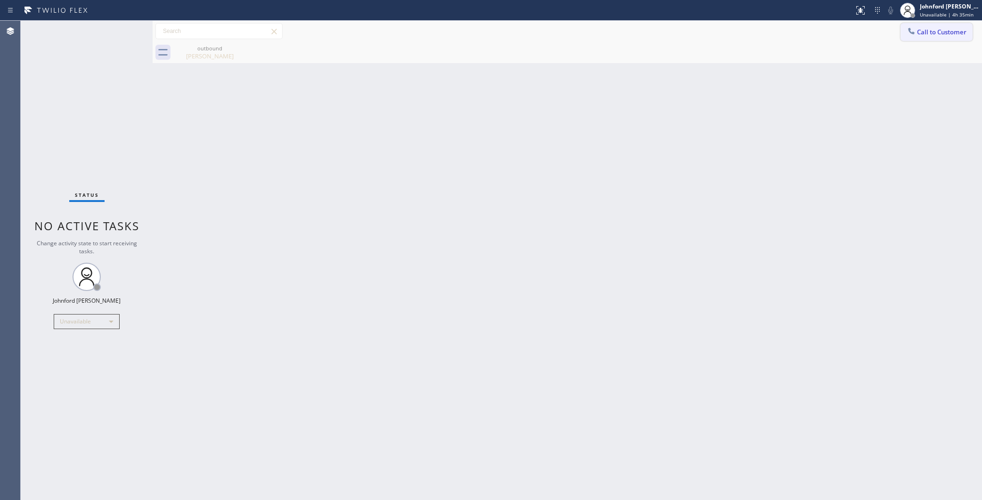
drag, startPoint x: 938, startPoint y: 39, endPoint x: 910, endPoint y: 49, distance: 28.9
click at [938, 38] on button "Call to Customer" at bounding box center [936, 32] width 72 height 18
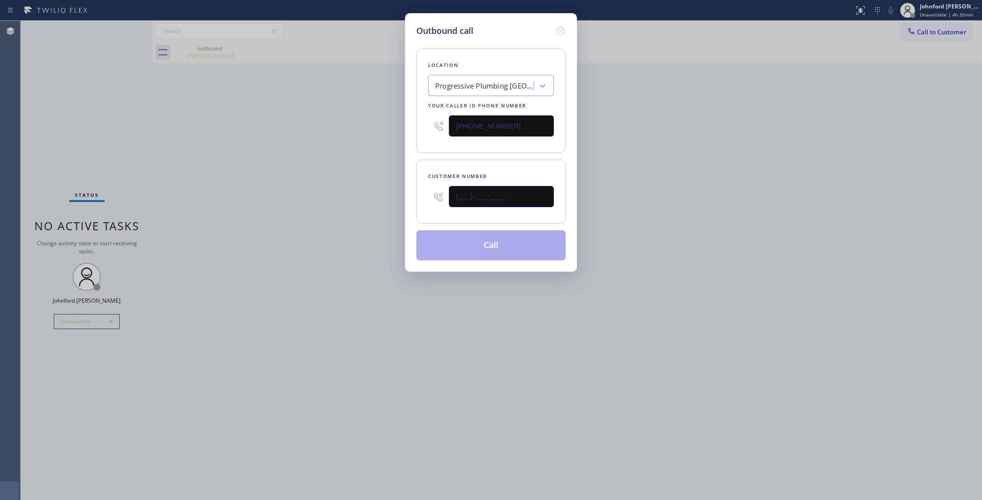
drag, startPoint x: 497, startPoint y: 194, endPoint x: 432, endPoint y: 201, distance: 65.3
click at [446, 198] on div "(___) ___-____" at bounding box center [491, 196] width 126 height 31
paste input "194) 963-2455"
drag, startPoint x: 411, startPoint y: 196, endPoint x: 381, endPoint y: 201, distance: 30.5
click at [389, 199] on div "Outbound call Location Progressive Plumbing West Hollywood Your caller id phone…" at bounding box center [491, 250] width 982 height 500
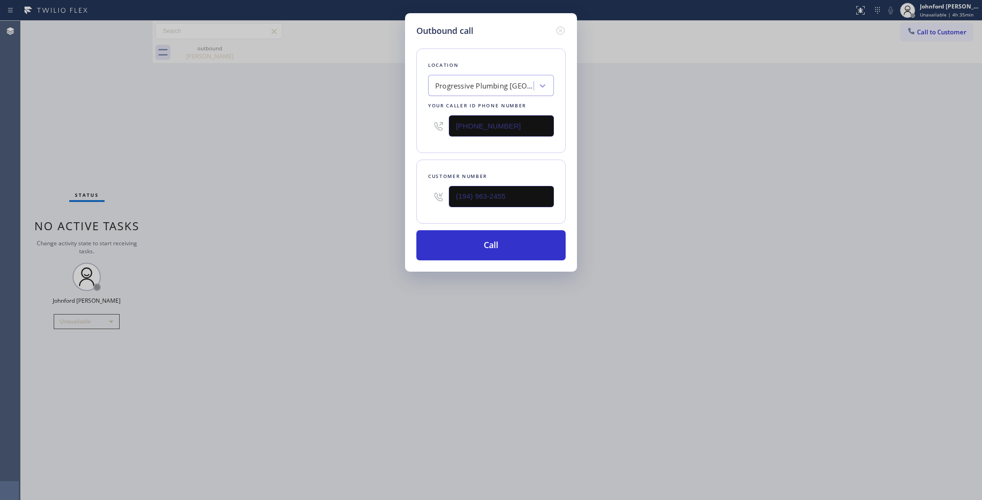
paste input "949) 632-4552"
type input "(949) 632-4552"
click at [360, 204] on div "Outbound call Location Progressive Plumbing West Hollywood Your caller id phone…" at bounding box center [491, 250] width 982 height 500
drag, startPoint x: 764, startPoint y: 151, endPoint x: 595, endPoint y: 158, distance: 169.7
click at [760, 152] on div "Outbound call Location Progressive Plumbing West Hollywood Your caller id phone…" at bounding box center [491, 250] width 982 height 500
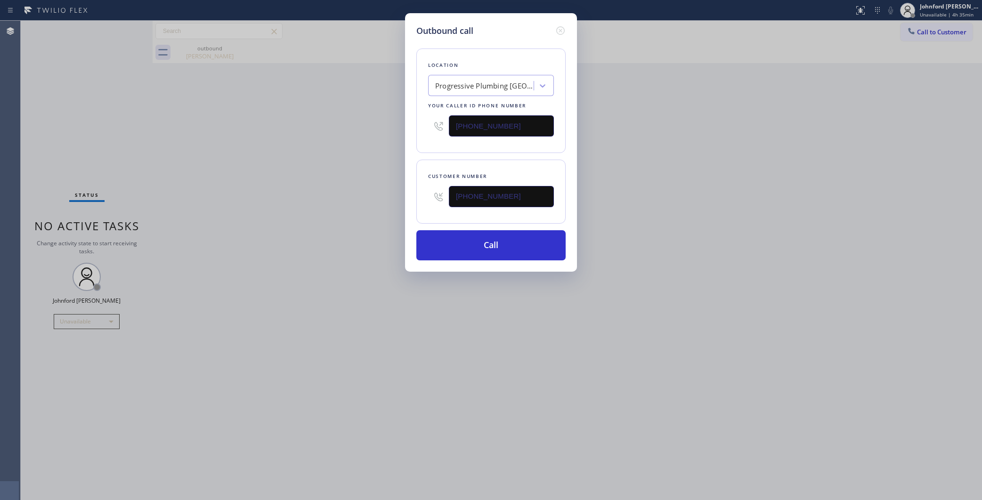
drag, startPoint x: 524, startPoint y: 122, endPoint x: 392, endPoint y: 135, distance: 132.9
click at [392, 135] on div "Outbound call Location Progressive Plumbing West Hollywood Your caller id phone…" at bounding box center [491, 250] width 982 height 500
paste input "___) ___-____"
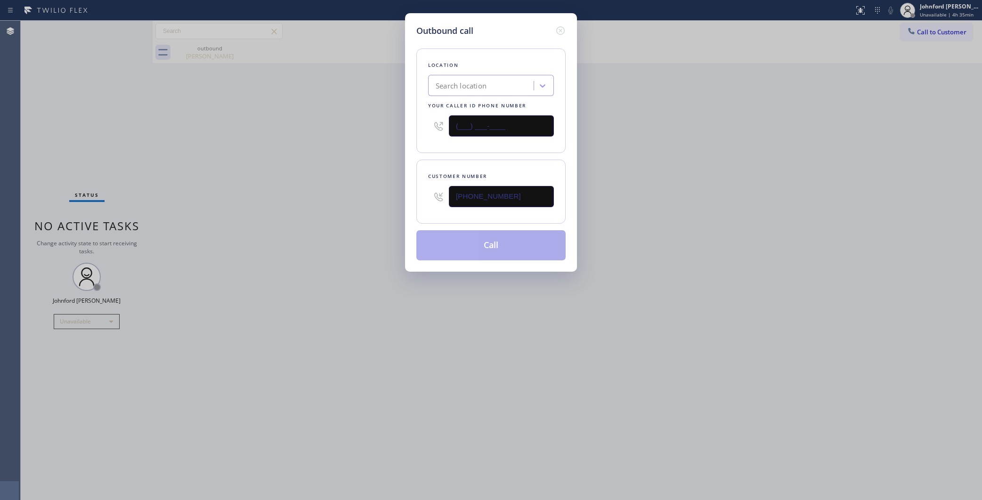
type input "(___) ___-____"
click at [478, 78] on div "Search location" at bounding box center [482, 86] width 103 height 16
paste input "Electricians San Clemente"
type input "Electricians San Clemente"
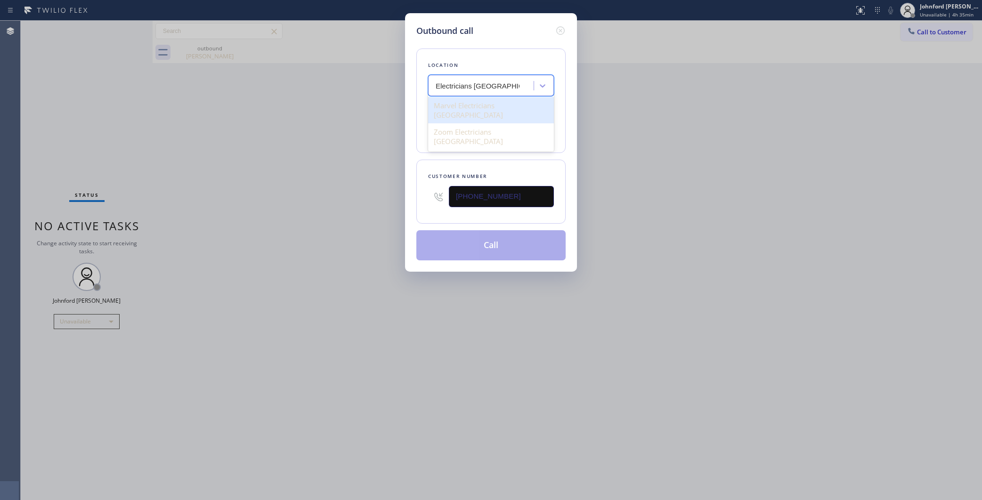
click at [499, 107] on div "Marvel Electricians San Clemente" at bounding box center [491, 110] width 126 height 26
type input "(949) 688-6465"
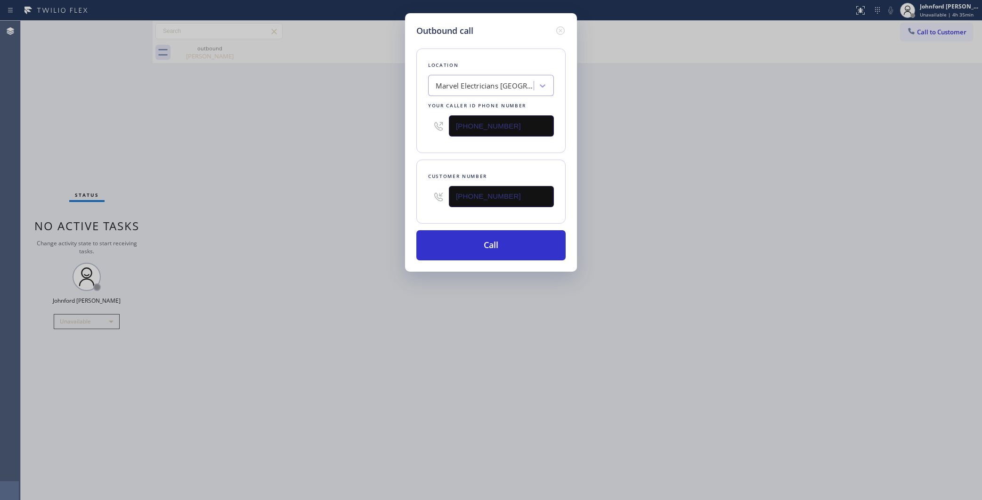
click at [773, 144] on div "Outbound call Location Marvel Electricians San Clemente Your caller id phone nu…" at bounding box center [491, 250] width 982 height 500
click at [525, 234] on button "Call" at bounding box center [490, 245] width 149 height 30
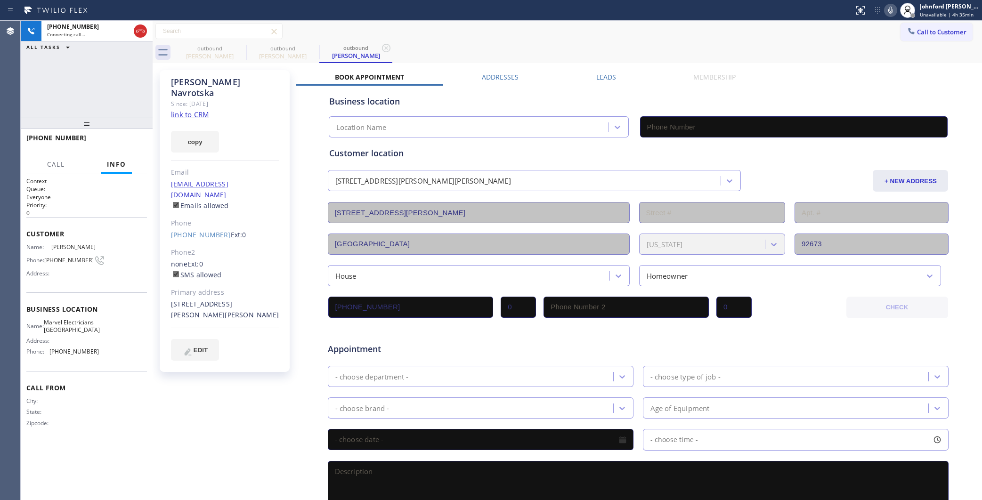
click at [202, 110] on link "link to CRM" at bounding box center [190, 114] width 38 height 9
type input "(949) 688-6465"
click at [116, 146] on button "HANG UP" at bounding box center [125, 142] width 44 height 13
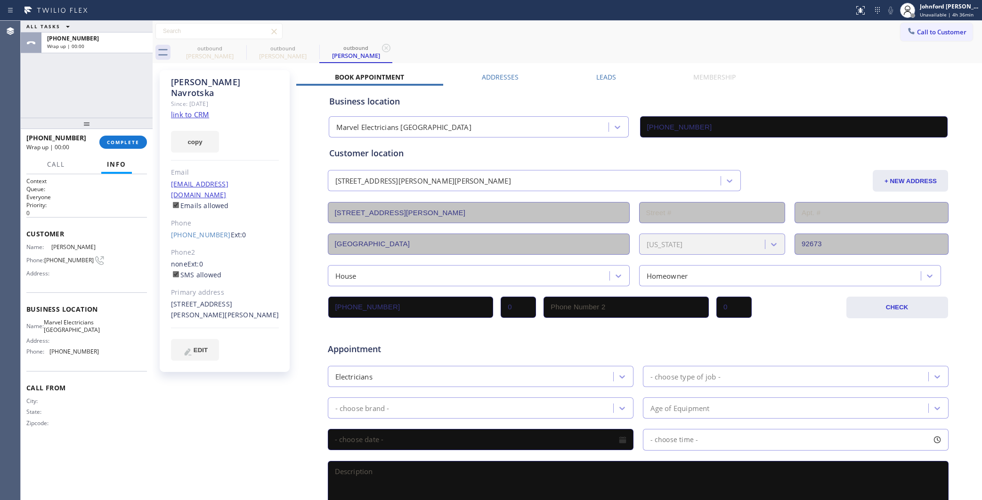
click at [199, 110] on link "link to CRM" at bounding box center [190, 114] width 38 height 9
click at [120, 135] on div "+19496324552 Wrap up | 11:55 COMPLETE" at bounding box center [86, 142] width 121 height 24
click at [126, 142] on span "COMPLETE" at bounding box center [123, 142] width 32 height 7
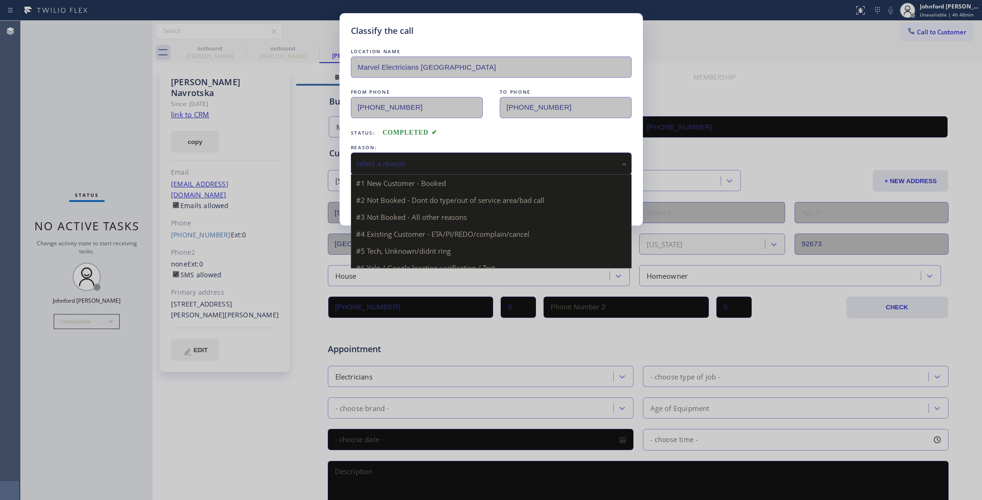
click at [445, 162] on div "Select a reason" at bounding box center [491, 163] width 270 height 11
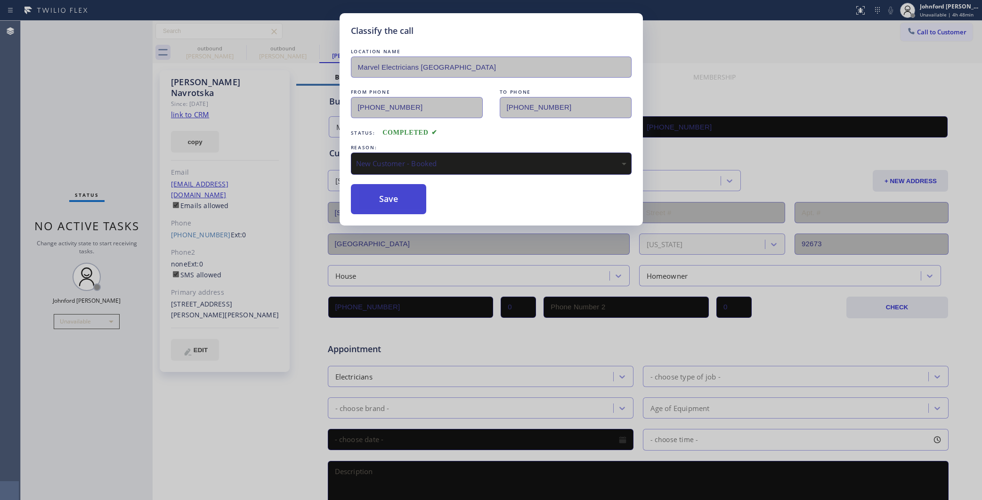
click at [384, 193] on button "Save" at bounding box center [389, 199] width 76 height 30
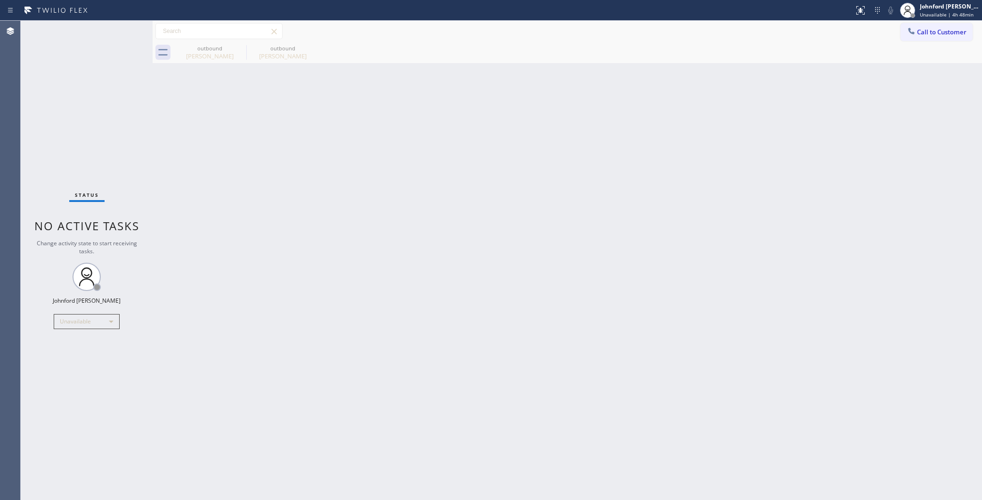
drag, startPoint x: 764, startPoint y: 102, endPoint x: 399, endPoint y: 6, distance: 377.7
click at [764, 102] on div "Back to Dashboard Change Sender ID Customers Technicians Select a contact Outbo…" at bounding box center [567, 260] width 829 height 479
click at [926, 48] on div "outbound Saul Finkelstein outbound Marie Navrotska" at bounding box center [577, 52] width 809 height 21
click at [910, 36] on div at bounding box center [911, 31] width 11 height 11
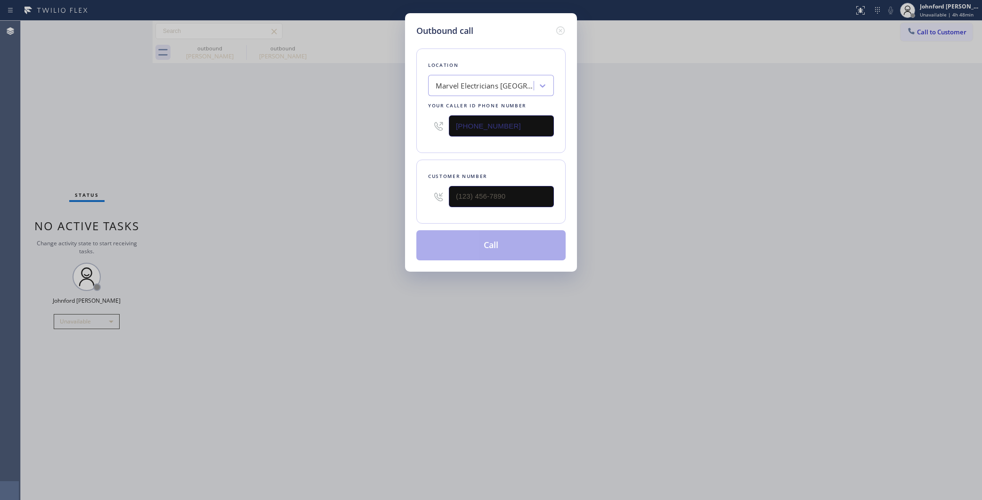
drag, startPoint x: 412, startPoint y: 128, endPoint x: 377, endPoint y: 123, distance: 35.6
click at [384, 125] on div "Outbound call Location Marvel Electricians San Clemente Your caller id phone nu…" at bounding box center [491, 250] width 982 height 500
paste input "844) 735-468"
type input "(844) 735-4685"
type input "(___) ___-____"
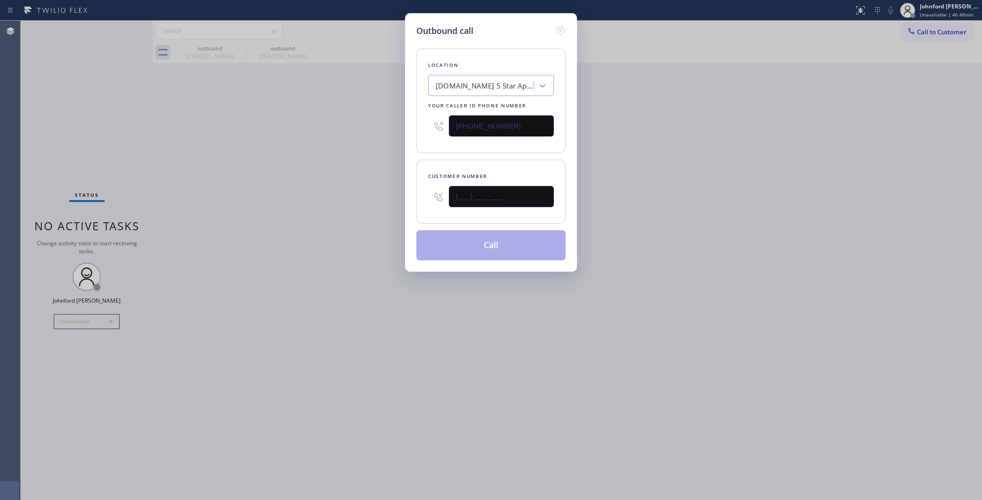
drag, startPoint x: 467, startPoint y: 206, endPoint x: 298, endPoint y: 210, distance: 169.6
click at [330, 205] on div "Outbound call Location 4C.Email 5 Star Appliance Repair Emails Your caller id p…" at bounding box center [491, 250] width 982 height 500
click at [278, 210] on div "Outbound call Location 4C.Email 5 Star Appliance Repair Emails Your caller id p…" at bounding box center [491, 250] width 982 height 500
click at [436, 196] on icon at bounding box center [438, 196] width 11 height 11
drag, startPoint x: 465, startPoint y: 196, endPoint x: 415, endPoint y: 203, distance: 50.4
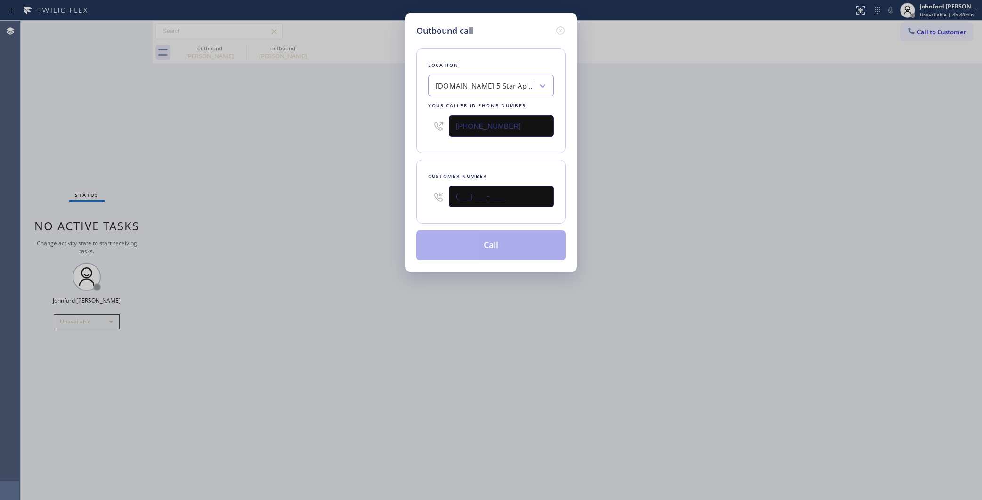
click at [465, 195] on input "(___) ___-____" at bounding box center [501, 196] width 105 height 21
paste input "949) 632-4552"
type input "(949) 632-4552"
click at [317, 210] on div "Outbound call Location 4C.Email 5 Star Appliance Repair Emails Your caller id p…" at bounding box center [491, 250] width 982 height 500
click at [448, 252] on button "Call" at bounding box center [490, 245] width 149 height 30
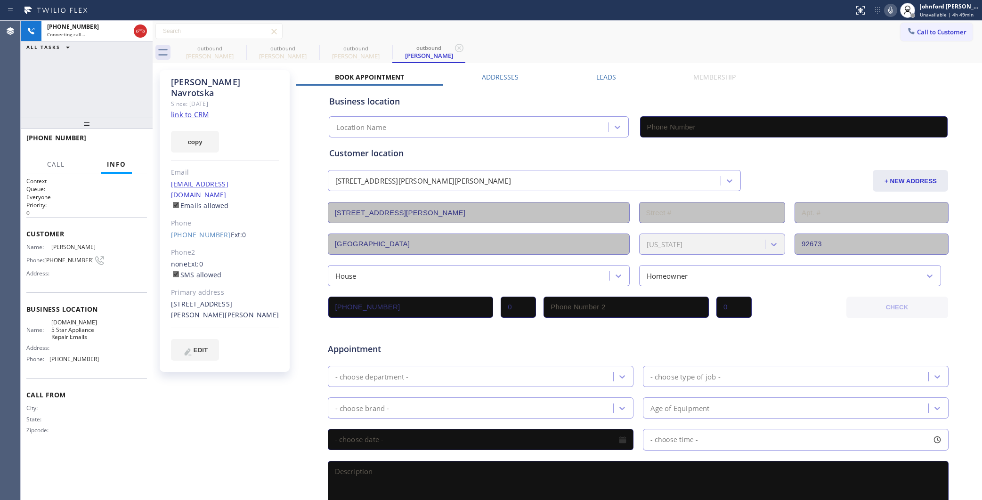
type input "(844) 735-4685"
click at [512, 36] on div "Call to Customer Outbound call Location 5 Star Appliance Repair Emails Your cal…" at bounding box center [567, 31] width 829 height 16
click at [248, 49] on div "outbound" at bounding box center [282, 48] width 71 height 7
type input "(949) 688-6465"
click at [246, 49] on div at bounding box center [246, 52] width 0 height 14
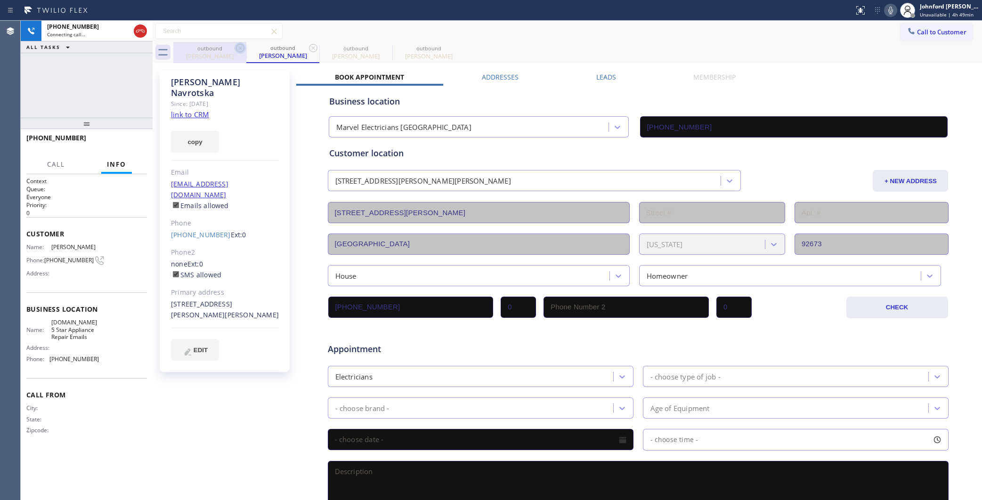
click at [241, 48] on icon at bounding box center [240, 48] width 8 height 8
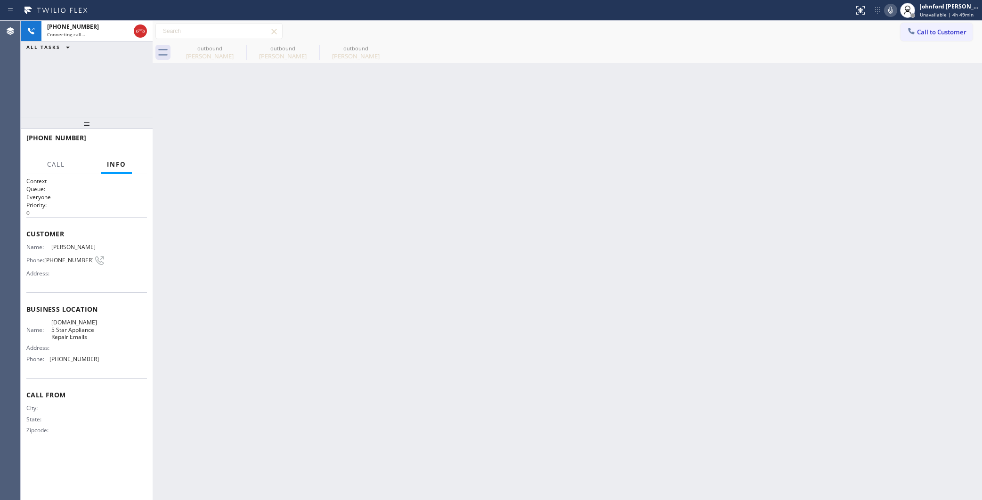
click at [0, 0] on icon at bounding box center [0, 0] width 0 height 0
type input "(844) 735-4685"
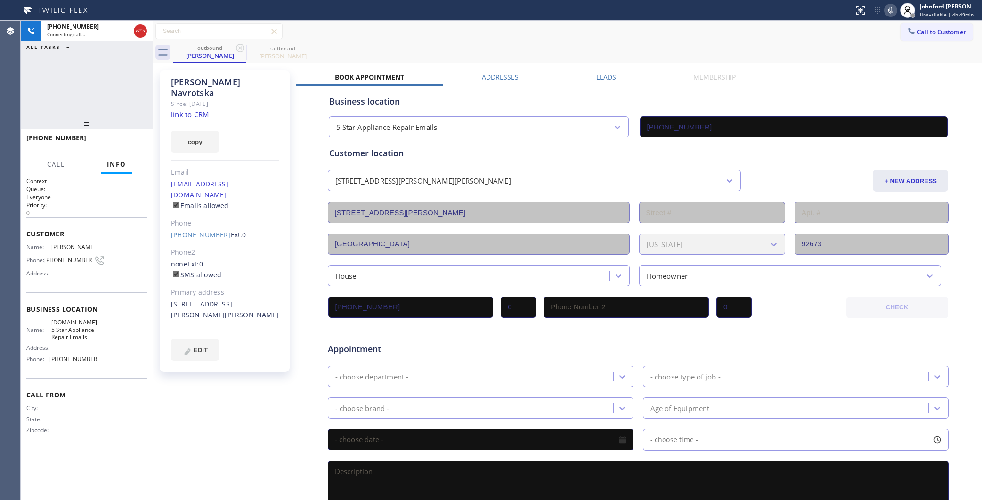
click at [130, 91] on div "+19496324552 Connecting call… ALL TASKS ALL TASKS ACTIVE TASKS TASKS IN WRAP UP" at bounding box center [87, 69] width 132 height 97
click at [890, 13] on icon at bounding box center [890, 10] width 11 height 11
click at [130, 137] on button "HANG UP" at bounding box center [125, 142] width 44 height 13
click at [130, 140] on span "COMPLETE" at bounding box center [123, 142] width 32 height 7
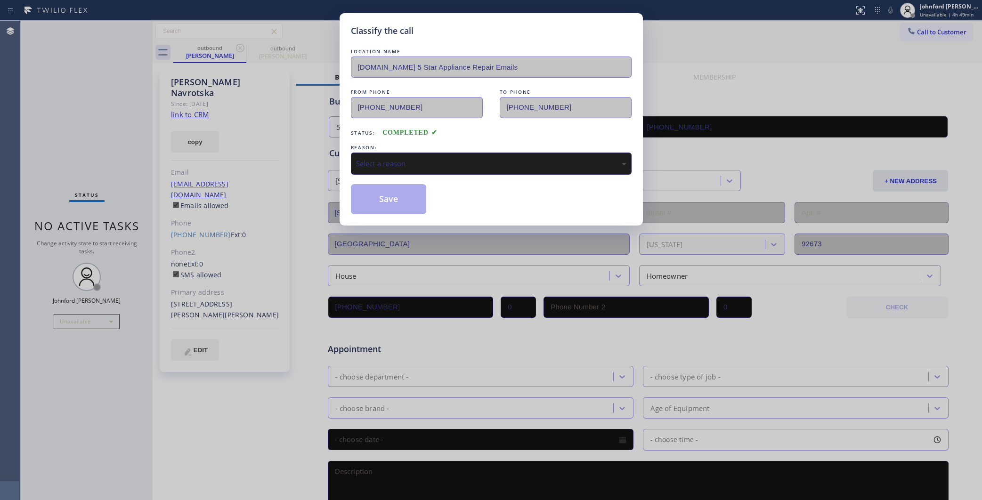
click at [435, 153] on div "Select a reason" at bounding box center [491, 164] width 281 height 22
click at [380, 206] on button "Save" at bounding box center [389, 199] width 76 height 30
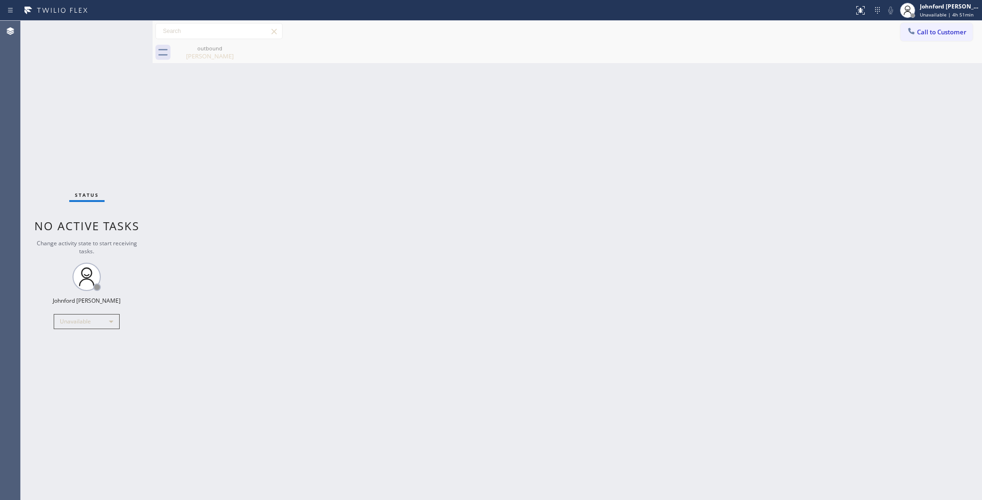
drag, startPoint x: 505, startPoint y: 295, endPoint x: 438, endPoint y: 284, distance: 68.3
click at [498, 293] on div "Back to Dashboard Change Sender ID Customers Technicians Select a contact Outbo…" at bounding box center [567, 260] width 829 height 479
click at [85, 314] on div "Unavailable" at bounding box center [87, 321] width 66 height 15
click at [75, 370] on li "Break" at bounding box center [86, 369] width 64 height 11
click at [856, 189] on div "Back to Dashboard Change Sender ID Customers Technicians Select a contact Outbo…" at bounding box center [567, 260] width 829 height 479
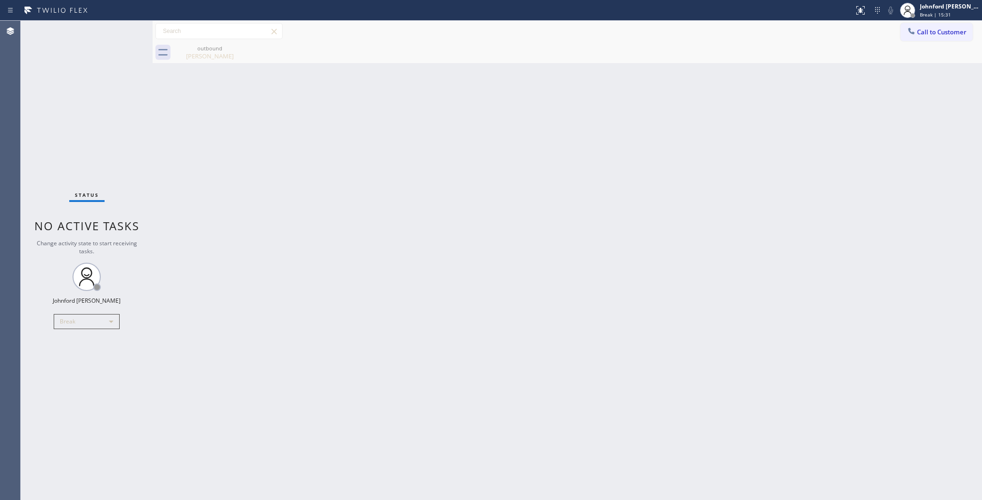
click at [76, 311] on div "Status No active tasks Change activity state to start receiving tasks. Johnford…" at bounding box center [87, 260] width 132 height 479
click at [82, 319] on div "Break" at bounding box center [87, 321] width 66 height 15
click at [78, 356] on li "Unavailable" at bounding box center [86, 357] width 64 height 11
drag, startPoint x: 21, startPoint y: 128, endPoint x: 27, endPoint y: 113, distance: 15.7
click at [21, 128] on div "Status No active tasks Change activity state to start receiving tasks. Johnford…" at bounding box center [87, 260] width 132 height 479
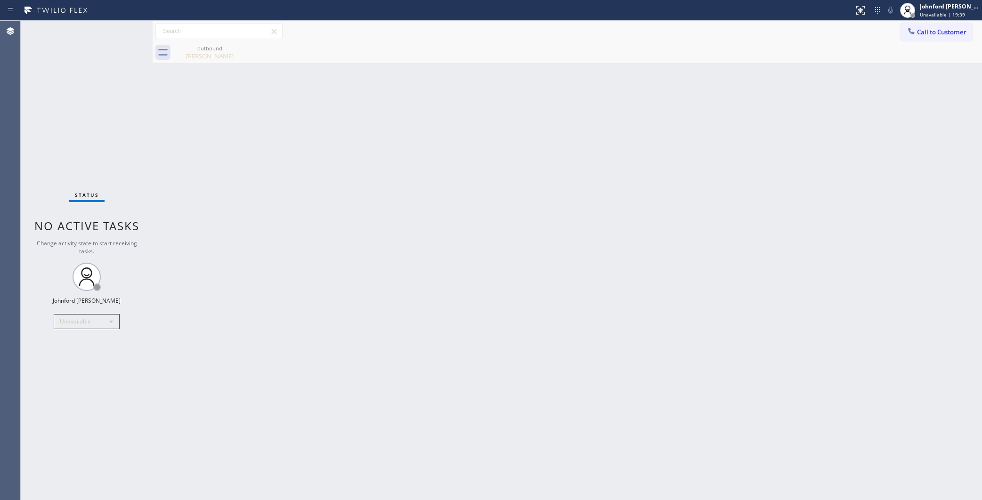
drag, startPoint x: 222, startPoint y: 158, endPoint x: 401, endPoint y: 112, distance: 184.2
click at [222, 158] on div "Back to Dashboard Change Sender ID Customers Technicians Select a contact Outbo…" at bounding box center [567, 260] width 829 height 479
drag, startPoint x: 705, startPoint y: 194, endPoint x: 742, endPoint y: 64, distance: 134.6
click at [705, 194] on div "Back to Dashboard Change Sender ID Customers Technicians Select a contact Outbo…" at bounding box center [567, 260] width 829 height 479
drag, startPoint x: 932, startPoint y: 27, endPoint x: 930, endPoint y: 36, distance: 8.8
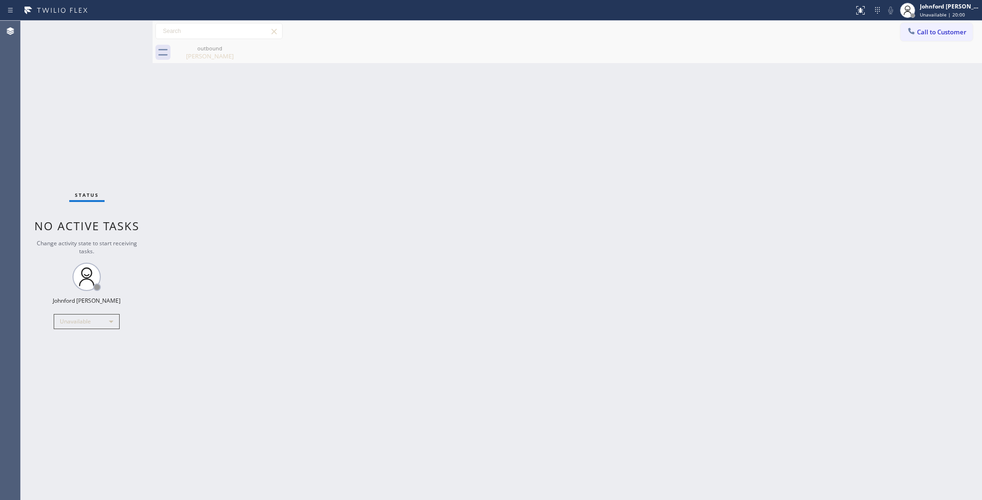
click at [932, 29] on button "Call to Customer" at bounding box center [936, 32] width 72 height 18
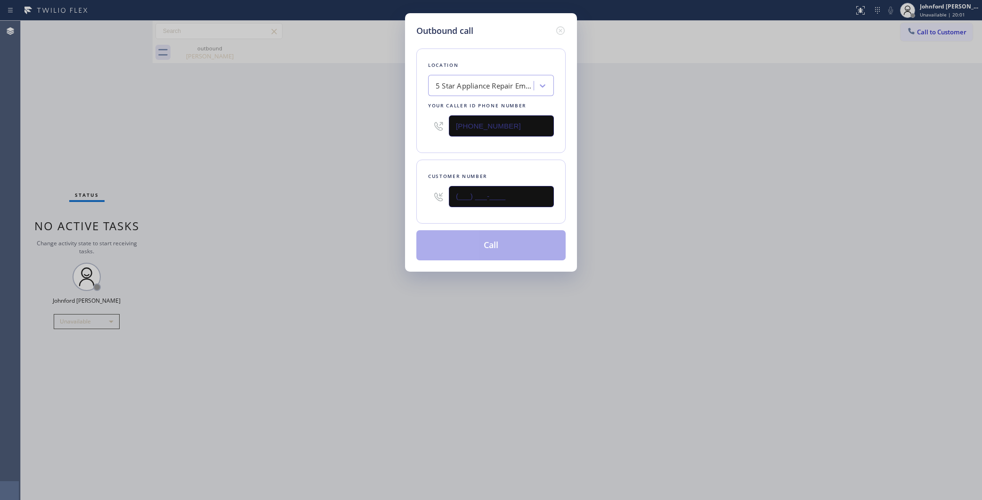
drag, startPoint x: 512, startPoint y: 198, endPoint x: 403, endPoint y: 203, distance: 109.4
click at [420, 201] on div "Customer number (___) ___-____" at bounding box center [490, 192] width 149 height 64
paste input "818) 340-4714"
click at [339, 211] on div "Outbound call Location 5 Star Appliance Repair Emails Your caller id phone numb…" at bounding box center [491, 250] width 982 height 500
drag, startPoint x: 700, startPoint y: 154, endPoint x: 706, endPoint y: 92, distance: 62.5
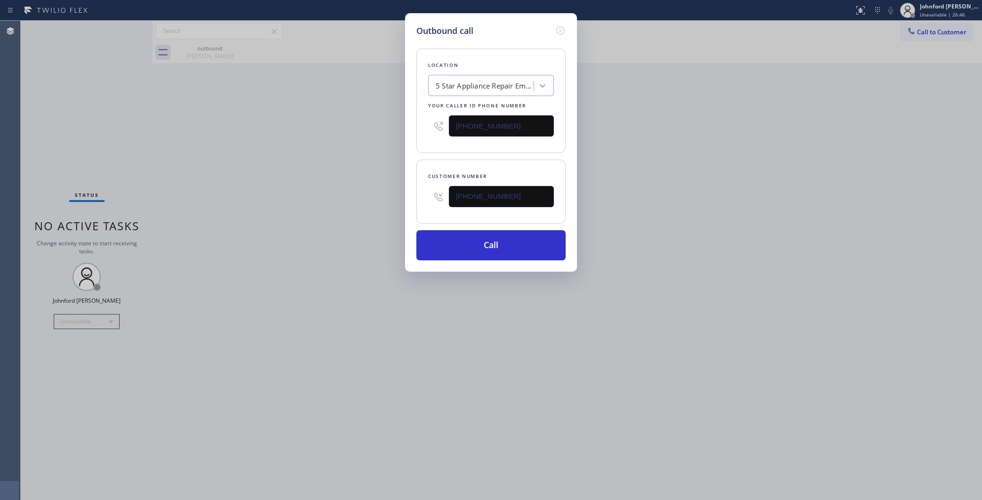
click at [706, 126] on div "Outbound call Location 5 Star Appliance Repair Emails Your caller id phone numb…" at bounding box center [491, 250] width 982 height 500
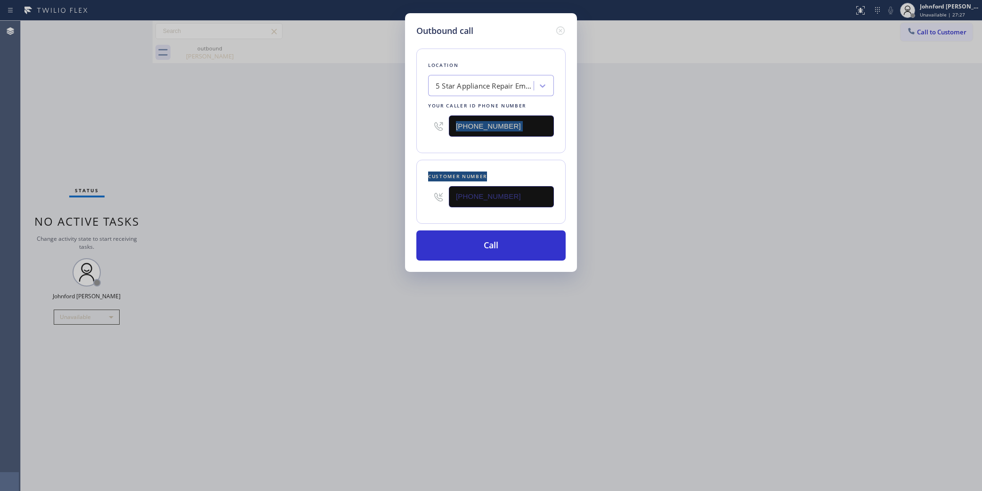
drag, startPoint x: 413, startPoint y: 198, endPoint x: 317, endPoint y: 222, distance: 99.5
click at [364, 212] on div "Outbound call Location 5 Star Appliance Repair Emails Your caller id phone numb…" at bounding box center [491, 245] width 982 height 491
paste input "text"
type input "(818) 340-4714"
click at [285, 229] on div "Outbound call Location 5 Star Appliance Repair Emails Your caller id phone numb…" at bounding box center [491, 245] width 982 height 491
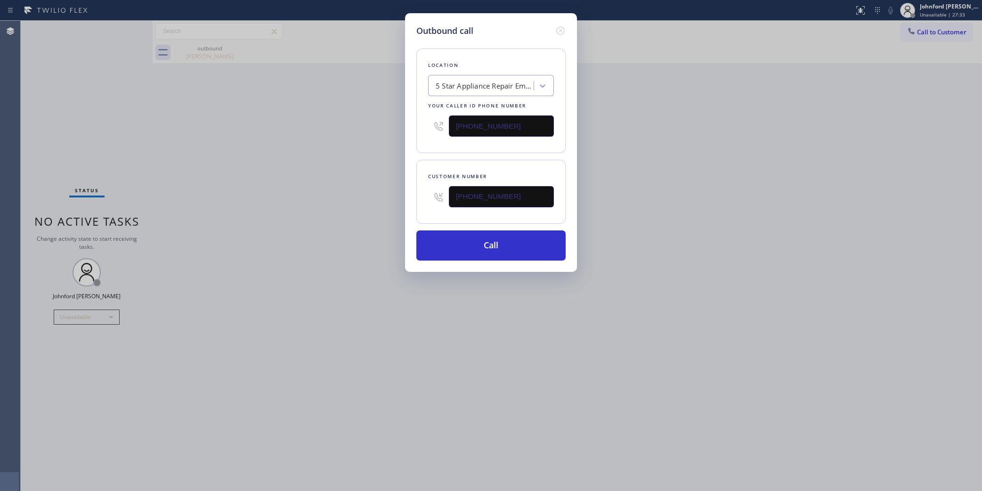
drag, startPoint x: 524, startPoint y: 123, endPoint x: 364, endPoint y: 135, distance: 160.1
click at [376, 132] on div "Outbound call Location 5 Star Appliance Repair Emails Your caller id phone numb…" at bounding box center [491, 245] width 982 height 491
paste input "58) 800-3094"
type input "(858) 800-3094"
click at [363, 135] on div "Outbound call Location 5 Star Appliance Repair Emails Your caller id phone numb…" at bounding box center [491, 245] width 982 height 491
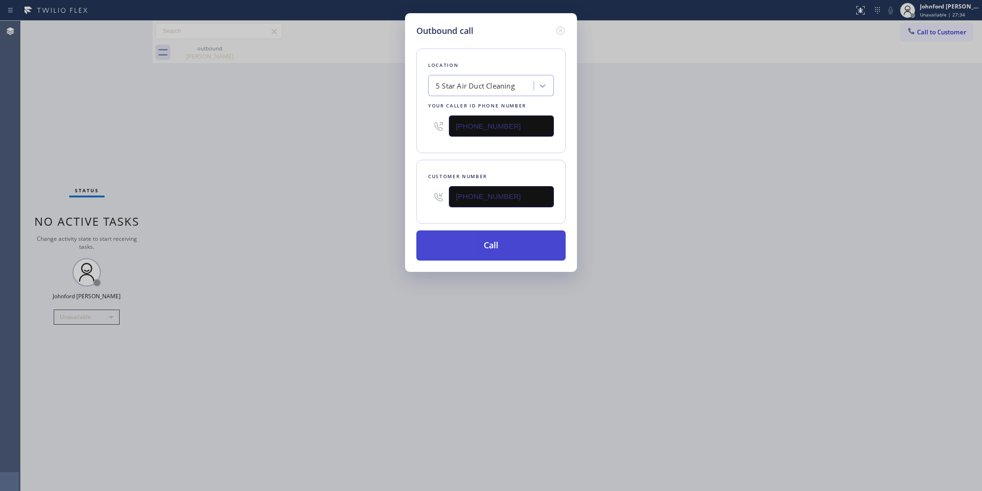
click at [486, 250] on button "Call" at bounding box center [490, 245] width 149 height 30
click at [736, 196] on div "Outbound call Location 5 Star Air Duct Cleaning Your caller id phone number (85…" at bounding box center [491, 245] width 982 height 491
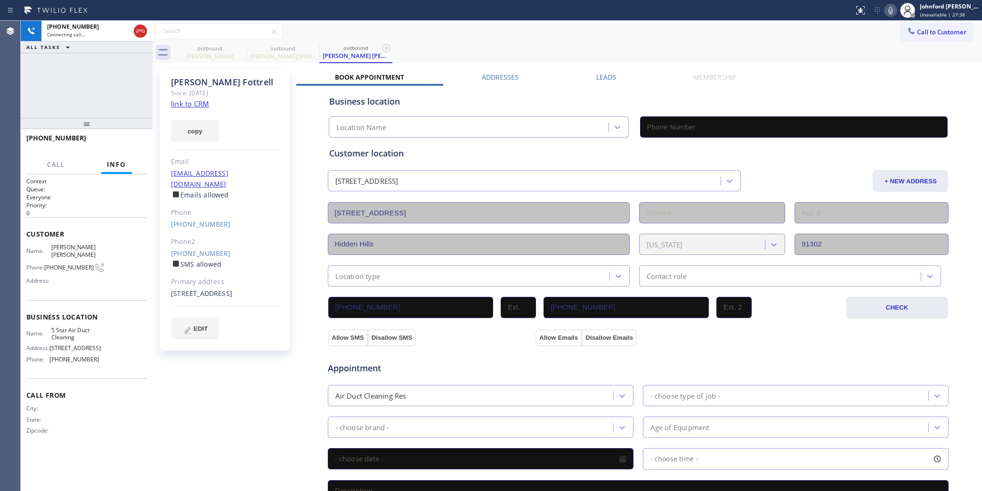
type input "(858) 800-3094"
click at [891, 9] on icon at bounding box center [890, 10] width 11 height 11
click at [135, 140] on span "HANG UP" at bounding box center [125, 142] width 29 height 7
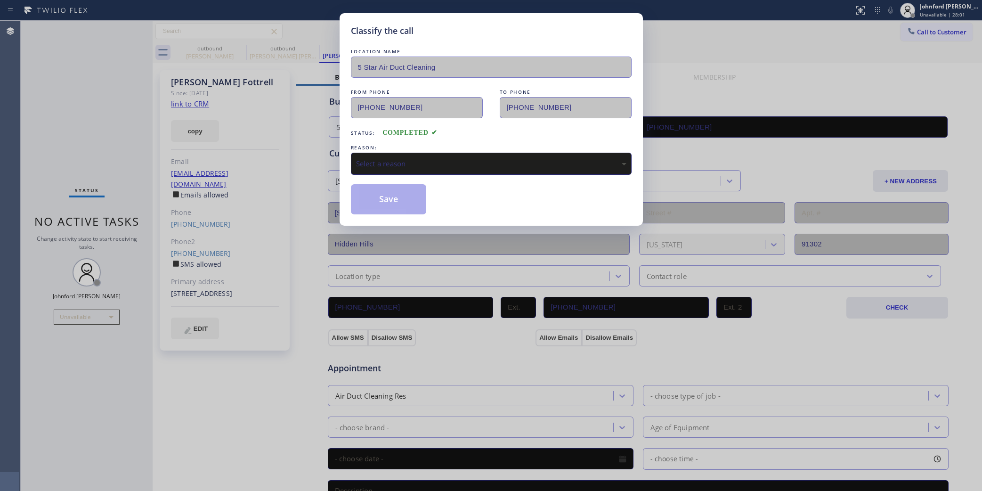
click at [407, 158] on div "Select a reason" at bounding box center [491, 163] width 270 height 11
click at [398, 198] on button "Save" at bounding box center [389, 199] width 76 height 30
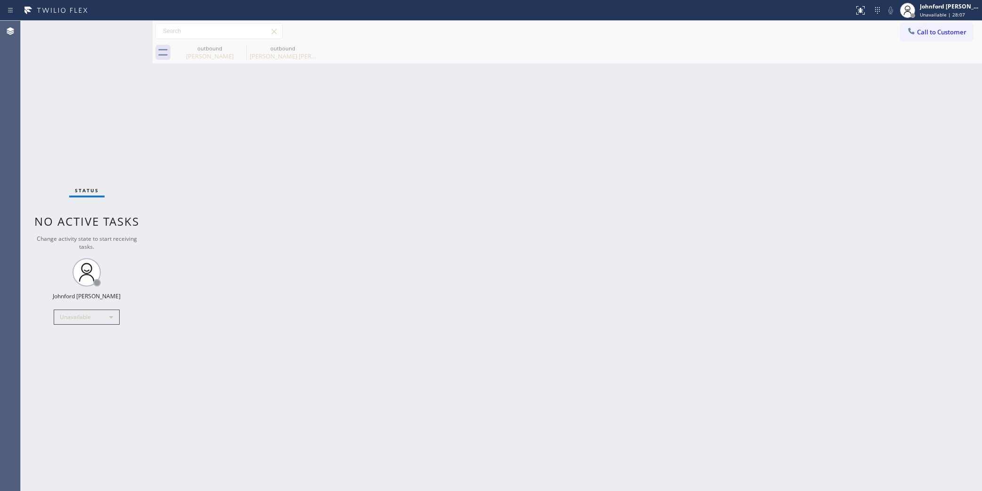
click at [110, 163] on div "Status No active tasks Change activity state to start receiving tasks. Johnford…" at bounding box center [87, 256] width 132 height 470
click at [762, 84] on div "Back to Dashboard Change Sender ID Customers Technicians Select a contact Outbo…" at bounding box center [567, 256] width 829 height 470
click at [924, 32] on span "Call to Customer" at bounding box center [941, 32] width 49 height 8
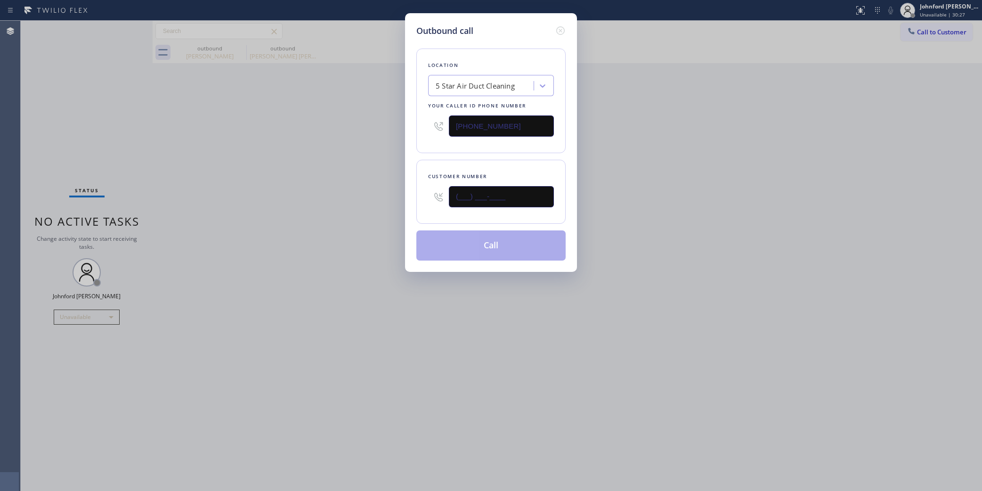
drag, startPoint x: 518, startPoint y: 196, endPoint x: 384, endPoint y: 200, distance: 134.3
click at [398, 196] on div "Outbound call Location 5 Star Air Duct Cleaning Your caller id phone number (85…" at bounding box center [491, 245] width 982 height 491
paste input "323) 791-2770"
click at [363, 206] on div "Outbound call Location 5 Star Air Duct Cleaning Your caller id phone number (85…" at bounding box center [491, 245] width 982 height 491
click at [226, 186] on div "Outbound call Location 5 Star Air Duct Cleaning Your caller id phone number (85…" at bounding box center [491, 245] width 982 height 491
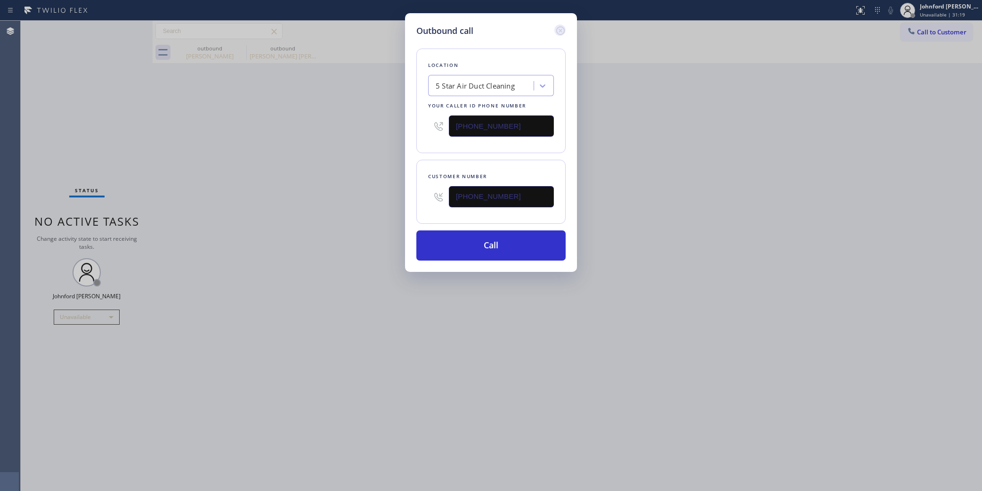
click at [559, 30] on icon at bounding box center [560, 30] width 11 height 11
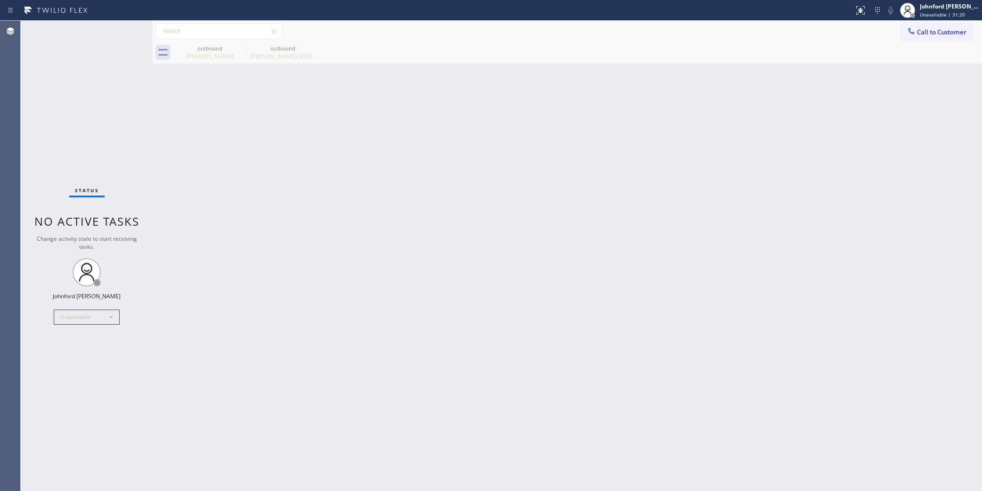
click at [583, 132] on div "Back to Dashboard Change Sender ID Customers Technicians Select a contact Outbo…" at bounding box center [567, 256] width 829 height 470
click at [801, 189] on div "Back to Dashboard Change Sender ID Customers Technicians Select a contact Outbo…" at bounding box center [567, 256] width 829 height 470
drag, startPoint x: 721, startPoint y: 269, endPoint x: 717, endPoint y: 239, distance: 30.0
click at [721, 269] on div "Back to Dashboard Change Sender ID Customers Technicians Select a contact Outbo…" at bounding box center [567, 256] width 829 height 470
click at [933, 34] on span "Call to Customer" at bounding box center [941, 32] width 49 height 8
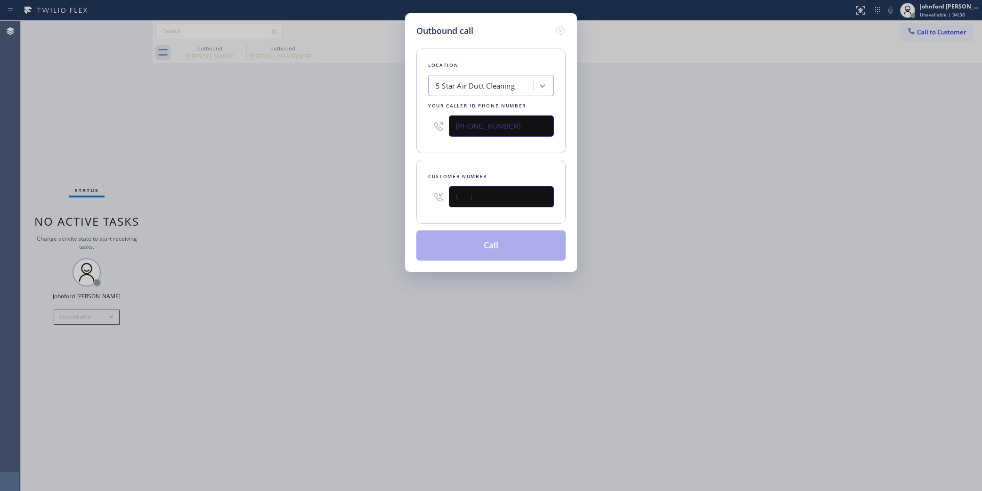
drag, startPoint x: 444, startPoint y: 196, endPoint x: 360, endPoint y: 209, distance: 84.3
click at [358, 197] on div "Outbound call Location 5 Star Air Duct Cleaning Your caller id phone number (85…" at bounding box center [491, 245] width 982 height 491
paste input "310) 210-0449"
type input "(310) 210-0449"
drag, startPoint x: 604, startPoint y: 206, endPoint x: 637, endPoint y: 76, distance: 134.6
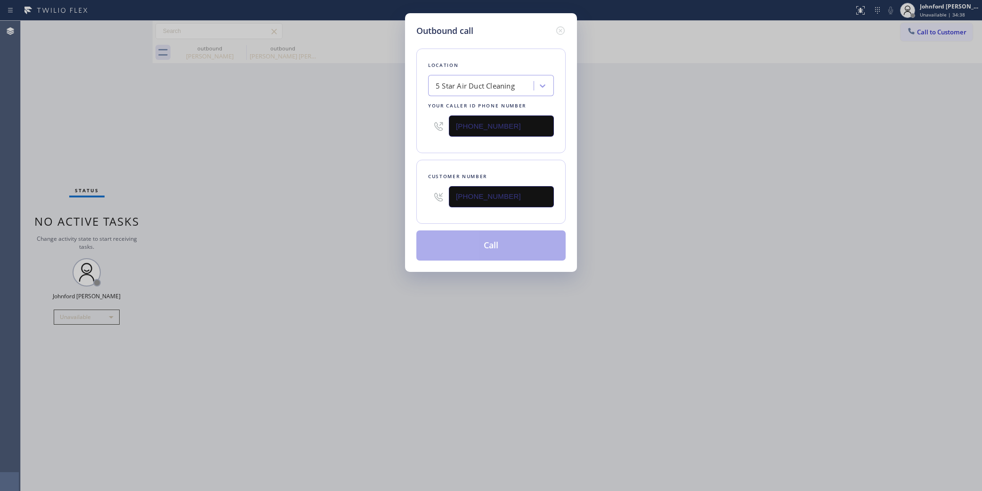
click at [608, 202] on div "Outbound call Location 5 Star Air Duct Cleaning Your caller id phone number (85…" at bounding box center [491, 245] width 982 height 491
click at [456, 246] on button "Call" at bounding box center [490, 245] width 149 height 30
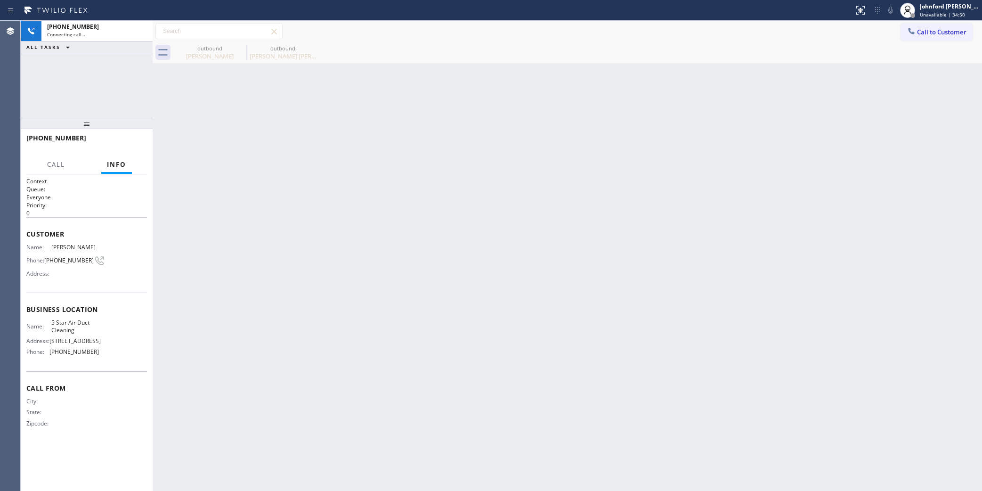
click at [309, 128] on div "Back to Dashboard Change Sender ID Customers Technicians Select a contact Outbo…" at bounding box center [567, 256] width 829 height 470
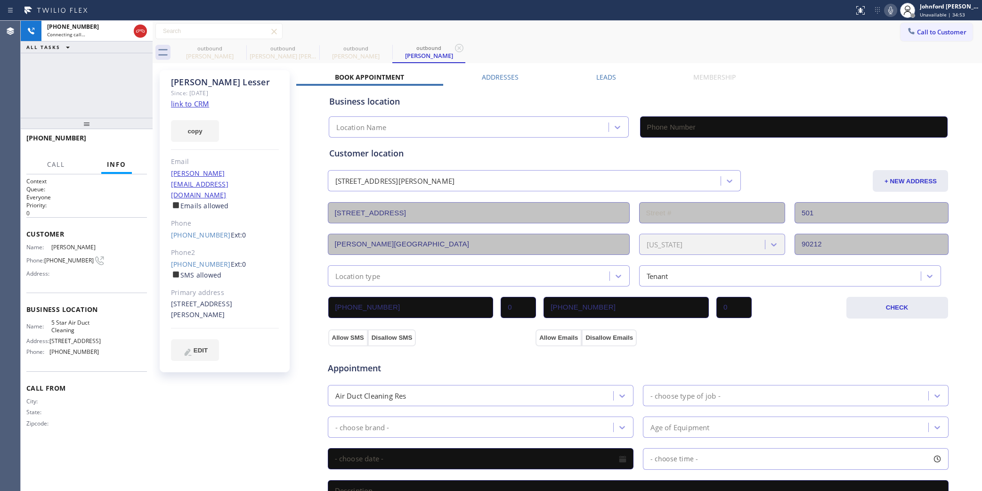
type input "(858) 800-3094"
click at [888, 15] on icon at bounding box center [890, 10] width 11 height 11
drag, startPoint x: 888, startPoint y: 15, endPoint x: 729, endPoint y: 53, distance: 163.2
click at [888, 14] on icon at bounding box center [890, 10] width 11 height 11
click at [109, 141] on button "HANG UP" at bounding box center [125, 142] width 44 height 13
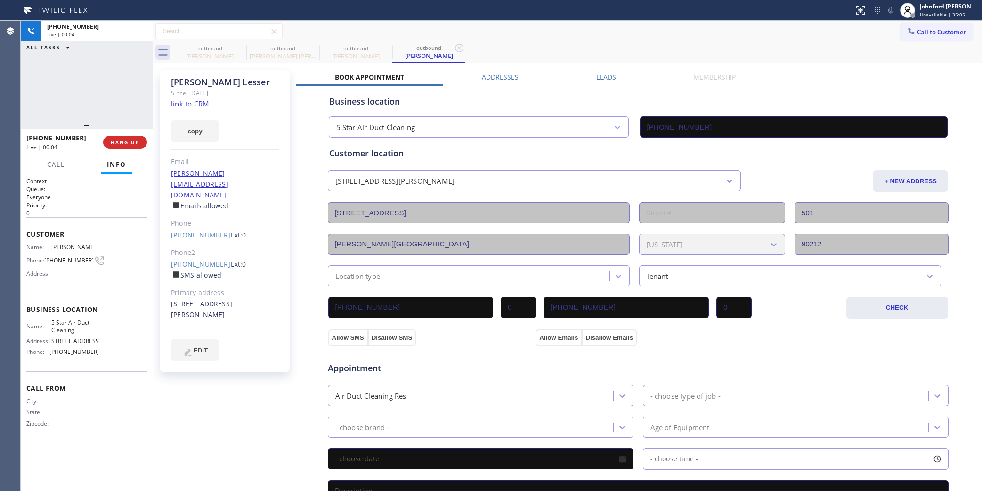
click at [201, 259] on link "(310) 569-3834" at bounding box center [201, 263] width 60 height 9
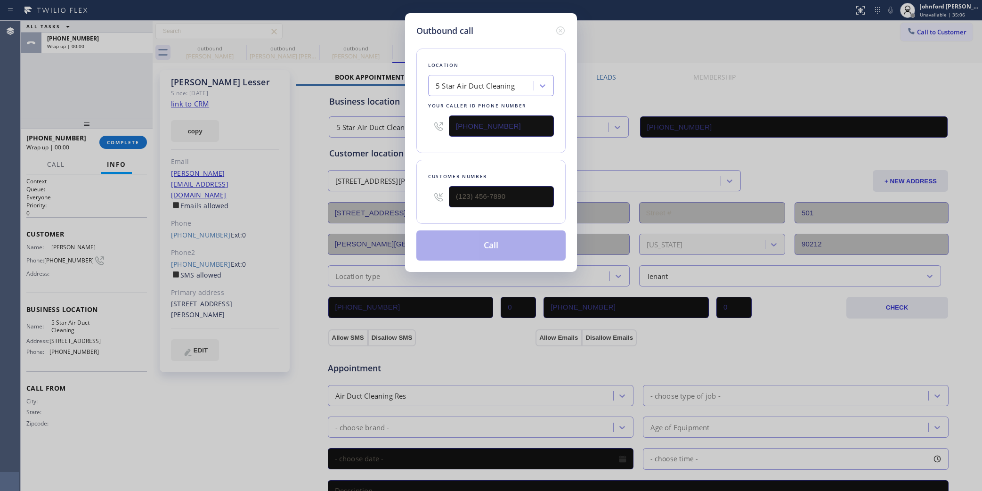
type input "(310) 569-3834"
click at [470, 254] on button "Call" at bounding box center [490, 245] width 149 height 30
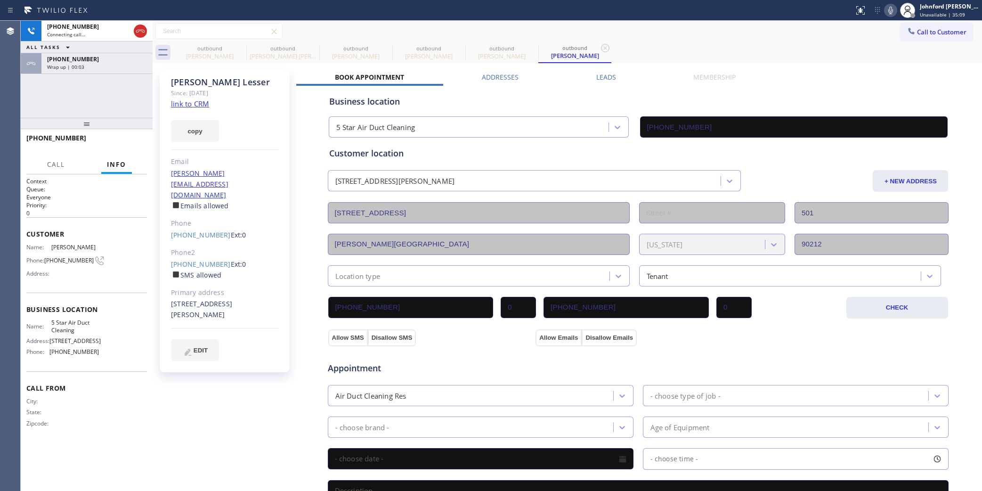
type input "(858) 800-3094"
click at [496, 109] on div "Business location 5 Star Air Duct Cleaning (858) 800-3094" at bounding box center [638, 112] width 622 height 52
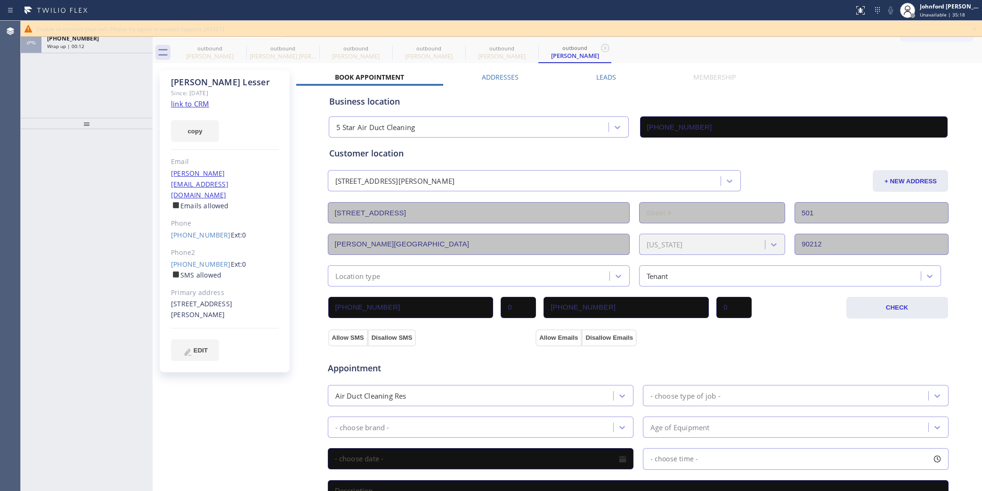
click at [91, 45] on div "Wrap up | 00:12" at bounding box center [97, 46] width 100 height 7
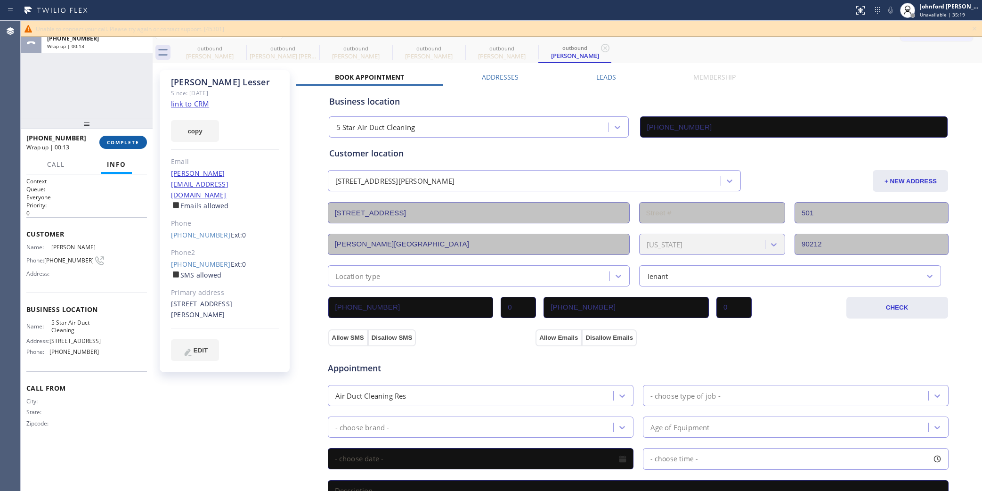
click at [113, 142] on span "COMPLETE" at bounding box center [123, 142] width 32 height 7
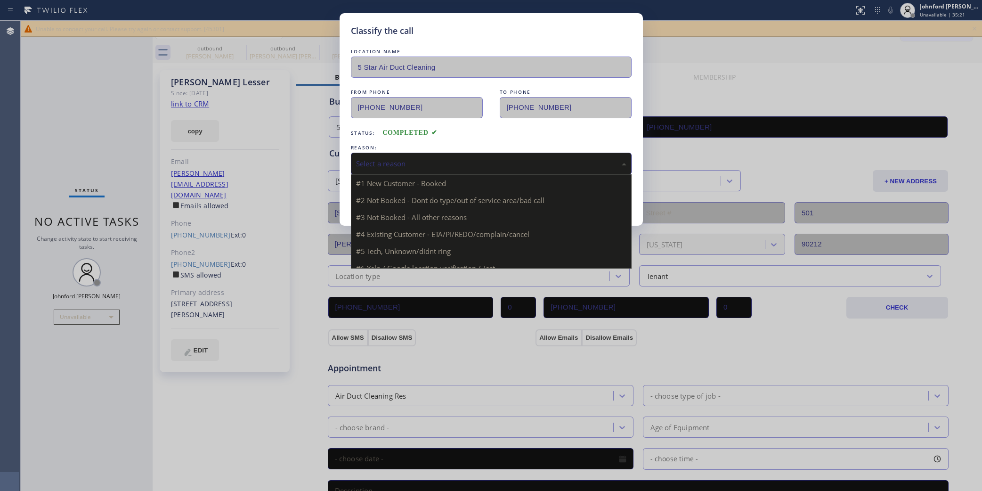
click at [416, 170] on div "Select a reason" at bounding box center [491, 164] width 281 height 22
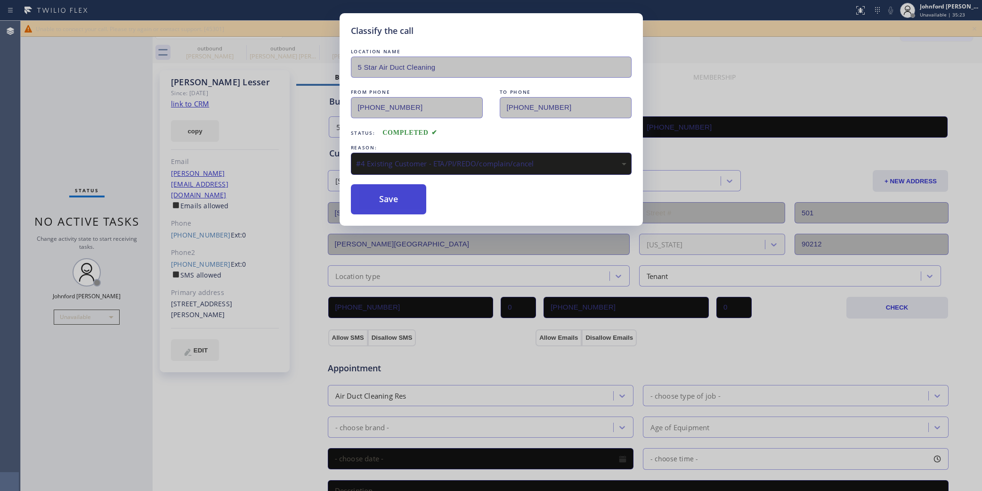
click at [395, 199] on button "Save" at bounding box center [389, 199] width 76 height 30
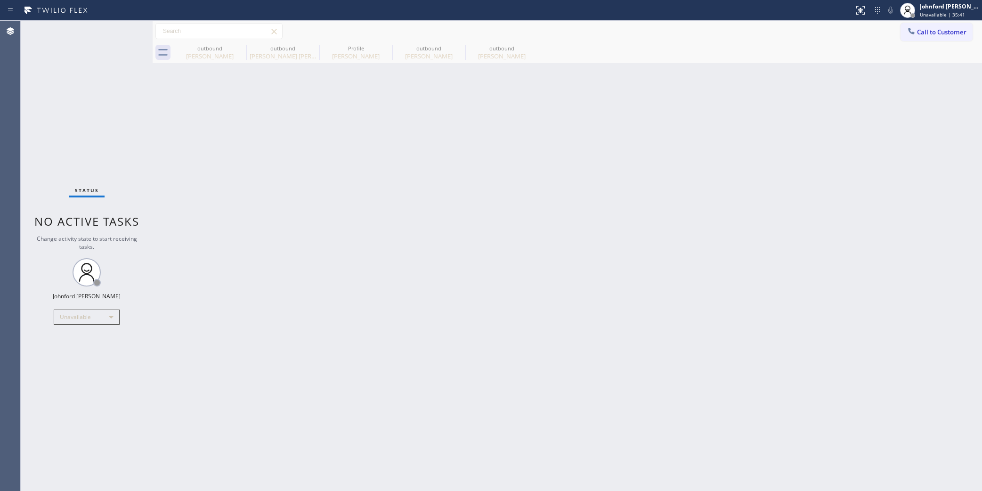
type input "[PHONE_NUMBER]"
click at [238, 46] on icon at bounding box center [240, 47] width 11 height 11
click at [0, 0] on icon at bounding box center [0, 0] width 0 height 0
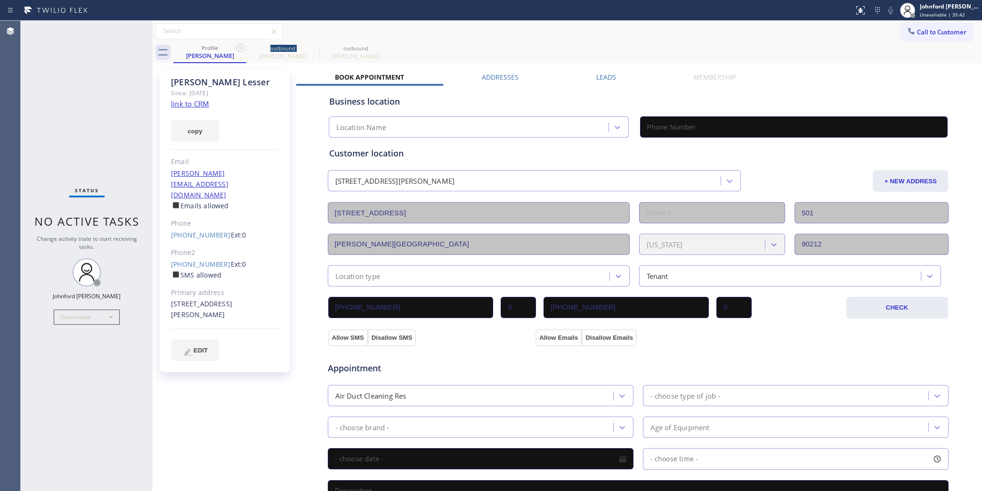
click at [238, 46] on icon at bounding box center [240, 47] width 11 height 11
click at [606, 35] on div "Call to Customer Outbound call Location Search location Your caller id phone nu…" at bounding box center [567, 31] width 829 height 16
click at [917, 33] on span "Call to Customer" at bounding box center [941, 32] width 49 height 8
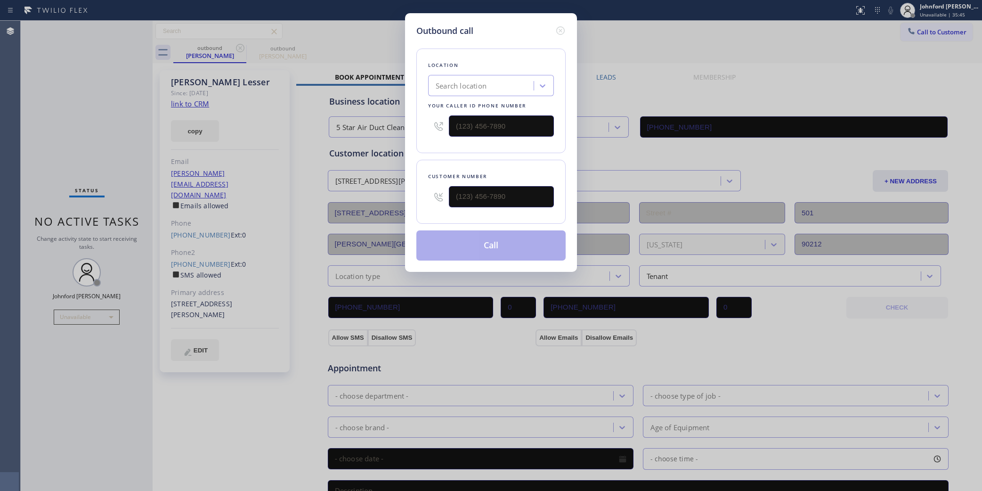
drag, startPoint x: 531, startPoint y: 182, endPoint x: 427, endPoint y: 195, distance: 105.0
click at [434, 195] on div at bounding box center [491, 196] width 126 height 31
drag, startPoint x: 523, startPoint y: 193, endPoint x: 410, endPoint y: 195, distance: 112.6
click at [410, 195] on div "Outbound call Location Search location Your caller id phone number Customer num…" at bounding box center [491, 142] width 172 height 259
paste input "310) 930-1858"
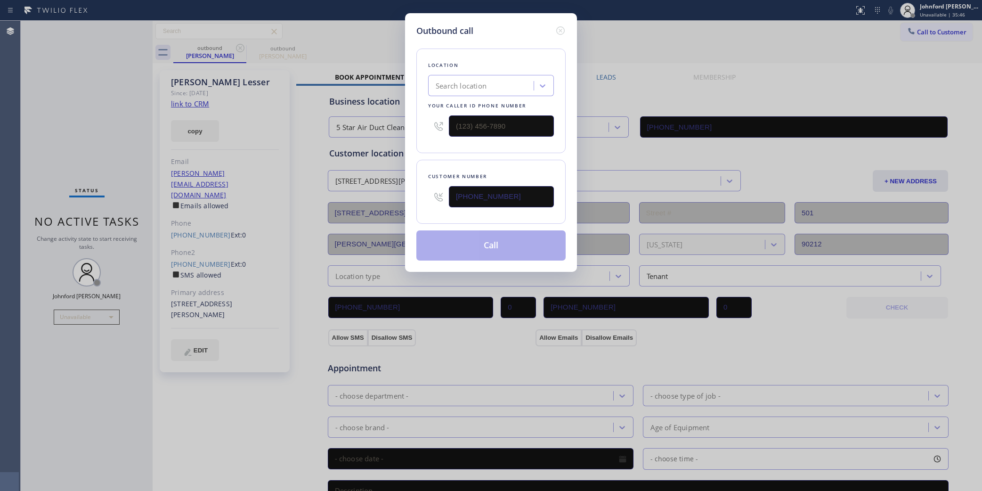
type input "(310) 930-1858"
paste input "866) 702-1734"
drag, startPoint x: 482, startPoint y: 121, endPoint x: 363, endPoint y: 135, distance: 119.5
click at [370, 133] on div "Outbound call Location Search location Your caller id phone number (866) 702-17…" at bounding box center [491, 245] width 982 height 491
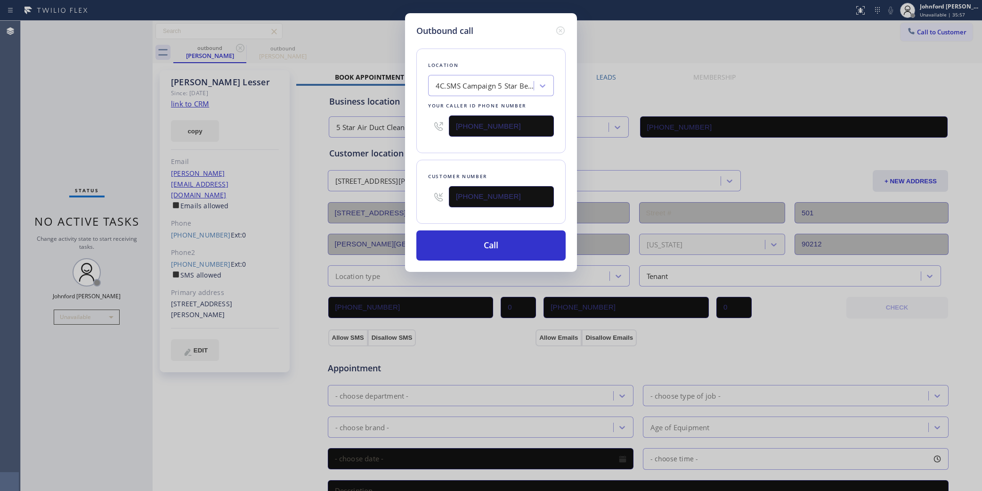
paste input "58) 800-309"
drag, startPoint x: 519, startPoint y: 113, endPoint x: 405, endPoint y: 130, distance: 115.2
click at [405, 130] on div "Outbound call Location 4C.SMS Campaign 5 Star Best Plumbing Your caller id phon…" at bounding box center [491, 142] width 172 height 259
type input "[PHONE_NUMBER]"
click at [419, 166] on div "Customer number (310) 930-1858" at bounding box center [490, 192] width 149 height 64
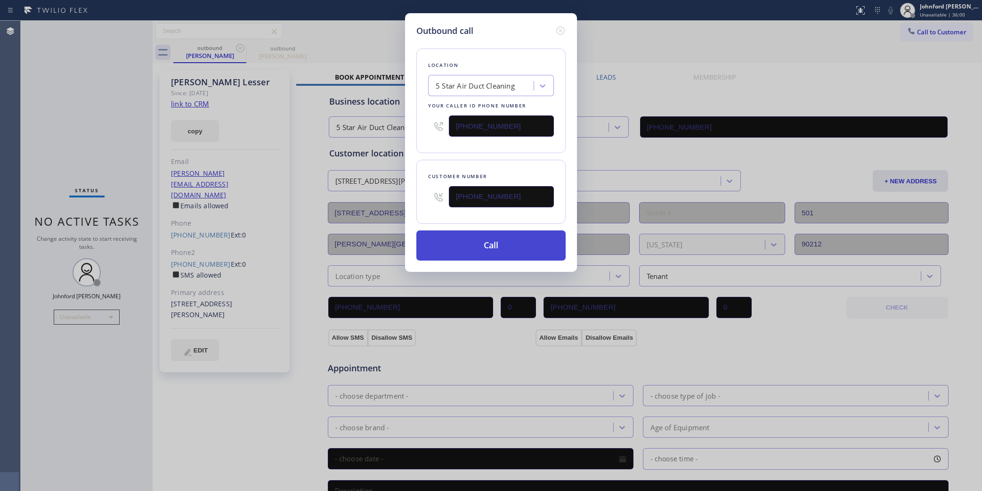
click at [482, 252] on button "Call" at bounding box center [490, 245] width 149 height 30
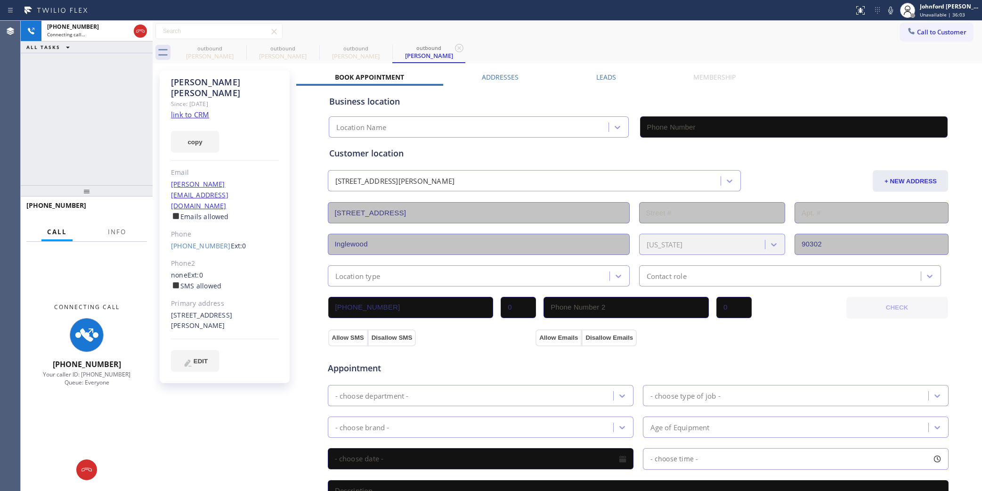
type input "[PHONE_NUMBER]"
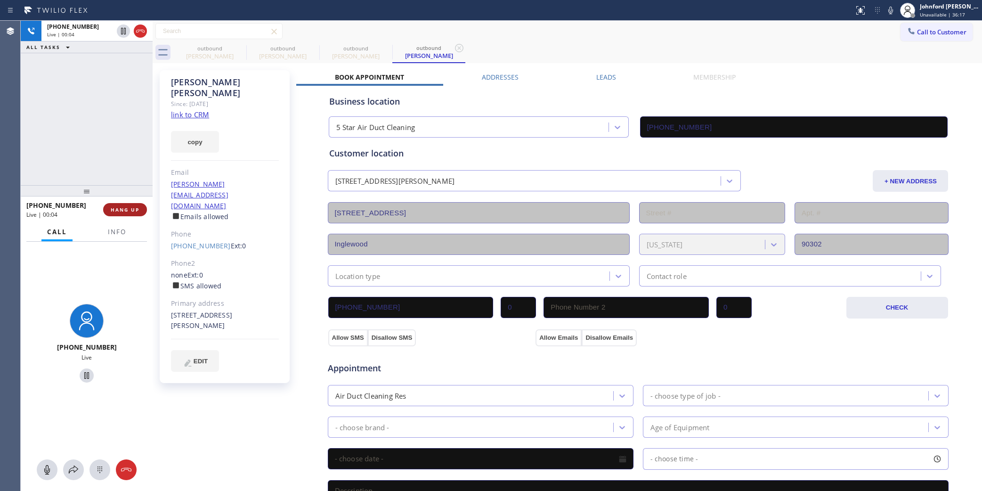
drag, startPoint x: 135, startPoint y: 203, endPoint x: 130, endPoint y: 209, distance: 8.3
click at [133, 205] on div "+13109301858 Live | 00:04 HANG UP" at bounding box center [86, 209] width 121 height 24
click at [130, 209] on span "HANG UP" at bounding box center [125, 209] width 29 height 7
click at [196, 241] on link "(310) 930-1858" at bounding box center [201, 245] width 60 height 9
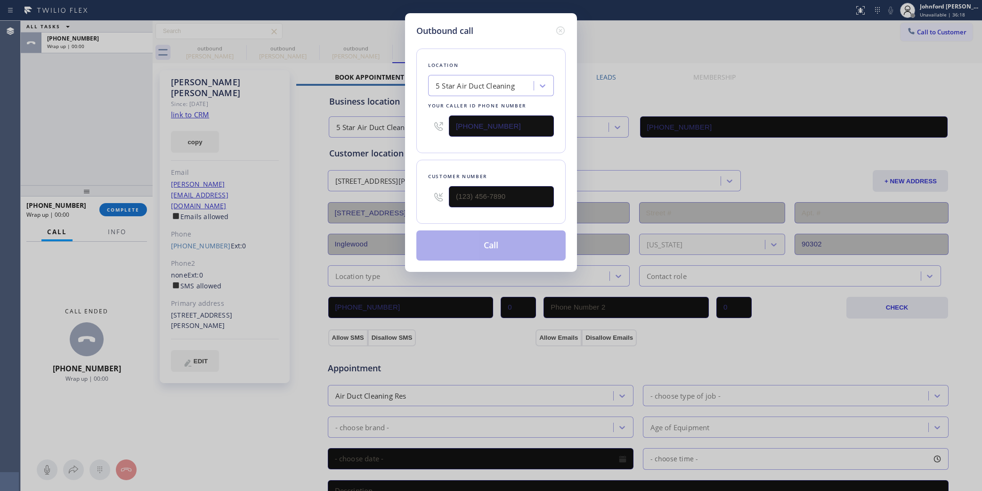
type input "(310) 930-1858"
click at [489, 245] on button "Call" at bounding box center [490, 245] width 149 height 30
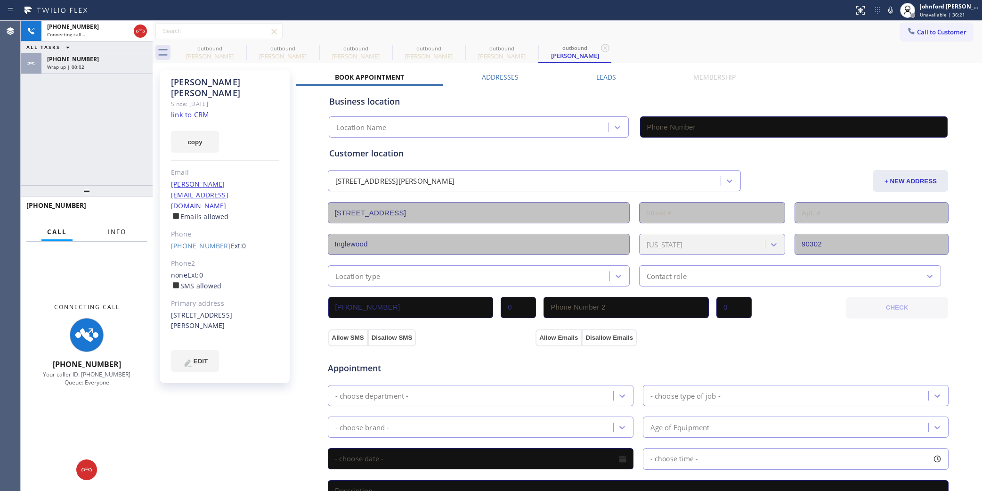
click at [118, 227] on button "Info" at bounding box center [117, 232] width 30 height 18
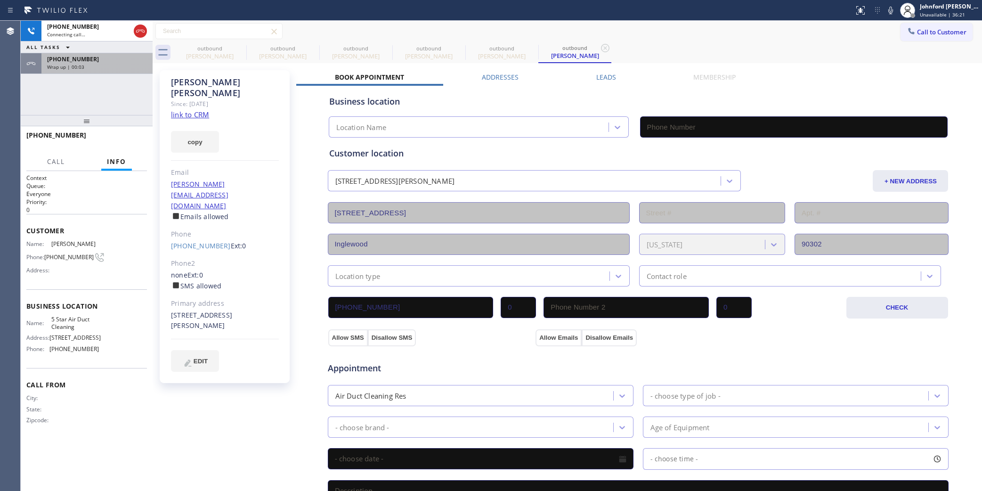
drag, startPoint x: 121, startPoint y: 111, endPoint x: 118, endPoint y: 62, distance: 49.0
click at [120, 109] on div "+13109301858 Connecting call… ALL TASKS ALL TASKS ACTIVE TASKS TASKS IN WRAP UP…" at bounding box center [87, 256] width 132 height 470
type input "[PHONE_NUMBER]"
click at [118, 62] on div "+13109301858" at bounding box center [97, 59] width 100 height 8
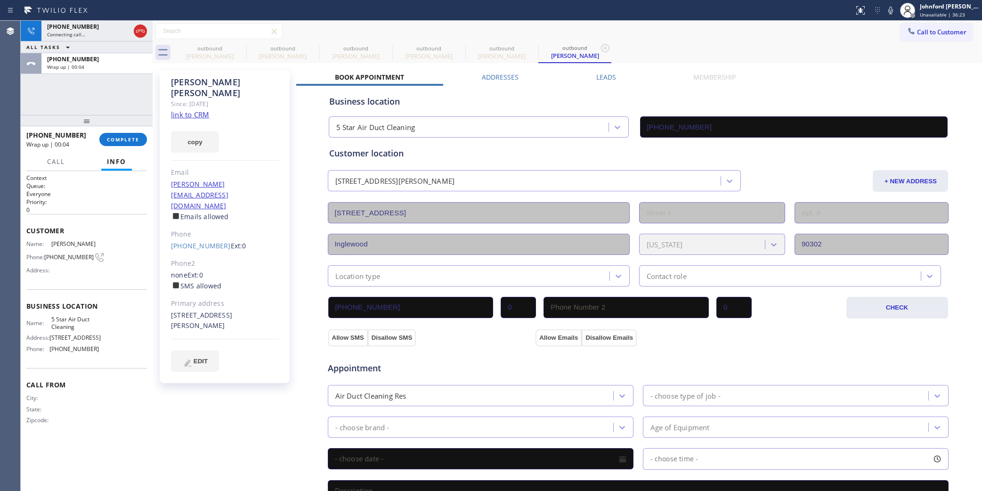
click at [123, 131] on div "+13109301858 Wrap up | 00:04 COMPLETE" at bounding box center [86, 139] width 121 height 24
click at [125, 139] on span "COMPLETE" at bounding box center [123, 139] width 32 height 7
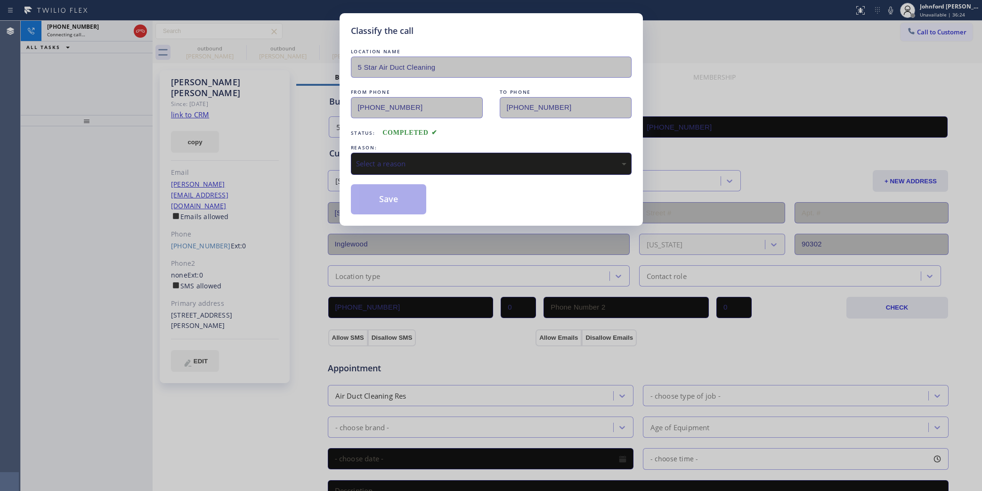
click at [381, 154] on div "Select a reason" at bounding box center [491, 164] width 281 height 22
click at [411, 207] on button "Save" at bounding box center [389, 199] width 76 height 30
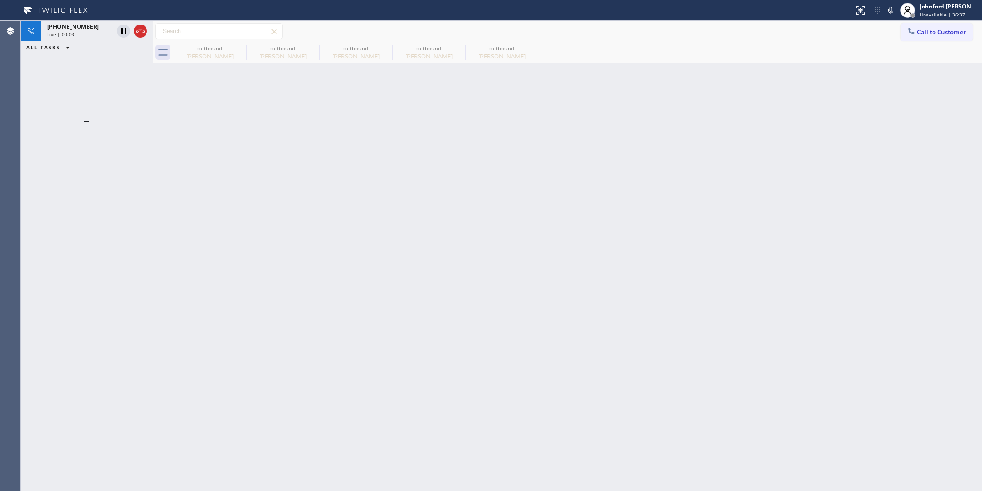
drag, startPoint x: 231, startPoint y: 50, endPoint x: 241, endPoint y: 57, distance: 11.9
click at [232, 50] on div "outbound" at bounding box center [209, 48] width 71 height 7
click at [0, 0] on icon at bounding box center [0, 0] width 0 height 0
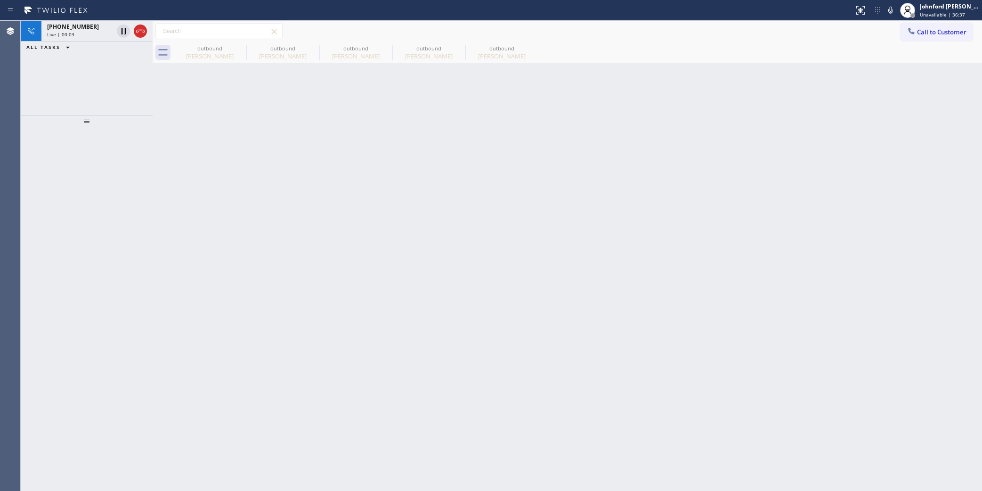
click at [0, 0] on icon at bounding box center [0, 0] width 0 height 0
click at [90, 38] on div "+13109301858 Live | 00:07" at bounding box center [77, 31] width 73 height 21
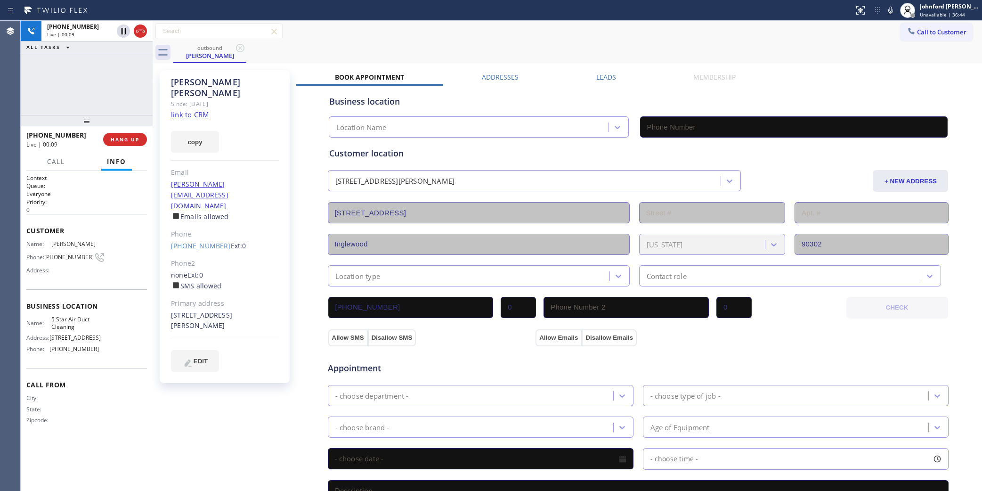
type input "[PHONE_NUMBER]"
click at [891, 9] on icon at bounding box center [890, 10] width 11 height 11
click at [891, 9] on rect at bounding box center [890, 9] width 7 height 7
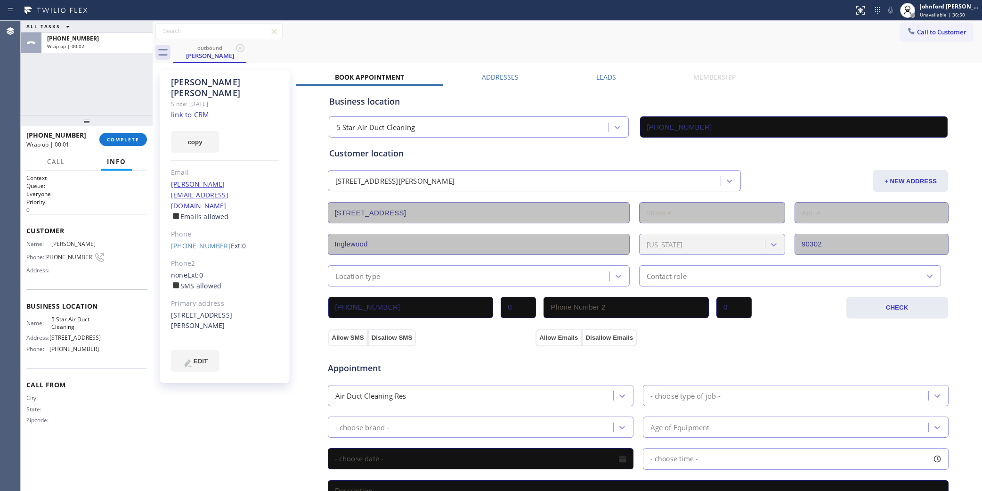
click at [100, 145] on div "+13109301858 Wrap up | 00:01 COMPLETE" at bounding box center [86, 139] width 121 height 24
click at [107, 145] on button "COMPLETE" at bounding box center [123, 139] width 48 height 13
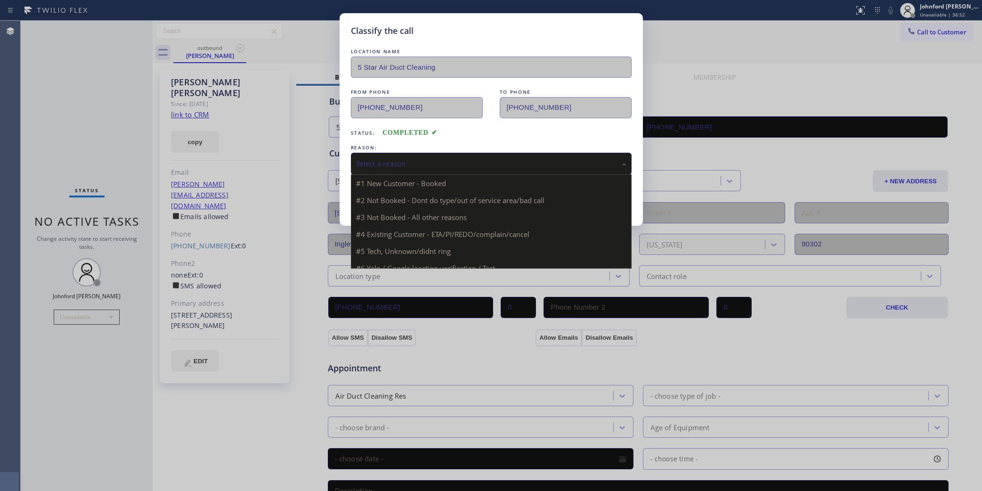
click at [366, 154] on div "Select a reason" at bounding box center [491, 164] width 281 height 22
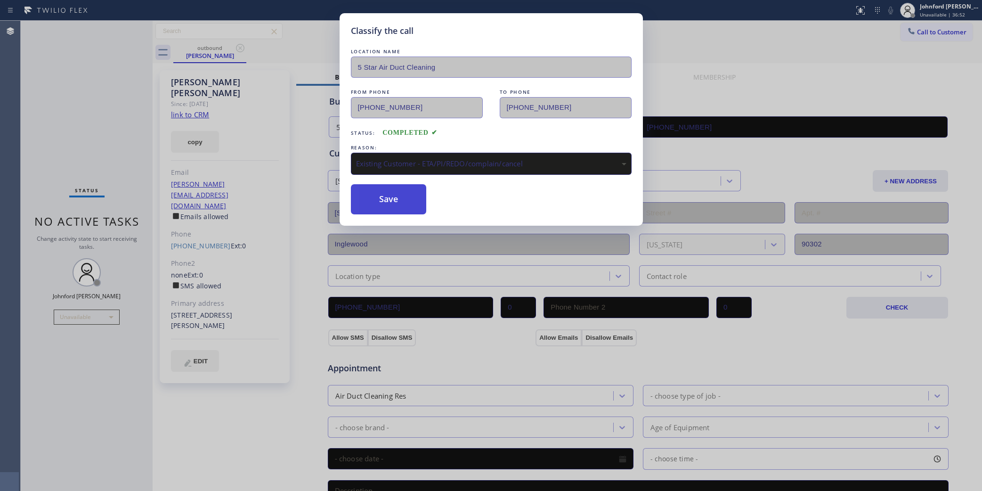
click at [401, 198] on button "Save" at bounding box center [389, 199] width 76 height 30
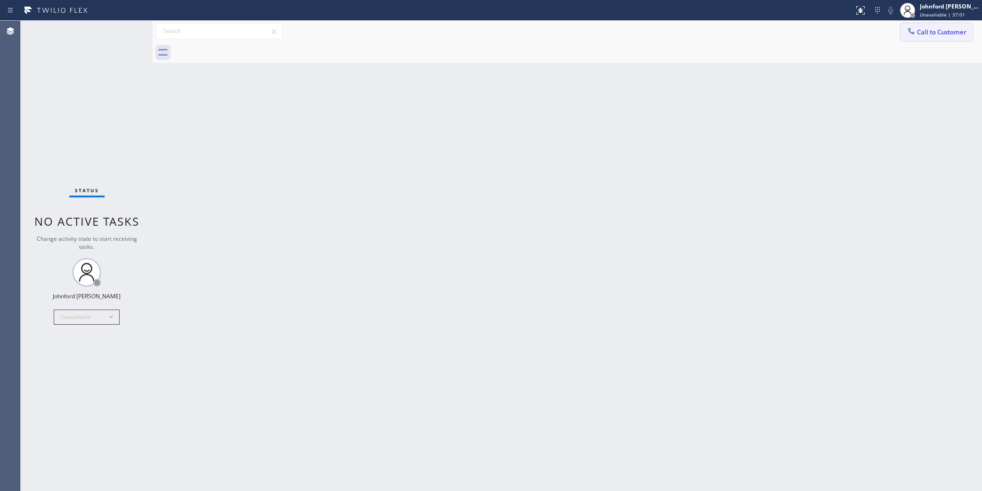
click at [945, 27] on button "Call to Customer" at bounding box center [936, 32] width 72 height 18
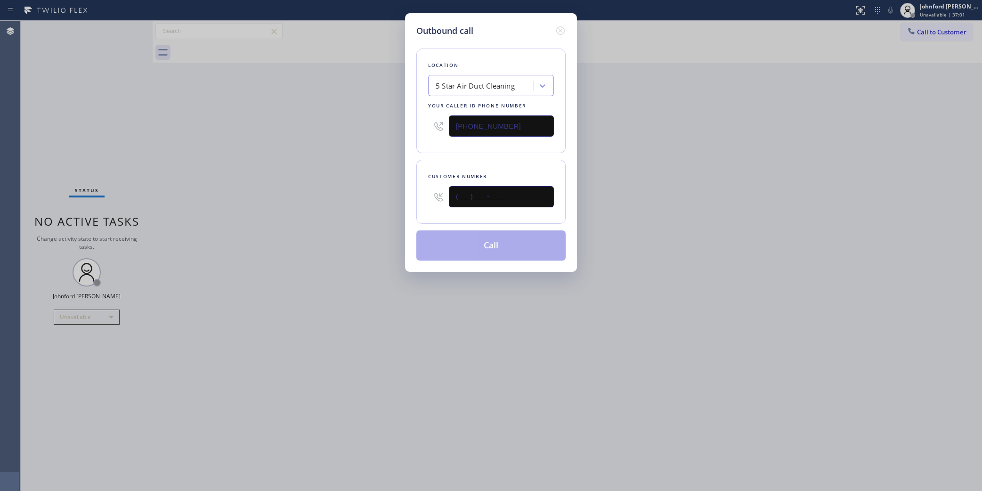
drag, startPoint x: 533, startPoint y: 198, endPoint x: 363, endPoint y: 196, distance: 170.0
click at [368, 196] on div "Outbound call Location 5 Star Air Duct Cleaning Your caller id phone number [PH…" at bounding box center [491, 245] width 982 height 491
paste input "305) 528-5286"
type input "(305) 528-5286"
click at [332, 203] on div "Outbound call Location 5 Star Air Duct Cleaning Your caller id phone number (85…" at bounding box center [491, 245] width 982 height 491
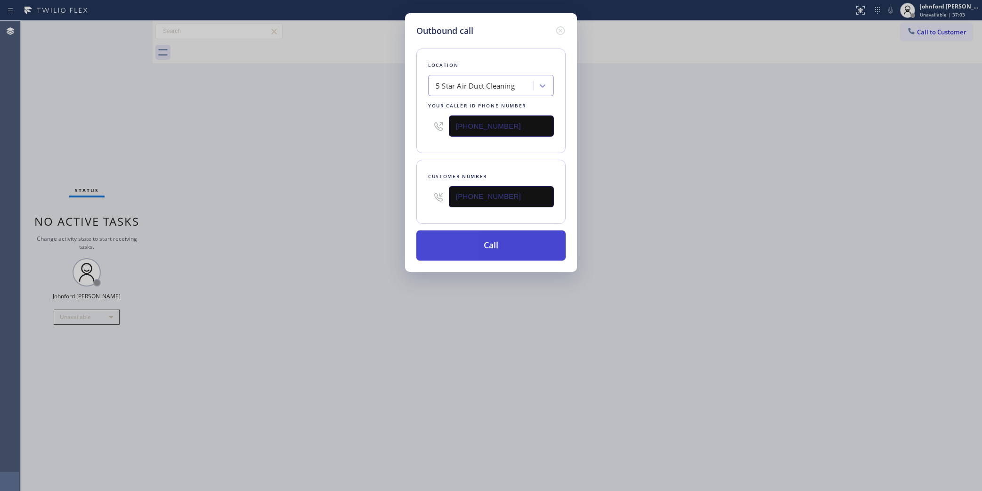
click at [451, 249] on button "Call" at bounding box center [490, 245] width 149 height 30
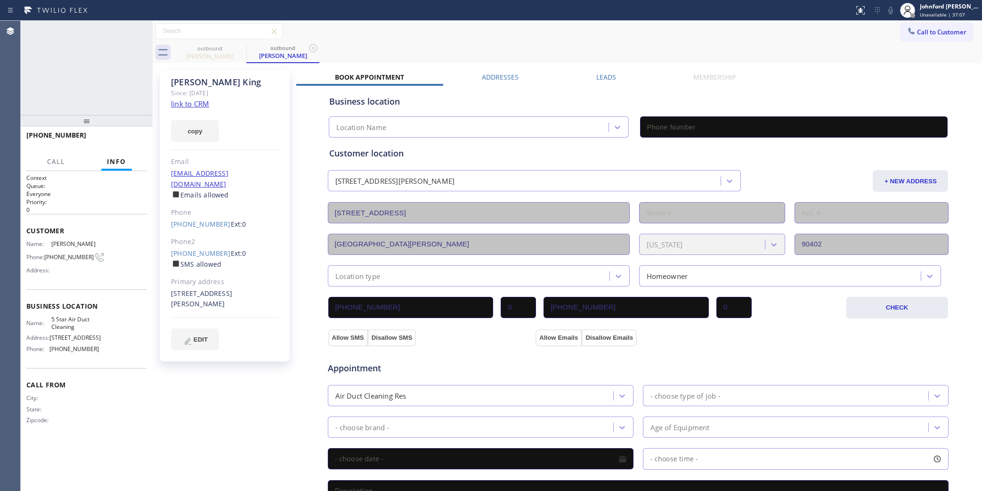
type input "[PHONE_NUMBER]"
click at [110, 145] on button "HANG UP" at bounding box center [125, 139] width 44 height 13
click at [204, 249] on link "(305) 528-5286" at bounding box center [201, 253] width 60 height 9
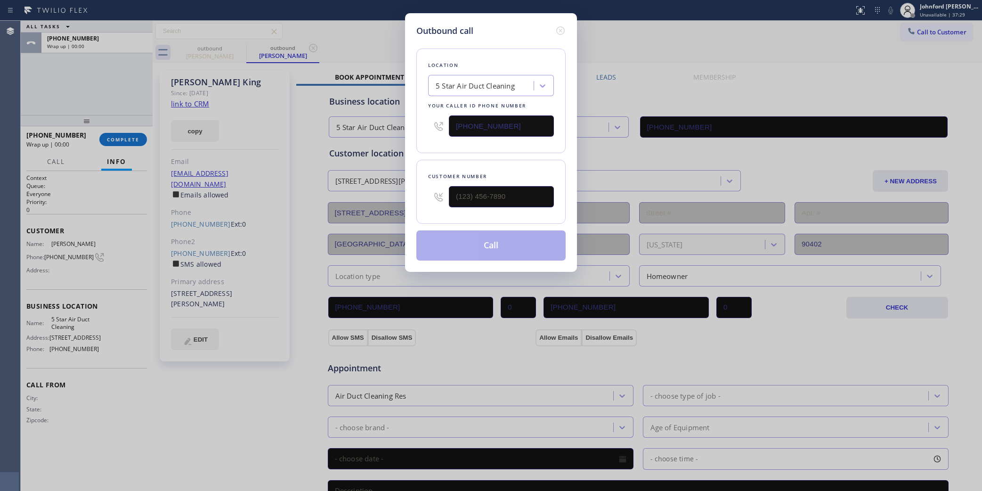
type input "(305) 528-5286"
click at [472, 245] on button "Call" at bounding box center [490, 245] width 149 height 30
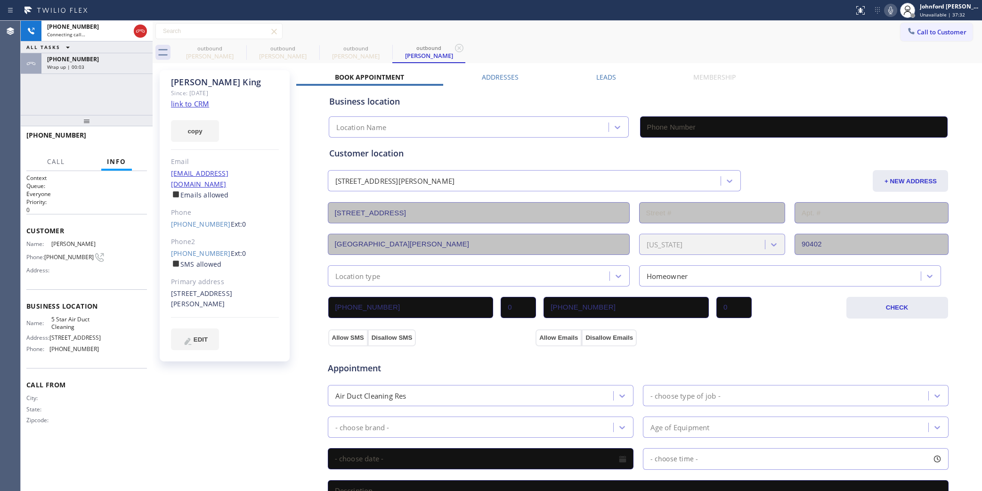
type input "[PHONE_NUMBER]"
click at [133, 70] on div "+13055285286 Wrap up | 00:15" at bounding box center [94, 63] width 107 height 21
click at [133, 149] on div "+13055285286 Wrap up | 00:15 COMPLETE" at bounding box center [86, 139] width 121 height 24
click at [131, 140] on span "COMPLETE" at bounding box center [123, 139] width 32 height 7
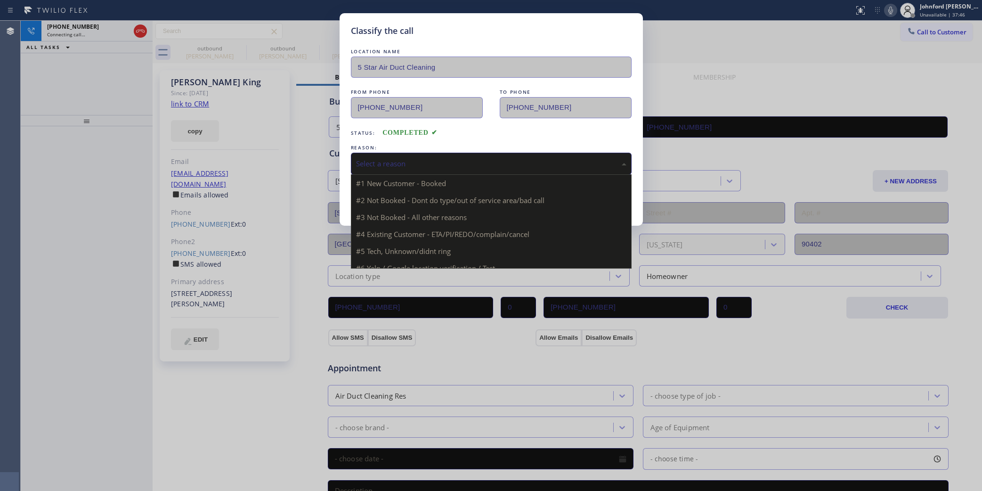
drag, startPoint x: 382, startPoint y: 156, endPoint x: 432, endPoint y: 210, distance: 73.0
click at [387, 158] on div "Select a reason" at bounding box center [491, 163] width 270 height 11
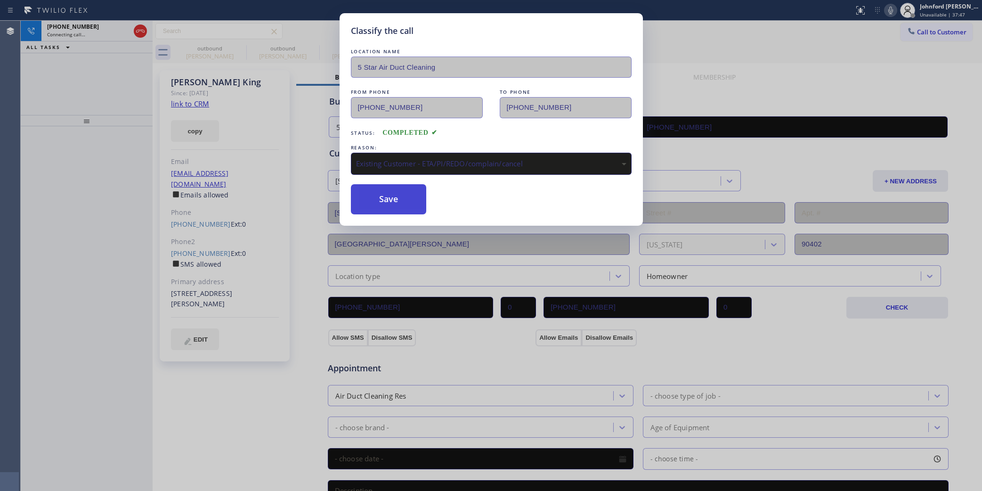
click at [391, 196] on button "Save" at bounding box center [389, 199] width 76 height 30
click at [138, 36] on div "Classify the call LOCATION NAME 5 Star Air Duct Cleaning FROM PHONE (858) 800-3…" at bounding box center [491, 245] width 982 height 491
click at [138, 36] on icon at bounding box center [140, 30] width 11 height 11
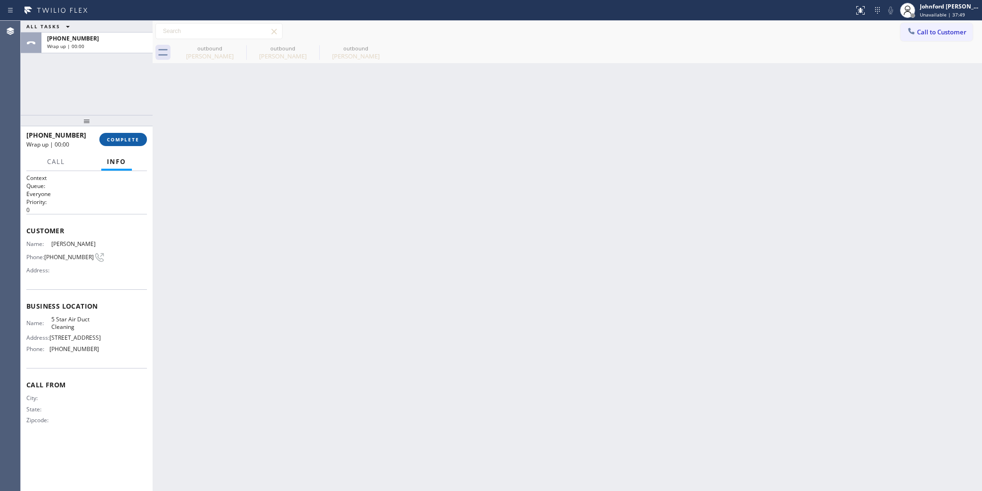
drag, startPoint x: 118, startPoint y: 124, endPoint x: 114, endPoint y: 142, distance: 18.8
click at [116, 126] on div at bounding box center [87, 120] width 132 height 11
click at [114, 146] on span "COMPLETE" at bounding box center [123, 143] width 32 height 7
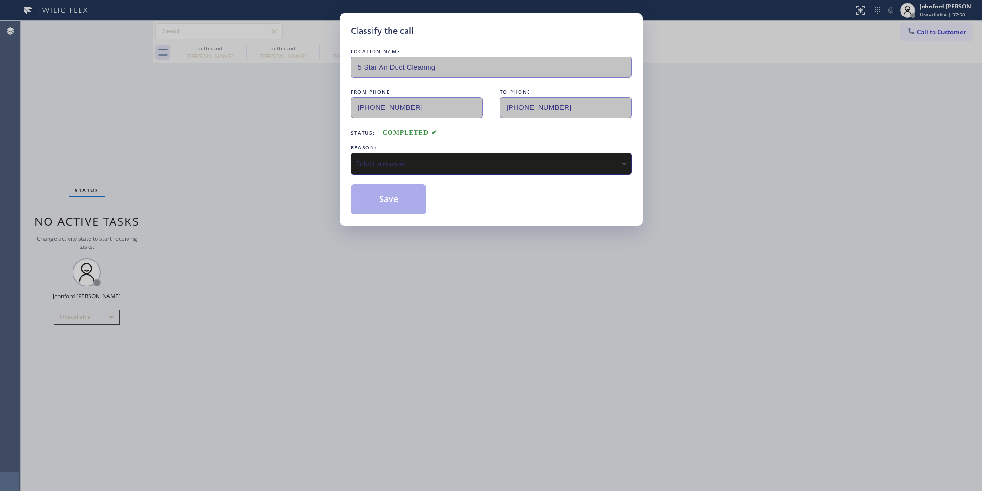
click at [445, 163] on div "Select a reason" at bounding box center [491, 163] width 270 height 11
click at [408, 204] on button "Save" at bounding box center [389, 199] width 76 height 30
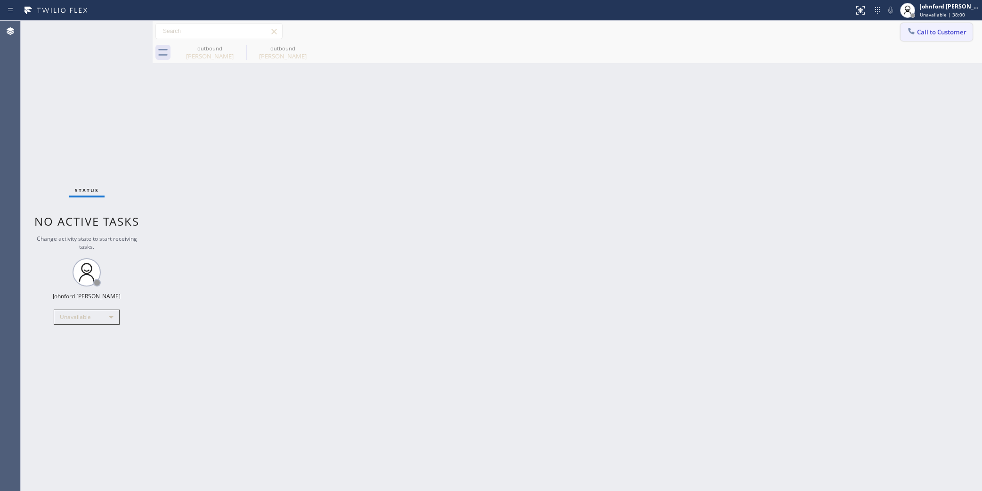
click at [937, 27] on button "Call to Customer" at bounding box center [936, 32] width 72 height 18
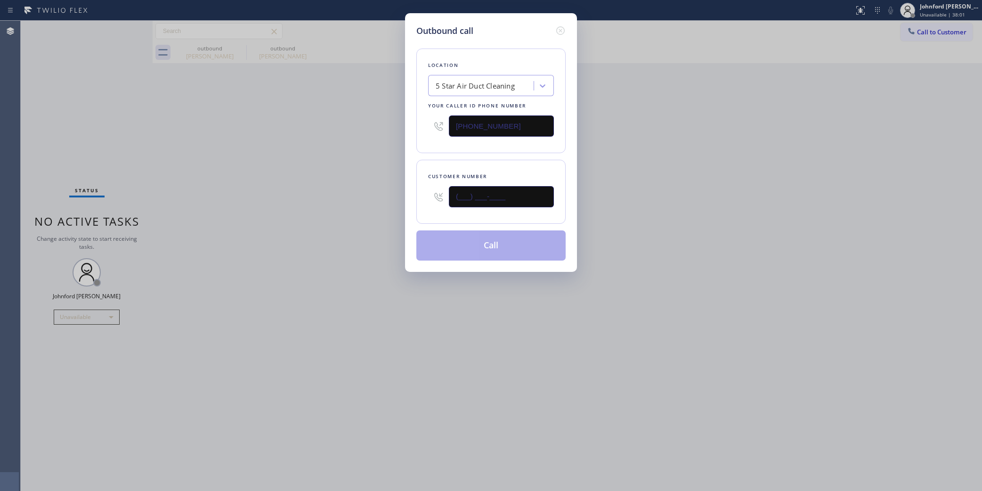
drag, startPoint x: 531, startPoint y: 193, endPoint x: 424, endPoint y: 189, distance: 106.5
click at [428, 189] on div "(___) ___-____" at bounding box center [491, 196] width 126 height 31
paste input "323) 490-0472"
type input "(323) 490-0472"
click at [333, 209] on div "Outbound call Location 5 Star Air Duct Cleaning Your caller id phone number (85…" at bounding box center [491, 245] width 982 height 491
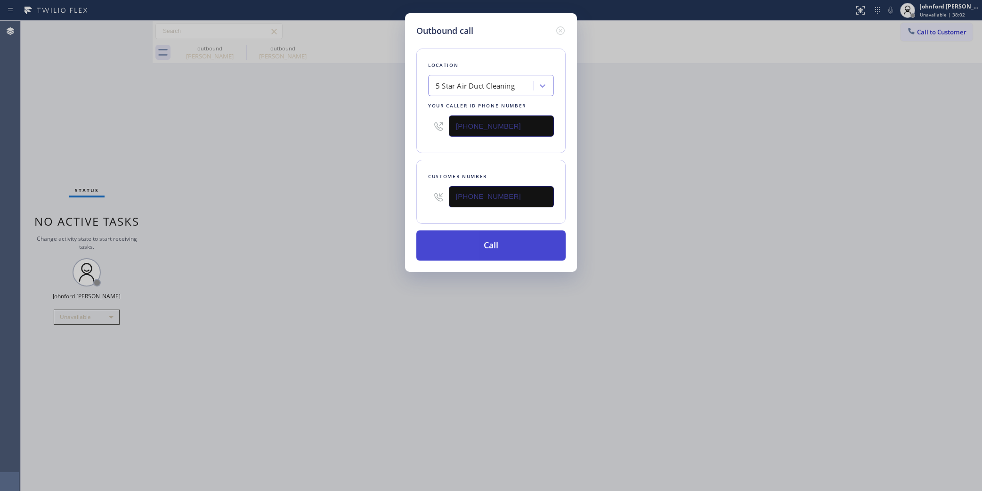
click at [474, 253] on button "Call" at bounding box center [490, 245] width 149 height 30
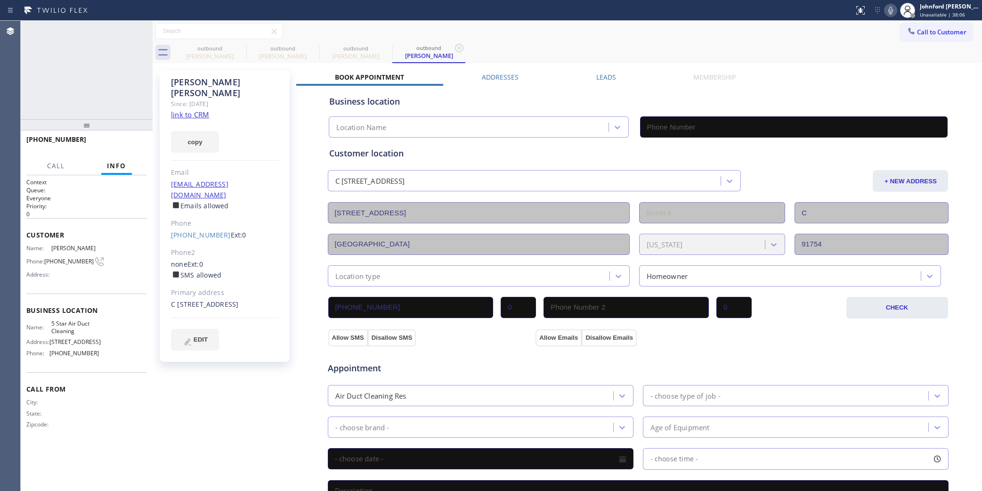
type input "[PHONE_NUMBER]"
click at [129, 29] on div "+13234900472" at bounding box center [88, 27] width 83 height 8
click at [133, 30] on div at bounding box center [140, 31] width 17 height 21
click at [140, 30] on icon at bounding box center [140, 30] width 11 height 11
click at [199, 230] on link "(323) 490-0472" at bounding box center [201, 234] width 60 height 9
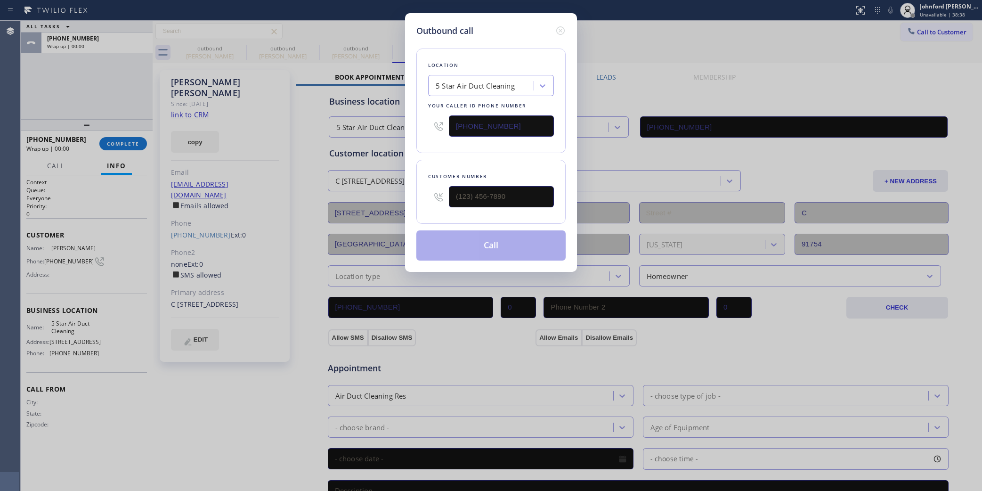
type input "(323) 490-0472"
click at [467, 241] on button "Call" at bounding box center [490, 245] width 149 height 30
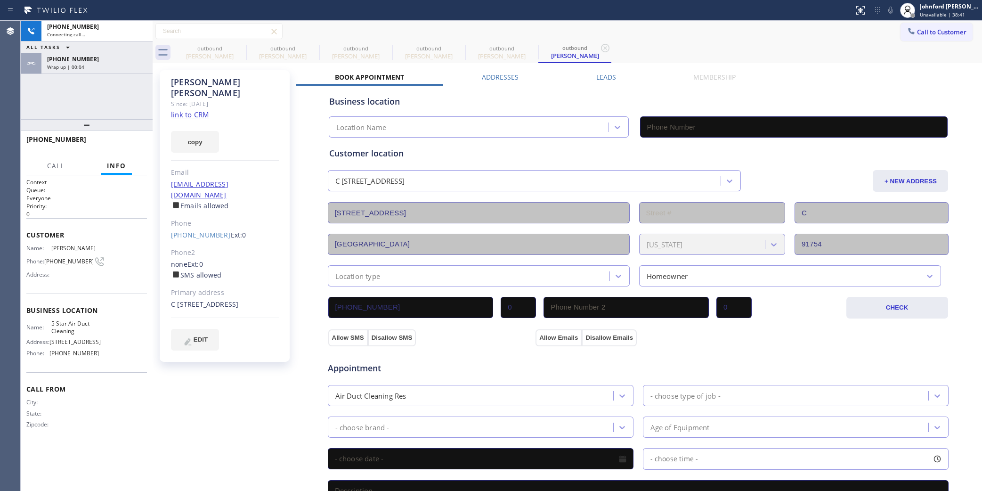
type input "[PHONE_NUMBER]"
click at [57, 115] on div "+13234900472 Connecting call… ALL TASKS ALL TASKS ACTIVE TASKS TASKS IN WRAP UP…" at bounding box center [87, 70] width 132 height 98
click at [108, 66] on div "Wrap up | 00:15" at bounding box center [97, 67] width 100 height 7
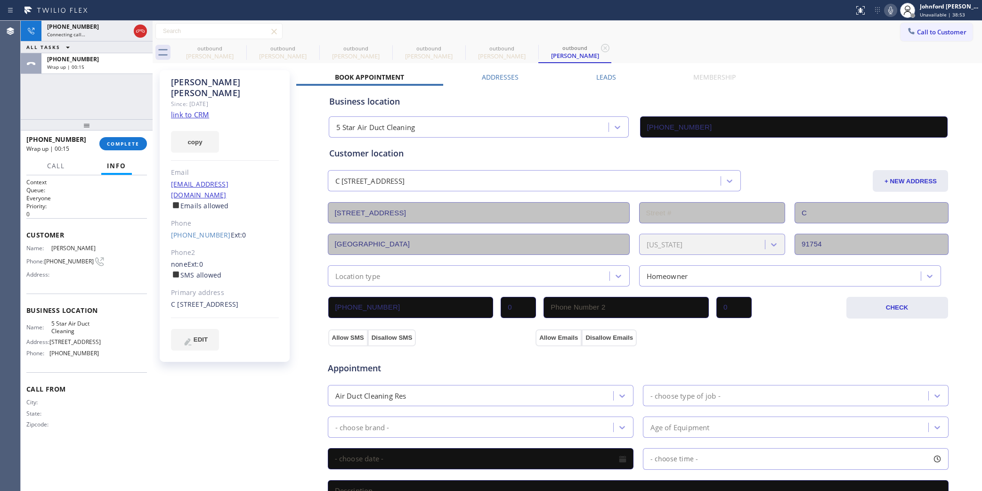
click at [122, 156] on div "+13234900472 Wrap up | 00:15 COMPLETE" at bounding box center [87, 143] width 132 height 26
click at [133, 145] on span "COMPLETE" at bounding box center [123, 143] width 32 height 7
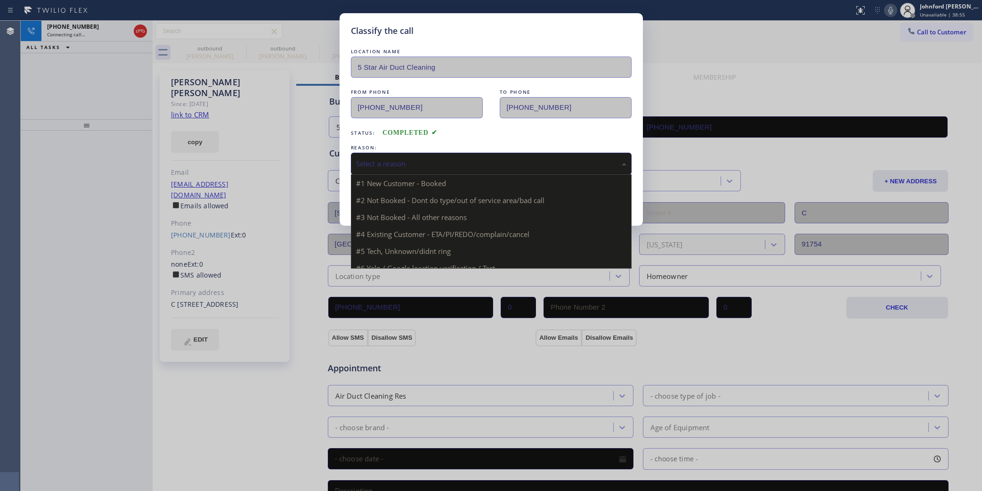
click at [394, 163] on div "Select a reason" at bounding box center [491, 163] width 270 height 11
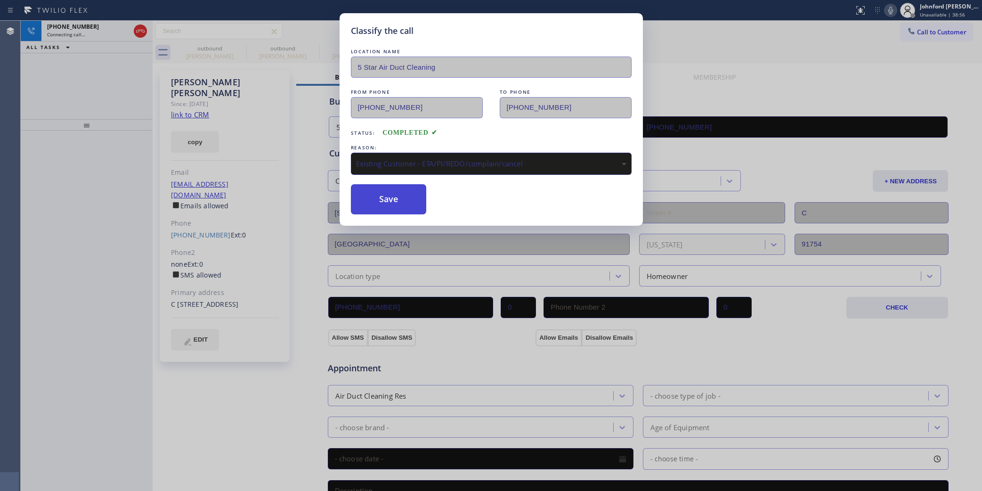
click at [391, 201] on button "Save" at bounding box center [389, 199] width 76 height 30
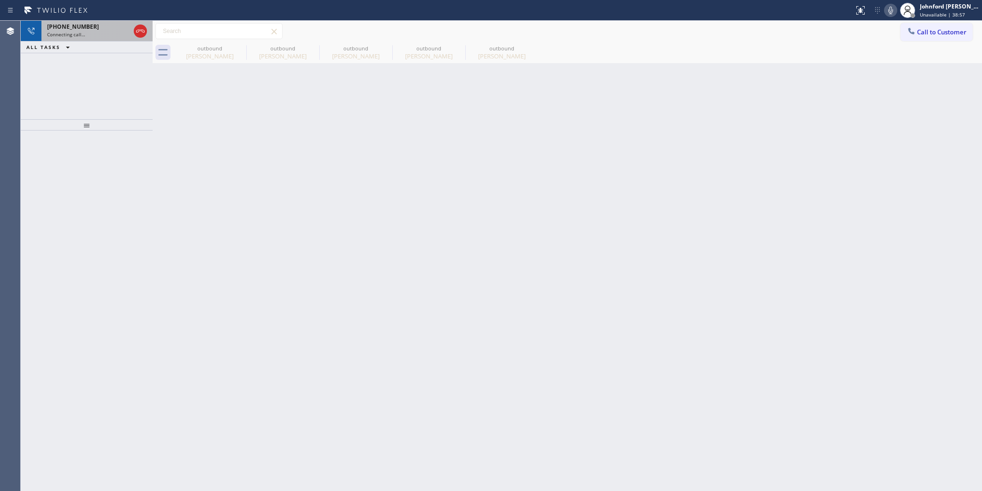
click at [104, 40] on div "+13234900472 Connecting call…" at bounding box center [86, 31] width 90 height 21
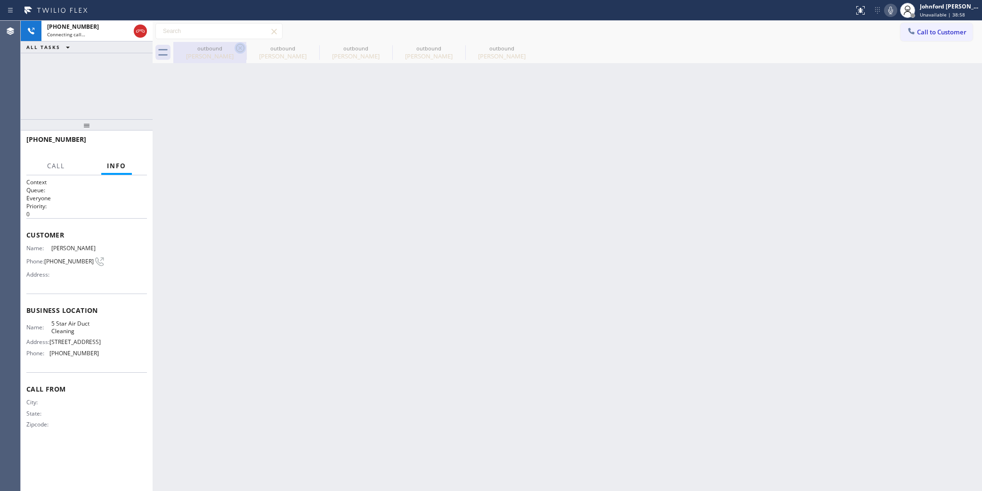
click at [238, 49] on icon at bounding box center [240, 47] width 11 height 11
click at [0, 0] on icon at bounding box center [0, 0] width 0 height 0
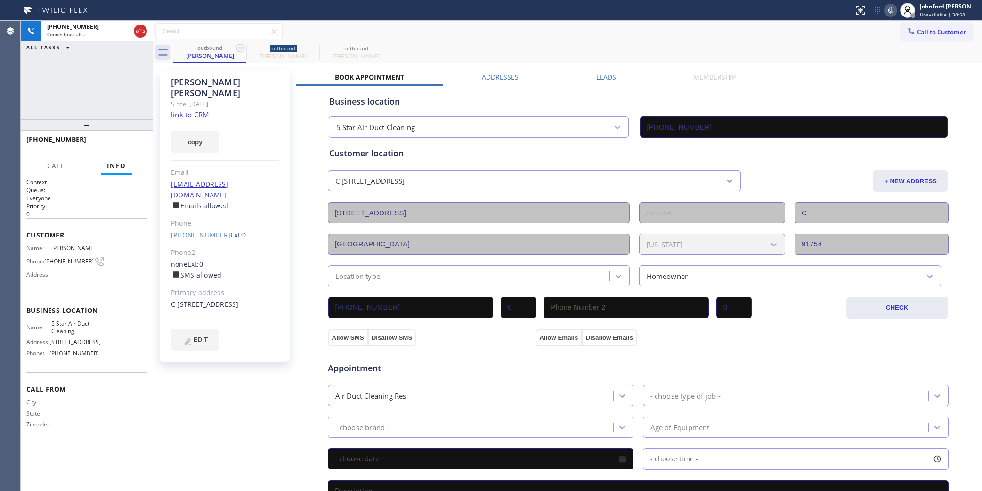
click at [238, 49] on icon at bounding box center [240, 47] width 11 height 11
click at [89, 32] on div "Connecting call…" at bounding box center [88, 34] width 83 height 7
click at [145, 31] on icon at bounding box center [140, 30] width 11 height 11
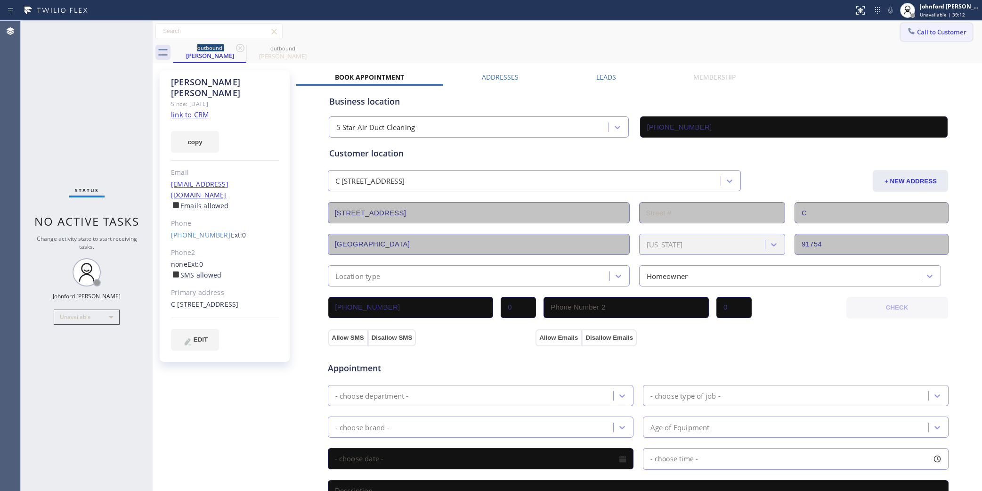
click at [907, 31] on icon at bounding box center [911, 30] width 9 height 9
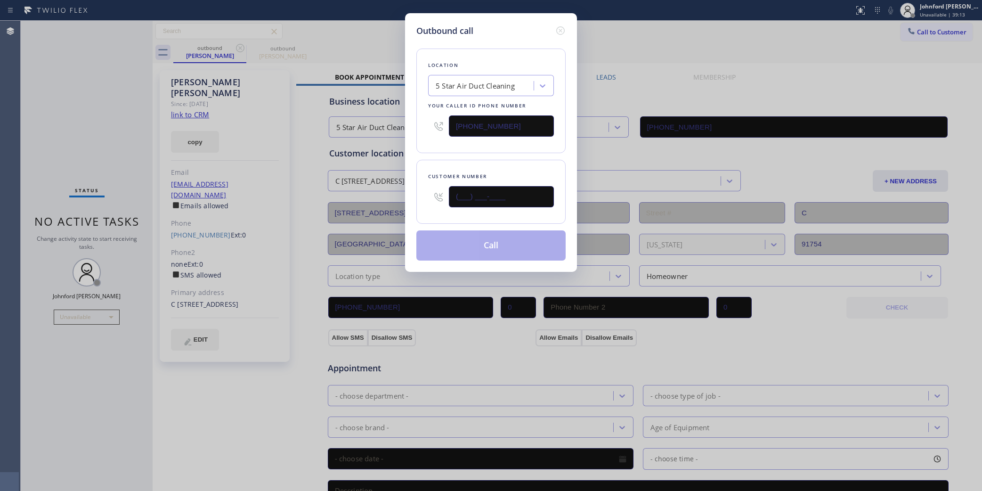
drag, startPoint x: 520, startPoint y: 188, endPoint x: 402, endPoint y: 203, distance: 119.6
click at [402, 203] on div "Outbound call Location 5 Star Air Duct Cleaning Your caller id phone number [PH…" at bounding box center [491, 245] width 982 height 491
paste input "617) 686-2973"
click at [458, 164] on div "Customer number (617) 686-2973" at bounding box center [490, 192] width 149 height 64
drag, startPoint x: 483, startPoint y: 191, endPoint x: 364, endPoint y: 206, distance: 120.6
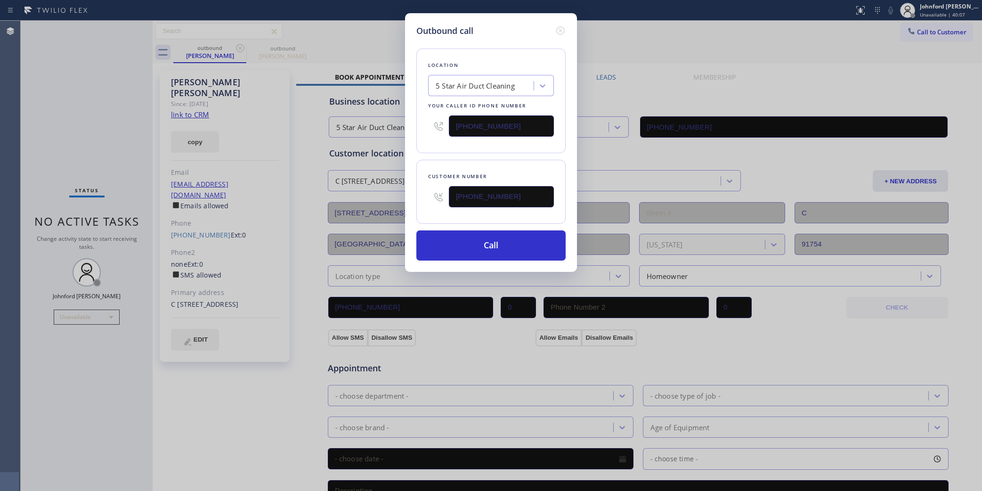
click at [364, 206] on div "Outbound call Location 5 Star Air Duct Cleaning Your caller id phone number (85…" at bounding box center [491, 245] width 982 height 491
paste input "text"
type input "(617) 686-2973"
click at [411, 168] on div "Outbound call Location 5 Star Air Duct Cleaning Your caller id phone number (85…" at bounding box center [491, 142] width 172 height 259
click at [457, 246] on button "Call" at bounding box center [490, 245] width 149 height 30
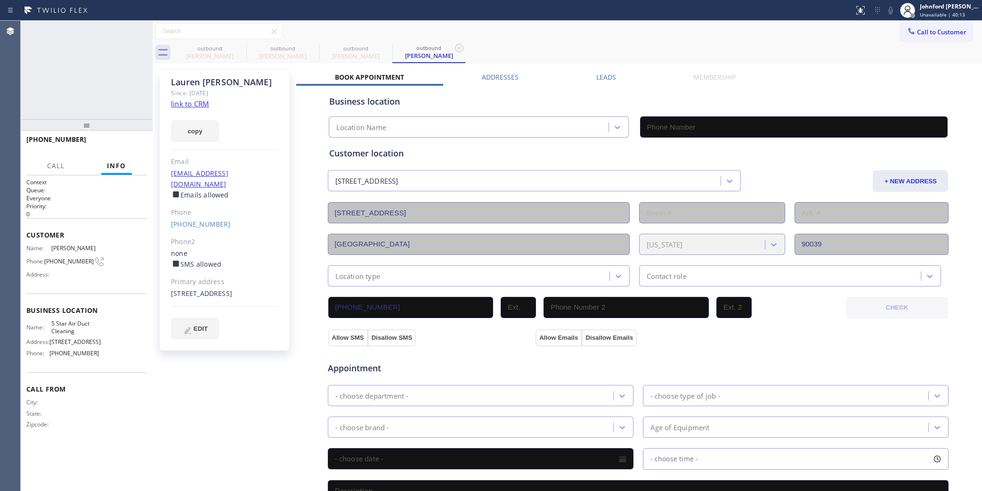
type input "[PHONE_NUMBER]"
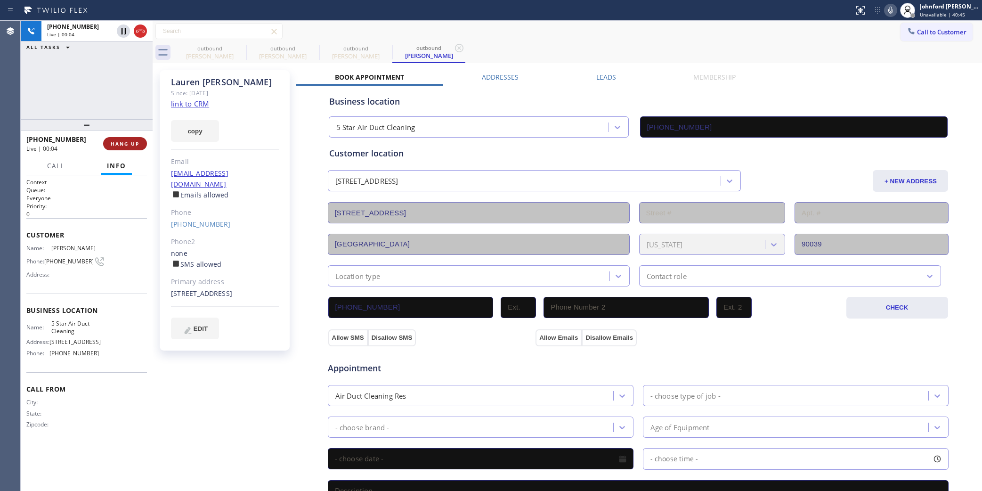
click at [144, 138] on button "HANG UP" at bounding box center [125, 143] width 44 height 13
click at [114, 137] on button "COMPLETE" at bounding box center [123, 143] width 48 height 13
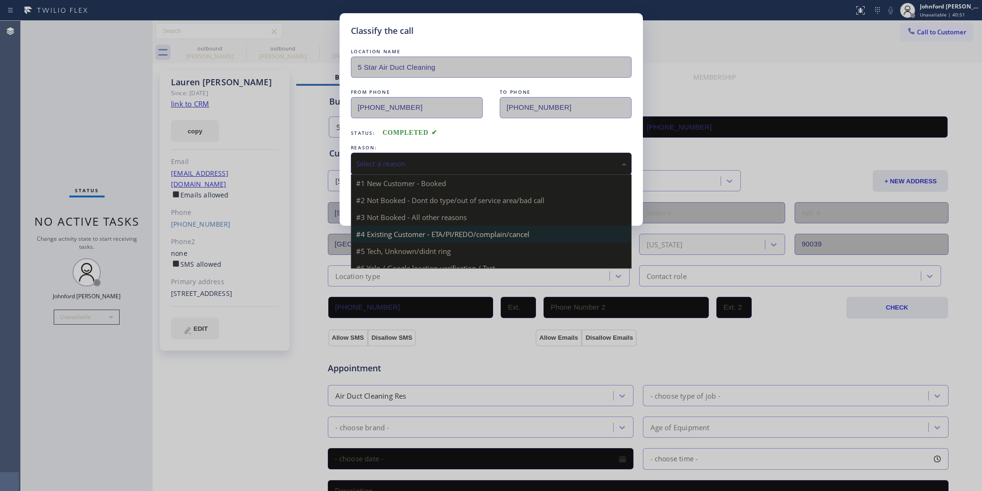
drag, startPoint x: 395, startPoint y: 162, endPoint x: 467, endPoint y: 208, distance: 85.8
click at [398, 162] on div "Select a reason" at bounding box center [491, 163] width 270 height 11
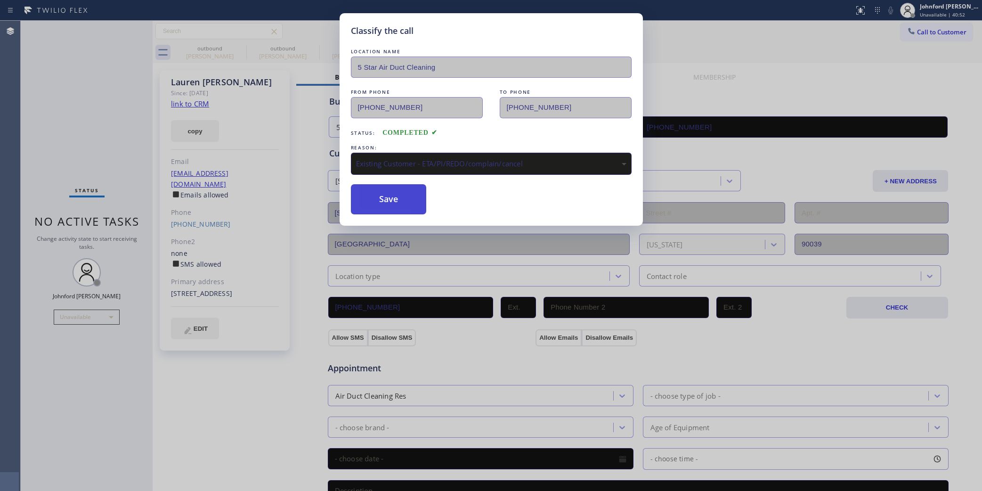
click at [392, 197] on button "Save" at bounding box center [389, 199] width 76 height 30
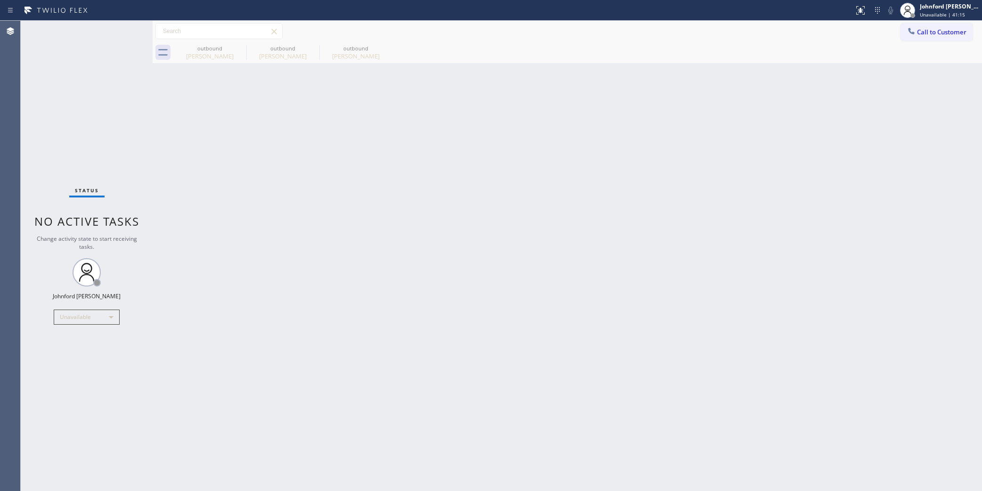
drag, startPoint x: 911, startPoint y: 30, endPoint x: 894, endPoint y: 45, distance: 23.0
click at [912, 30] on icon at bounding box center [911, 30] width 9 height 9
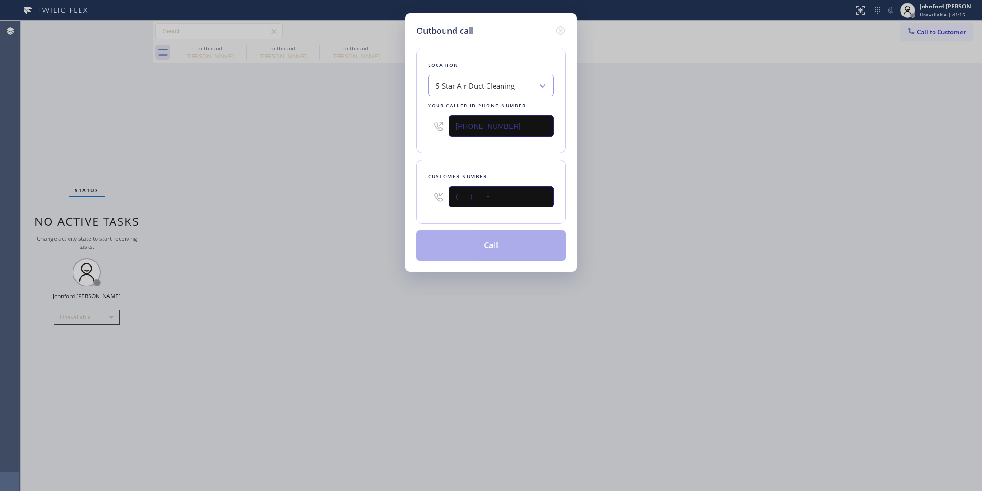
drag, startPoint x: 526, startPoint y: 193, endPoint x: 366, endPoint y: 197, distance: 159.7
click at [377, 194] on div "Outbound call Location 5 Star Air Duct Cleaning Your caller id phone number [PH…" at bounding box center [491, 245] width 982 height 491
paste input "213) 321-3705"
type input "(213) 321-3705"
click at [355, 199] on div "Outbound call Location 5 Star Air Duct Cleaning Your caller id phone number (85…" at bounding box center [491, 245] width 982 height 491
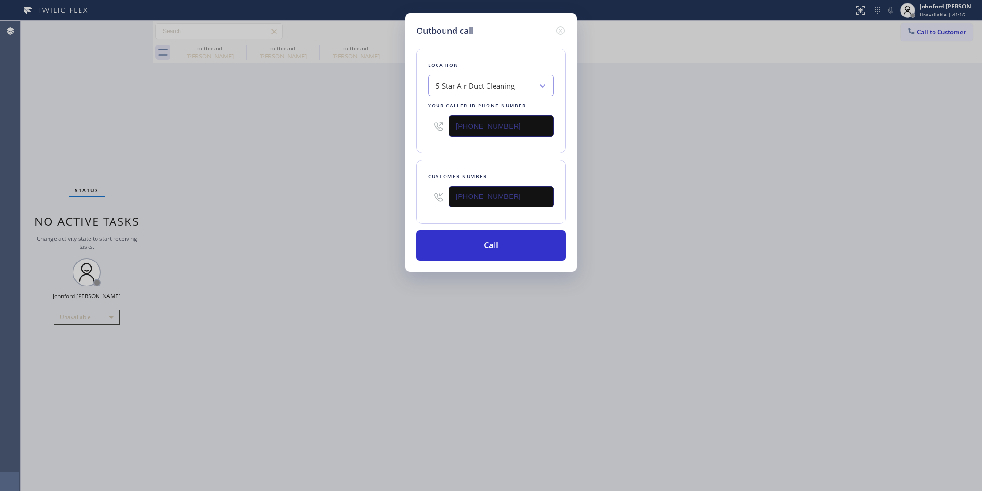
drag, startPoint x: 696, startPoint y: 203, endPoint x: 688, endPoint y: 52, distance: 150.9
click at [697, 203] on div "Outbound call Location 5 Star Air Duct Cleaning Your caller id phone number (85…" at bounding box center [491, 245] width 982 height 491
click at [472, 230] on button "Call" at bounding box center [490, 245] width 149 height 30
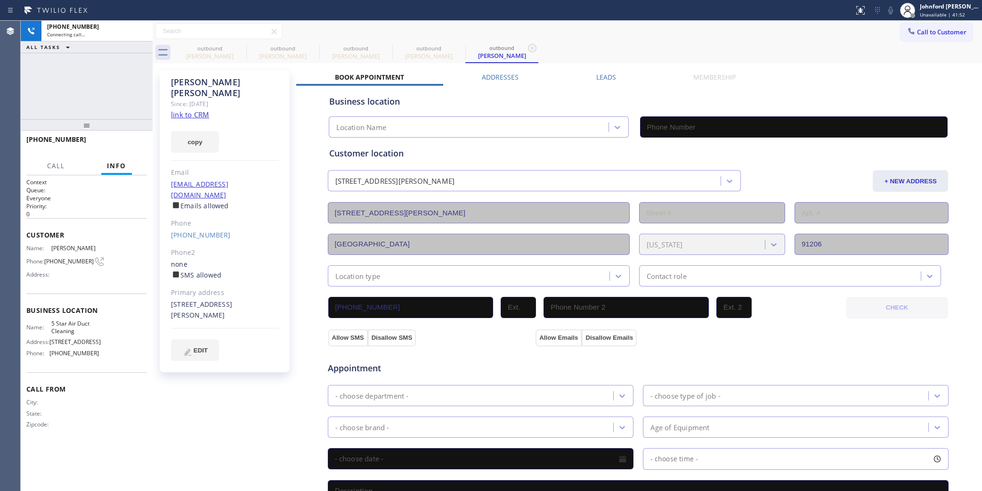
type input "[PHONE_NUMBER]"
click at [241, 46] on icon at bounding box center [240, 47] width 11 height 11
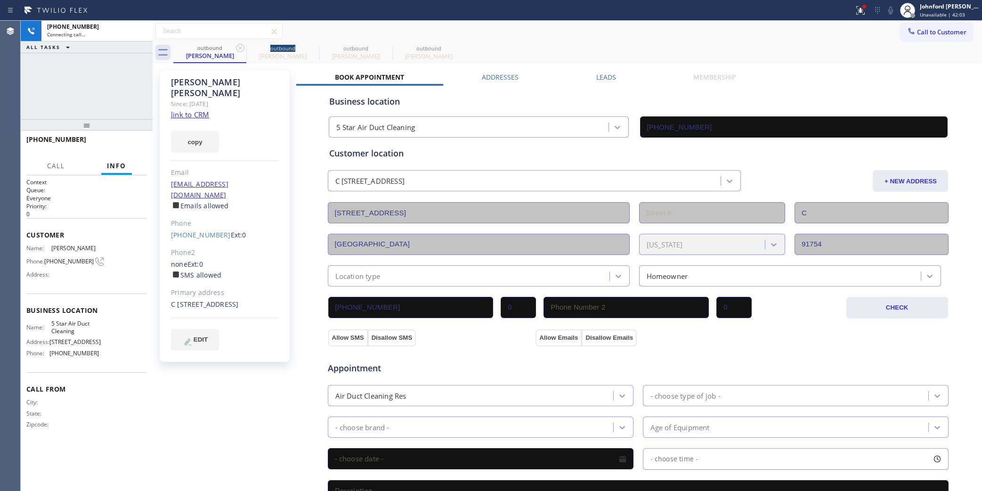
click at [241, 46] on icon at bounding box center [240, 47] width 11 height 11
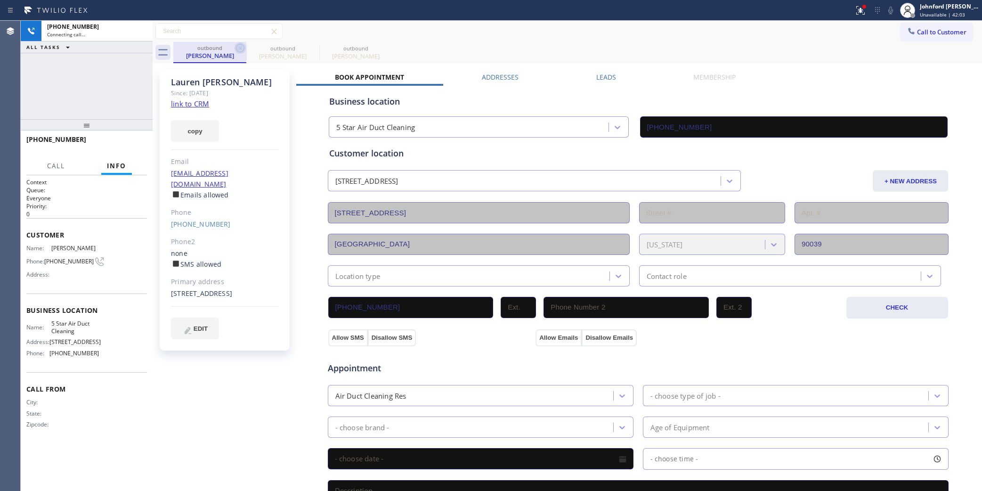
click at [241, 49] on icon at bounding box center [240, 47] width 11 height 11
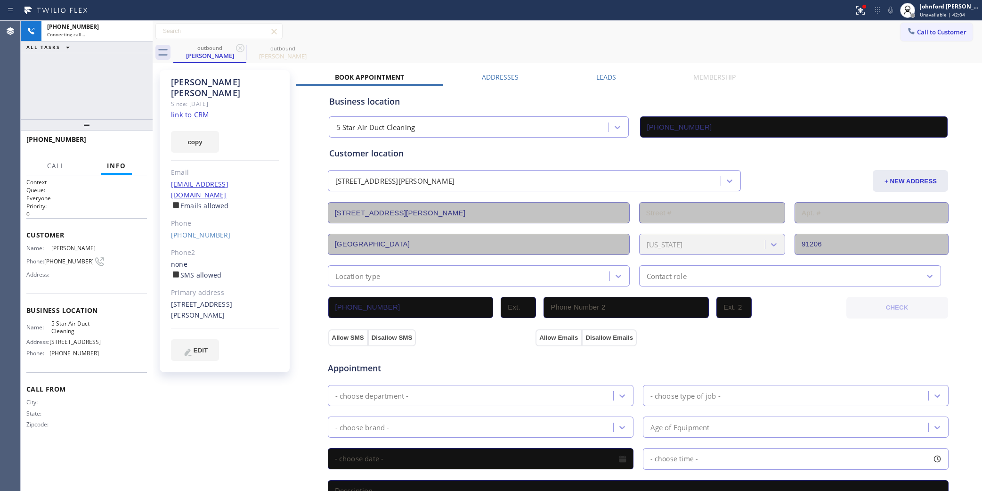
click at [477, 42] on div "outbound Helen Laski outbound Helen Laski" at bounding box center [577, 52] width 809 height 21
click at [123, 36] on div "Connecting call…" at bounding box center [97, 34] width 100 height 7
drag, startPoint x: 950, startPoint y: 8, endPoint x: 944, endPoint y: 42, distance: 35.3
click at [950, 9] on div "Johnford [PERSON_NAME]" at bounding box center [949, 6] width 59 height 8
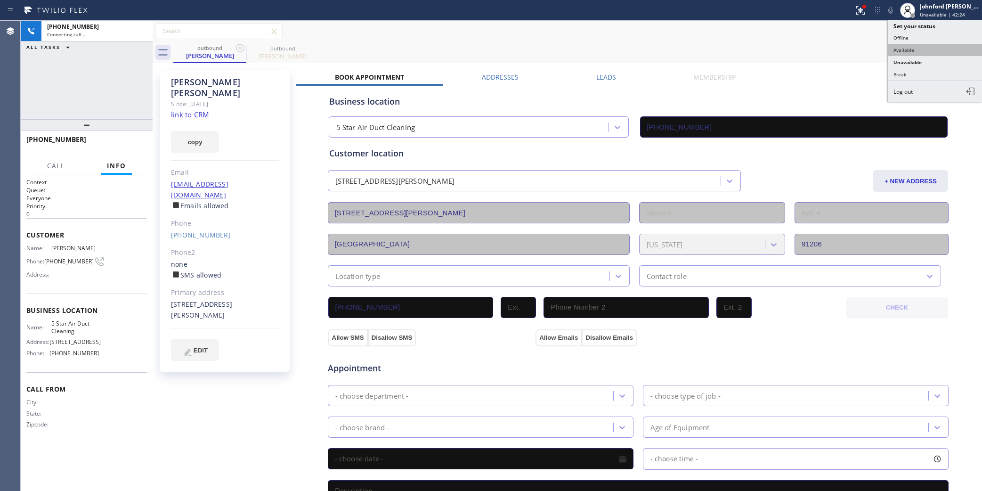
click at [903, 50] on button "Available" at bounding box center [935, 50] width 94 height 12
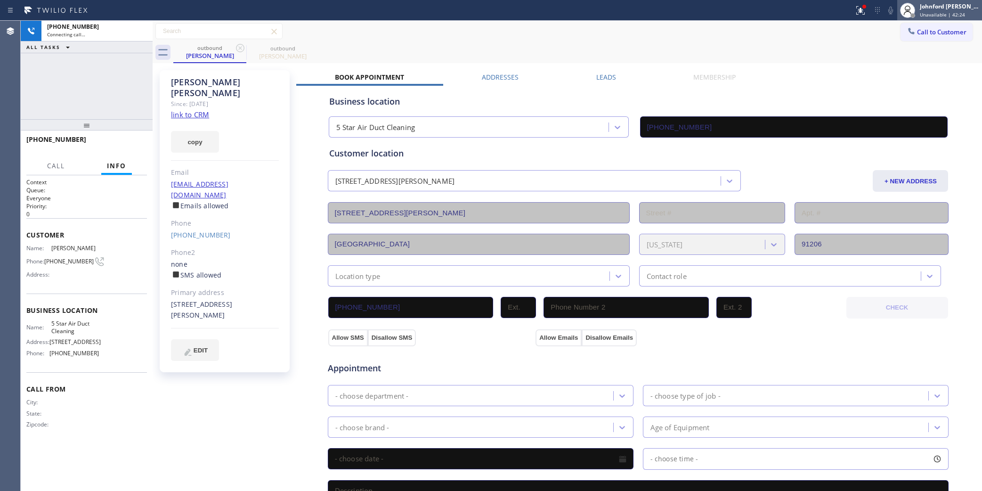
click at [925, 8] on div "Johnford [PERSON_NAME]" at bounding box center [949, 6] width 59 height 8
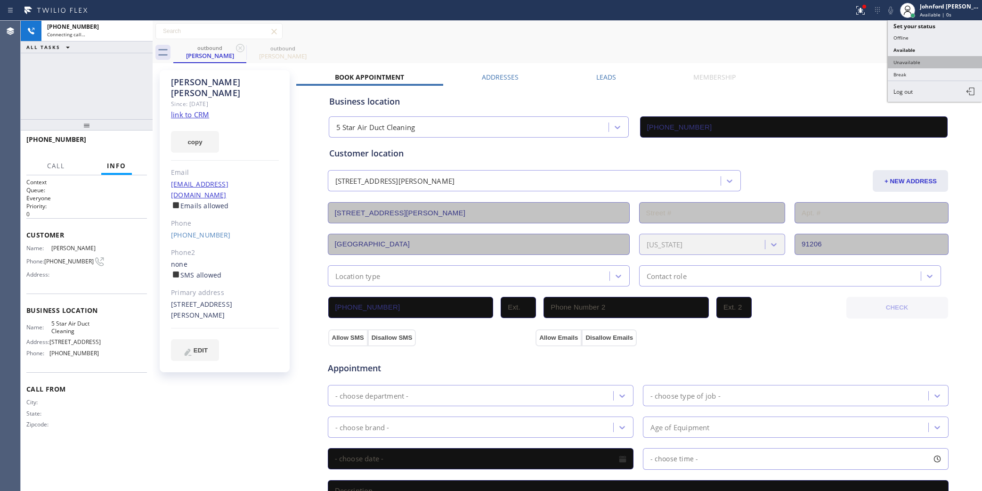
click at [928, 58] on button "Unavailable" at bounding box center [935, 62] width 94 height 12
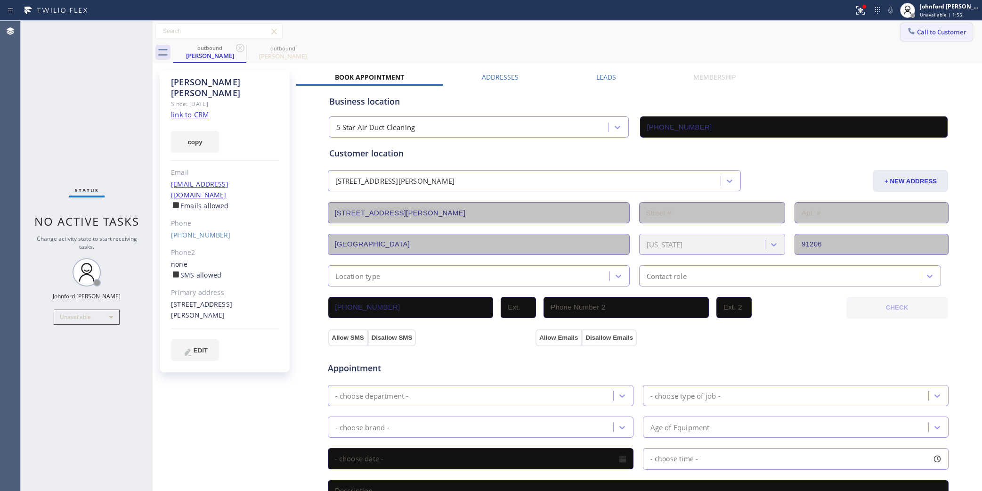
click at [932, 34] on span "Call to Customer" at bounding box center [941, 32] width 49 height 8
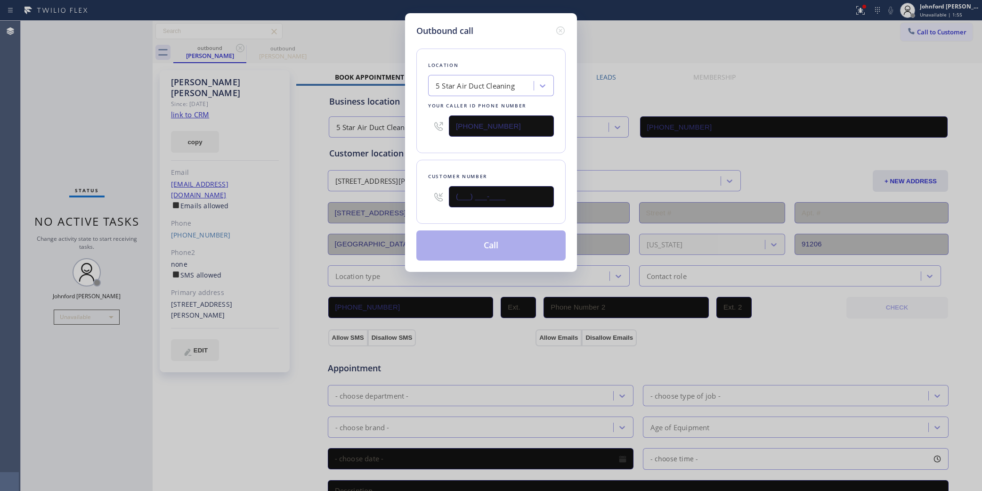
drag, startPoint x: 491, startPoint y: 192, endPoint x: 399, endPoint y: 201, distance: 92.3
click at [399, 201] on div "Outbound call Location 5 Star Air Duct Cleaning Your caller id phone number [PH…" at bounding box center [491, 245] width 982 height 491
paste input "310) 753-2581"
type input "(310) 753-2581"
click at [463, 171] on div "Customer number" at bounding box center [491, 176] width 126 height 10
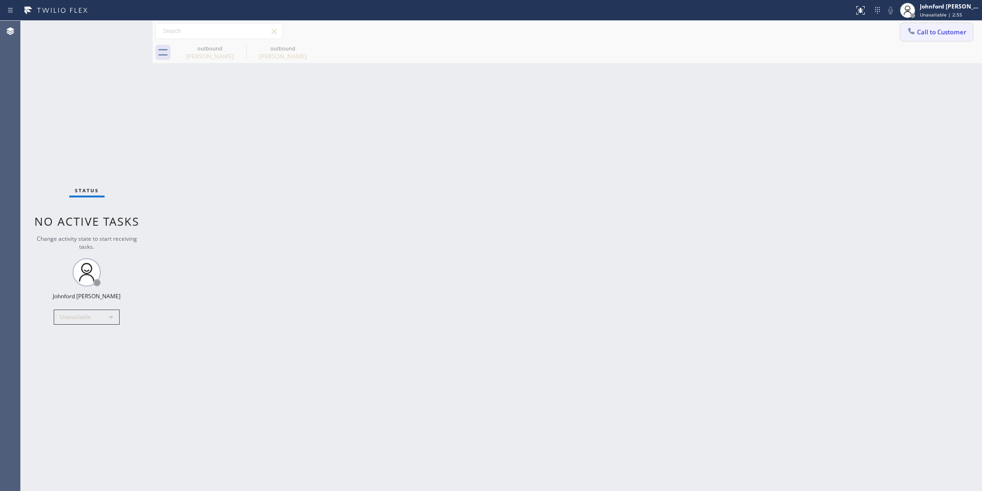
drag, startPoint x: 935, startPoint y: 27, endPoint x: 589, endPoint y: 161, distance: 371.2
click at [936, 27] on button "Call to Customer" at bounding box center [936, 32] width 72 height 18
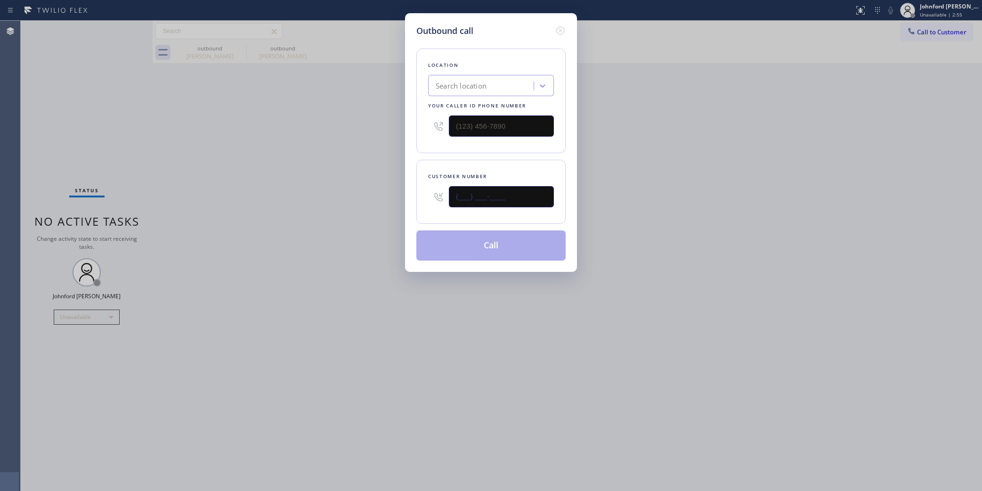
drag, startPoint x: 520, startPoint y: 185, endPoint x: 342, endPoint y: 203, distance: 179.0
click at [342, 203] on div "Outbound call Location Search location Your caller id phone number Customer num…" at bounding box center [491, 245] width 982 height 491
paste input "626) 893-1798"
drag, startPoint x: 519, startPoint y: 194, endPoint x: 396, endPoint y: 195, distance: 123.4
click at [396, 195] on div "Outbound call Location Search location Your caller id phone number Customer num…" at bounding box center [491, 245] width 982 height 491
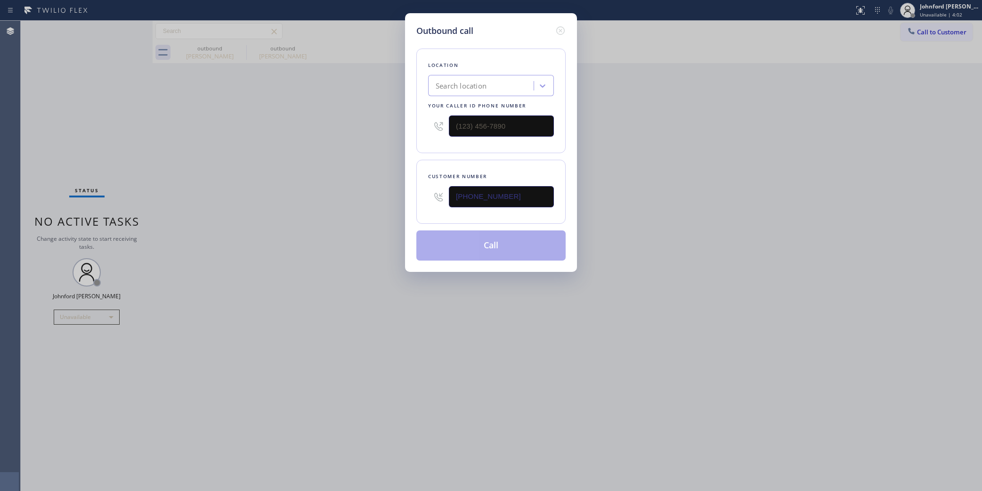
paste input "text"
type input "(626) 893-1798"
drag, startPoint x: 36, startPoint y: 198, endPoint x: 184, endPoint y: 199, distance: 148.3
click at [36, 198] on div "Outbound call Location Search location Your caller id phone number Customer num…" at bounding box center [491, 245] width 982 height 491
drag, startPoint x: 507, startPoint y: 111, endPoint x: 396, endPoint y: 125, distance: 111.6
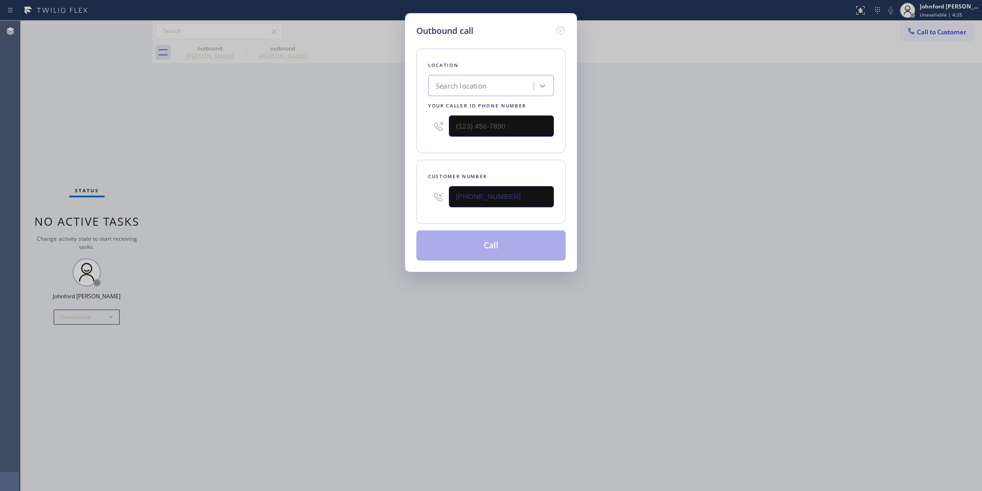
click at [400, 125] on div "Outbound call Location Search location Your caller id phone number Customer num…" at bounding box center [491, 245] width 982 height 491
drag, startPoint x: 517, startPoint y: 128, endPoint x: 374, endPoint y: 132, distance: 142.7
click at [380, 129] on div "Outbound call Location Search location Your caller id phone number (___) ___-__…" at bounding box center [491, 245] width 982 height 491
paste input "858) 800-3094"
type input "[PHONE_NUMBER]"
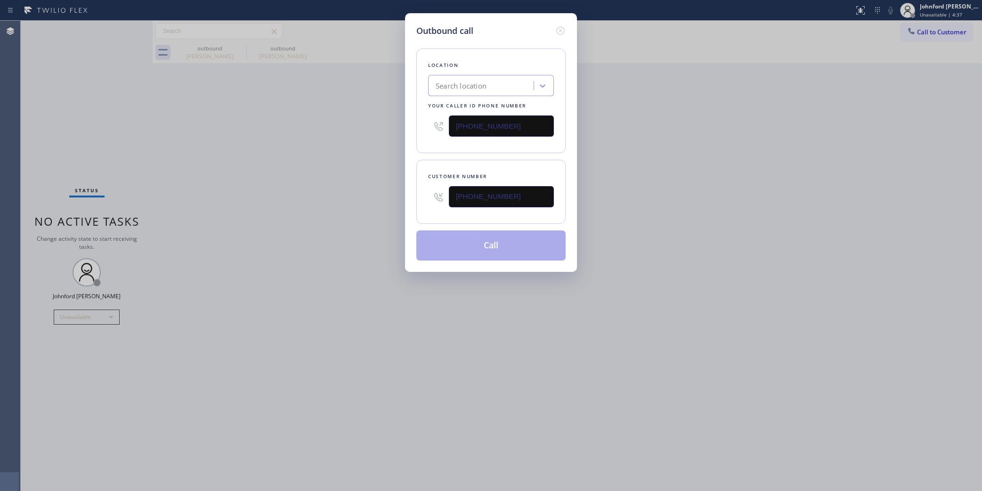
click at [271, 180] on div "Outbound call Location Search location Your caller id phone number (858) 800-30…" at bounding box center [491, 245] width 982 height 491
click at [475, 256] on button "Call" at bounding box center [490, 245] width 149 height 30
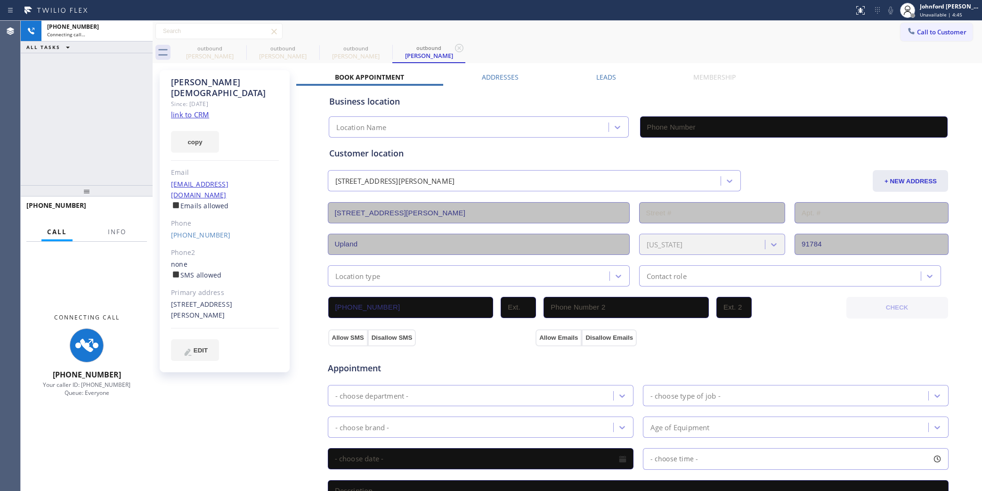
click at [112, 234] on button "Info" at bounding box center [117, 232] width 30 height 18
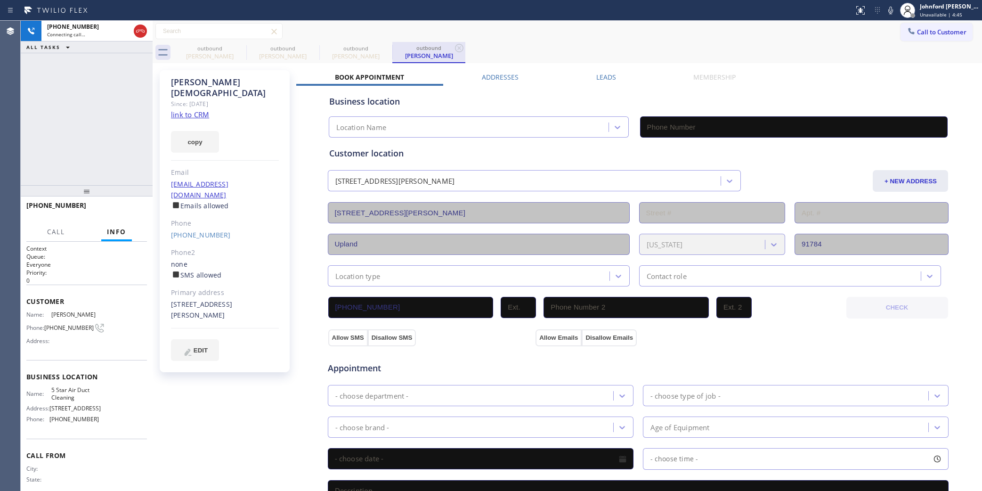
drag, startPoint x: 83, startPoint y: 188, endPoint x: 446, endPoint y: 62, distance: 384.4
click at [130, 64] on div "+16268931798 Connecting call… ALL TASKS ALL TASKS ACTIVE TASKS TASKS IN WRAP UP…" at bounding box center [87, 256] width 132 height 470
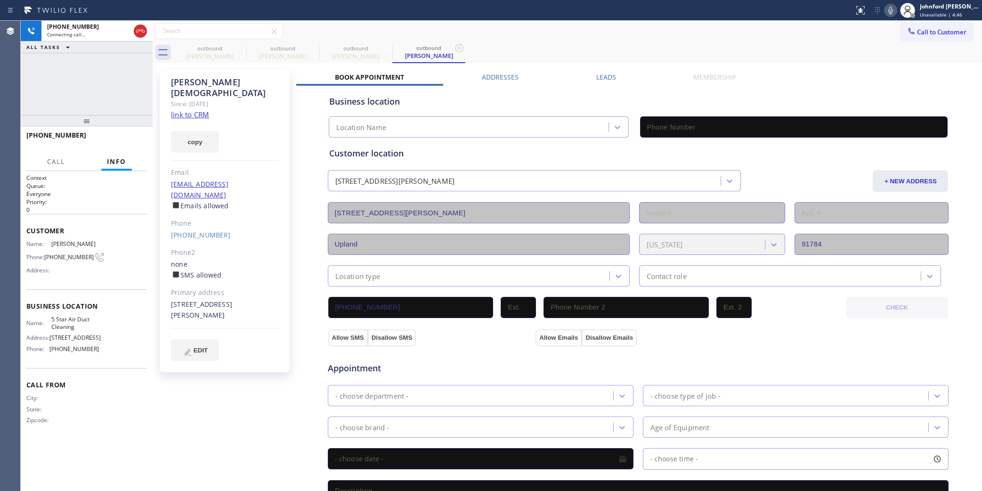
click at [892, 8] on icon at bounding box center [890, 10] width 11 height 11
type input "[PHONE_NUMBER]"
click at [888, 12] on icon at bounding box center [890, 10] width 11 height 11
click at [128, 142] on span "HANG UP" at bounding box center [125, 139] width 29 height 7
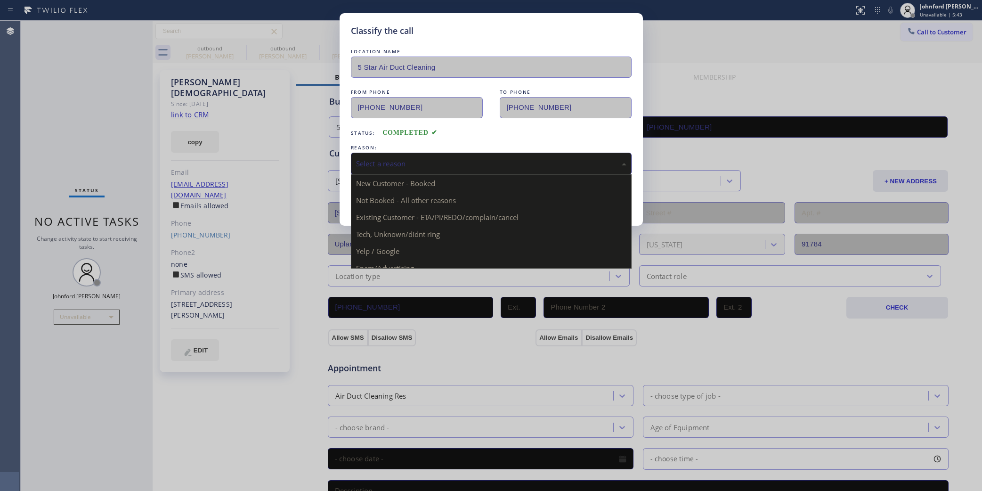
click at [427, 166] on div "Select a reason" at bounding box center [491, 164] width 281 height 22
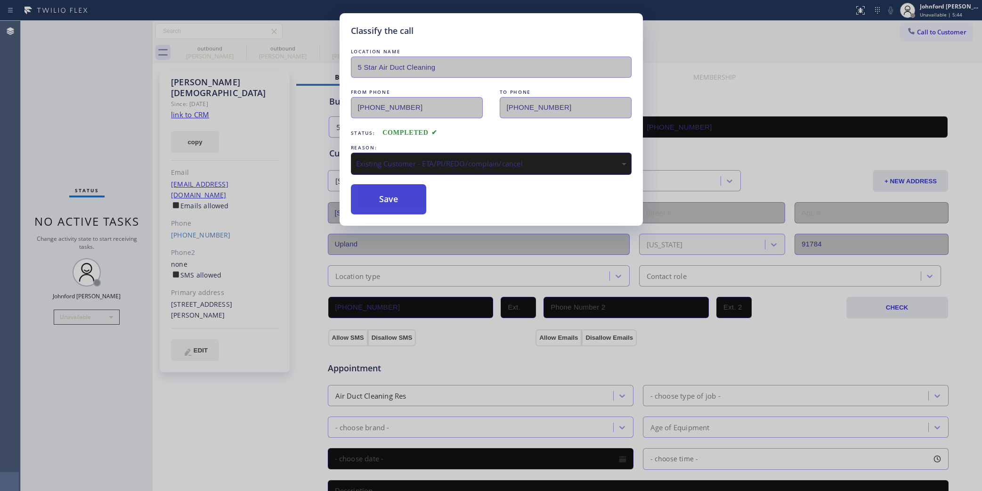
click at [387, 196] on button "Save" at bounding box center [389, 199] width 76 height 30
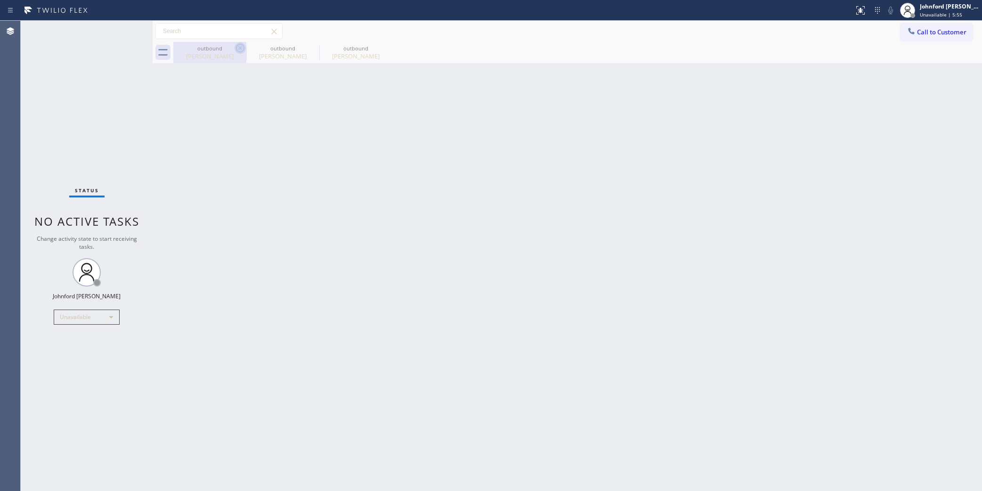
click at [237, 46] on icon at bounding box center [240, 48] width 8 height 8
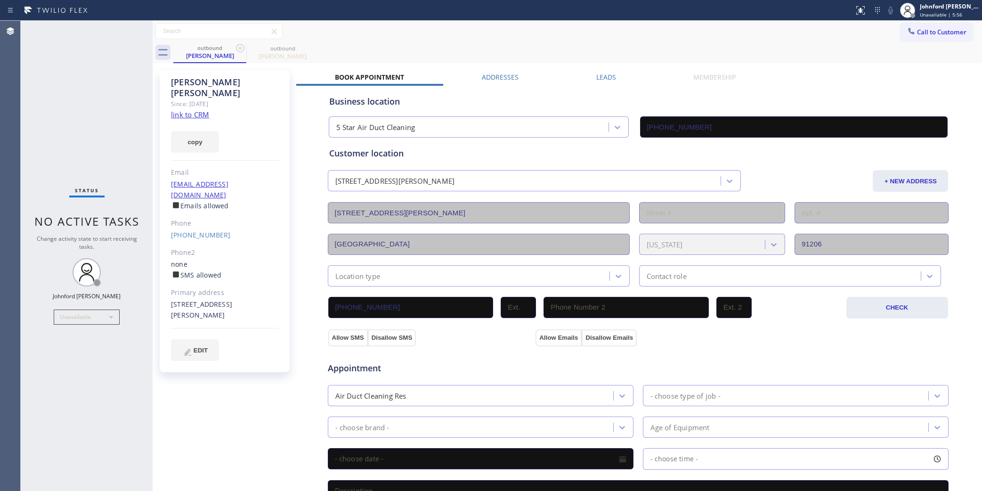
click at [237, 46] on icon at bounding box center [240, 48] width 8 height 8
drag, startPoint x: 929, startPoint y: 29, endPoint x: 499, endPoint y: 139, distance: 443.9
click at [917, 33] on span "Call to Customer" at bounding box center [941, 32] width 49 height 8
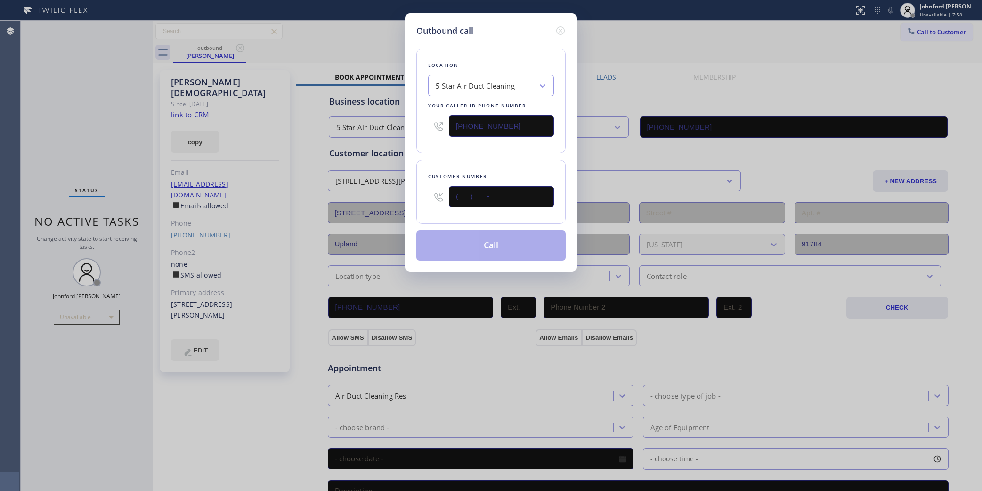
drag, startPoint x: 522, startPoint y: 196, endPoint x: 384, endPoint y: 196, distance: 138.0
click at [384, 196] on div "Outbound call Location 5 Star Air Duct Cleaning Your caller id phone number [PH…" at bounding box center [491, 245] width 982 height 491
paste input "310) 889-8061"
type input "(310) 889-8061"
click at [677, 26] on div "Outbound call Location 5 Star Air Duct Cleaning Your caller id phone number (85…" at bounding box center [491, 245] width 982 height 491
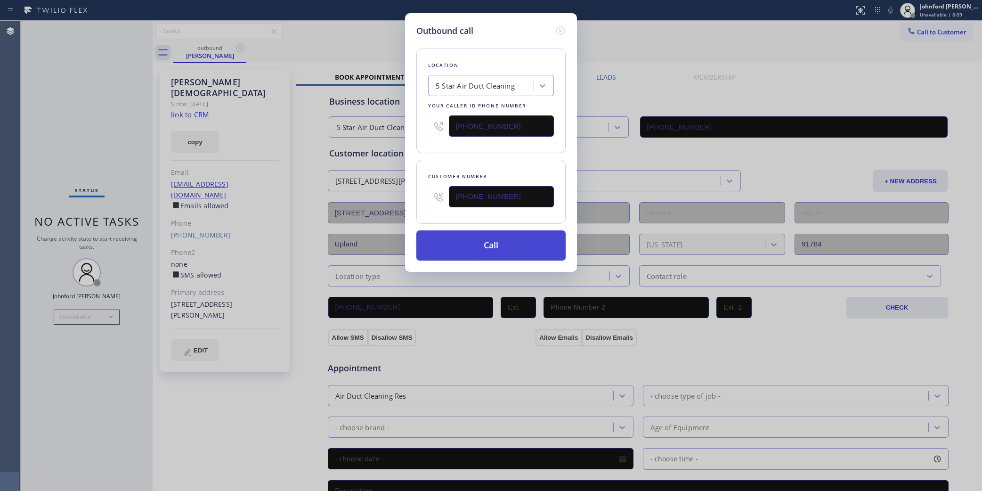
click at [497, 251] on button "Call" at bounding box center [490, 245] width 149 height 30
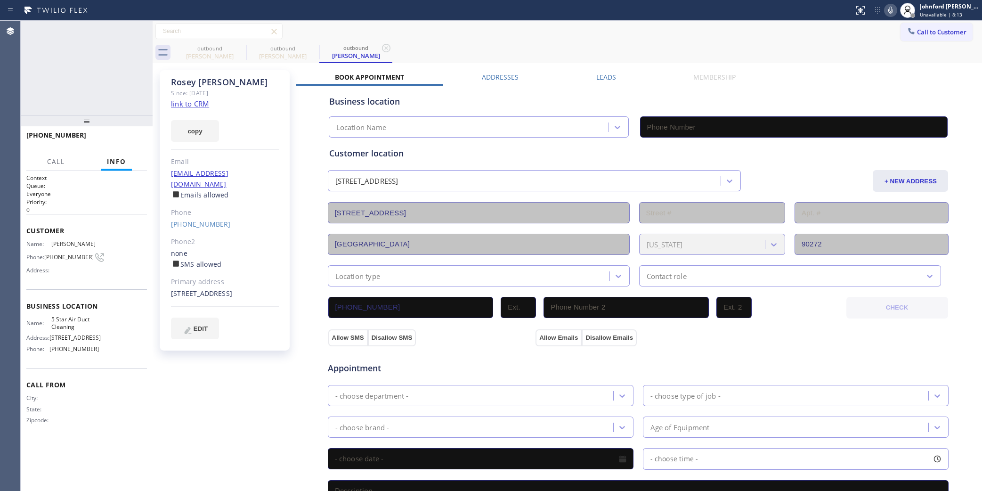
type input "[PHONE_NUMBER]"
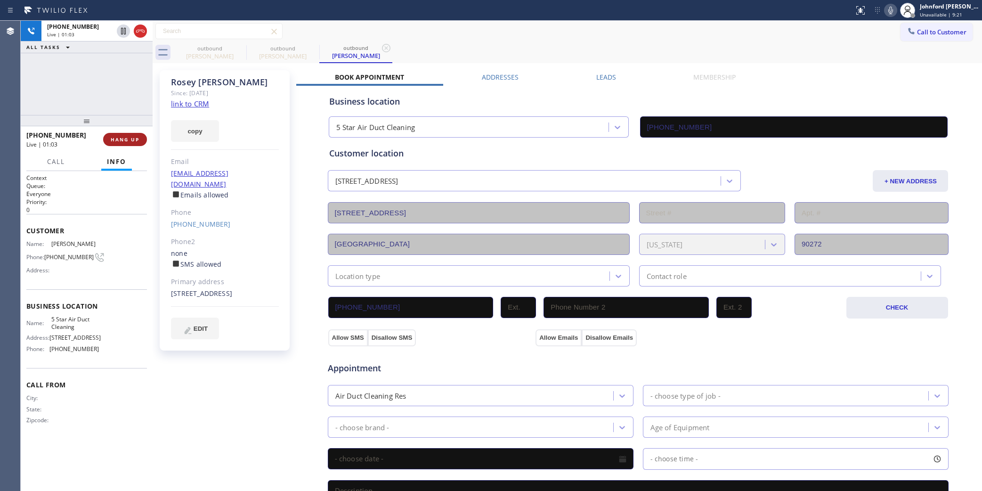
click at [123, 133] on button "HANG UP" at bounding box center [125, 139] width 44 height 13
click at [124, 134] on button "HANG UP" at bounding box center [125, 139] width 44 height 13
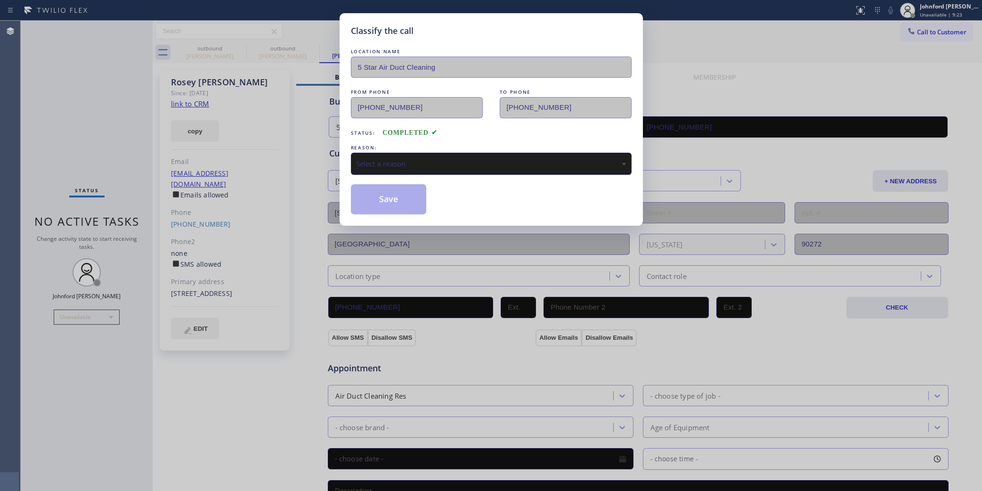
drag, startPoint x: 433, startPoint y: 153, endPoint x: 439, endPoint y: 156, distance: 6.7
click at [434, 153] on div "Select a reason" at bounding box center [491, 164] width 281 height 22
click at [413, 201] on button "Save" at bounding box center [389, 199] width 76 height 30
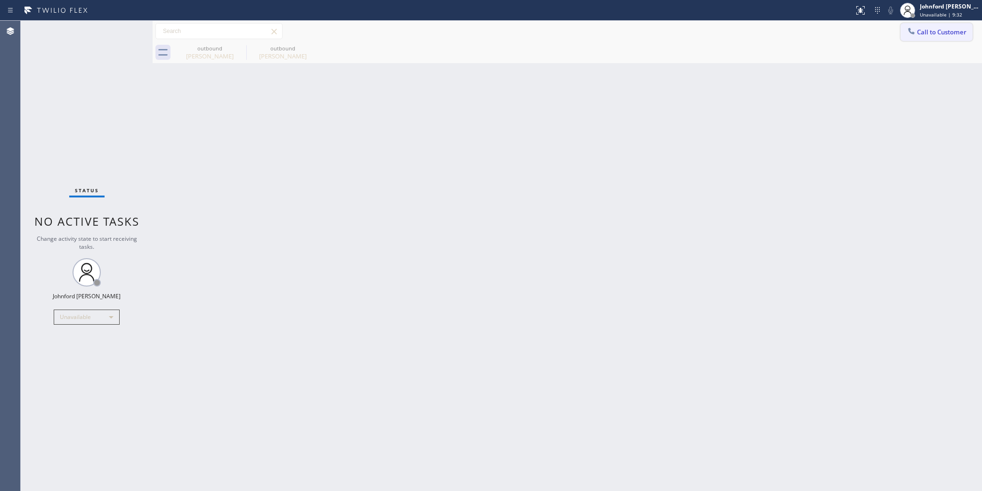
drag, startPoint x: 928, startPoint y: 32, endPoint x: 664, endPoint y: 152, distance: 290.0
click at [924, 33] on span "Call to Customer" at bounding box center [941, 32] width 49 height 8
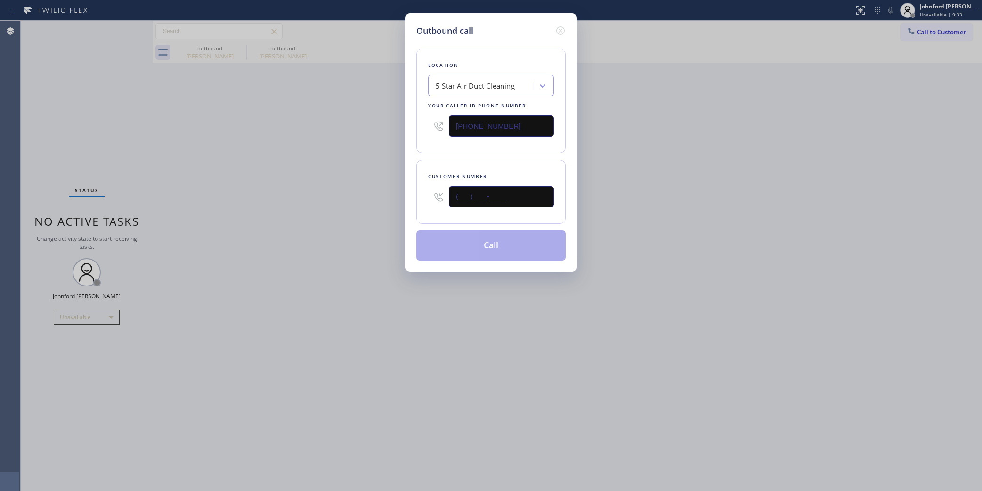
drag, startPoint x: 517, startPoint y: 203, endPoint x: 329, endPoint y: 203, distance: 188.4
click at [353, 203] on div "Outbound call Location 5 Star Air Duct Cleaning Your caller id phone number [PH…" at bounding box center [491, 245] width 982 height 491
paste input "310) 506-4073"
click at [318, 203] on div "Outbound call Location 5 Star Air Duct Cleaning Your caller id phone number (85…" at bounding box center [491, 245] width 982 height 491
click at [590, 335] on div "Outbound call Location 5 Star Air Duct Cleaning Your caller id phone number (85…" at bounding box center [491, 245] width 982 height 491
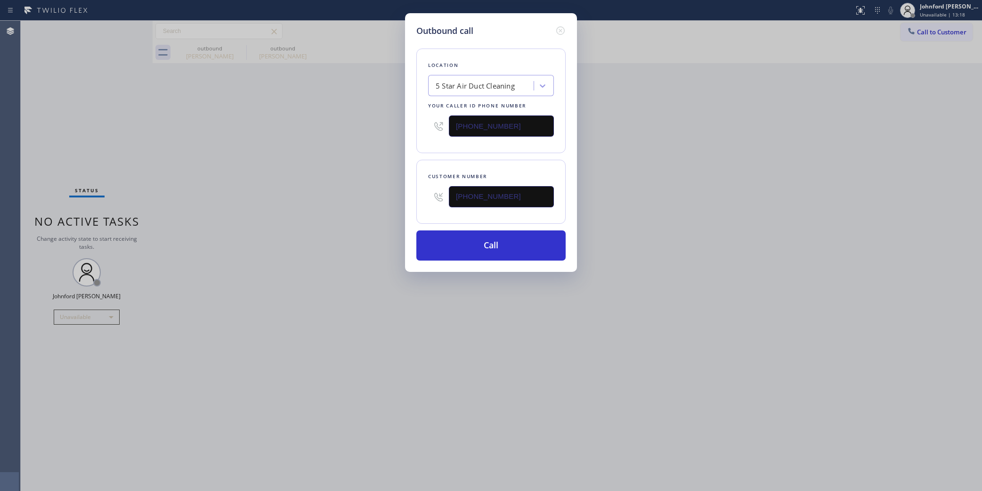
drag, startPoint x: 909, startPoint y: 38, endPoint x: 811, endPoint y: 59, distance: 100.8
click at [906, 39] on div "Outbound call Location 5 Star Air Duct Cleaning Your caller id phone number (85…" at bounding box center [491, 245] width 982 height 491
drag, startPoint x: 522, startPoint y: 194, endPoint x: 345, endPoint y: 202, distance: 177.3
click at [345, 202] on div "Outbound call Location 5 Star Air Duct Cleaning Your caller id phone number (85…" at bounding box center [491, 245] width 982 height 491
paste input "925-9450"
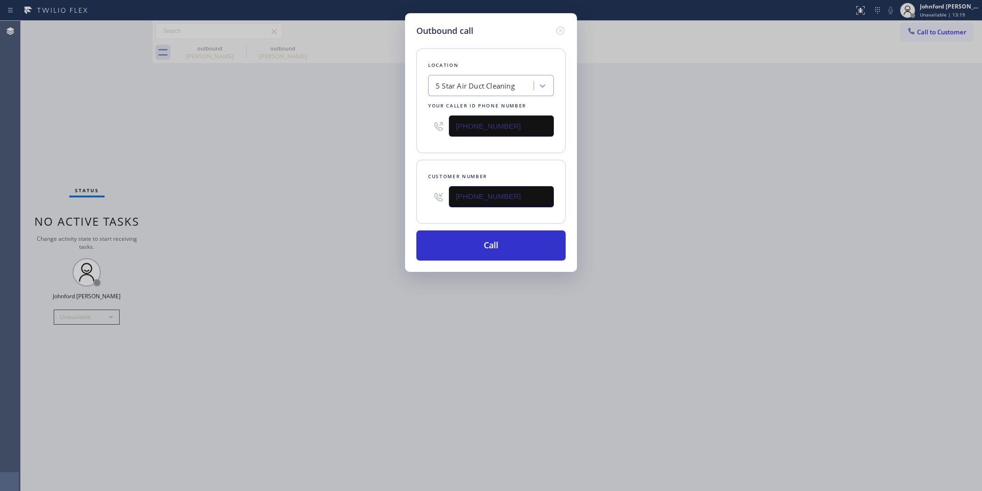
type input "(310) 925-9450"
click at [344, 214] on div "Outbound call Location 5 Star Air Duct Cleaning Your caller id phone number (85…" at bounding box center [491, 245] width 982 height 491
drag, startPoint x: 364, startPoint y: 218, endPoint x: 406, endPoint y: 233, distance: 45.6
click at [364, 218] on div "Outbound call Location 5 Star Air Duct Cleaning Your caller id phone number (85…" at bounding box center [491, 245] width 982 height 491
click at [457, 239] on button "Call" at bounding box center [490, 245] width 149 height 30
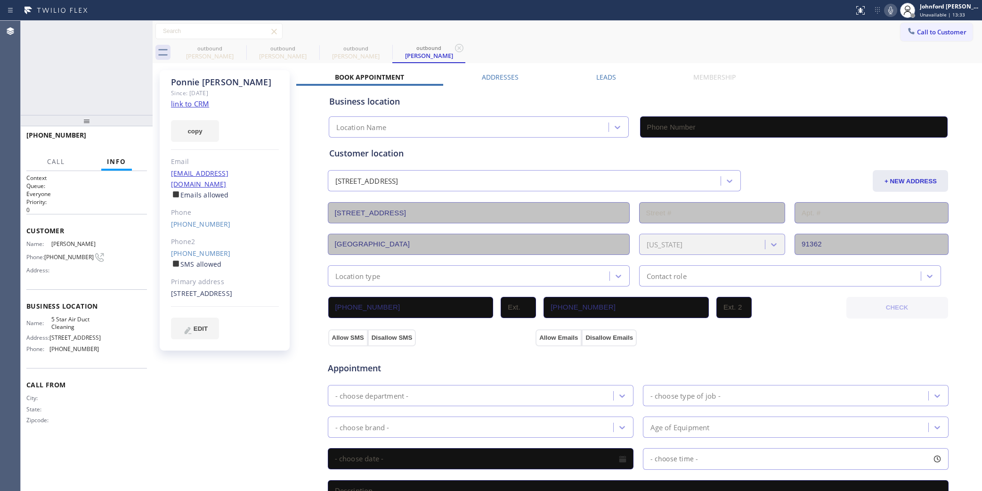
type input "[PHONE_NUMBER]"
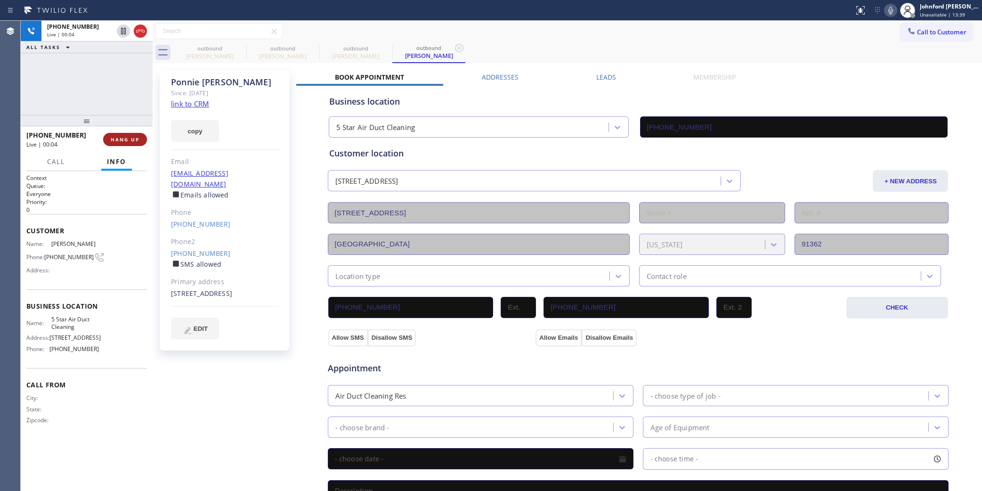
click at [134, 139] on span "HANG UP" at bounding box center [125, 139] width 29 height 7
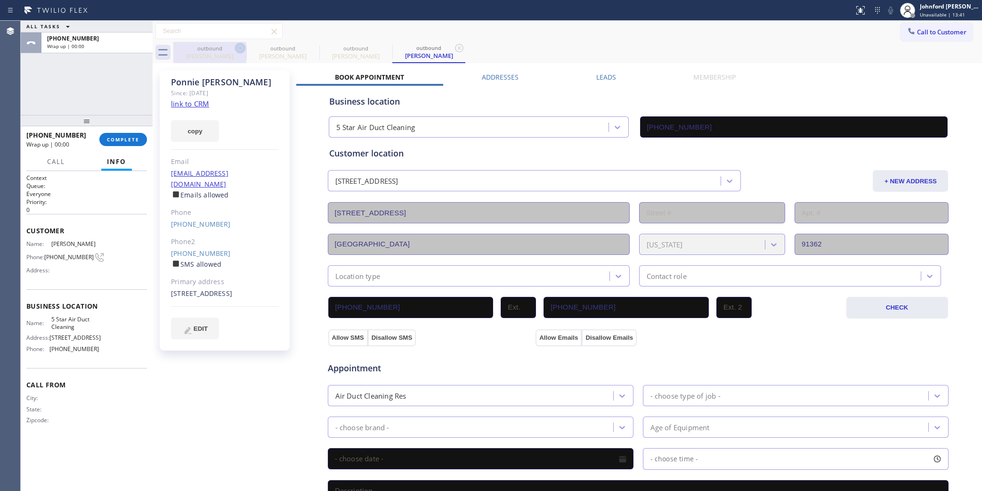
click at [240, 50] on icon at bounding box center [240, 47] width 11 height 11
click at [308, 49] on icon at bounding box center [313, 47] width 11 height 11
click at [239, 49] on icon at bounding box center [240, 47] width 11 height 11
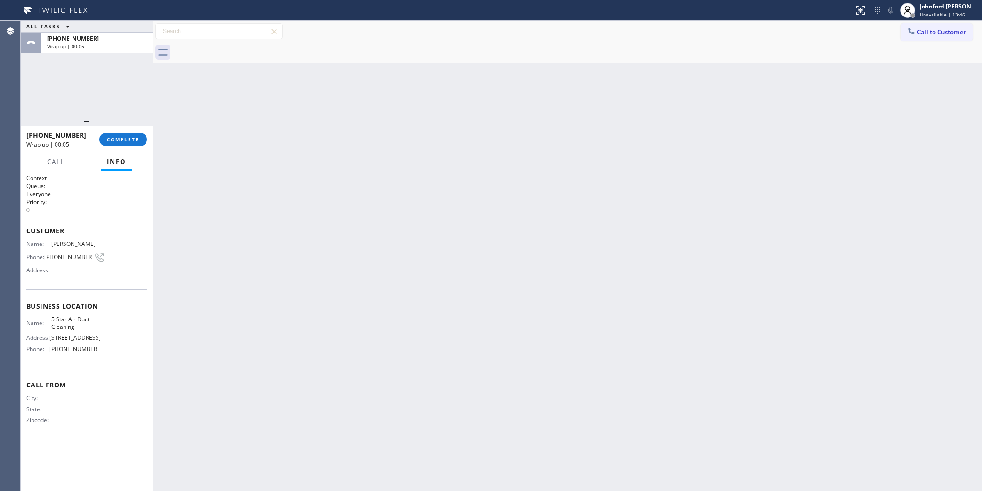
click at [900, 24] on div "Call to Customer Outbound call Location 5 Star Air Duct Cleaning Your caller id…" at bounding box center [567, 31] width 829 height 16
click at [900, 28] on button "Call to Customer" at bounding box center [936, 32] width 72 height 18
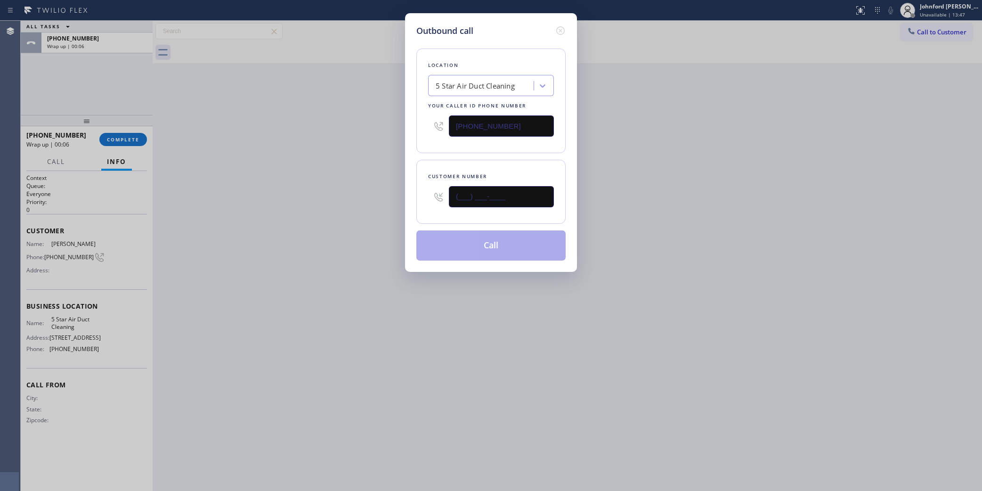
drag, startPoint x: 522, startPoint y: 193, endPoint x: 364, endPoint y: 193, distance: 157.8
click at [364, 193] on div "Outbound call Location 5 Star Air Duct Cleaning Your caller id phone number [PH…" at bounding box center [491, 245] width 982 height 491
paste input "714) 614-3186"
type input "(714) 614-3186"
drag, startPoint x: 346, startPoint y: 202, endPoint x: 378, endPoint y: 211, distance: 33.3
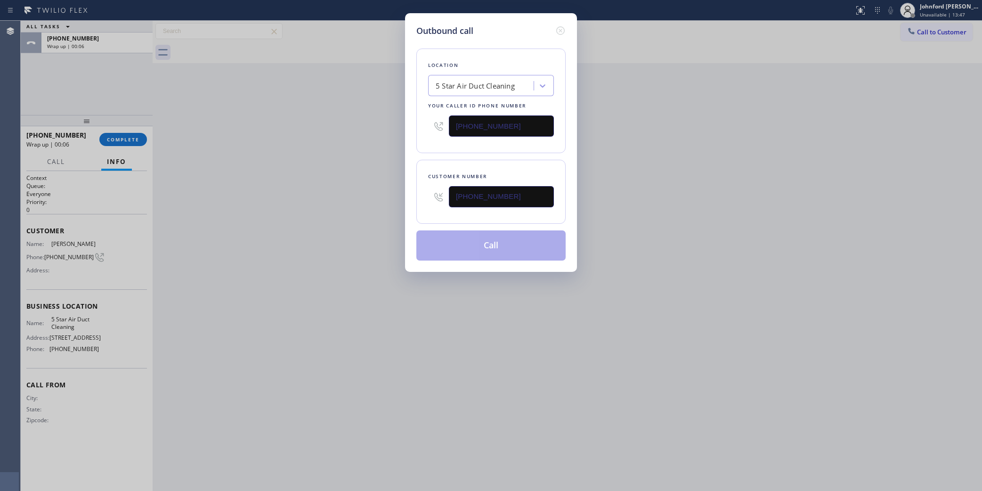
click at [352, 203] on div "Outbound call Location 5 Star Air Duct Cleaning Your caller id phone number (85…" at bounding box center [491, 245] width 982 height 491
click at [504, 245] on button "Call" at bounding box center [490, 245] width 149 height 30
drag, startPoint x: 722, startPoint y: 149, endPoint x: 728, endPoint y: 142, distance: 9.3
click at [728, 142] on div "Outbound call Location 5 Star Air Duct Cleaning Your caller id phone number (85…" at bounding box center [491, 245] width 982 height 491
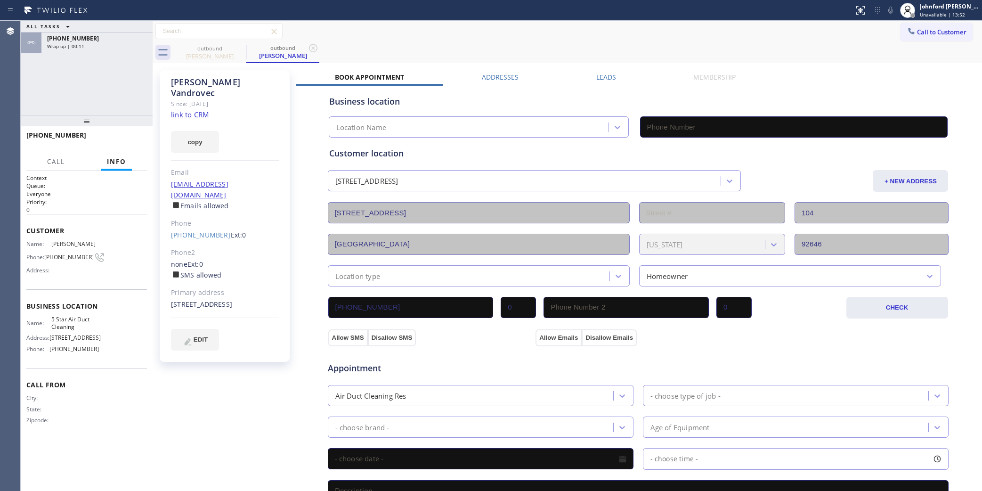
type input "[PHONE_NUMBER]"
click at [199, 110] on link "link to CRM" at bounding box center [190, 114] width 38 height 9
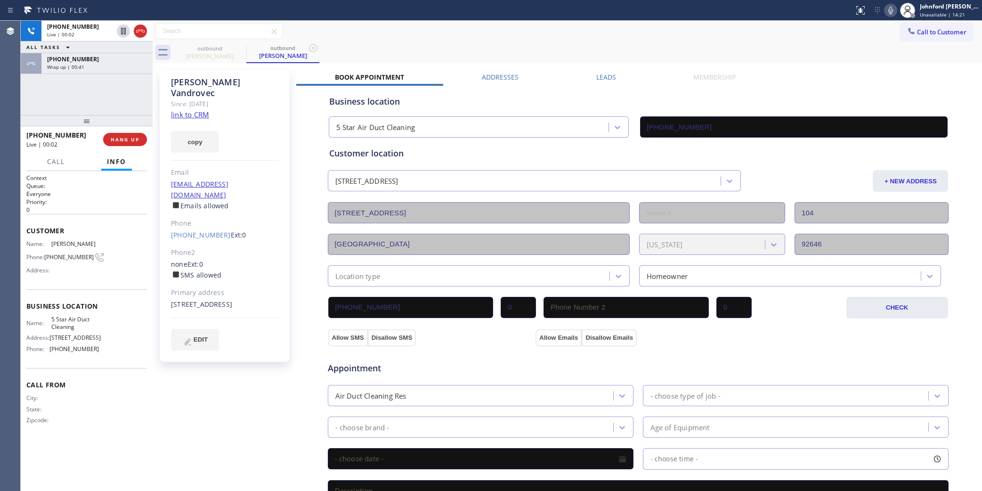
click at [128, 126] on div at bounding box center [87, 120] width 132 height 11
click at [125, 126] on div at bounding box center [87, 120] width 132 height 11
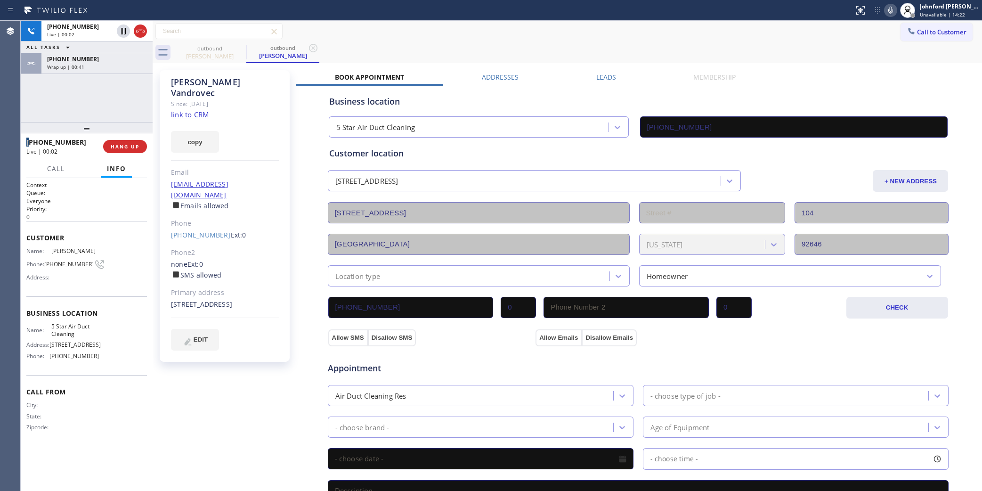
click at [125, 133] on div at bounding box center [87, 127] width 132 height 11
click at [123, 140] on button "HANG UP" at bounding box center [125, 146] width 44 height 13
click at [122, 145] on button "HANG UP" at bounding box center [125, 146] width 44 height 13
click at [122, 145] on span "HANG UP" at bounding box center [125, 146] width 29 height 7
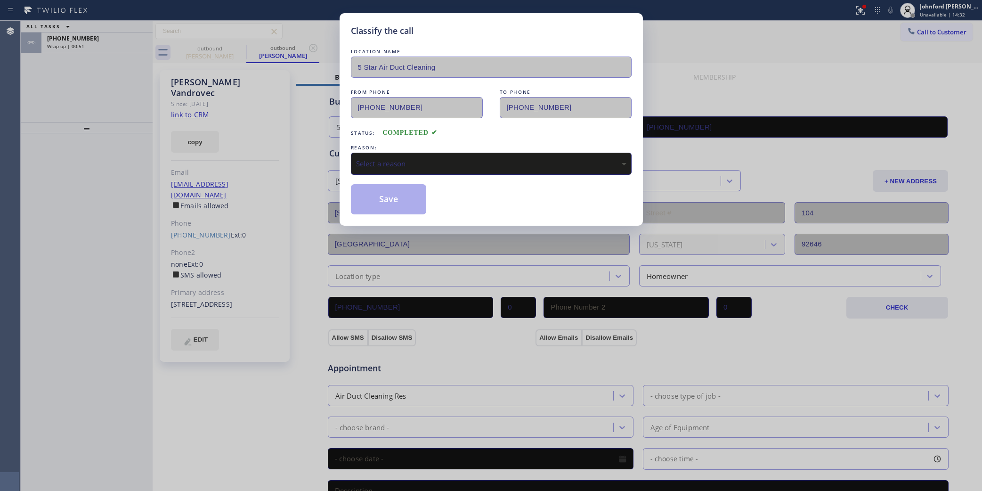
click at [383, 153] on div "Select a reason" at bounding box center [491, 164] width 281 height 22
click at [397, 194] on button "Save" at bounding box center [389, 199] width 76 height 30
click at [92, 43] on div "Classify the call LOCATION NAME 5 Star Air Duct Cleaning FROM PHONE (858) 800-3…" at bounding box center [491, 245] width 982 height 491
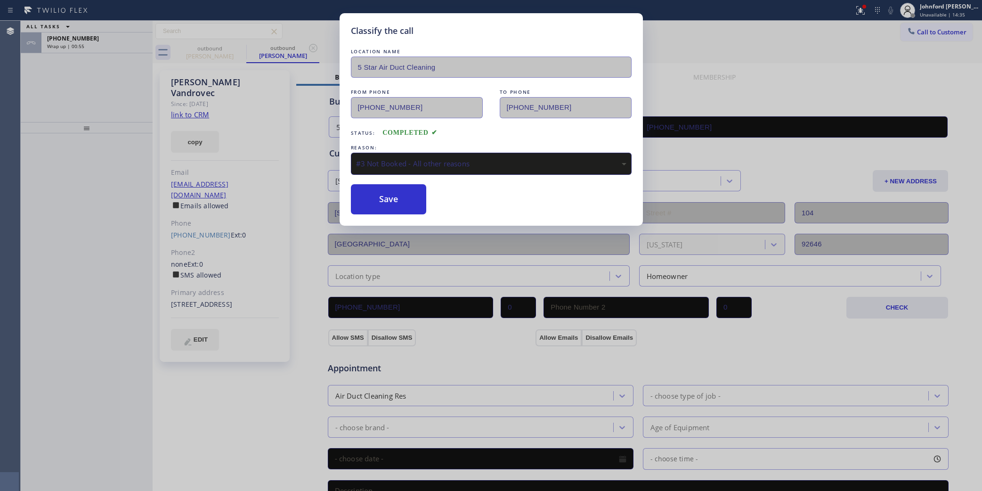
drag, startPoint x: 415, startPoint y: 148, endPoint x: 421, endPoint y: 162, distance: 14.7
click at [415, 148] on div "REASON:" at bounding box center [491, 148] width 281 height 10
click at [421, 168] on div "#3 Not Booked - All other reasons" at bounding box center [491, 164] width 281 height 22
click at [387, 202] on button "Save" at bounding box center [389, 199] width 76 height 30
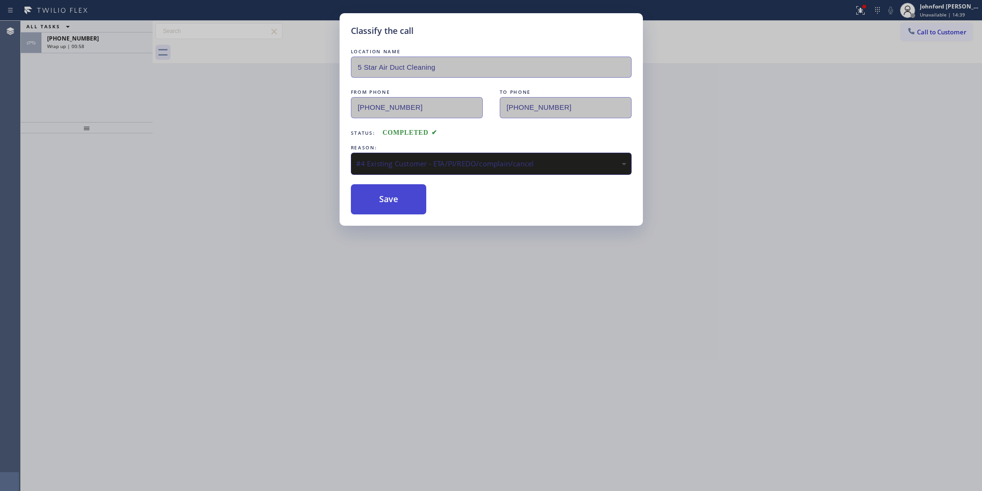
click at [398, 199] on button "Save" at bounding box center [389, 199] width 76 height 30
click at [401, 199] on button "Save" at bounding box center [389, 199] width 76 height 30
click at [775, 133] on div "Classify the call LOCATION NAME 5 Star Air Duct Cleaning FROM PHONE (858) 800-3…" at bounding box center [491, 245] width 982 height 491
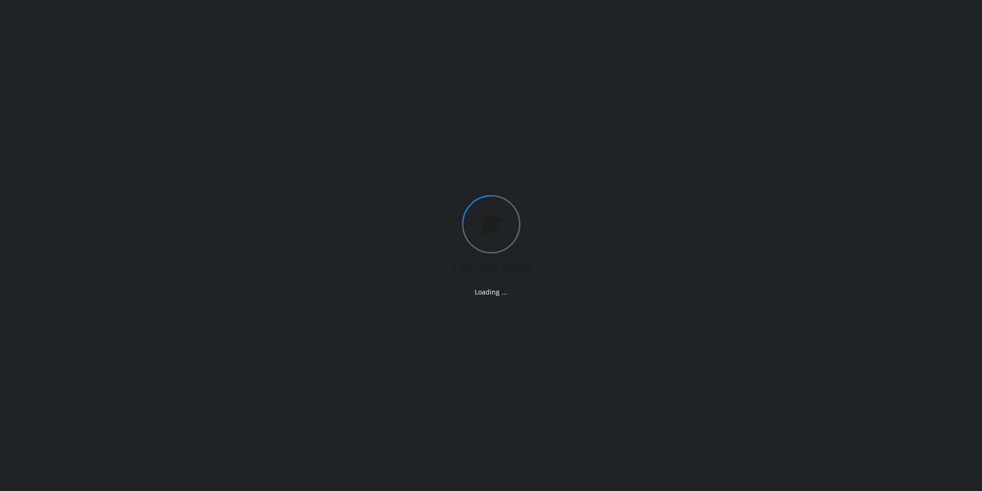
drag, startPoint x: 713, startPoint y: 230, endPoint x: 703, endPoint y: 236, distance: 12.0
click at [708, 234] on div "Loading ..." at bounding box center [491, 245] width 982 height 491
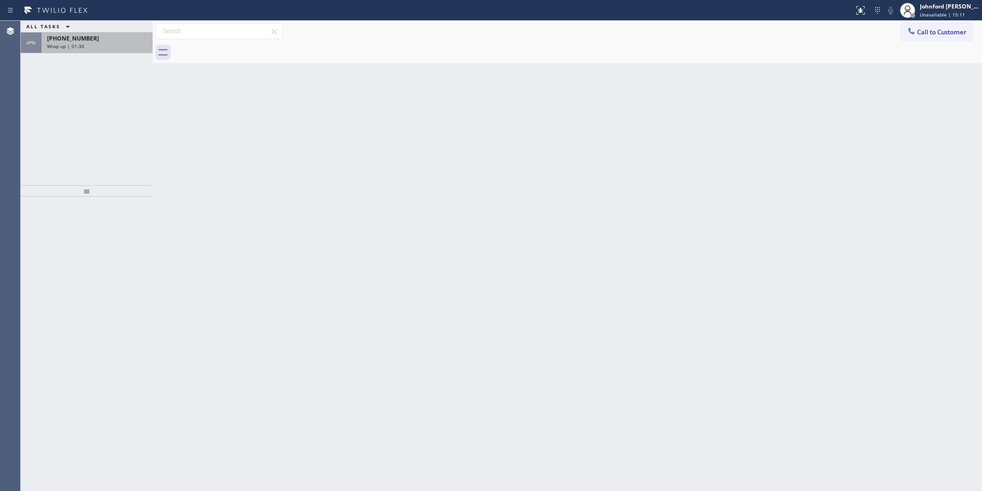
click at [115, 38] on div "[PHONE_NUMBER]" at bounding box center [97, 38] width 100 height 8
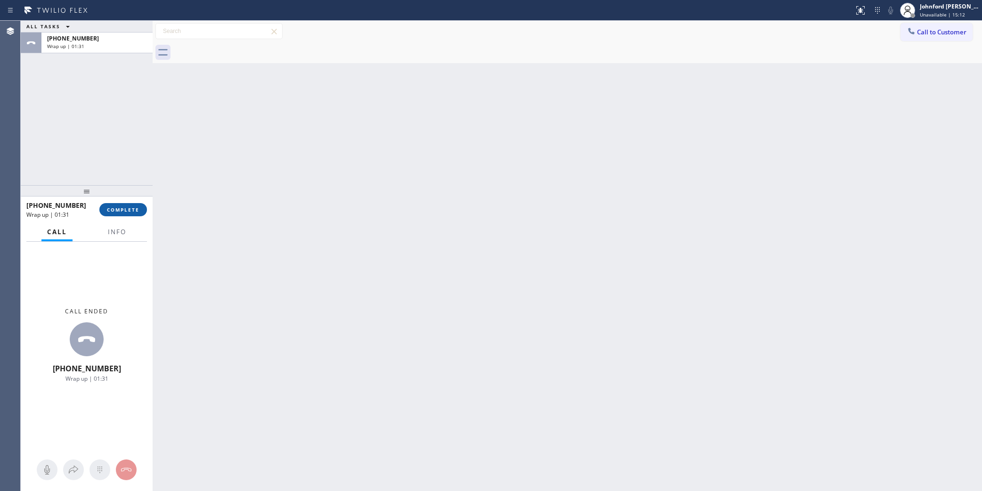
click at [125, 201] on div "[PHONE_NUMBER] Wrap up | 01:31 COMPLETE" at bounding box center [86, 209] width 121 height 24
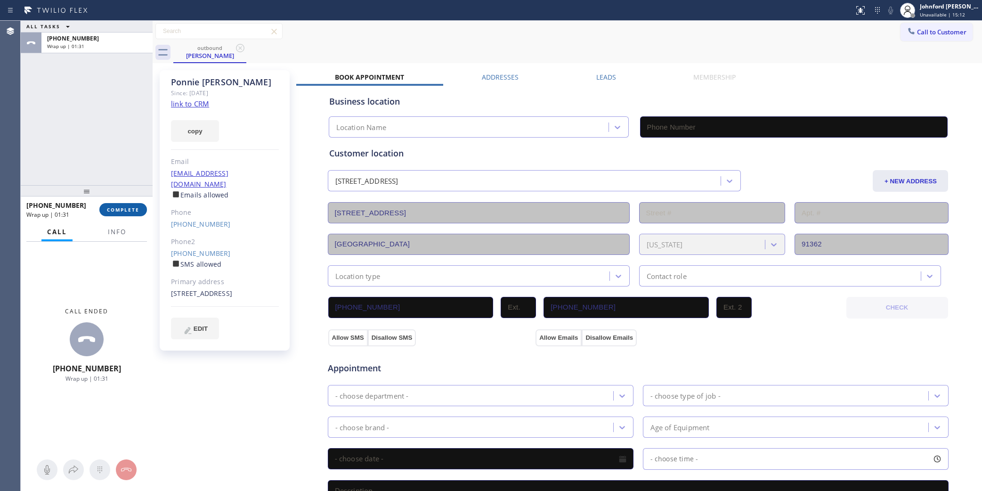
click at [121, 212] on span "COMPLETE" at bounding box center [123, 209] width 32 height 7
type input "[PHONE_NUMBER]"
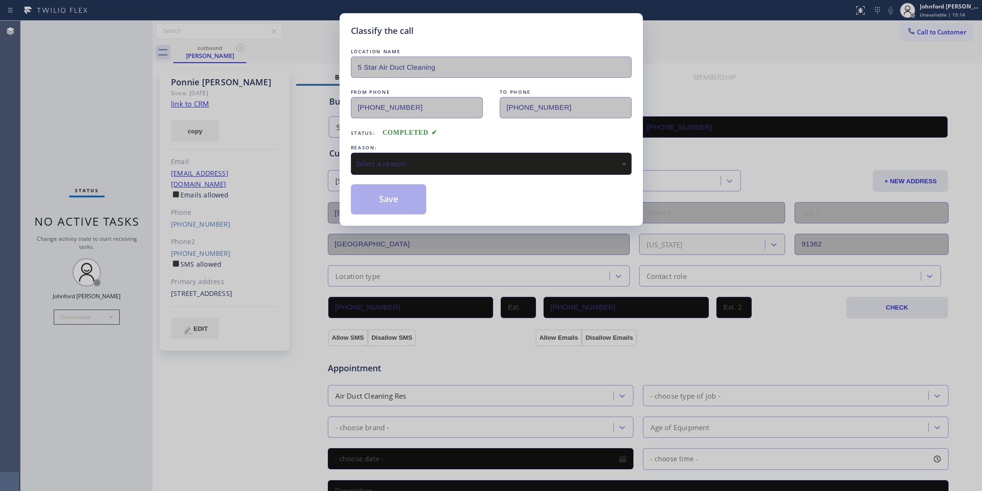
click at [336, 284] on div "Classify the call LOCATION NAME 5 Star Air Duct Cleaning FROM PHONE [PHONE_NUMB…" at bounding box center [491, 245] width 982 height 491
click at [398, 170] on div "Select a reason" at bounding box center [491, 164] width 281 height 22
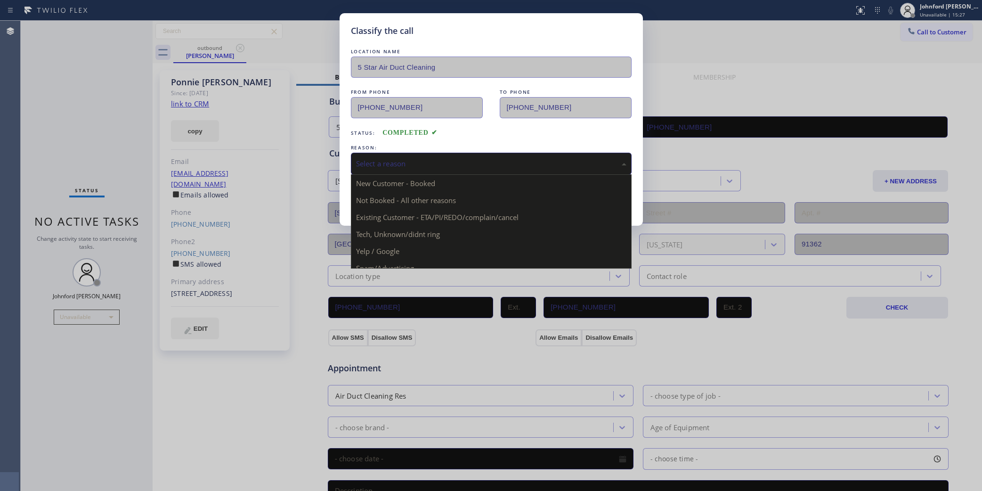
drag, startPoint x: 419, startPoint y: 220, endPoint x: 394, endPoint y: 203, distance: 30.8
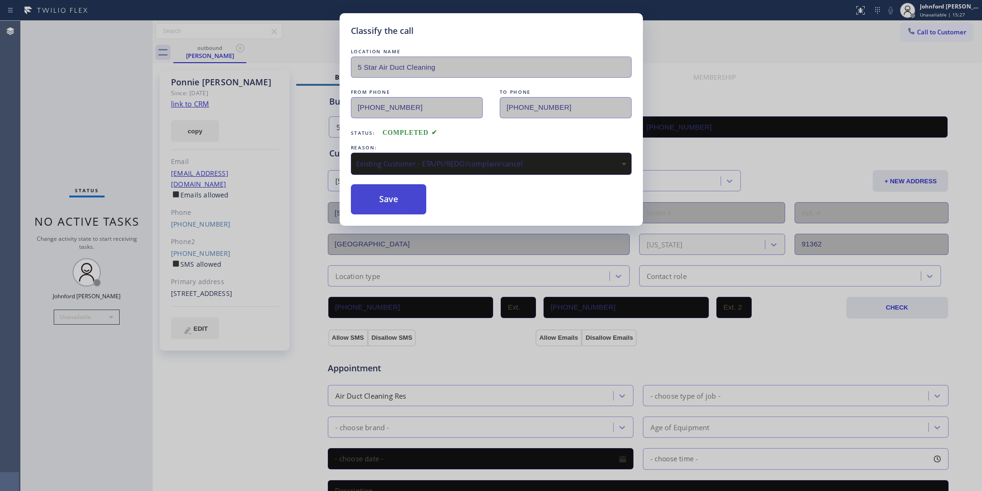
click at [384, 194] on button "Save" at bounding box center [389, 199] width 76 height 30
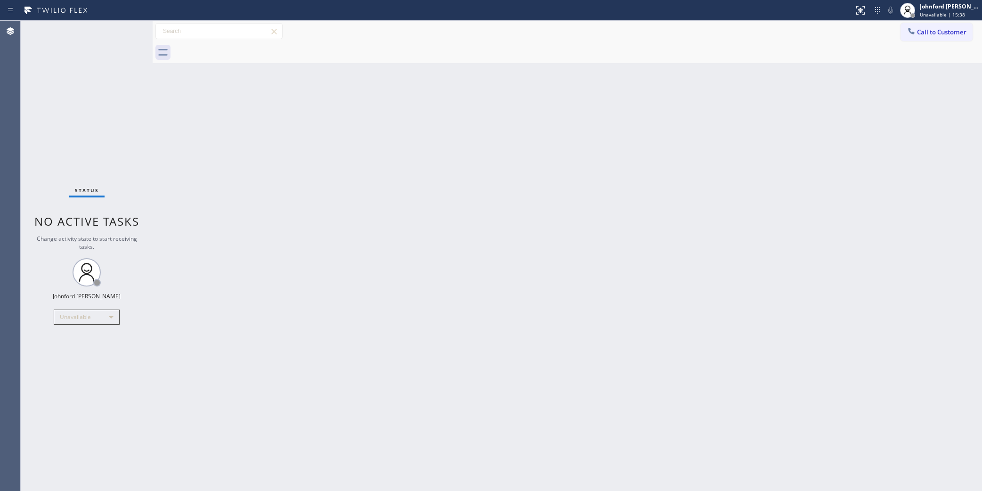
drag, startPoint x: 932, startPoint y: 36, endPoint x: 854, endPoint y: 85, distance: 92.1
click at [926, 38] on button "Call to Customer" at bounding box center [936, 32] width 72 height 18
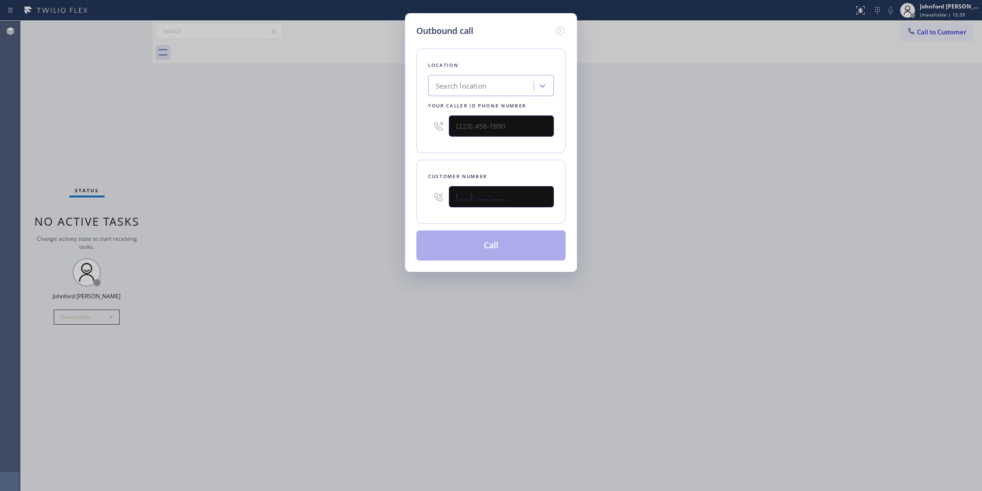
drag, startPoint x: 512, startPoint y: 201, endPoint x: 389, endPoint y: 201, distance: 123.4
click at [398, 201] on div "Outbound call Location Search location Your caller id phone number Customer num…" at bounding box center [491, 245] width 982 height 491
paste input "909) 662-4720"
type input "[PHONE_NUMBER]"
click at [331, 218] on div "Outbound call Location Search location Your caller id phone number Customer num…" at bounding box center [491, 245] width 982 height 491
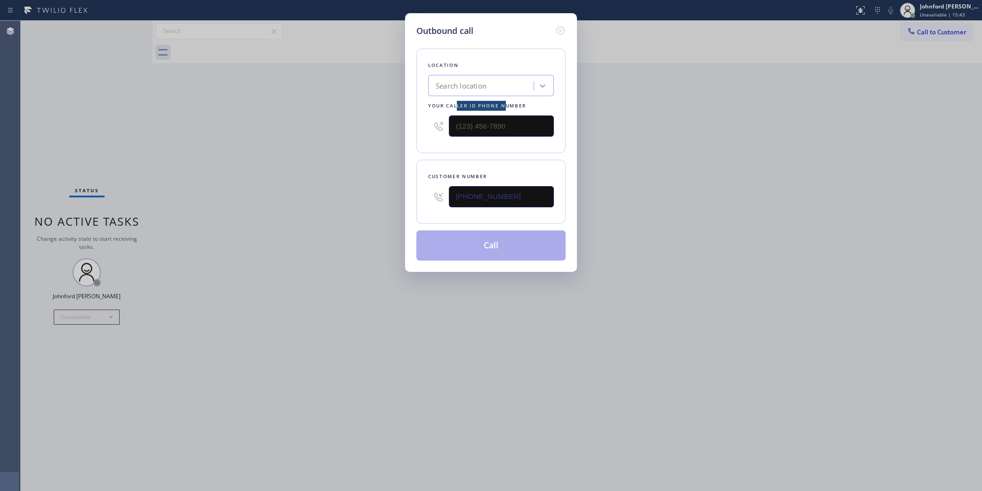
drag, startPoint x: 503, startPoint y: 104, endPoint x: 449, endPoint y: 104, distance: 54.2
click at [452, 104] on div "Your caller id phone number" at bounding box center [491, 106] width 126 height 10
click at [672, 110] on div "Outbound call Location Search location Your caller id phone number Customer num…" at bounding box center [491, 245] width 982 height 491
drag, startPoint x: 472, startPoint y: 131, endPoint x: 381, endPoint y: 134, distance: 91.4
click at [396, 131] on div "Outbound call Location Search location Your caller id phone number (___) ___-__…" at bounding box center [491, 245] width 982 height 491
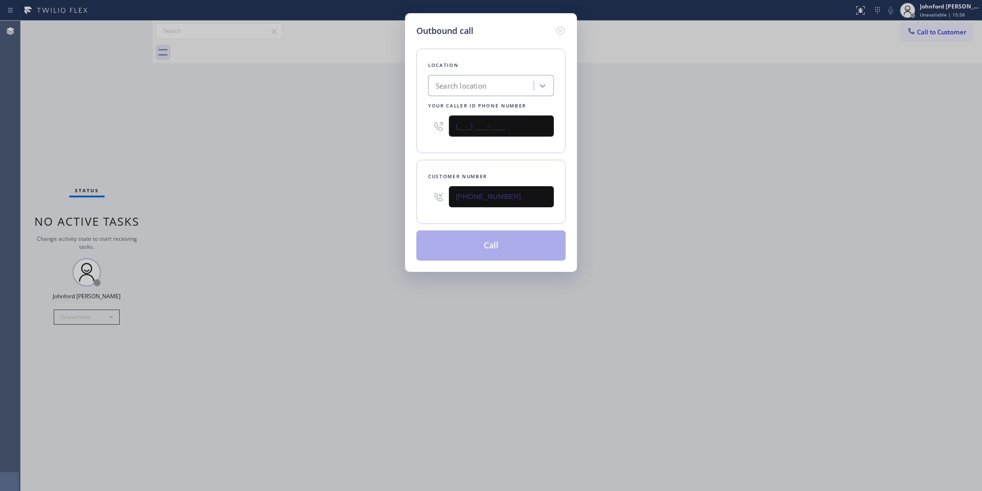
paste input "858) 800-3094"
type input "[PHONE_NUMBER]"
click at [319, 148] on div "Outbound call Location Search location Your caller id phone number [PHONE_NUMBE…" at bounding box center [491, 245] width 982 height 491
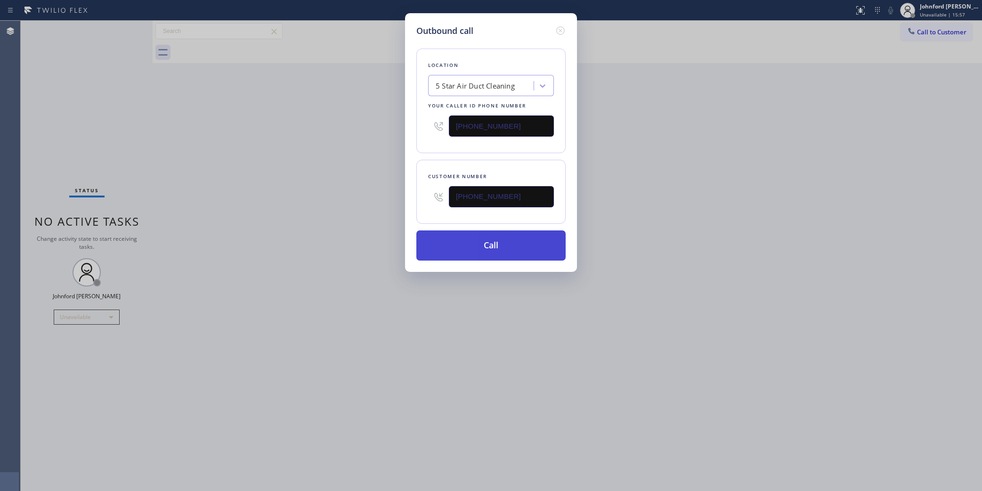
click at [453, 241] on button "Call" at bounding box center [490, 245] width 149 height 30
drag, startPoint x: 689, startPoint y: 194, endPoint x: 696, endPoint y: 69, distance: 125.5
click at [690, 193] on div "Outbound call Location 5 Star Air Duct Cleaning Your caller id phone number [PH…" at bounding box center [491, 245] width 982 height 491
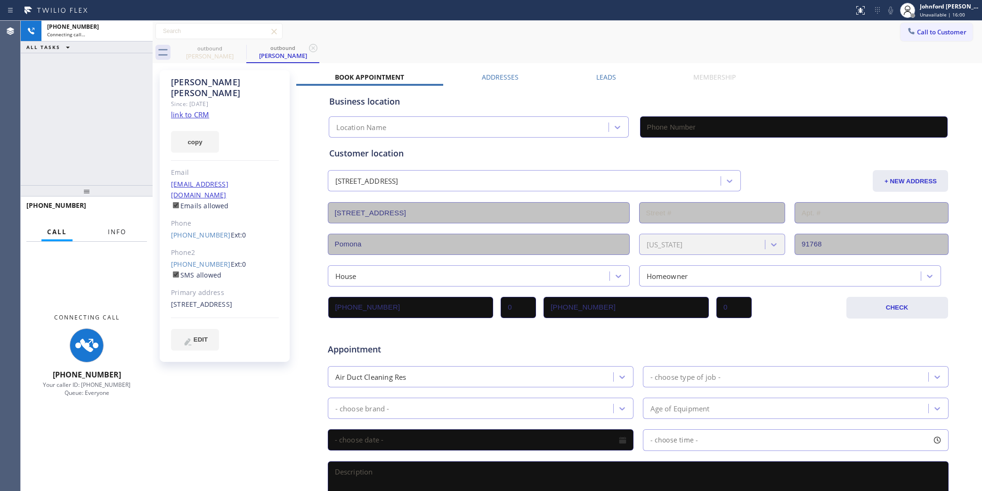
click at [120, 232] on span "Info" at bounding box center [117, 231] width 18 height 8
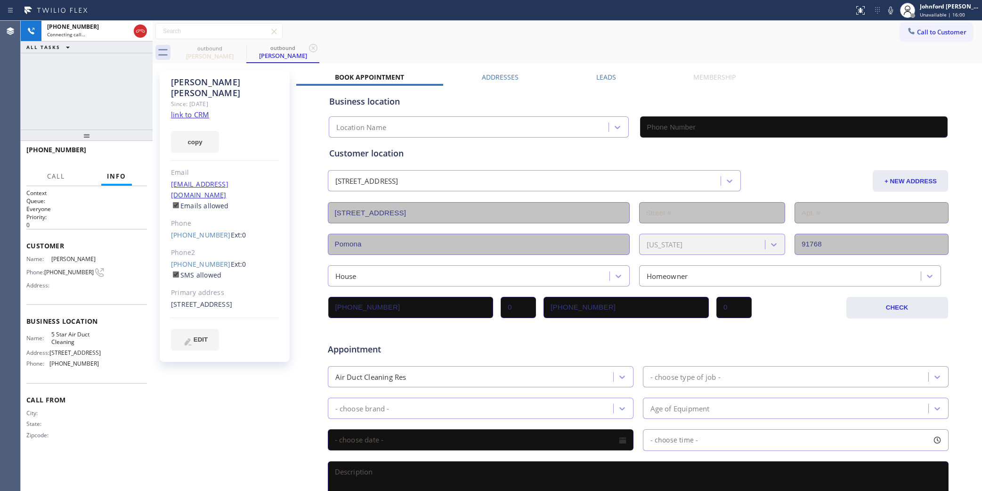
drag, startPoint x: 92, startPoint y: 195, endPoint x: 109, endPoint y: 91, distance: 105.9
click at [106, 92] on div "[PHONE_NUMBER] Connecting call… ALL TASKS ALL TASKS ACTIVE TASKS TASKS IN WRAP …" at bounding box center [87, 256] width 132 height 470
type input "[PHONE_NUMBER]"
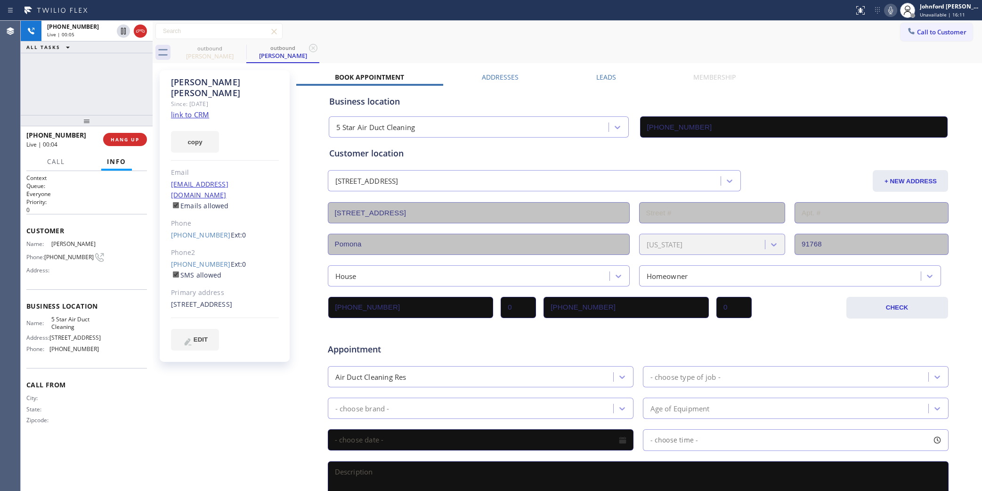
click at [884, 9] on div "Status report No issues detected If you experience an issue, please download th…" at bounding box center [916, 10] width 132 height 21
click at [889, 9] on icon at bounding box center [890, 11] width 5 height 8
click at [886, 7] on icon at bounding box center [890, 10] width 11 height 11
click at [891, 11] on icon at bounding box center [890, 11] width 5 height 8
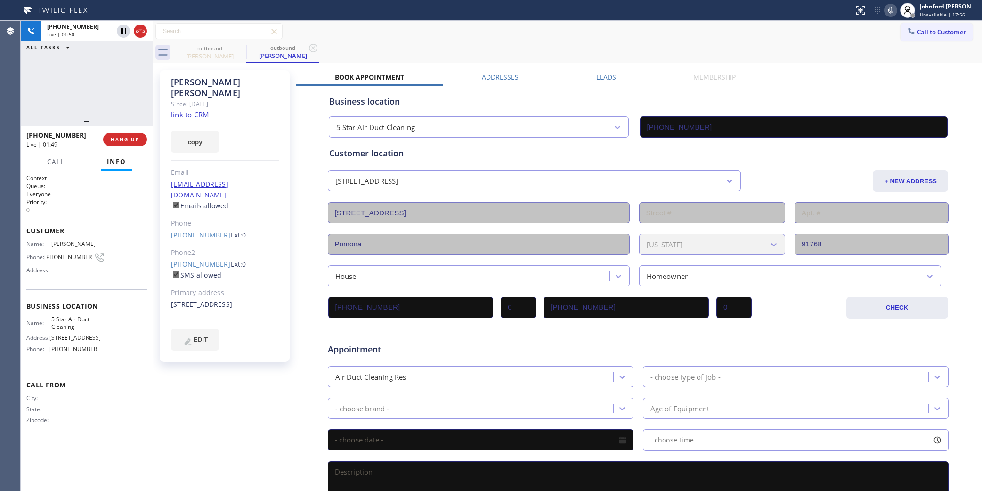
drag, startPoint x: 197, startPoint y: 130, endPoint x: 179, endPoint y: 147, distance: 25.0
click at [197, 131] on button "copy" at bounding box center [195, 142] width 48 height 22
click at [438, 39] on div "Call to Customer Outbound call Location 5 Star Air Duct Cleaning Your caller id…" at bounding box center [567, 31] width 829 height 16
drag, startPoint x: 95, startPoint y: 117, endPoint x: 98, endPoint y: 75, distance: 41.6
click at [98, 75] on div "[PHONE_NUMBER] Live | 01:53 ALL TASKS ALL TASKS ACTIVE TASKS TASKS IN WRAP UP […" at bounding box center [87, 256] width 132 height 470
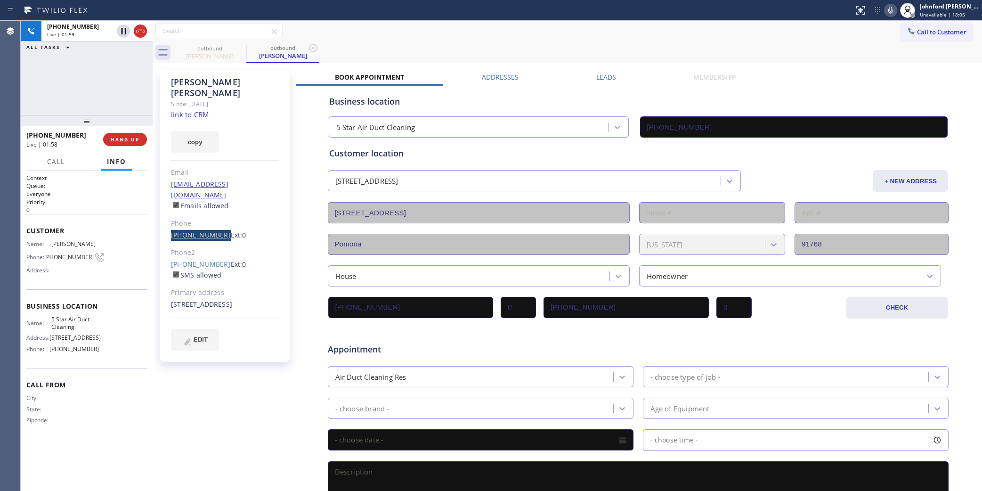
drag, startPoint x: 192, startPoint y: 213, endPoint x: 216, endPoint y: 215, distance: 24.1
click at [216, 215] on div "[PERSON_NAME] Since: [DATE] link to CRM copy Email [EMAIL_ADDRESS][DOMAIN_NAME]…" at bounding box center [225, 216] width 130 height 292
copy link "[PHONE_NUMBER]"
click at [114, 97] on div "[PHONE_NUMBER] Live | 02:44 ALL TASKS ALL TASKS ACTIVE TASKS TASKS IN WRAP UP" at bounding box center [87, 68] width 132 height 94
click at [135, 145] on button "HANG UP" at bounding box center [125, 139] width 44 height 13
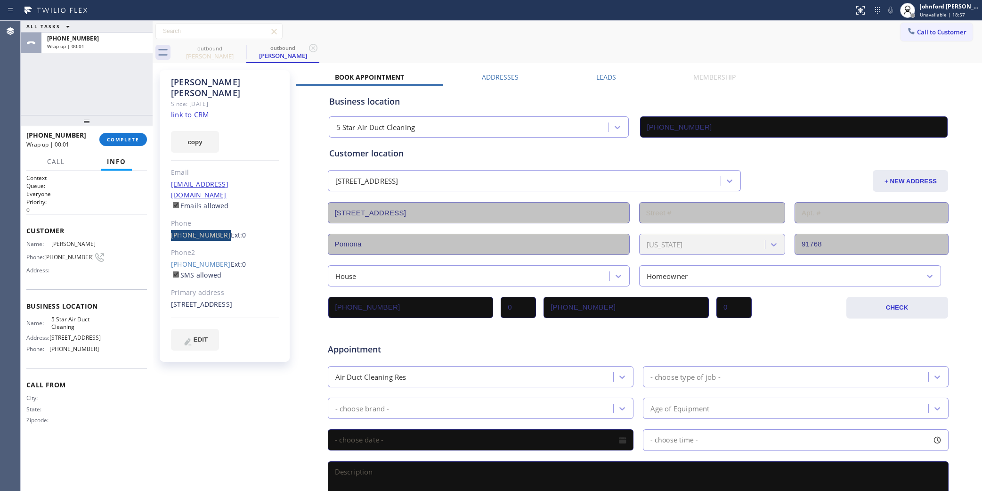
drag, startPoint x: 163, startPoint y: 214, endPoint x: 217, endPoint y: 217, distance: 54.2
click at [217, 217] on div "[PERSON_NAME] Since: [DATE] link to CRM copy Email [EMAIL_ADDRESS][DOMAIN_NAME]…" at bounding box center [225, 216] width 130 height 292
copy link "[PHONE_NUMBER]"
click at [153, 144] on div at bounding box center [153, 256] width 0 height 470
click at [125, 130] on div "[PHONE_NUMBER] Wrap up | 00:02 COMPLETE" at bounding box center [86, 139] width 121 height 24
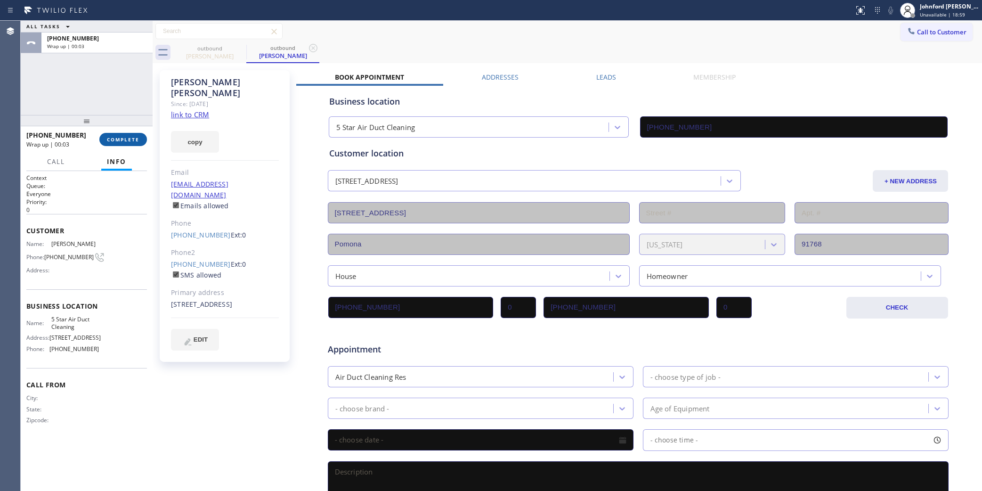
click at [122, 141] on span "COMPLETE" at bounding box center [123, 139] width 32 height 7
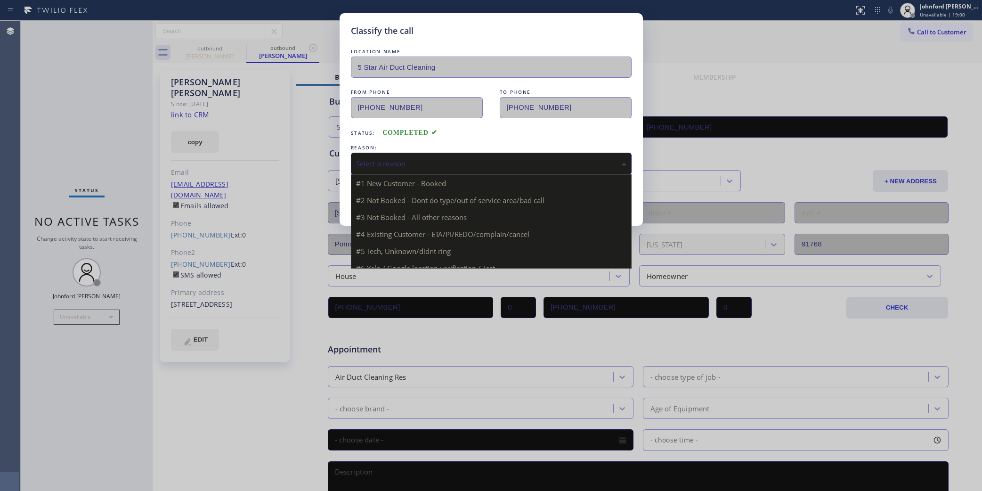
click at [396, 161] on div "Select a reason" at bounding box center [491, 163] width 270 height 11
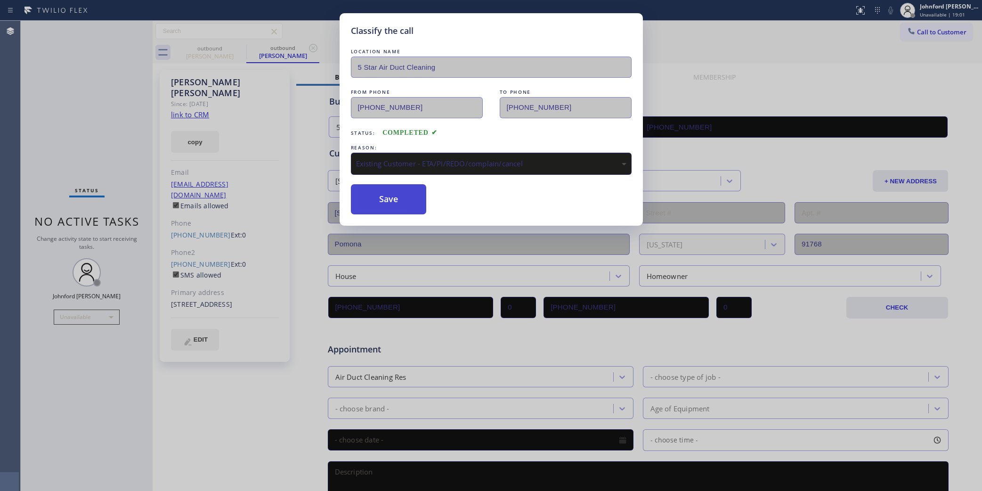
click at [396, 197] on button "Save" at bounding box center [389, 199] width 76 height 30
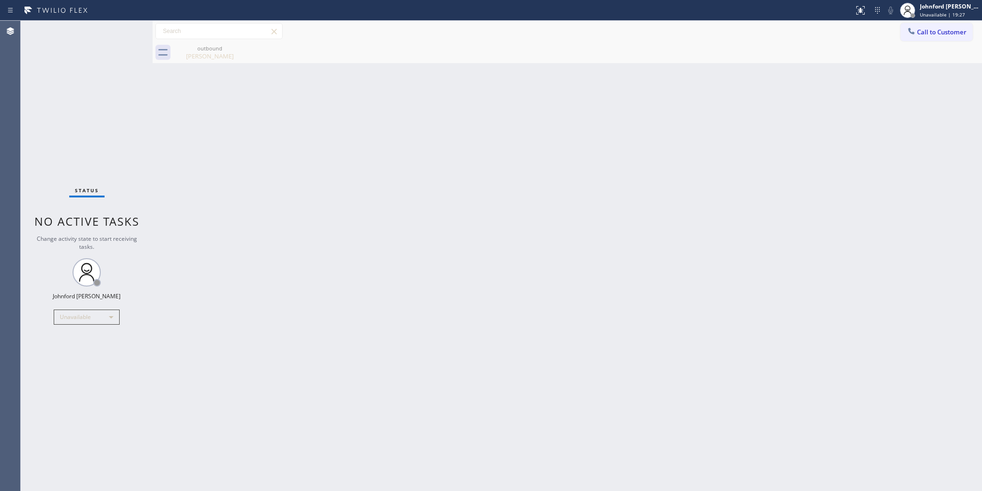
click at [36, 113] on div "Status No active tasks Change activity state to start receiving tasks. [PERSON_…" at bounding box center [87, 256] width 132 height 470
click at [921, 32] on span "Call to Customer" at bounding box center [941, 32] width 49 height 8
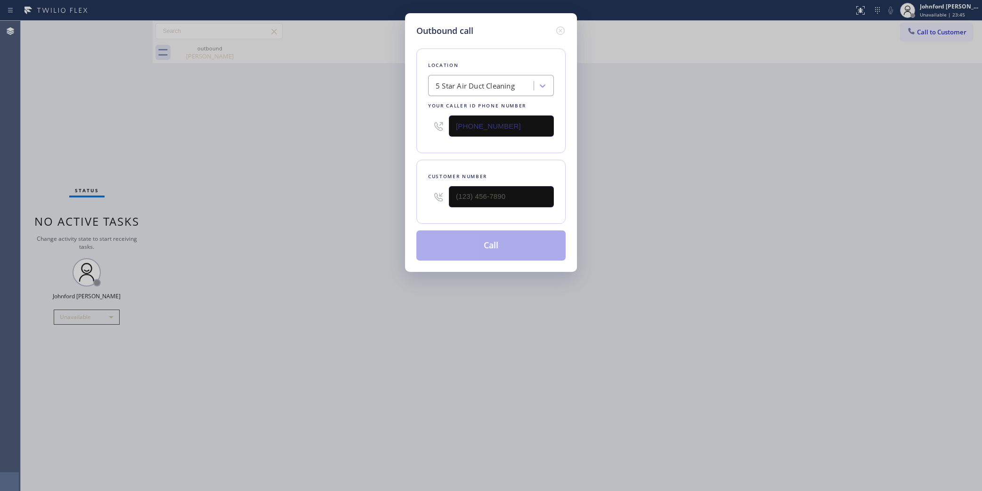
drag, startPoint x: 537, startPoint y: 123, endPoint x: 412, endPoint y: 125, distance: 124.8
click at [414, 124] on div "Outbound call Location 5 Star Air Duct Cleaning Your caller id phone number [PH…" at bounding box center [491, 142] width 172 height 259
paste input "619) 648-4768"
type input "[PHONE_NUMBER]"
click at [433, 186] on div "(___) ___-____" at bounding box center [491, 196] width 126 height 31
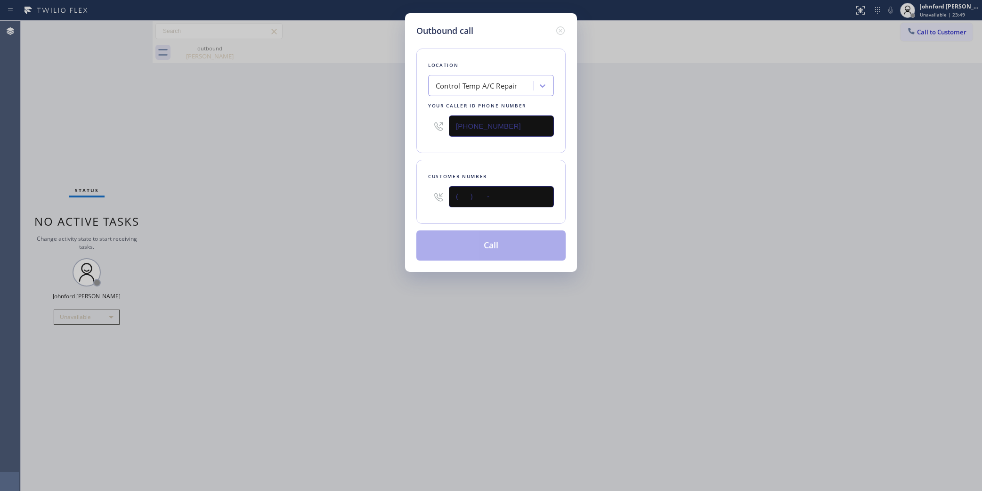
paste input "562) 685-6238"
type input "[PHONE_NUMBER]"
click at [352, 194] on div "Outbound call Location Control Temp A/C Repair Your caller id phone number [PHO…" at bounding box center [491, 245] width 982 height 491
click at [460, 235] on button "Call" at bounding box center [490, 245] width 149 height 30
drag, startPoint x: 710, startPoint y: 199, endPoint x: 803, endPoint y: 29, distance: 194.5
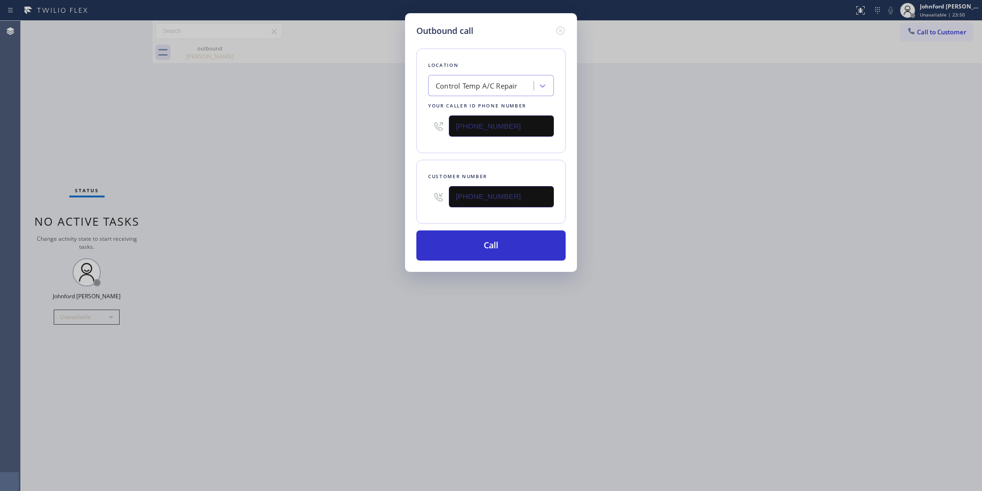
click at [728, 185] on div "Outbound call Location Control Temp A/C Repair Your caller id phone number [PHO…" at bounding box center [491, 245] width 982 height 491
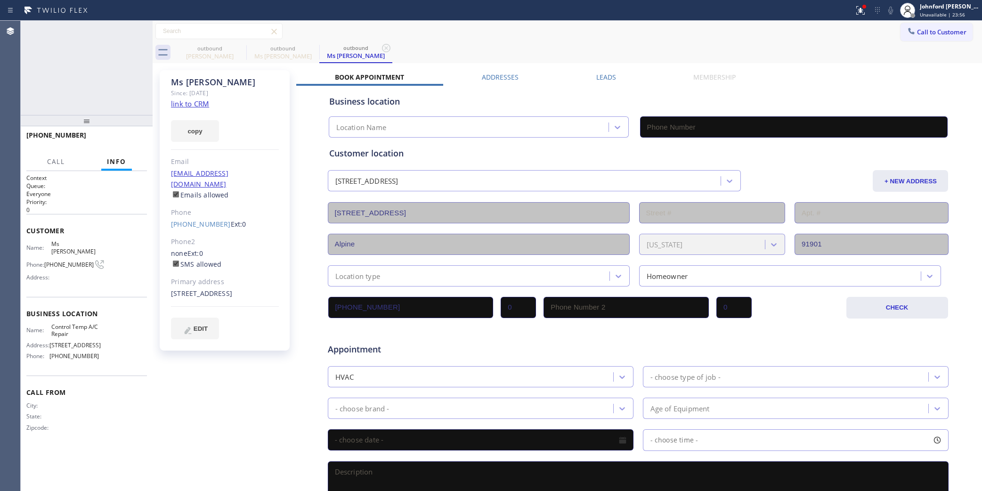
type input "[PHONE_NUMBER]"
click at [909, 3] on div at bounding box center [907, 10] width 15 height 15
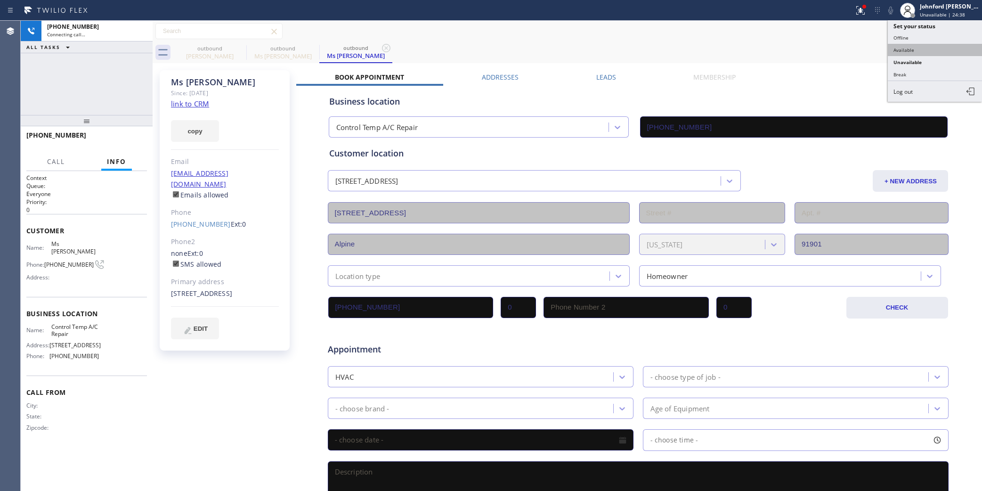
click at [910, 46] on button "Available" at bounding box center [935, 50] width 94 height 12
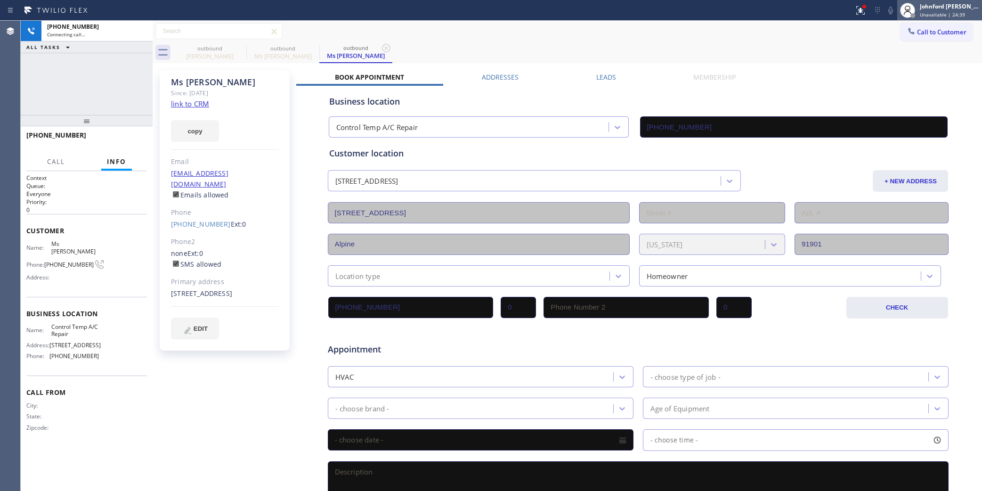
click at [933, 5] on div "Johnford [PERSON_NAME]" at bounding box center [949, 6] width 59 height 8
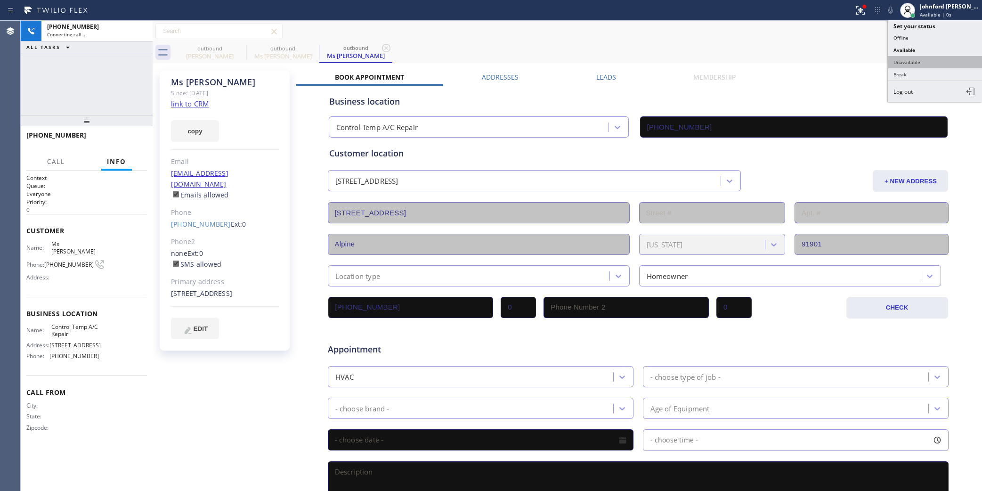
click at [916, 62] on button "Unavailable" at bounding box center [935, 62] width 94 height 12
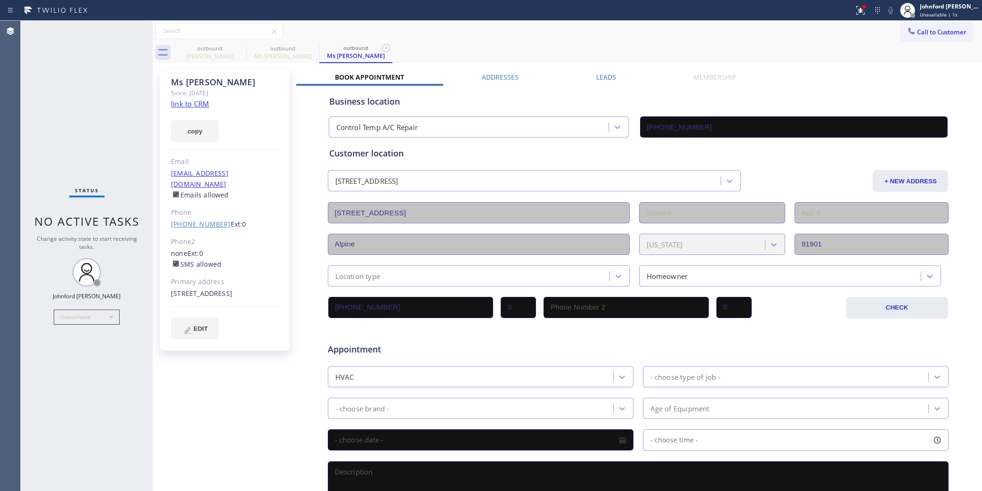
click at [199, 219] on link "(562) 685-6238" at bounding box center [201, 223] width 60 height 9
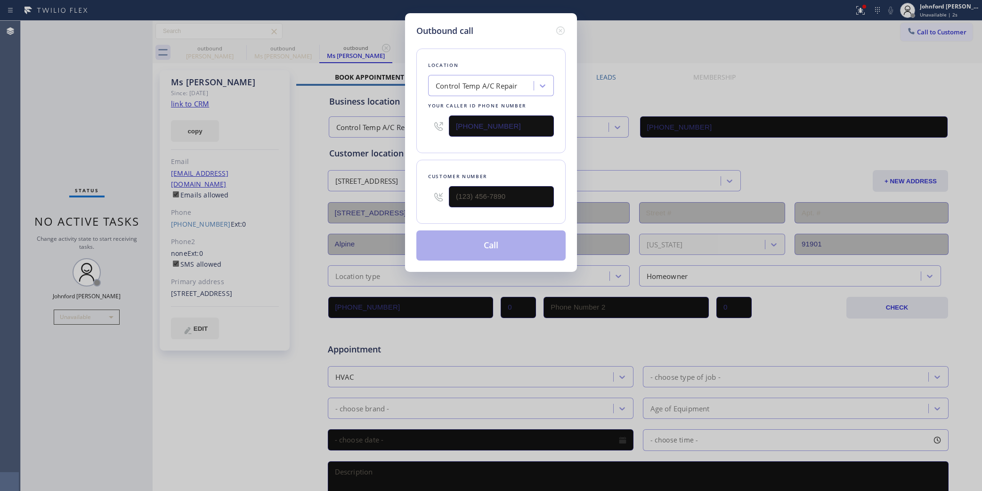
type input "(562) 685-6238"
click at [467, 247] on button "Call" at bounding box center [490, 245] width 149 height 30
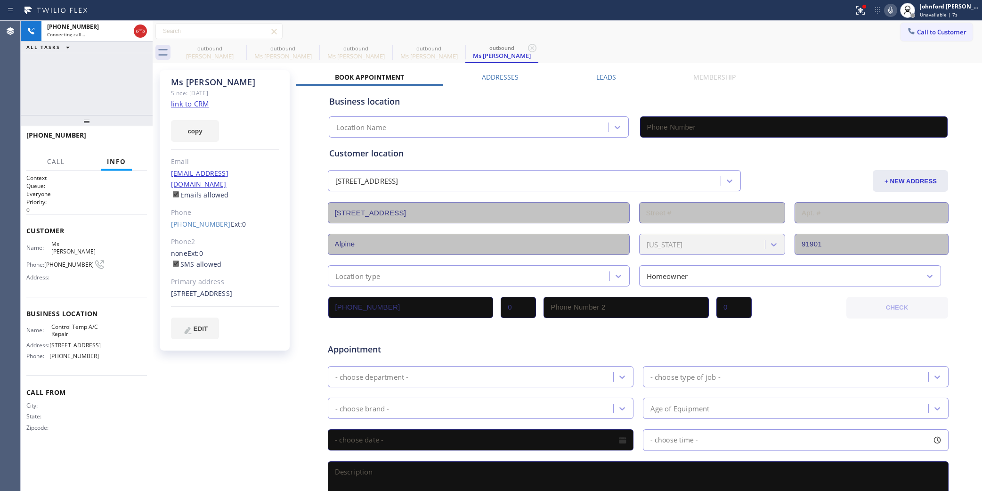
type input "(619) 648-4768"
click at [55, 90] on div "+15626856238 Live | 00:00 ALL TASKS ALL TASKS ACTIVE TASKS TASKS IN WRAP UP" at bounding box center [87, 68] width 132 height 94
click at [857, 6] on icon at bounding box center [859, 9] width 6 height 7
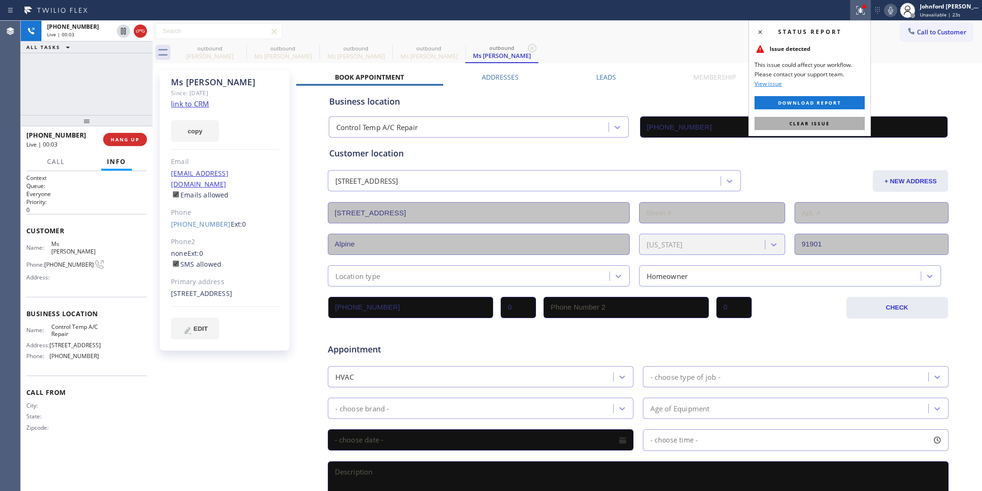
click at [794, 121] on span "Clear issue" at bounding box center [809, 123] width 41 height 7
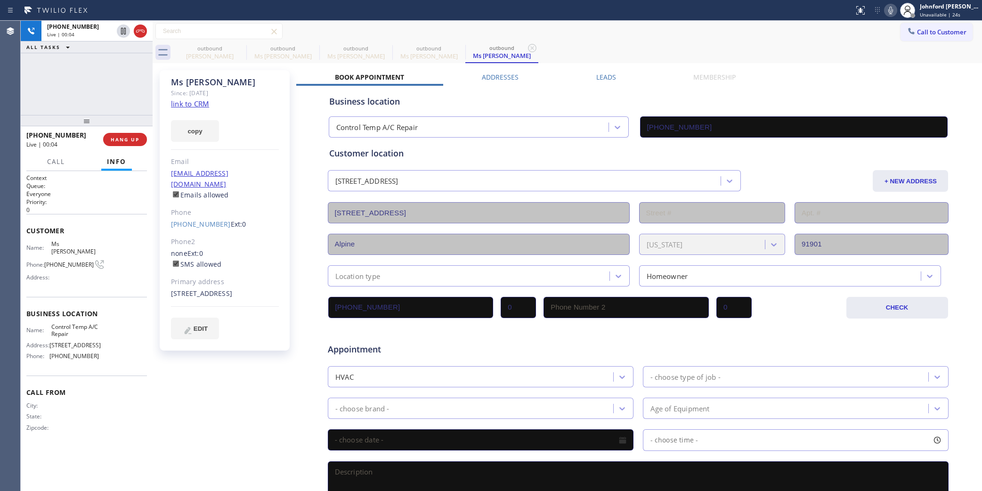
click at [892, 8] on icon at bounding box center [890, 10] width 11 height 11
click at [892, 6] on icon at bounding box center [890, 10] width 11 height 11
click at [888, 14] on icon at bounding box center [890, 10] width 11 height 11
click at [867, 36] on div "Call to Customer Outbound call Location Control Temp A/C Repair Your caller id …" at bounding box center [567, 31] width 829 height 16
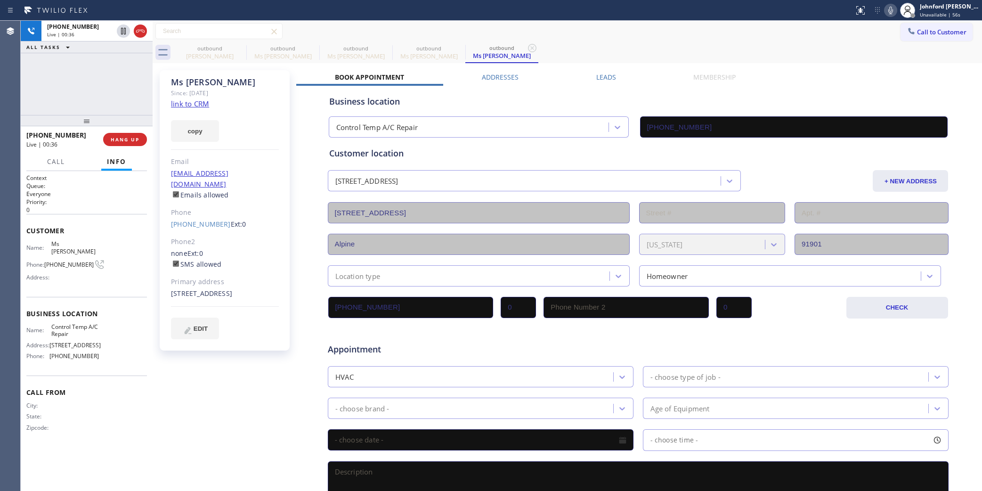
click at [889, 5] on icon at bounding box center [890, 10] width 11 height 11
drag, startPoint x: 890, startPoint y: 13, endPoint x: 862, endPoint y: 11, distance: 27.8
click at [890, 13] on icon at bounding box center [890, 10] width 11 height 11
click at [31, 97] on div "+15626856238 Live | 01:01 ALL TASKS ALL TASKS ACTIVE TASKS TASKS IN WRAP UP" at bounding box center [87, 68] width 132 height 94
click at [241, 47] on icon at bounding box center [240, 48] width 8 height 8
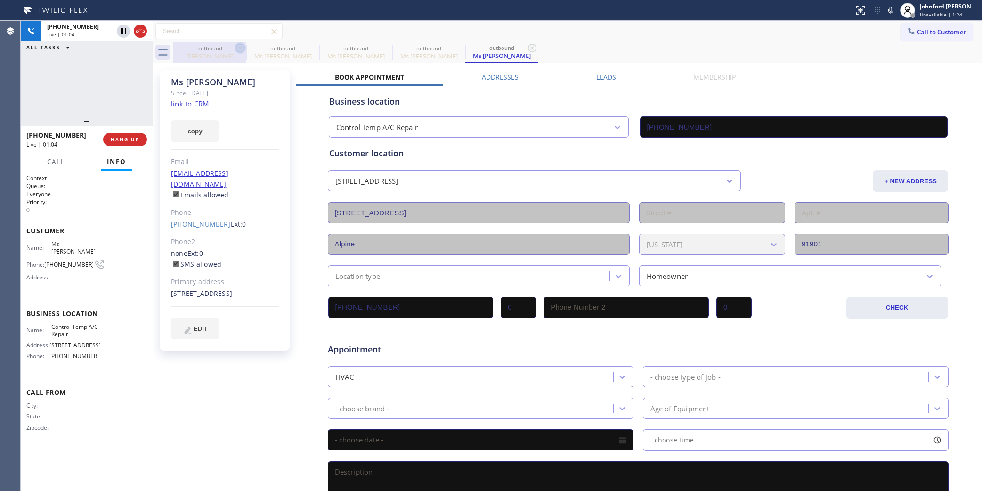
click at [0, 0] on icon at bounding box center [0, 0] width 0 height 0
click at [241, 47] on icon at bounding box center [240, 48] width 8 height 8
click at [102, 90] on div "+15626856238 Live | 01:06 ALL TASKS ALL TASKS ACTIVE TASKS TASKS IN WRAP UP" at bounding box center [87, 68] width 132 height 94
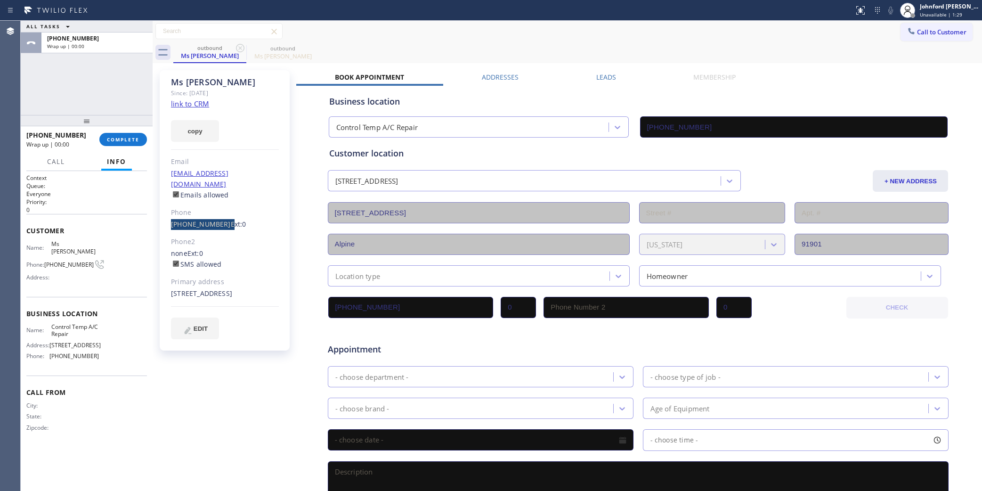
drag, startPoint x: 168, startPoint y: 211, endPoint x: 219, endPoint y: 214, distance: 51.4
click at [219, 214] on div "Ms Joanna Since: 20 may 2020 link to CRM copy Email no@gmail.com Emails allowed…" at bounding box center [225, 210] width 130 height 280
click at [115, 94] on div "ALL TASKS ALL TASKS ACTIVE TASKS TASKS IN WRAP UP +15626856238 Wrap up | 00:00" at bounding box center [87, 68] width 132 height 94
drag, startPoint x: 168, startPoint y: 215, endPoint x: 216, endPoint y: 209, distance: 48.4
click at [216, 209] on div "Ms Joanna Since: 20 may 2020 link to CRM copy Email no@gmail.com Emails allowed…" at bounding box center [225, 210] width 130 height 280
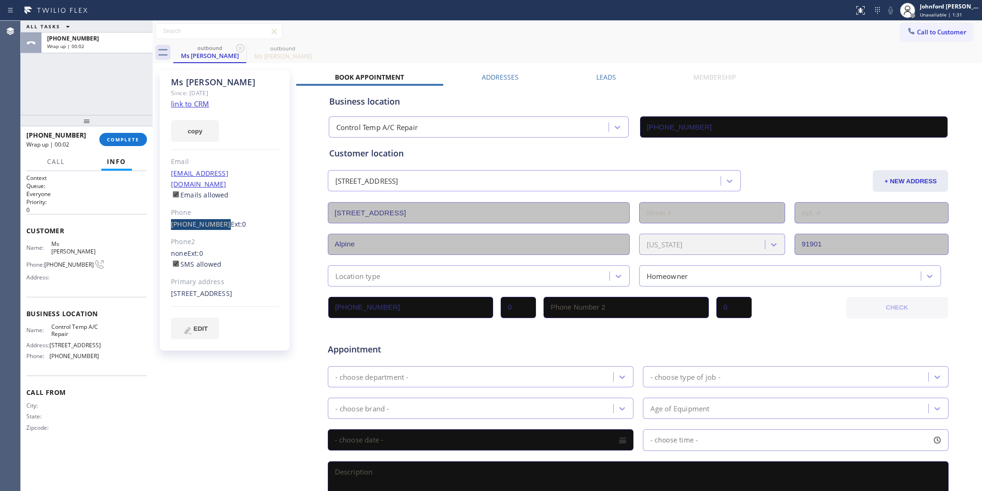
copy link "(562) 685-6238"
click at [163, 218] on div "Ms Joanna Since: 20 may 2020 link to CRM copy Email no@gmail.com Emails allowed…" at bounding box center [225, 210] width 130 height 280
drag, startPoint x: 167, startPoint y: 214, endPoint x: 218, endPoint y: 212, distance: 50.4
click at [218, 212] on div "Ms Joanna Since: 20 may 2020 link to CRM copy Email no@gmail.com Emails allowed…" at bounding box center [225, 210] width 130 height 280
copy link "(562) 685-6238"
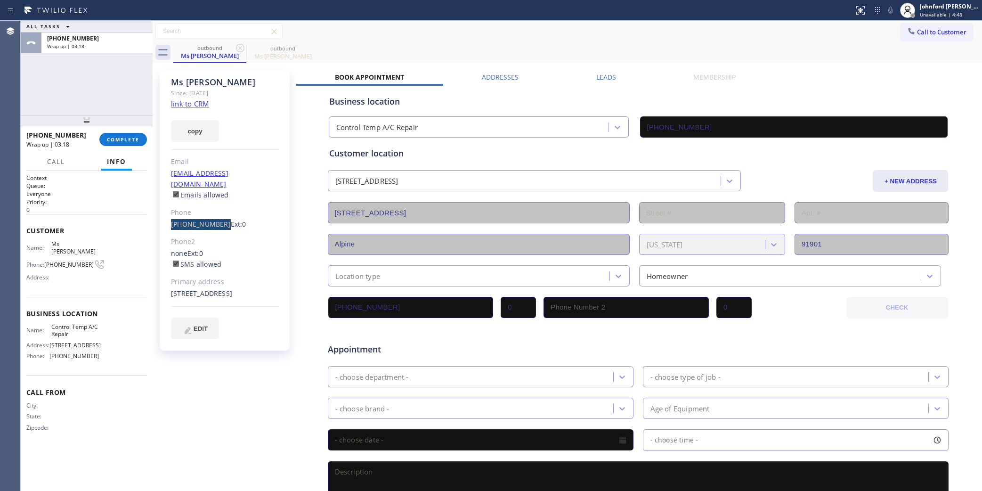
click at [168, 215] on div "Ms Joanna Since: 20 may 2020 link to CRM copy Email no@gmail.com Emails allowed…" at bounding box center [225, 210] width 130 height 280
drag, startPoint x: 168, startPoint y: 215, endPoint x: 218, endPoint y: 215, distance: 49.4
click at [218, 215] on div "Ms Joanna Since: 20 may 2020 link to CRM copy Email no@gmail.com Emails allowed…" at bounding box center [225, 210] width 130 height 280
click at [133, 134] on button "COMPLETE" at bounding box center [123, 139] width 48 height 13
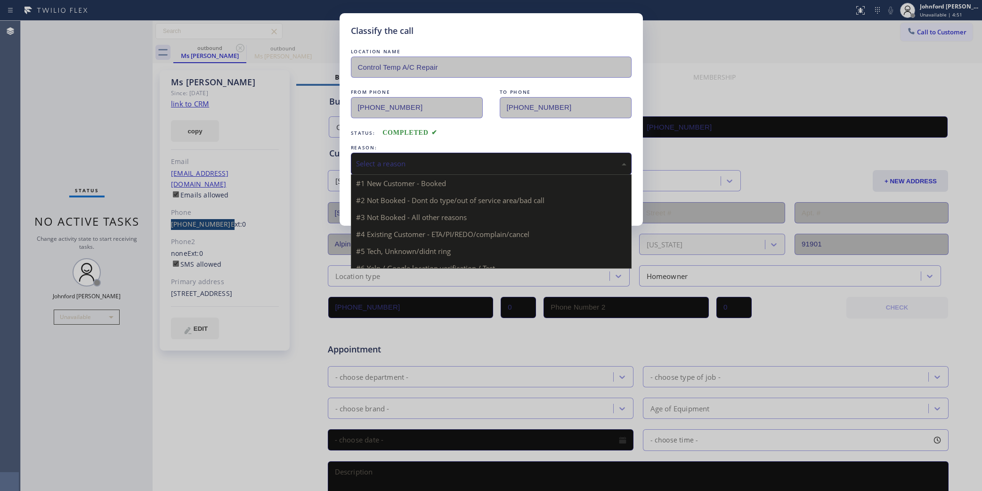
click at [382, 170] on div "Select a reason" at bounding box center [491, 164] width 281 height 22
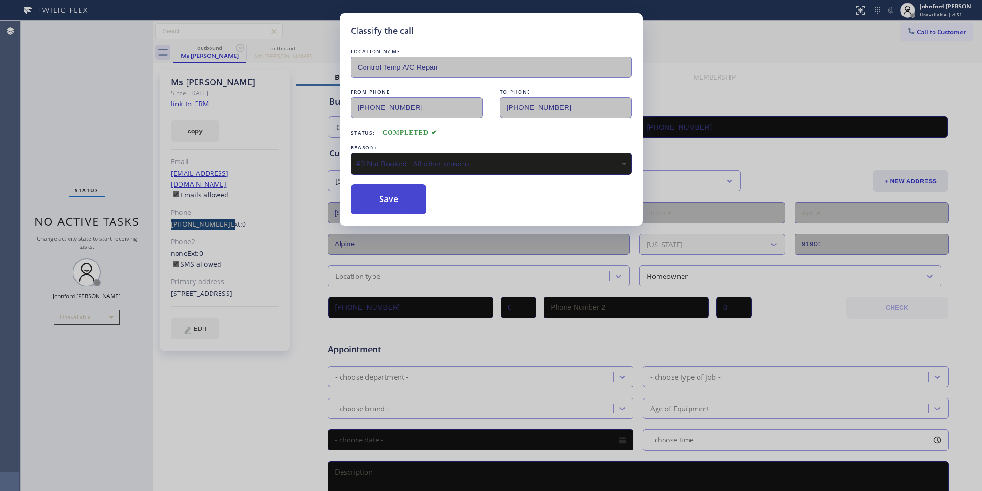
click at [389, 198] on button "Save" at bounding box center [389, 199] width 76 height 30
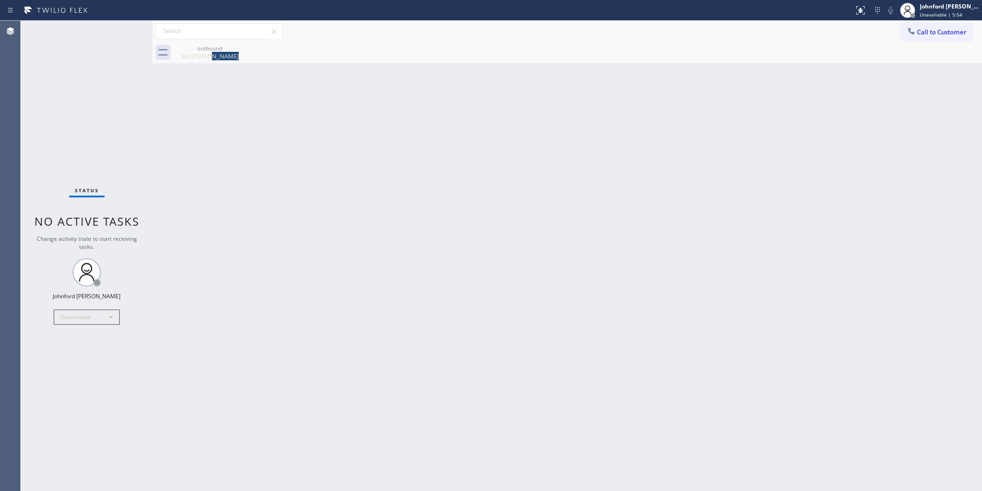
click at [714, 237] on div "Back to Dashboard Change Sender ID Customers Technicians Select a contact Outbo…" at bounding box center [567, 256] width 829 height 470
click at [931, 32] on span "Call to Customer" at bounding box center [941, 32] width 49 height 8
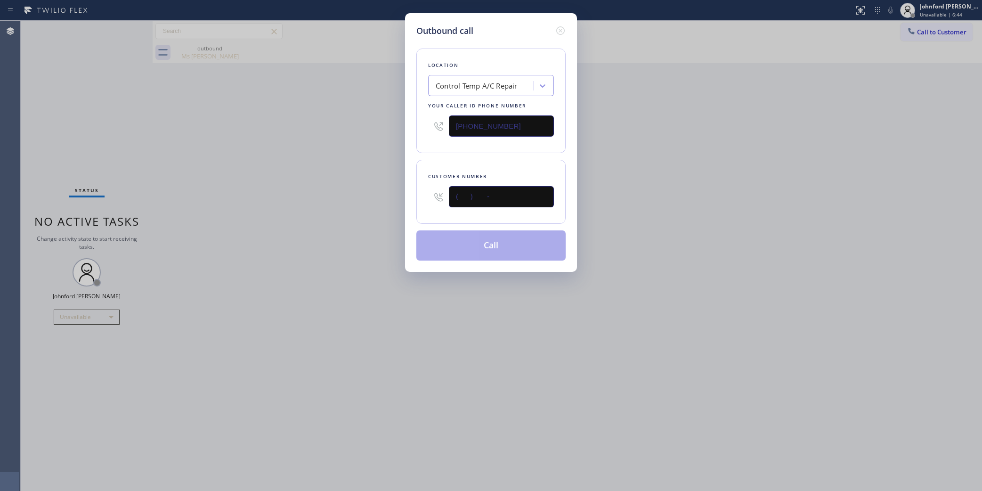
drag, startPoint x: 521, startPoint y: 187, endPoint x: 413, endPoint y: 190, distance: 107.4
click at [414, 190] on div "Outbound call Location Control Temp A/C Repair Your caller id phone number (619…" at bounding box center [491, 142] width 172 height 259
paste input "909) 662-4720"
type input "(909) 662-4720"
click at [392, 195] on div "Outbound call Location Control Temp A/C Repair Your caller id phone number (619…" at bounding box center [491, 245] width 982 height 491
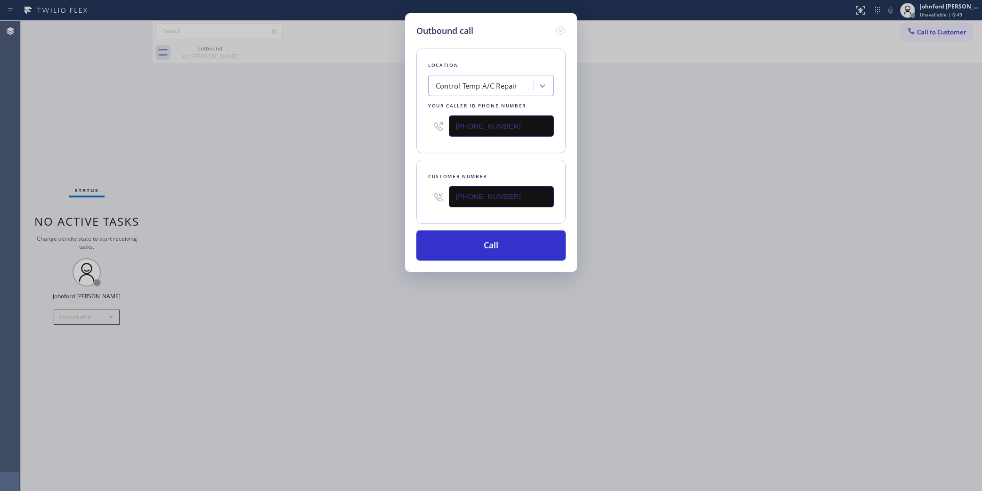
drag, startPoint x: 513, startPoint y: 121, endPoint x: 402, endPoint y: 144, distance: 114.1
click at [411, 142] on div "Outbound call Location Control Temp A/C Repair Your caller id phone number (619…" at bounding box center [491, 142] width 172 height 259
paste input "888) 909-0120"
type input "(888) 909-0120"
click at [467, 246] on button "Call" at bounding box center [490, 245] width 149 height 30
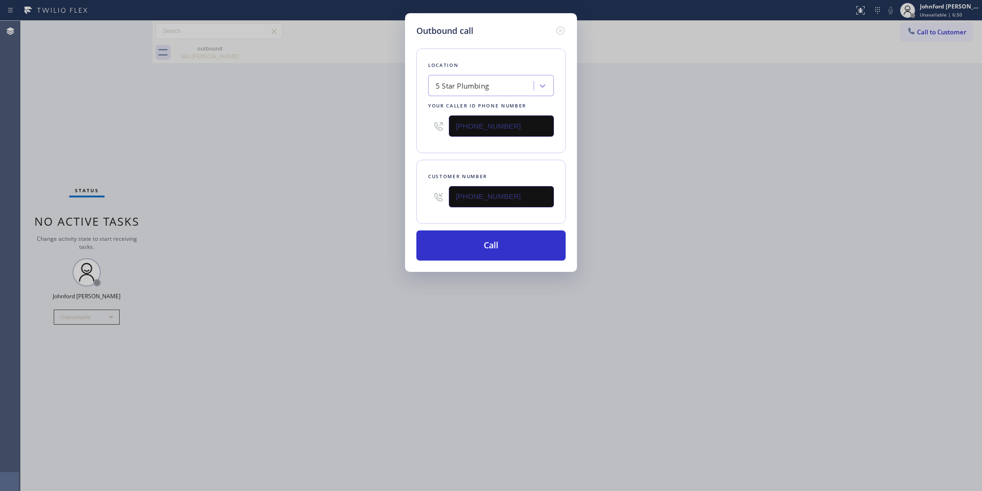
click at [669, 246] on div "Outbound call Location 5 Star Plumbing Your caller id phone number (888) 909-01…" at bounding box center [491, 245] width 982 height 491
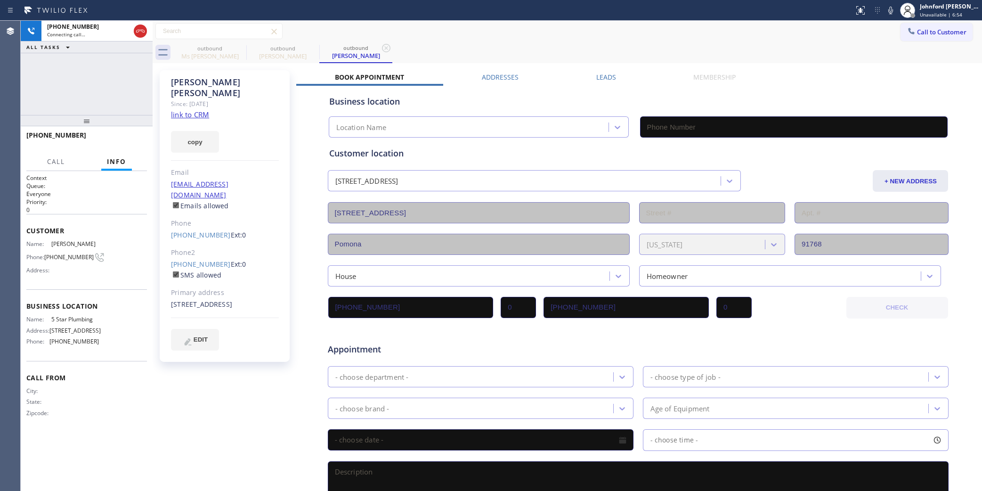
type input "(888) 909-0120"
click at [889, 14] on icon at bounding box center [890, 10] width 11 height 11
click at [698, 36] on div "Call to Customer Outbound call Location 5 Star Plumbing Your caller id phone nu…" at bounding box center [567, 31] width 829 height 16
click at [519, 39] on div "Call to Customer Outbound call Location 5 Star Plumbing Your caller id phone nu…" at bounding box center [567, 31] width 829 height 16
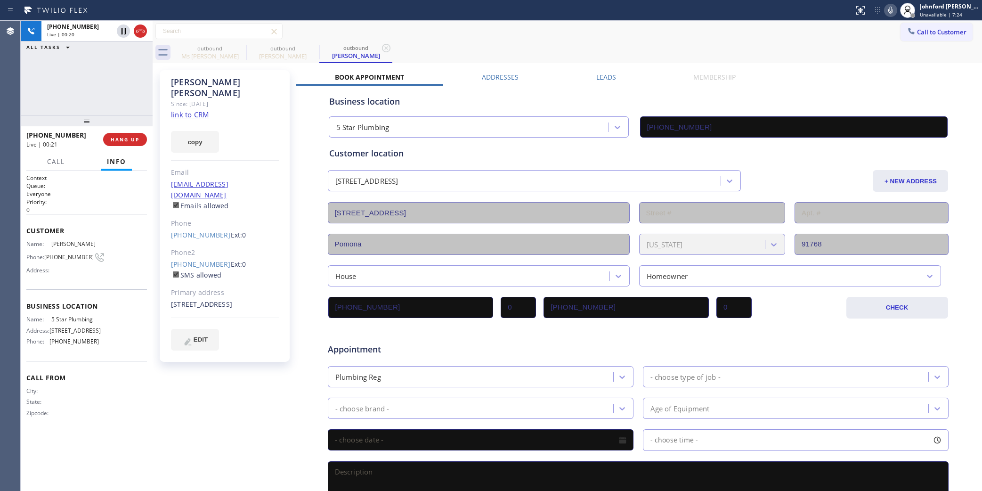
drag, startPoint x: 88, startPoint y: 121, endPoint x: 95, endPoint y: 81, distance: 39.8
click at [95, 81] on div "+19096624720 Live | 00:20 ALL TASKS ALL TASKS ACTIVE TASKS TASKS IN WRAP UP +19…" at bounding box center [87, 256] width 132 height 470
click at [123, 139] on span "HANG UP" at bounding box center [125, 139] width 29 height 7
click at [123, 139] on span "COMPLETE" at bounding box center [123, 139] width 32 height 7
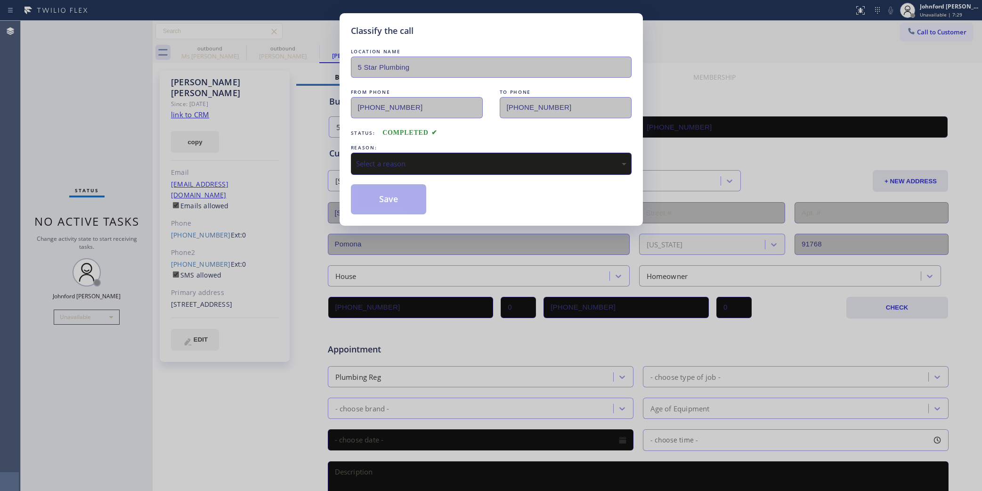
click at [415, 170] on div "Select a reason" at bounding box center [491, 164] width 281 height 22
click at [397, 202] on button "Save" at bounding box center [389, 199] width 76 height 30
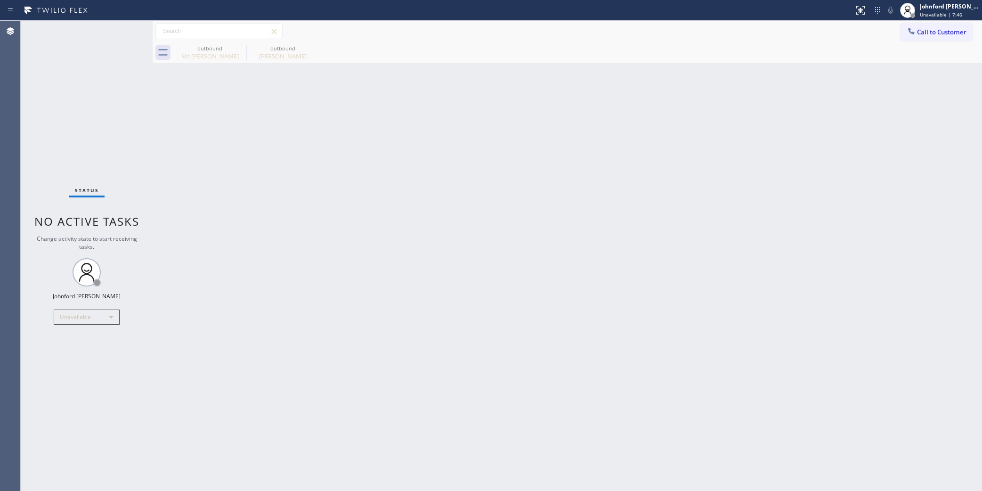
drag, startPoint x: 38, startPoint y: 130, endPoint x: 79, endPoint y: 76, distance: 68.3
click at [38, 130] on div "Status No active tasks Change activity state to start receiving tasks. Johnford…" at bounding box center [87, 256] width 132 height 470
click at [234, 42] on div "outbound Ms Joanna" at bounding box center [209, 52] width 73 height 21
type input "(619) 648-4768"
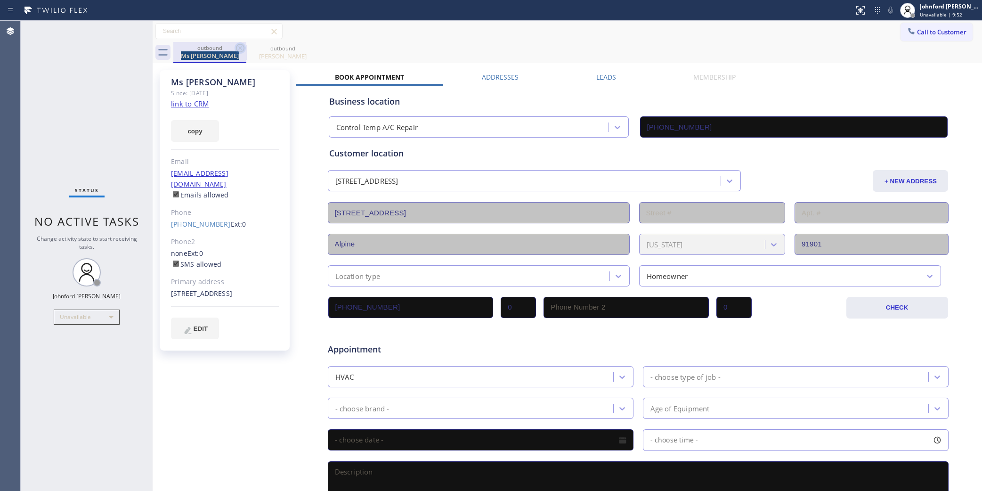
click at [235, 43] on icon at bounding box center [240, 47] width 11 height 11
type input "(888) 909-0120"
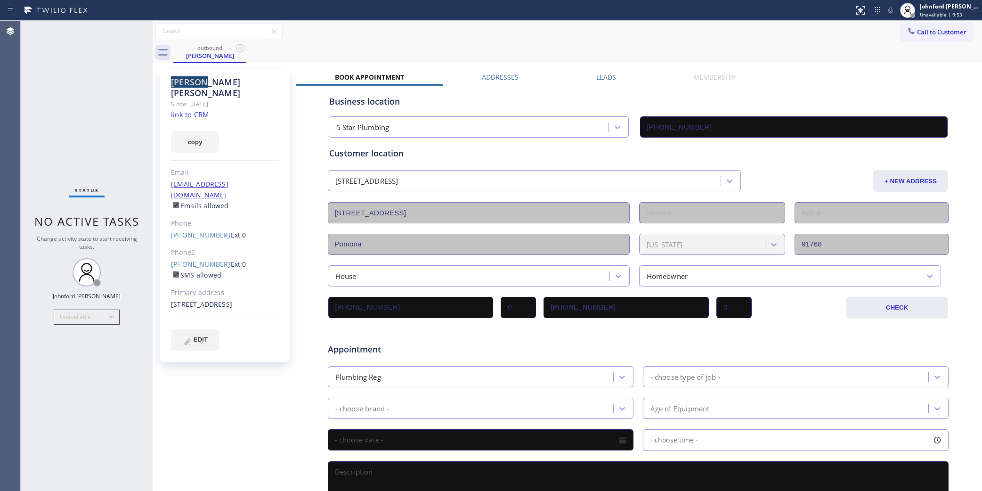
click at [235, 43] on icon at bounding box center [240, 47] width 11 height 11
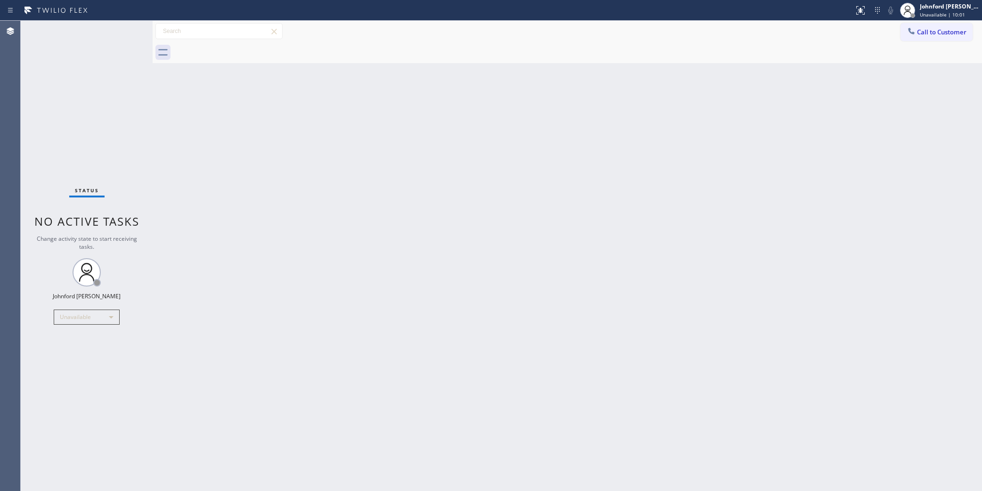
click at [770, 235] on div "Back to Dashboard Change Sender ID Customers Technicians Select a contact Outbo…" at bounding box center [567, 256] width 829 height 470
drag, startPoint x: 712, startPoint y: 154, endPoint x: 705, endPoint y: 142, distance: 13.5
click at [712, 154] on div "Back to Dashboard Change Sender ID Customers Technicians Select a contact Outbo…" at bounding box center [567, 256] width 829 height 470
click at [916, 34] on div at bounding box center [911, 31] width 11 height 11
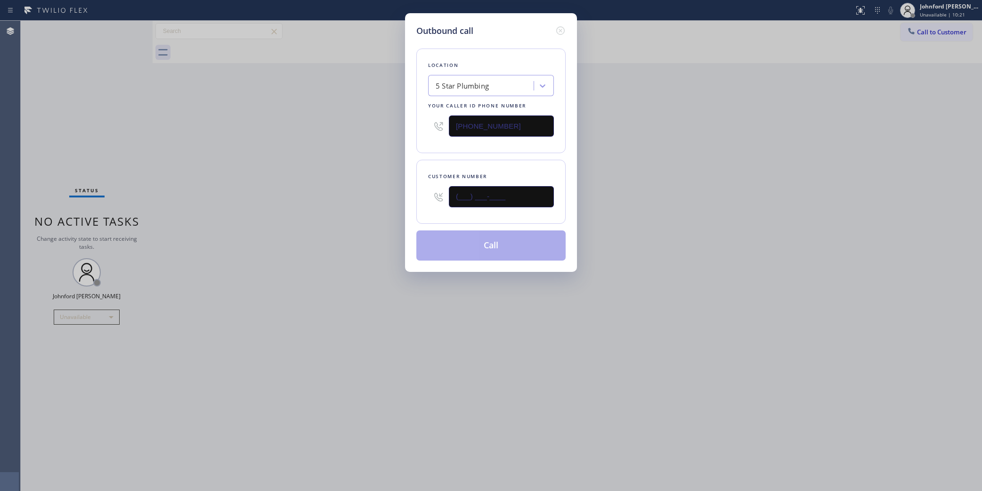
drag, startPoint x: 509, startPoint y: 189, endPoint x: 387, endPoint y: 192, distance: 122.0
click at [387, 192] on div "Outbound call Location 5 Star Plumbing Your caller id phone number (888) 909-01…" at bounding box center [491, 245] width 982 height 491
paste input "949) 290-9019"
type input "(949) 290-9019"
click at [303, 207] on div "Outbound call Location 5 Star Plumbing Your caller id phone number (888) 909-01…" at bounding box center [491, 245] width 982 height 491
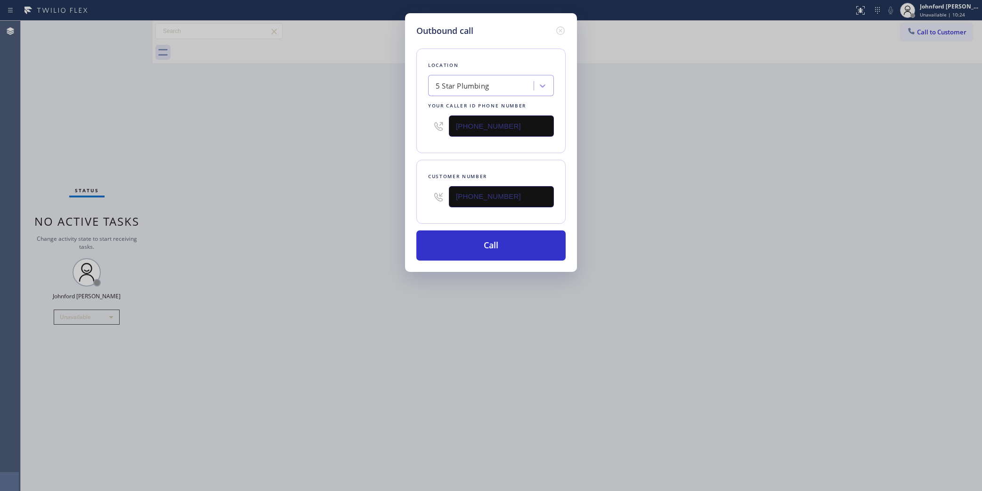
drag, startPoint x: 508, startPoint y: 117, endPoint x: 372, endPoint y: 128, distance: 136.1
click at [375, 127] on div "Outbound call Location 5 Star Plumbing Your caller id phone number (888) 909-01…" at bounding box center [491, 245] width 982 height 491
paste input "58) 800-3094"
type input "(858) 800-3094"
click at [316, 144] on div "Outbound call Location 5 Star Plumbing Your caller id phone number (858) 800-30…" at bounding box center [491, 245] width 982 height 491
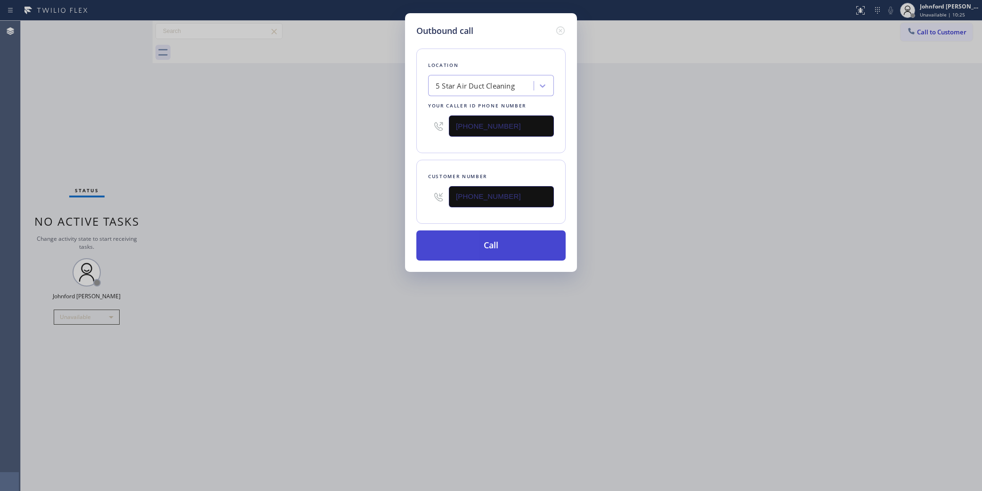
click at [492, 243] on button "Call" at bounding box center [490, 245] width 149 height 30
drag, startPoint x: 723, startPoint y: 190, endPoint x: 724, endPoint y: 50, distance: 139.9
click at [729, 182] on div "Outbound call Location 5 Star Air Duct Cleaning Your caller id phone number (85…" at bounding box center [491, 245] width 982 height 491
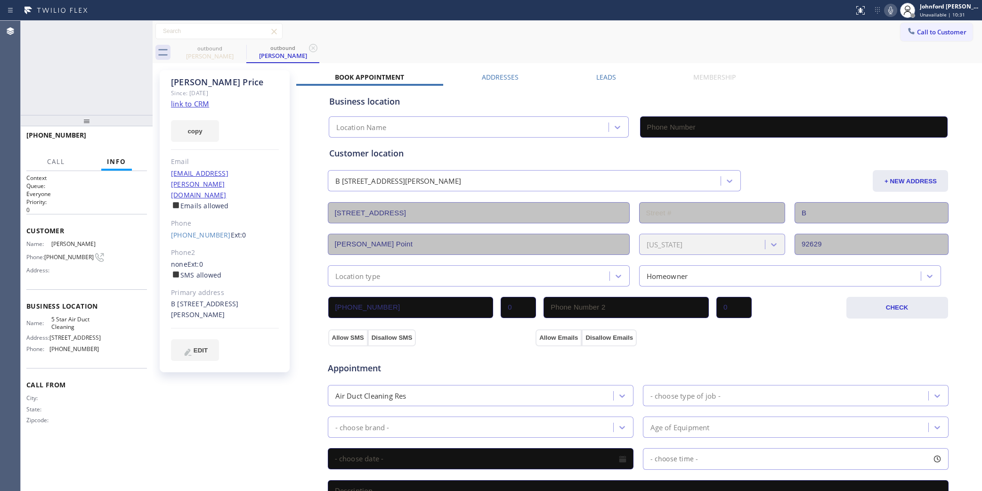
type input "(858) 800-3094"
click at [129, 141] on span "HANG UP" at bounding box center [125, 139] width 29 height 7
click at [917, 31] on span "Call to Customer" at bounding box center [941, 32] width 49 height 8
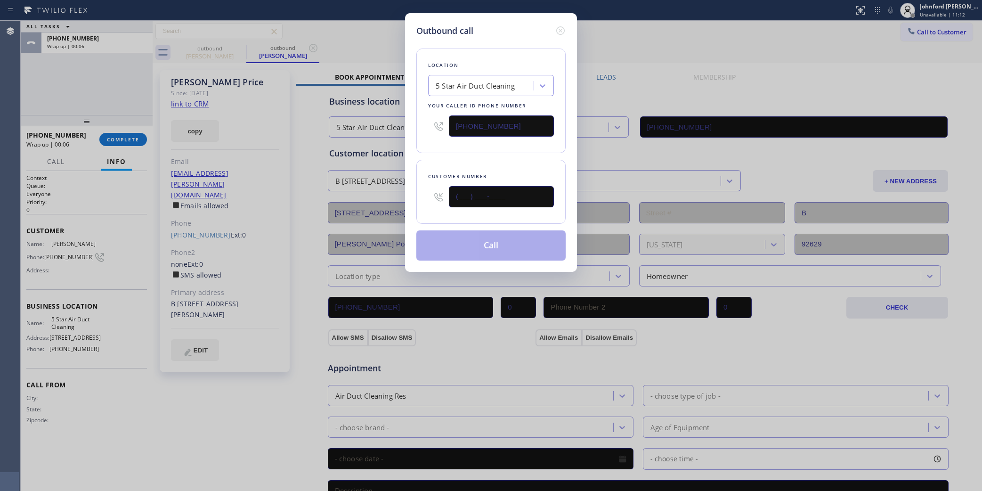
drag, startPoint x: 493, startPoint y: 199, endPoint x: 412, endPoint y: 201, distance: 81.0
click at [417, 199] on div "Customer number (___) ___-____" at bounding box center [490, 192] width 149 height 64
paste input "831) 236-6165"
type input "(831) 236-6165"
click at [426, 152] on div "Location 5 Star Air Duct Cleaning Your caller id phone number (858) 800-3094 Cu…" at bounding box center [490, 148] width 149 height 223
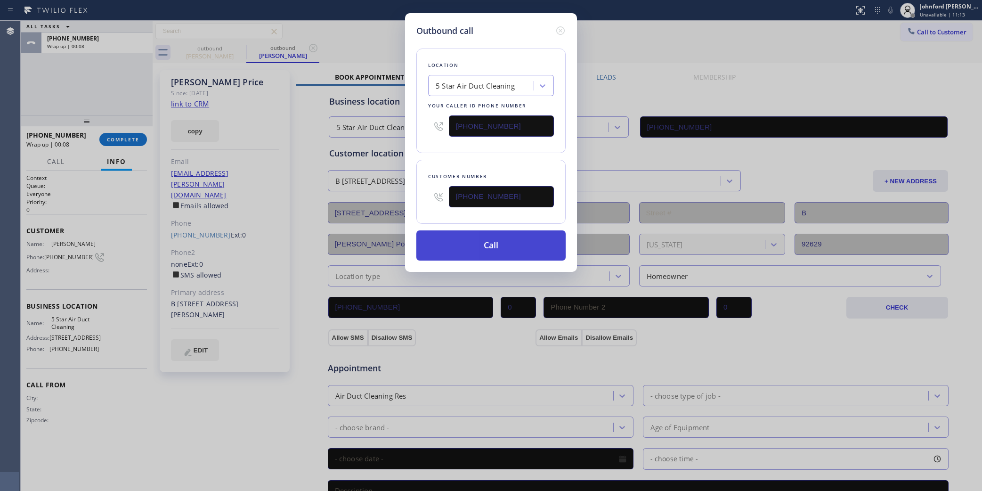
click at [461, 245] on button "Call" at bounding box center [490, 245] width 149 height 30
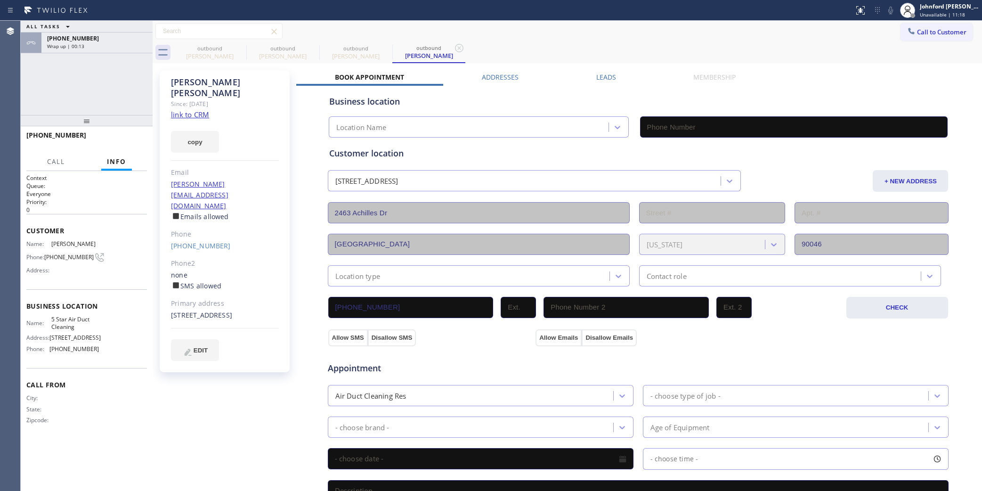
type input "(858) 800-3094"
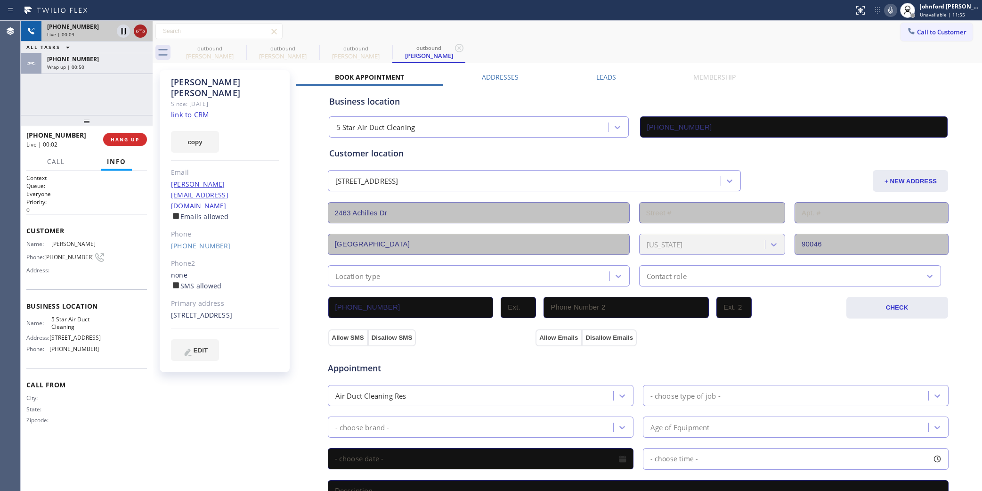
click at [140, 26] on icon at bounding box center [140, 30] width 11 height 11
click at [132, 64] on div "Wrap up | 00:50" at bounding box center [97, 67] width 100 height 7
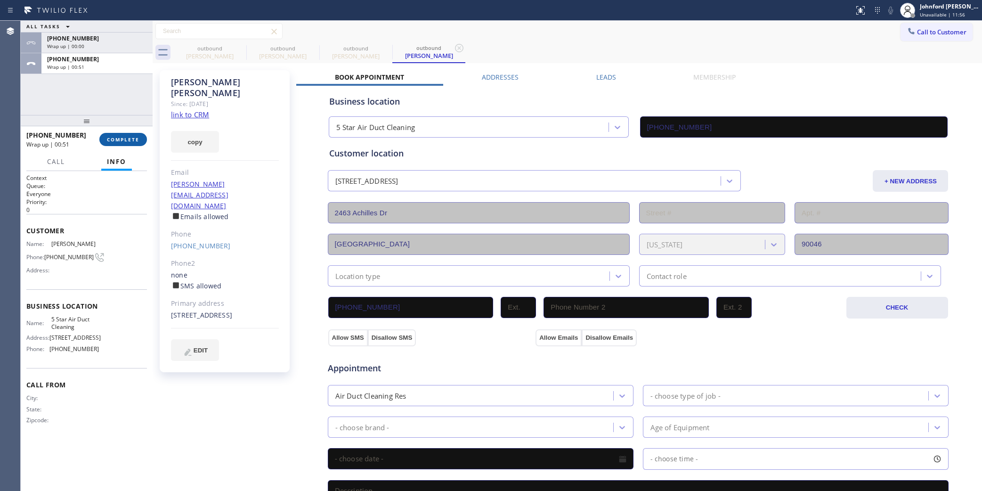
click at [144, 142] on button "COMPLETE" at bounding box center [123, 139] width 48 height 13
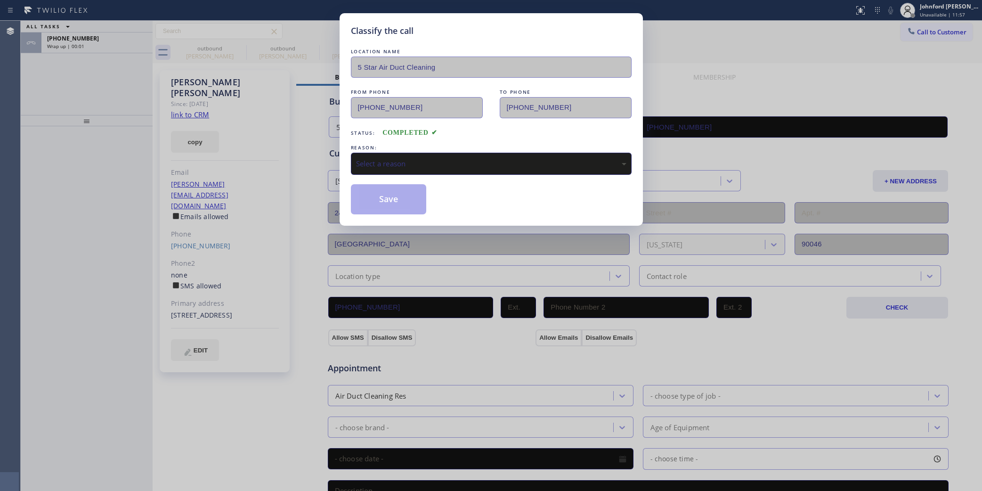
click at [366, 162] on div "Select a reason" at bounding box center [491, 163] width 270 height 11
click at [402, 165] on div "Tech, Unknown/didnt ring" at bounding box center [491, 163] width 270 height 11
click at [386, 192] on button "Save" at bounding box center [389, 199] width 76 height 30
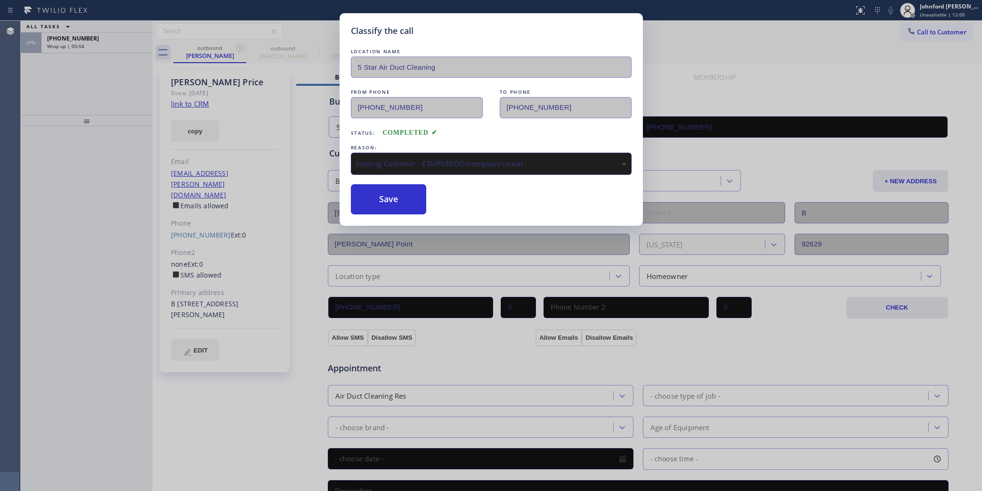
click at [105, 45] on div "Classify the call LOCATION NAME 5 Star Air Duct Cleaning FROM PHONE (858) 800-3…" at bounding box center [501, 256] width 961 height 470
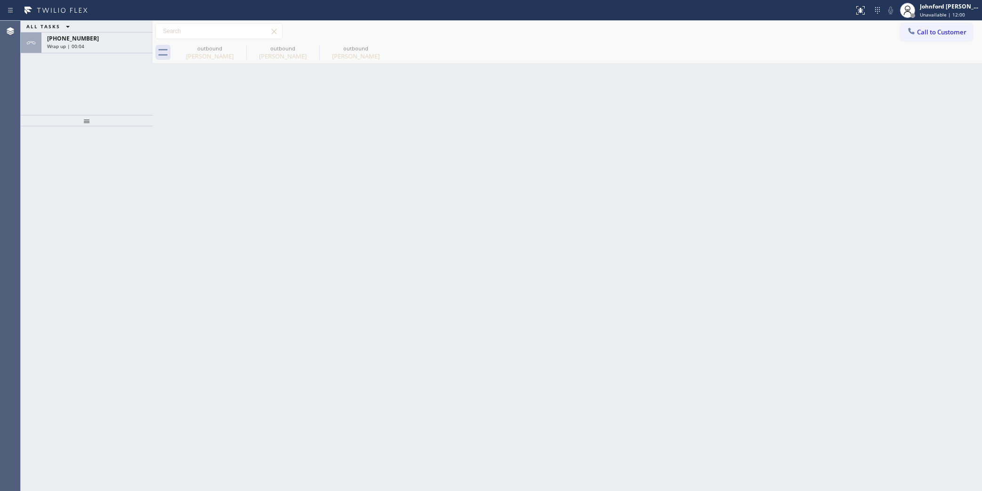
click at [105, 45] on div "Wrap up | 00:04" at bounding box center [97, 46] width 100 height 7
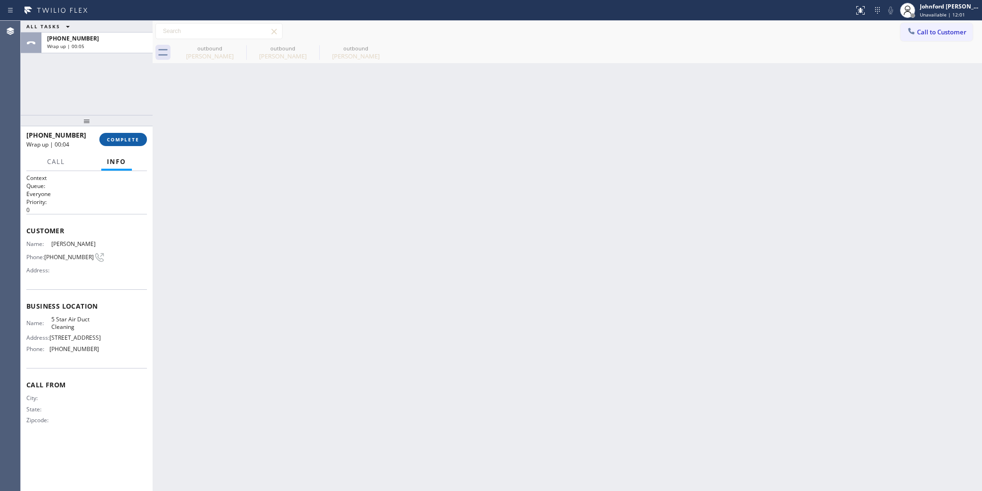
click at [143, 135] on div "+18312366165 Wrap up | 00:04 COMPLETE" at bounding box center [87, 139] width 132 height 26
click at [138, 137] on span "COMPLETE" at bounding box center [123, 139] width 32 height 7
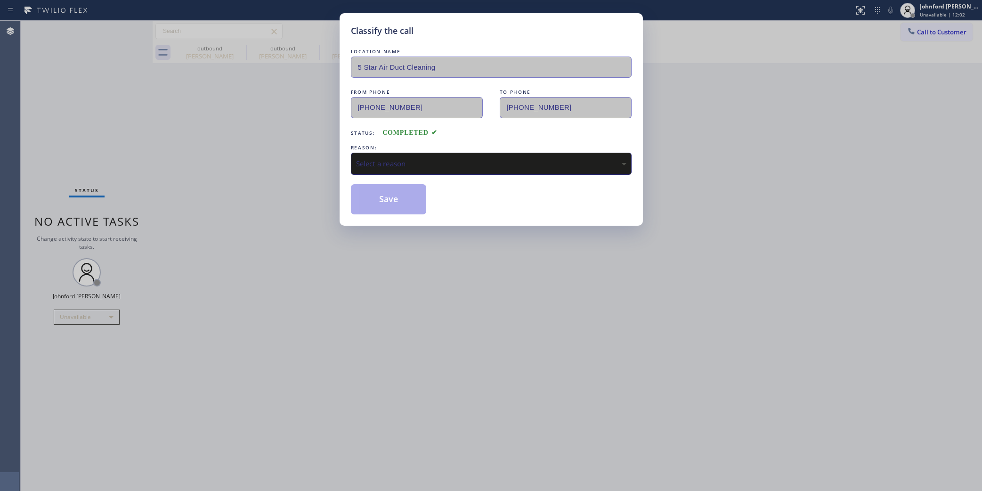
click at [424, 166] on div "Select a reason" at bounding box center [491, 163] width 270 height 11
click at [392, 211] on div "Classify the call LOCATION NAME 5 Star Air Duct Cleaning FROM PHONE (858) 800-3…" at bounding box center [491, 119] width 303 height 212
click at [396, 206] on button "Save" at bounding box center [389, 199] width 76 height 30
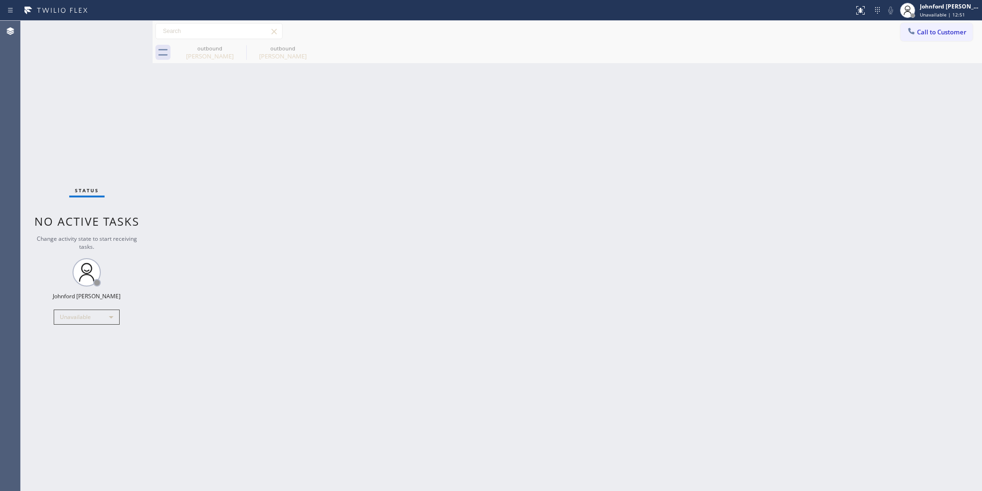
drag, startPoint x: 935, startPoint y: 35, endPoint x: 910, endPoint y: 42, distance: 25.9
click at [922, 37] on button "Call to Customer" at bounding box center [936, 32] width 72 height 18
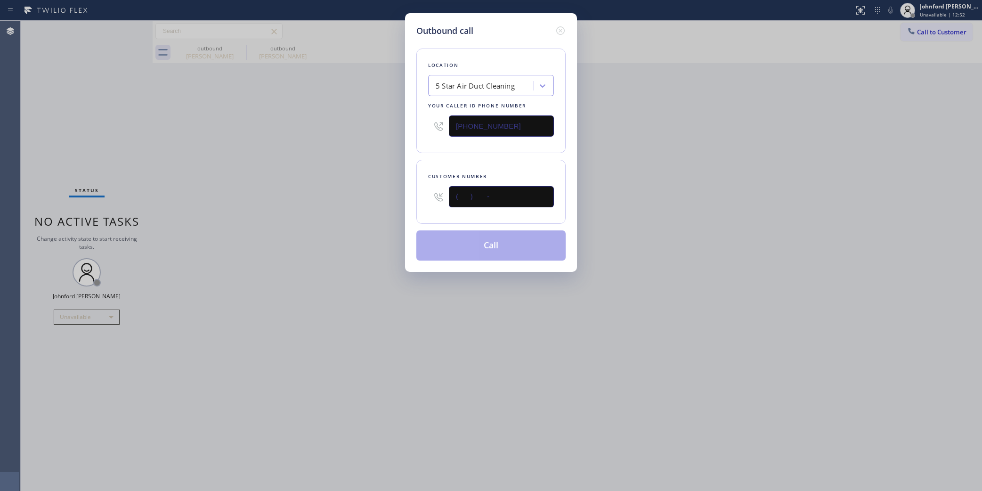
drag, startPoint x: 497, startPoint y: 202, endPoint x: 359, endPoint y: 215, distance: 138.6
click at [398, 210] on div "Outbound call Location 5 Star Air Duct Cleaning Your caller id phone number (85…" at bounding box center [491, 245] width 982 height 491
paste input "323) 377-4022"
click at [344, 218] on div "Outbound call Location 5 Star Air Duct Cleaning Your caller id phone number (85…" at bounding box center [491, 245] width 982 height 491
click at [738, 136] on div "Outbound call Location 5 Star Air Duct Cleaning Your caller id phone number (85…" at bounding box center [491, 245] width 982 height 491
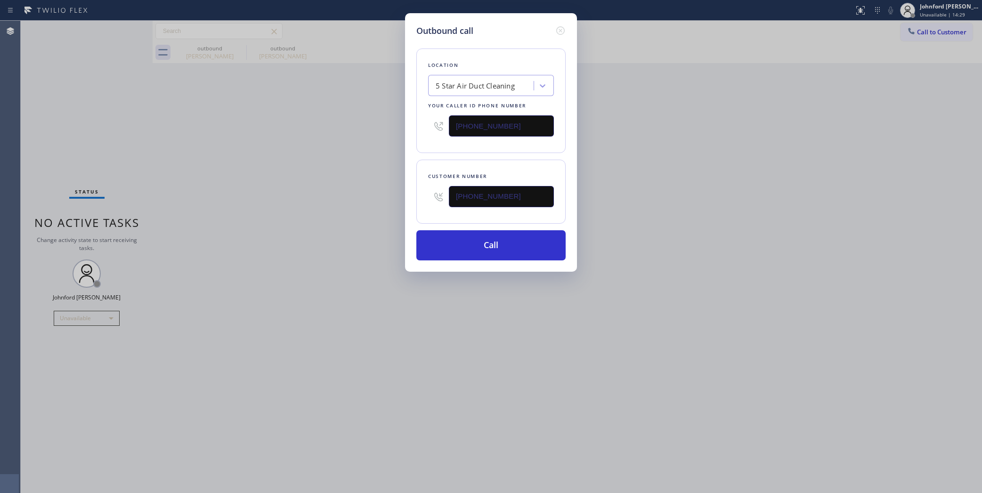
click at [915, 40] on div "Outbound call Location 5 Star Air Duct Cleaning Your caller id phone number (85…" at bounding box center [491, 246] width 982 height 493
drag, startPoint x: 517, startPoint y: 194, endPoint x: 389, endPoint y: 199, distance: 128.2
click at [389, 199] on div "Outbound call Location 5 Star Air Duct Cleaning Your caller id phone number (85…" at bounding box center [491, 246] width 982 height 493
paste input "858) 525-1963"
type input "[PHONE_NUMBER]"
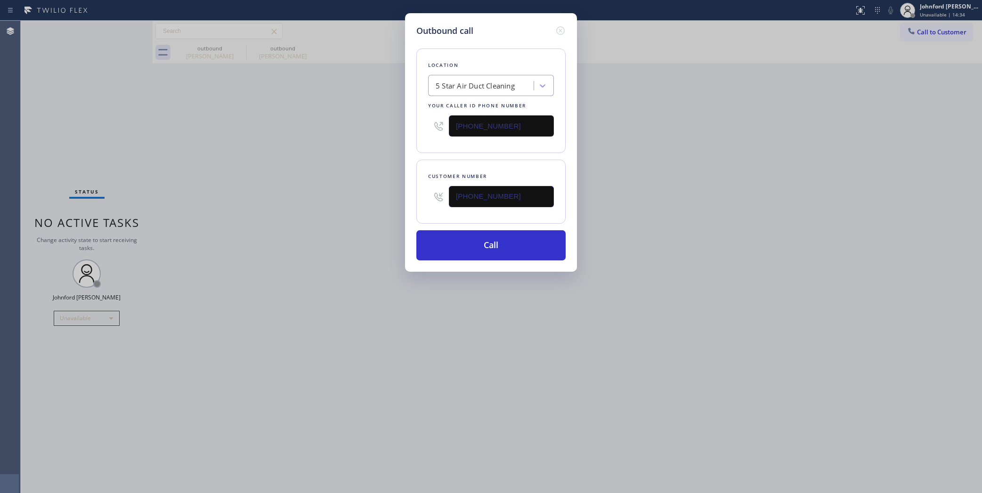
drag, startPoint x: 517, startPoint y: 119, endPoint x: 323, endPoint y: 136, distance: 194.3
click at [352, 128] on div "Outbound call Location 5 Star Air Duct Cleaning Your caller id phone number (85…" at bounding box center [491, 246] width 982 height 493
paste input "323) 991-9198"
type input "(323) 991-9198"
click at [455, 234] on button "Call" at bounding box center [490, 245] width 149 height 30
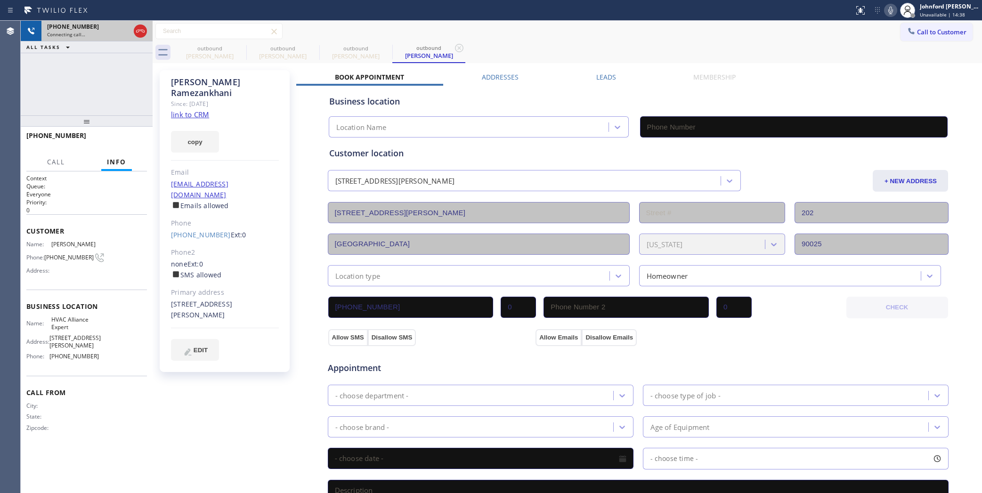
click at [144, 32] on icon at bounding box center [140, 31] width 8 height 3
type input "(323) 991-9198"
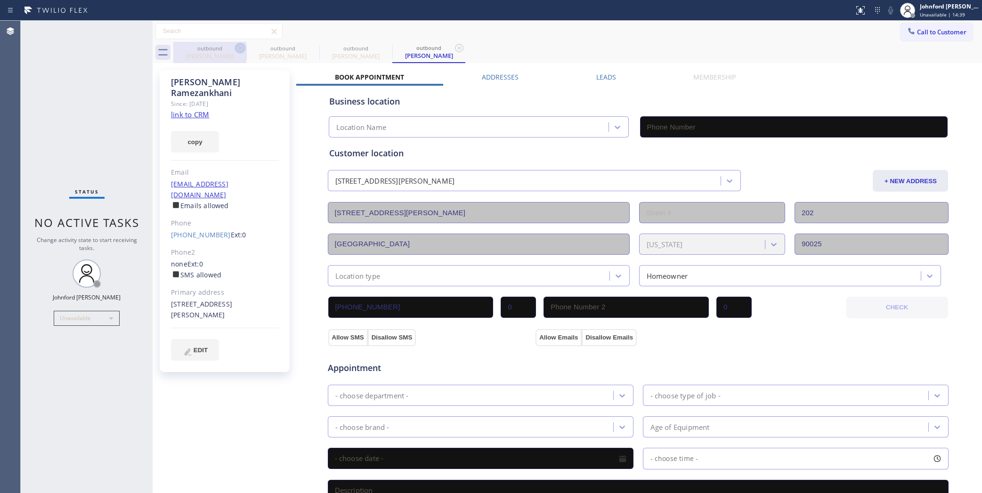
click at [241, 49] on icon at bounding box center [240, 48] width 8 height 8
type input "(858) 800-3094"
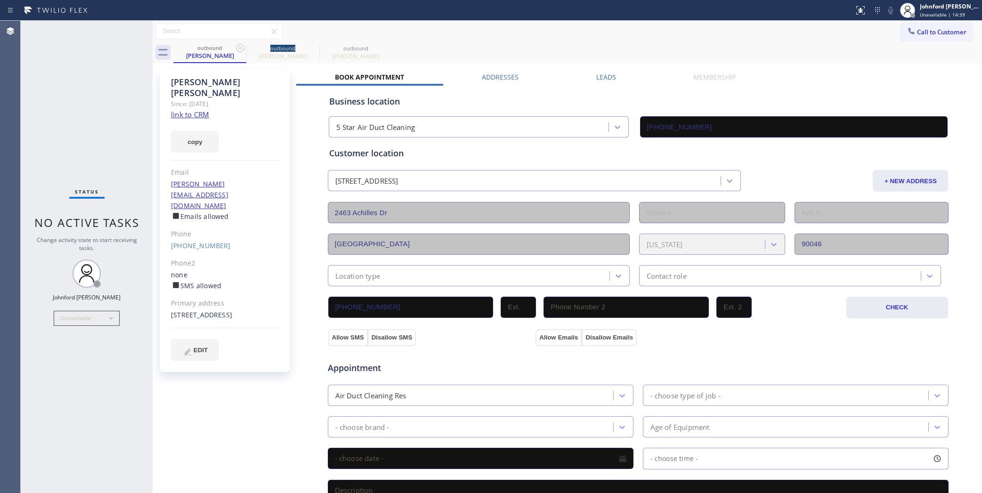
click at [241, 49] on icon at bounding box center [240, 48] width 8 height 8
type input "(323) 991-9198"
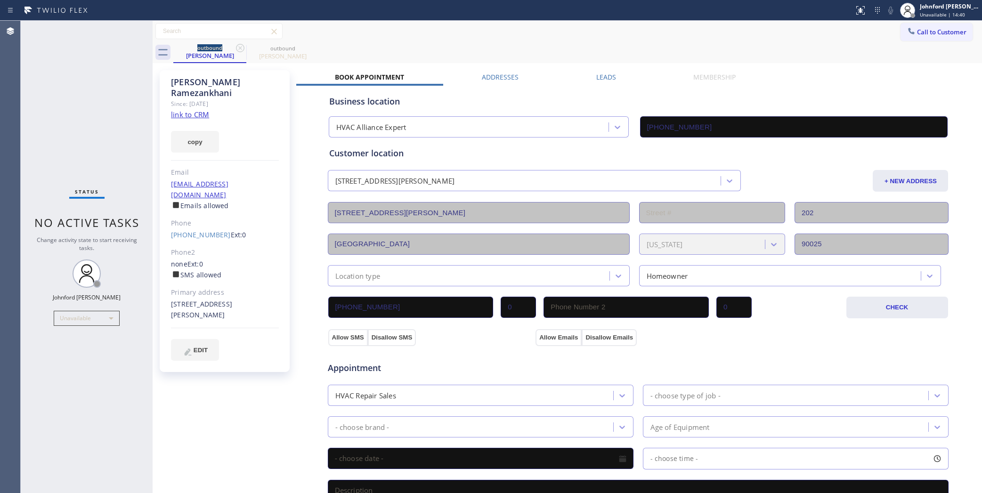
click at [203, 110] on link "link to CRM" at bounding box center [190, 114] width 38 height 9
click at [212, 230] on link "[PHONE_NUMBER]" at bounding box center [201, 234] width 60 height 9
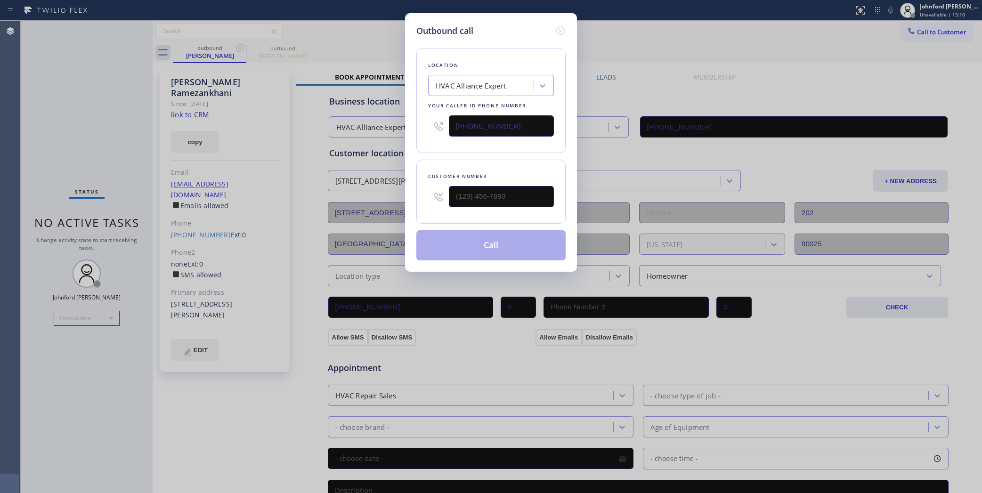
type input "[PHONE_NUMBER]"
drag, startPoint x: 458, startPoint y: 123, endPoint x: 414, endPoint y: 125, distance: 43.4
click at [425, 125] on div "Location HVAC Alliance Expert Your caller id phone number (323) 991-9198" at bounding box center [490, 101] width 149 height 105
paste input "10) 340-1706"
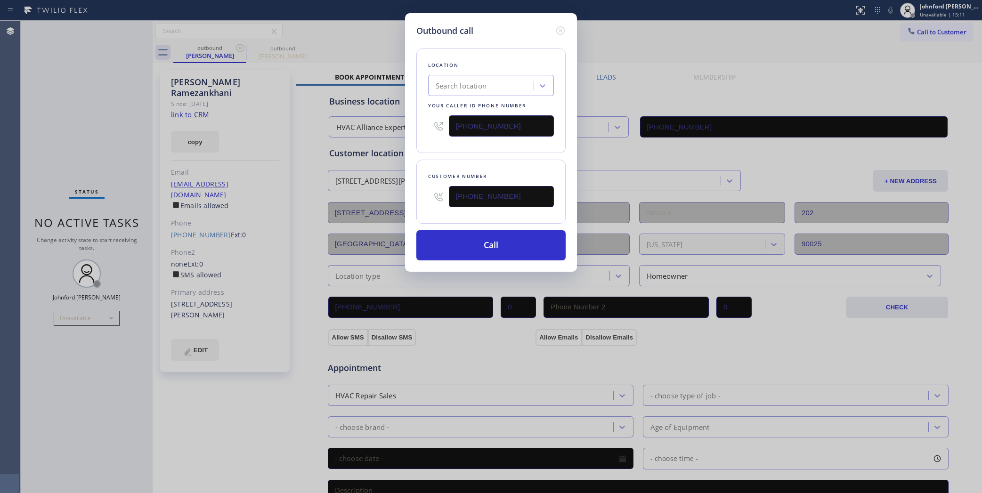
type input "[PHONE_NUMBER]"
click at [668, 50] on div "Outbound call Location Search location Your caller id phone number (310) 340-17…" at bounding box center [491, 246] width 982 height 493
click at [499, 238] on button "Call" at bounding box center [490, 245] width 149 height 30
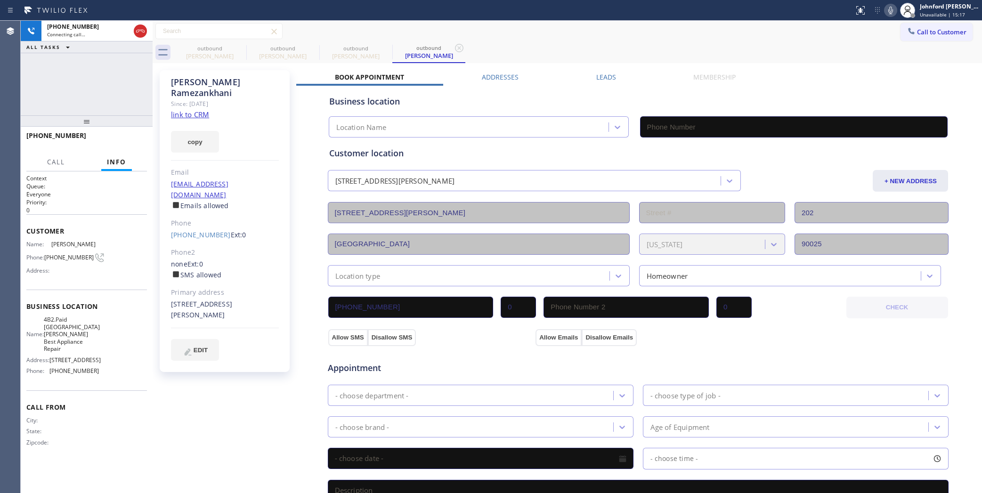
type input "[PHONE_NUMBER]"
drag, startPoint x: 48, startPoint y: 66, endPoint x: 62, endPoint y: 68, distance: 13.9
click at [48, 66] on div "+18585251963 Connecting call… ALL TASKS ALL TASKS ACTIVE TASKS TASKS IN WRAP UP" at bounding box center [87, 68] width 132 height 95
click at [238, 47] on icon at bounding box center [240, 47] width 11 height 11
click at [0, 0] on icon at bounding box center [0, 0] width 0 height 0
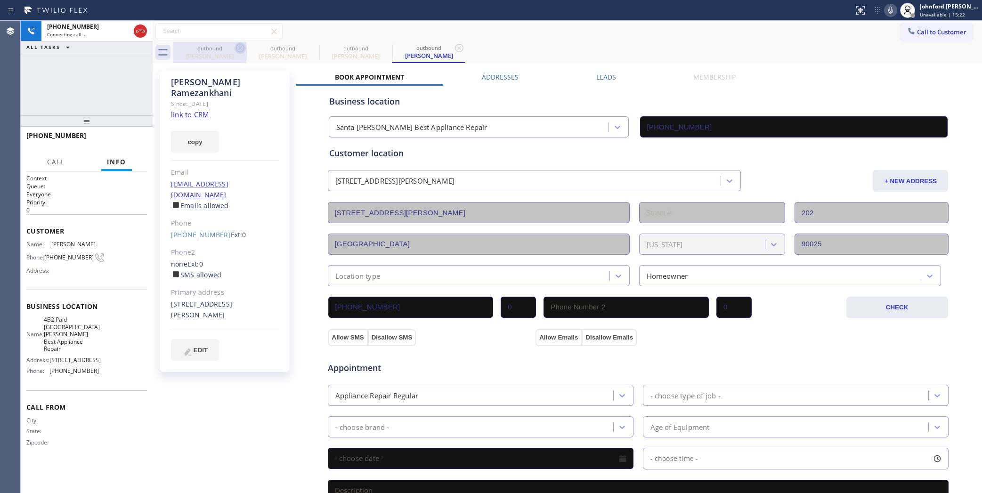
type input "[PHONE_NUMBER]"
click at [885, 8] on icon at bounding box center [890, 10] width 11 height 11
click at [887, 8] on icon at bounding box center [890, 10] width 11 height 11
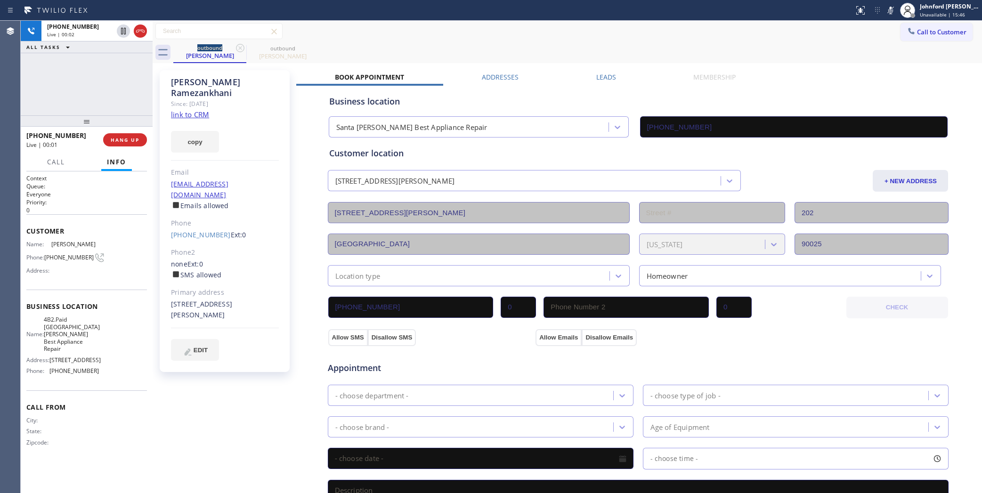
drag, startPoint x: 888, startPoint y: 8, endPoint x: 874, endPoint y: 15, distance: 16.0
click at [888, 8] on icon at bounding box center [890, 10] width 11 height 11
click at [891, 13] on icon at bounding box center [890, 10] width 11 height 11
click at [894, 5] on icon at bounding box center [890, 10] width 11 height 11
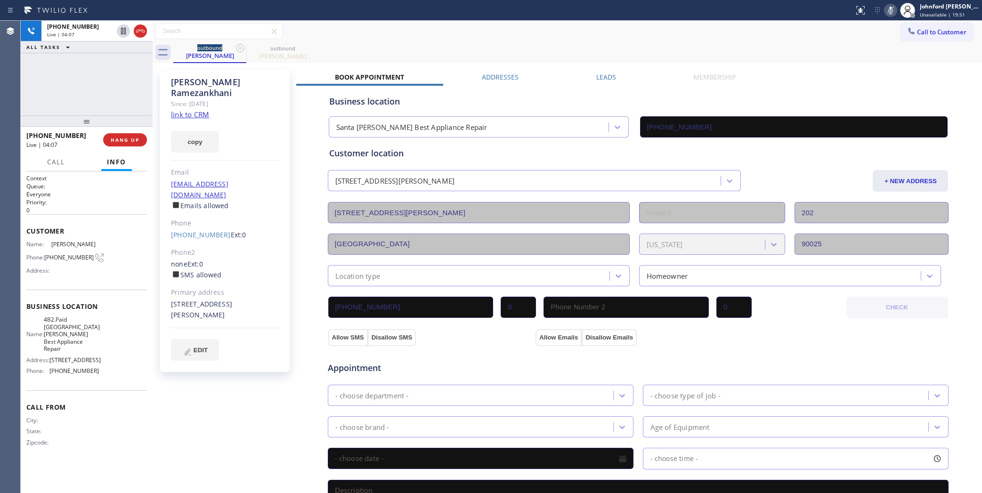
click at [36, 95] on div "+18585251963 Live | 04:07 ALL TASKS ALL TASKS ACTIVE TASKS TASKS IN WRAP UP" at bounding box center [87, 68] width 132 height 95
drag, startPoint x: 893, startPoint y: 10, endPoint x: 836, endPoint y: 31, distance: 60.6
click at [893, 10] on icon at bounding box center [890, 10] width 11 height 11
click at [799, 53] on div "outbound Reza Ramezankhani outbound Reza Ramezankhani" at bounding box center [577, 52] width 809 height 21
click at [51, 74] on div "+18585251963 Live | 05:05 ALL TASKS ALL TASKS ACTIVE TASKS TASKS IN WRAP UP" at bounding box center [87, 68] width 132 height 95
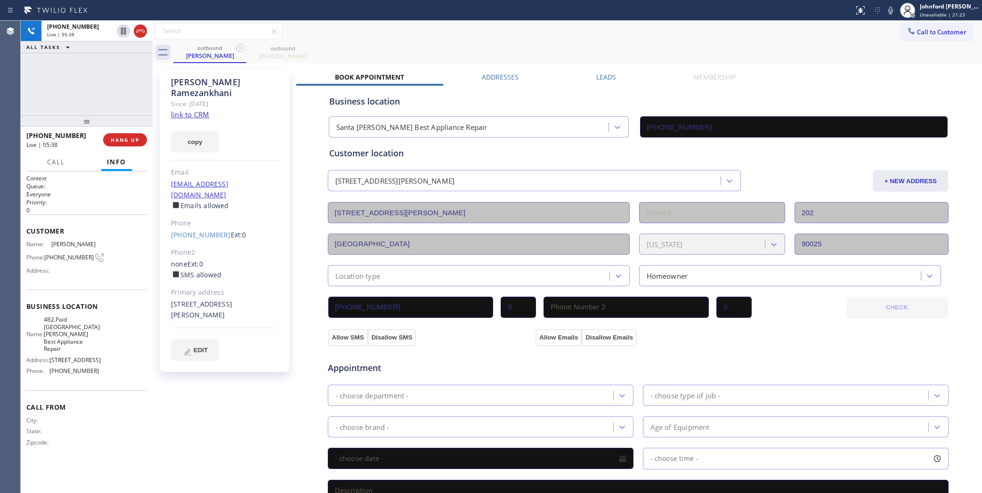
drag, startPoint x: 36, startPoint y: 93, endPoint x: 46, endPoint y: 104, distance: 14.0
click at [37, 93] on div "+18585251963 Live | 05:38 ALL TASKS ALL TASKS ACTIVE TASKS TASKS IN WRAP UP" at bounding box center [87, 68] width 132 height 95
click at [120, 133] on button "HANG UP" at bounding box center [125, 139] width 44 height 13
click at [740, 40] on div "Call to Customer Outbound call Location HVAC Alliance Expert Your caller id pho…" at bounding box center [567, 31] width 829 height 21
click at [62, 367] on span "[PHONE_NUMBER]" at bounding box center [73, 370] width 49 height 7
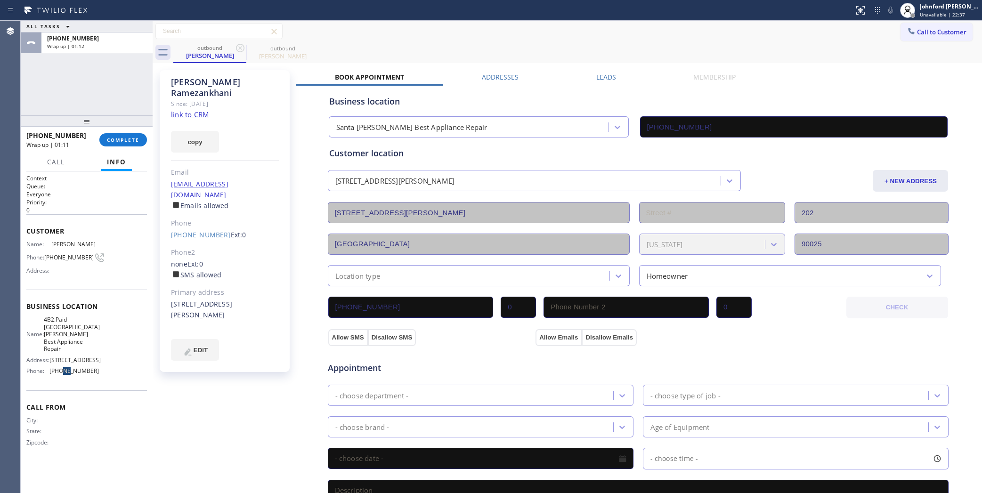
click at [62, 367] on span "[PHONE_NUMBER]" at bounding box center [73, 370] width 49 height 7
copy span "[PHONE_NUMBER]"
click at [674, 45] on div "outbound Reza Ramezankhani outbound Reza Ramezankhani" at bounding box center [577, 52] width 809 height 21
drag, startPoint x: 685, startPoint y: 29, endPoint x: 684, endPoint y: 19, distance: 9.9
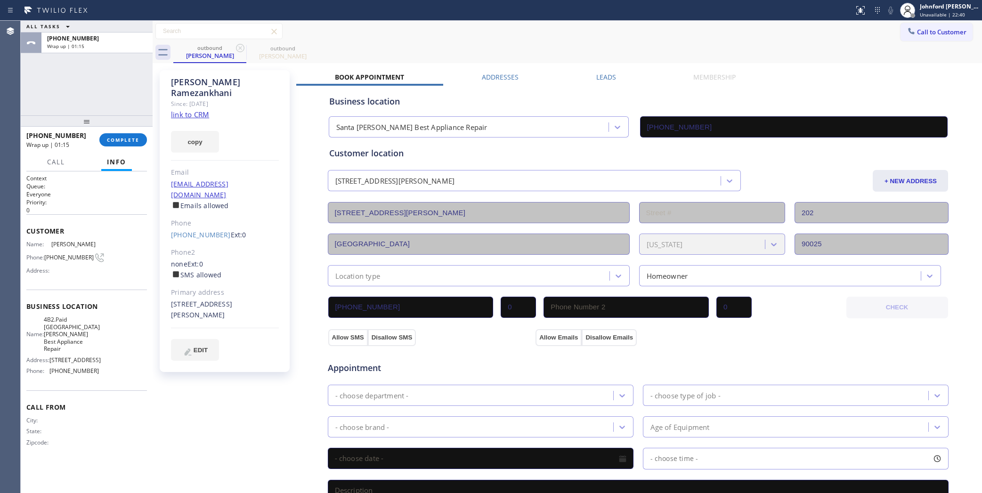
click at [685, 29] on div "Call to Customer Outbound call Location HVAC Alliance Expert Your caller id pho…" at bounding box center [567, 31] width 829 height 16
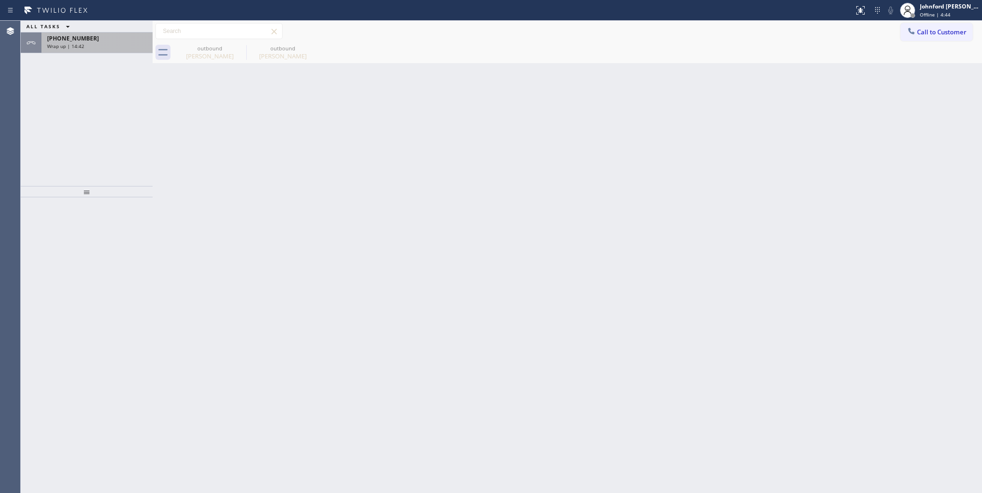
click at [127, 43] on div "Wrap up | 14:42" at bounding box center [97, 46] width 100 height 7
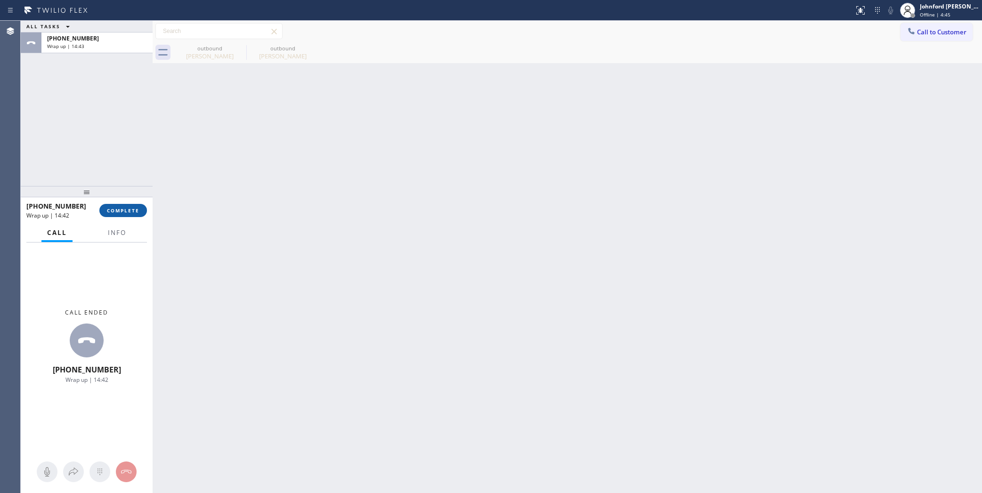
click at [119, 210] on span "COMPLETE" at bounding box center [123, 210] width 32 height 7
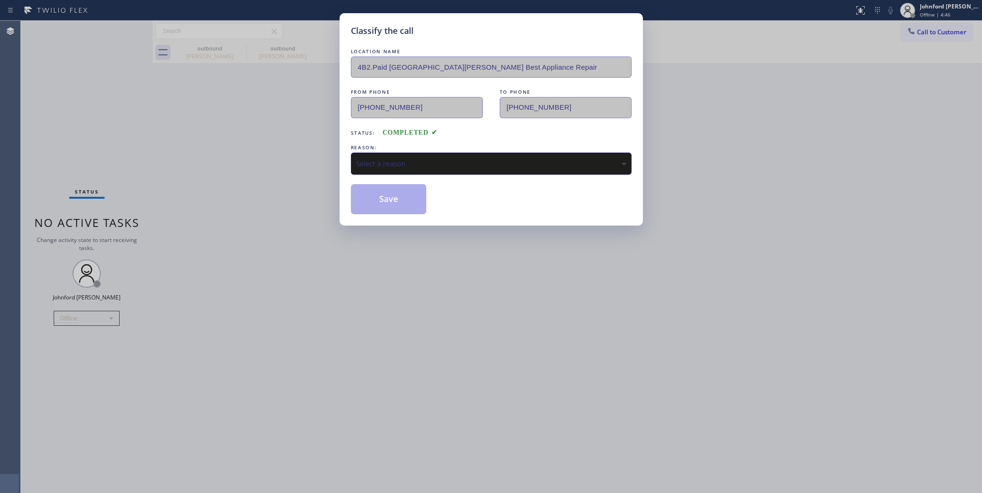
drag, startPoint x: 368, startPoint y: 161, endPoint x: 410, endPoint y: 168, distance: 42.0
click at [371, 161] on div "Select a reason" at bounding box center [491, 163] width 270 height 11
click at [392, 210] on button "Save" at bounding box center [389, 199] width 76 height 30
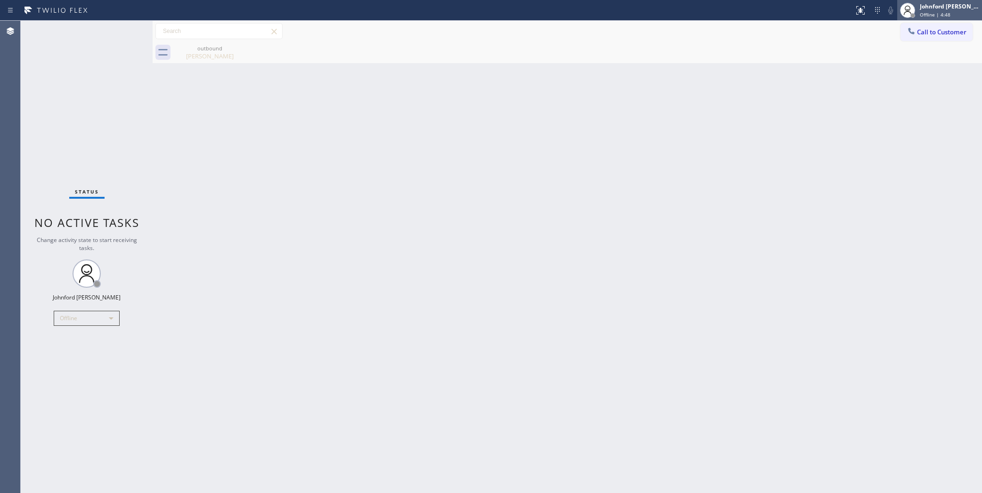
click at [933, 11] on span "Offline | 4:48" at bounding box center [935, 14] width 31 height 7
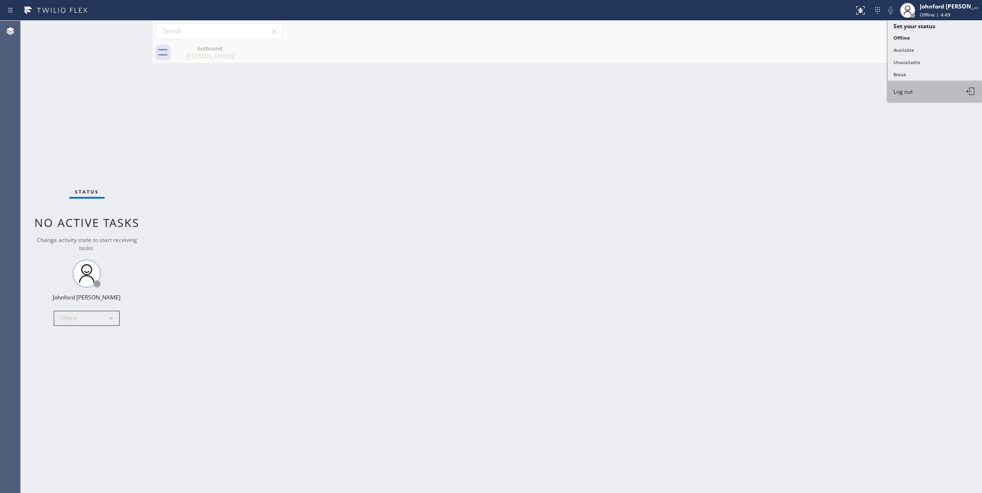
click at [900, 93] on span "Log out" at bounding box center [902, 92] width 19 height 8
